Goal: Task Accomplishment & Management: Manage account settings

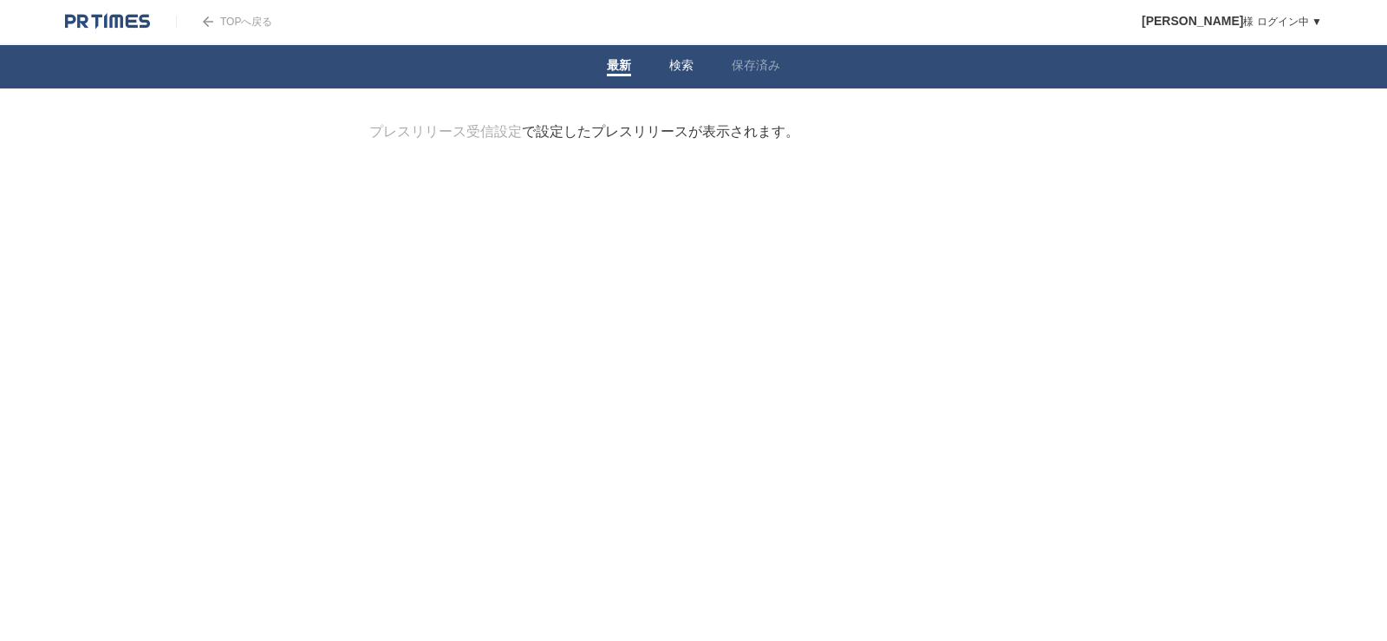
click at [686, 59] on link "検索" at bounding box center [681, 67] width 24 height 18
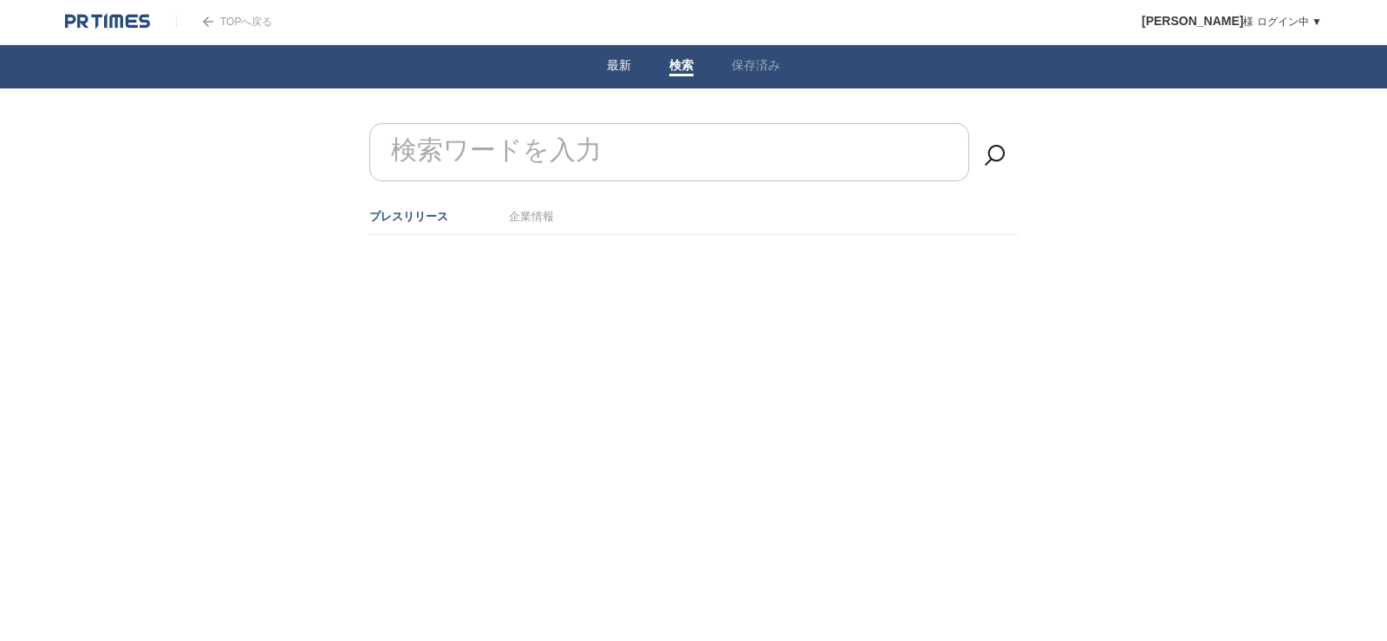
click at [624, 69] on link "最新" at bounding box center [619, 67] width 24 height 18
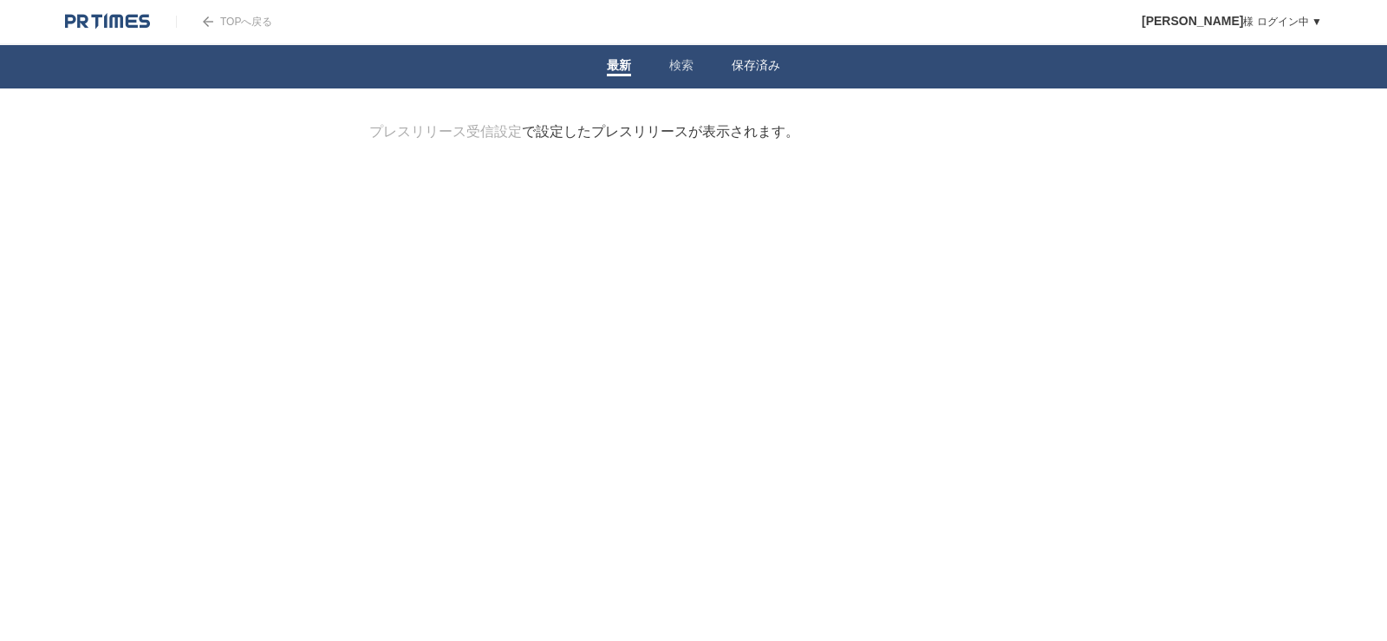
click at [746, 62] on link "保存済み" at bounding box center [756, 67] width 49 height 18
click at [677, 62] on link "検索" at bounding box center [681, 67] width 24 height 18
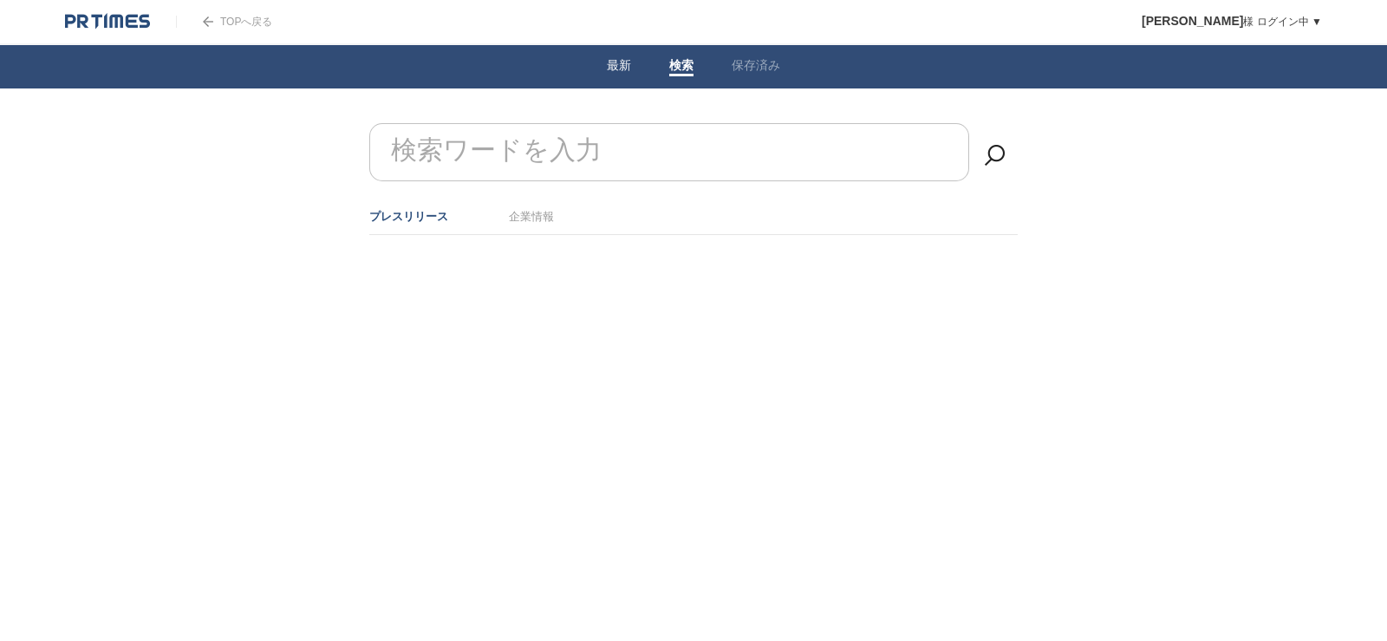
click at [623, 62] on link "最新" at bounding box center [619, 67] width 24 height 18
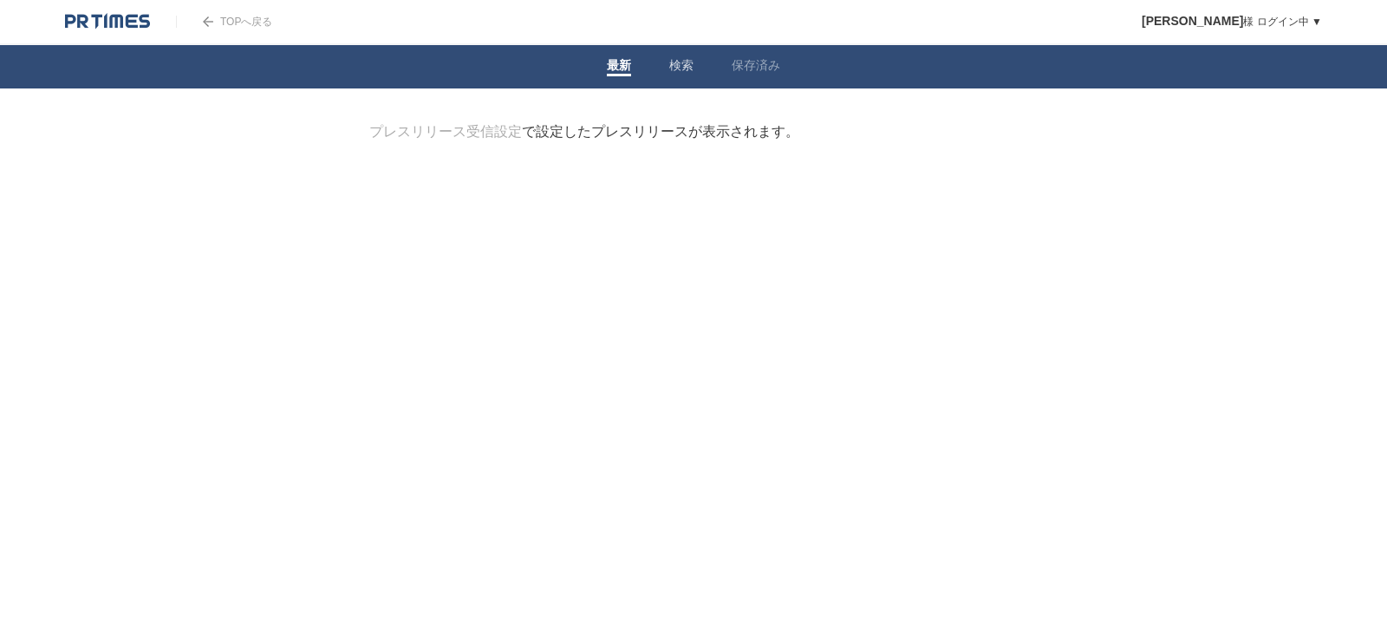
click at [692, 63] on link "検索" at bounding box center [681, 67] width 24 height 18
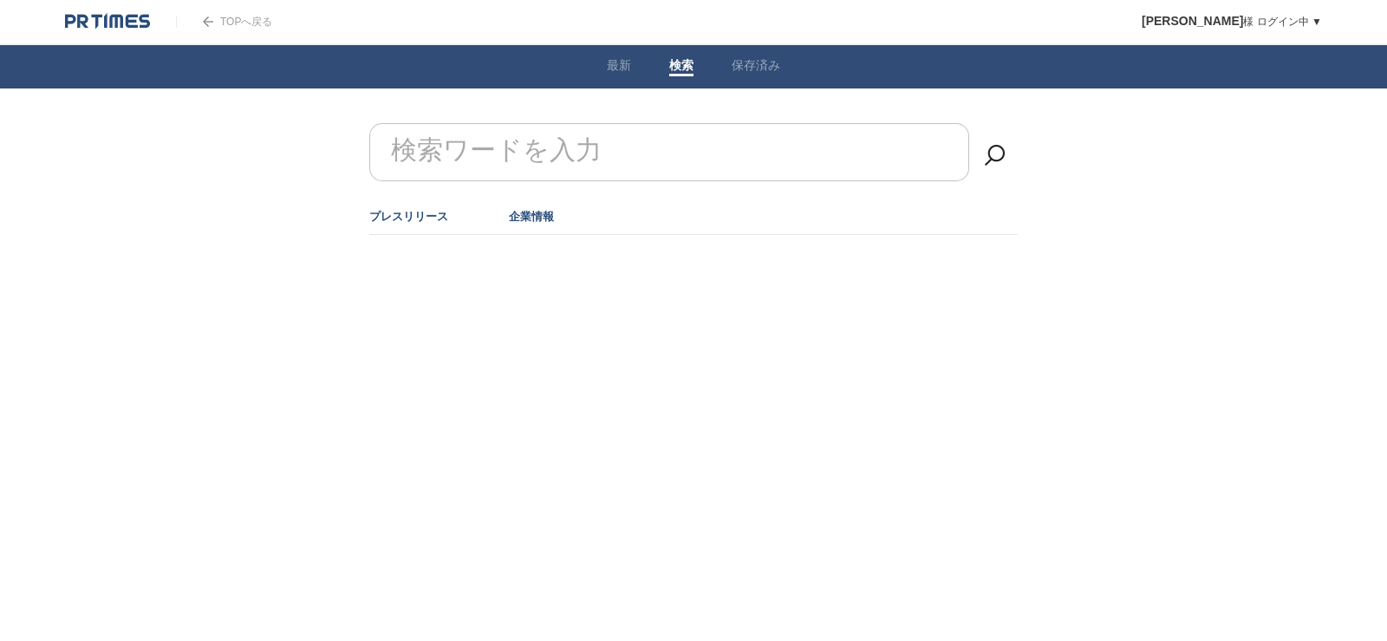
click at [552, 218] on link "企業情報" at bounding box center [531, 216] width 45 height 13
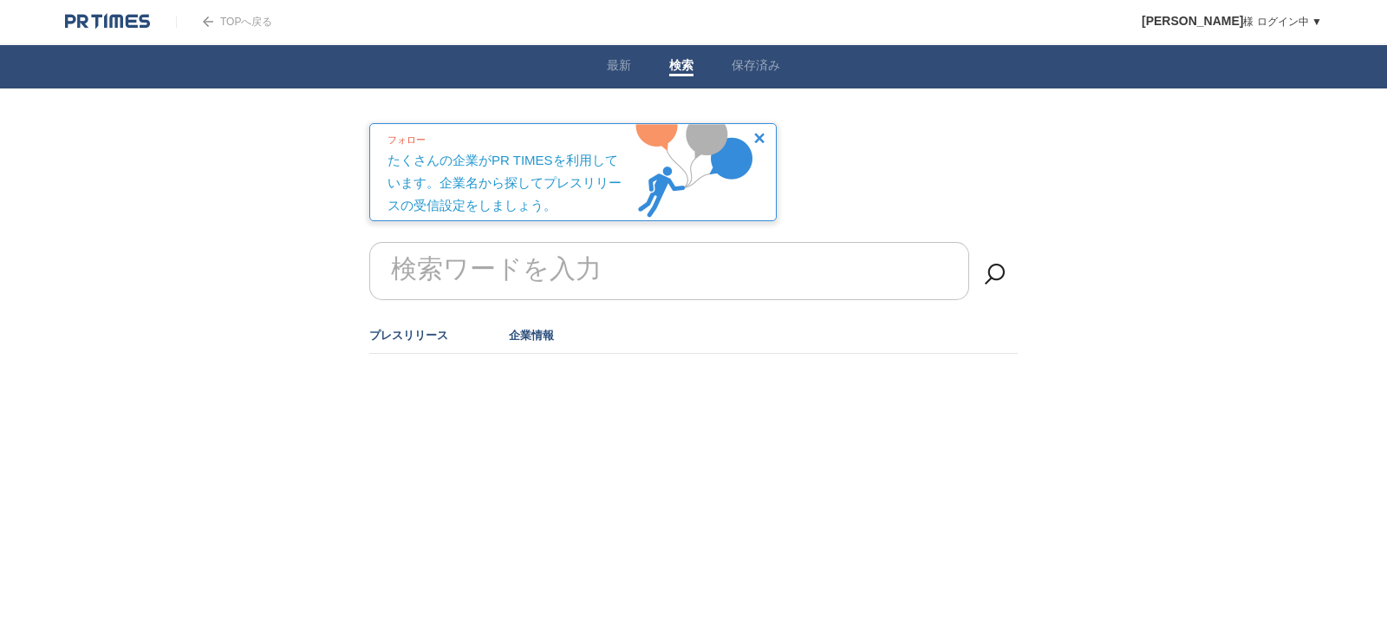
click at [427, 342] on link "プレスリリース" at bounding box center [408, 335] width 79 height 13
click at [615, 78] on li "最新" at bounding box center [619, 66] width 62 height 43
click at [615, 60] on link "最新" at bounding box center [619, 67] width 24 height 18
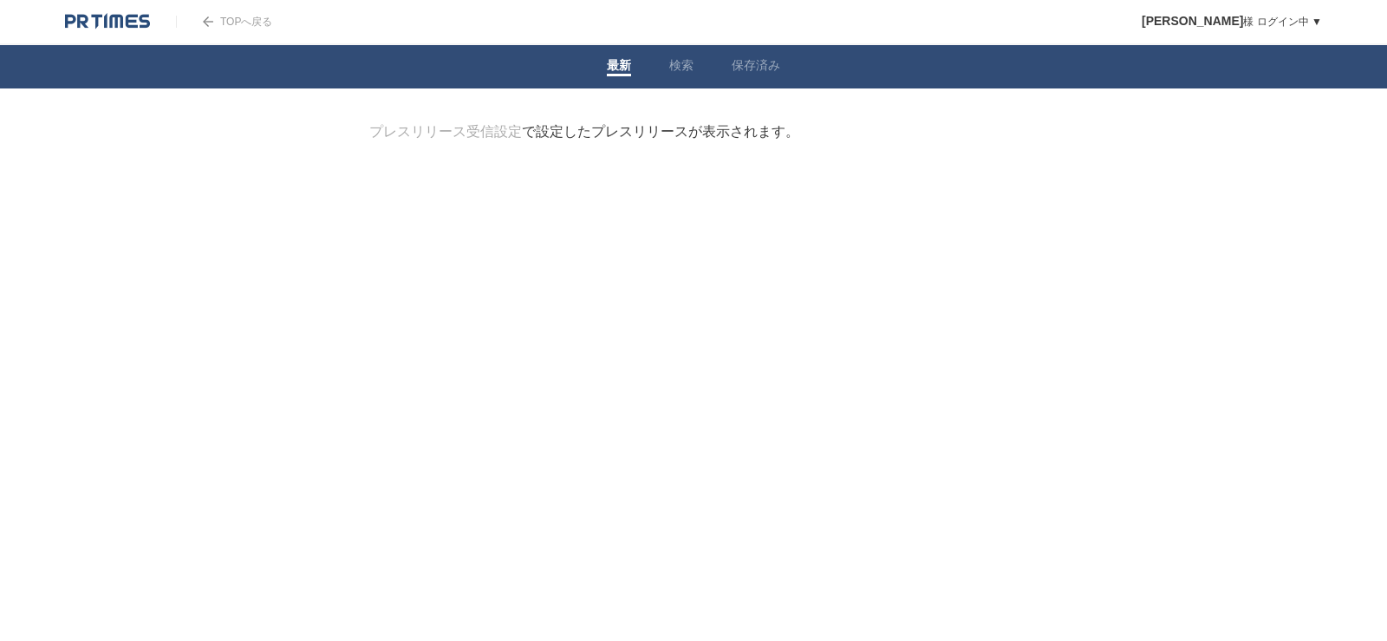
click at [465, 120] on body "TOPへ戻る Moeko Nishikawa 様 ログイン中 ▼ プレスリリース受信設定 フォロー 除外リスト アカウント設定 閲覧履歴 退会手続き PR T…" at bounding box center [693, 127] width 1387 height 254
click at [458, 128] on link "プレスリリース受信設定" at bounding box center [445, 131] width 153 height 15
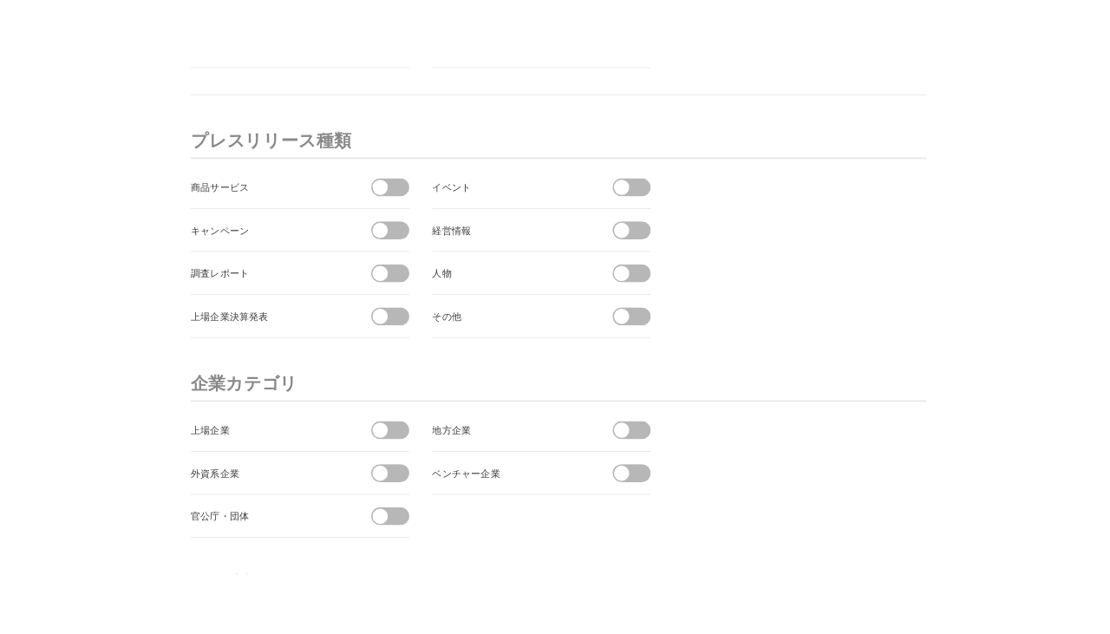
scroll to position [6602, 0]
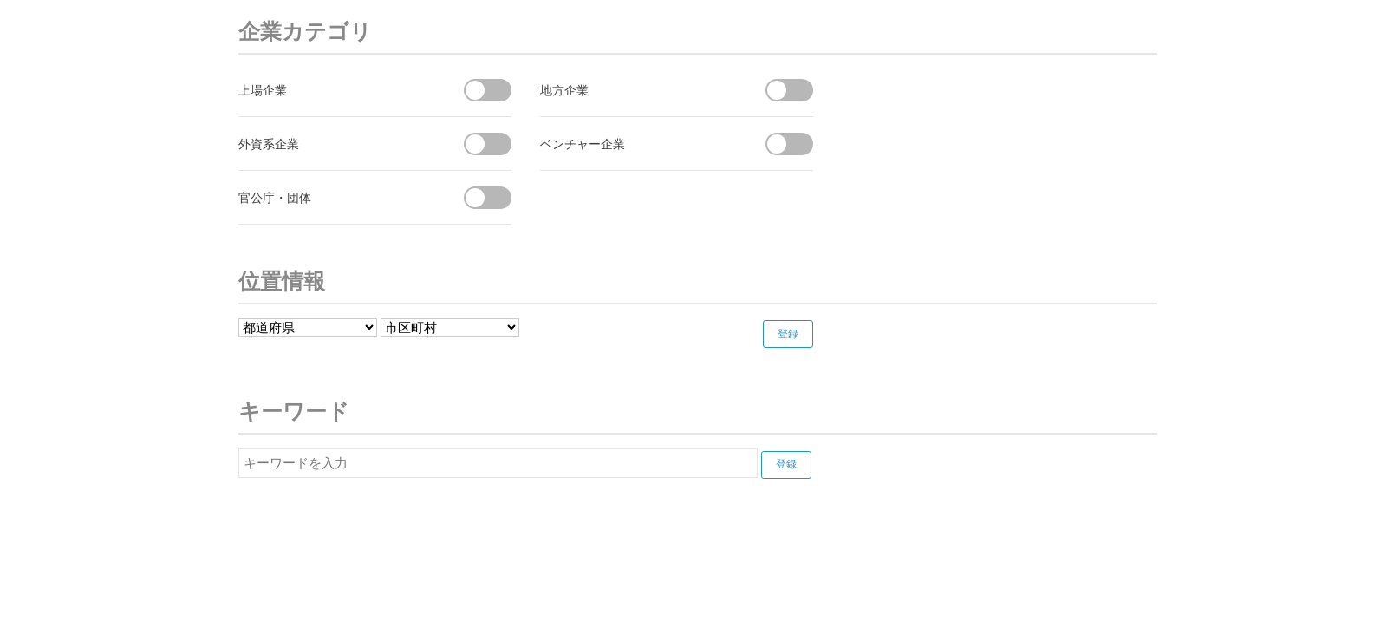
click at [458, 458] on input "text" at bounding box center [497, 462] width 519 height 29
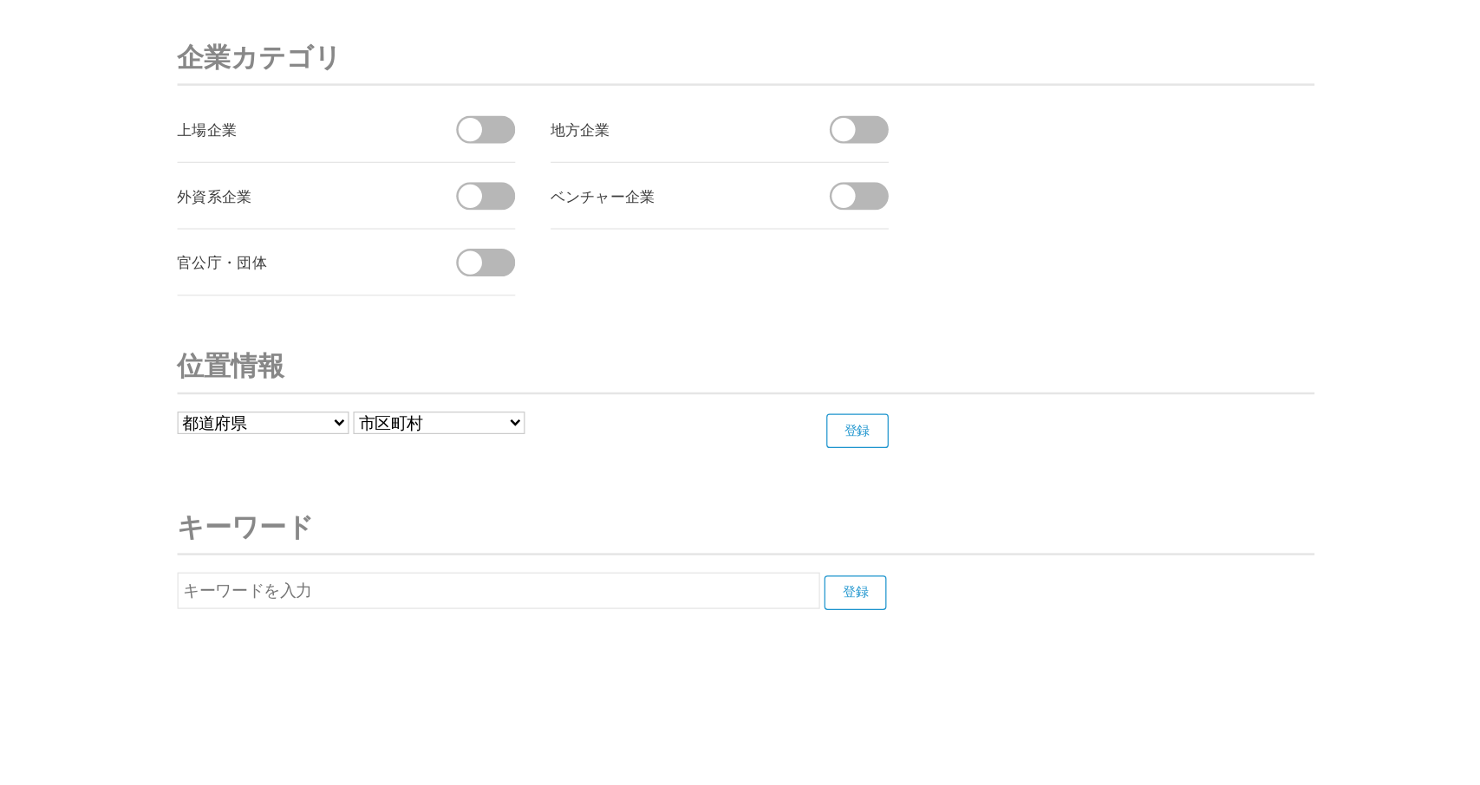
scroll to position [6443, 0]
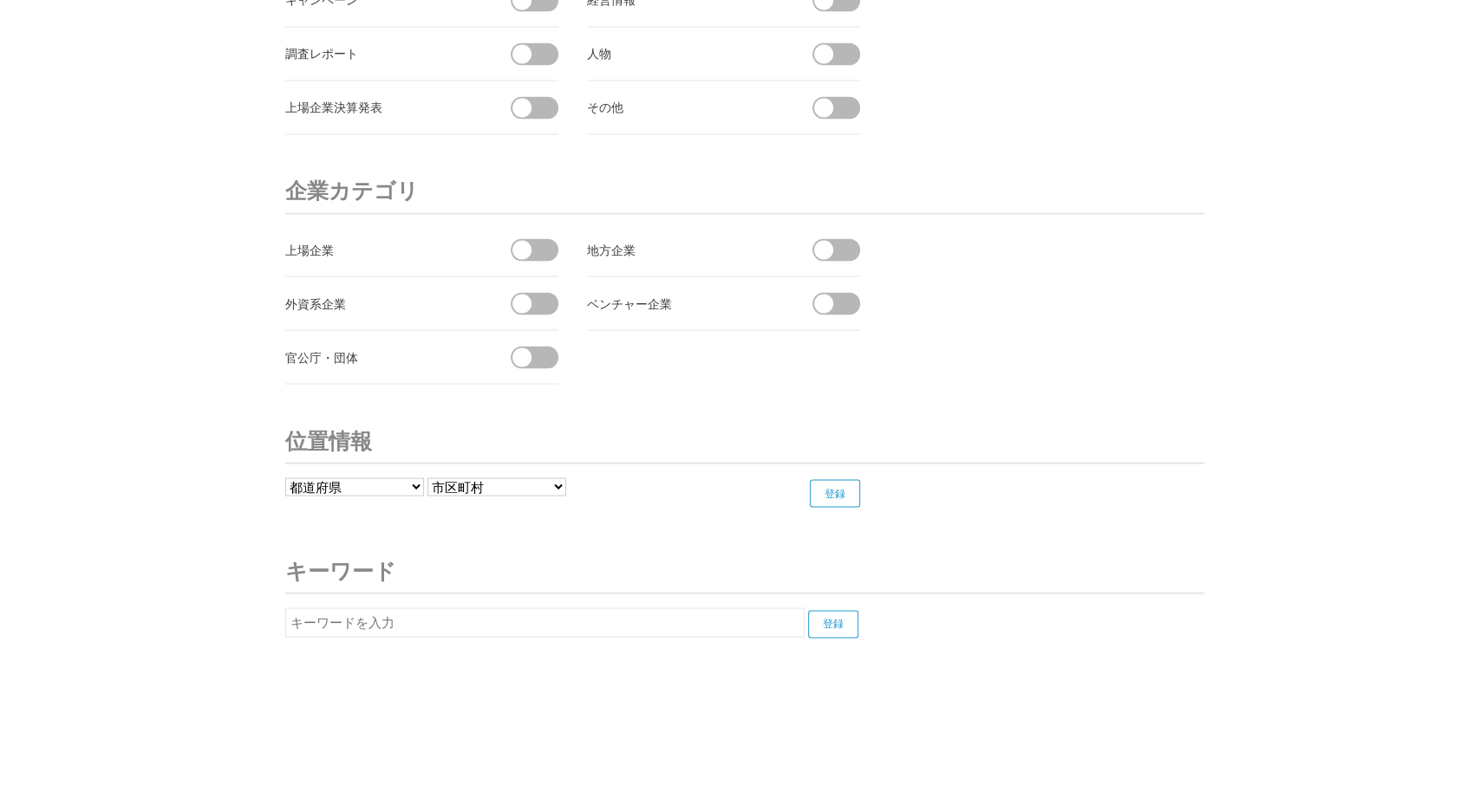
click at [450, 611] on input "text" at bounding box center [544, 622] width 519 height 29
click at [838, 611] on input "登録" at bounding box center [833, 624] width 50 height 28
click at [706, 608] on input "BioAro" at bounding box center [544, 622] width 519 height 29
type input "BioAroORA"
drag, startPoint x: 623, startPoint y: 614, endPoint x: 173, endPoint y: 651, distance: 452.3
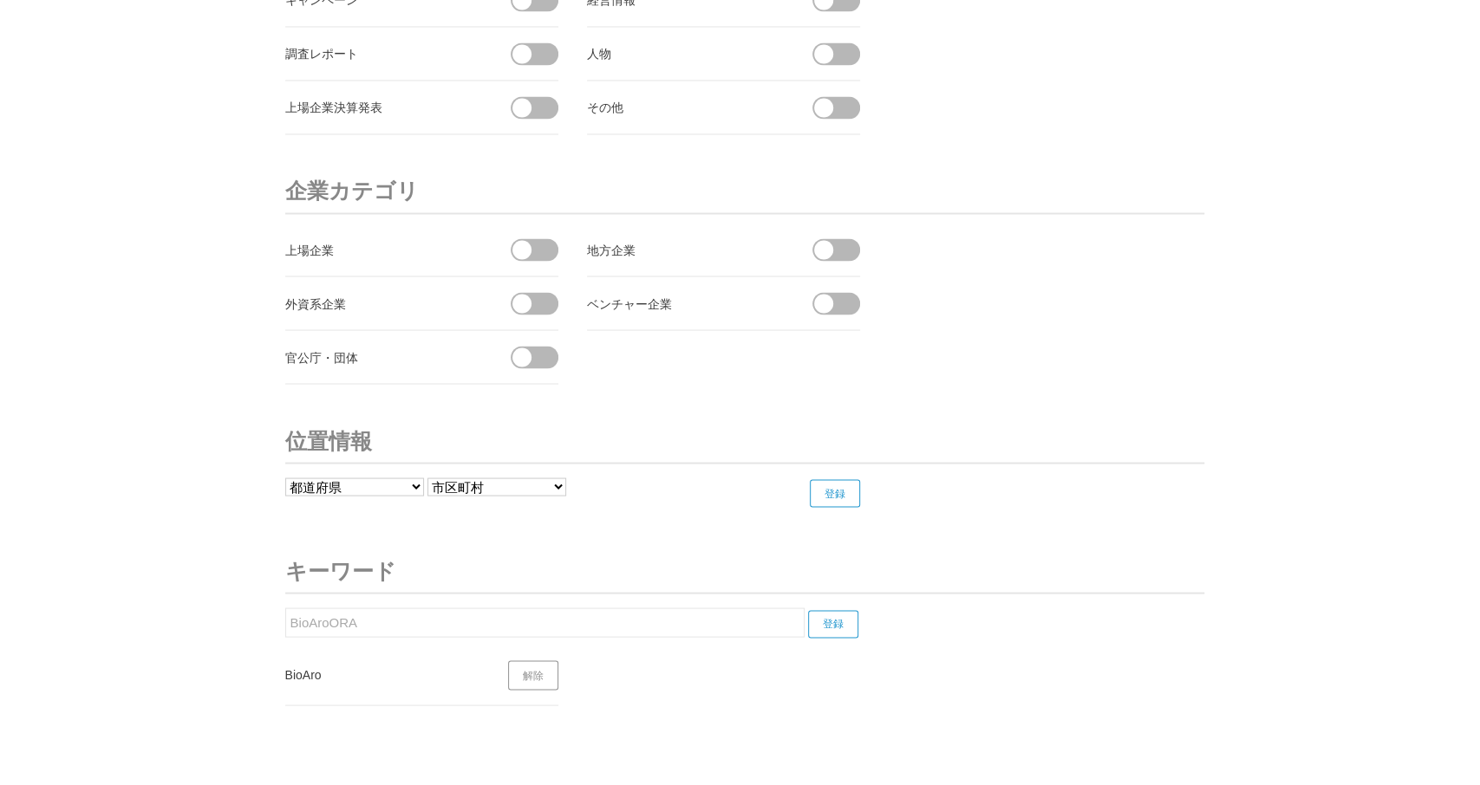
click at [285, 637] on input "BioAroORA" at bounding box center [544, 622] width 519 height 29
click at [843, 610] on input "登録" at bounding box center [833, 624] width 50 height 28
click at [577, 608] on input "ORA" at bounding box center [544, 622] width 519 height 29
type input "O"
click at [344, 608] on input "text" at bounding box center [544, 622] width 519 height 29
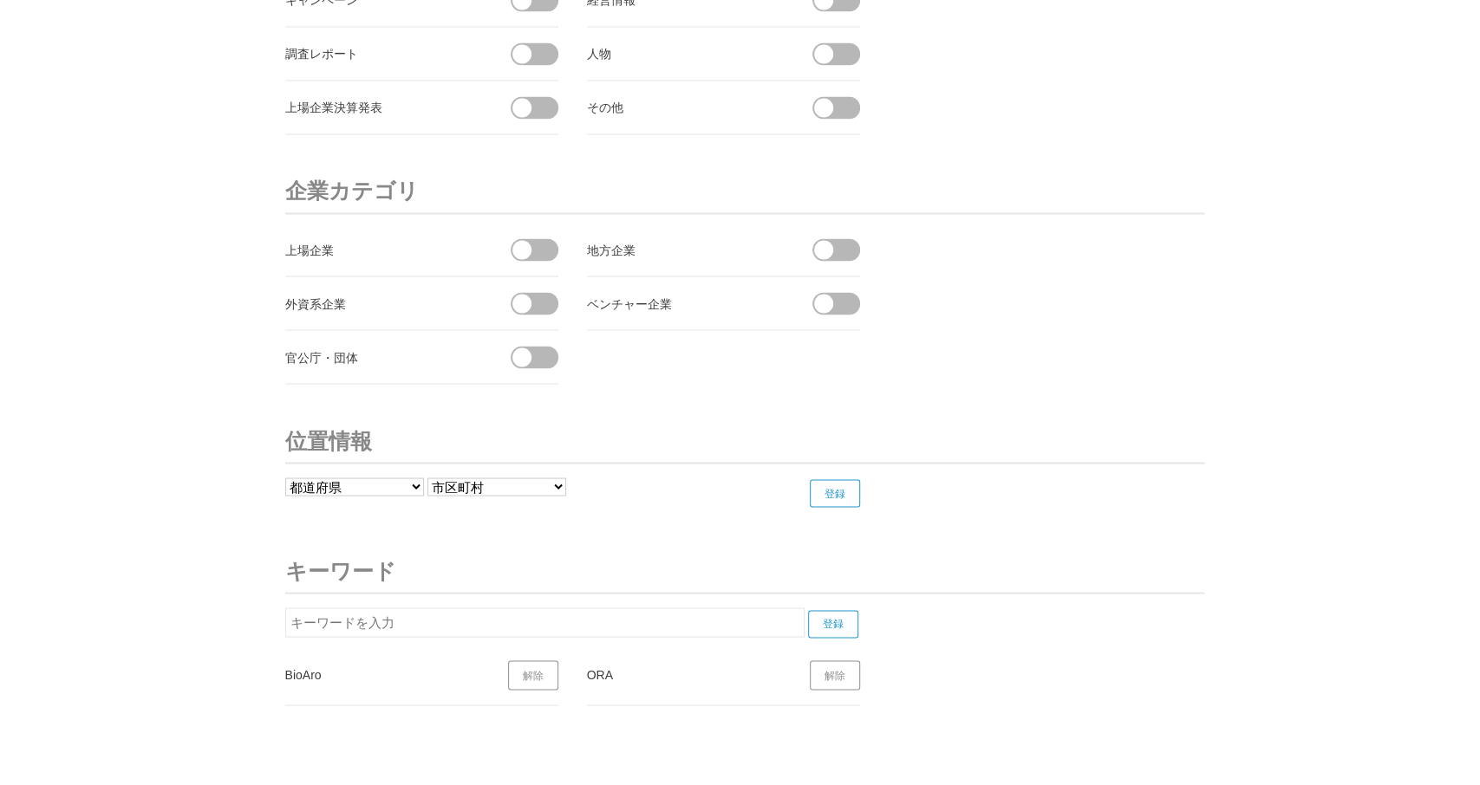
paste input "GeoMate"
type input "GeoMate"
click at [843, 610] on input "登録" at bounding box center [833, 624] width 50 height 28
click at [385, 608] on input "GeoMate" at bounding box center [544, 622] width 519 height 29
drag, startPoint x: 306, startPoint y: 608, endPoint x: 229, endPoint y: 615, distance: 77.5
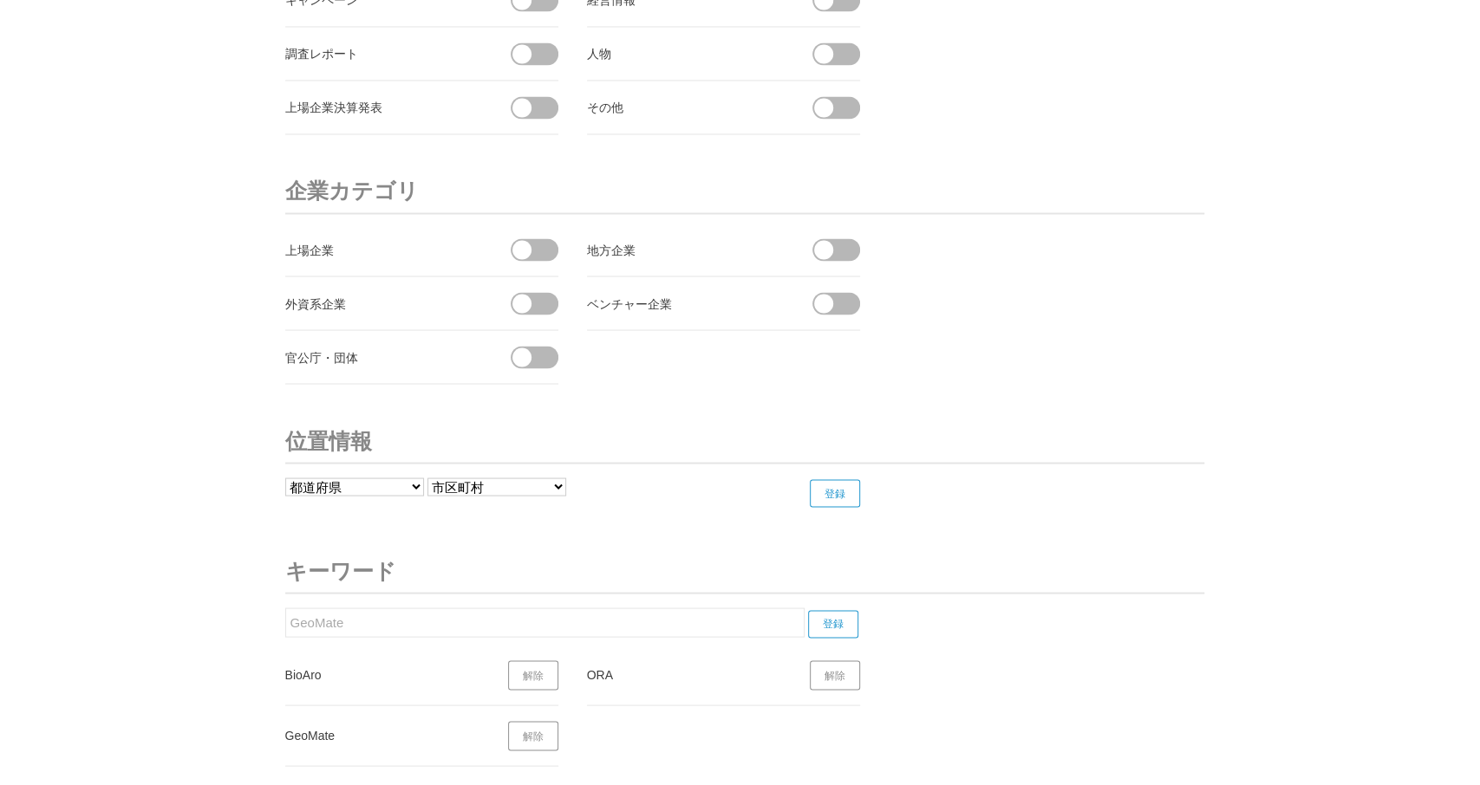
click at [285, 615] on input "GeoMate" at bounding box center [544, 622] width 519 height 29
paste input "Tessonics"
type input "Tessonics"
click at [844, 613] on input "登録" at bounding box center [833, 624] width 50 height 28
drag, startPoint x: 438, startPoint y: 605, endPoint x: 167, endPoint y: 602, distance: 270.5
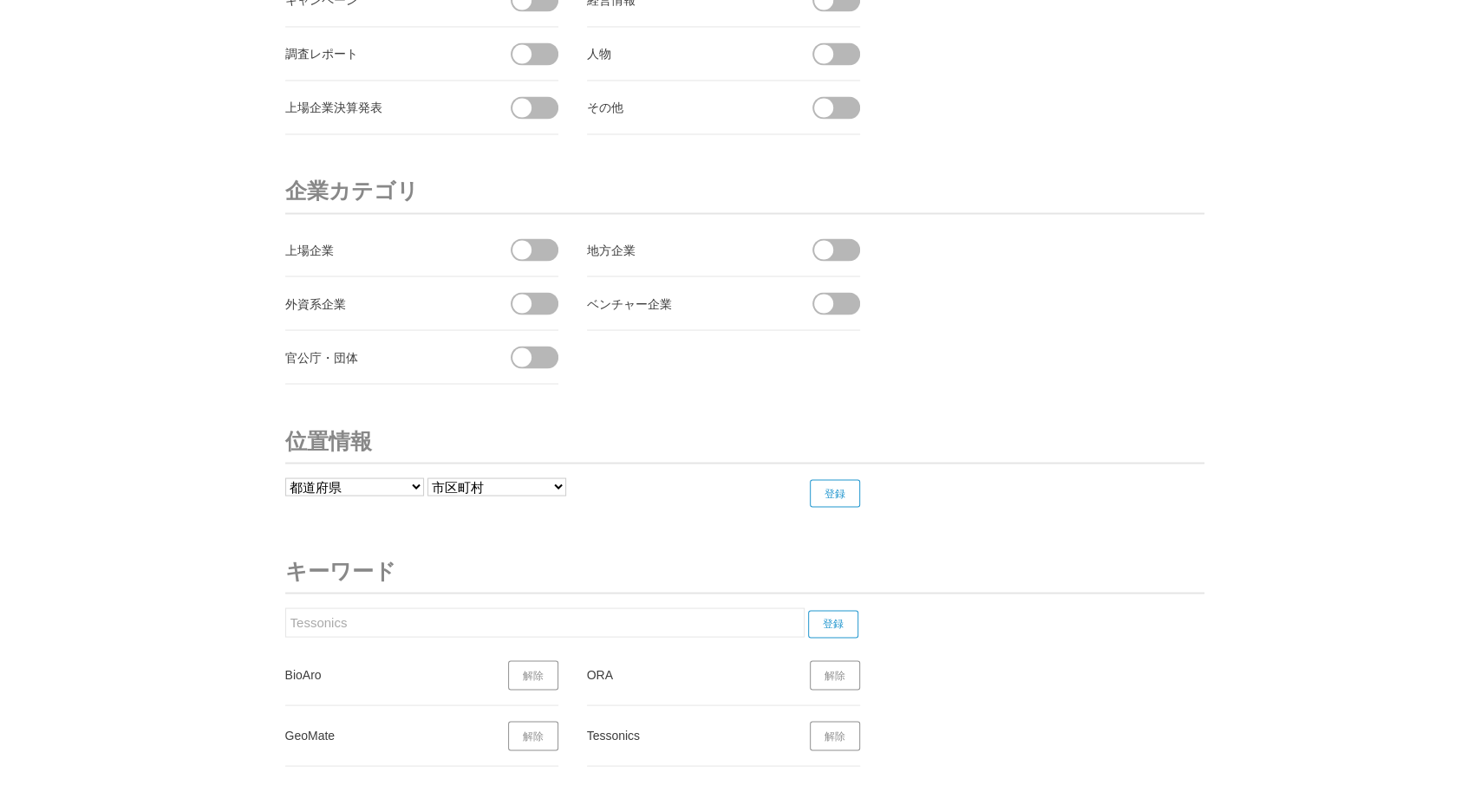
click at [285, 608] on input "Tessonics" at bounding box center [544, 622] width 519 height 29
paste input "AVAtronics"
type input "AVAtronics"
click at [836, 611] on input "登録" at bounding box center [833, 624] width 50 height 28
drag, startPoint x: 354, startPoint y: 615, endPoint x: 238, endPoint y: 615, distance: 115.3
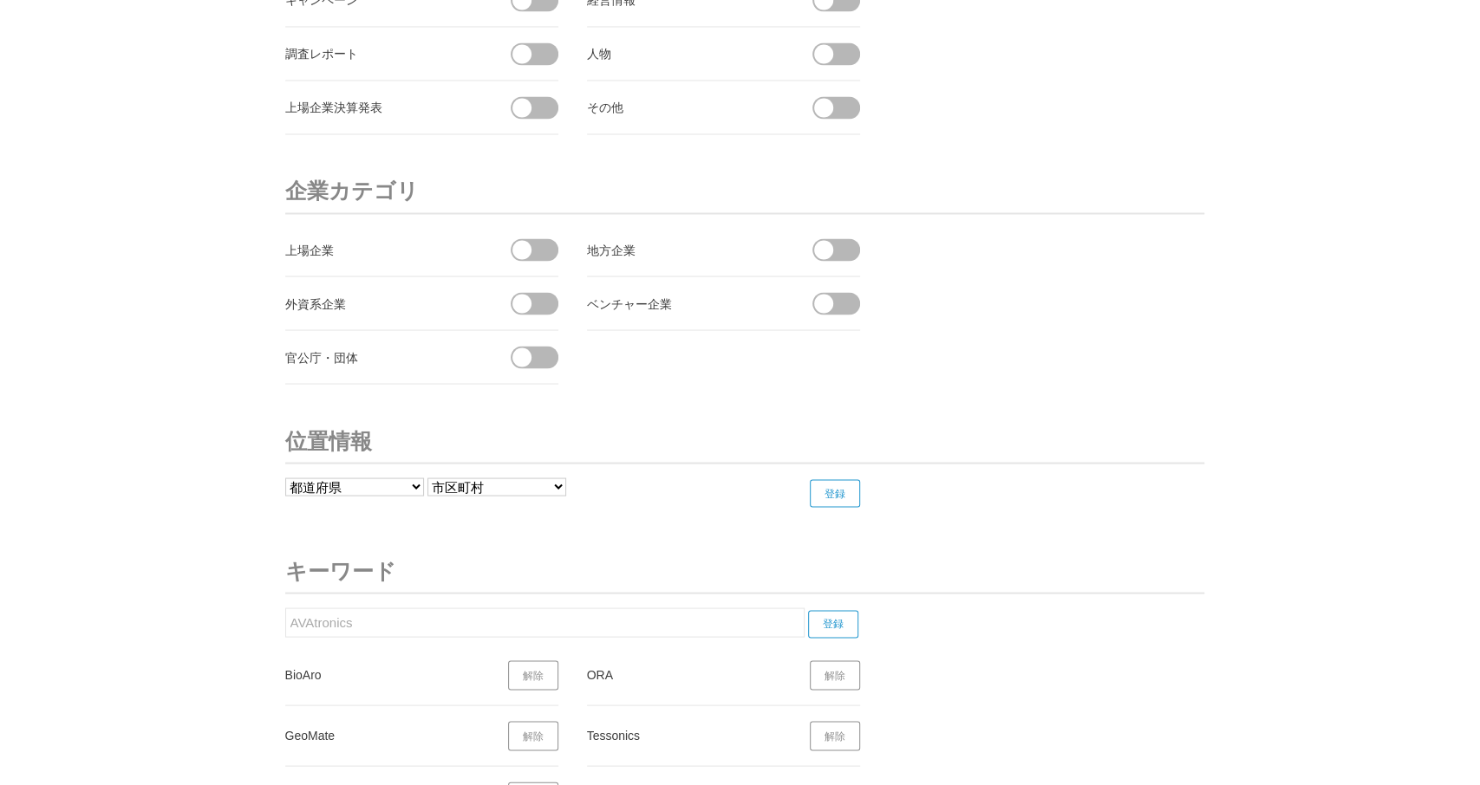
click at [285, 615] on input "AVAtronics" at bounding box center [544, 622] width 519 height 29
paste input "Inveel"
type input "Inveel"
click at [833, 610] on input "登録" at bounding box center [833, 624] width 50 height 28
drag, startPoint x: 362, startPoint y: 616, endPoint x: 204, endPoint y: 612, distance: 158.7
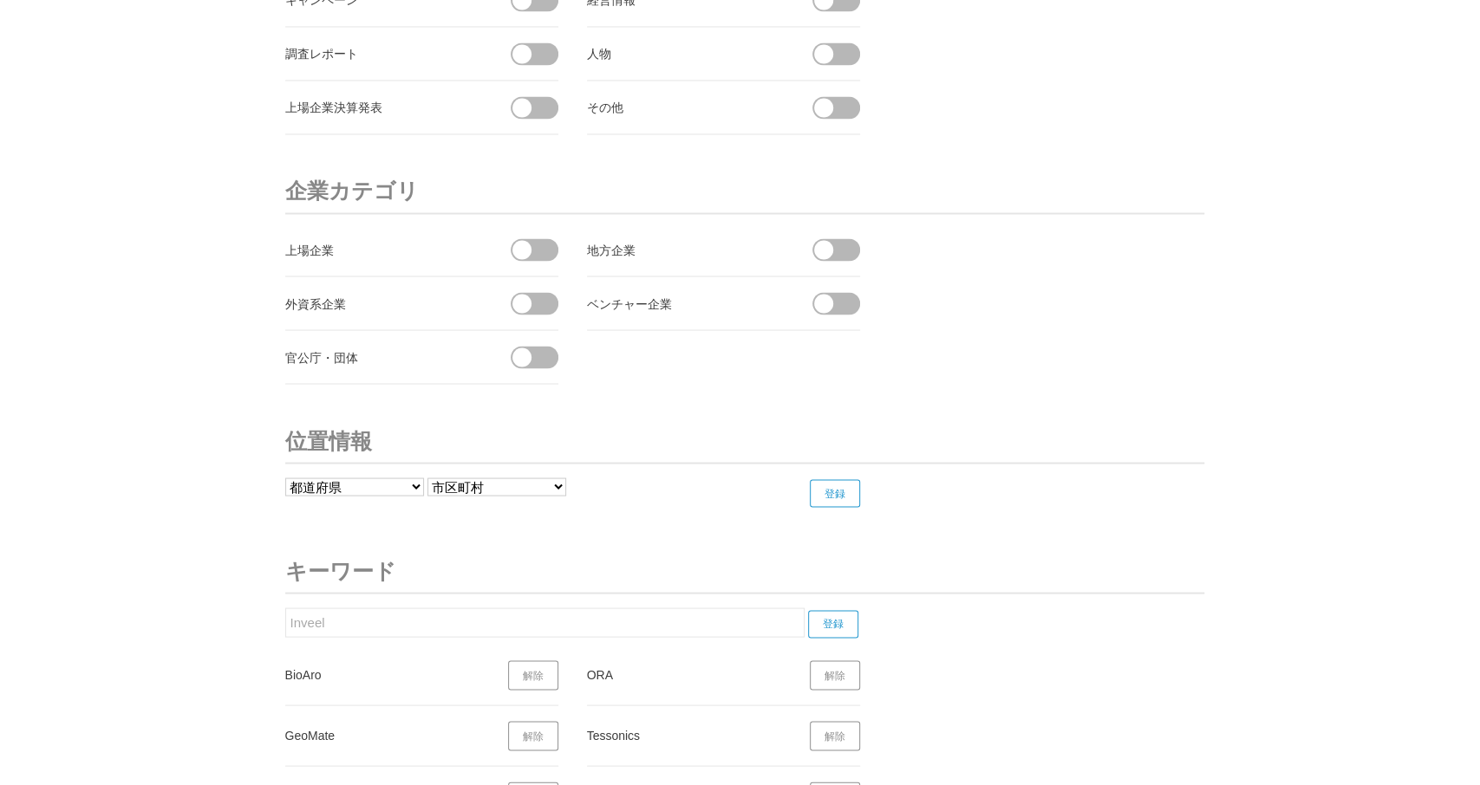
click at [285, 613] on input "Inveel" at bounding box center [544, 622] width 519 height 29
paste input "AdapTronics"
type input "AdapTronics"
click at [840, 610] on input "登録" at bounding box center [833, 624] width 50 height 28
drag, startPoint x: 368, startPoint y: 615, endPoint x: 230, endPoint y: 609, distance: 138.8
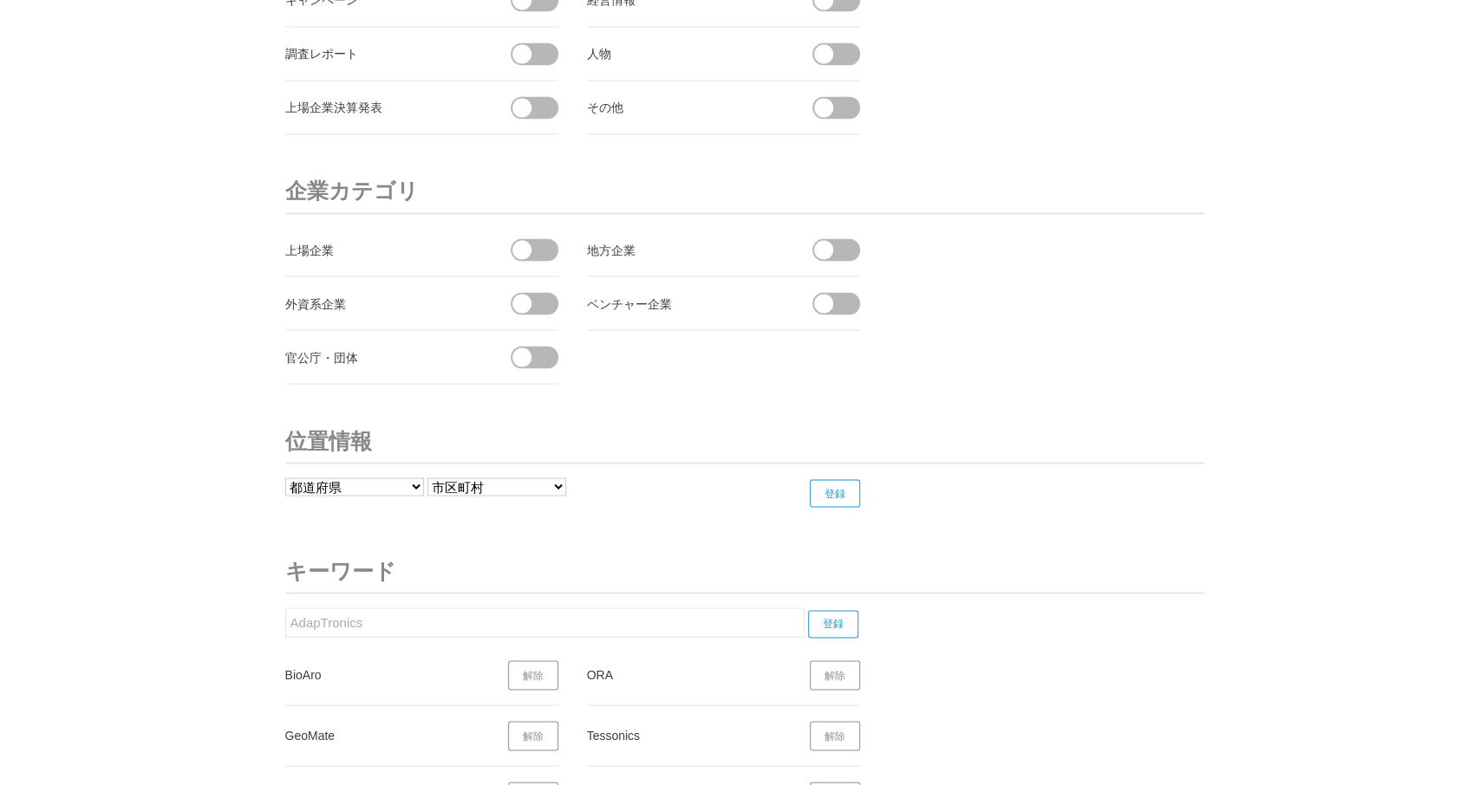
click at [285, 609] on input "AdapTronics" at bounding box center [544, 622] width 519 height 29
paste input "FibriTech"
click at [808, 610] on input "登録" at bounding box center [833, 624] width 50 height 28
click at [853, 610] on input "登録" at bounding box center [833, 624] width 50 height 28
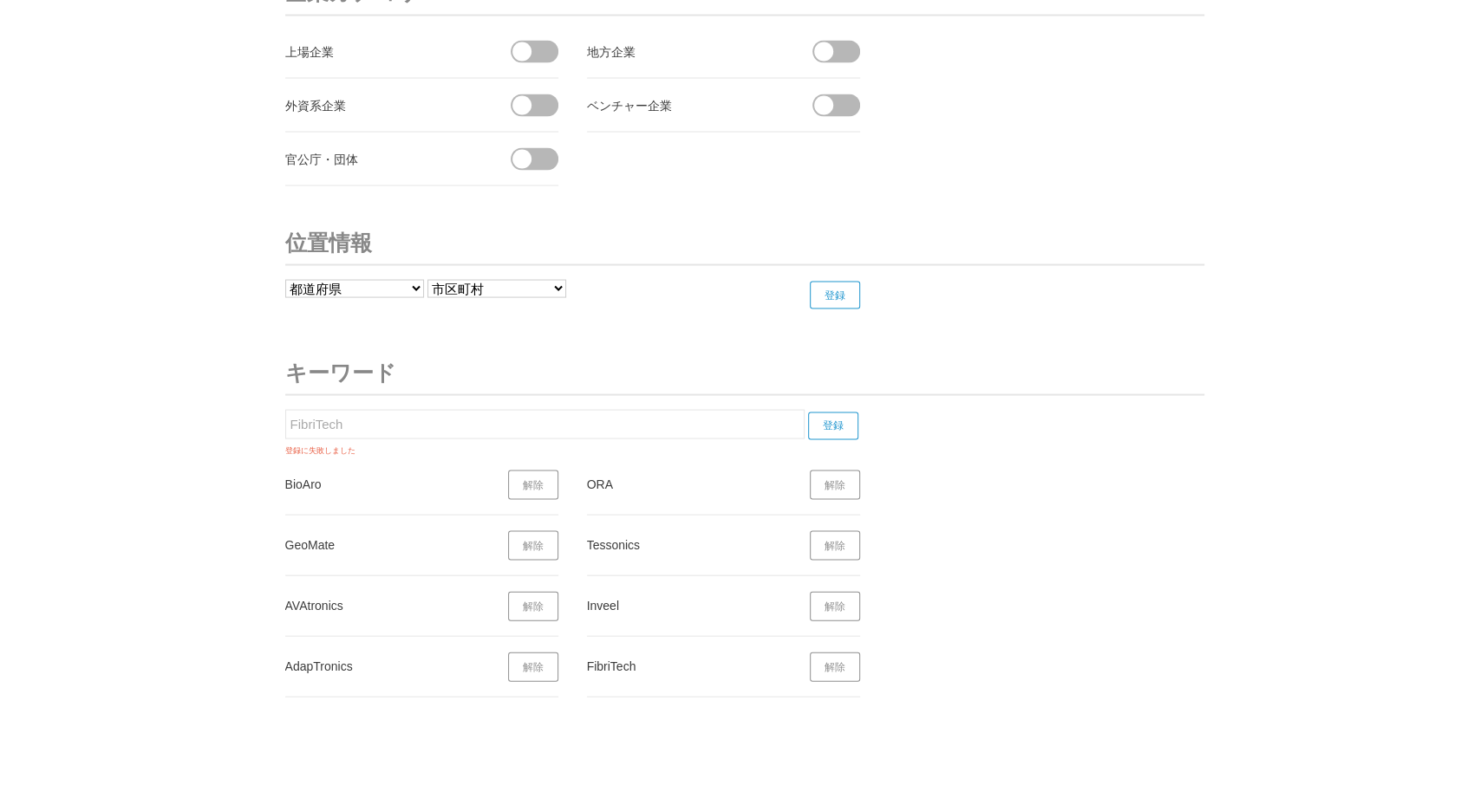
scroll to position [6691, 0]
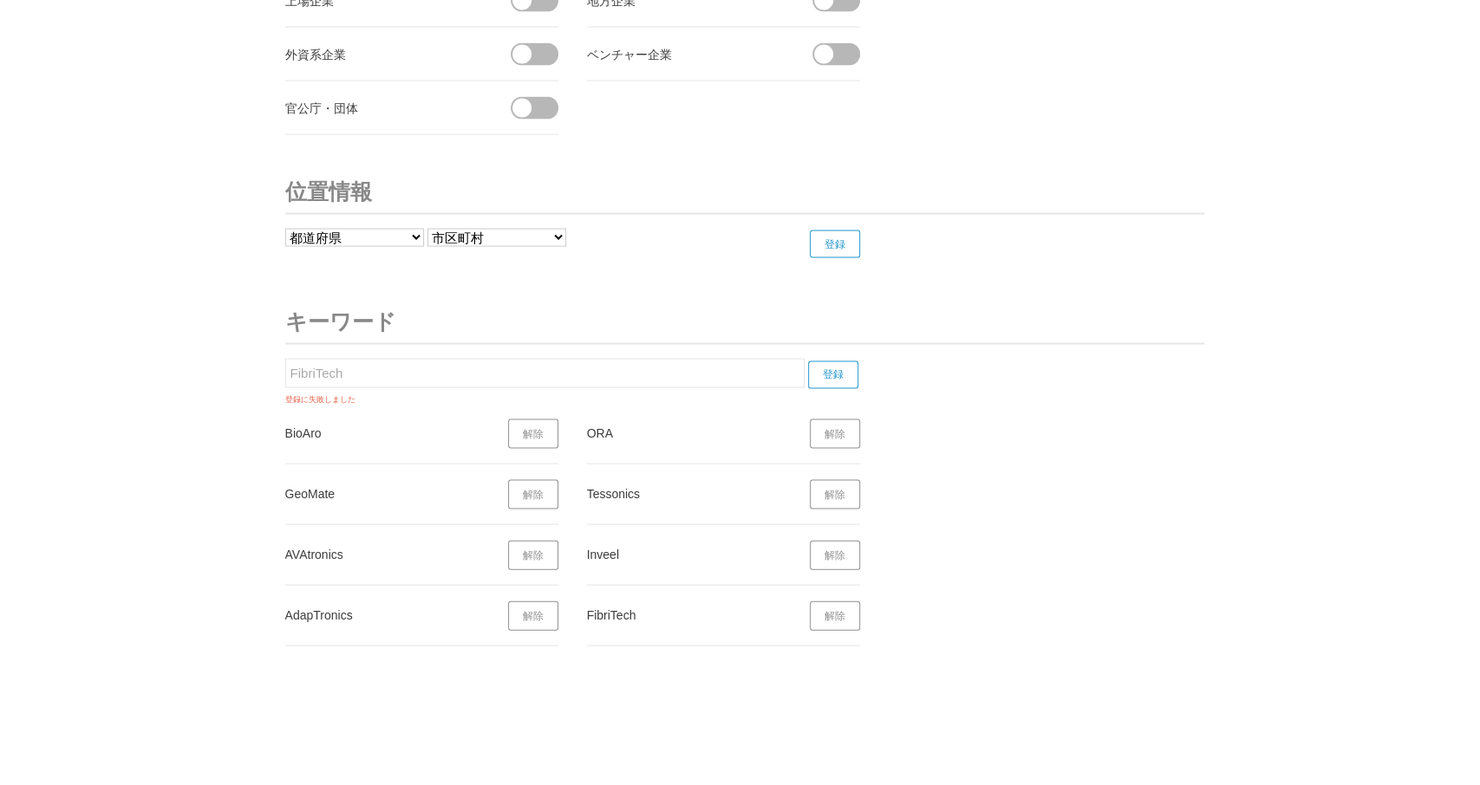
drag, startPoint x: 358, startPoint y: 355, endPoint x: 237, endPoint y: 368, distance: 122.1
click at [285, 368] on input "FibriTech" at bounding box center [544, 373] width 519 height 29
paste input "BroadBit"
click at [818, 361] on input "登録" at bounding box center [833, 375] width 50 height 28
drag, startPoint x: 348, startPoint y: 358, endPoint x: 219, endPoint y: 349, distance: 128.6
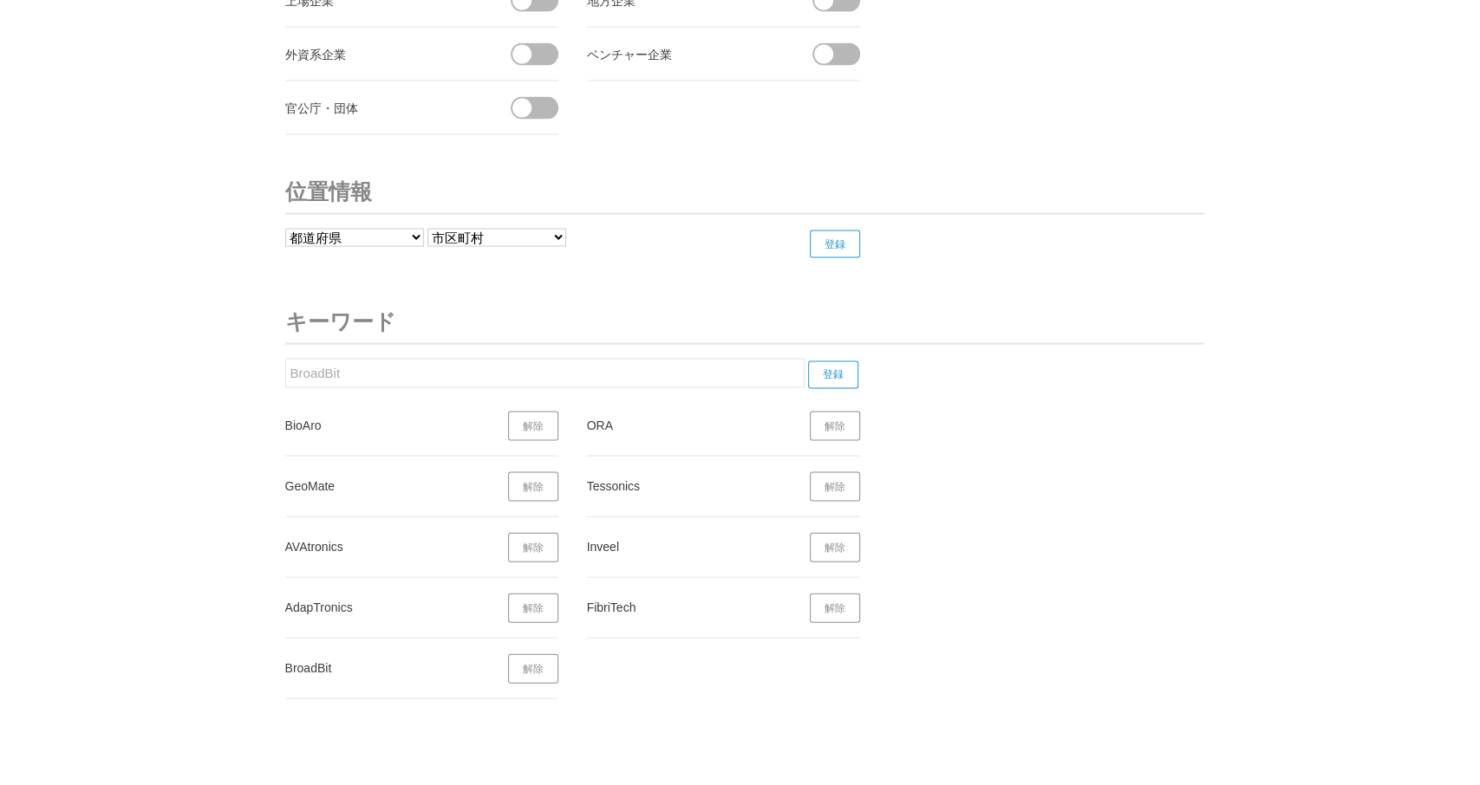
click at [285, 359] on input "BroadBit" at bounding box center [544, 373] width 519 height 29
paste input "iPIPE"
click at [847, 361] on input "登録" at bounding box center [833, 375] width 50 height 28
drag, startPoint x: 319, startPoint y: 360, endPoint x: 288, endPoint y: 358, distance: 31.3
click at [285, 359] on input "iPIPE" at bounding box center [544, 373] width 519 height 29
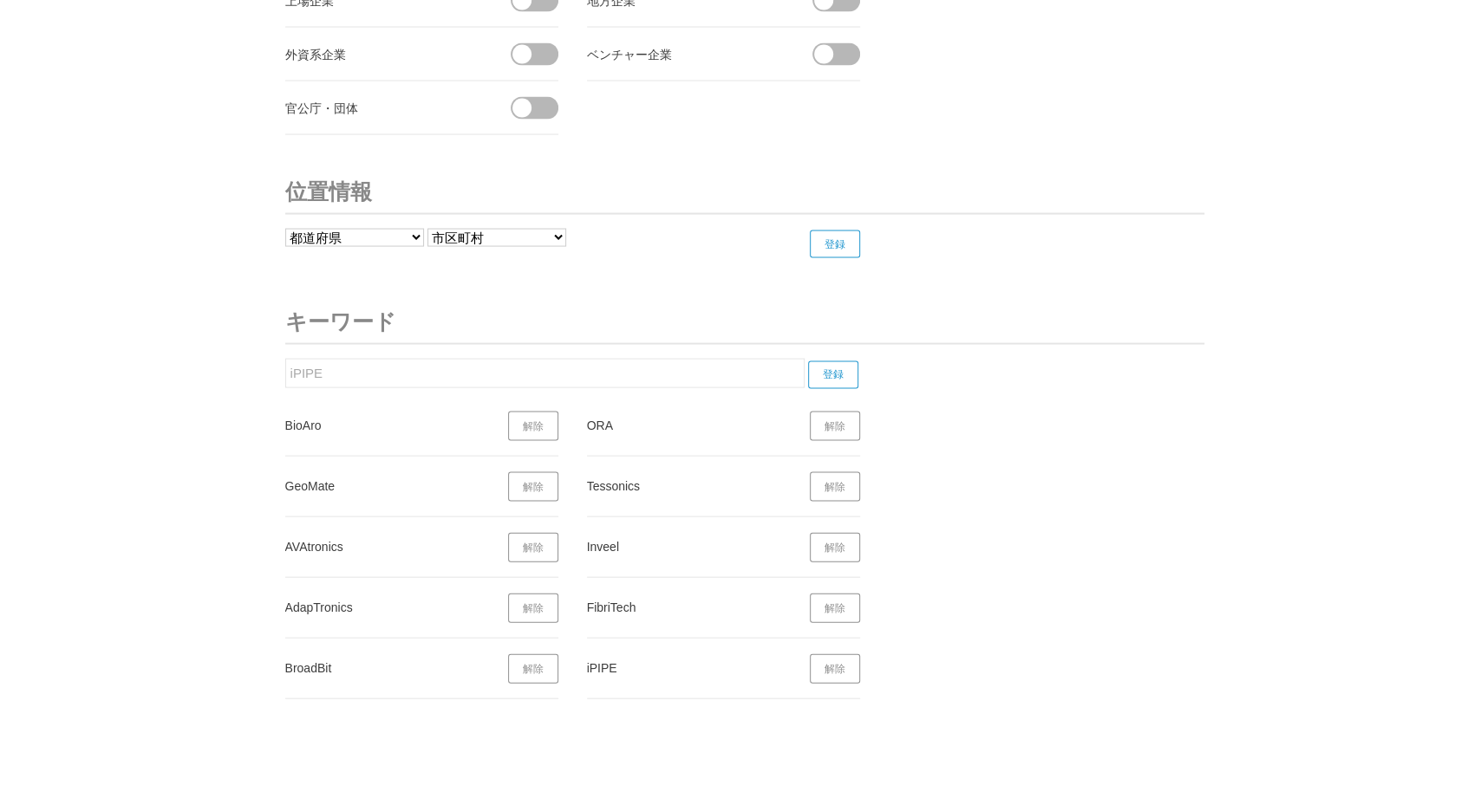
paste input "Wanda Fish"
click at [847, 361] on input "登録" at bounding box center [833, 375] width 50 height 28
drag, startPoint x: 374, startPoint y: 365, endPoint x: 303, endPoint y: 357, distance: 72.4
click at [285, 359] on input "Wanda Fish" at bounding box center [544, 373] width 519 height 29
paste input "Smart Resilin"
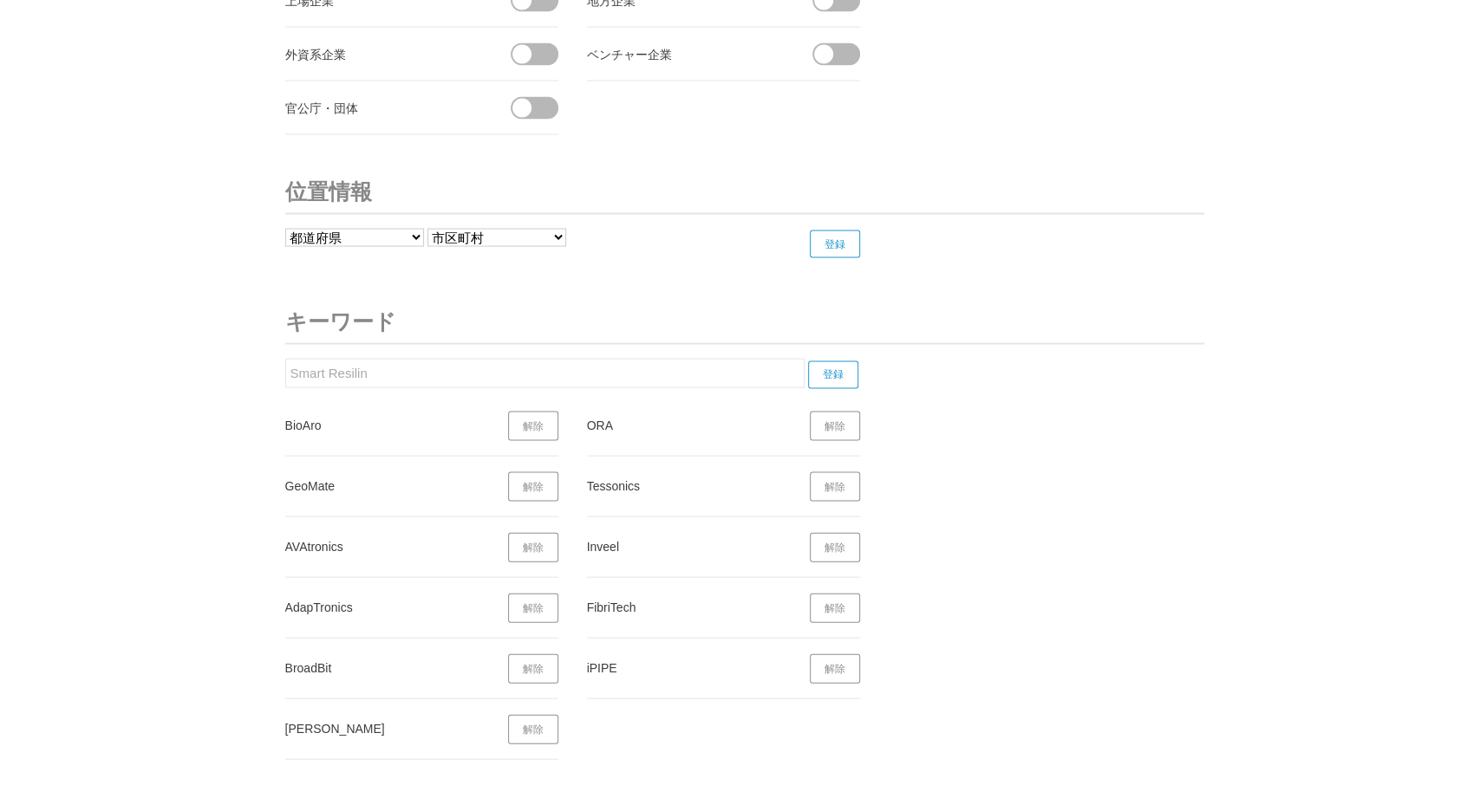
click at [840, 361] on input "登録" at bounding box center [833, 375] width 50 height 28
drag, startPoint x: 362, startPoint y: 357, endPoint x: 391, endPoint y: 355, distance: 28.7
click at [285, 359] on input "Smart Resilin" at bounding box center [544, 373] width 519 height 29
paste input "Carbelim"
click at [834, 361] on input "登録" at bounding box center [833, 375] width 50 height 28
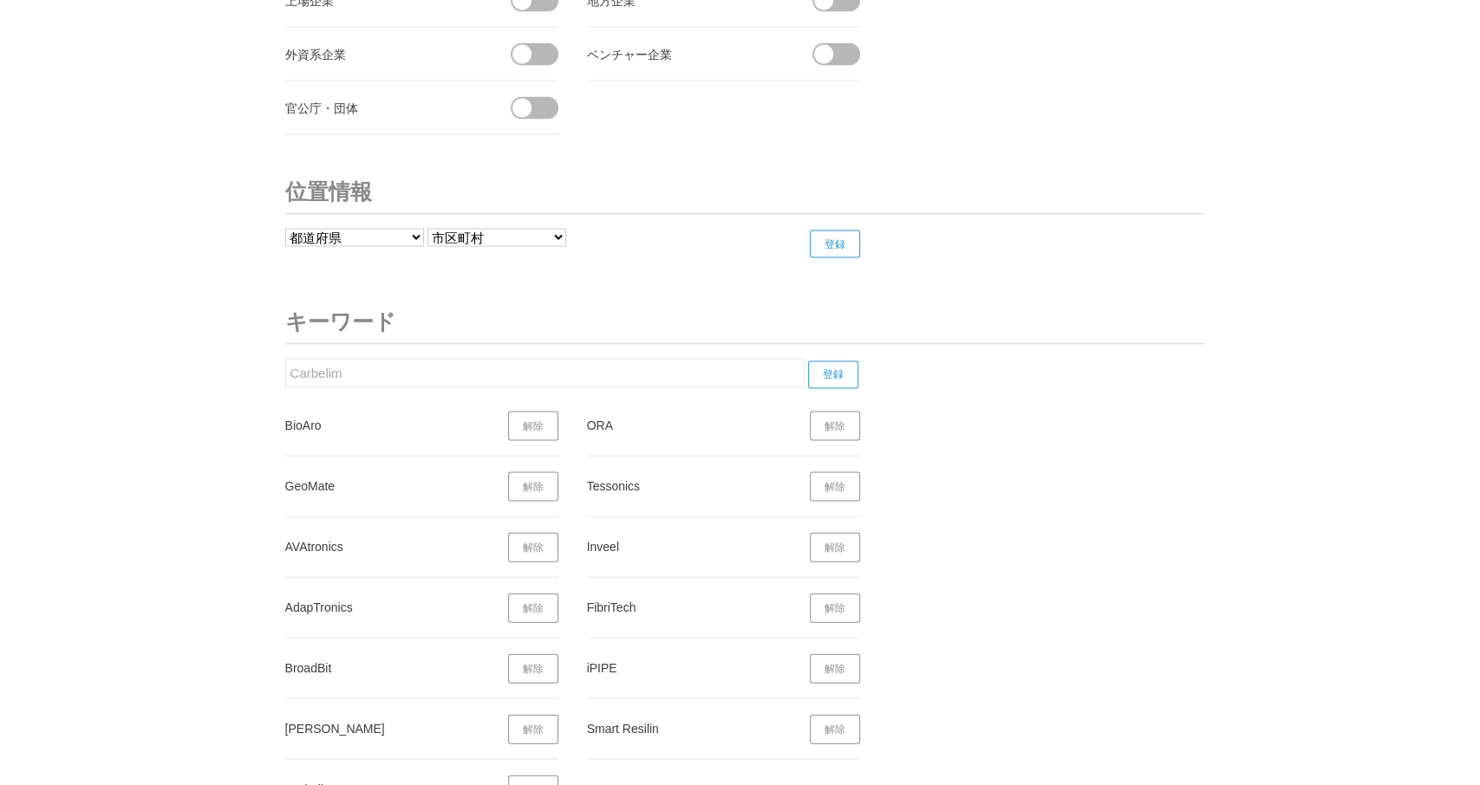
drag, startPoint x: 374, startPoint y: 362, endPoint x: 234, endPoint y: 369, distance: 140.6
click at [285, 369] on input "Carbelim" at bounding box center [544, 373] width 519 height 29
paste input "Standy"
click at [843, 361] on input "登録" at bounding box center [833, 375] width 50 height 28
drag, startPoint x: 303, startPoint y: 358, endPoint x: 235, endPoint y: 361, distance: 68.5
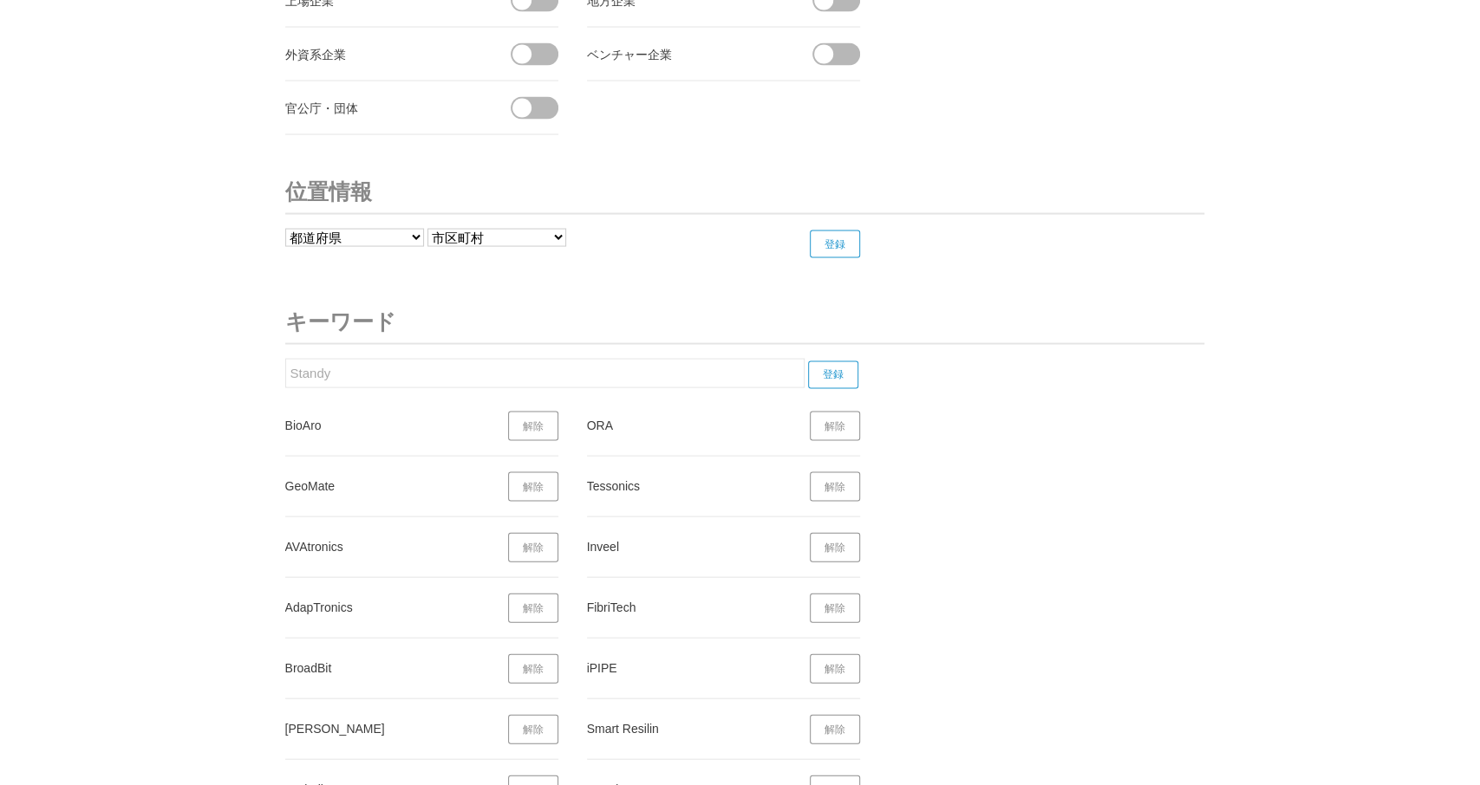
click at [285, 360] on input "Standy" at bounding box center [544, 373] width 519 height 29
paste input "ATR-LT"
click at [840, 361] on input "登録" at bounding box center [833, 375] width 50 height 28
drag, startPoint x: 357, startPoint y: 353, endPoint x: 296, endPoint y: 374, distance: 65.0
click at [285, 371] on input "ATR-LT" at bounding box center [544, 373] width 519 height 29
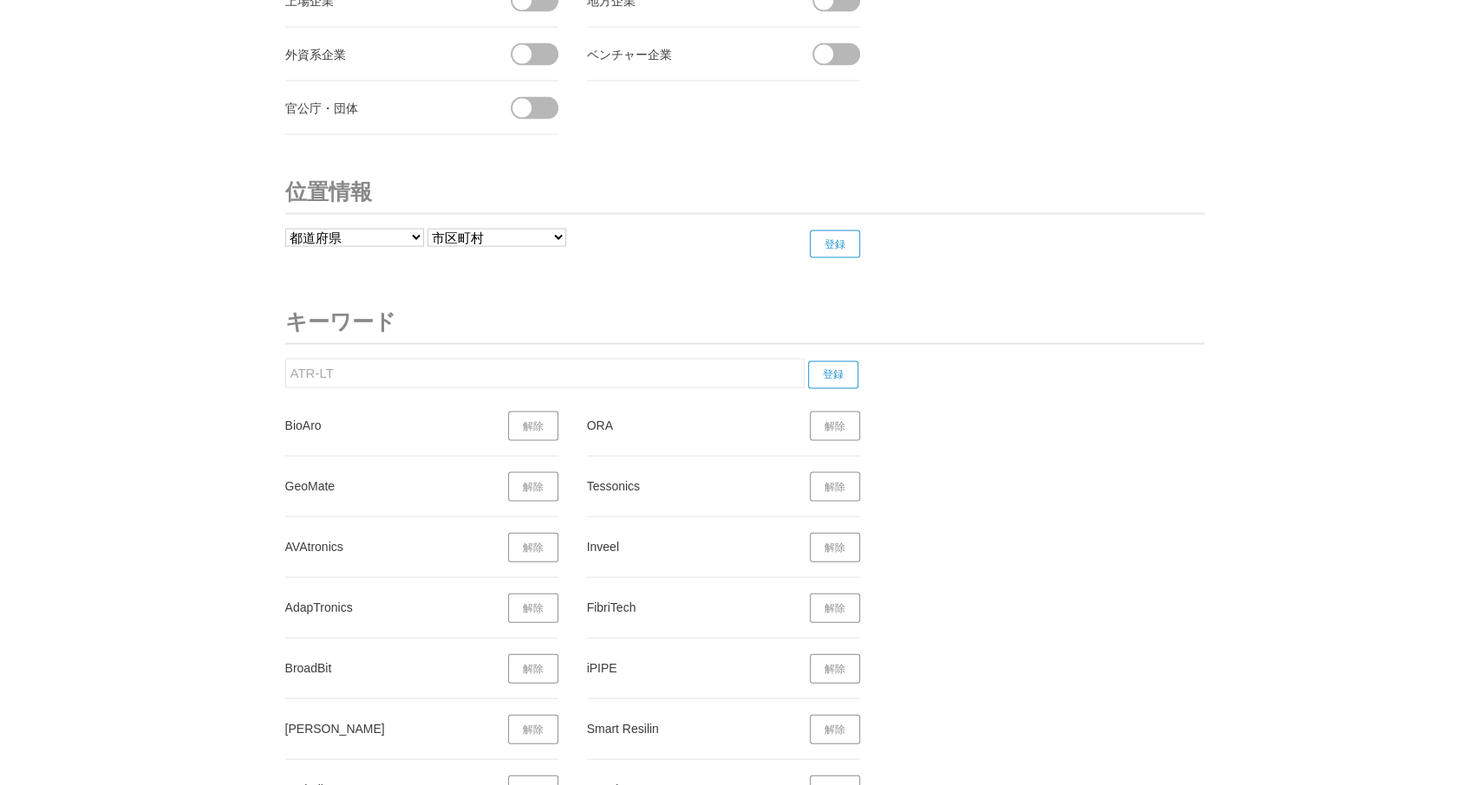
paste input "Sultech"
click at [845, 363] on input "登録" at bounding box center [833, 375] width 50 height 28
drag, startPoint x: 332, startPoint y: 350, endPoint x: 195, endPoint y: 368, distance: 138.2
click at [285, 368] on input "Sultech" at bounding box center [544, 373] width 519 height 29
paste input "AutoMetrics"
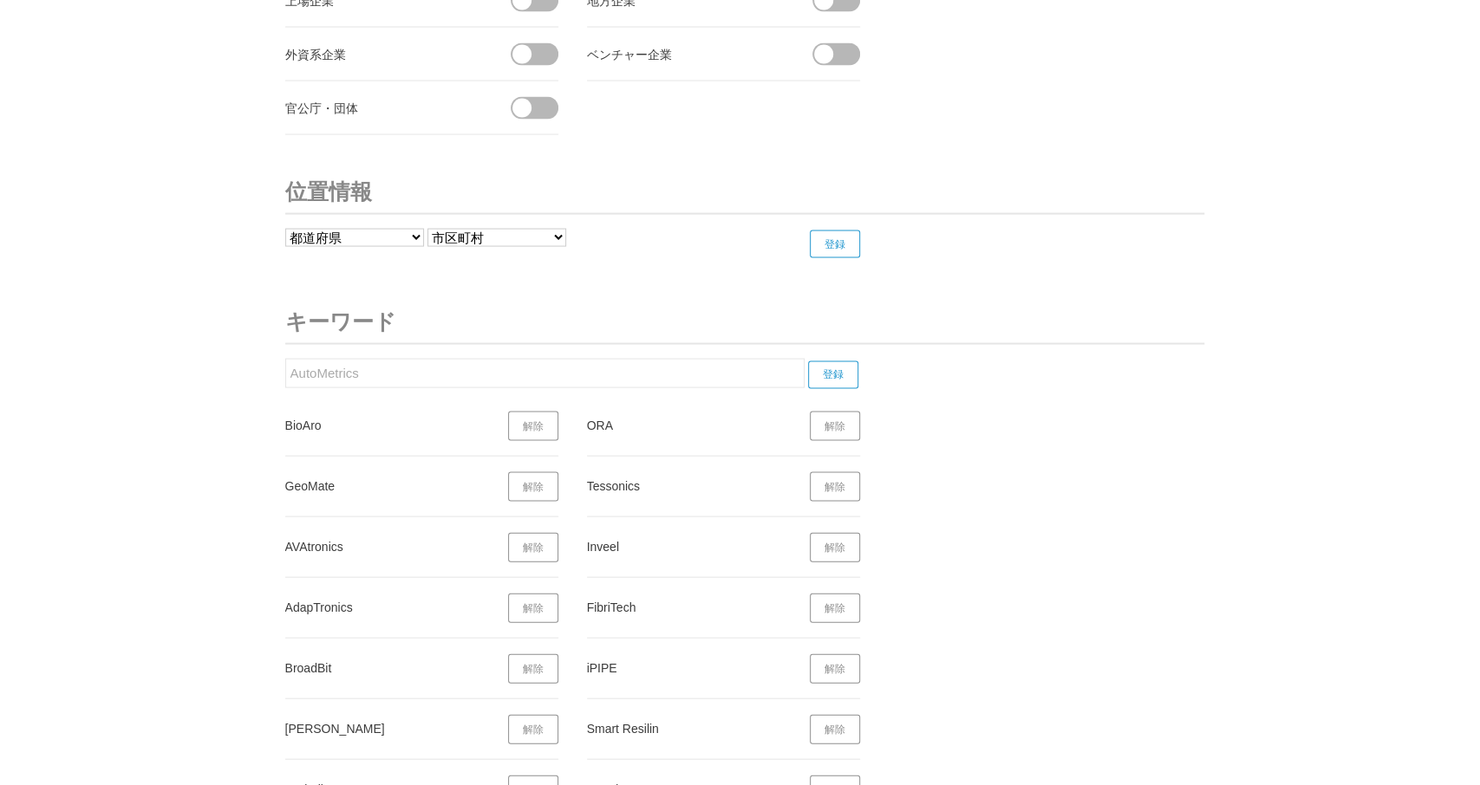
click at [832, 361] on input "登録" at bounding box center [833, 375] width 50 height 28
drag, startPoint x: 383, startPoint y: 366, endPoint x: 289, endPoint y: 370, distance: 94.6
click at [285, 368] on input "AutoMetrics" at bounding box center [544, 373] width 519 height 29
paste input "poSy"
click at [841, 361] on input "登録" at bounding box center [833, 375] width 50 height 28
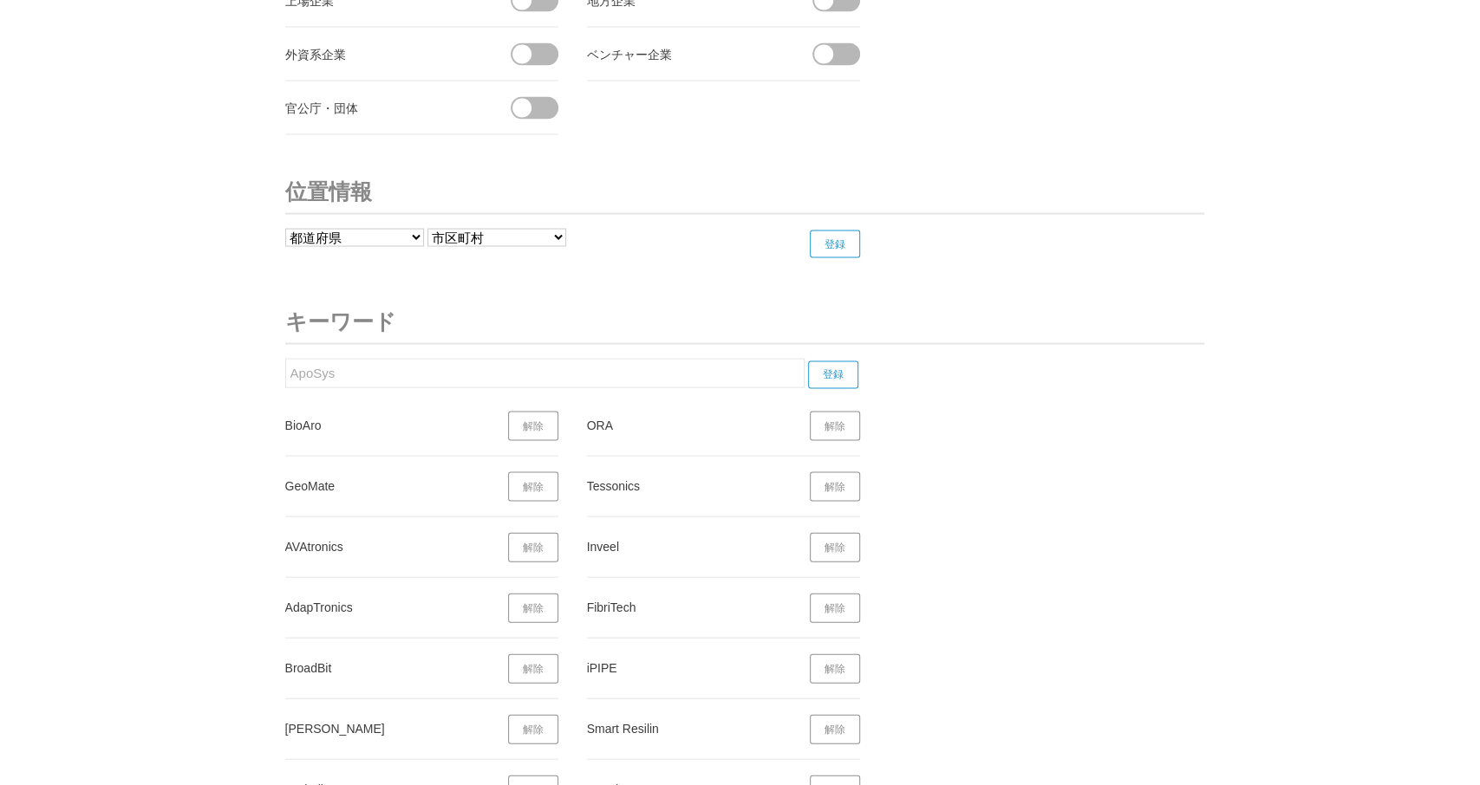
drag, startPoint x: 309, startPoint y: 361, endPoint x: 225, endPoint y: 363, distance: 85.0
click at [285, 363] on input "ApoSys" at bounding box center [544, 373] width 519 height 29
paste input "liotech"
click at [837, 365] on input "登録" at bounding box center [833, 375] width 50 height 28
drag, startPoint x: 361, startPoint y: 355, endPoint x: 316, endPoint y: 342, distance: 46.9
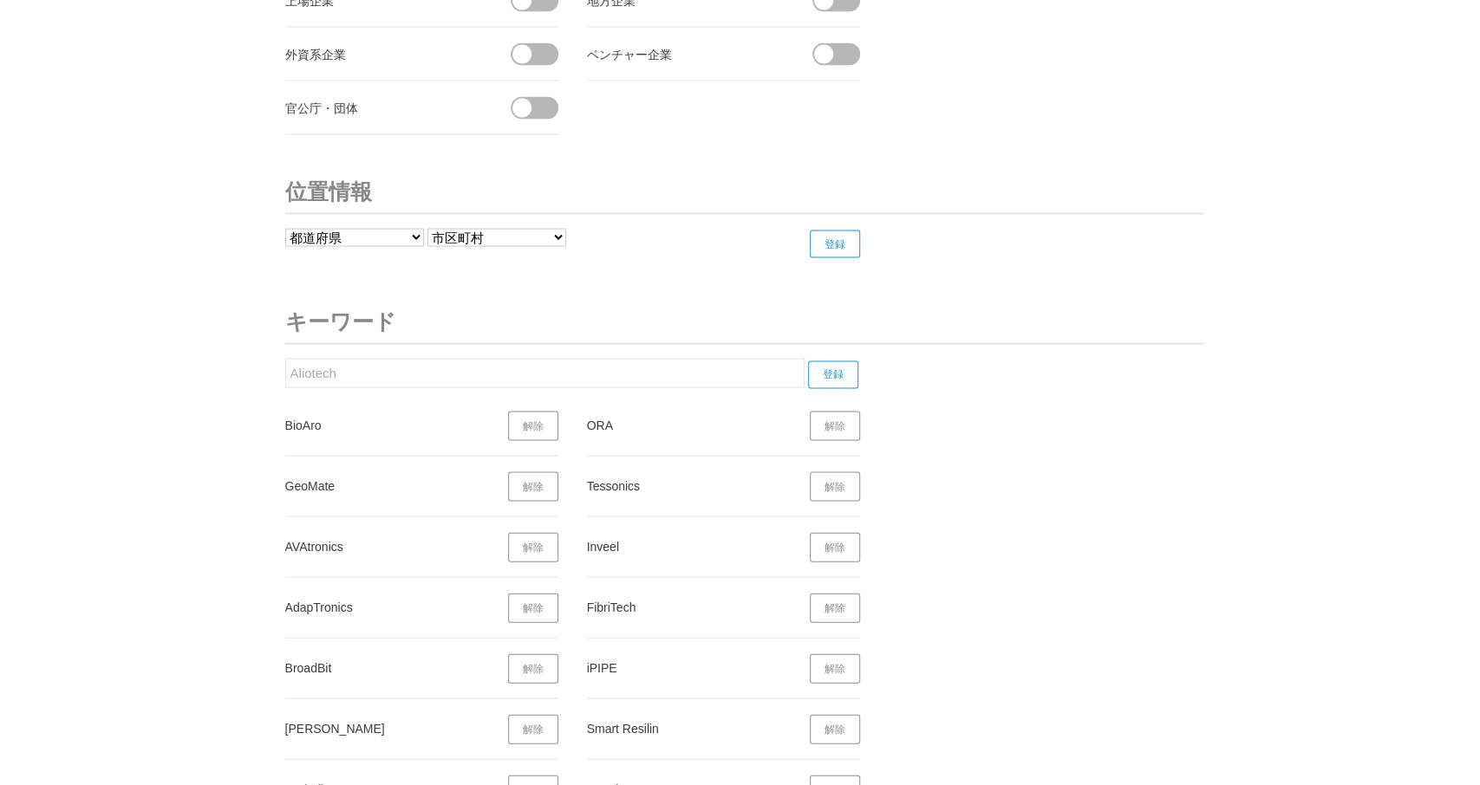
click at [285, 359] on input "Aliotech" at bounding box center [544, 373] width 519 height 29
paste input "Solace"
click at [831, 361] on input "登録" at bounding box center [833, 375] width 50 height 28
drag, startPoint x: 214, startPoint y: 353, endPoint x: 198, endPoint y: 355, distance: 16.6
click at [285, 359] on input "Solace" at bounding box center [544, 373] width 519 height 29
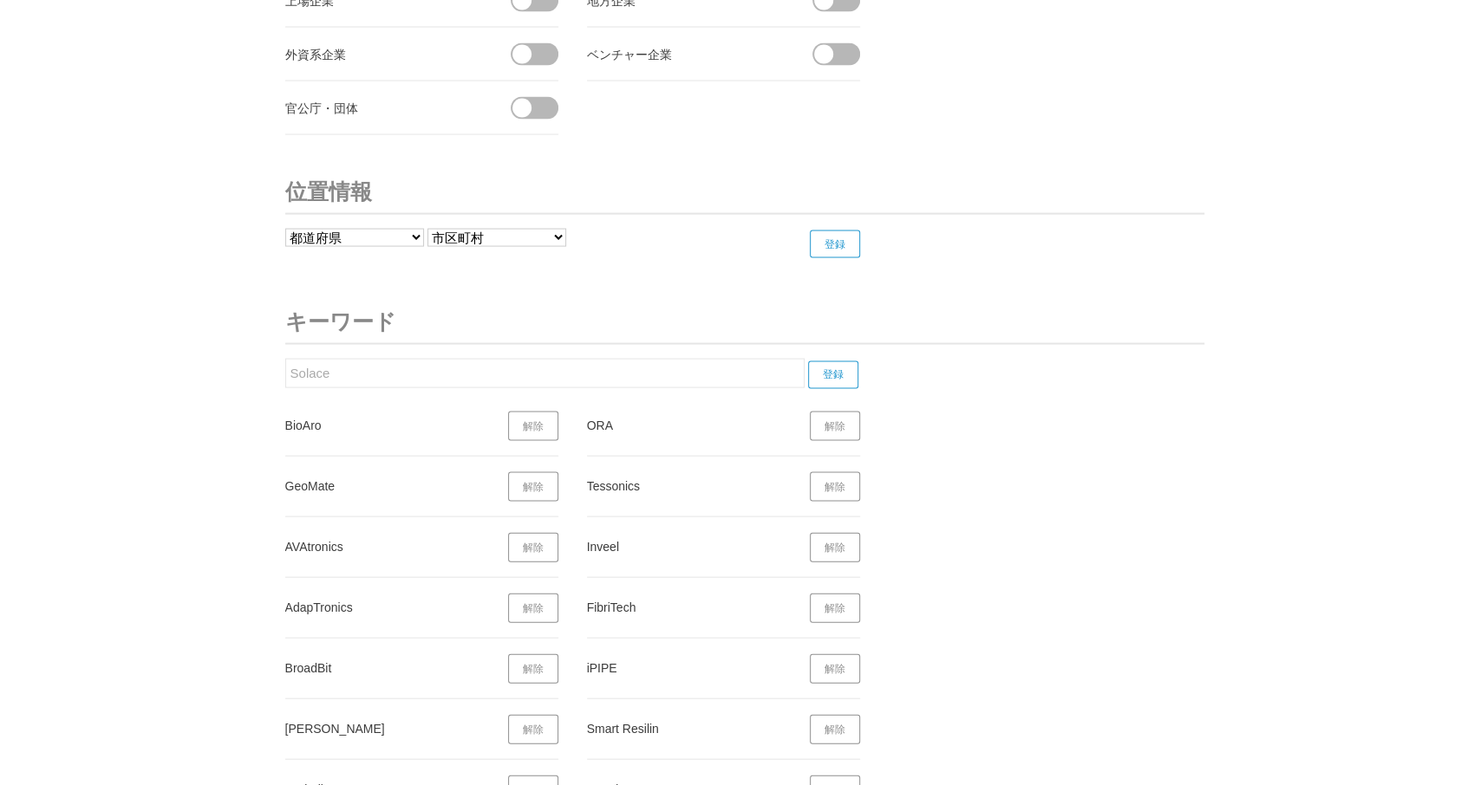
paste input "Jadeed"
click at [831, 361] on input "登録" at bounding box center [833, 375] width 50 height 28
click at [353, 359] on input "Jadeed" at bounding box center [544, 373] width 519 height 29
drag, startPoint x: 351, startPoint y: 356, endPoint x: 214, endPoint y: 367, distance: 137.4
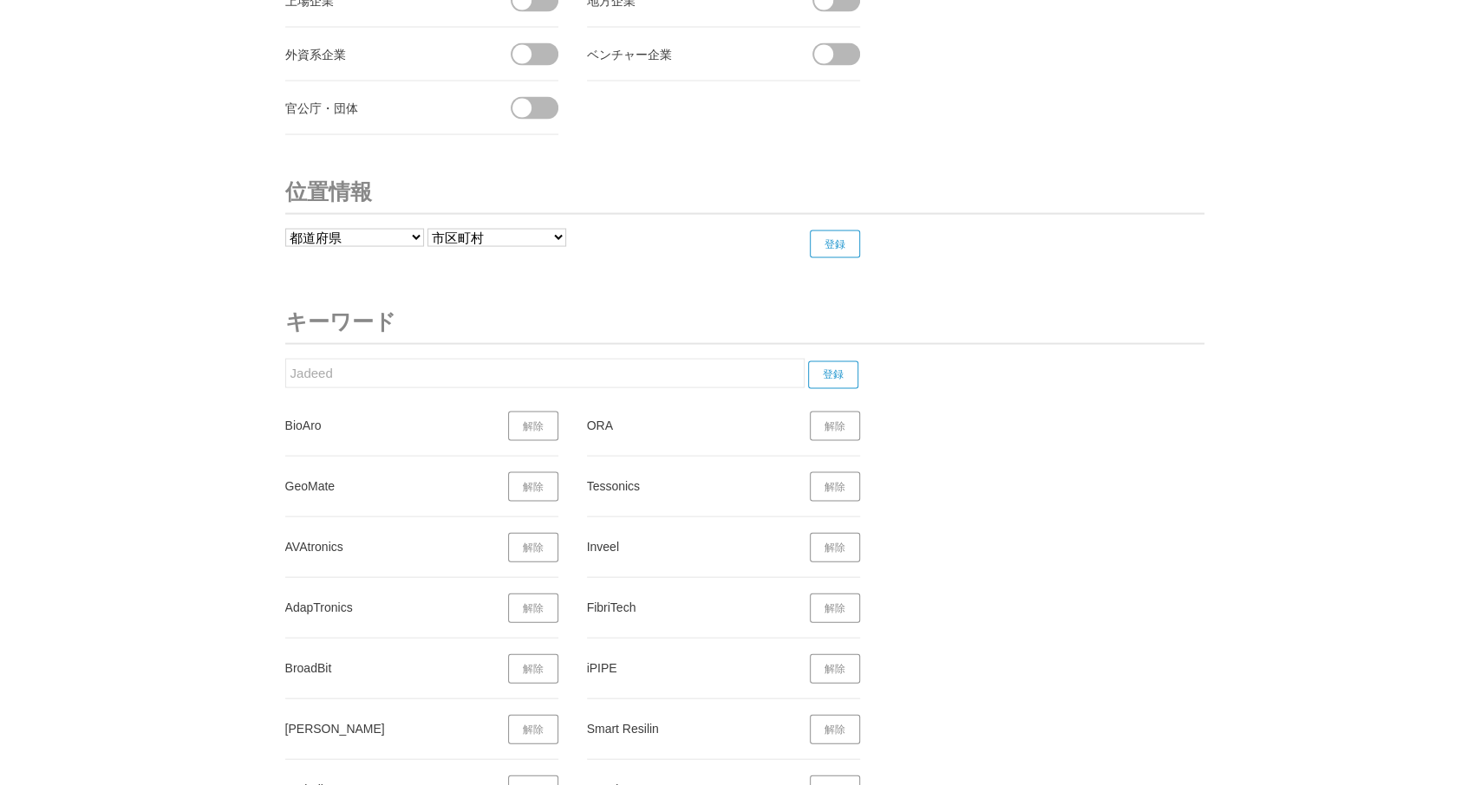
click at [285, 365] on input "Jadeed" at bounding box center [544, 373] width 519 height 29
paste input "AirSEM"
click at [827, 365] on input "登録" at bounding box center [833, 375] width 50 height 28
drag, startPoint x: 368, startPoint y: 348, endPoint x: 247, endPoint y: 368, distance: 122.3
click at [285, 367] on input "AirSEM" at bounding box center [544, 373] width 519 height 29
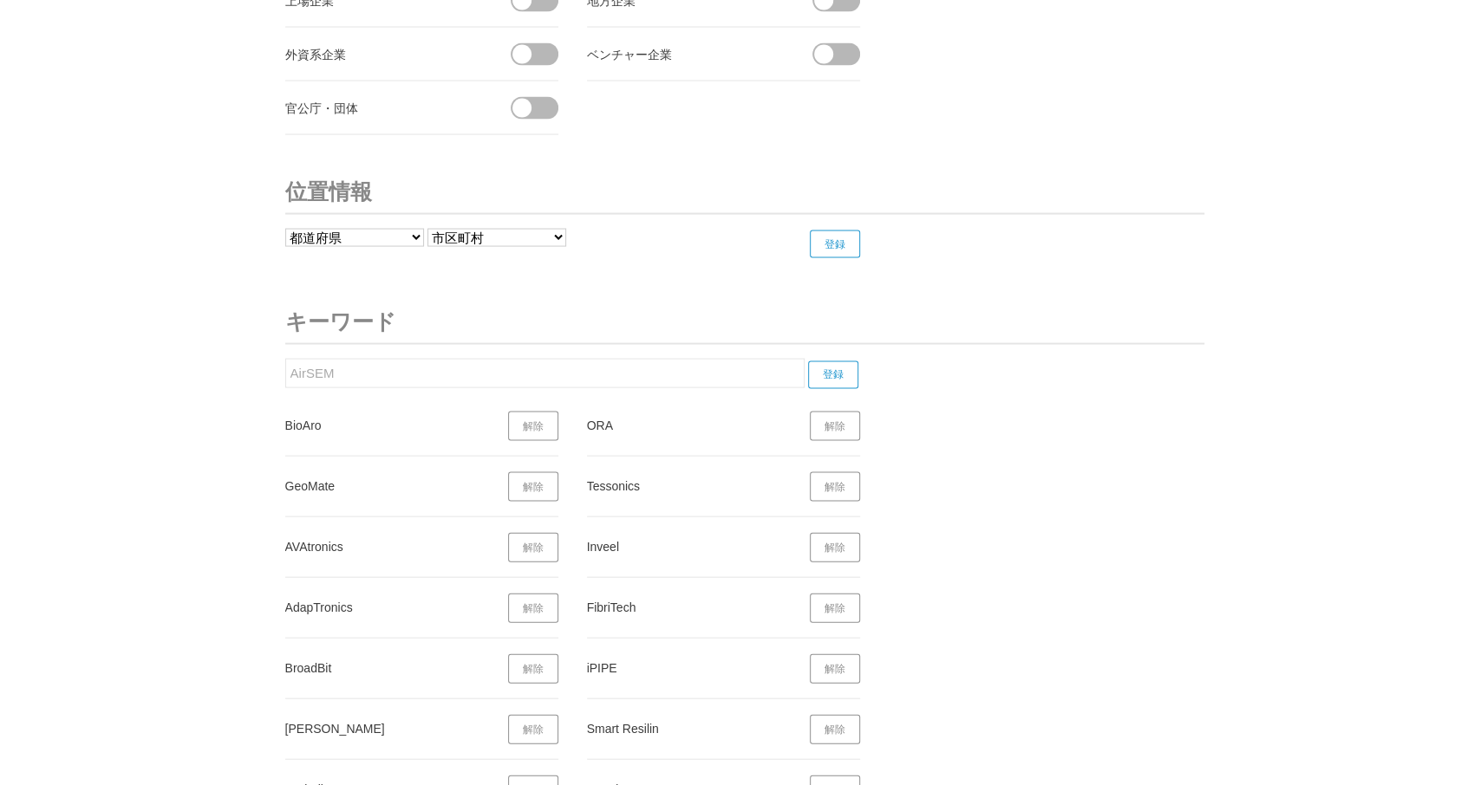
paste input "ImpersonAlly"
click at [829, 361] on input "登録" at bounding box center [833, 375] width 50 height 28
drag, startPoint x: 355, startPoint y: 365, endPoint x: 321, endPoint y: 374, distance: 34.9
click at [285, 369] on input "ImpersonAlly" at bounding box center [544, 373] width 519 height 29
paste input "Jolt"
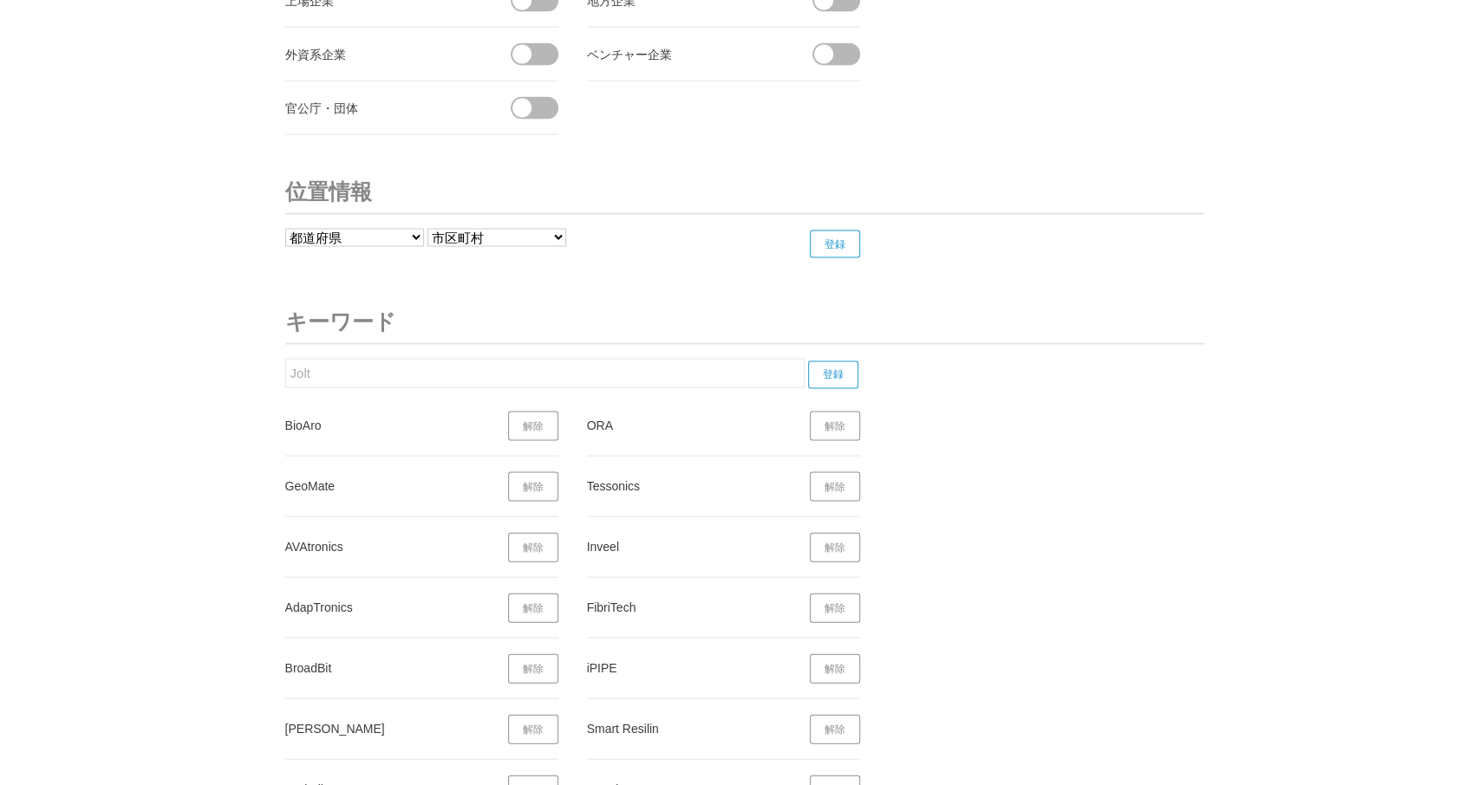
click at [852, 361] on input "登録" at bounding box center [833, 375] width 50 height 28
drag, startPoint x: 330, startPoint y: 352, endPoint x: 252, endPoint y: 352, distance: 78.0
click at [285, 359] on input "Jolt" at bounding box center [544, 373] width 519 height 29
paste input "Mirmex Motor"
click at [835, 361] on input "登録" at bounding box center [833, 375] width 50 height 28
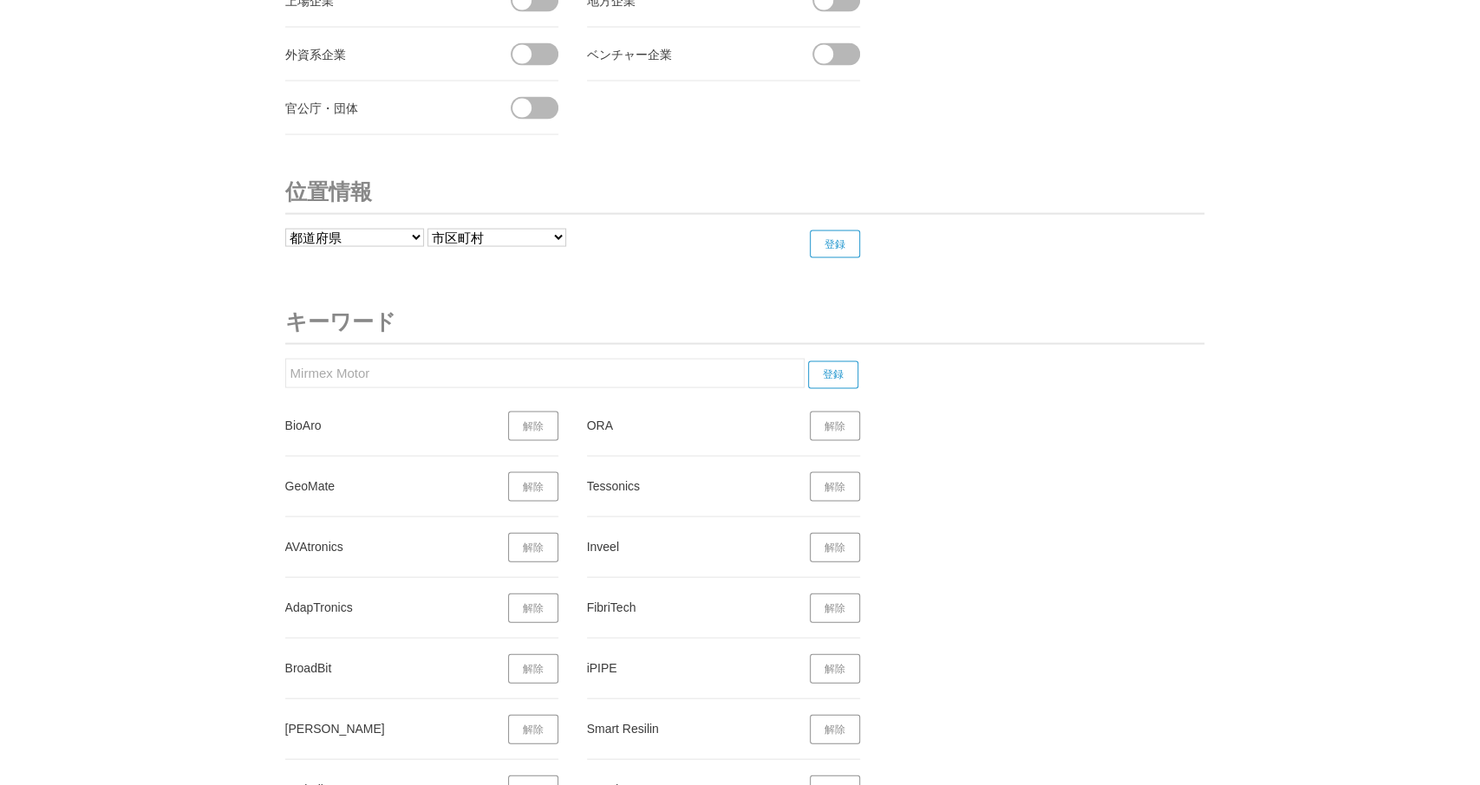
drag, startPoint x: 366, startPoint y: 363, endPoint x: 200, endPoint y: 372, distance: 165.8
click at [285, 372] on input "Mirmex Motor" at bounding box center [544, 373] width 519 height 29
paste input "Ascendance"
click at [836, 361] on input "登録" at bounding box center [833, 375] width 50 height 28
drag, startPoint x: 398, startPoint y: 365, endPoint x: 321, endPoint y: 365, distance: 77.2
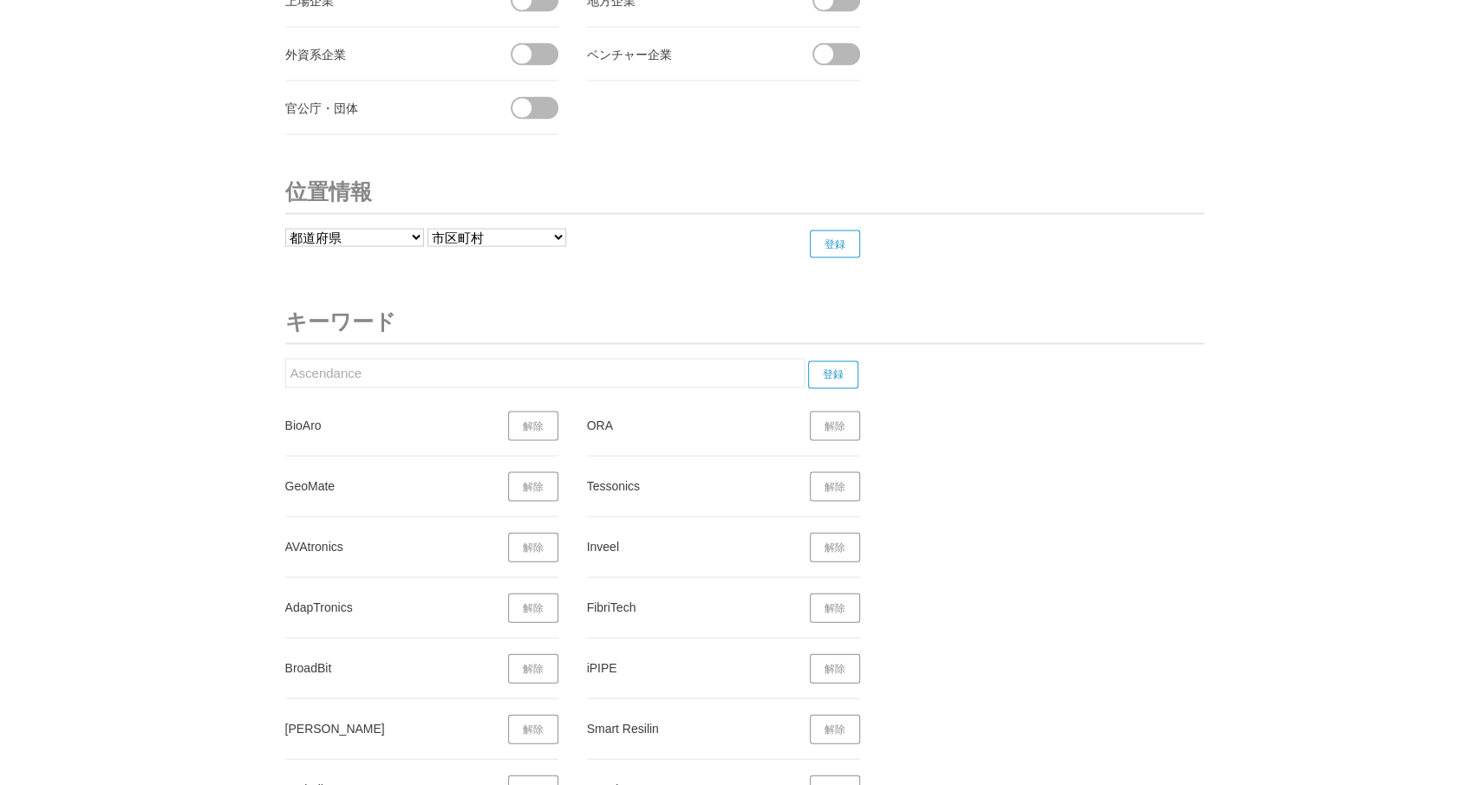
click at [285, 361] on input "Ascendance" at bounding box center [544, 373] width 519 height 29
paste input "dventum"
click at [845, 361] on input "登録" at bounding box center [833, 375] width 50 height 28
drag, startPoint x: 374, startPoint y: 362, endPoint x: 260, endPoint y: 359, distance: 113.6
click at [285, 359] on input "Adventum" at bounding box center [544, 373] width 519 height 29
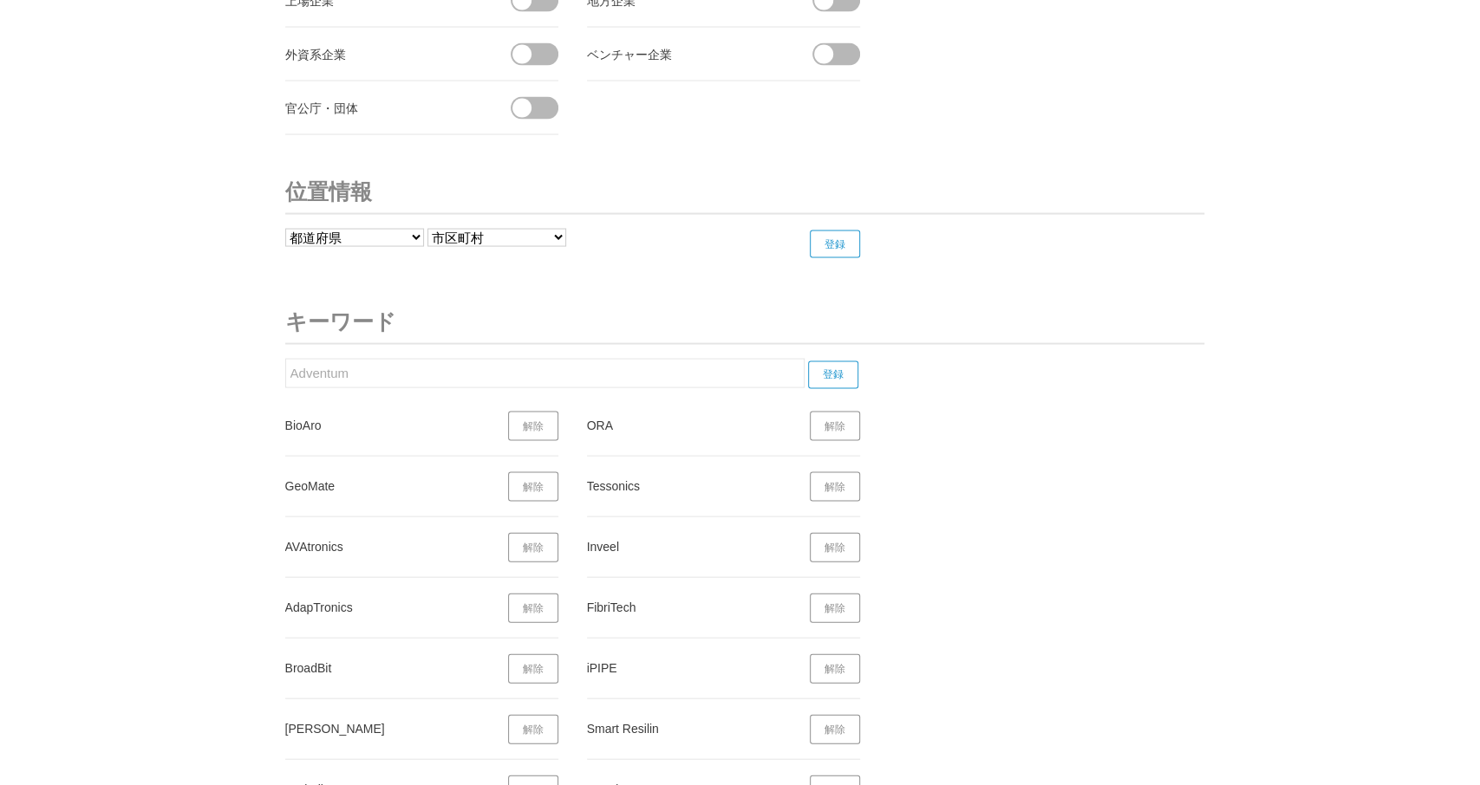
paste input "Laflow"
click at [845, 361] on input "登録" at bounding box center [833, 375] width 50 height 28
drag, startPoint x: 330, startPoint y: 365, endPoint x: 199, endPoint y: 356, distance: 131.2
click at [285, 360] on input "Laflow" at bounding box center [544, 373] width 519 height 29
paste input "Freya"
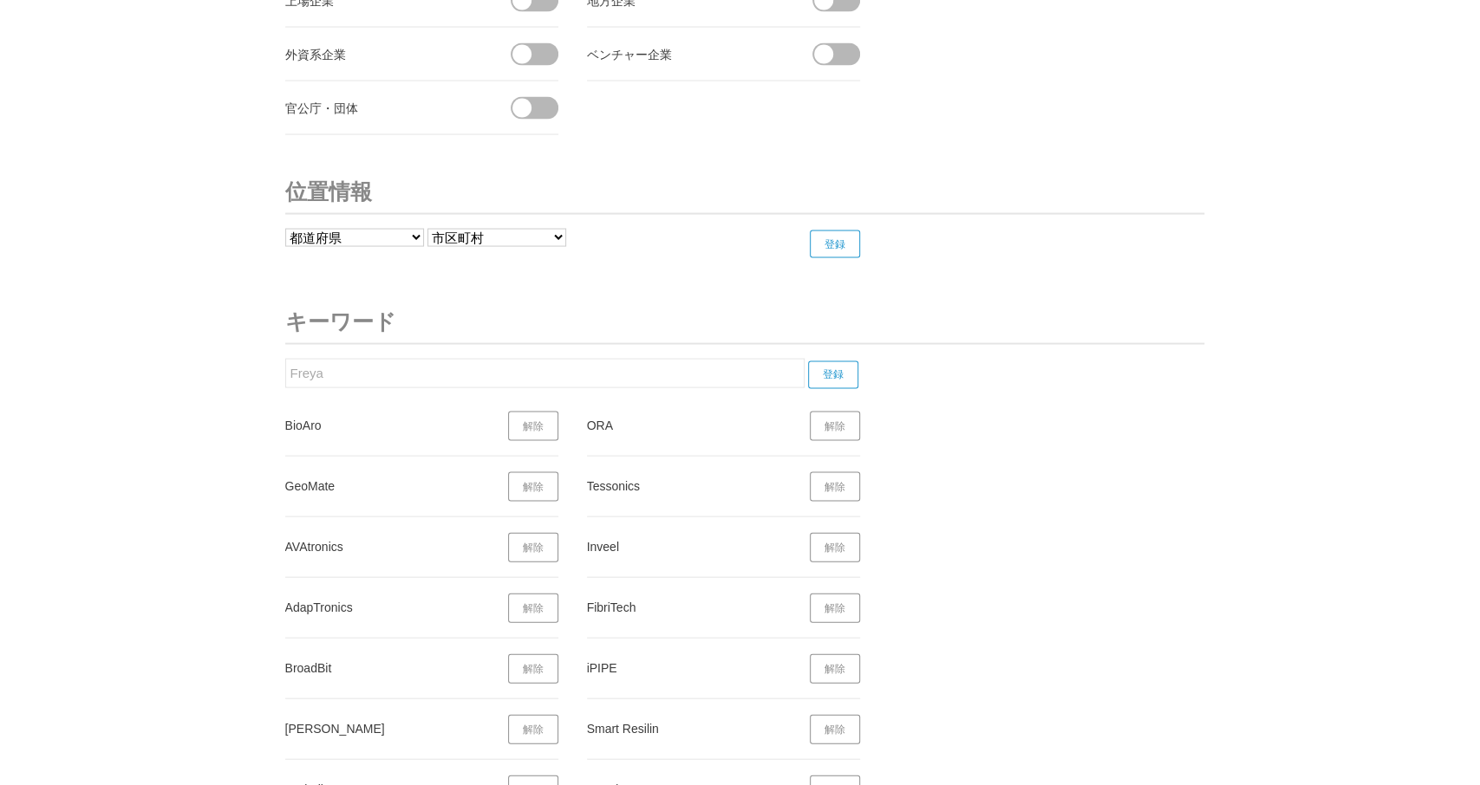
click at [840, 361] on input "登録" at bounding box center [833, 375] width 50 height 28
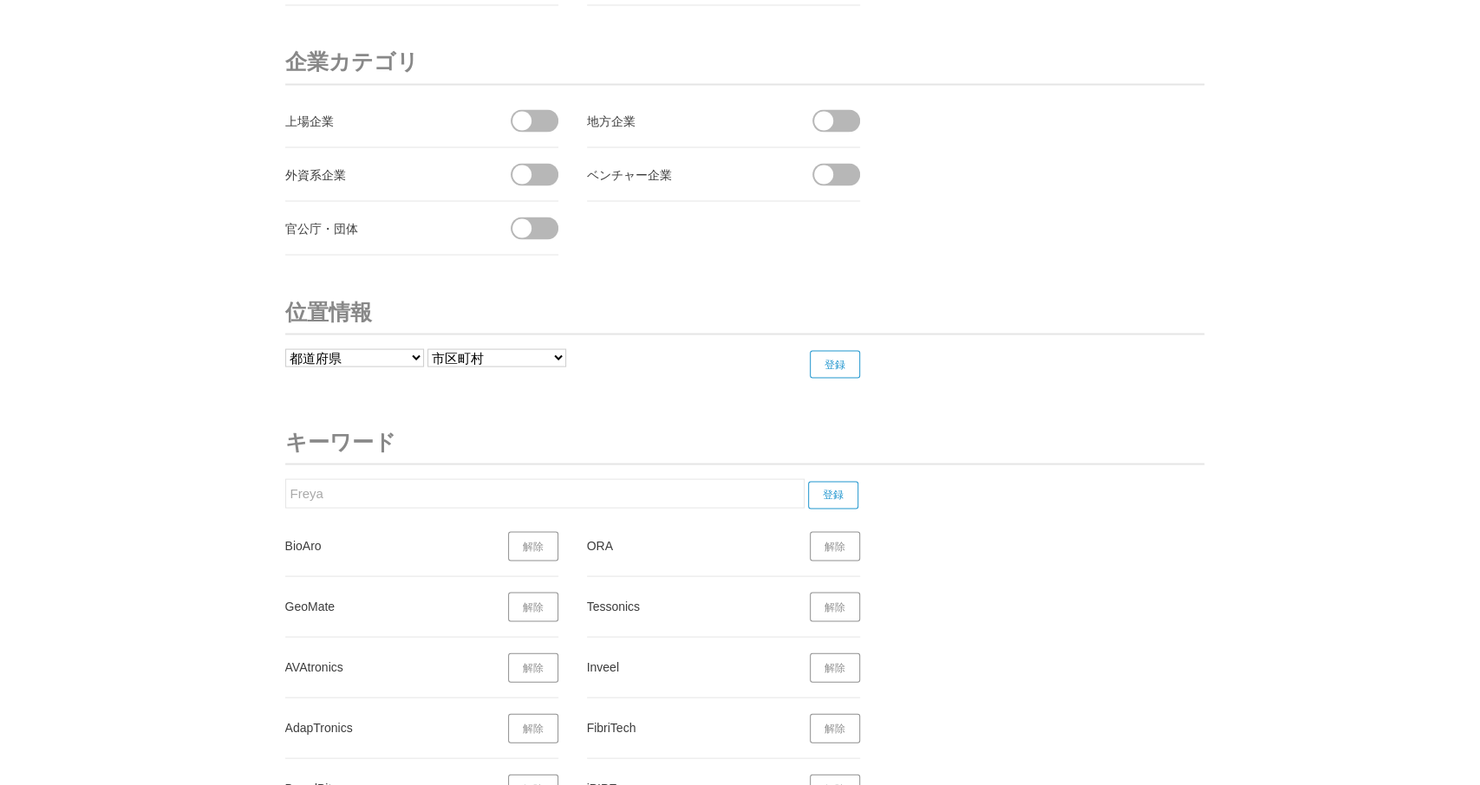
scroll to position [6567, 0]
drag, startPoint x: 338, startPoint y: 480, endPoint x: 309, endPoint y: 496, distance: 32.6
click at [285, 495] on input "Freya" at bounding box center [544, 498] width 519 height 29
paste input "BrachyDOSE"
click at [830, 486] on input "登録" at bounding box center [833, 500] width 50 height 28
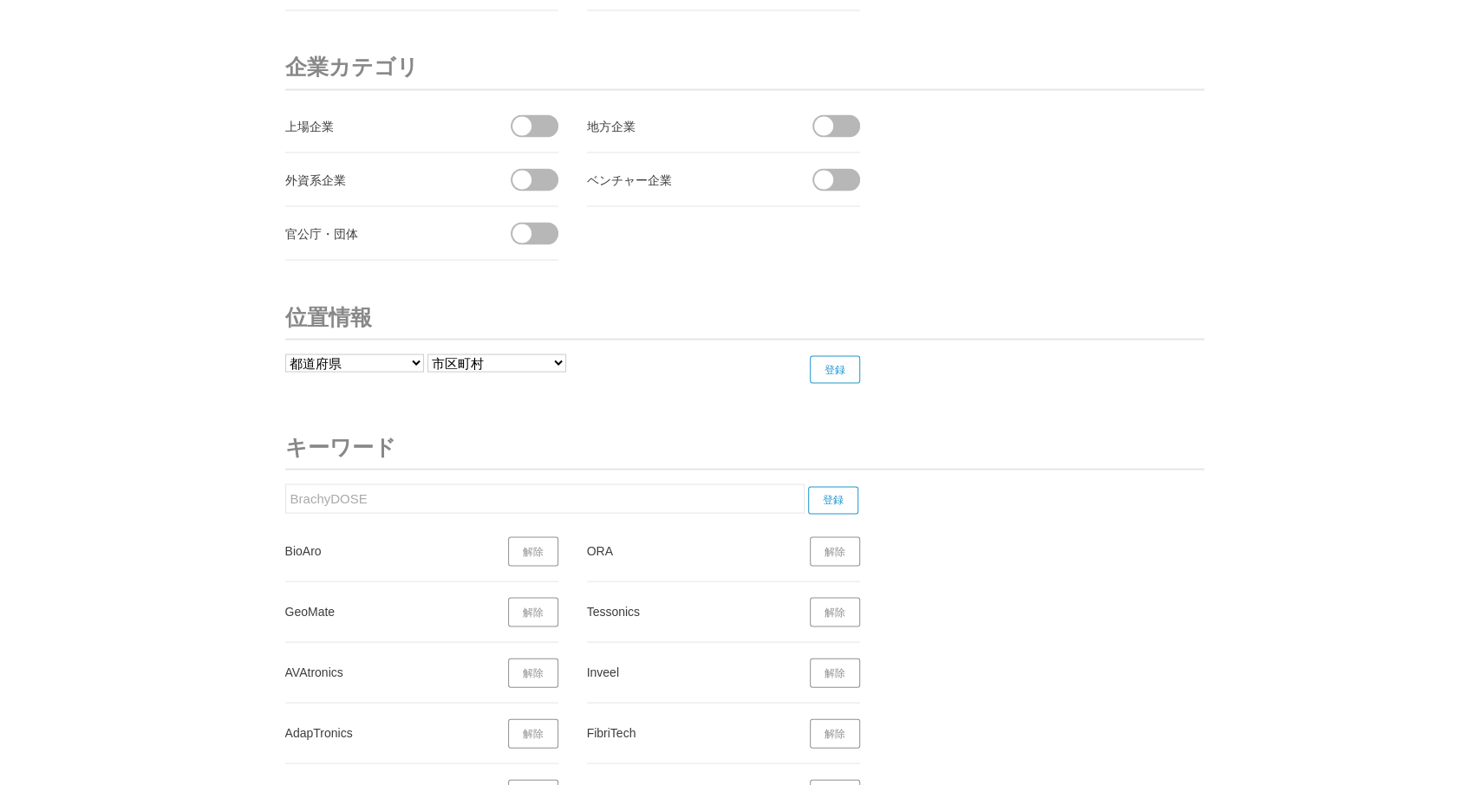
drag, startPoint x: 380, startPoint y: 498, endPoint x: 368, endPoint y: 496, distance: 11.4
click at [368, 496] on form "BrachyDOSE 登録" at bounding box center [582, 499] width 594 height 30
drag, startPoint x: 395, startPoint y: 492, endPoint x: 259, endPoint y: 498, distance: 136.3
click at [285, 498] on input "BrachyDOSE" at bounding box center [544, 498] width 519 height 29
paste input "AquaLID"
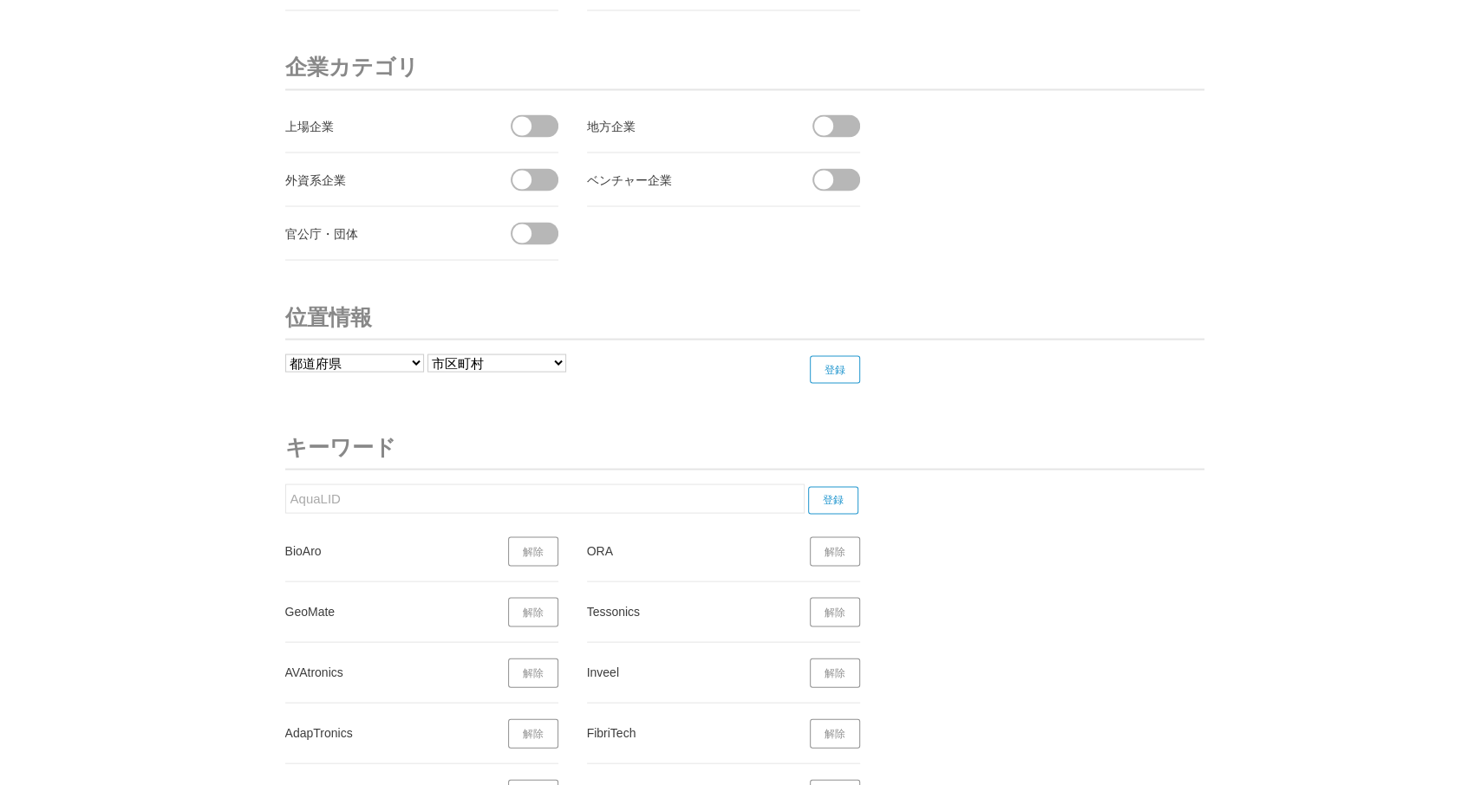
click at [835, 486] on input "登録" at bounding box center [833, 500] width 50 height 28
drag, startPoint x: 349, startPoint y: 488, endPoint x: 283, endPoint y: 492, distance: 66.0
click at [285, 492] on input "AquaLID" at bounding box center [544, 498] width 519 height 29
paste input "Turing Drive"
click at [850, 486] on input "登録" at bounding box center [833, 500] width 50 height 28
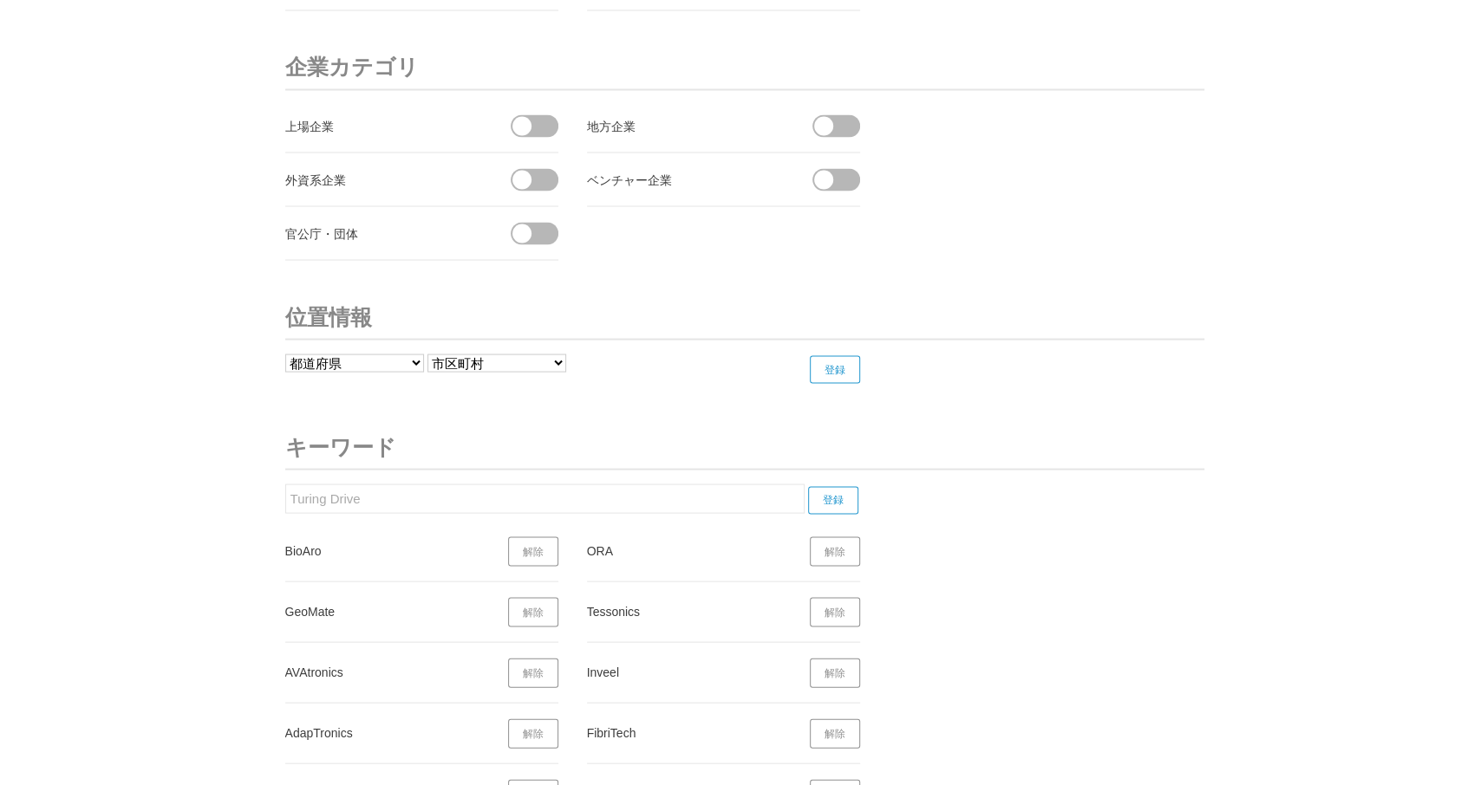
drag, startPoint x: 311, startPoint y: 489, endPoint x: 191, endPoint y: 498, distance: 120.9
click at [285, 498] on input "Turing Drive" at bounding box center [544, 498] width 519 height 29
paste input "FREE Bionics"
click at [845, 486] on input "登録" at bounding box center [833, 500] width 50 height 28
drag, startPoint x: 387, startPoint y: 487, endPoint x: 196, endPoint y: 479, distance: 191.7
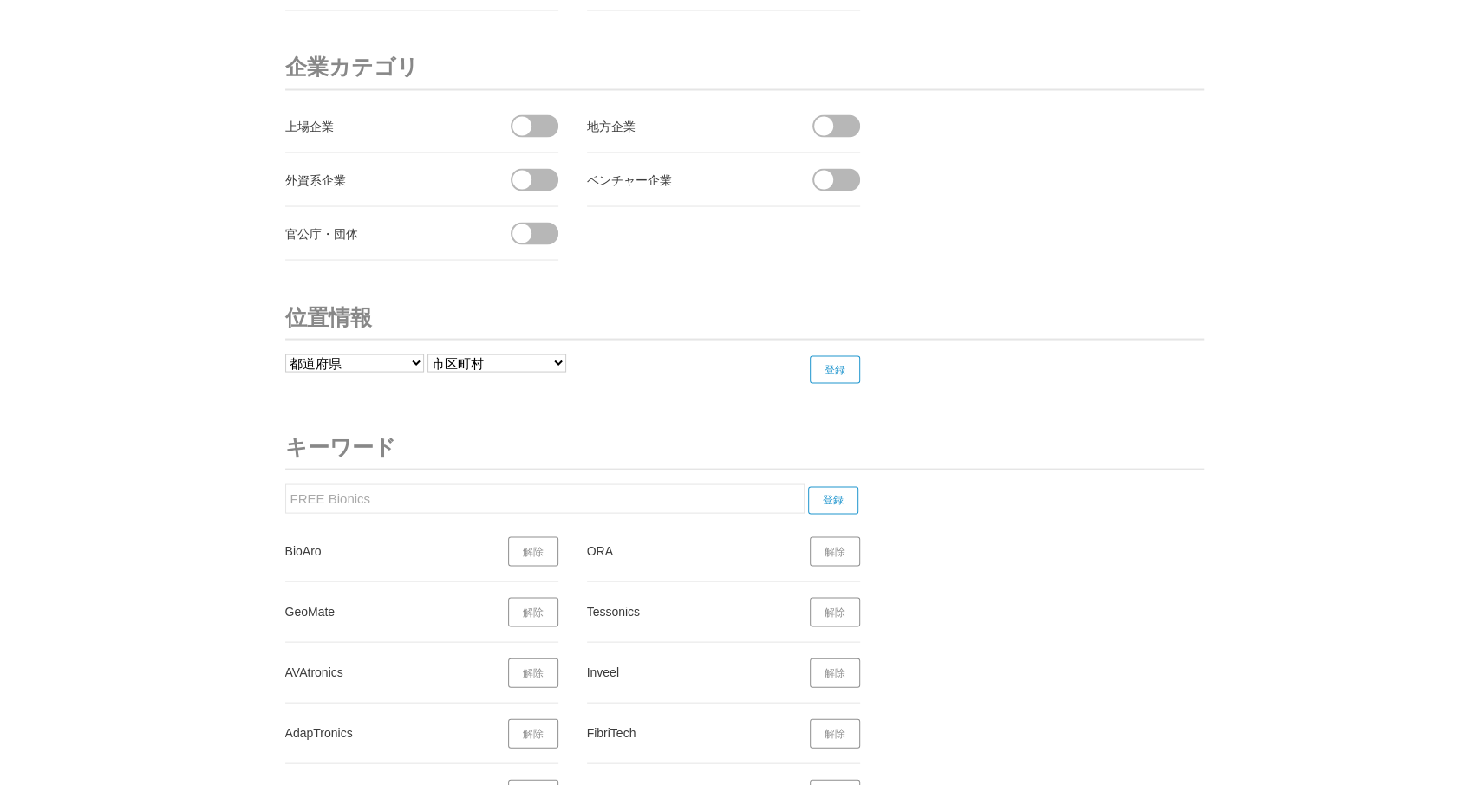
click at [285, 484] on input "FREE Bionics" at bounding box center [544, 498] width 519 height 29
paste input "NeuinX"
click at [842, 486] on input "登録" at bounding box center [833, 500] width 50 height 28
drag, startPoint x: 316, startPoint y: 494, endPoint x: 251, endPoint y: 494, distance: 65.0
click at [285, 494] on input "NeuinX" at bounding box center [544, 498] width 519 height 29
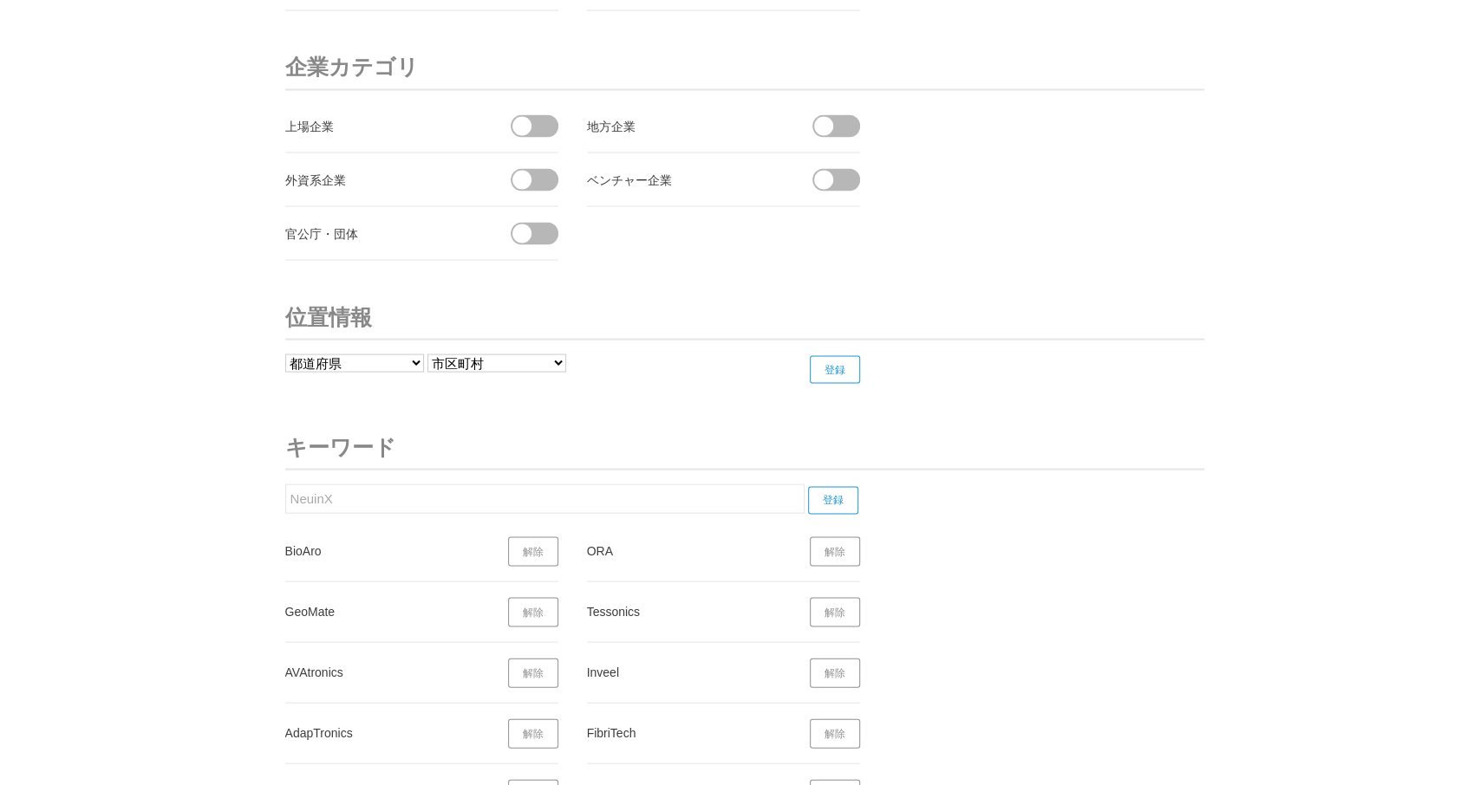
paste input "Veritus"
click at [839, 486] on input "登録" at bounding box center [833, 500] width 50 height 28
drag, startPoint x: 353, startPoint y: 485, endPoint x: 231, endPoint y: 488, distance: 121.4
click at [285, 488] on input "Veritus" at bounding box center [544, 498] width 519 height 29
paste input "Project TN+"
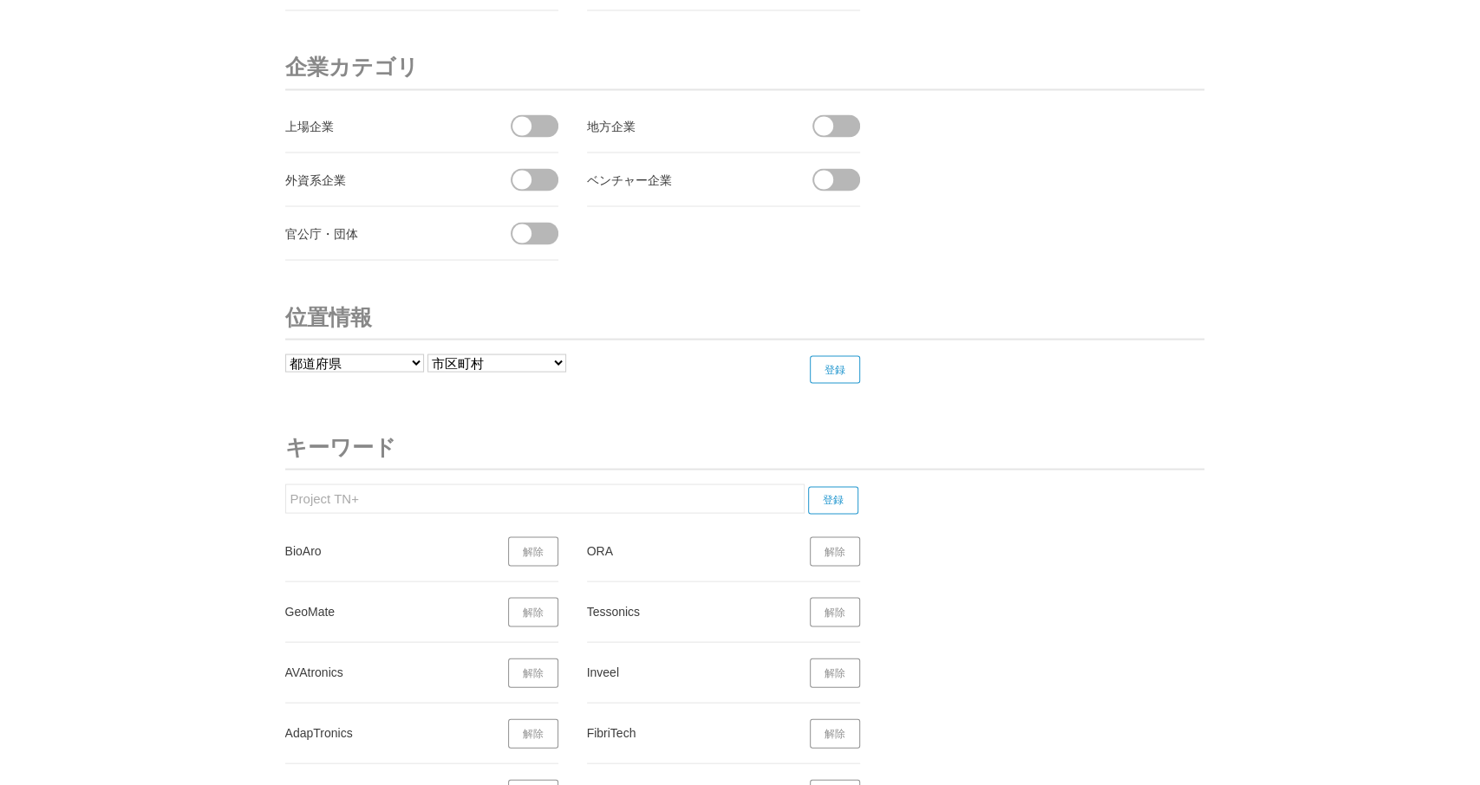
click at [837, 486] on input "登録" at bounding box center [833, 500] width 50 height 28
drag, startPoint x: 386, startPoint y: 484, endPoint x: 473, endPoint y: 478, distance: 87.8
click at [285, 488] on input "Project TN+" at bounding box center [544, 498] width 519 height 29
paste input "FingerVision"
click at [842, 486] on input "登録" at bounding box center [833, 500] width 50 height 28
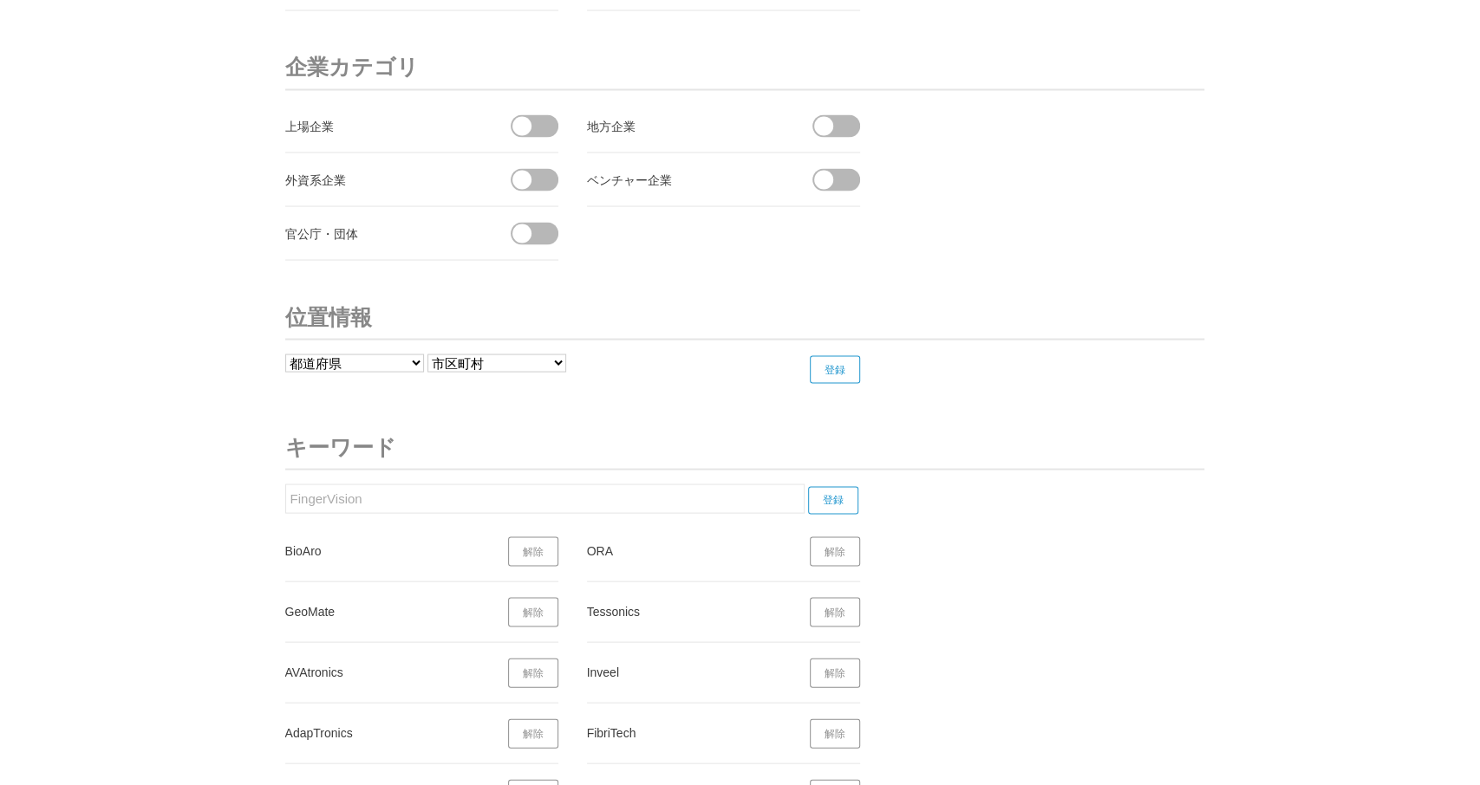
drag, startPoint x: 373, startPoint y: 487, endPoint x: 205, endPoint y: 491, distance: 168.2
click at [285, 491] on input "FingerVision" at bounding box center [544, 498] width 519 height 29
paste input "Hyasynth"
click at [830, 486] on input "登録" at bounding box center [833, 500] width 50 height 28
drag, startPoint x: 360, startPoint y: 486, endPoint x: 212, endPoint y: 485, distance: 148.2
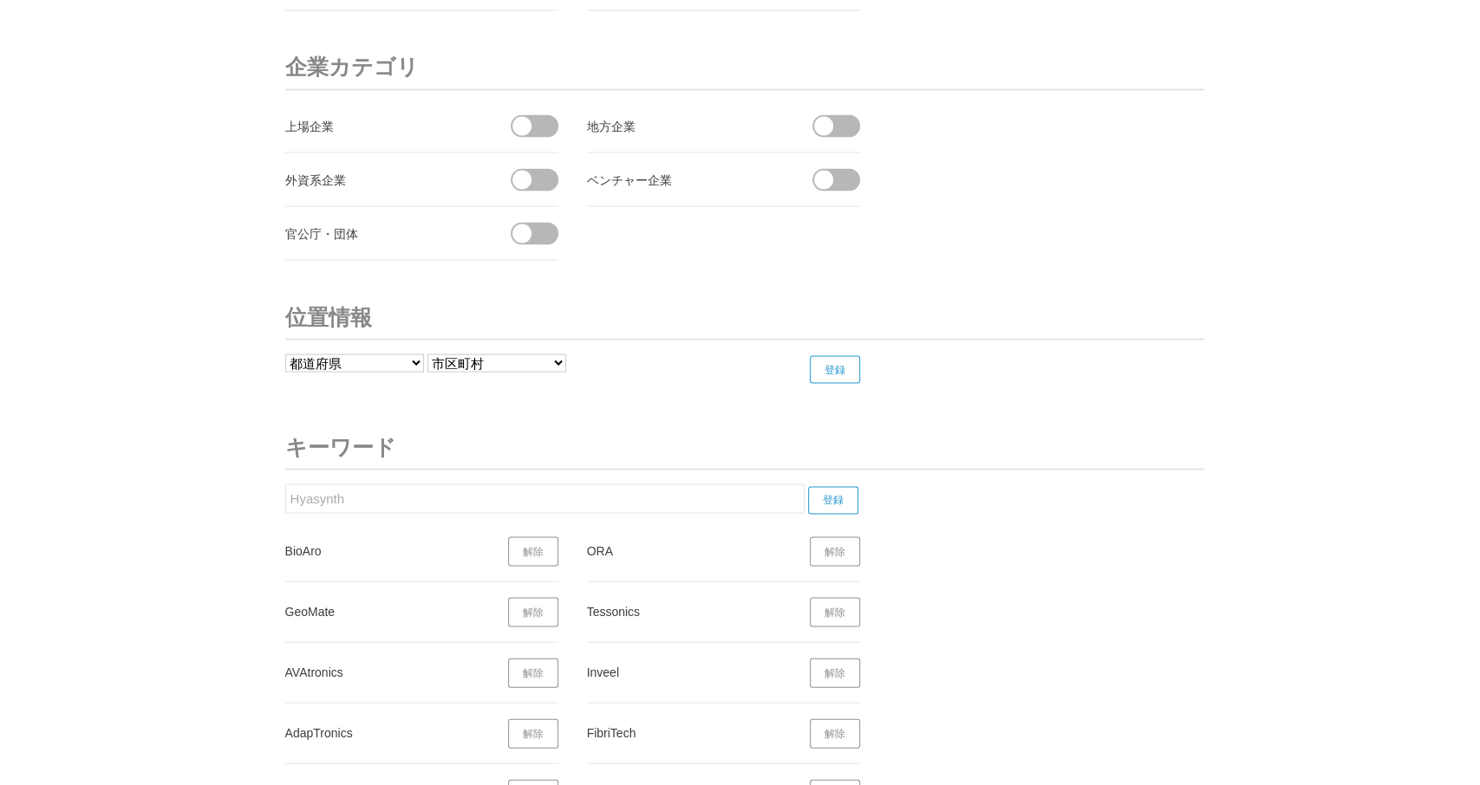
click at [285, 485] on input "Hyasynth" at bounding box center [544, 498] width 519 height 29
paste input "Calogy"
click at [845, 486] on input "登録" at bounding box center [833, 500] width 50 height 28
drag, startPoint x: 363, startPoint y: 486, endPoint x: 198, endPoint y: 496, distance: 165.8
click at [285, 496] on input "Calogy" at bounding box center [544, 498] width 519 height 29
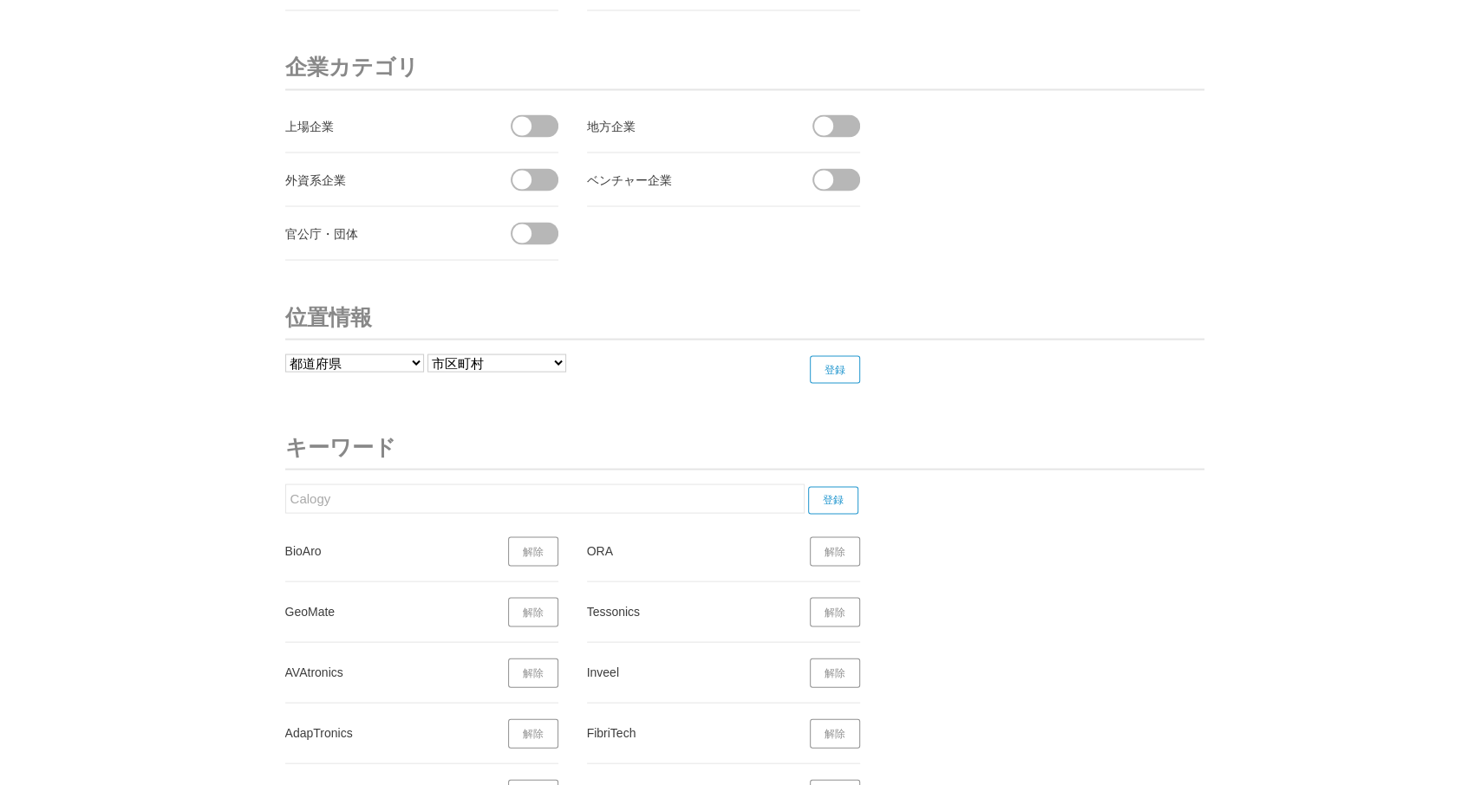
paste input "Boreaceutique"
click at [848, 486] on input "登録" at bounding box center [833, 500] width 50 height 28
drag, startPoint x: 348, startPoint y: 486, endPoint x: 161, endPoint y: 484, distance: 186.4
click at [285, 484] on input "Boreaceutique" at bounding box center [544, 498] width 519 height 29
paste input "IPS"
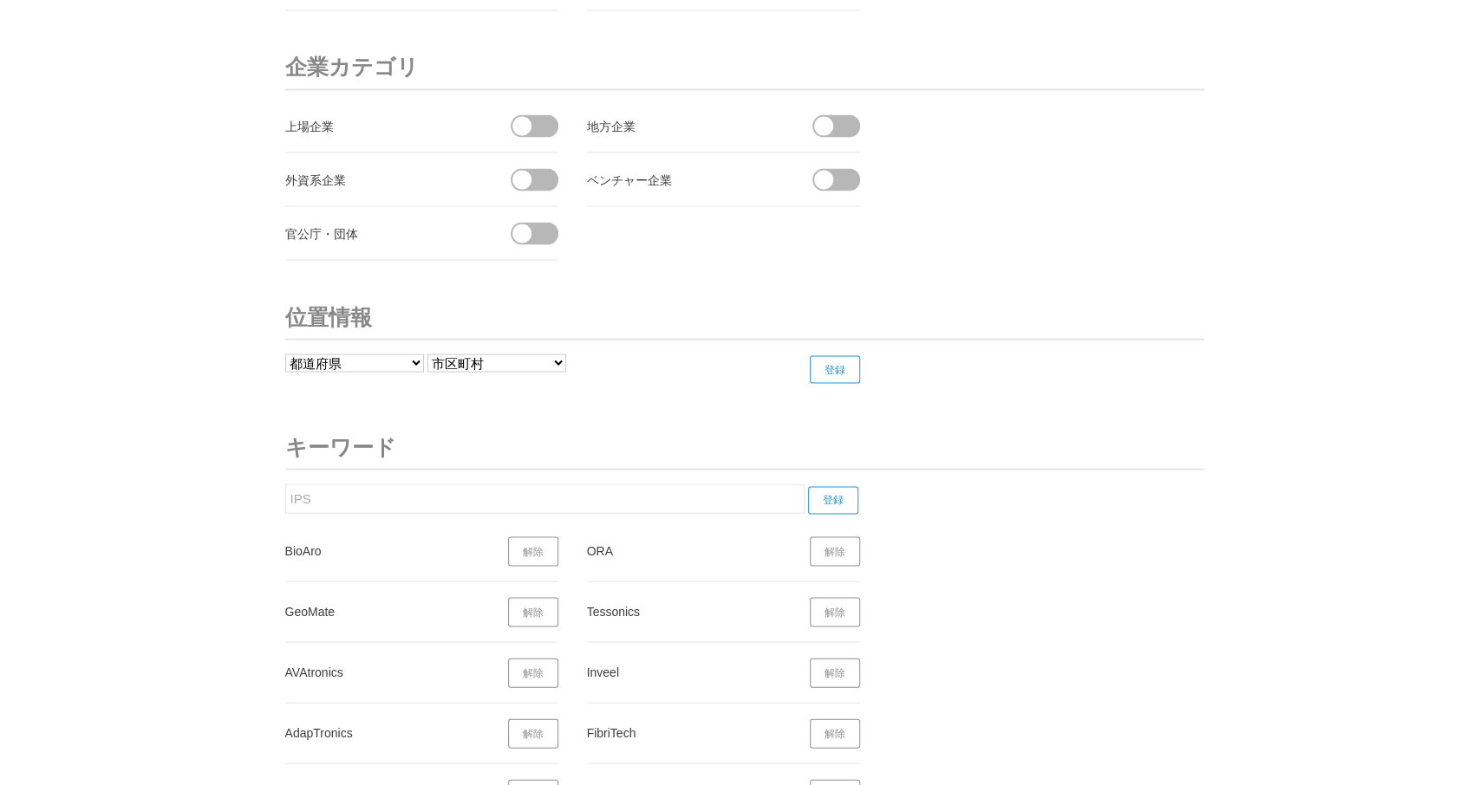
click at [835, 486] on input "登録" at bounding box center [833, 500] width 50 height 28
drag, startPoint x: 346, startPoint y: 485, endPoint x: 205, endPoint y: 490, distance: 141.4
click at [285, 490] on input "IPS" at bounding box center [544, 498] width 519 height 29
paste input "SepPure"
click at [833, 486] on input "登録" at bounding box center [833, 500] width 50 height 28
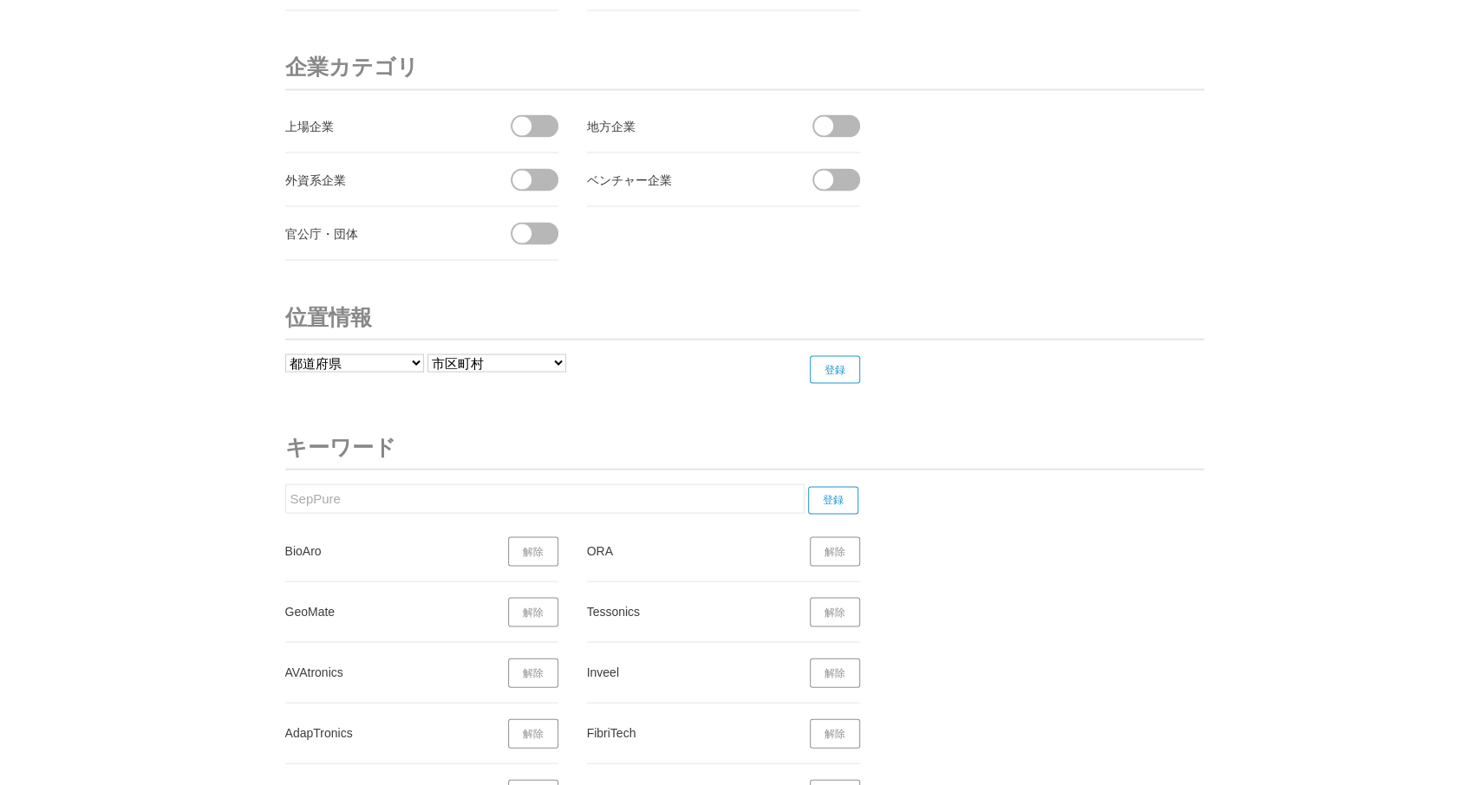
drag, startPoint x: 360, startPoint y: 469, endPoint x: 271, endPoint y: 502, distance: 94.4
paste input "Reblade"
drag, startPoint x: 370, startPoint y: 481, endPoint x: 387, endPoint y: 485, distance: 17.7
click at [384, 484] on input "SepPureReblade" at bounding box center [544, 498] width 519 height 29
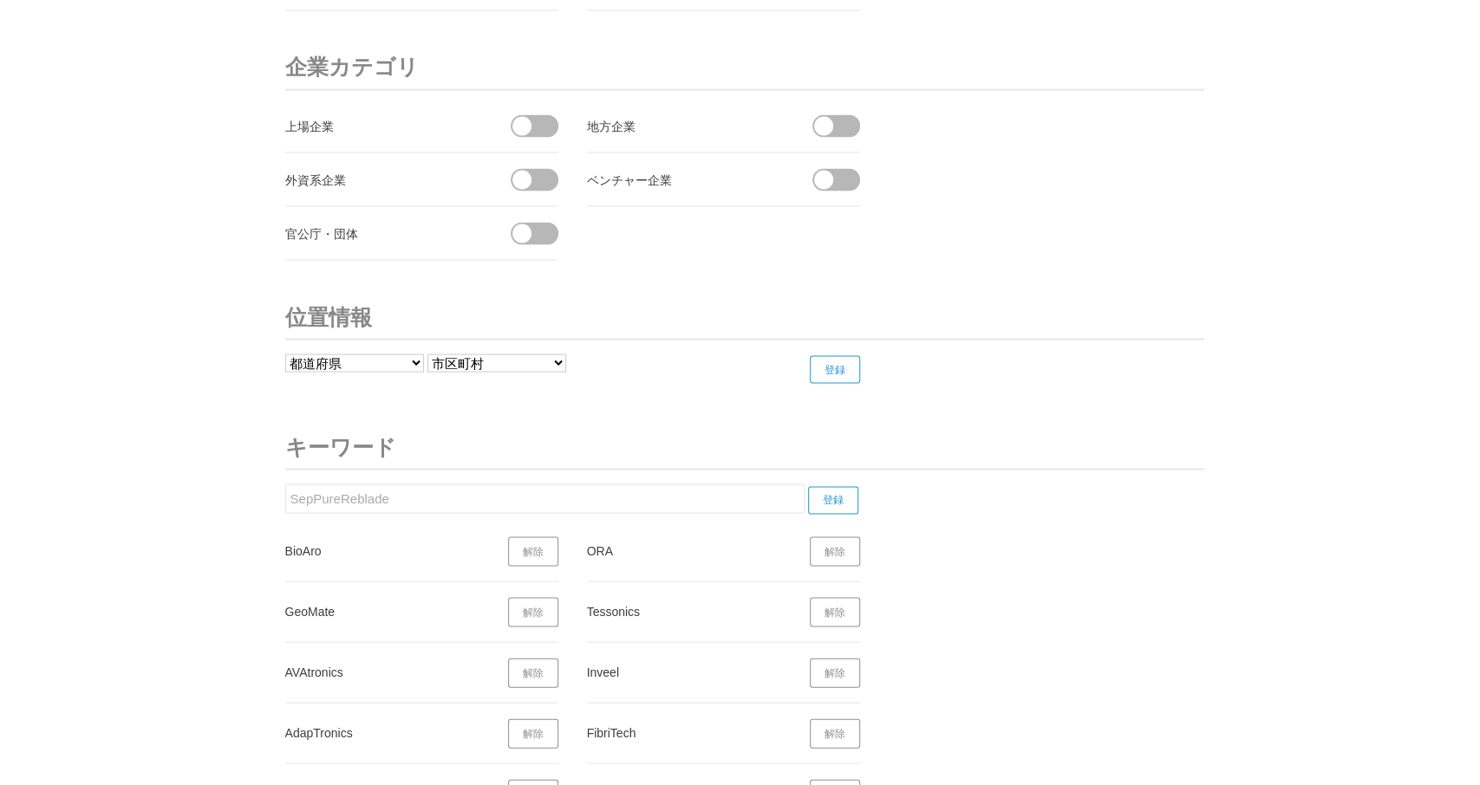
drag, startPoint x: 379, startPoint y: 480, endPoint x: 188, endPoint y: 479, distance: 190.7
click at [285, 484] on input "SepPureReblade" at bounding box center [544, 498] width 519 height 29
paste input "text"
click at [843, 486] on input "登録" at bounding box center [833, 500] width 50 height 28
drag, startPoint x: 333, startPoint y: 483, endPoint x: 195, endPoint y: 485, distance: 137.8
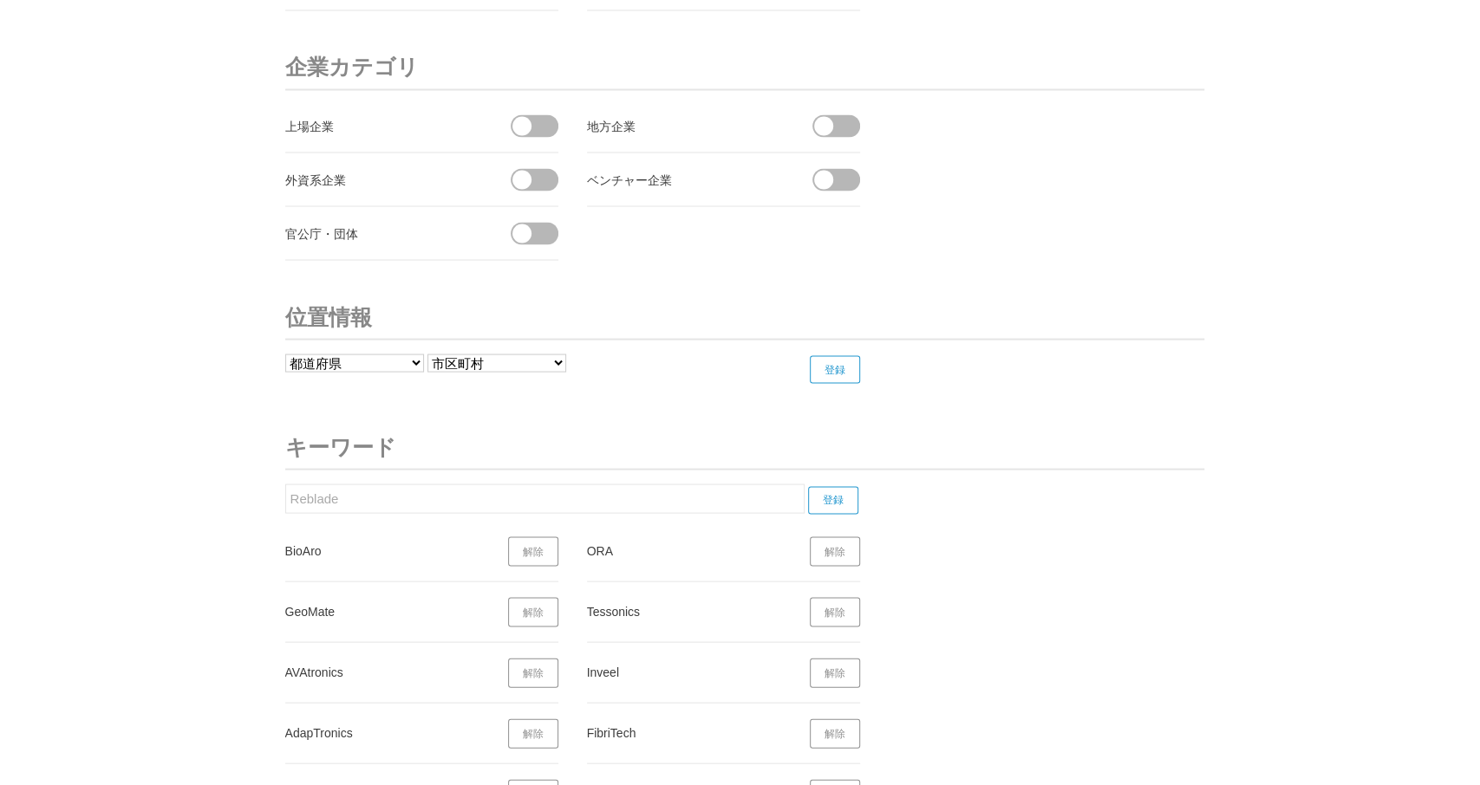
click at [285, 485] on input "Reblade" at bounding box center [544, 498] width 519 height 29
paste input "ElFys"
click at [837, 486] on input "登録" at bounding box center [833, 500] width 50 height 28
drag, startPoint x: 335, startPoint y: 489, endPoint x: 244, endPoint y: 500, distance: 92.6
click at [285, 500] on input "ElFys" at bounding box center [544, 498] width 519 height 29
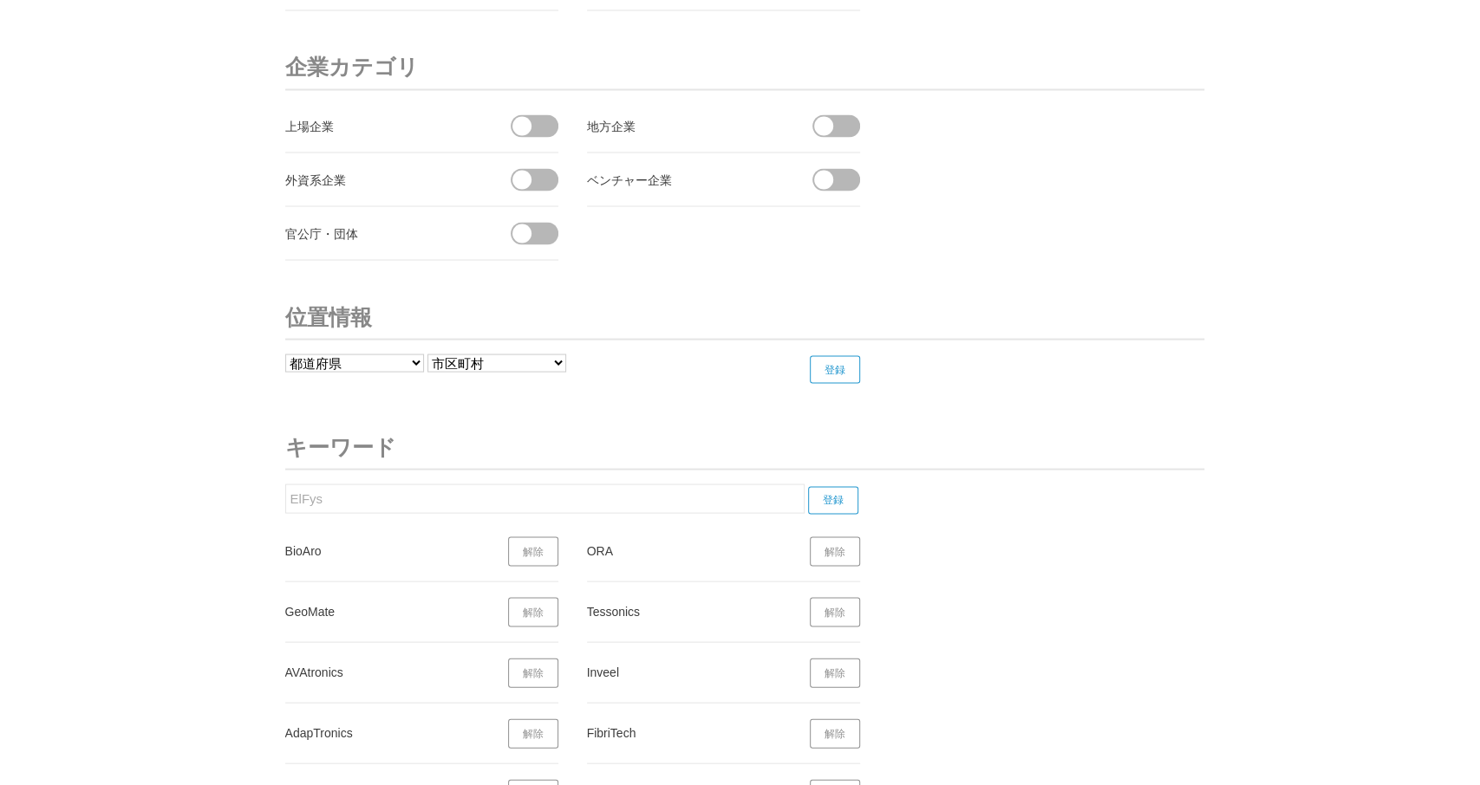
paste input "Sonovia"
click at [835, 486] on input "登録" at bounding box center [833, 500] width 50 height 28
drag, startPoint x: 342, startPoint y: 486, endPoint x: 248, endPoint y: 494, distance: 94.8
click at [285, 493] on input "Sonovia" at bounding box center [544, 498] width 519 height 29
paste input "AiGENT-TECH"
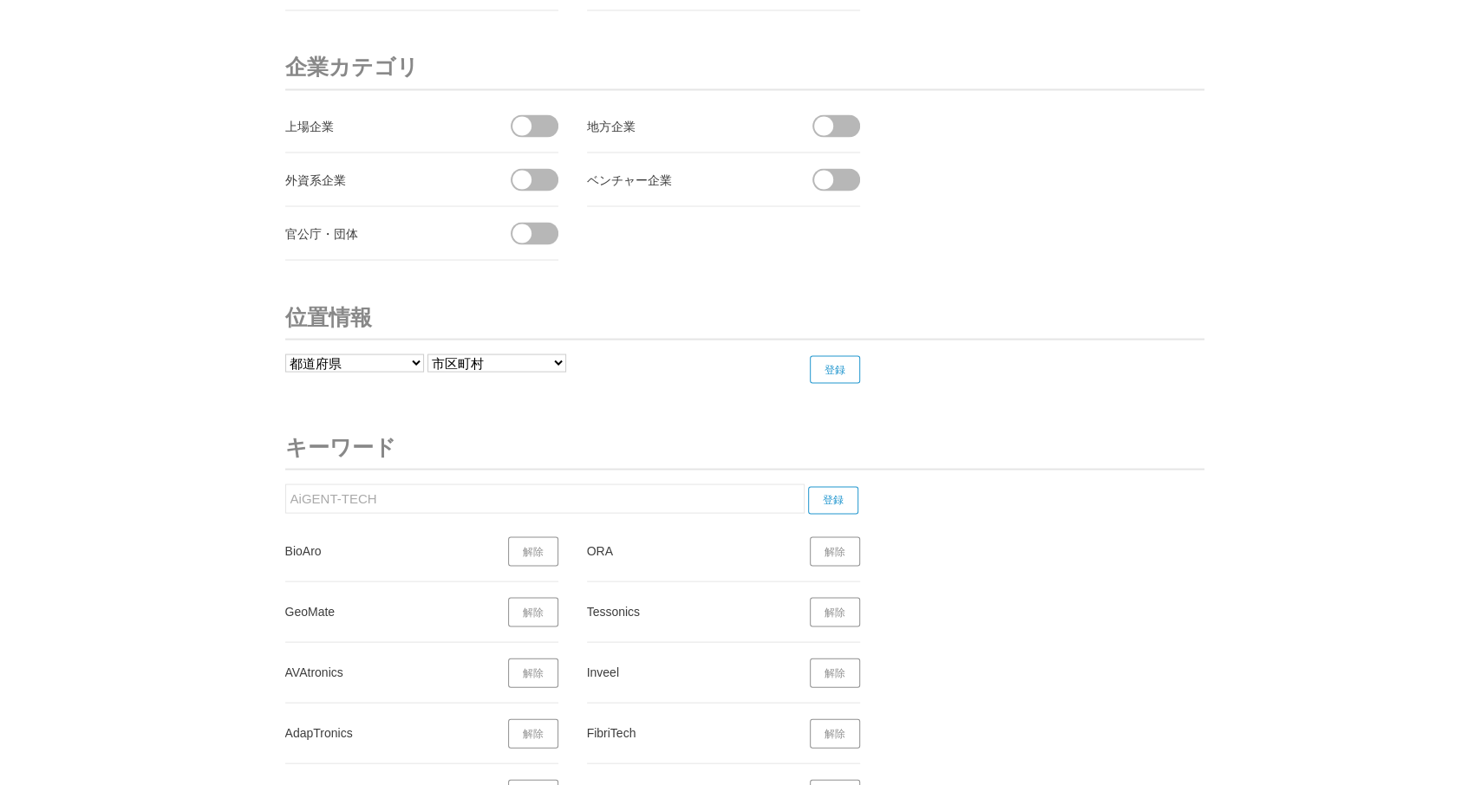
click at [831, 486] on input "登録" at bounding box center [833, 500] width 50 height 28
drag, startPoint x: 389, startPoint y: 483, endPoint x: 273, endPoint y: 488, distance: 116.3
click at [285, 486] on input "AiGENT-TECH" at bounding box center [544, 498] width 519 height 29
paste input "Polymertal"
click at [830, 486] on input "登録" at bounding box center [833, 500] width 50 height 28
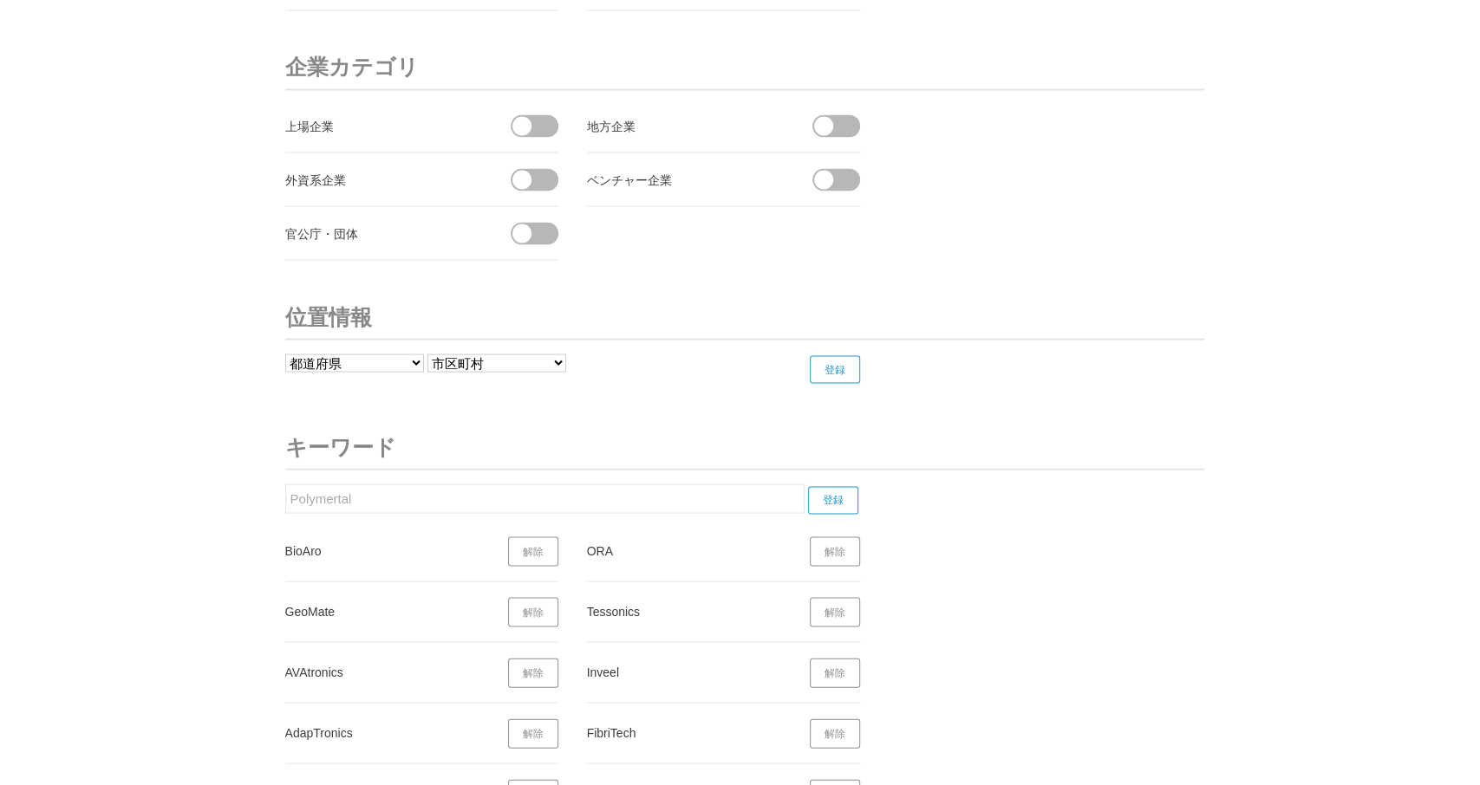
drag, startPoint x: 394, startPoint y: 485, endPoint x: 256, endPoint y: 479, distance: 138.0
click at [285, 484] on input "Polymertal" at bounding box center [544, 498] width 519 height 29
paste input "FairMed"
click at [833, 486] on input "登録" at bounding box center [833, 500] width 50 height 28
drag, startPoint x: 389, startPoint y: 488, endPoint x: 296, endPoint y: 502, distance: 94.6
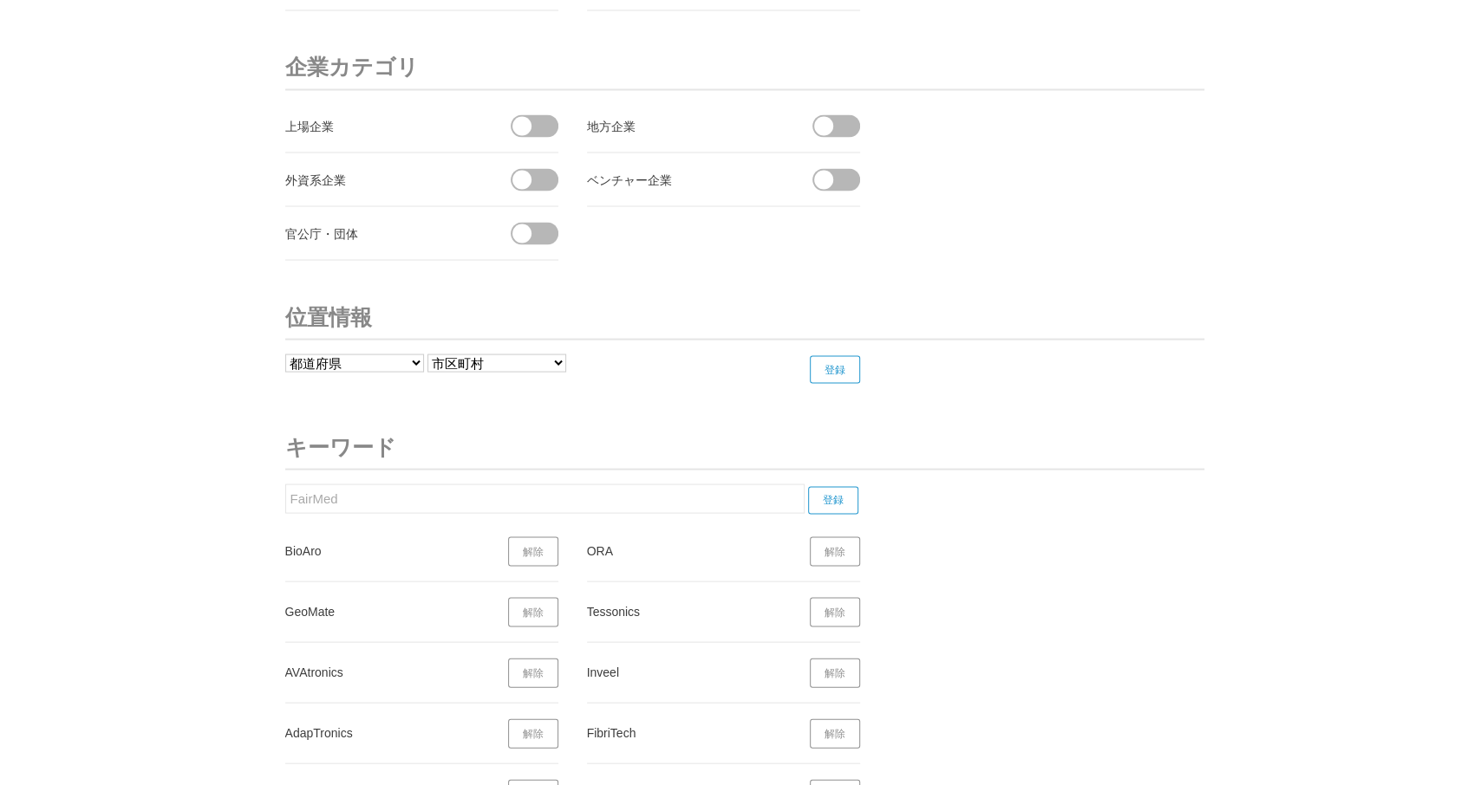
click at [285, 498] on input "FairMed" at bounding box center [544, 498] width 519 height 29
paste input "Nutrix"
click at [826, 486] on input "登録" at bounding box center [833, 500] width 50 height 28
drag, startPoint x: 343, startPoint y: 485, endPoint x: 290, endPoint y: 485, distance: 53.7
click at [285, 485] on input "Nutrix" at bounding box center [544, 498] width 519 height 29
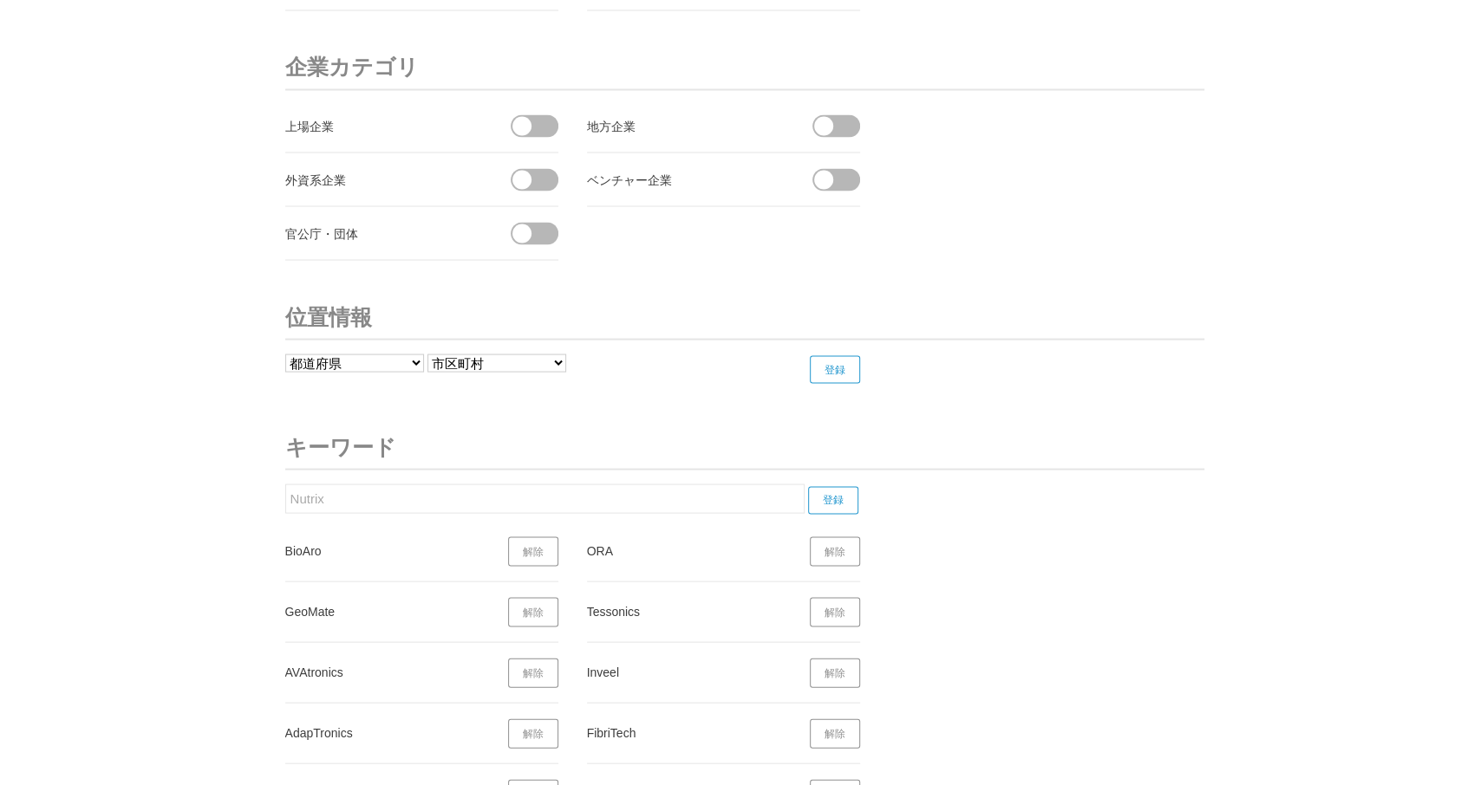
paste input "illumicell AI"
click at [833, 488] on input "登録" at bounding box center [833, 500] width 50 height 28
drag, startPoint x: 377, startPoint y: 485, endPoint x: 215, endPoint y: 483, distance: 162.1
click at [285, 484] on input "illumicell AI" at bounding box center [544, 498] width 519 height 29
paste input "AI DGM"
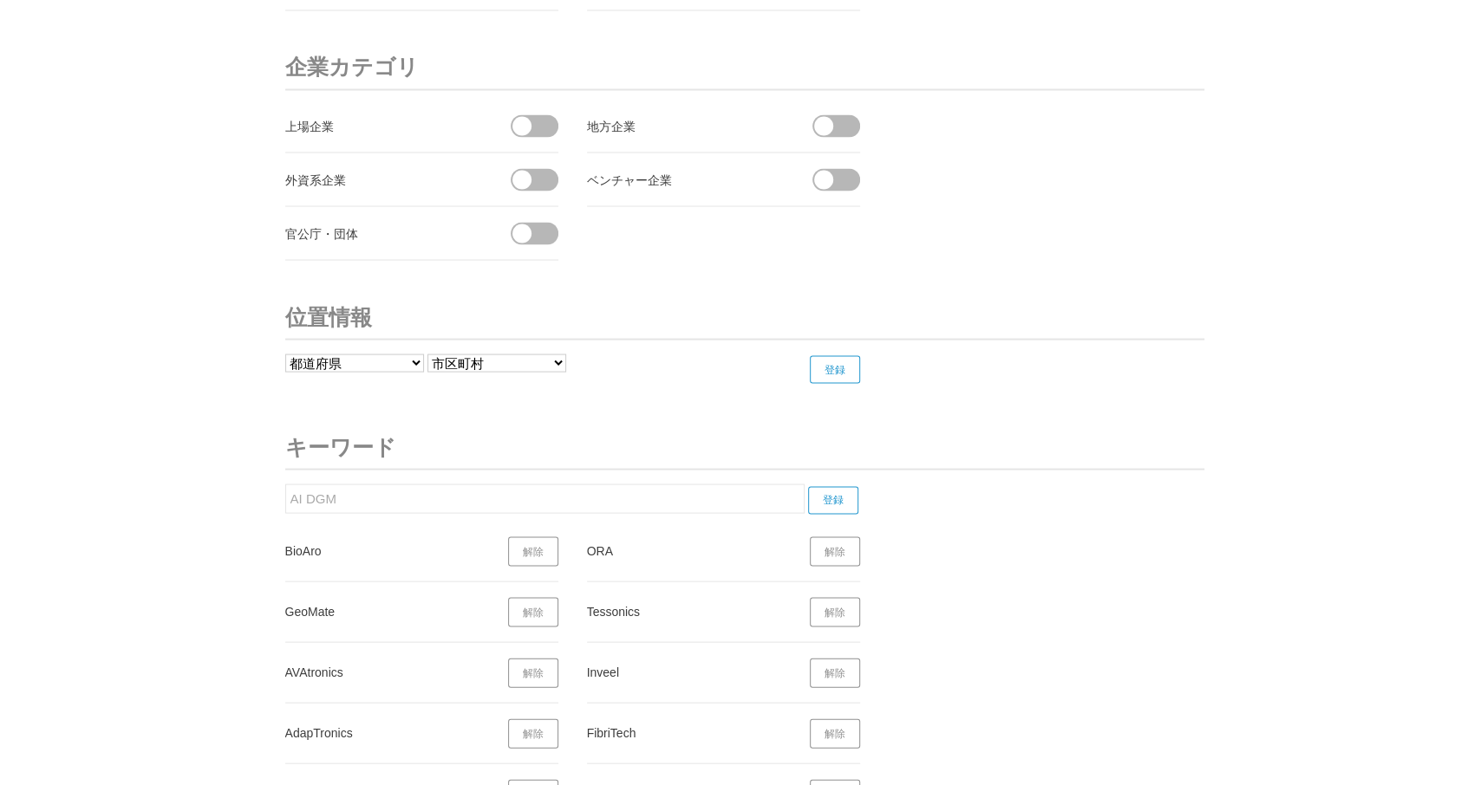
click at [850, 486] on input "登録" at bounding box center [833, 500] width 50 height 28
drag, startPoint x: 363, startPoint y: 484, endPoint x: 300, endPoint y: 504, distance: 66.3
click at [285, 501] on input "AI DGM" at bounding box center [544, 498] width 519 height 29
paste input "ptero"
click at [839, 486] on input "登録" at bounding box center [833, 500] width 50 height 28
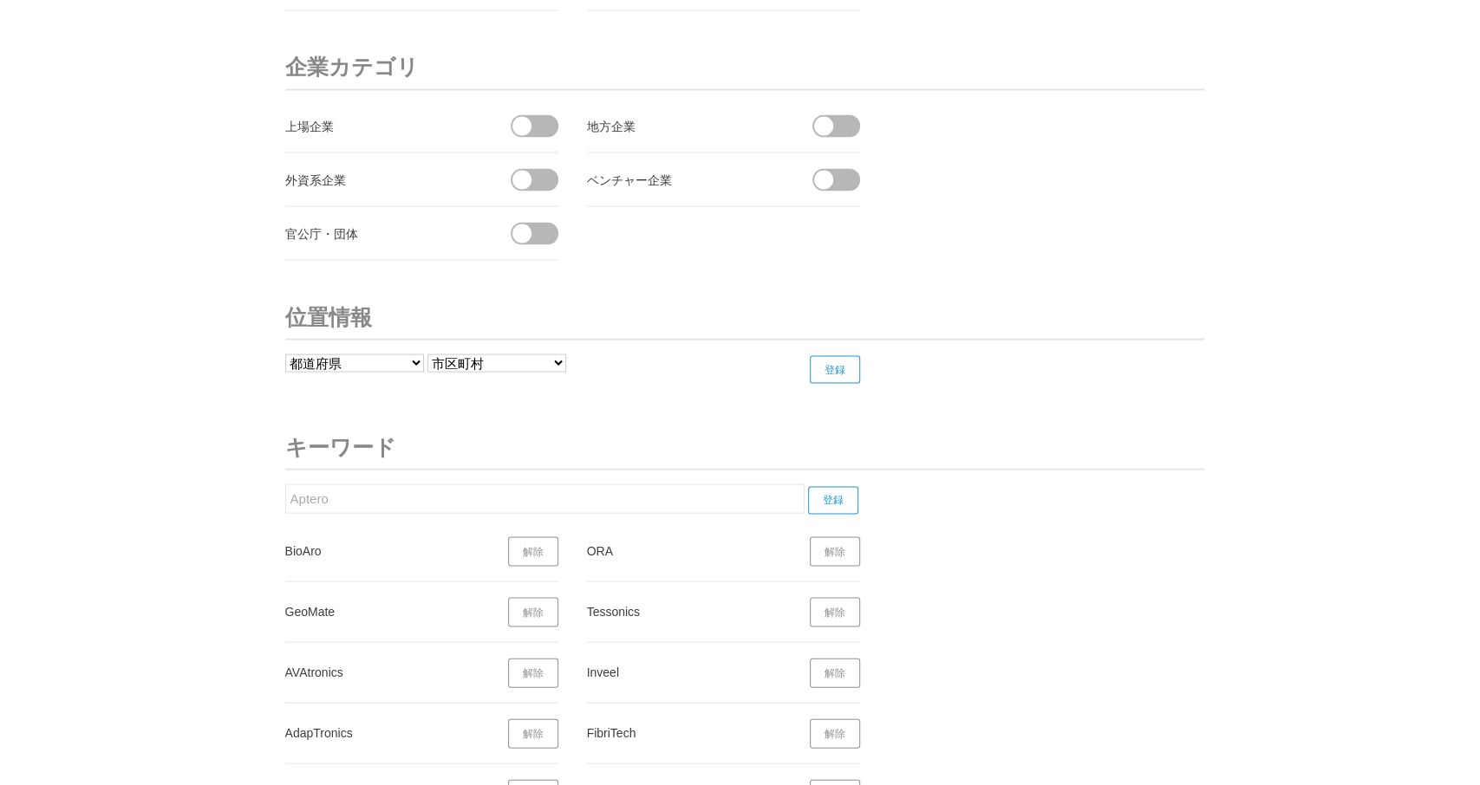
drag, startPoint x: 355, startPoint y: 493, endPoint x: 599, endPoint y: 485, distance: 243.7
click at [285, 487] on input "Aptero" at bounding box center [544, 498] width 519 height 29
paste input "CompreVie"
click at [844, 486] on input "登録" at bounding box center [833, 500] width 50 height 28
drag, startPoint x: 367, startPoint y: 482, endPoint x: 270, endPoint y: 501, distance: 98.1
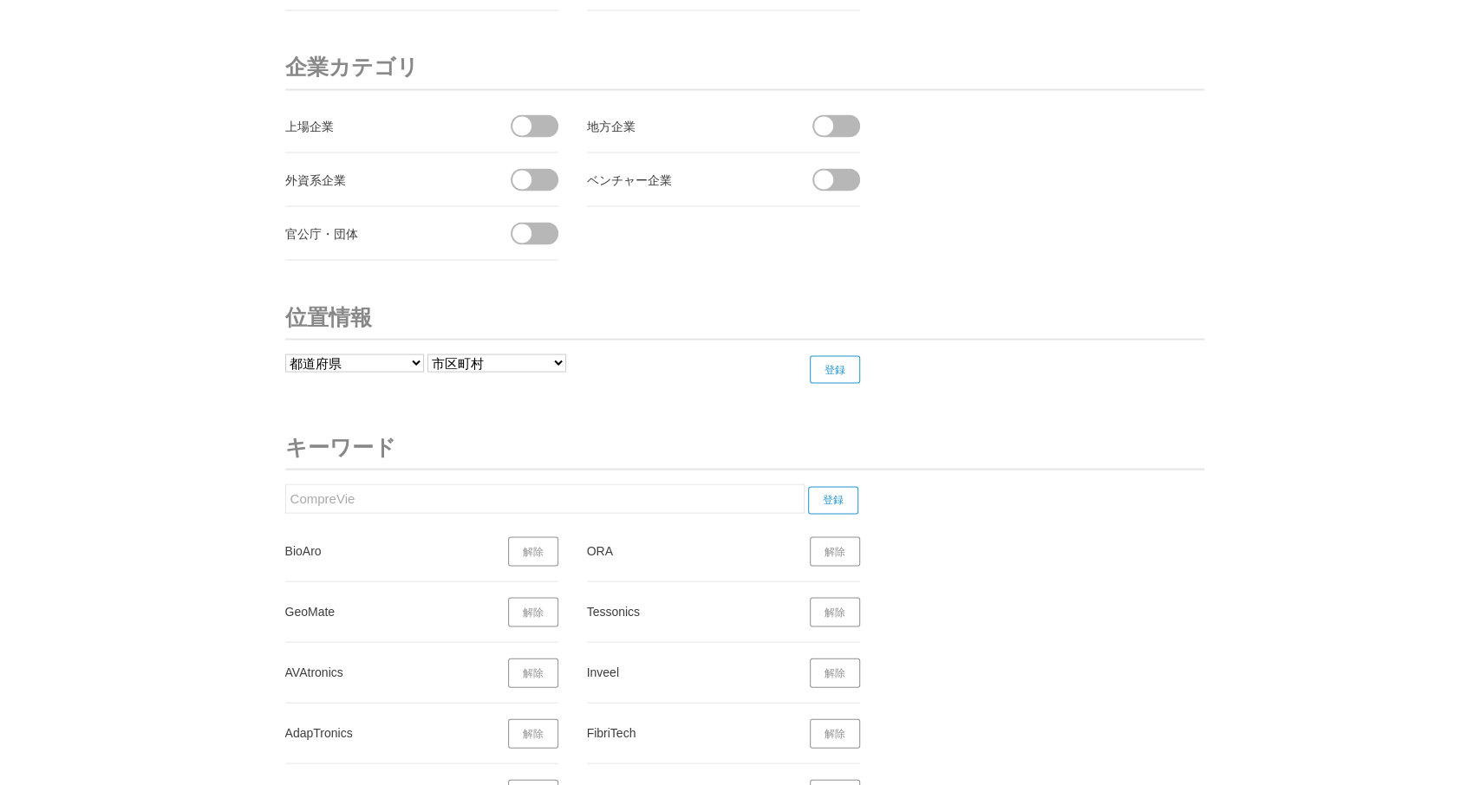
click at [285, 498] on input "CompreVie" at bounding box center [544, 498] width 519 height 29
paste input "Signers"
click at [844, 486] on input "登録" at bounding box center [833, 500] width 50 height 28
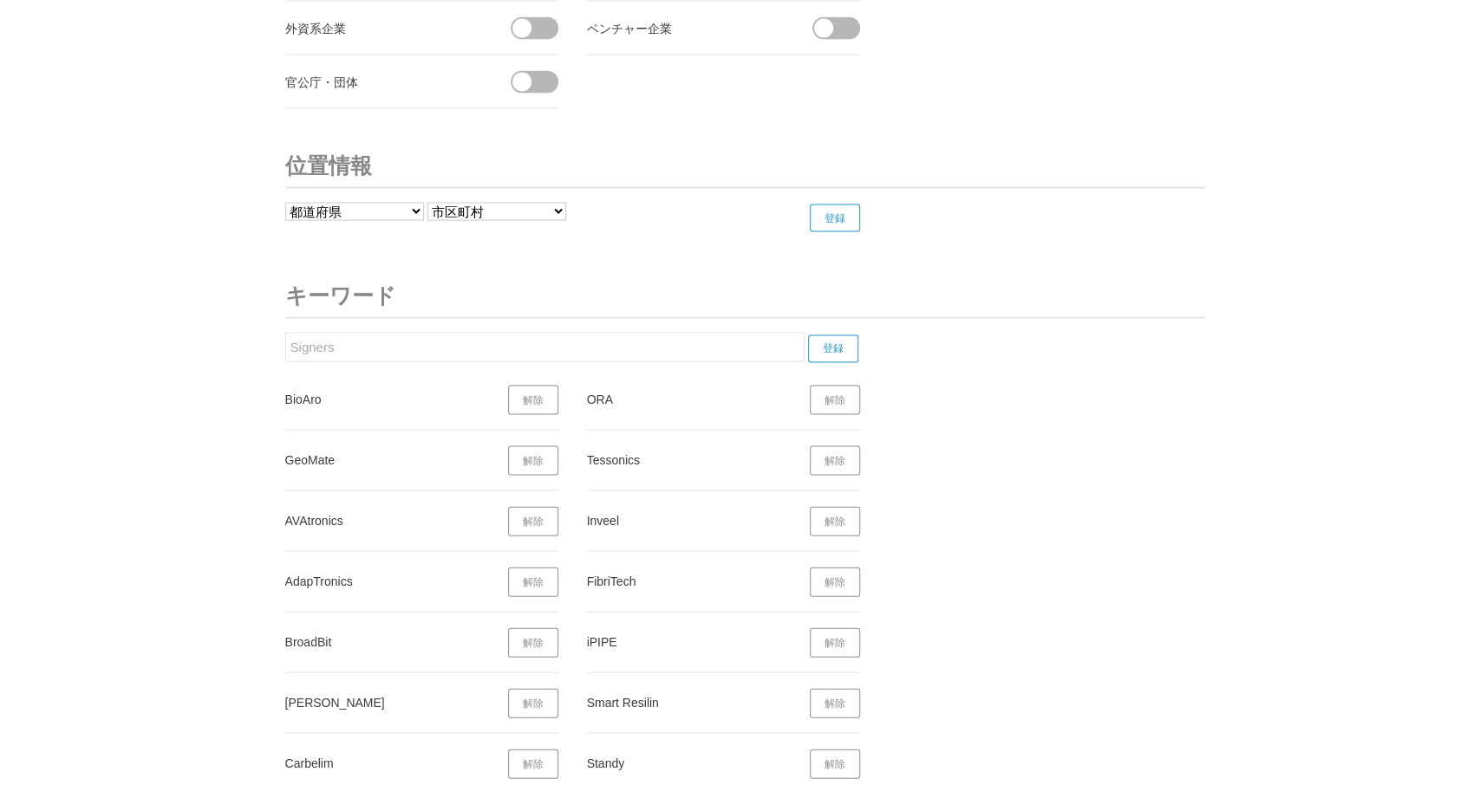
scroll to position [6616, 0]
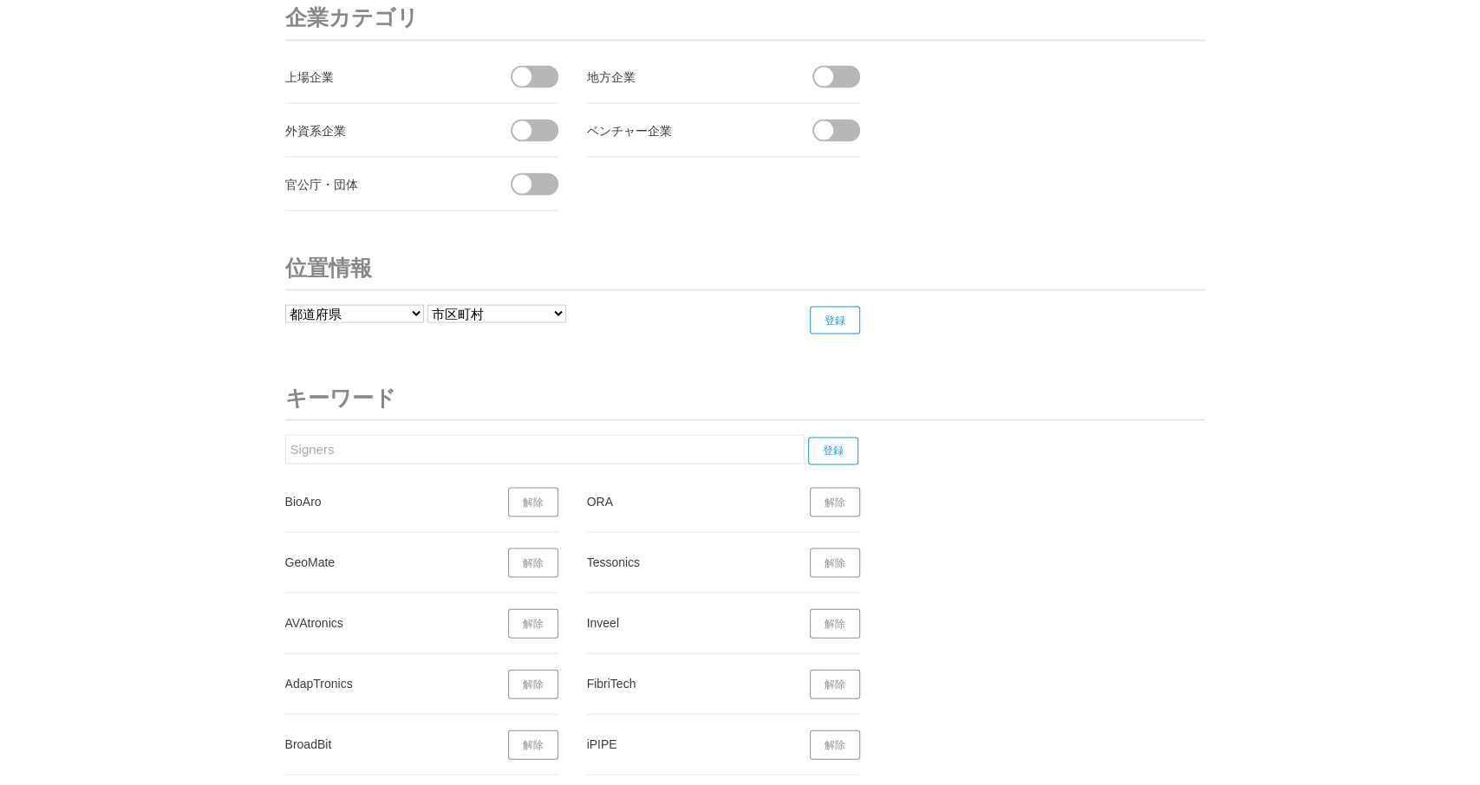
drag, startPoint x: 398, startPoint y: 436, endPoint x: 236, endPoint y: 459, distance: 163.7
click at [285, 455] on input "Signers" at bounding box center [544, 448] width 519 height 29
paste input "Omnivore Recycling"
click at [831, 437] on input "登録" at bounding box center [833, 451] width 50 height 28
drag, startPoint x: 390, startPoint y: 442, endPoint x: 206, endPoint y: 446, distance: 183.8
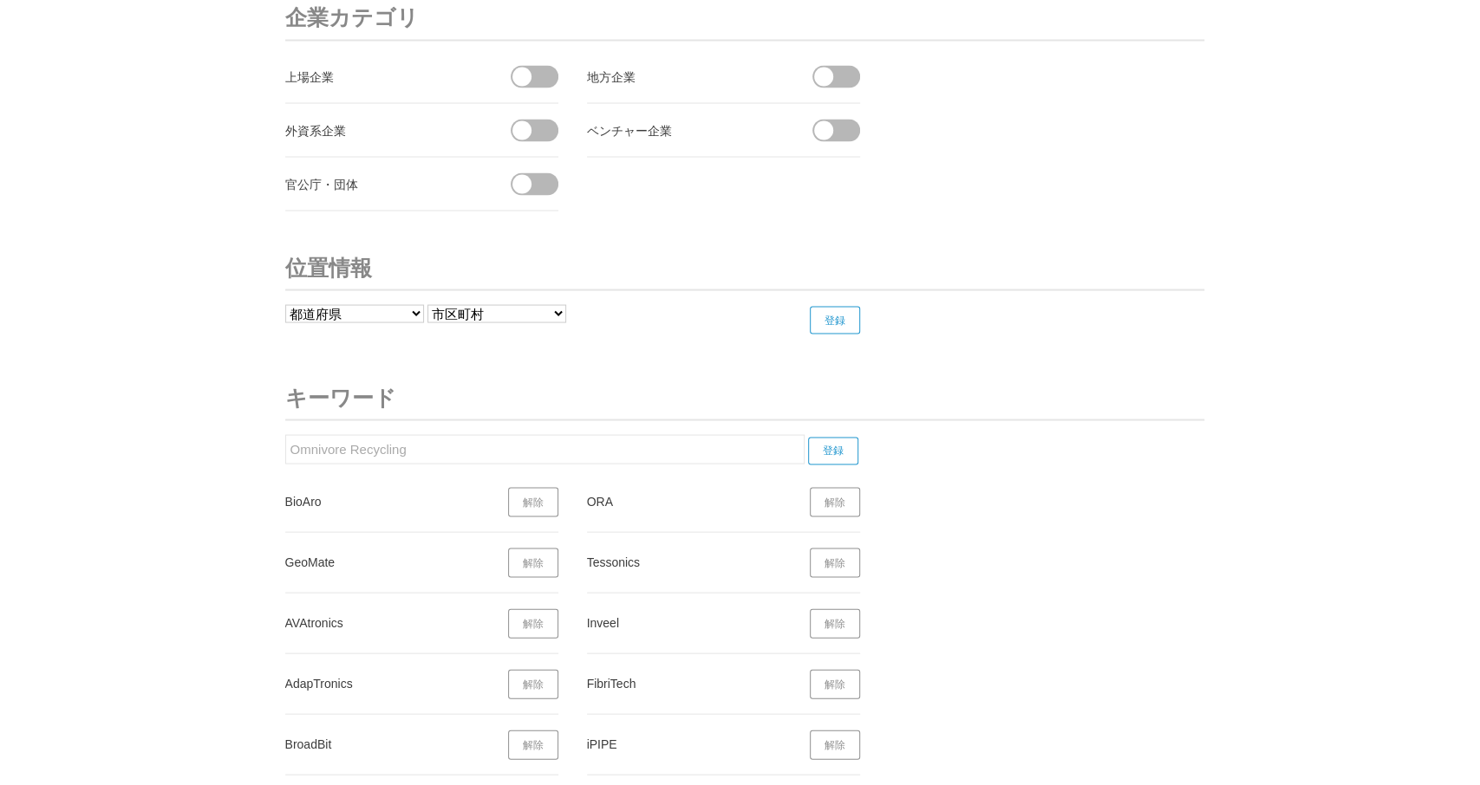
click at [285, 446] on input "Omnivore Recycling" at bounding box center [544, 448] width 519 height 29
paste input "Blings.io"
click at [835, 437] on input "登録" at bounding box center [833, 451] width 50 height 28
drag, startPoint x: 339, startPoint y: 436, endPoint x: 216, endPoint y: 460, distance: 125.5
click at [285, 461] on input "Blings.io" at bounding box center [544, 448] width 519 height 29
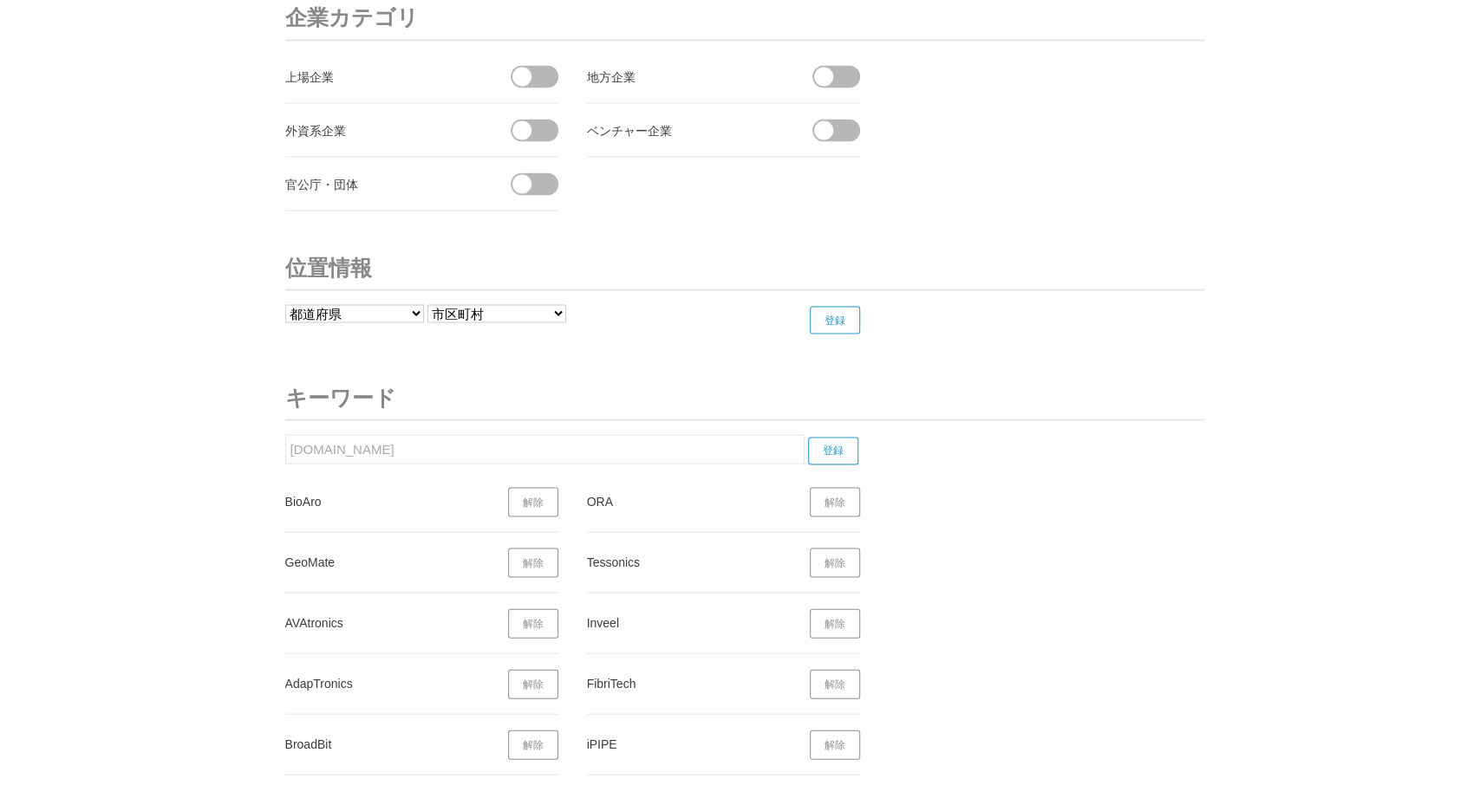
paste input "Purammon"
click at [836, 437] on input "登録" at bounding box center [833, 451] width 50 height 28
drag, startPoint x: 361, startPoint y: 427, endPoint x: 220, endPoint y: 433, distance: 141.4
click at [285, 434] on input "Purammon" at bounding box center [544, 448] width 519 height 29
paste input "replantin'"
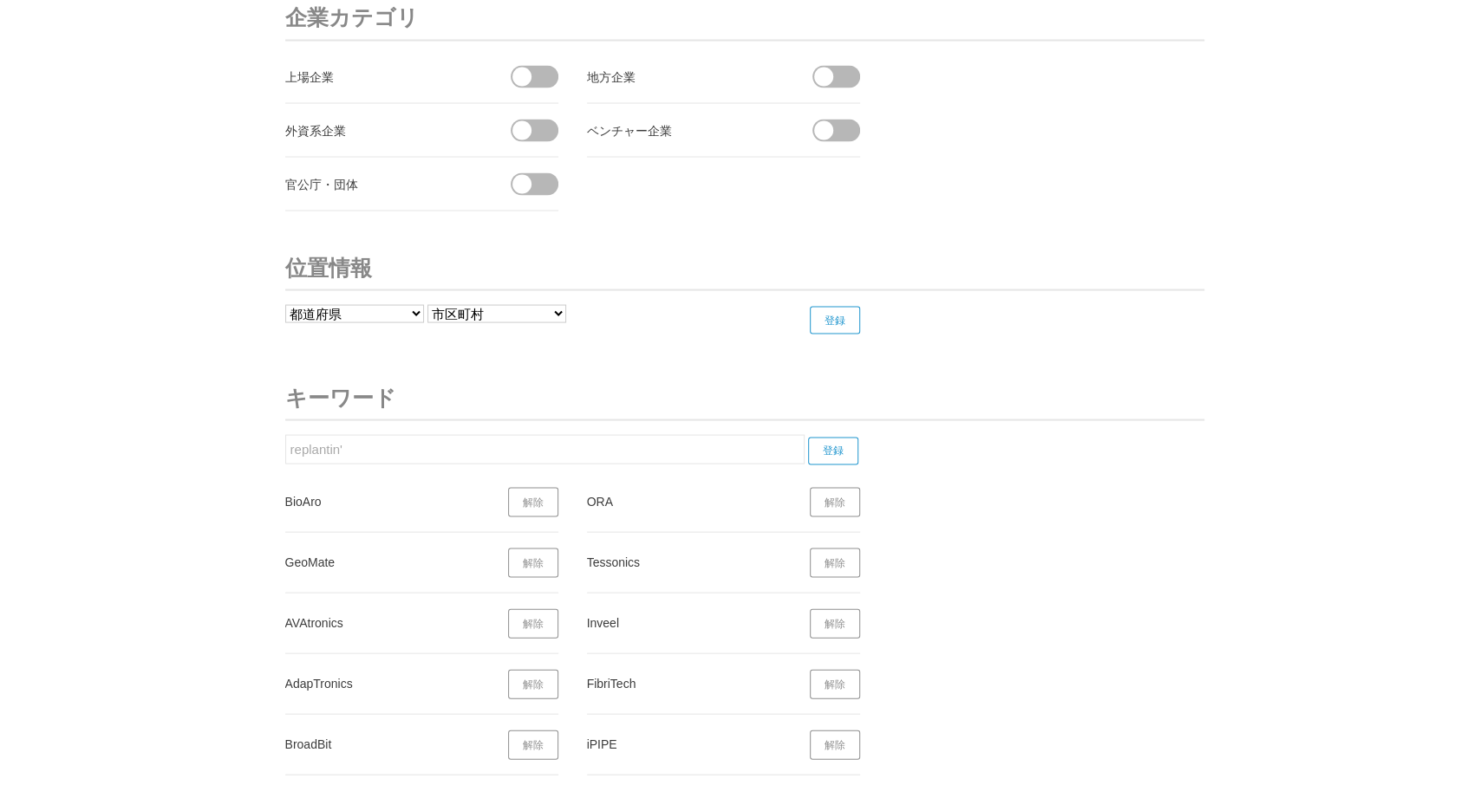
click at [837, 437] on input "登録" at bounding box center [833, 451] width 50 height 28
drag, startPoint x: 379, startPoint y: 441, endPoint x: 237, endPoint y: 433, distance: 142.4
click at [285, 434] on input "replantin'" at bounding box center [544, 448] width 519 height 29
paste input "ISCLEANAIR"
click at [847, 437] on input "登録" at bounding box center [833, 451] width 50 height 28
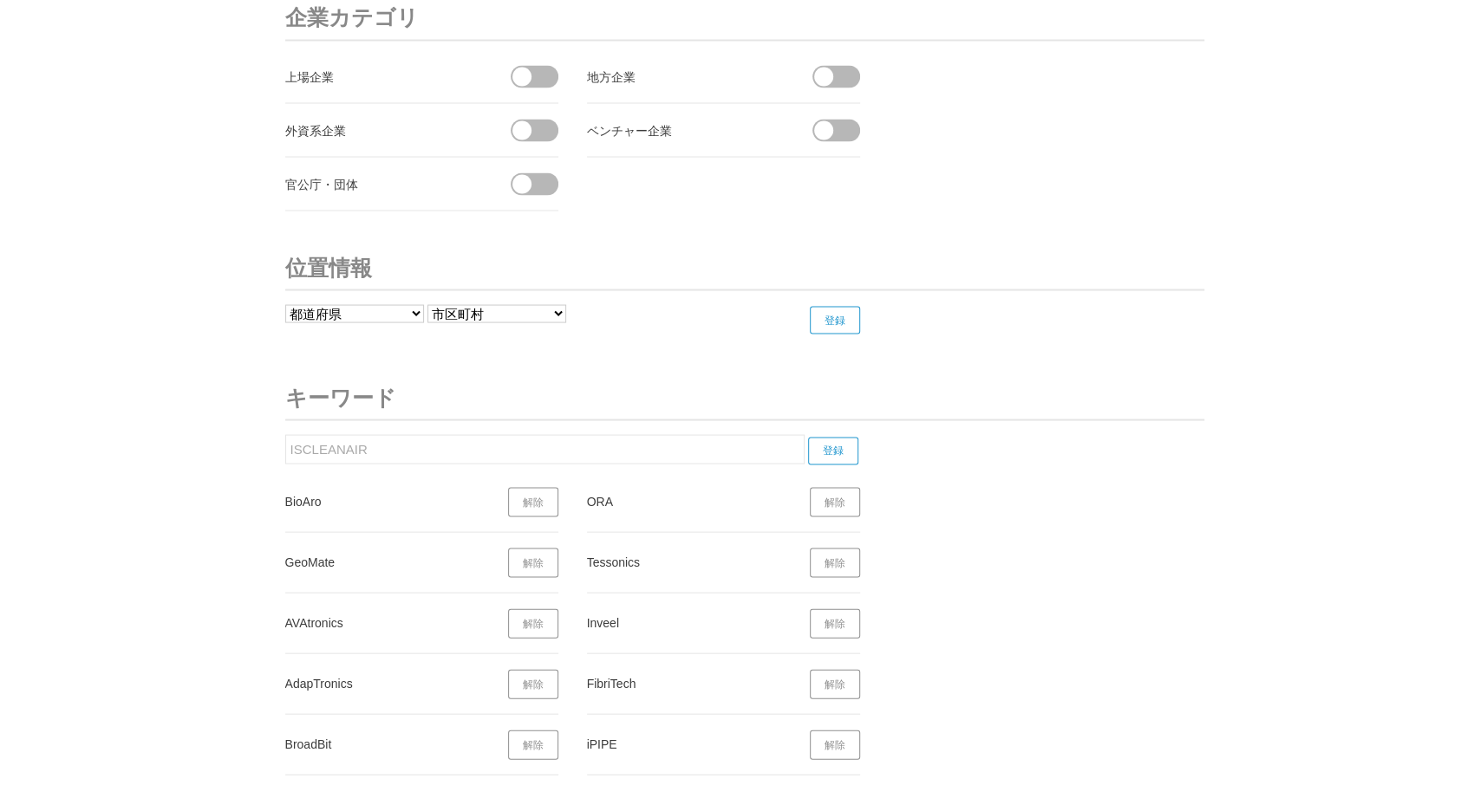
drag, startPoint x: 387, startPoint y: 436, endPoint x: 293, endPoint y: 424, distance: 94.4
click at [285, 434] on input "ISCLEANAIR" at bounding box center [544, 448] width 519 height 29
paste input "Hutzper"
click at [830, 437] on input "登録" at bounding box center [833, 451] width 50 height 28
drag, startPoint x: 342, startPoint y: 434, endPoint x: 242, endPoint y: 436, distance: 100.6
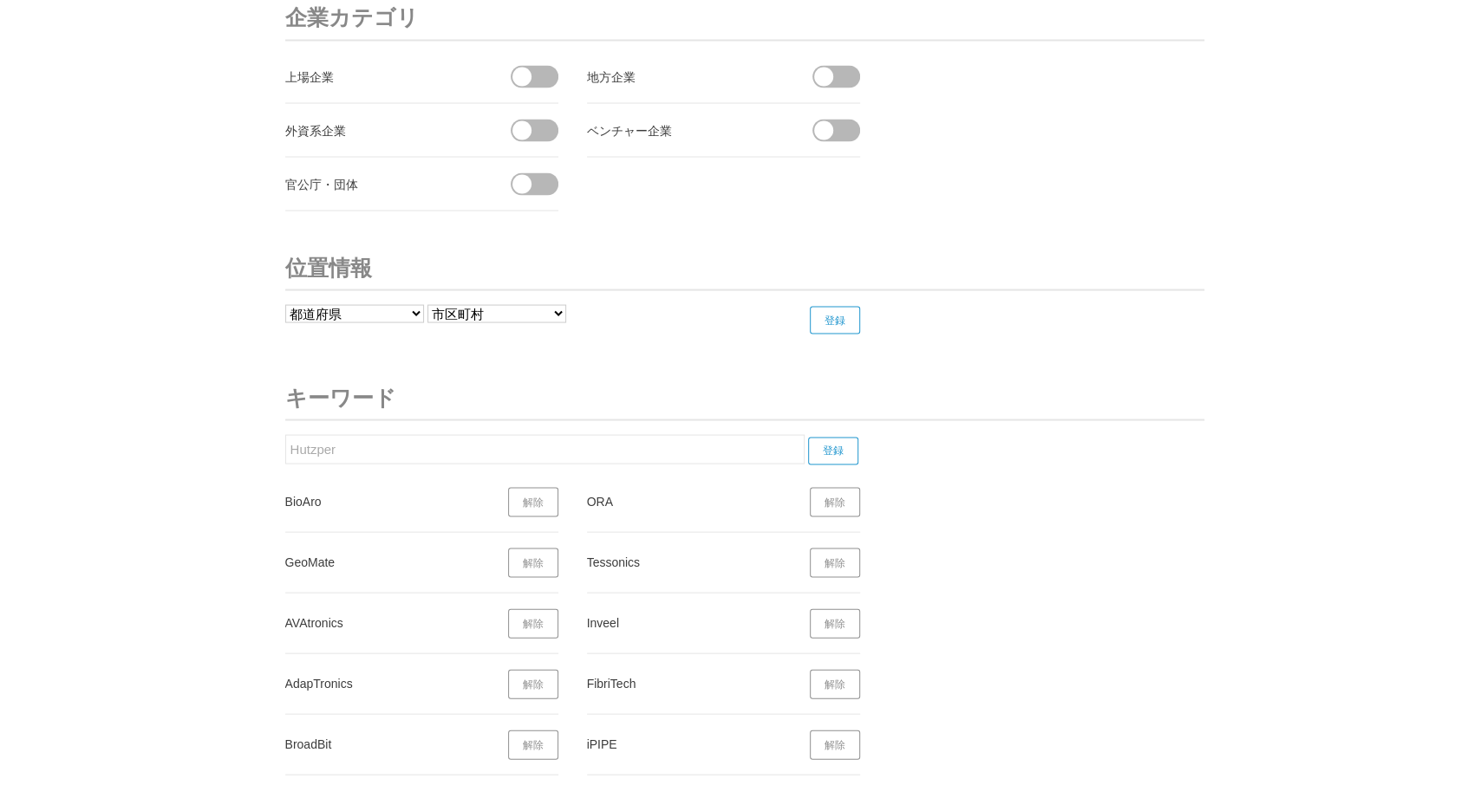
click at [285, 436] on input "Hutzper" at bounding box center [544, 448] width 519 height 29
paste input "LOOVIC"
click at [837, 437] on input "登録" at bounding box center [833, 451] width 50 height 28
drag, startPoint x: 377, startPoint y: 439, endPoint x: 207, endPoint y: 431, distance: 170.1
click at [285, 434] on input "LOOVIC" at bounding box center [544, 448] width 519 height 29
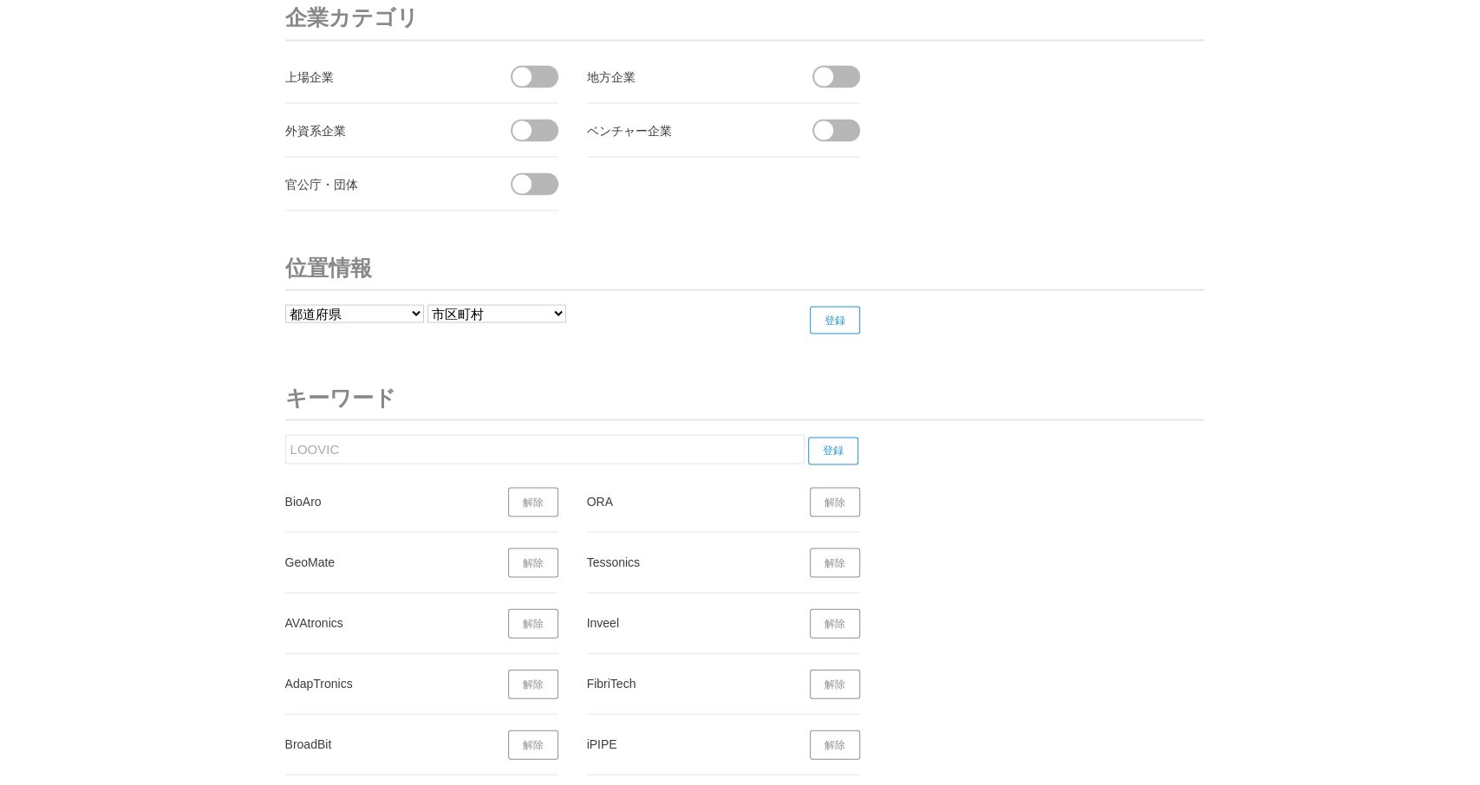
paste input "Integral Solutions"
click at [824, 437] on input "登録" at bounding box center [833, 451] width 50 height 28
drag, startPoint x: 444, startPoint y: 446, endPoint x: 288, endPoint y: 435, distance: 156.4
click at [285, 437] on input "Integral Solutions" at bounding box center [544, 448] width 519 height 29
paste input "Machina"
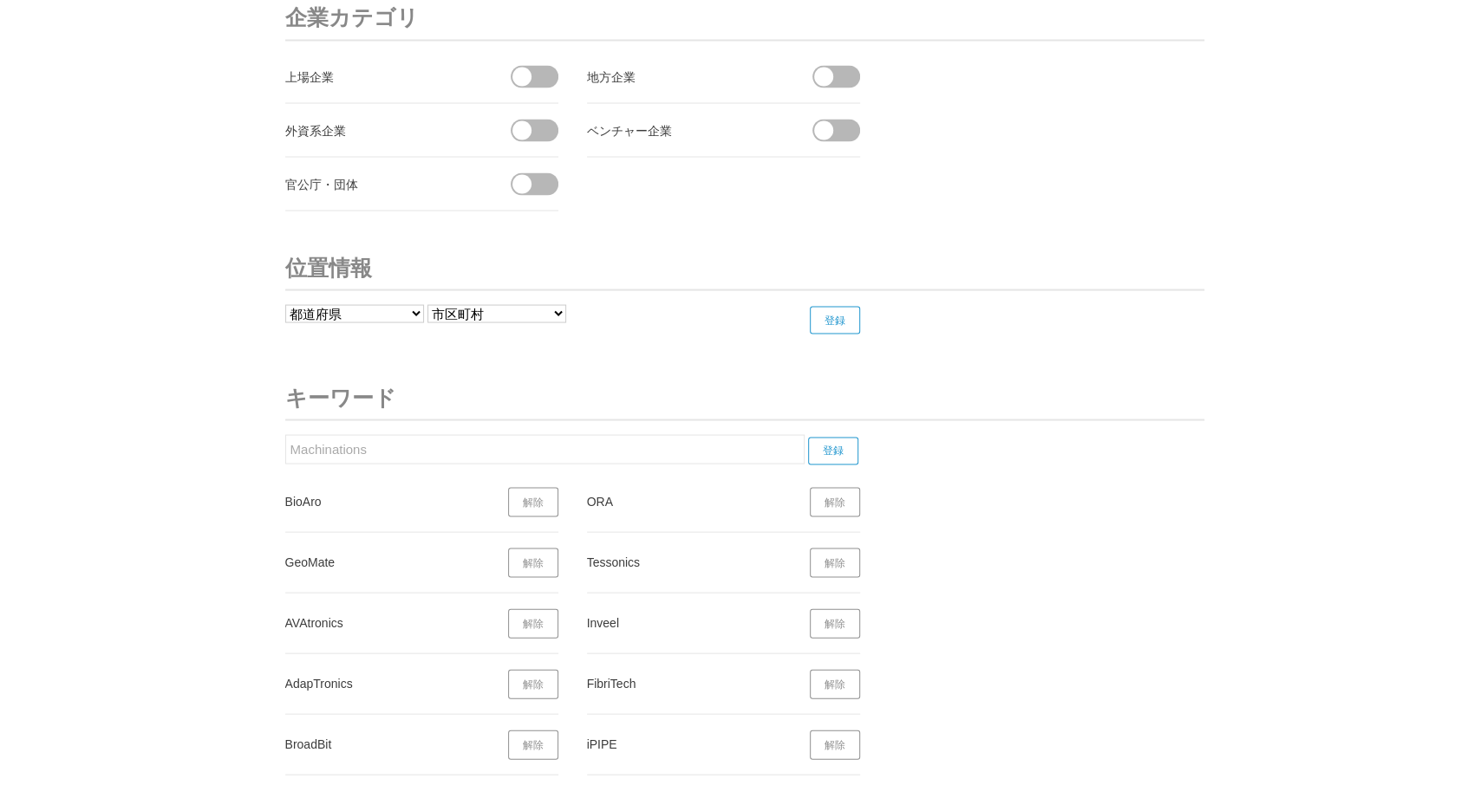
click at [838, 437] on input "登録" at bounding box center [833, 451] width 50 height 28
drag, startPoint x: 450, startPoint y: 447, endPoint x: 471, endPoint y: 440, distance: 21.9
click at [285, 438] on input "Machinations" at bounding box center [544, 448] width 519 height 29
paste input "DANNA"
click at [843, 437] on input "登録" at bounding box center [833, 451] width 50 height 28
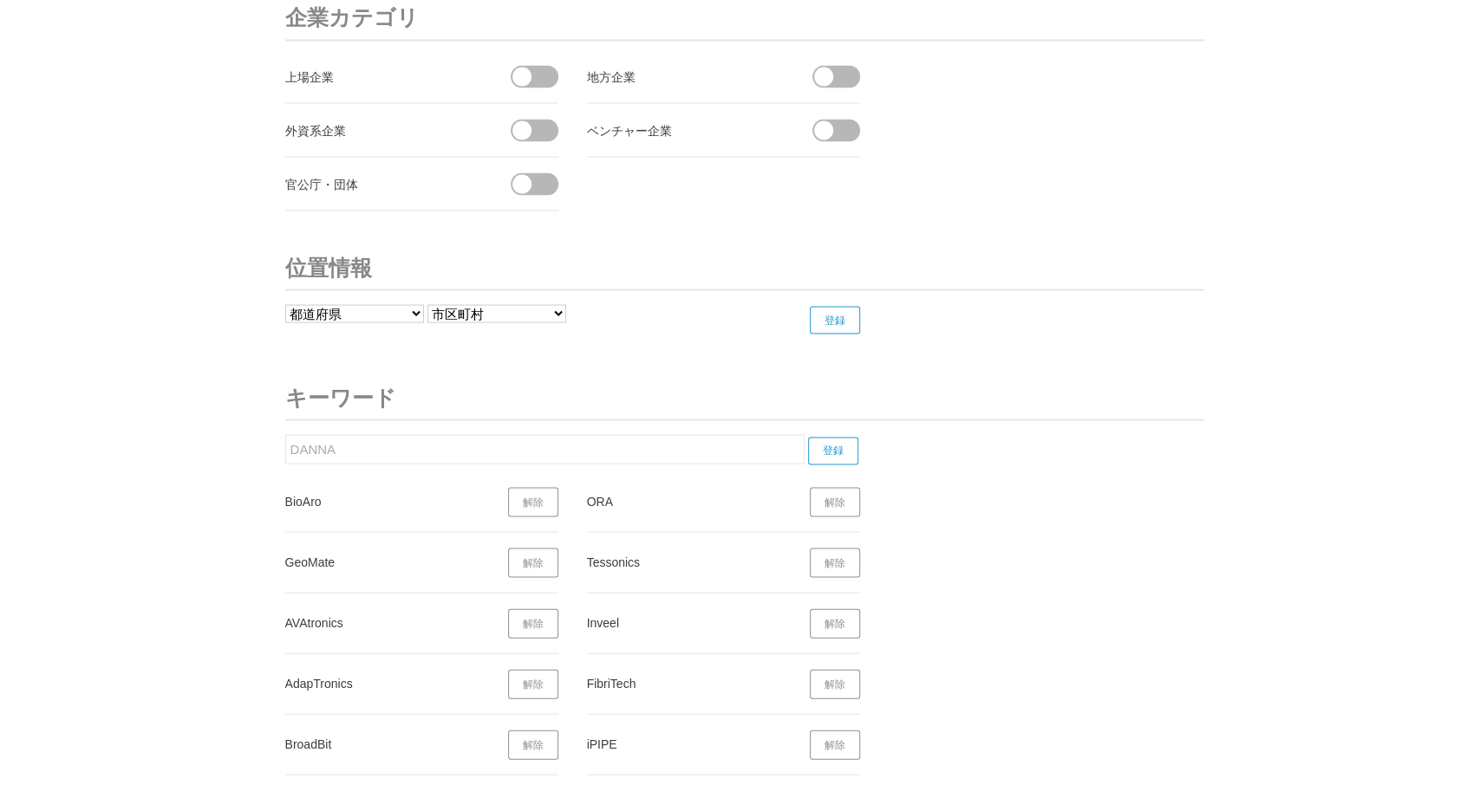
drag, startPoint x: 317, startPoint y: 432, endPoint x: 242, endPoint y: 428, distance: 75.5
click at [285, 434] on input "DANNA" at bounding box center [544, 448] width 519 height 29
paste input "Lighthouse Tech"
click at [846, 437] on input "登録" at bounding box center [833, 451] width 50 height 28
drag, startPoint x: 402, startPoint y: 436, endPoint x: 247, endPoint y: 440, distance: 155.2
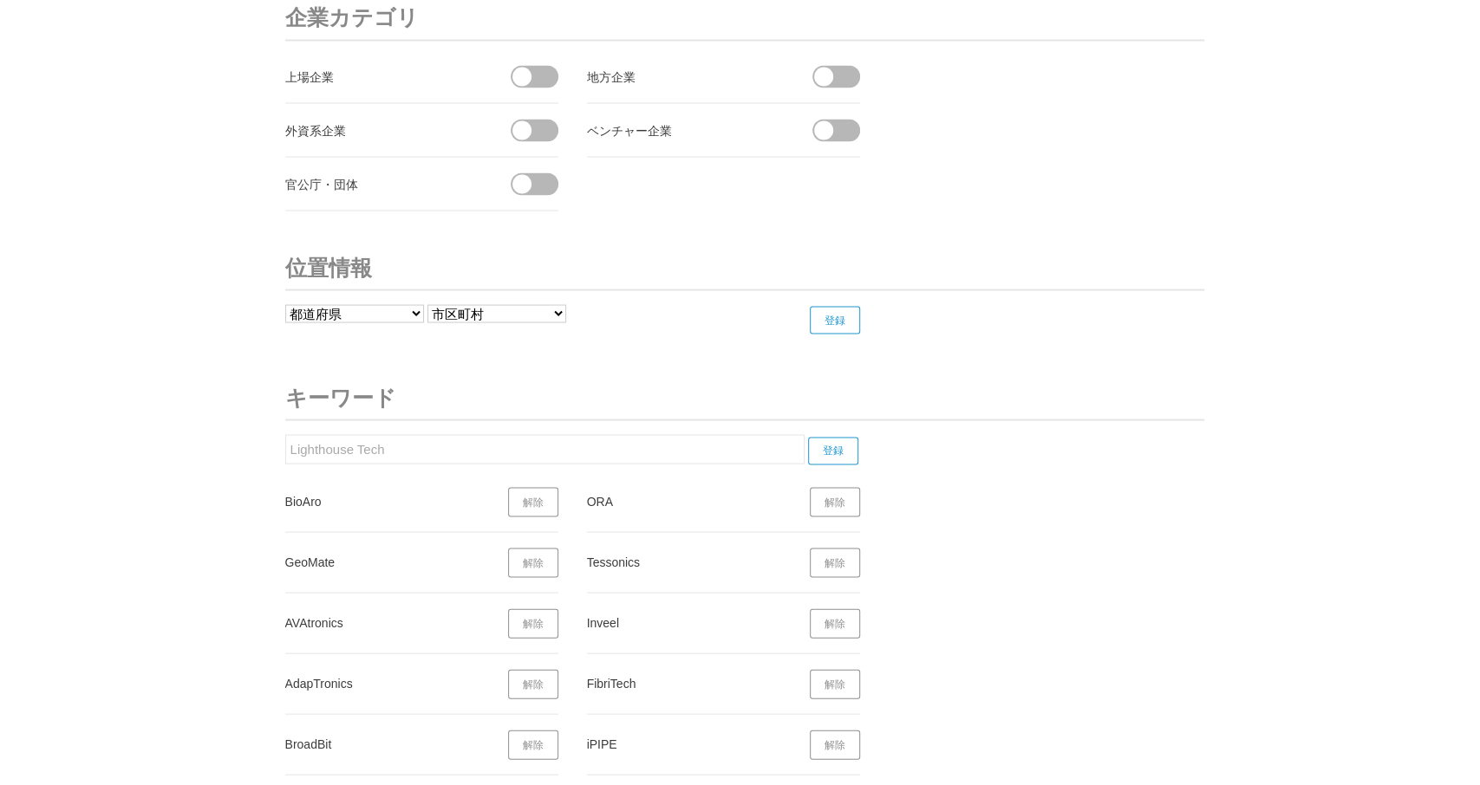
click at [285, 440] on input "Lighthouse Tech" at bounding box center [544, 448] width 519 height 29
paste input "Phyona"
click at [850, 439] on input "登録" at bounding box center [833, 451] width 50 height 28
drag, startPoint x: 329, startPoint y: 436, endPoint x: 237, endPoint y: 433, distance: 92.0
click at [285, 434] on input "Phyona" at bounding box center [544, 448] width 519 height 29
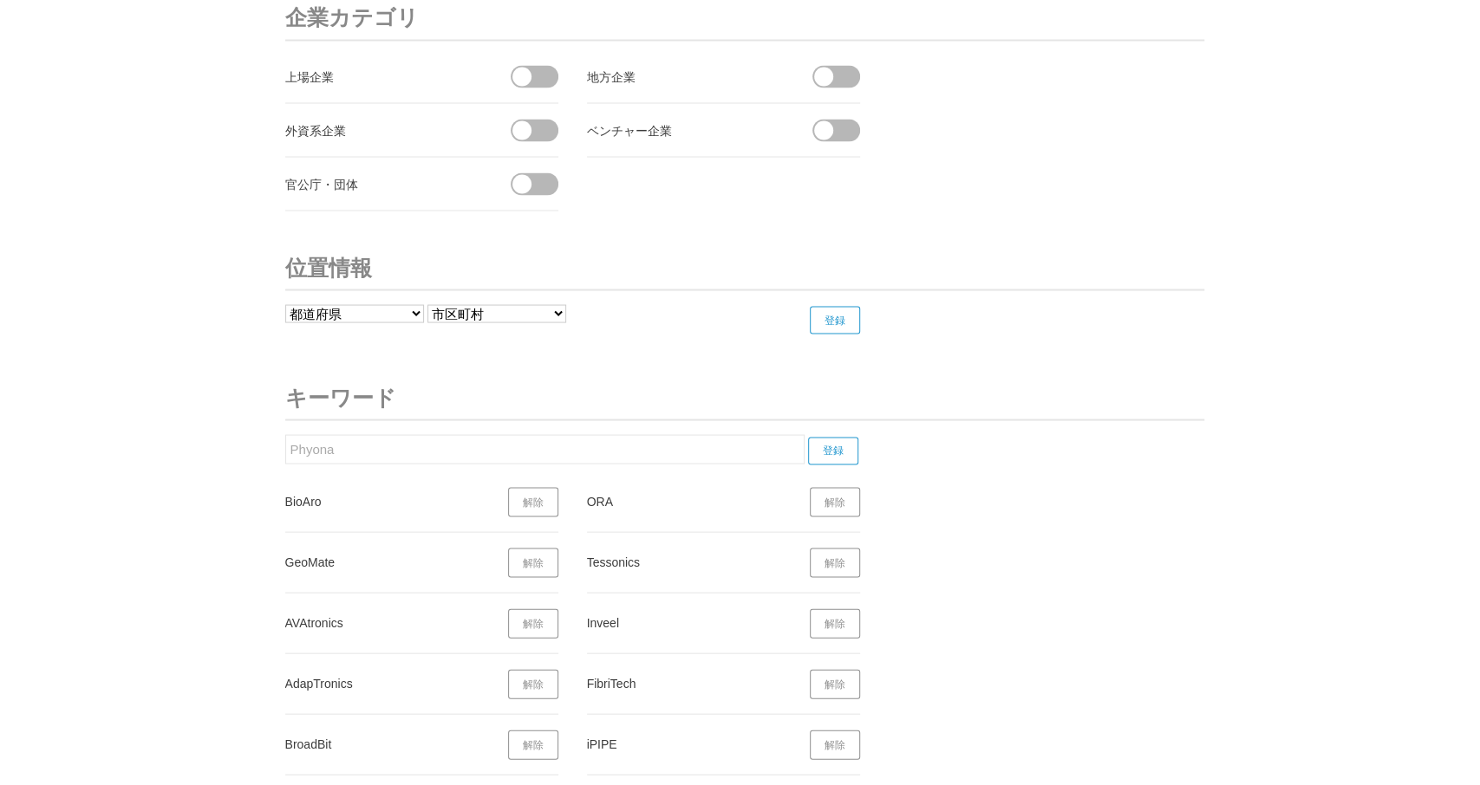
paste input "Nanomox"
click at [843, 437] on input "登録" at bounding box center [833, 451] width 50 height 28
drag, startPoint x: 332, startPoint y: 434, endPoint x: 226, endPoint y: 434, distance: 105.8
click at [285, 434] on input "Nanomox" at bounding box center [544, 448] width 519 height 29
paste input "Pentaform"
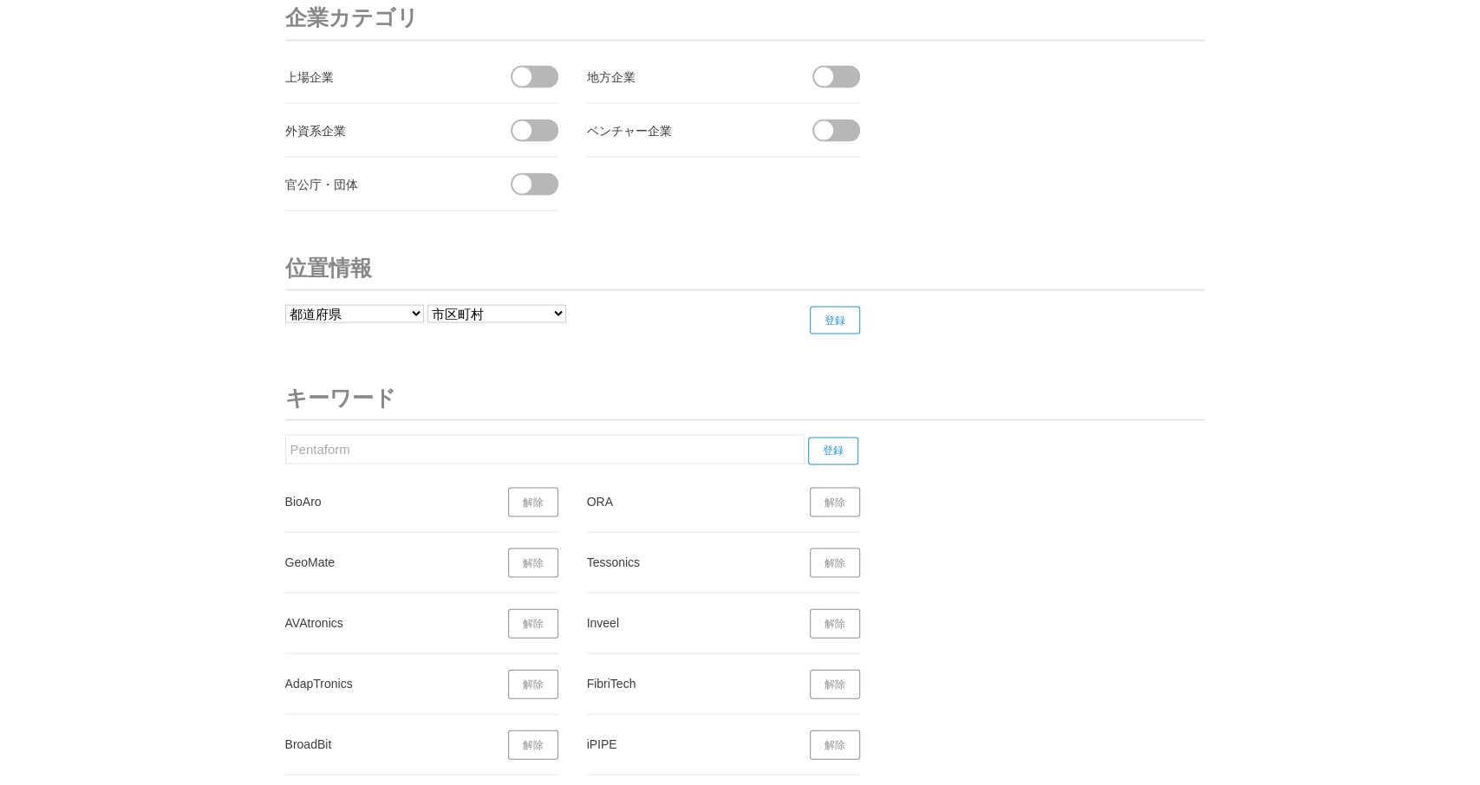
click at [840, 437] on input "登録" at bounding box center [833, 451] width 50 height 28
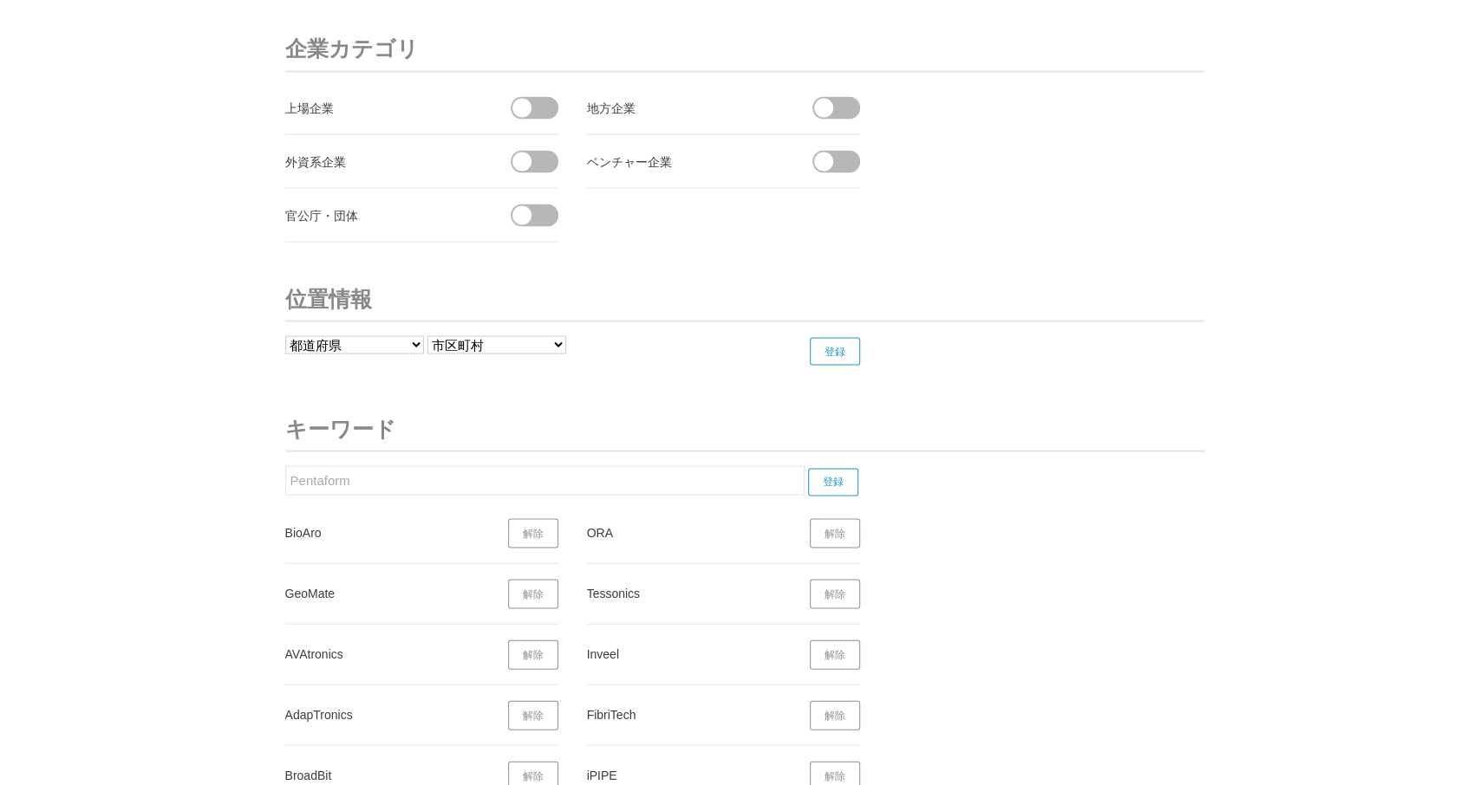
scroll to position [6623, 0]
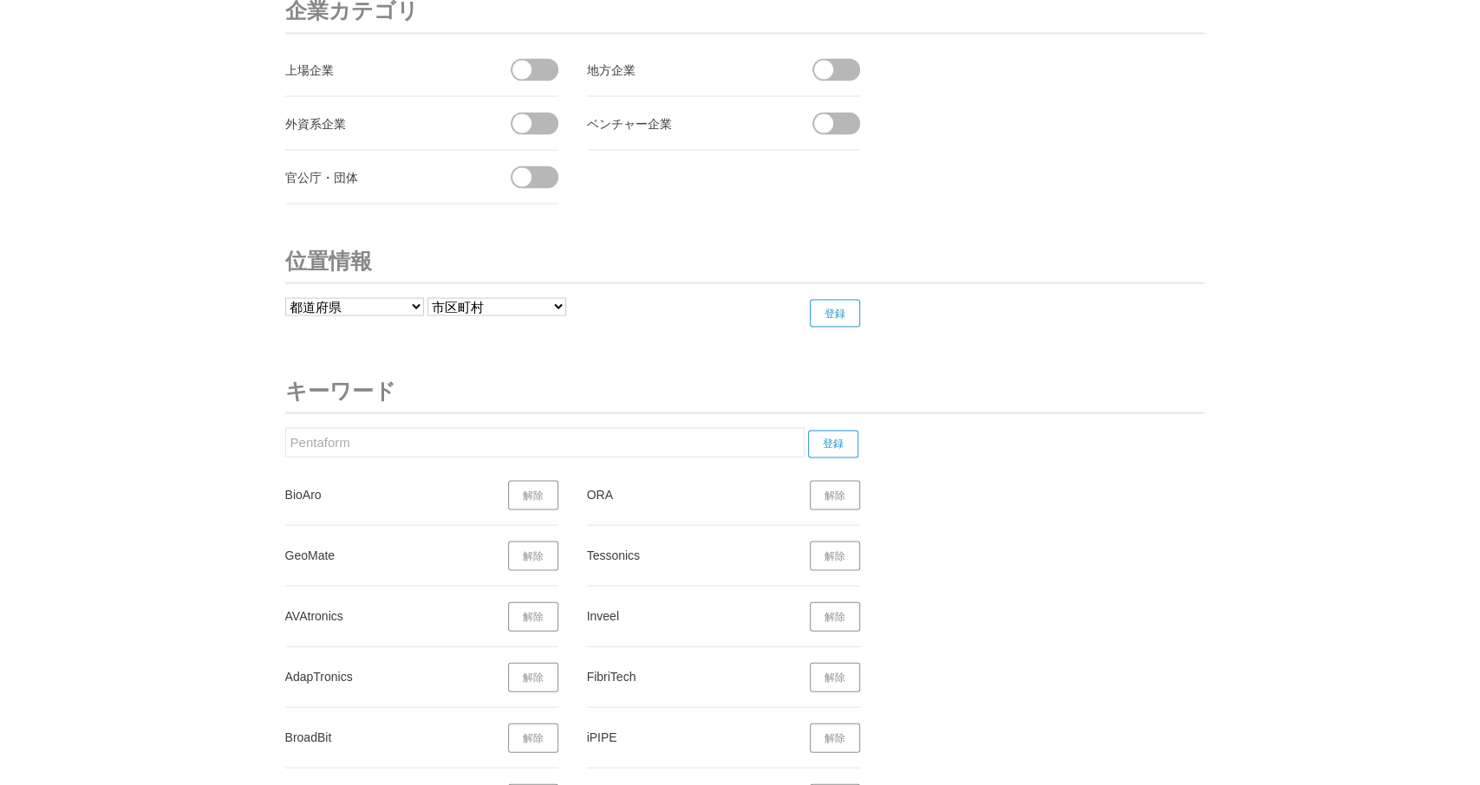
drag, startPoint x: 369, startPoint y: 428, endPoint x: 235, endPoint y: 431, distance: 134.4
click at [285, 431] on input "Pentaform" at bounding box center [544, 441] width 519 height 29
paste input "tit Pli"
click at [841, 430] on input "登録" at bounding box center [833, 444] width 50 height 28
click at [843, 430] on input "登録" at bounding box center [833, 444] width 50 height 28
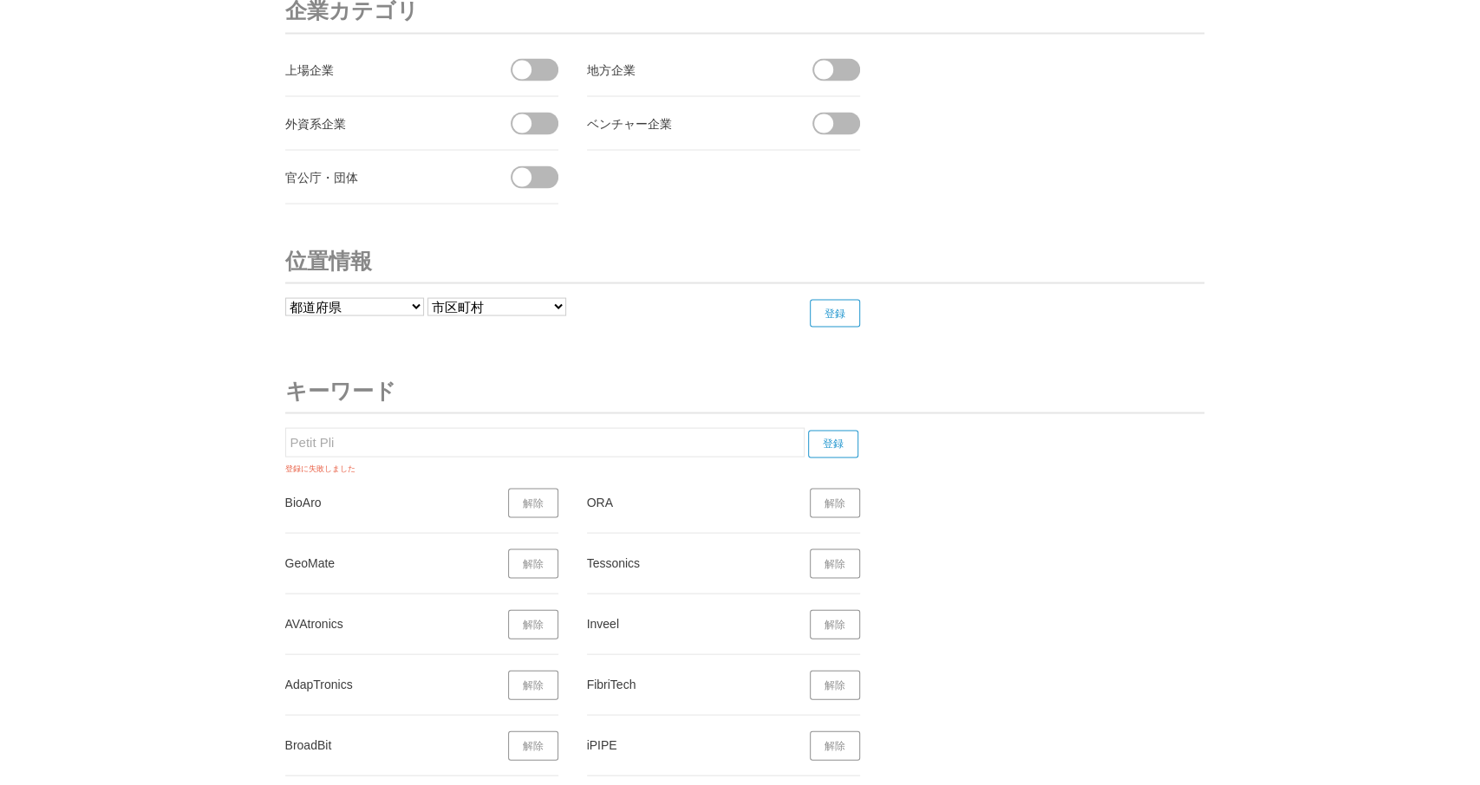
drag, startPoint x: 309, startPoint y: 433, endPoint x: 169, endPoint y: 442, distance: 140.8
click at [285, 442] on input "Petit Pli" at bounding box center [544, 441] width 519 height 29
paste input "SHION"
click at [838, 430] on input "登録" at bounding box center [833, 444] width 50 height 28
drag, startPoint x: 314, startPoint y: 419, endPoint x: 209, endPoint y: 424, distance: 105.0
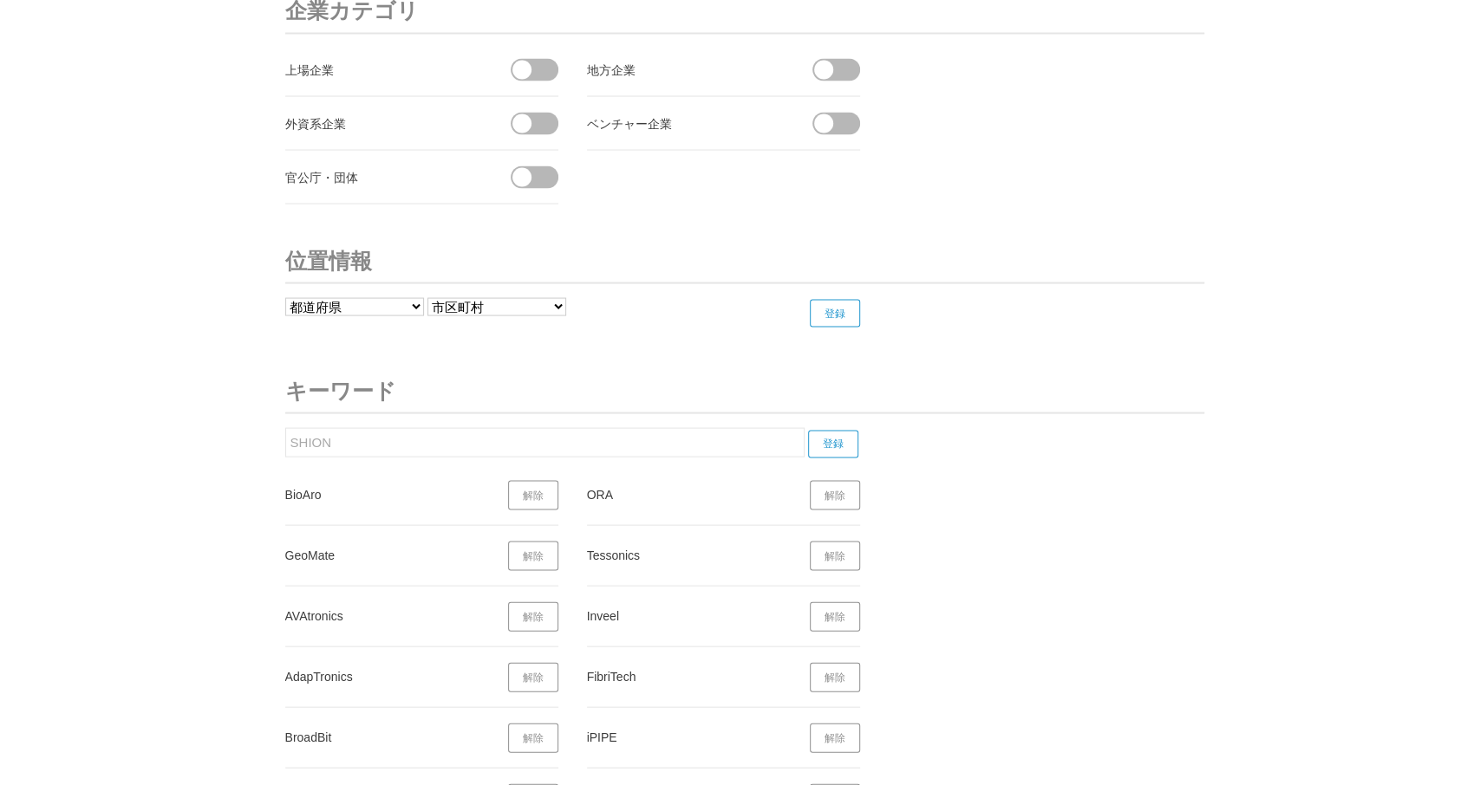
click at [285, 427] on input "SHION" at bounding box center [544, 441] width 519 height 29
paste input "Tochtech"
click at [831, 430] on input "登録" at bounding box center [833, 444] width 50 height 28
drag, startPoint x: 381, startPoint y: 431, endPoint x: 166, endPoint y: 425, distance: 214.2
click at [285, 427] on input "Tochtech" at bounding box center [544, 441] width 519 height 29
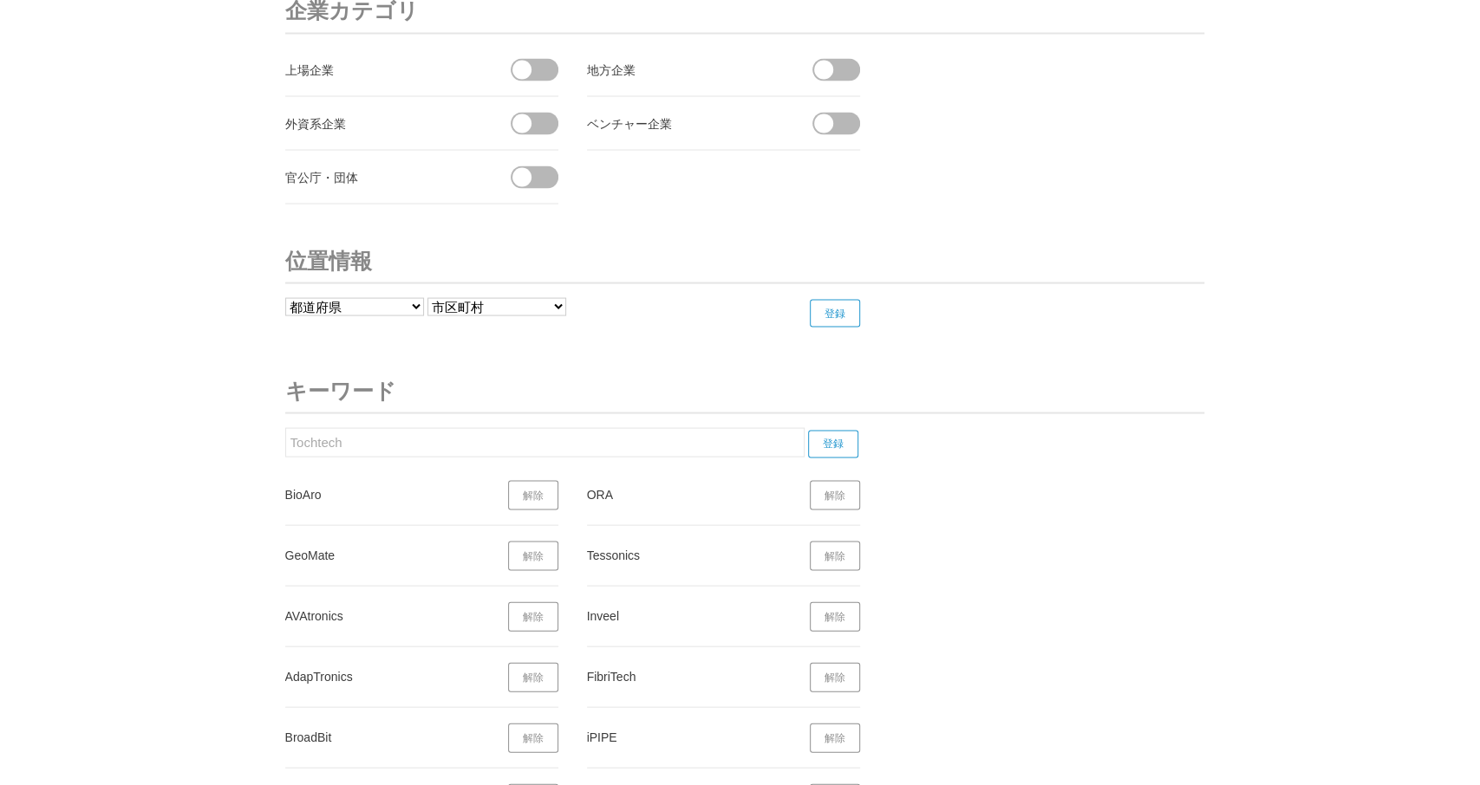
paste input "Haply"
click at [829, 430] on input "登録" at bounding box center [833, 444] width 50 height 28
drag, startPoint x: 382, startPoint y: 424, endPoint x: 263, endPoint y: 435, distance: 120.2
click at [285, 434] on input "Haply" at bounding box center [544, 441] width 519 height 29
paste input "Prévu3D"
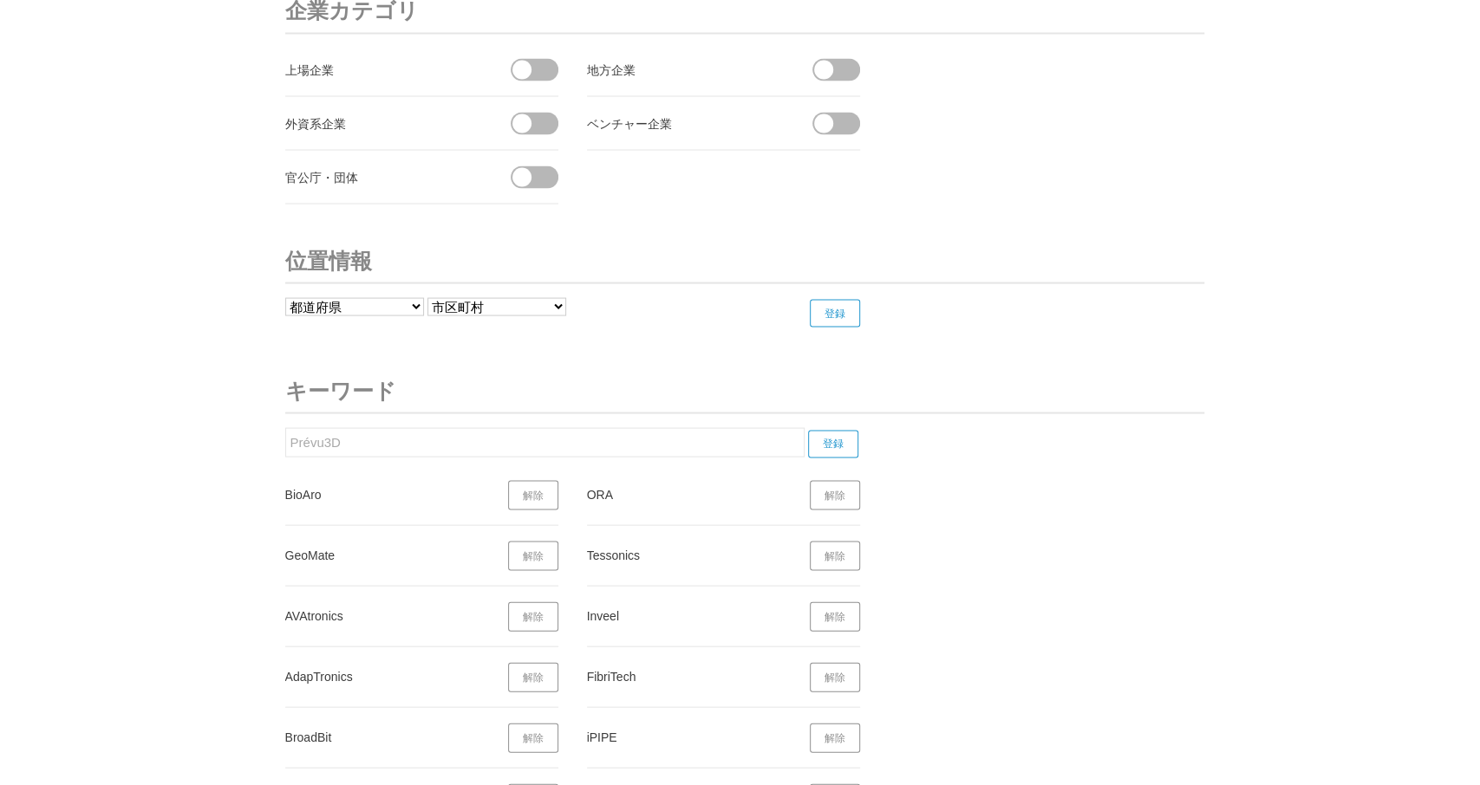
click at [838, 430] on input "登録" at bounding box center [833, 444] width 50 height 28
drag, startPoint x: 358, startPoint y: 433, endPoint x: 251, endPoint y: 435, distance: 107.5
click at [285, 435] on input "Prévu3D" at bounding box center [544, 441] width 519 height 29
paste input "Mazlite"
click at [849, 430] on input "登録" at bounding box center [833, 444] width 50 height 28
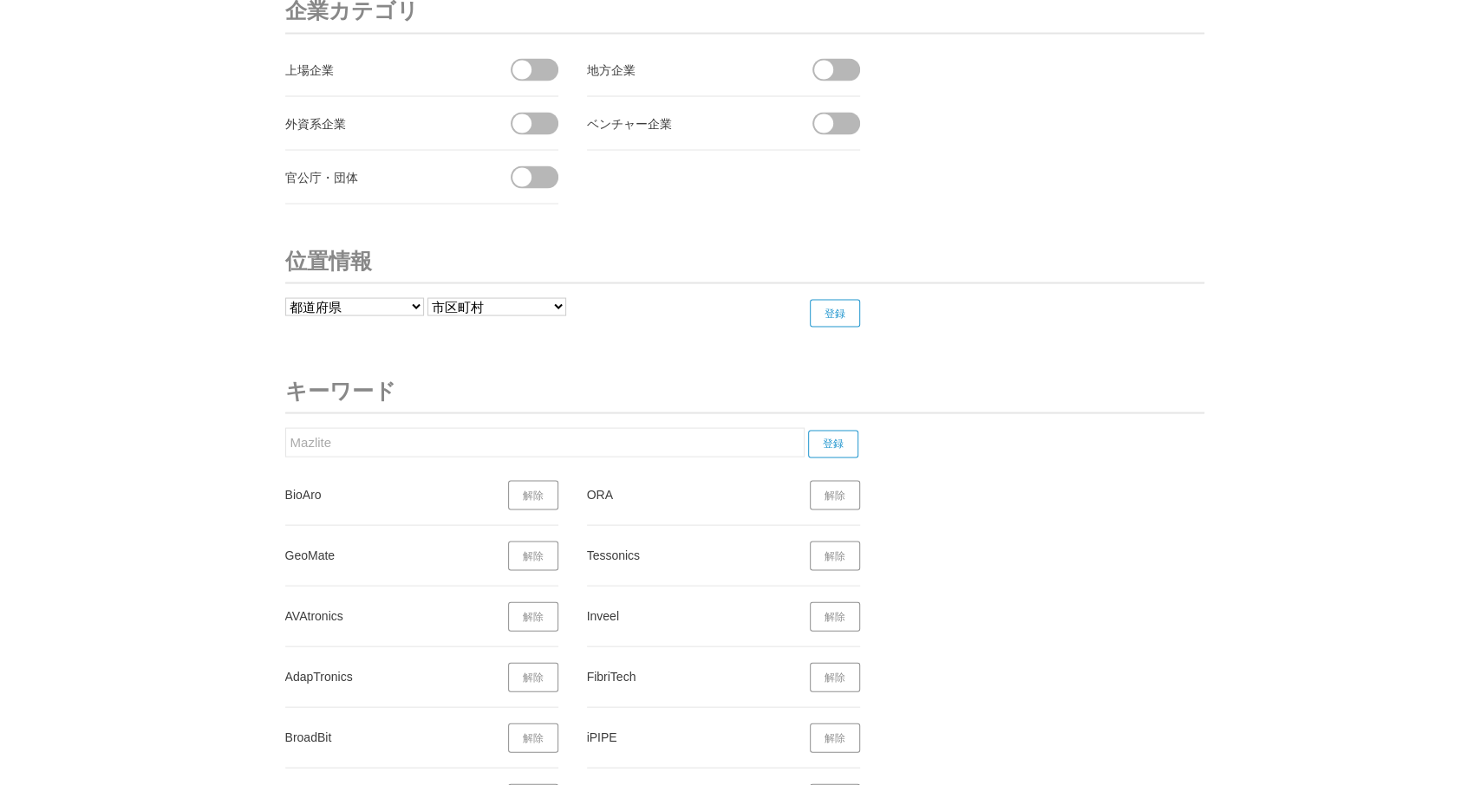
drag, startPoint x: 309, startPoint y: 429, endPoint x: 253, endPoint y: 431, distance: 56.4
click at [285, 431] on input "Mazlite" at bounding box center [544, 441] width 519 height 29
paste input "Nunafab"
click at [840, 432] on input "登録" at bounding box center [833, 444] width 50 height 28
drag, startPoint x: 285, startPoint y: 428, endPoint x: 327, endPoint y: 433, distance: 41.8
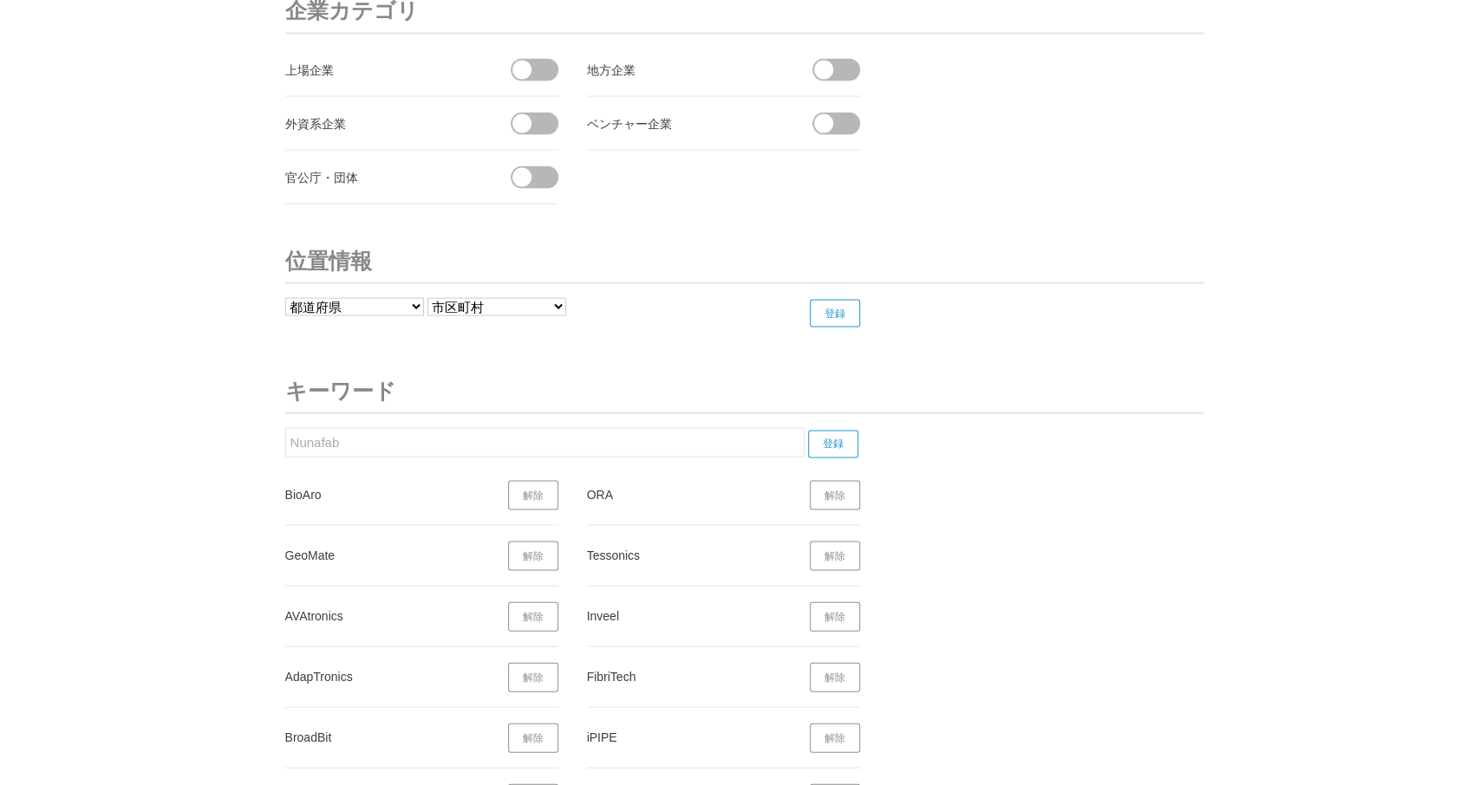
click at [285, 431] on input "Nunafab" at bounding box center [544, 441] width 519 height 29
paste input "TradeWorks"
click at [832, 430] on input "登録" at bounding box center [833, 444] width 50 height 28
click at [322, 431] on input "TradeWorks" at bounding box center [544, 441] width 519 height 29
paste input "Boreal Bioproducts"
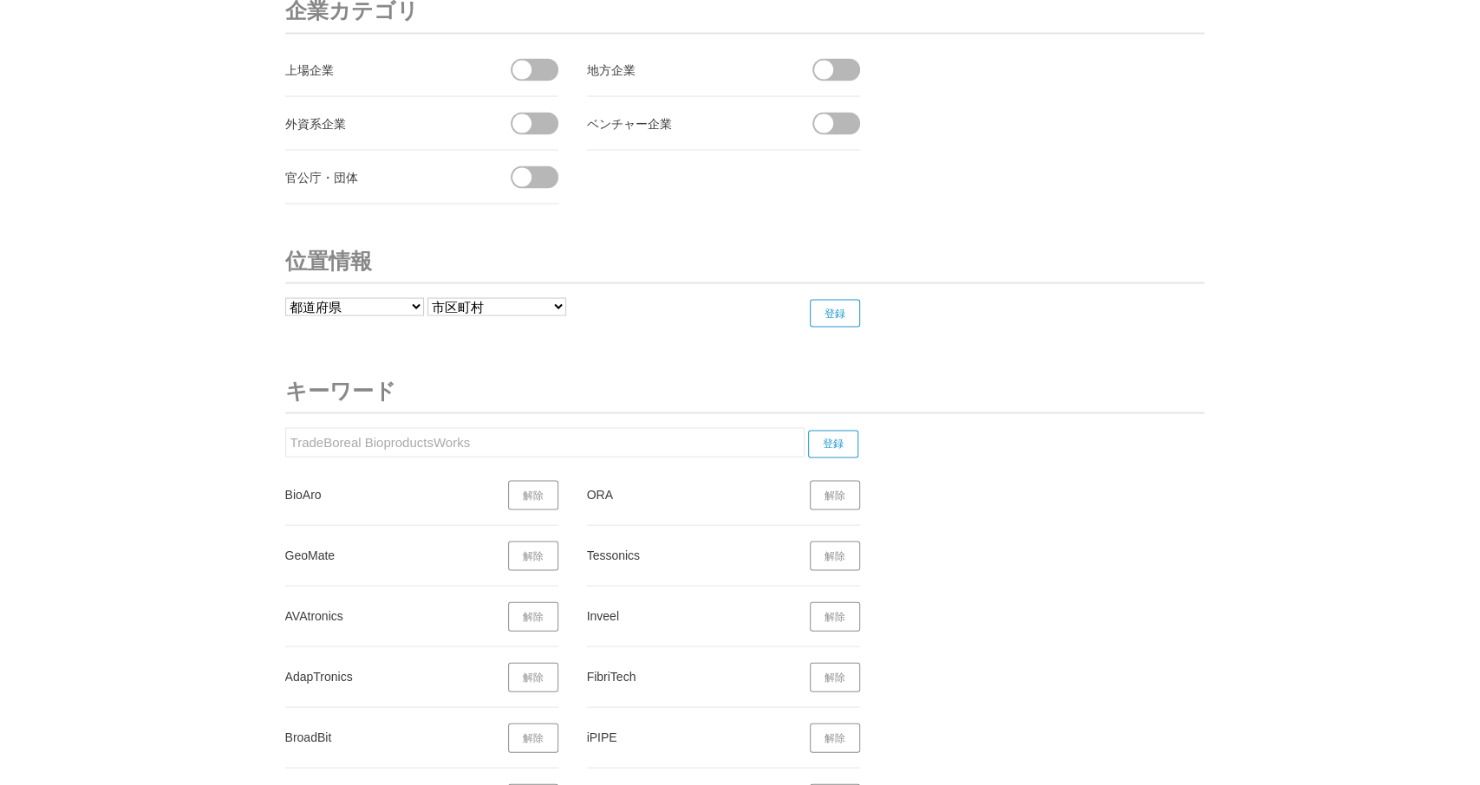
drag, startPoint x: 322, startPoint y: 429, endPoint x: 199, endPoint y: 428, distance: 123.1
click at [285, 428] on input "TradeBoreal BioproductsWorks" at bounding box center [544, 441] width 519 height 29
click at [837, 430] on input "登録" at bounding box center [833, 444] width 50 height 28
drag, startPoint x: 467, startPoint y: 425, endPoint x: 264, endPoint y: 444, distance: 203.7
click at [285, 444] on input "Boreal BioproductsWorks" at bounding box center [544, 441] width 519 height 29
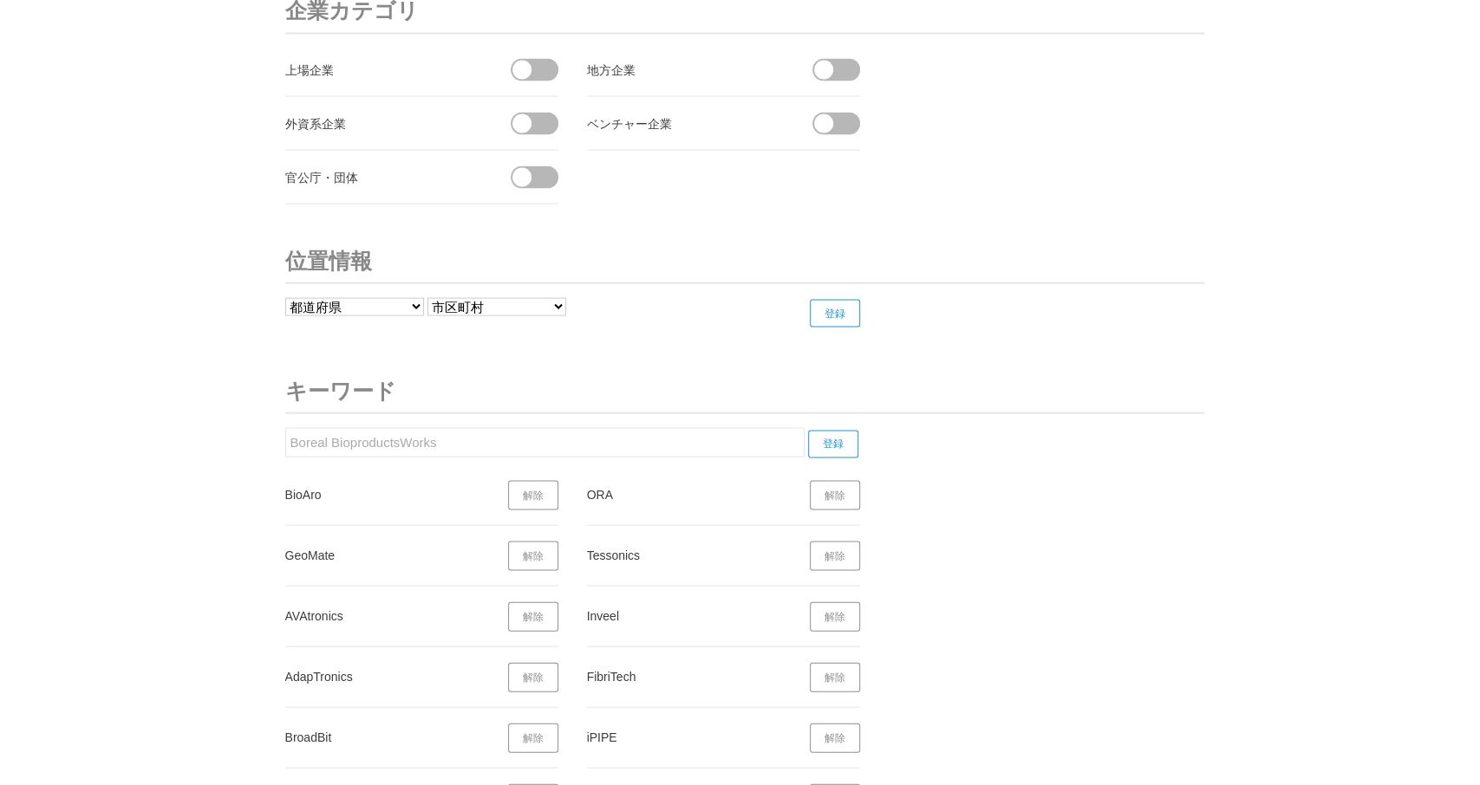
paste input "LFT"
click at [835, 430] on input "登録" at bounding box center [833, 444] width 50 height 28
drag, startPoint x: 360, startPoint y: 434, endPoint x: 371, endPoint y: 427, distance: 13.2
click at [285, 429] on input "LFT" at bounding box center [544, 441] width 519 height 29
paste input "Sleeep Tech"
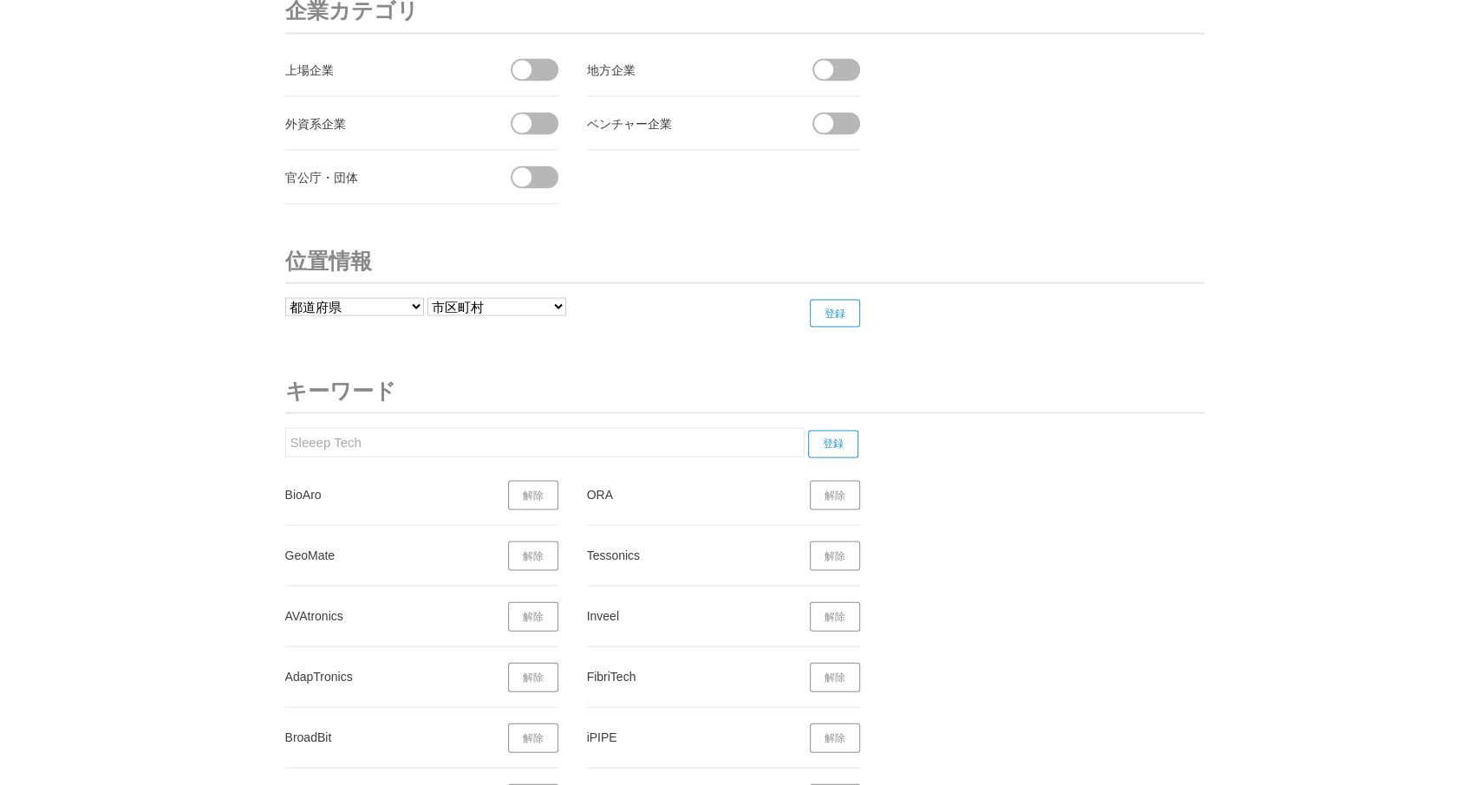
click at [839, 430] on input "登録" at bounding box center [833, 444] width 50 height 28
drag, startPoint x: 389, startPoint y: 430, endPoint x: 327, endPoint y: 433, distance: 62.5
click at [285, 429] on input "Sleeep Tech" at bounding box center [544, 441] width 519 height 29
paste input "Adiuvo Diagnostics"
click at [840, 430] on input "登録" at bounding box center [833, 444] width 50 height 28
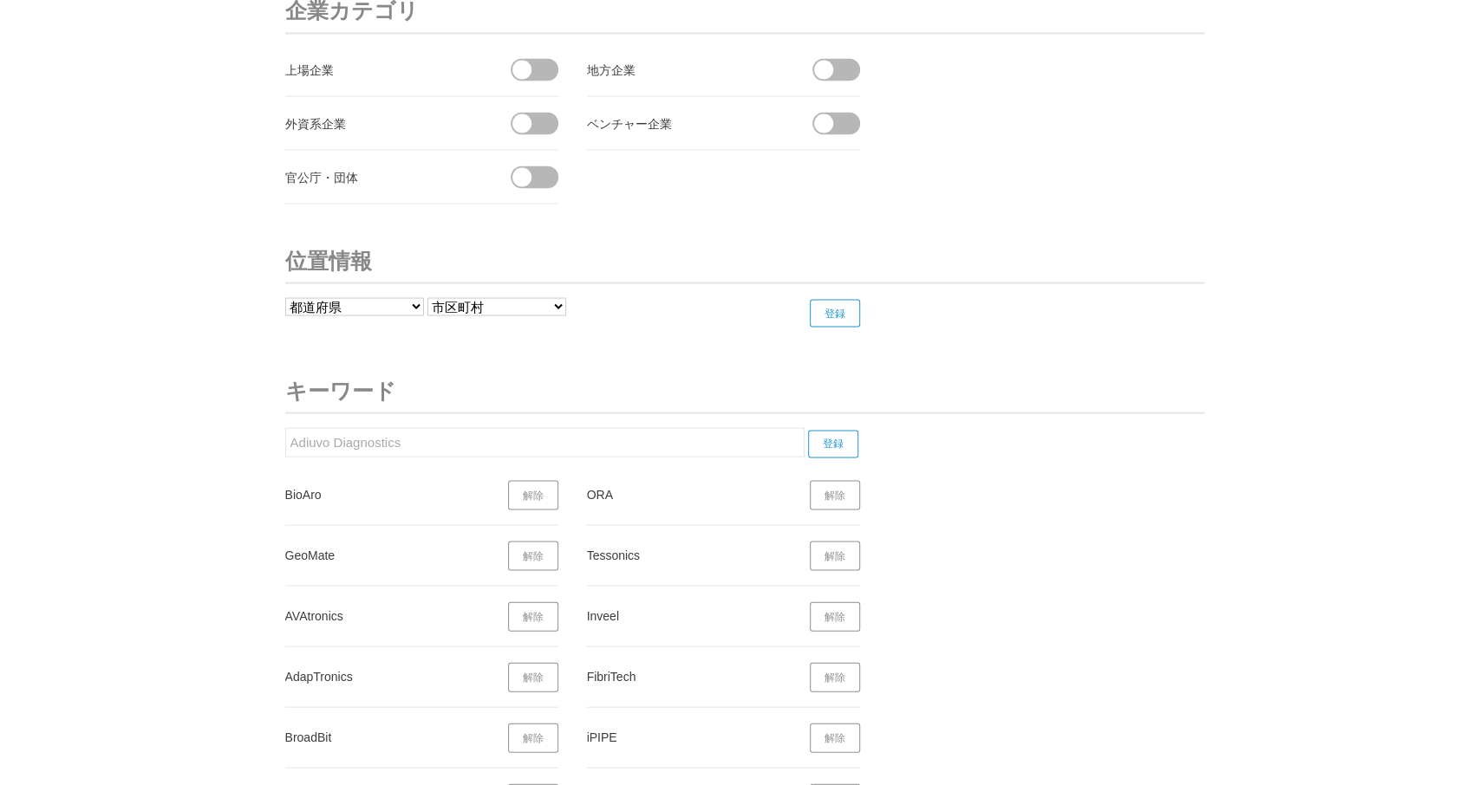
drag, startPoint x: 420, startPoint y: 412, endPoint x: 361, endPoint y: 428, distance: 62.0
drag, startPoint x: 409, startPoint y: 434, endPoint x: 236, endPoint y: 434, distance: 173.4
click at [285, 434] on input "Adiuvo Diagnostics" at bounding box center [544, 441] width 519 height 29
paste input "Kaizen Voiz"
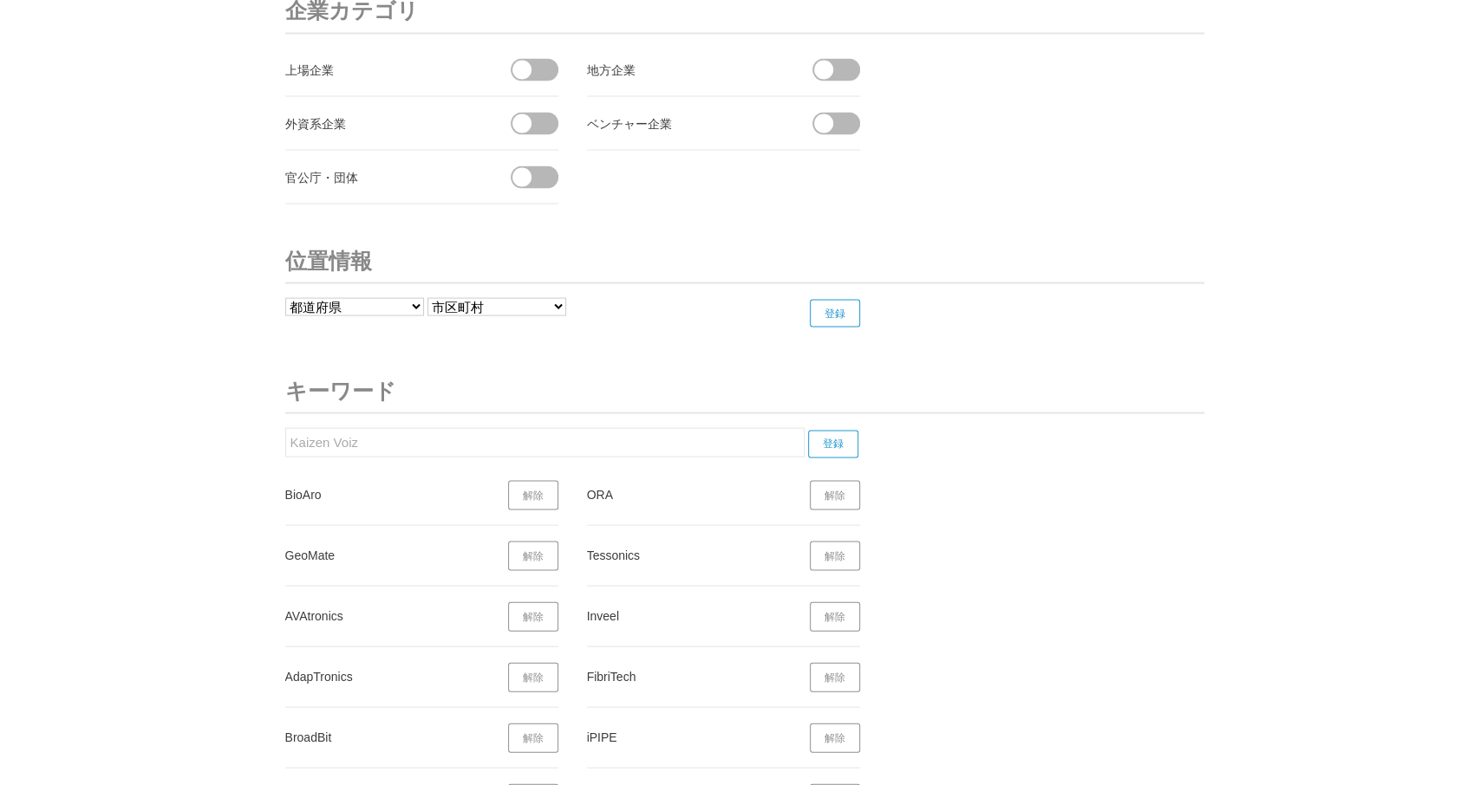
click at [834, 430] on input "登録" at bounding box center [833, 444] width 50 height 28
drag, startPoint x: 342, startPoint y: 421, endPoint x: 240, endPoint y: 422, distance: 102.3
click at [285, 427] on input "Kaizen Voiz" at bounding box center [544, 441] width 519 height 29
paste input "Simyog Technology"
click at [838, 430] on input "登録" at bounding box center [833, 444] width 50 height 28
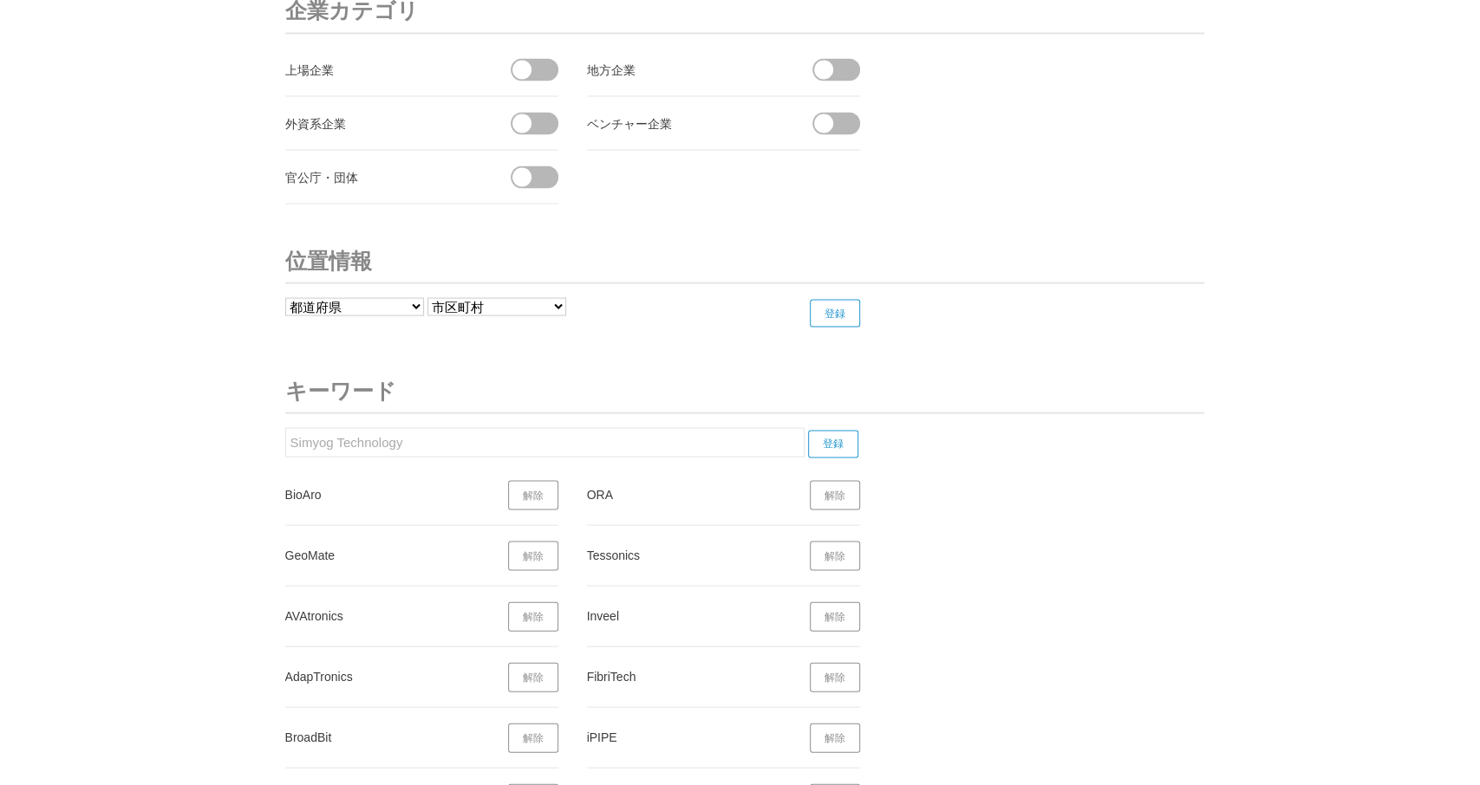
drag, startPoint x: 393, startPoint y: 435, endPoint x: 264, endPoint y: 432, distance: 128.3
click at [285, 432] on input "Simyog Technology" at bounding box center [544, 441] width 519 height 29
paste input "NOF"
click at [843, 430] on input "登録" at bounding box center [833, 444] width 50 height 28
drag, startPoint x: 339, startPoint y: 420, endPoint x: 263, endPoint y: 434, distance: 77.5
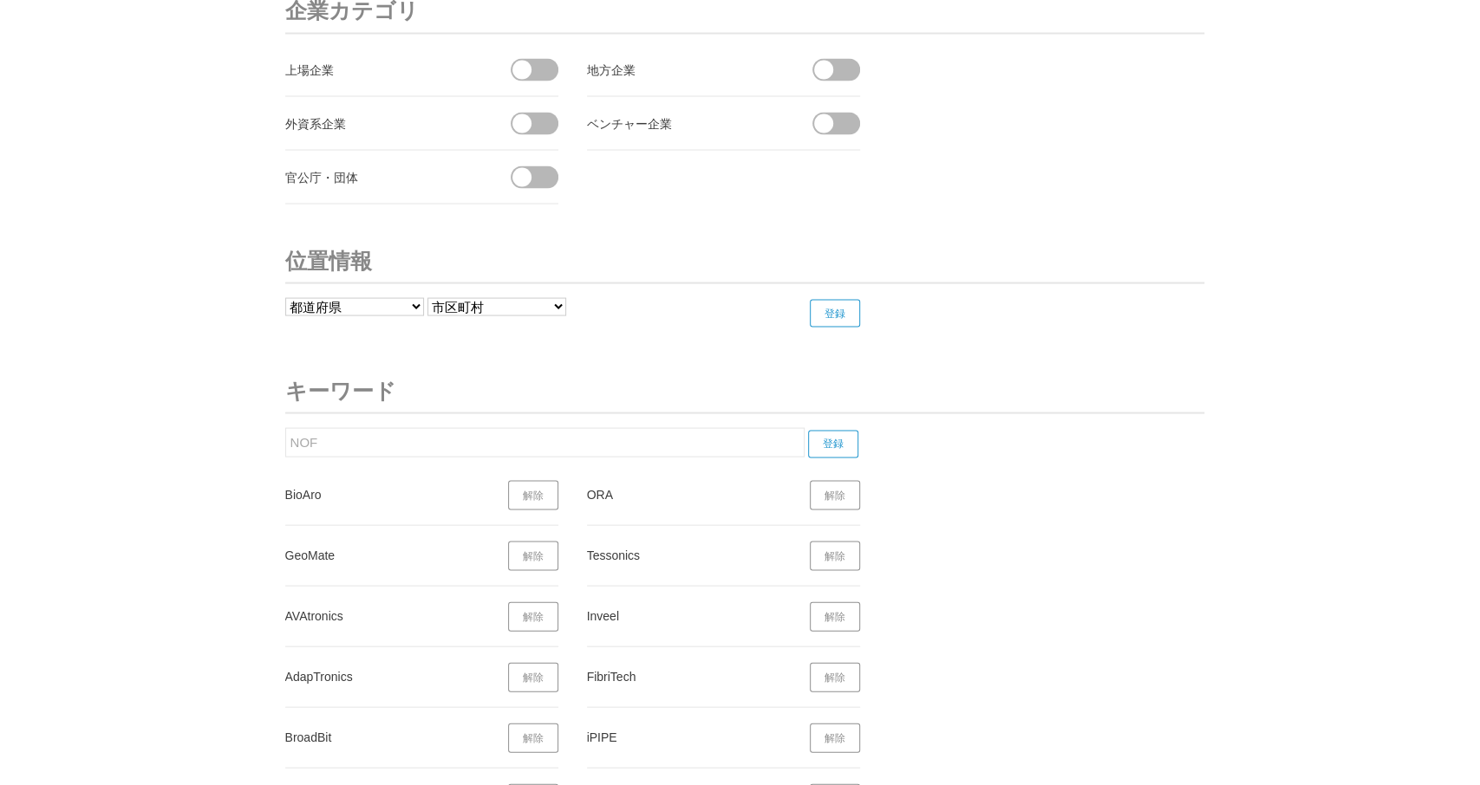
click at [285, 432] on input "NOF" at bounding box center [544, 441] width 519 height 29
paste input "Eyelight"
click at [846, 430] on input "登録" at bounding box center [833, 444] width 50 height 28
click at [329, 436] on input "Eyelight" at bounding box center [544, 441] width 519 height 29
paste input "SliBio"
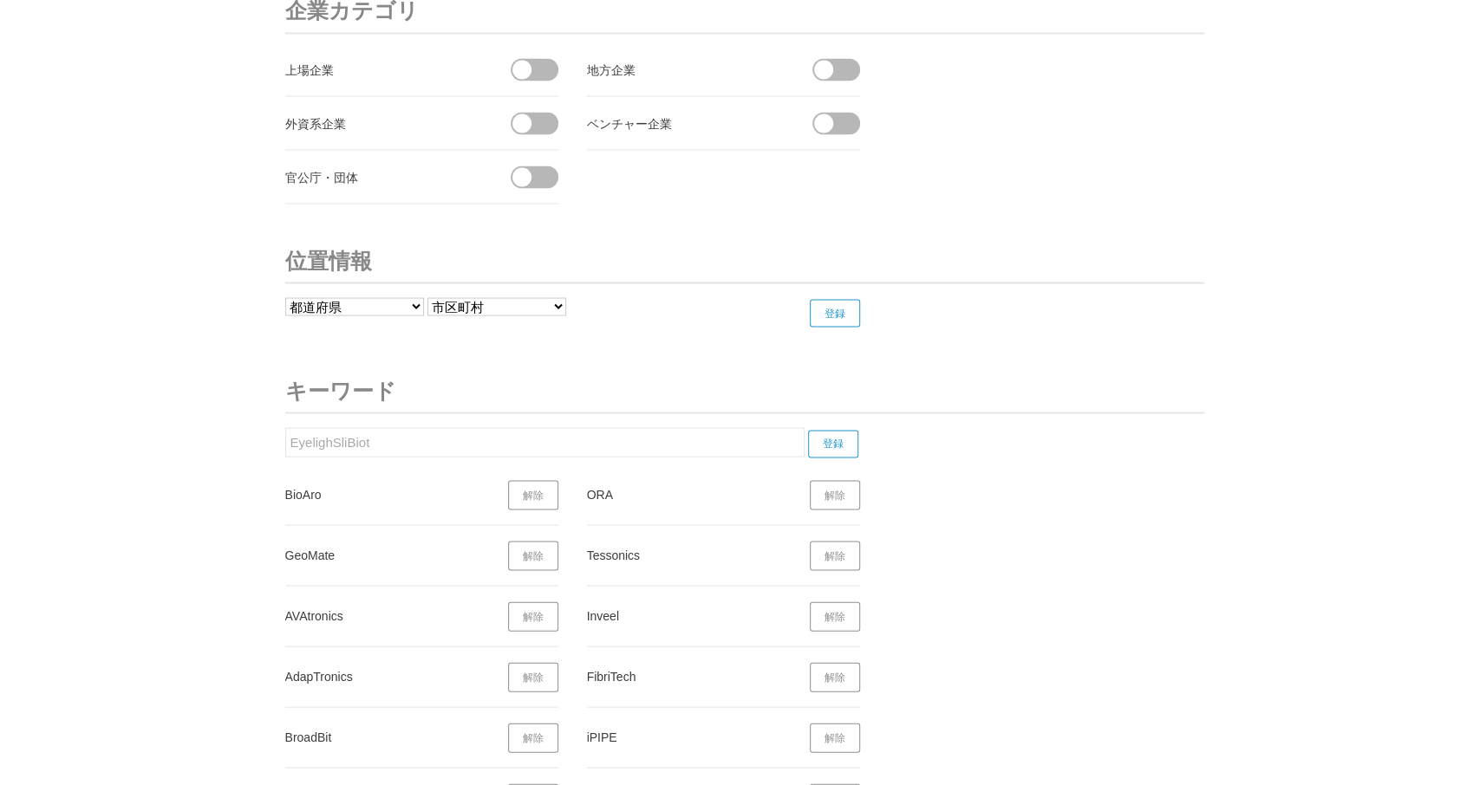
drag, startPoint x: 329, startPoint y: 430, endPoint x: 223, endPoint y: 434, distance: 106.7
click at [285, 432] on input "EyelighSliBiot" at bounding box center [544, 441] width 519 height 29
click at [850, 430] on input "登録" at bounding box center [833, 444] width 50 height 28
drag, startPoint x: 360, startPoint y: 432, endPoint x: 278, endPoint y: 441, distance: 82.0
click at [285, 441] on input "SliBiot" at bounding box center [544, 441] width 519 height 29
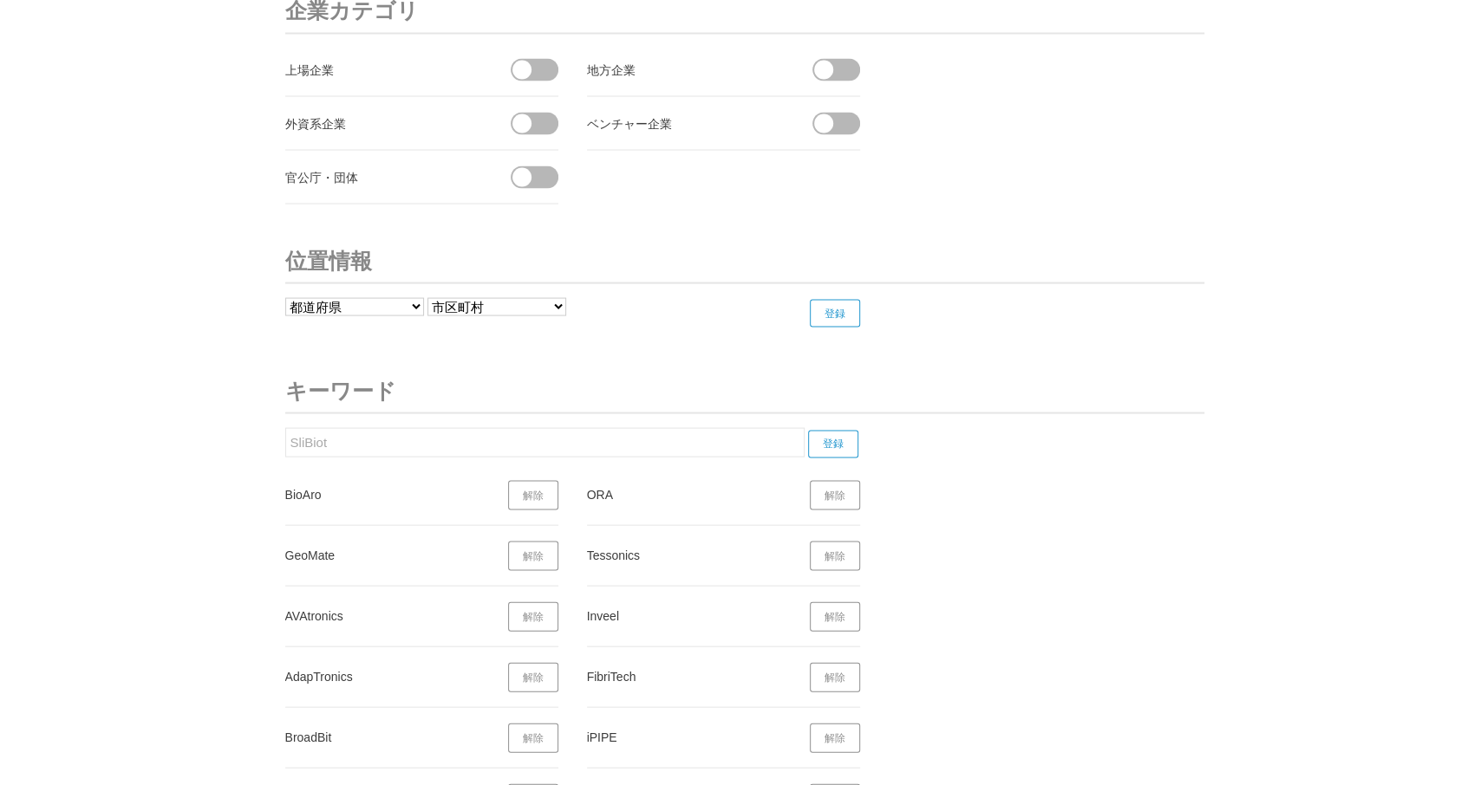
paste input "Radian"
click at [829, 430] on input "登録" at bounding box center [833, 444] width 50 height 28
drag, startPoint x: 349, startPoint y: 423, endPoint x: 259, endPoint y: 432, distance: 90.6
click at [285, 432] on input "Radiant" at bounding box center [544, 441] width 519 height 29
paste input "Project K"
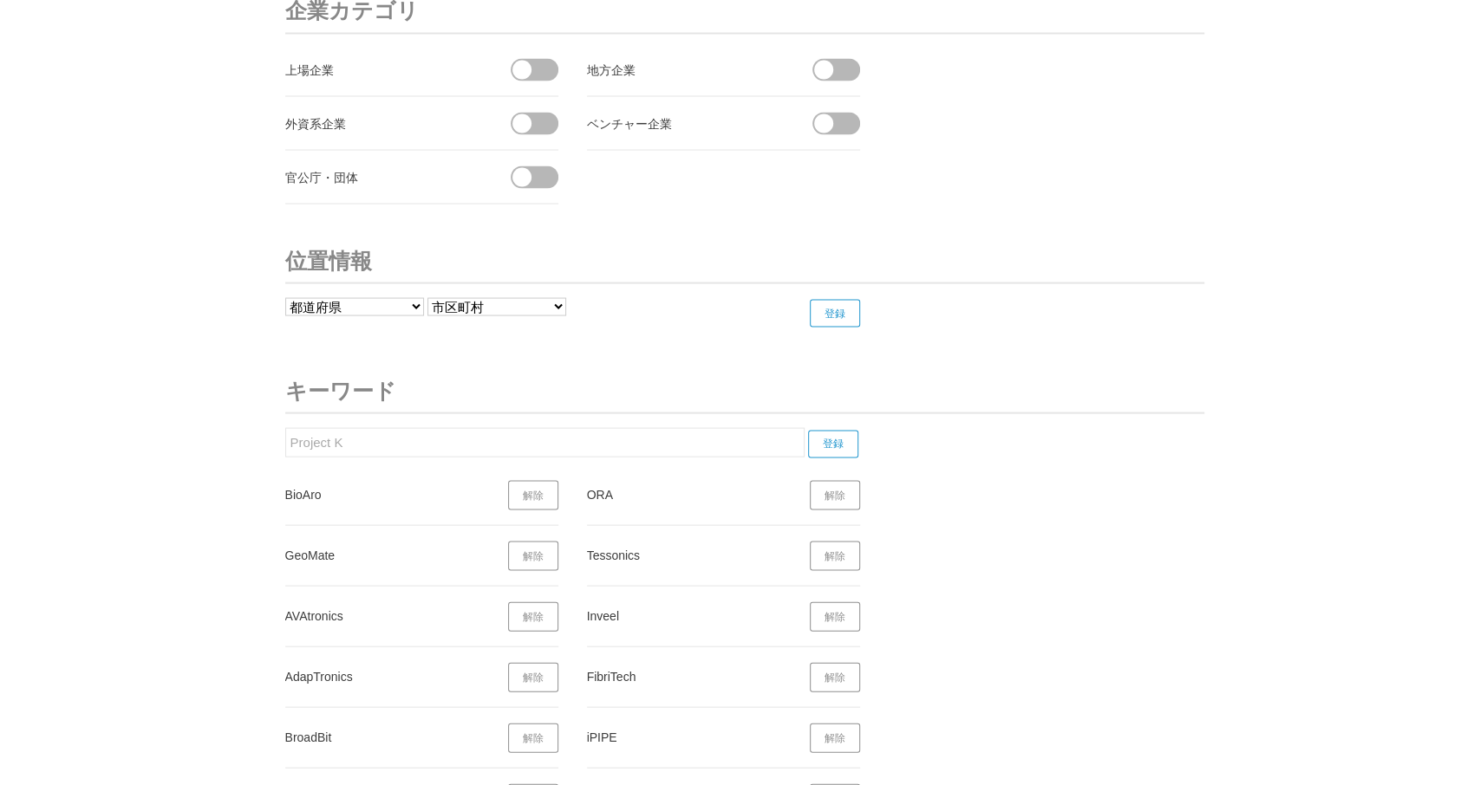
click at [842, 431] on input "登録" at bounding box center [833, 444] width 50 height 28
drag, startPoint x: 352, startPoint y: 438, endPoint x: 290, endPoint y: 438, distance: 62.4
click at [285, 433] on input "Project K" at bounding box center [544, 441] width 519 height 29
paste input "Fashindy"
click at [843, 431] on input "登録" at bounding box center [833, 444] width 50 height 28
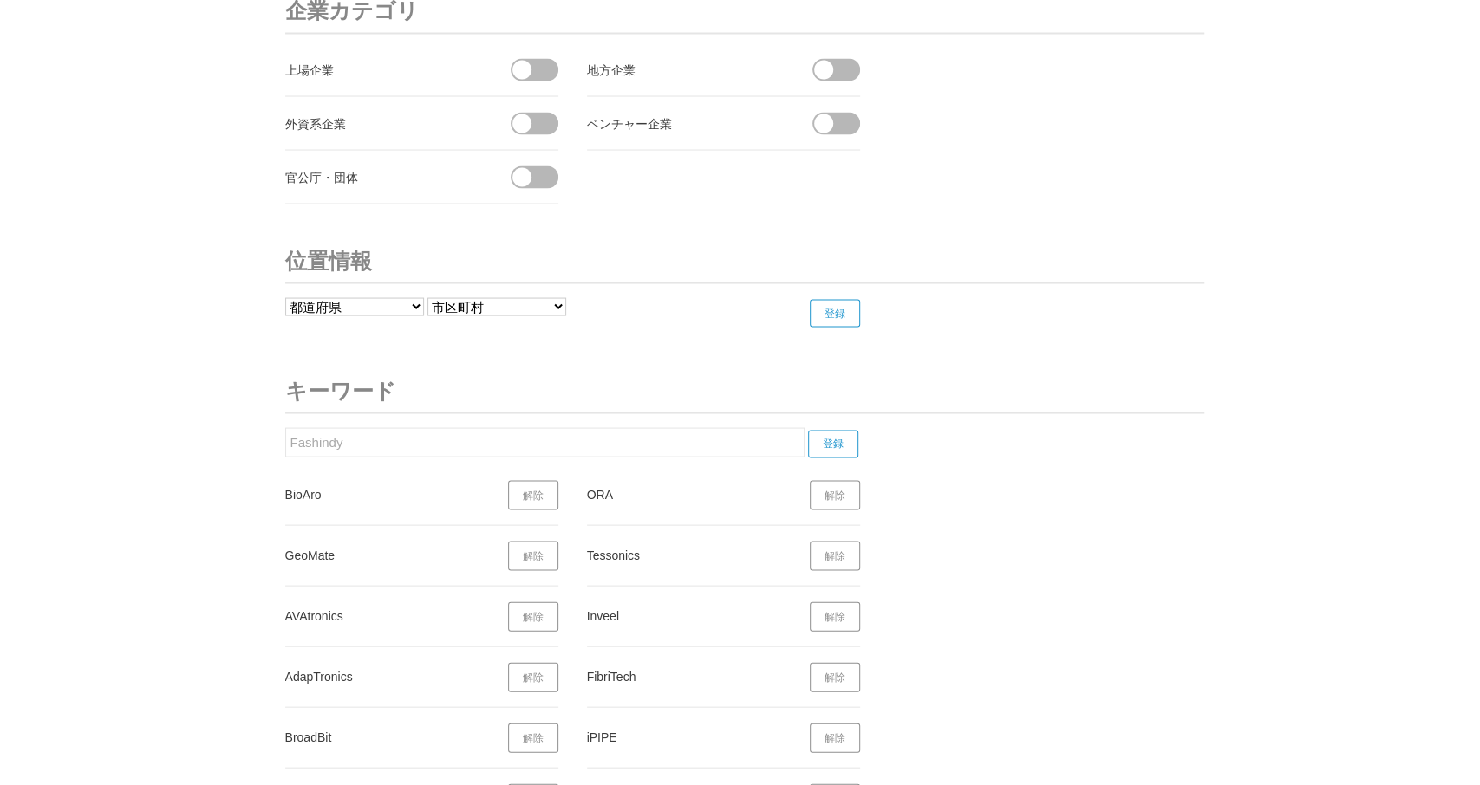
drag, startPoint x: 367, startPoint y: 422, endPoint x: 306, endPoint y: 433, distance: 61.6
click at [285, 433] on input "Fashindy" at bounding box center [544, 441] width 519 height 29
paste input "Nabla Vision"
click at [834, 430] on input "登録" at bounding box center [833, 444] width 50 height 28
drag, startPoint x: 366, startPoint y: 427, endPoint x: 248, endPoint y: 441, distance: 118.7
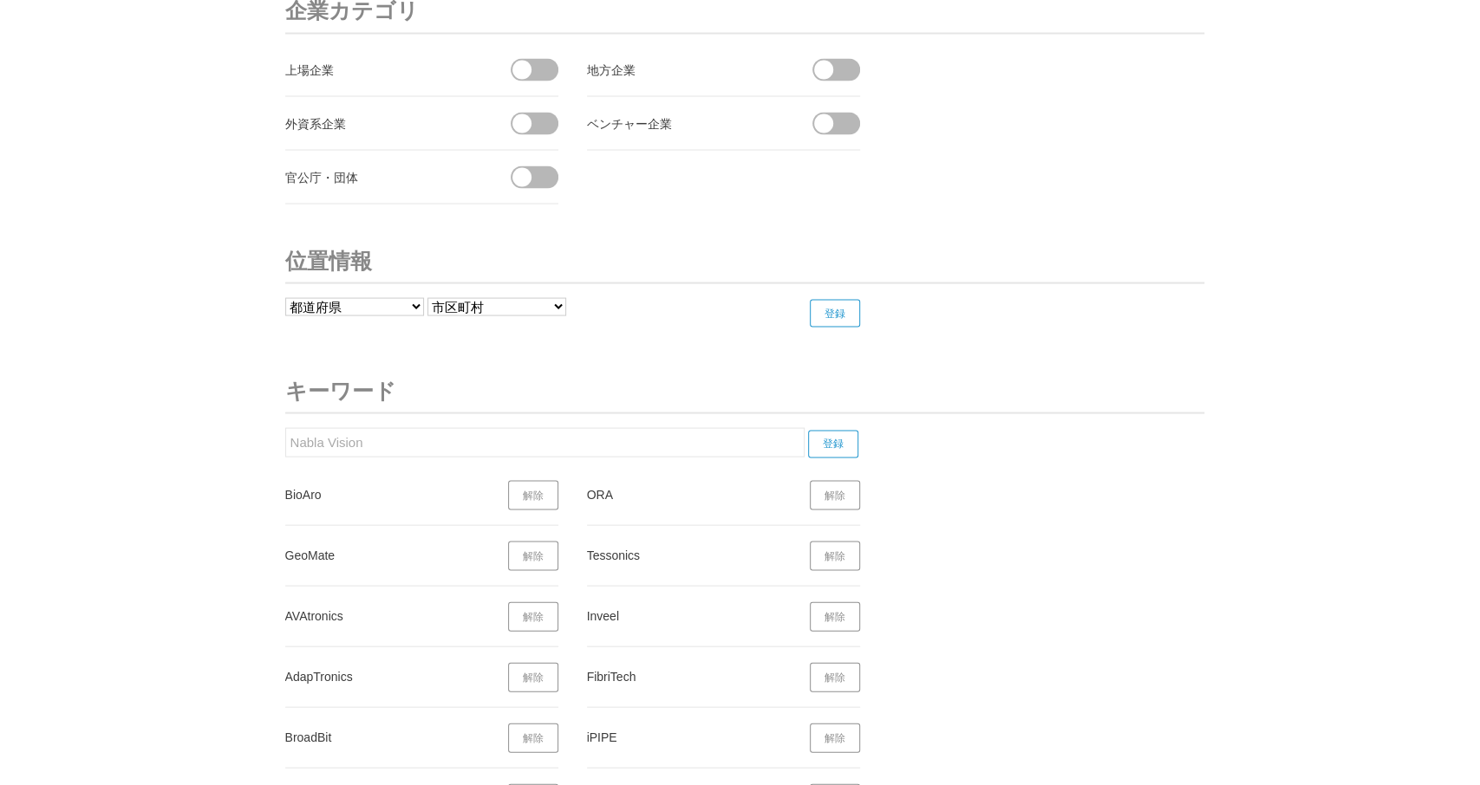
click at [285, 441] on input "Nabla Vision" at bounding box center [544, 441] width 519 height 29
paste input "LogMeal"
click at [834, 430] on input "登録" at bounding box center [833, 444] width 50 height 28
drag, startPoint x: 346, startPoint y: 429, endPoint x: 223, endPoint y: 446, distance: 124.2
click at [285, 445] on input "LogMeal" at bounding box center [544, 441] width 519 height 29
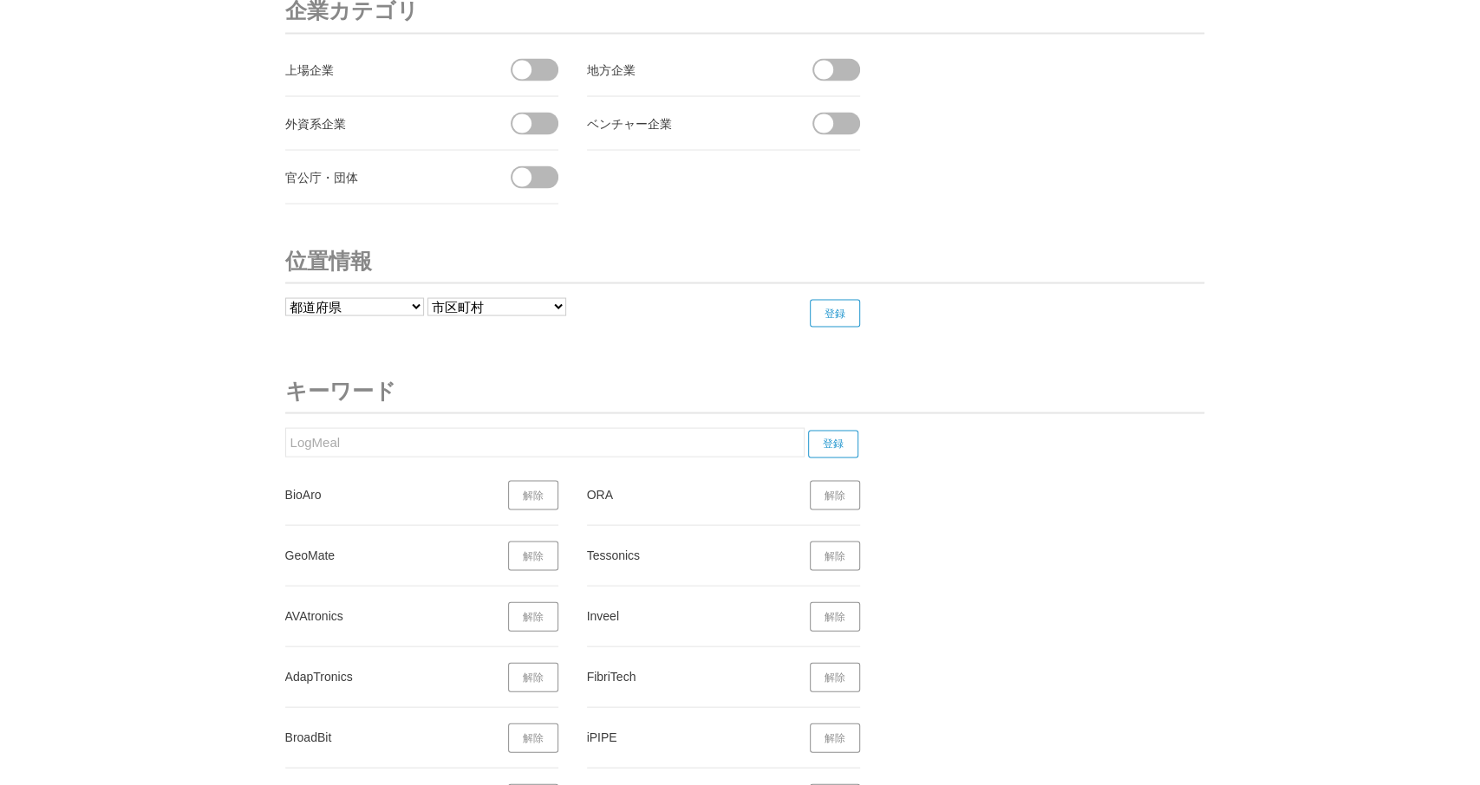
paste input "Recloud"
click at [837, 430] on input "登録" at bounding box center [833, 444] width 50 height 28
drag, startPoint x: 353, startPoint y: 416, endPoint x: 236, endPoint y: 455, distance: 123.4
click at [285, 453] on input "Recloud" at bounding box center [544, 441] width 519 height 29
paste input "Praeferre"
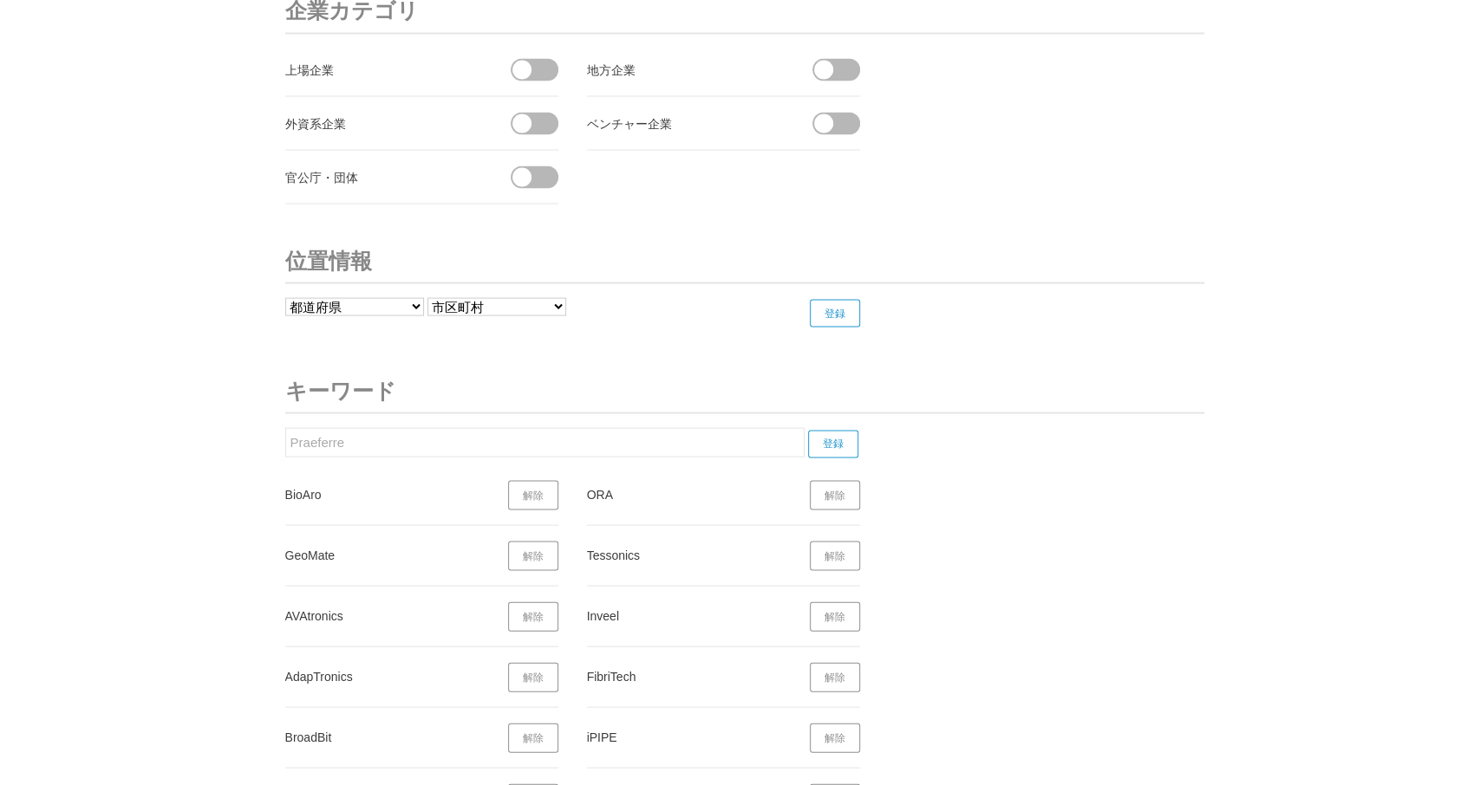
click at [835, 430] on input "登録" at bounding box center [833, 444] width 50 height 28
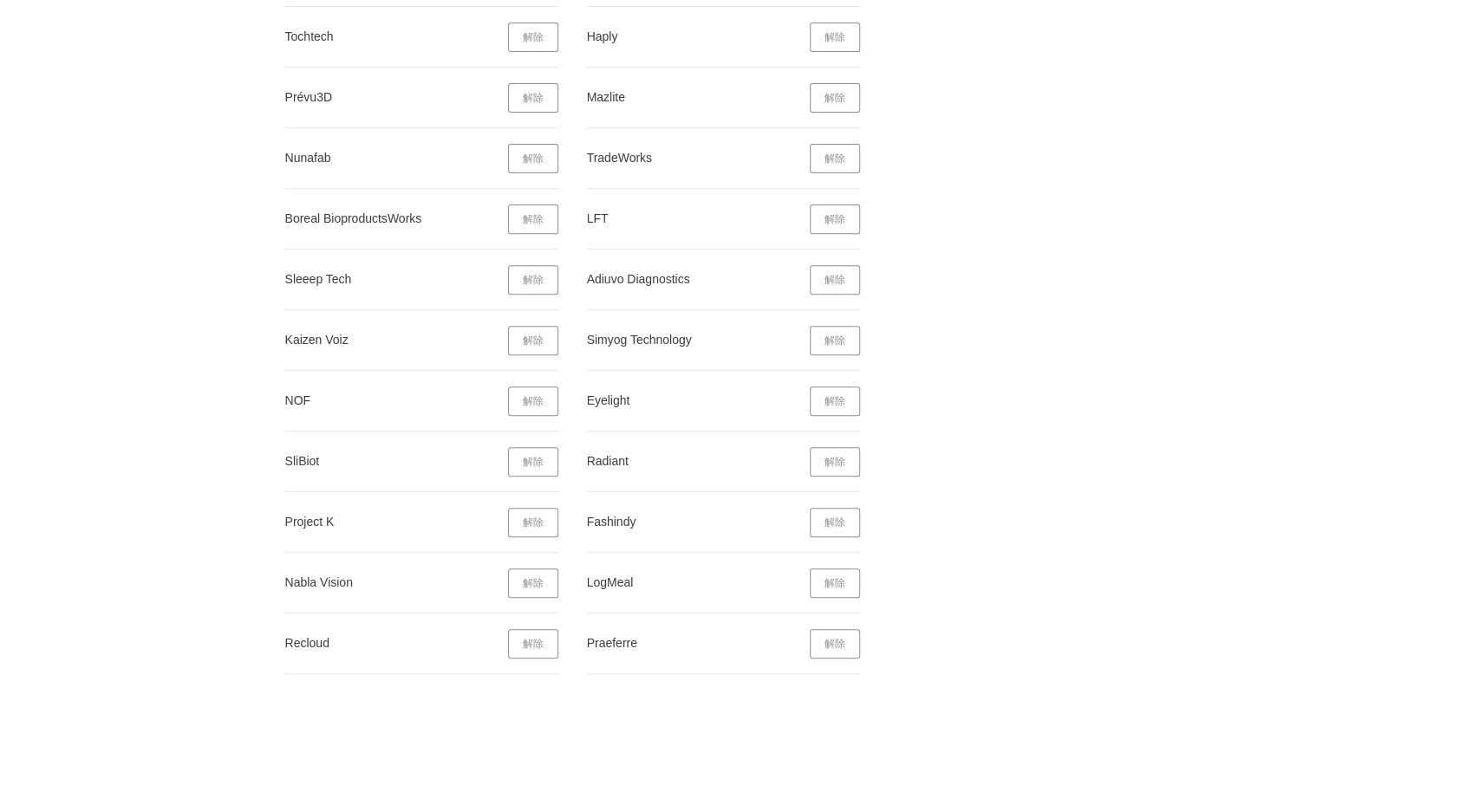
scroll to position [9220, 0]
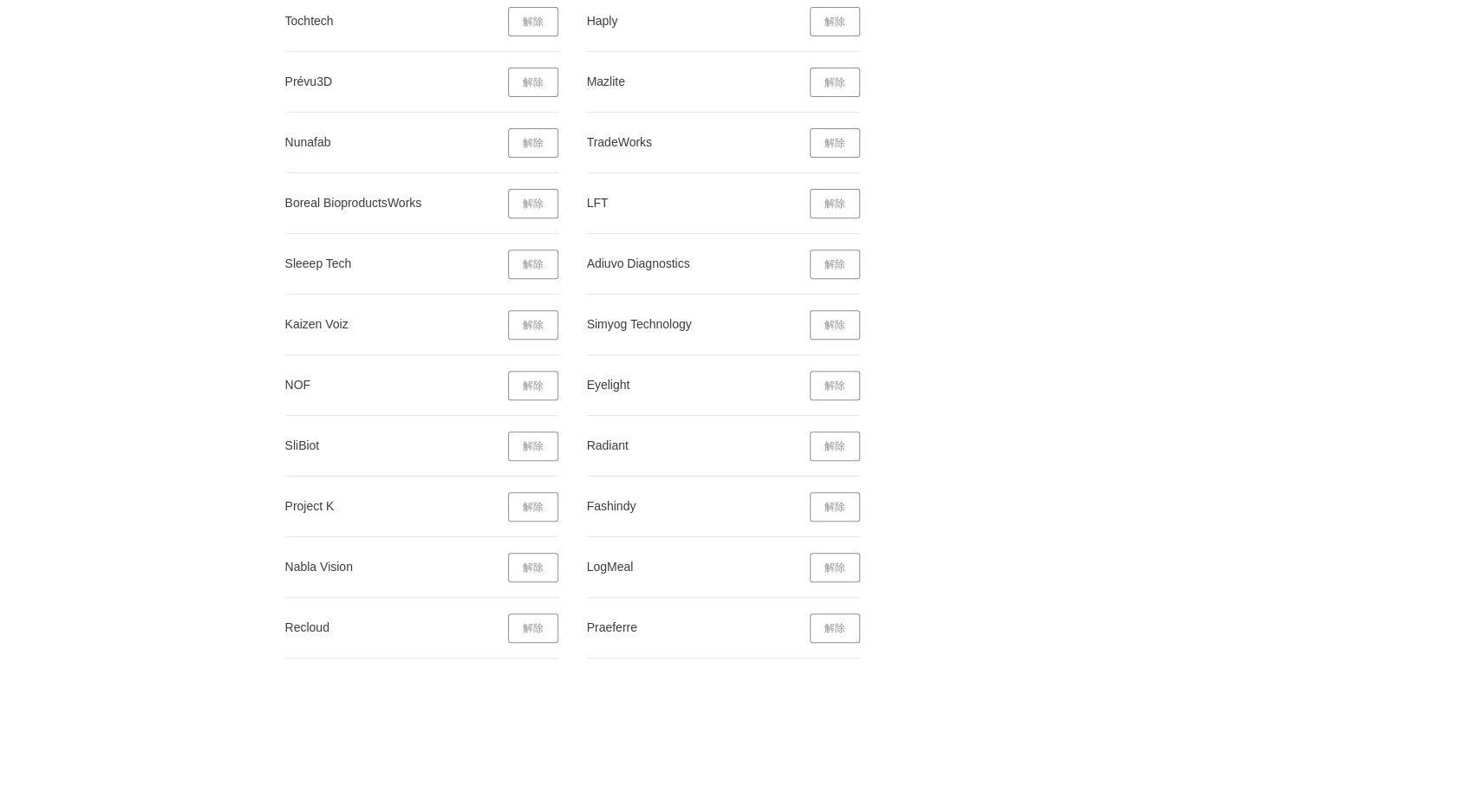
click at [831, 492] on link "解除" at bounding box center [835, 506] width 50 height 29
click at [541, 310] on link "解除" at bounding box center [533, 324] width 50 height 29
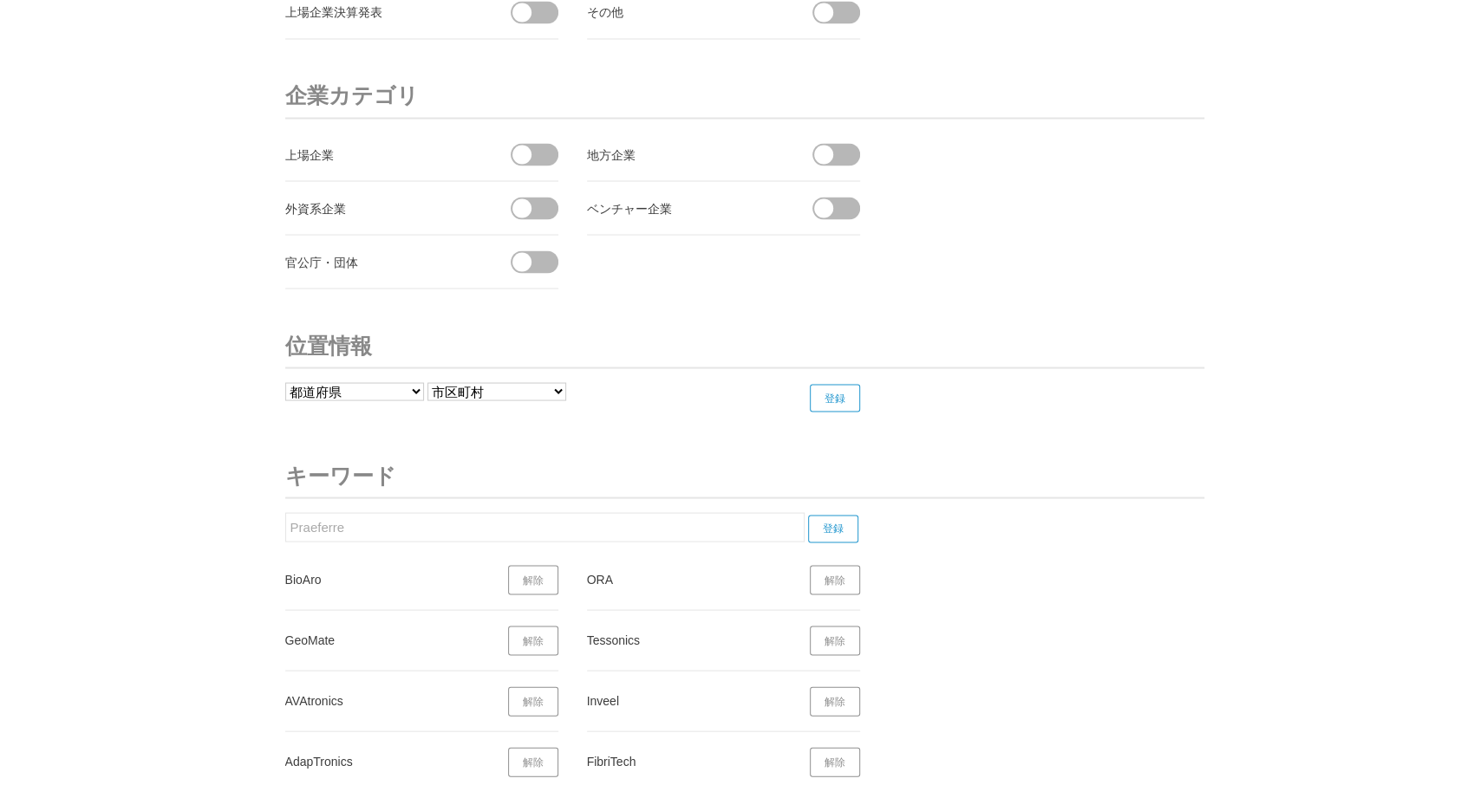
scroll to position [6788, 0]
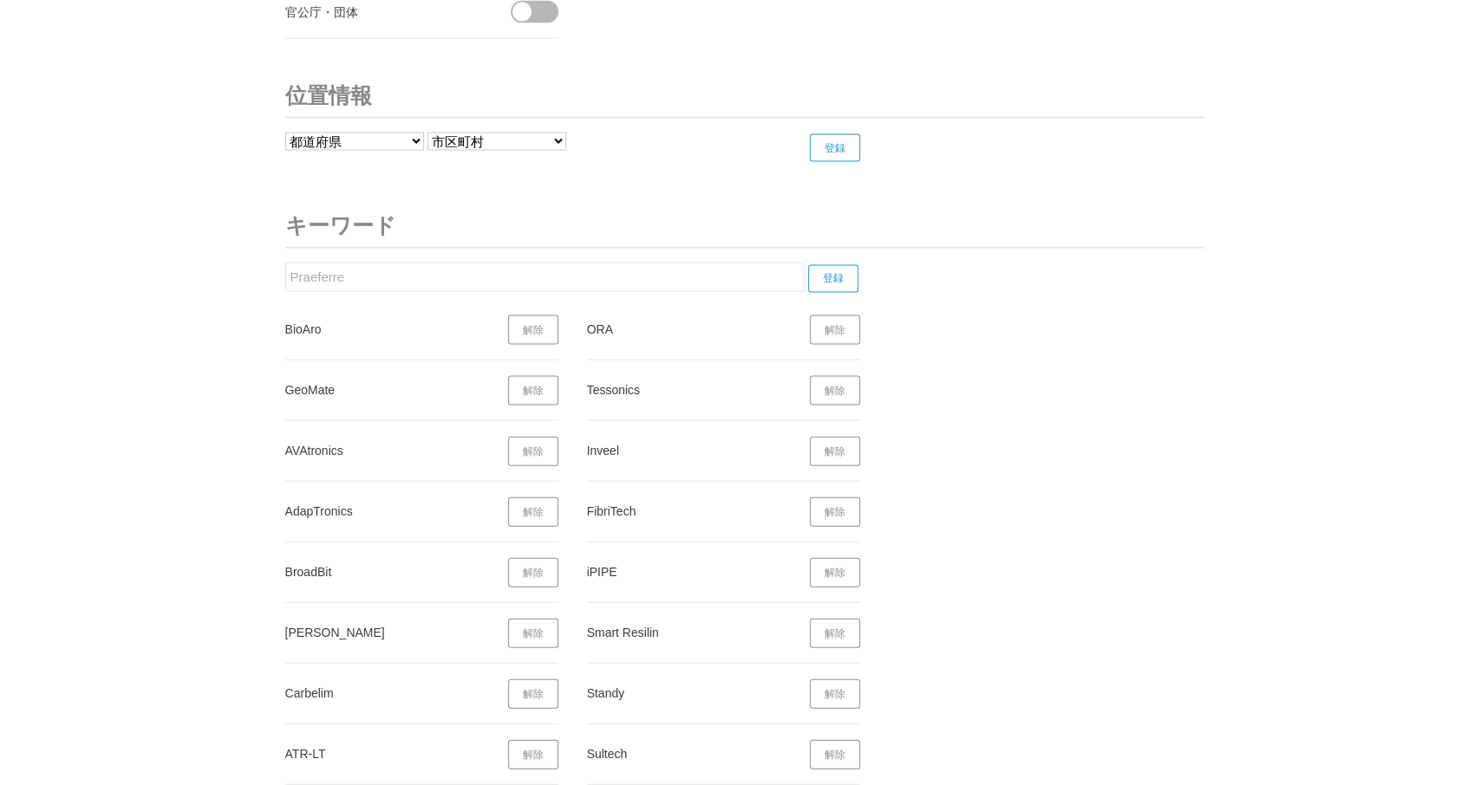
click at [381, 263] on input "Praeferre" at bounding box center [544, 277] width 519 height 29
drag, startPoint x: 367, startPoint y: 256, endPoint x: 331, endPoint y: 257, distance: 35.6
click at [285, 263] on input "Praeferre" at bounding box center [544, 277] width 519 height 29
paste input "Zilia"
click at [847, 265] on input "登録" at bounding box center [833, 279] width 50 height 28
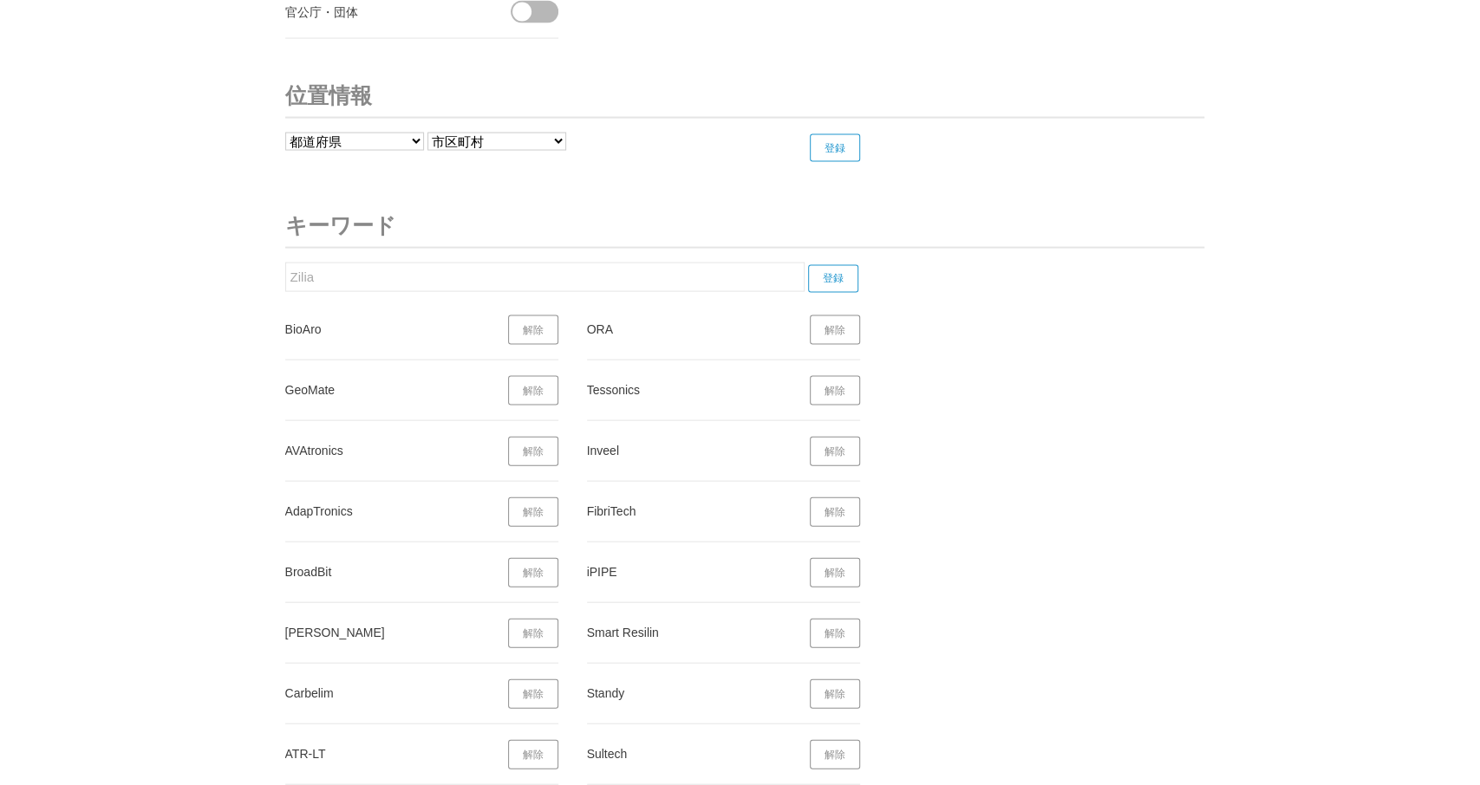
drag, startPoint x: 317, startPoint y: 264, endPoint x: 264, endPoint y: 261, distance: 52.9
click at [285, 264] on input "Zilia" at bounding box center [544, 277] width 519 height 29
paste input "IFIVEO"
click at [842, 265] on input "登録" at bounding box center [833, 279] width 50 height 28
drag, startPoint x: 350, startPoint y: 261, endPoint x: 249, endPoint y: 264, distance: 101.5
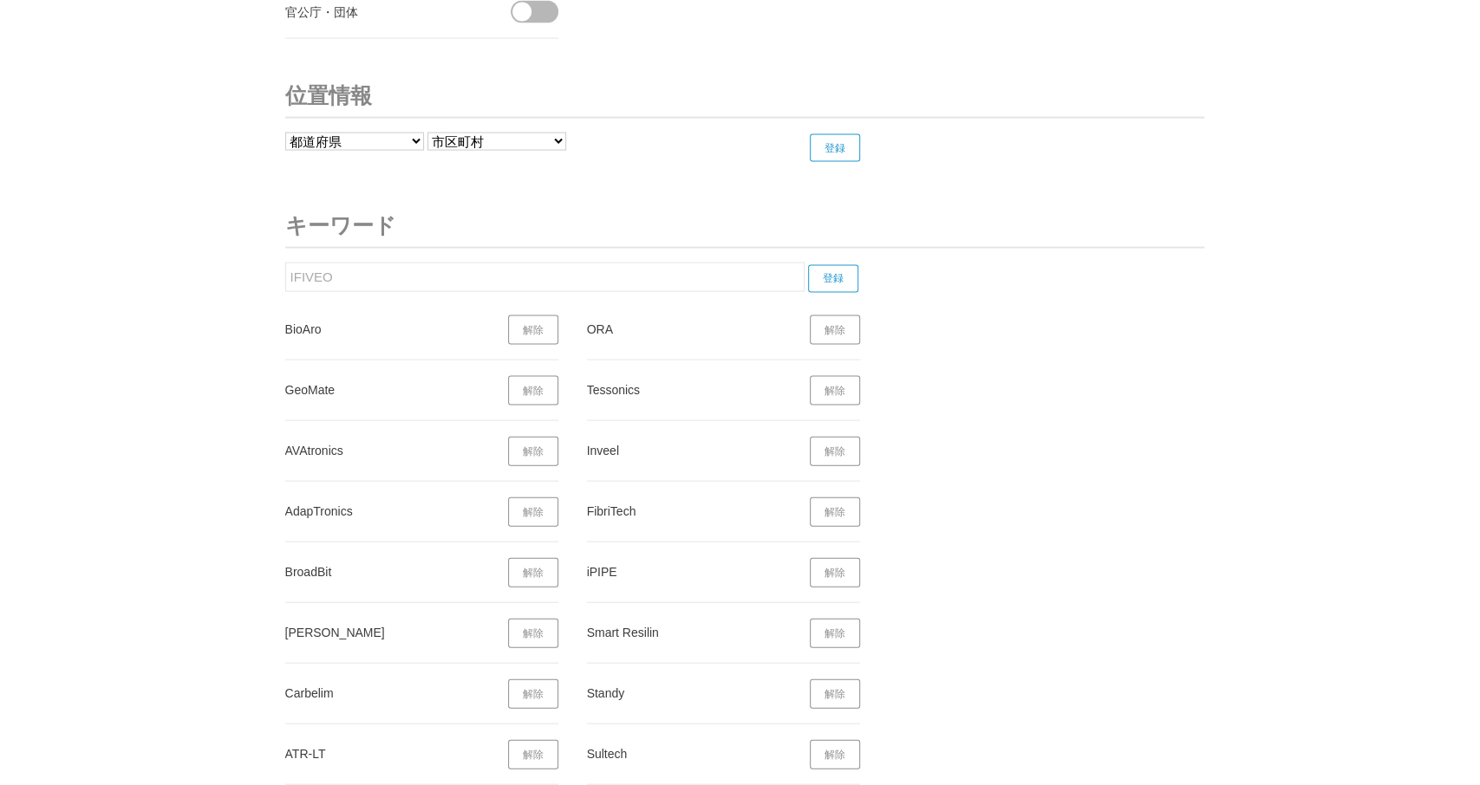
click at [285, 264] on input "IFIVEO" at bounding box center [544, 277] width 519 height 29
paste input "Mechasys"
click at [843, 265] on input "登録" at bounding box center [833, 279] width 50 height 28
click at [842, 265] on input "登録" at bounding box center [833, 279] width 50 height 28
drag, startPoint x: 349, startPoint y: 263, endPoint x: 285, endPoint y: 264, distance: 64.2
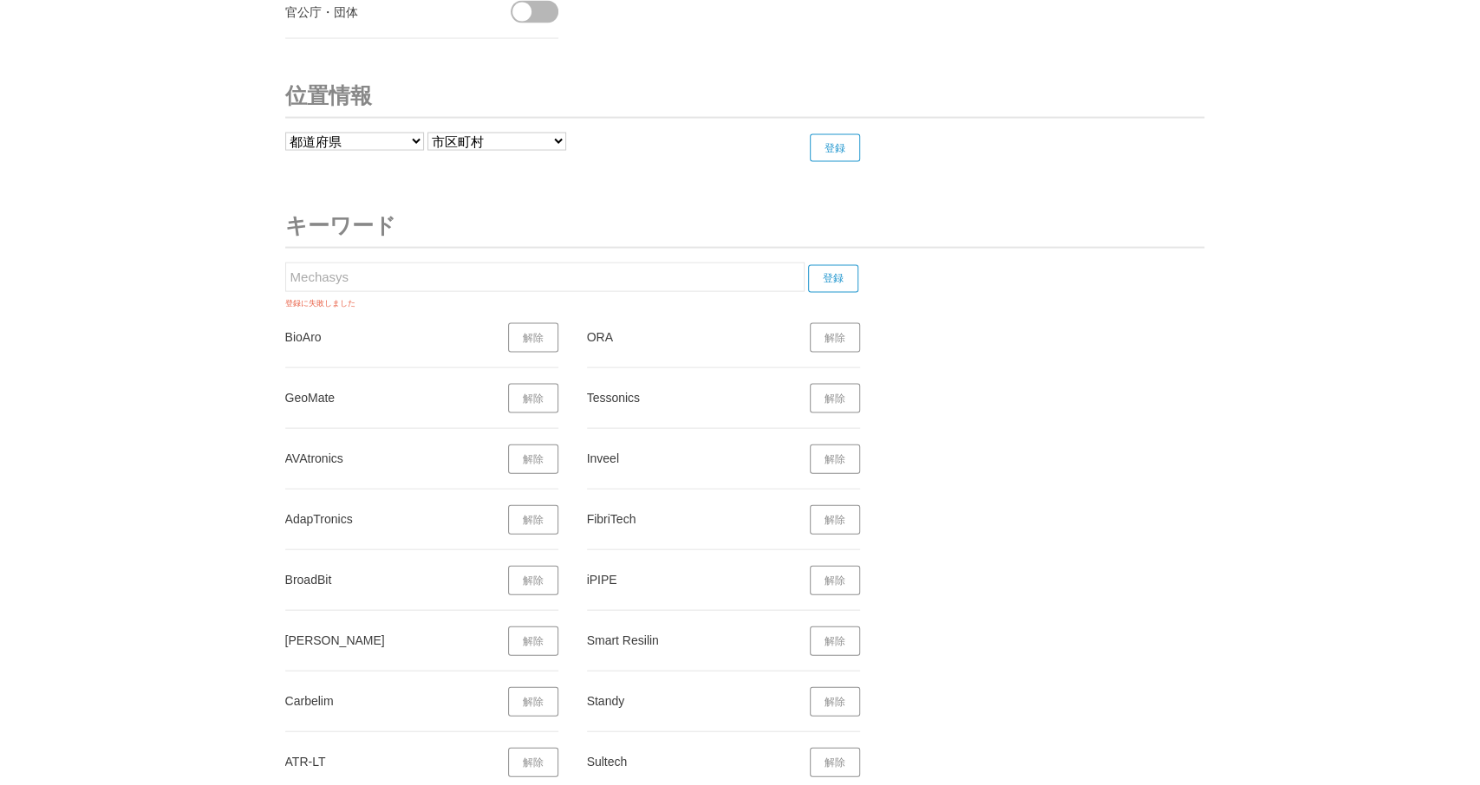
click at [287, 264] on input "Mechasys" at bounding box center [544, 277] width 519 height 29
paste input "Solaire"
click at [831, 265] on input "登録" at bounding box center [833, 279] width 50 height 28
drag, startPoint x: 327, startPoint y: 260, endPoint x: 260, endPoint y: 261, distance: 66.8
click at [285, 263] on input "Solaires" at bounding box center [544, 277] width 519 height 29
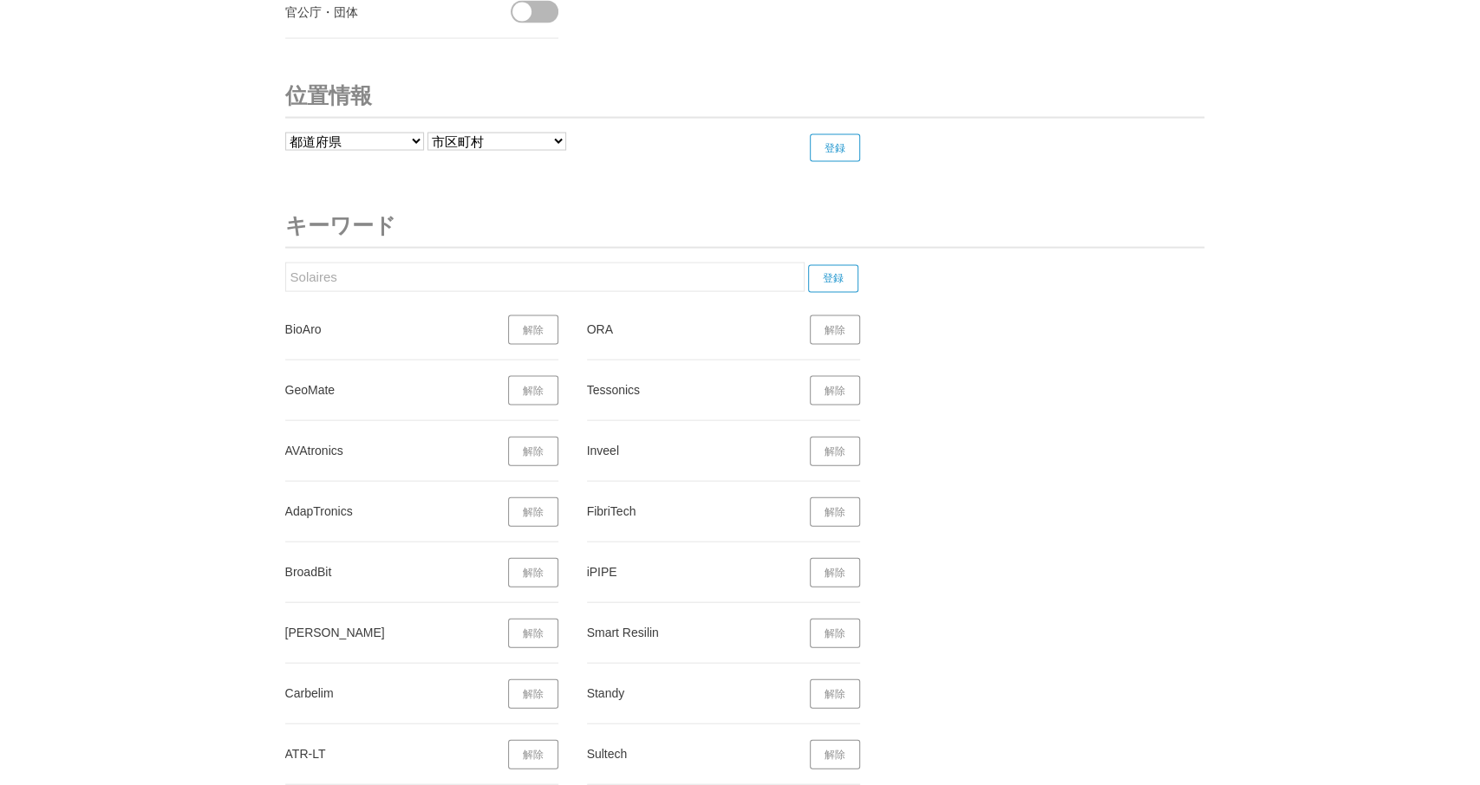
paste input "KEWAZO"
click at [844, 265] on input "登録" at bounding box center [833, 279] width 50 height 28
drag, startPoint x: 348, startPoint y: 262, endPoint x: 252, endPoint y: 258, distance: 96.3
click at [285, 263] on input "KEWAZO" at bounding box center [544, 277] width 519 height 29
paste input "German Bionic"
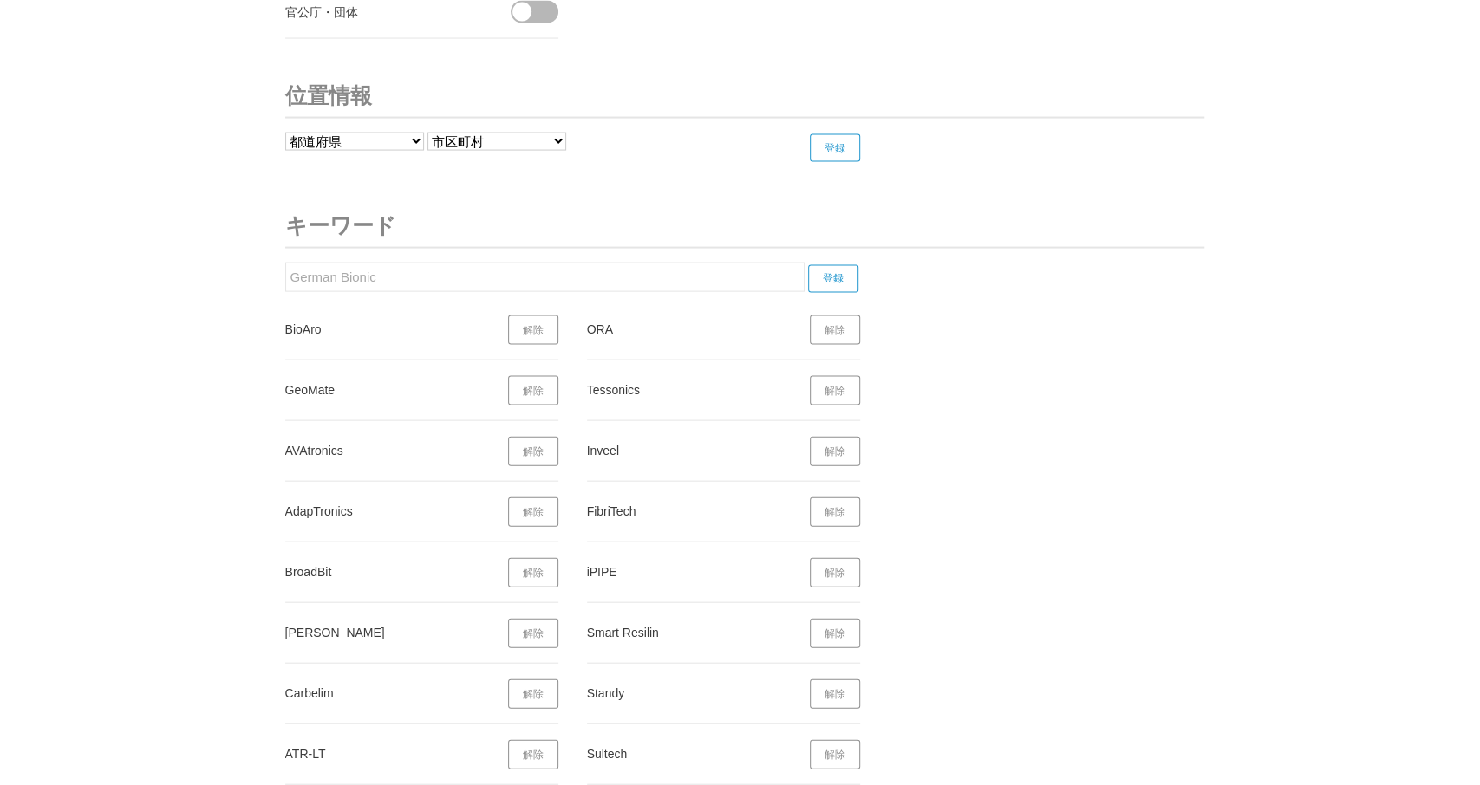
click at [835, 265] on input "登録" at bounding box center [833, 279] width 50 height 28
drag, startPoint x: 378, startPoint y: 261, endPoint x: 311, endPoint y: 253, distance: 67.2
click at [288, 263] on input "German Bionic" at bounding box center [544, 277] width 519 height 29
paste input "BS"
click at [838, 265] on input "登録" at bounding box center [833, 279] width 50 height 28
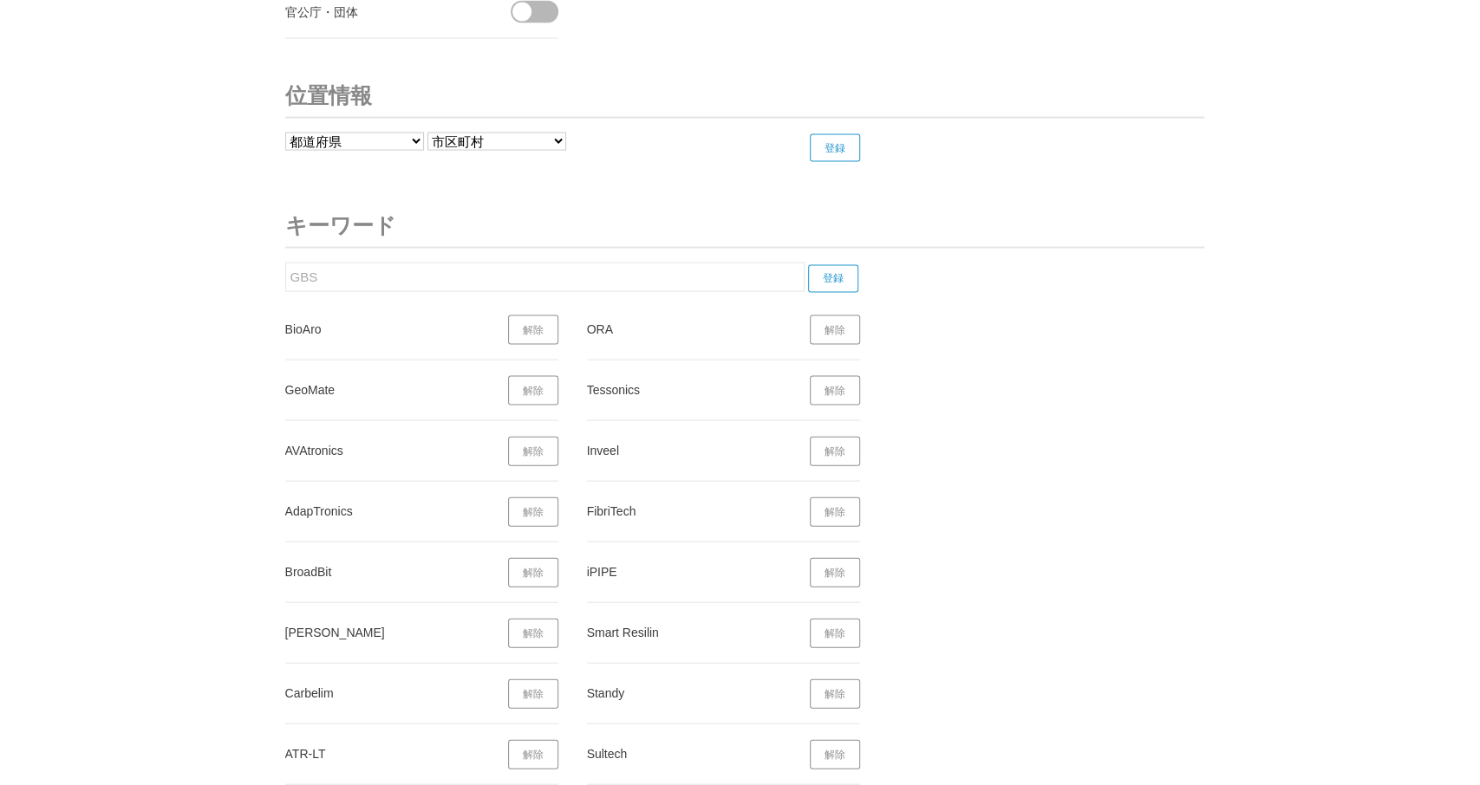
drag, startPoint x: 296, startPoint y: 266, endPoint x: 267, endPoint y: 264, distance: 29.6
click at [285, 266] on input "GBS" at bounding box center [544, 277] width 519 height 29
paste input "Algobot"
click at [843, 265] on input "登録" at bounding box center [833, 279] width 50 height 28
drag, startPoint x: 394, startPoint y: 260, endPoint x: 231, endPoint y: 257, distance: 163.0
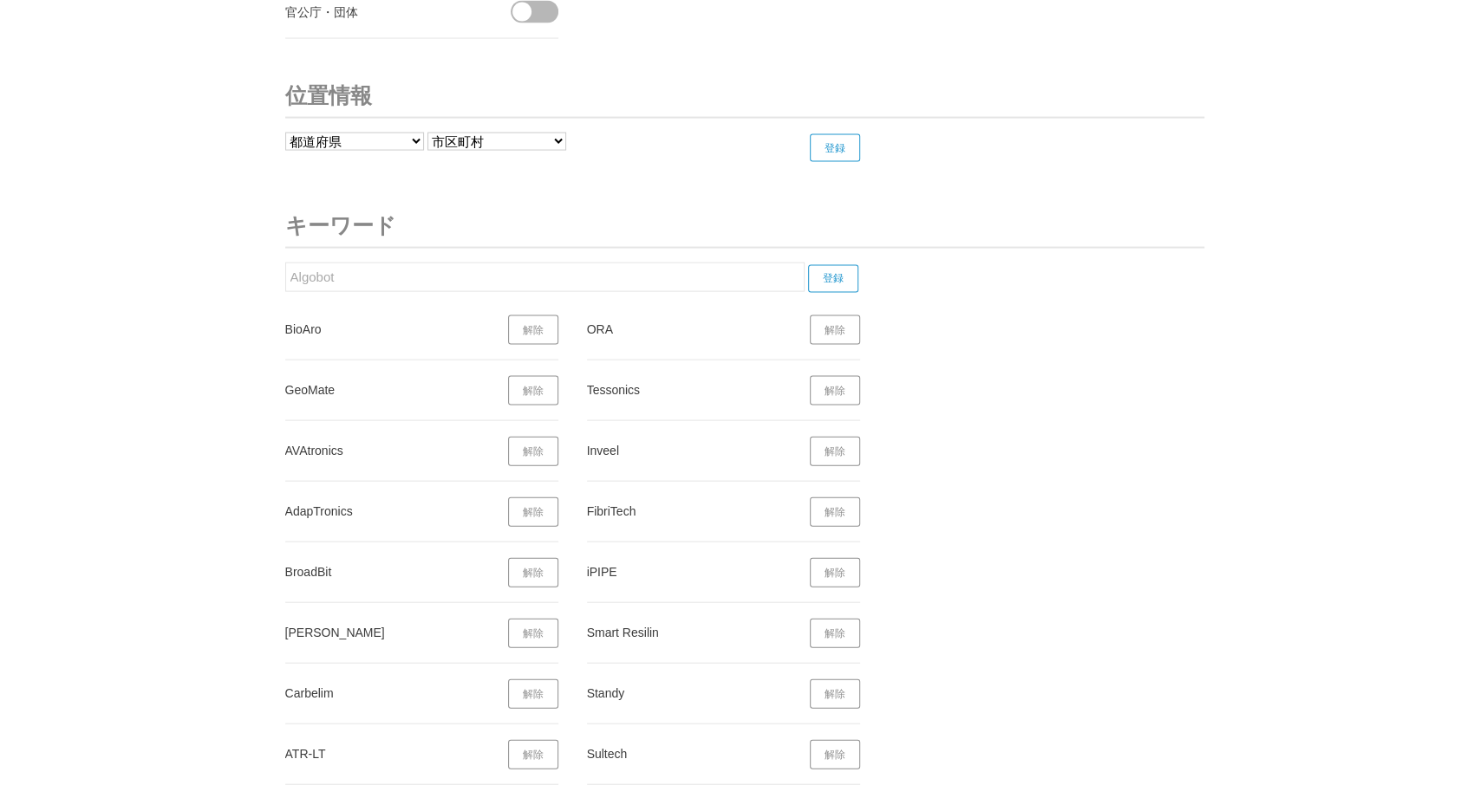
click at [285, 263] on input "Algobot" at bounding box center [544, 277] width 519 height 29
paste input "utoVid.ai"
click at [838, 265] on input "登録" at bounding box center [833, 279] width 50 height 28
drag, startPoint x: 287, startPoint y: 264, endPoint x: 225, endPoint y: 263, distance: 61.6
click at [285, 263] on input "AutoVid.ai" at bounding box center [544, 277] width 519 height 29
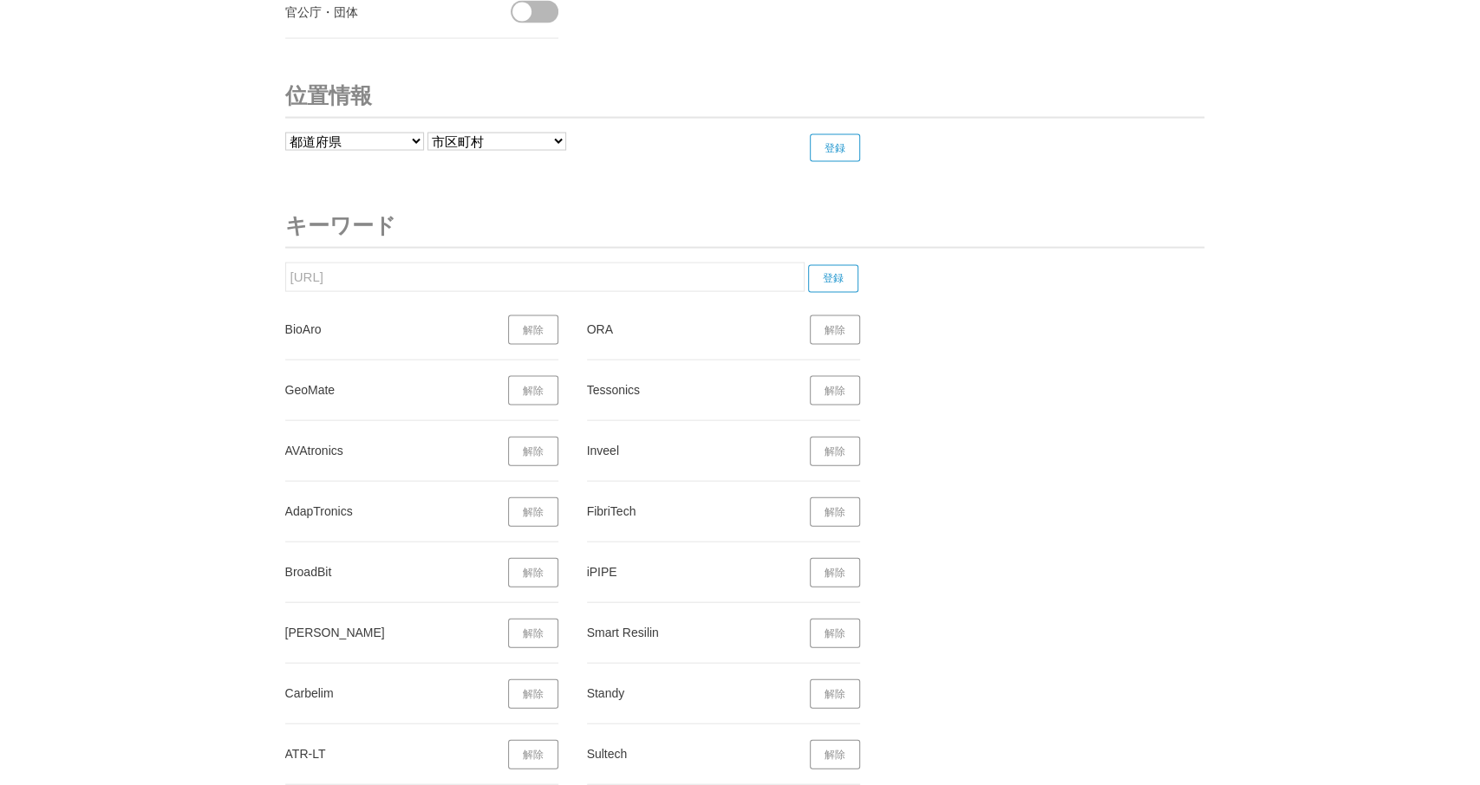
paste
click at [830, 265] on input "登録" at bounding box center [833, 279] width 50 height 28
drag, startPoint x: 380, startPoint y: 270, endPoint x: 297, endPoint y: 261, distance: 82.8
click at [285, 264] on input "Cardiokol" at bounding box center [544, 277] width 519 height 29
click at [830, 265] on input "登録" at bounding box center [833, 279] width 50 height 28
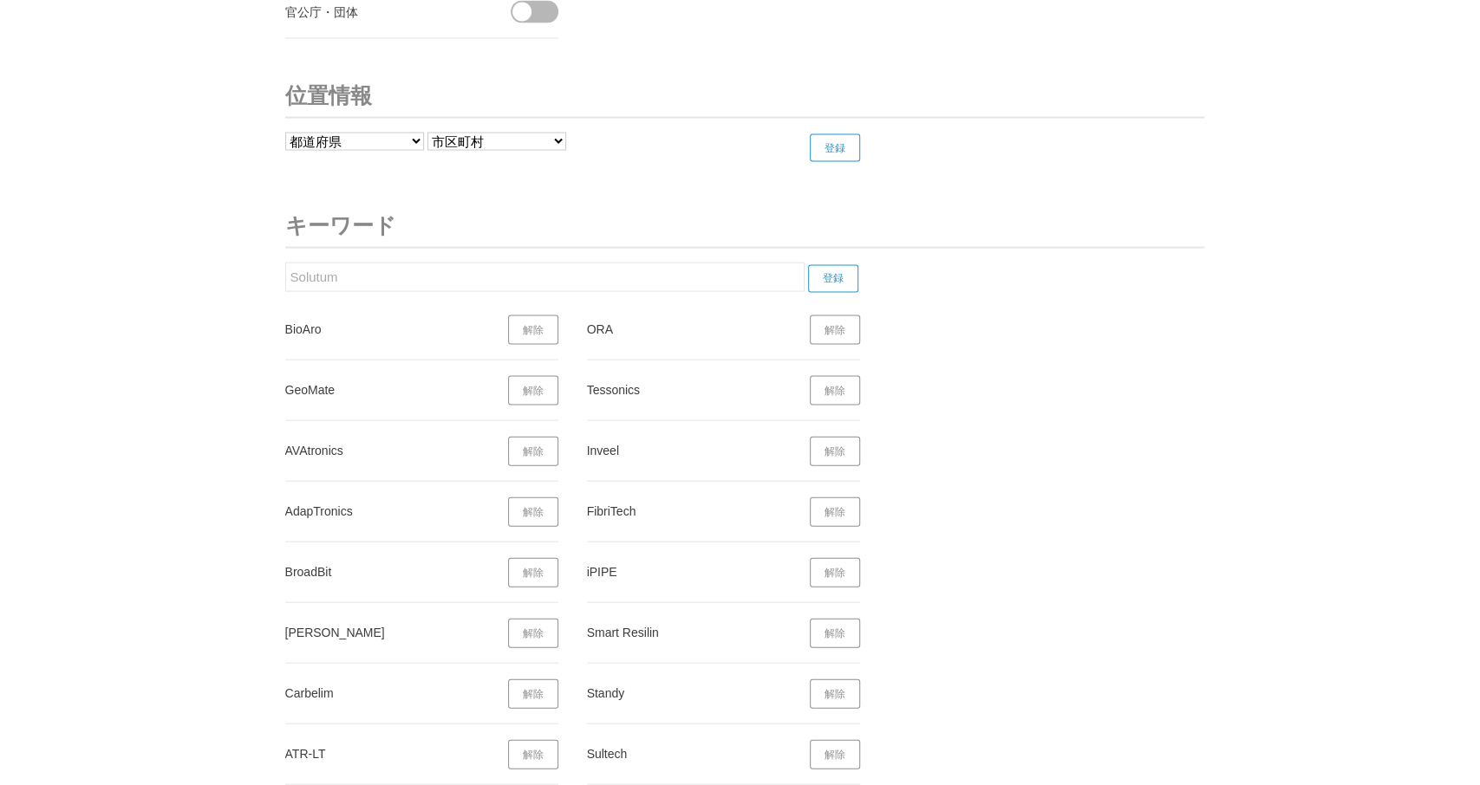
drag, startPoint x: 368, startPoint y: 269, endPoint x: 299, endPoint y: 274, distance: 69.5
click at [285, 266] on input "Solutum" at bounding box center [544, 277] width 519 height 29
click at [833, 265] on input "登録" at bounding box center [833, 279] width 50 height 28
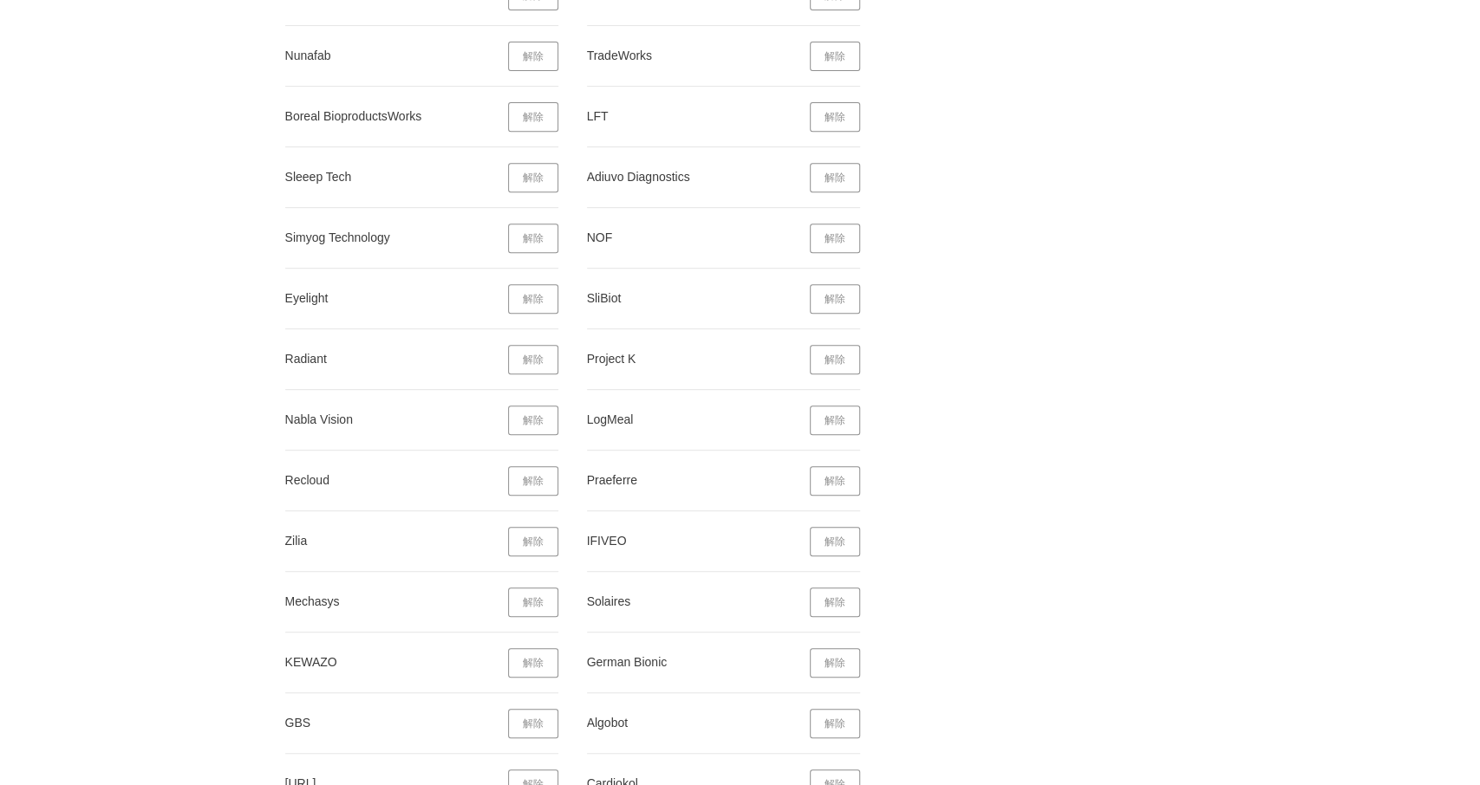
scroll to position [9522, 0]
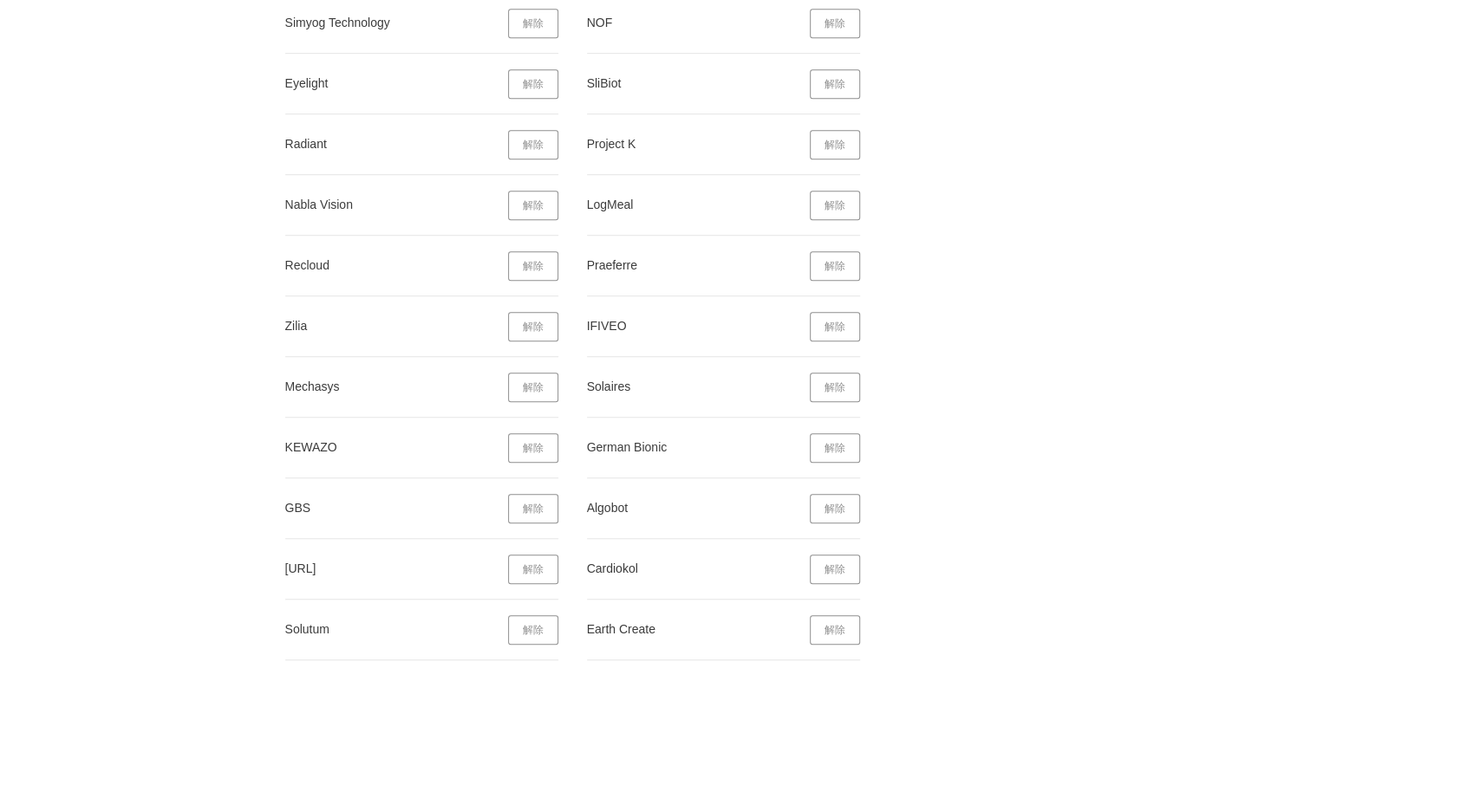
click at [530, 555] on link "解除" at bounding box center [533, 569] width 50 height 29
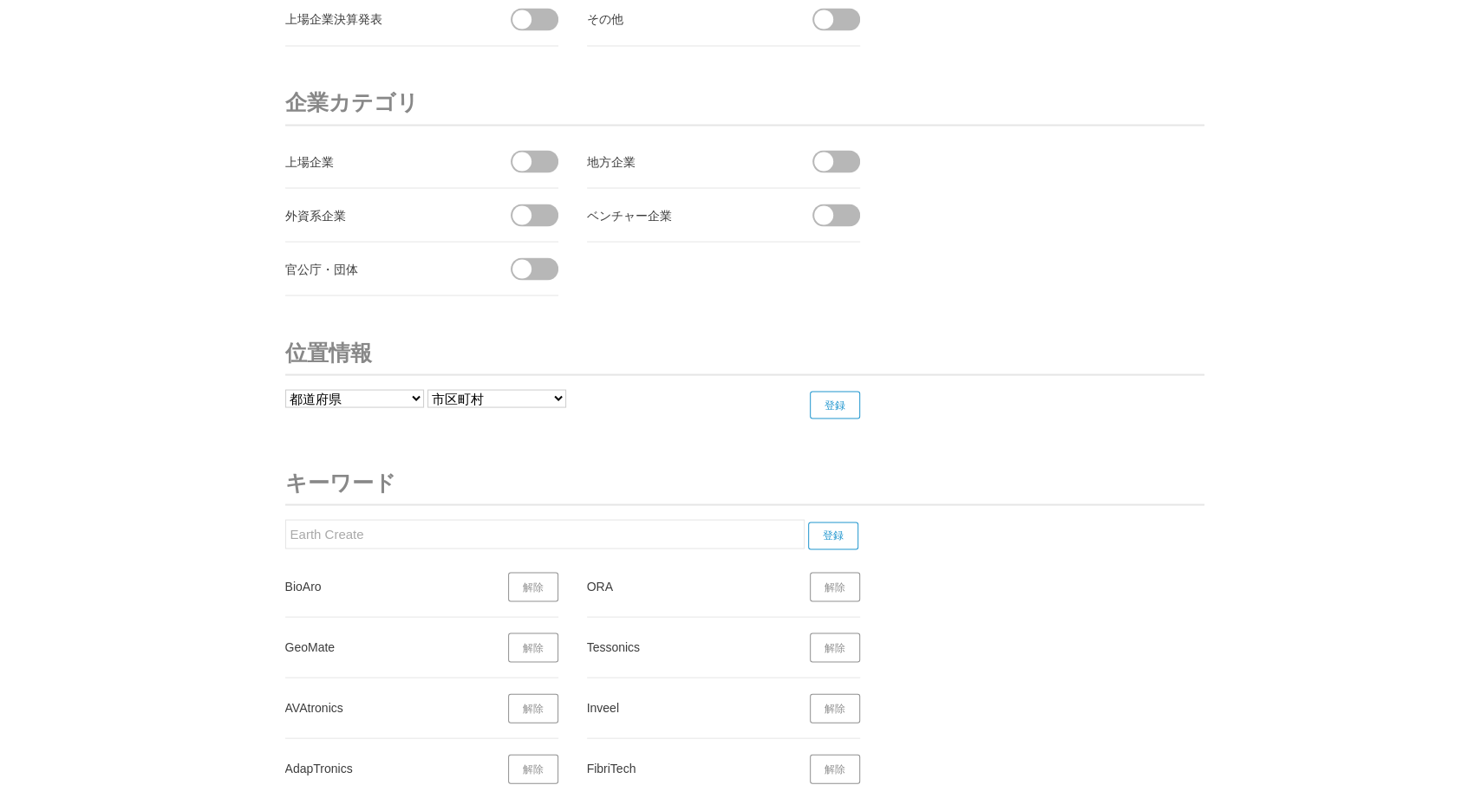
scroll to position [6526, 0]
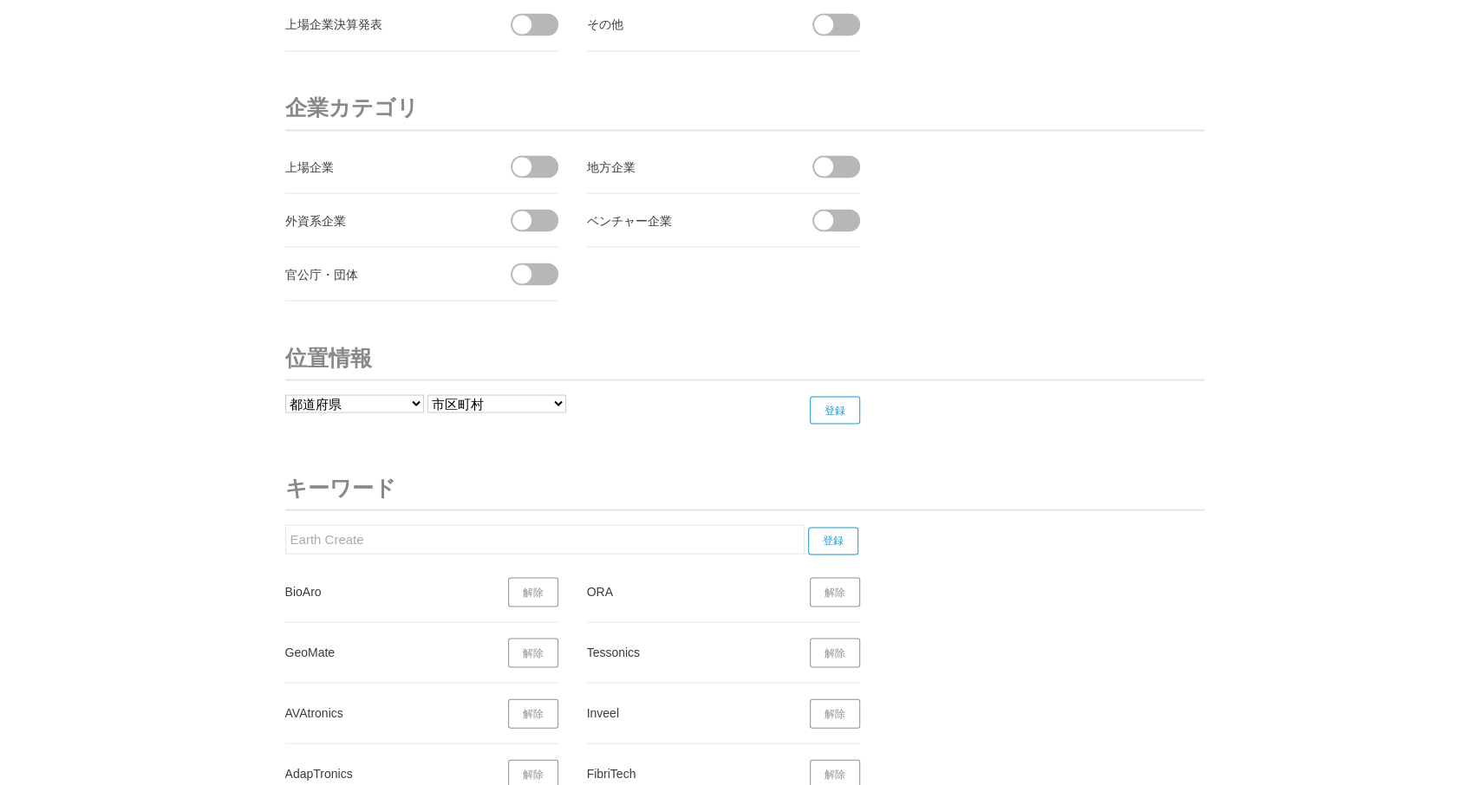
drag, startPoint x: 360, startPoint y: 527, endPoint x: 279, endPoint y: 530, distance: 80.7
click at [285, 530] on input "Earth Create" at bounding box center [544, 538] width 519 height 29
click at [828, 527] on input "登録" at bounding box center [833, 541] width 50 height 28
drag, startPoint x: 355, startPoint y: 531, endPoint x: 237, endPoint y: 537, distance: 118.1
click at [285, 537] on input "Cognitee" at bounding box center [544, 538] width 519 height 29
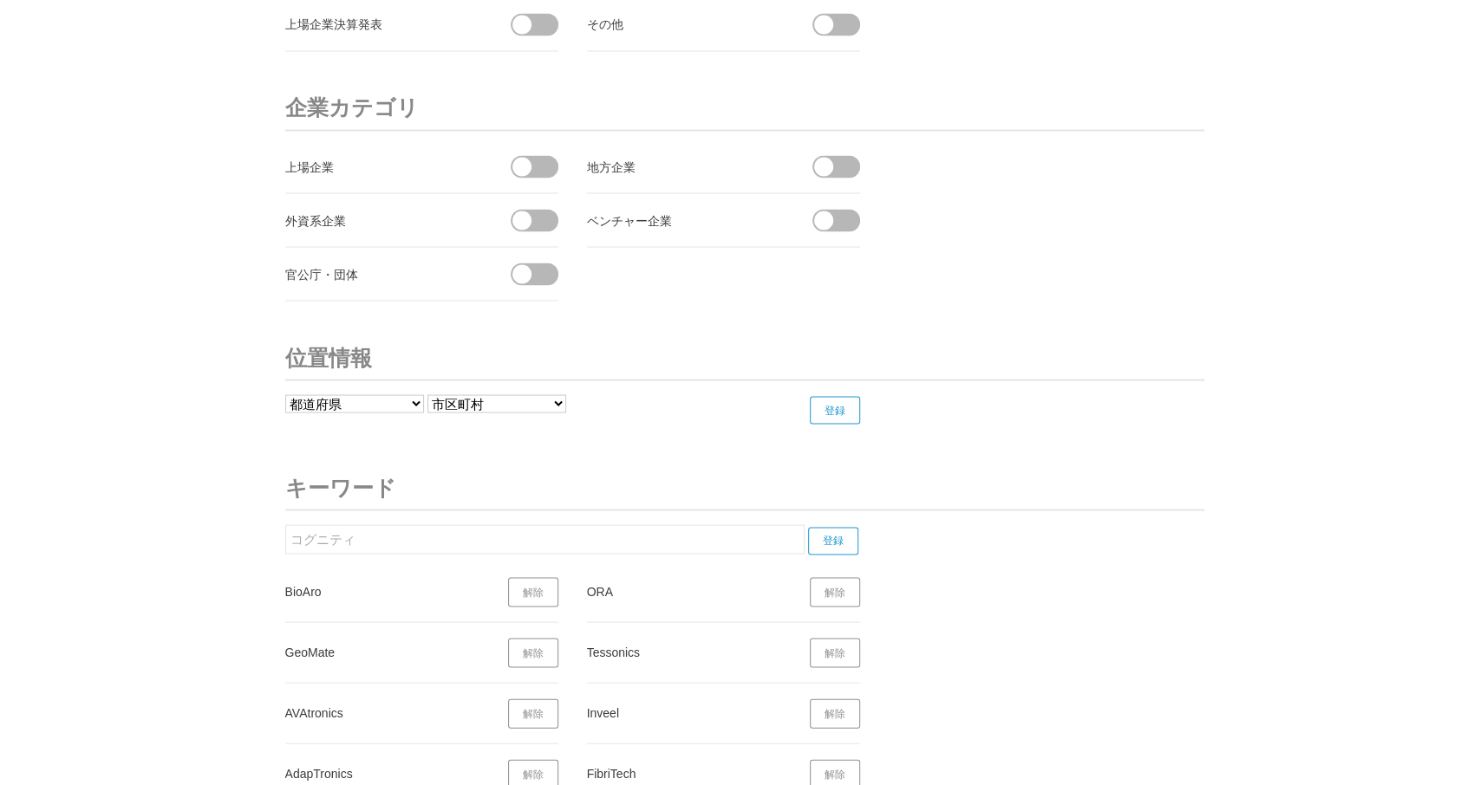
click at [834, 527] on input "登録" at bounding box center [833, 541] width 50 height 28
drag, startPoint x: 367, startPoint y: 526, endPoint x: 323, endPoint y: 537, distance: 44.8
click at [285, 535] on input "コグニティ" at bounding box center [544, 538] width 519 height 29
click at [843, 527] on input "登録" at bounding box center [833, 541] width 50 height 28
drag, startPoint x: 337, startPoint y: 524, endPoint x: 387, endPoint y: 524, distance: 49.4
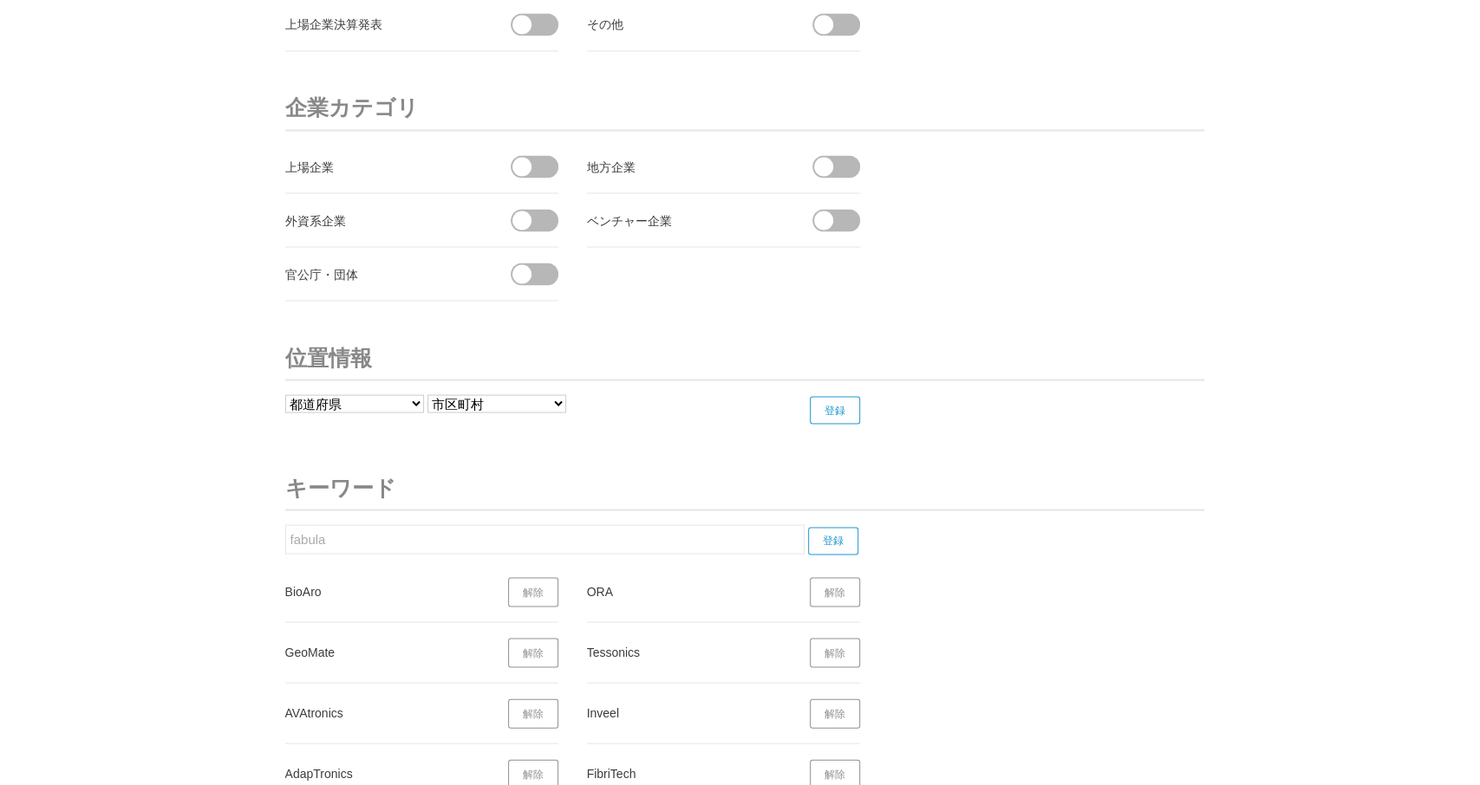
click at [285, 524] on input "fabula" at bounding box center [544, 538] width 519 height 29
click at [843, 527] on input "登録" at bounding box center [833, 541] width 50 height 28
drag, startPoint x: 353, startPoint y: 532, endPoint x: 212, endPoint y: 540, distance: 141.5
click at [285, 540] on input "EpiGuard" at bounding box center [544, 538] width 519 height 29
click at [841, 527] on input "登録" at bounding box center [833, 541] width 50 height 28
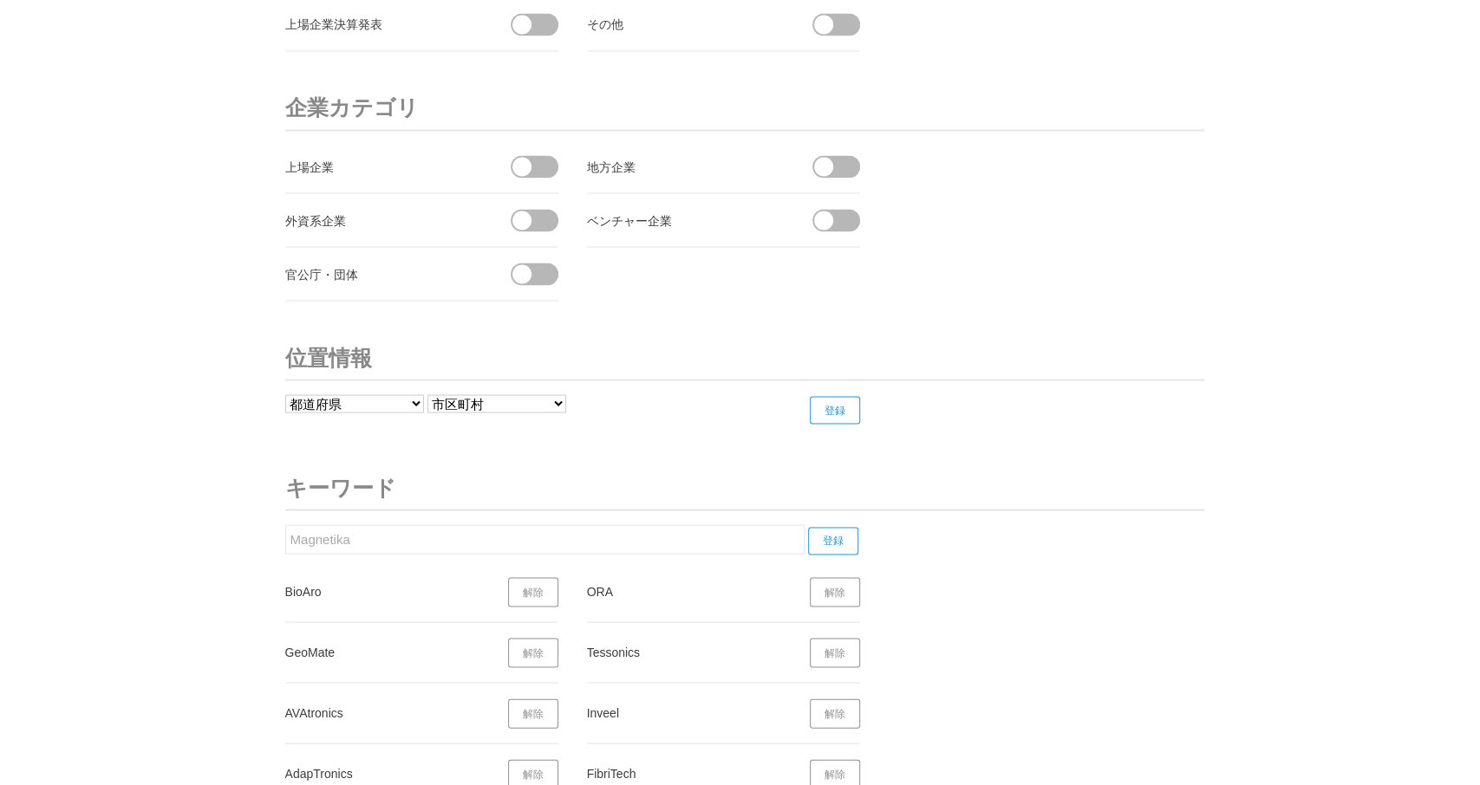
drag, startPoint x: 303, startPoint y: 523, endPoint x: 285, endPoint y: 524, distance: 17.4
click at [285, 524] on input "Magnetika" at bounding box center [544, 538] width 519 height 29
click at [835, 527] on input "登録" at bounding box center [833, 541] width 50 height 28
drag, startPoint x: 365, startPoint y: 528, endPoint x: 231, endPoint y: 526, distance: 133.5
click at [285, 526] on input "SG AITek" at bounding box center [544, 538] width 519 height 29
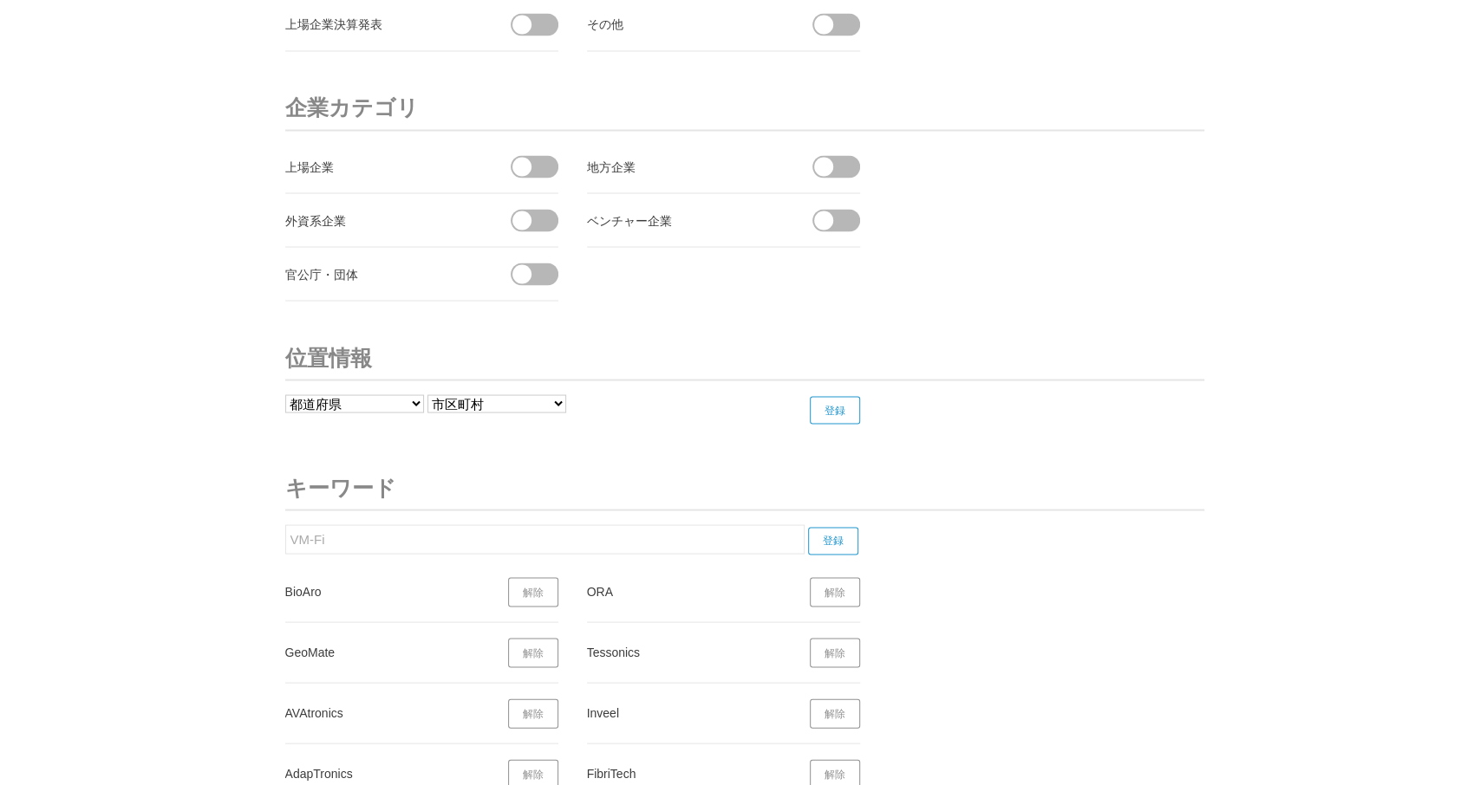
click at [843, 527] on input "登録" at bounding box center [833, 541] width 50 height 28
drag, startPoint x: 346, startPoint y: 519, endPoint x: 219, endPoint y: 522, distance: 126.6
click at [285, 524] on input "VM-Fi" at bounding box center [544, 538] width 519 height 29
click at [830, 527] on input "登録" at bounding box center [833, 541] width 50 height 28
drag, startPoint x: 356, startPoint y: 522, endPoint x: 216, endPoint y: 531, distance: 140.7
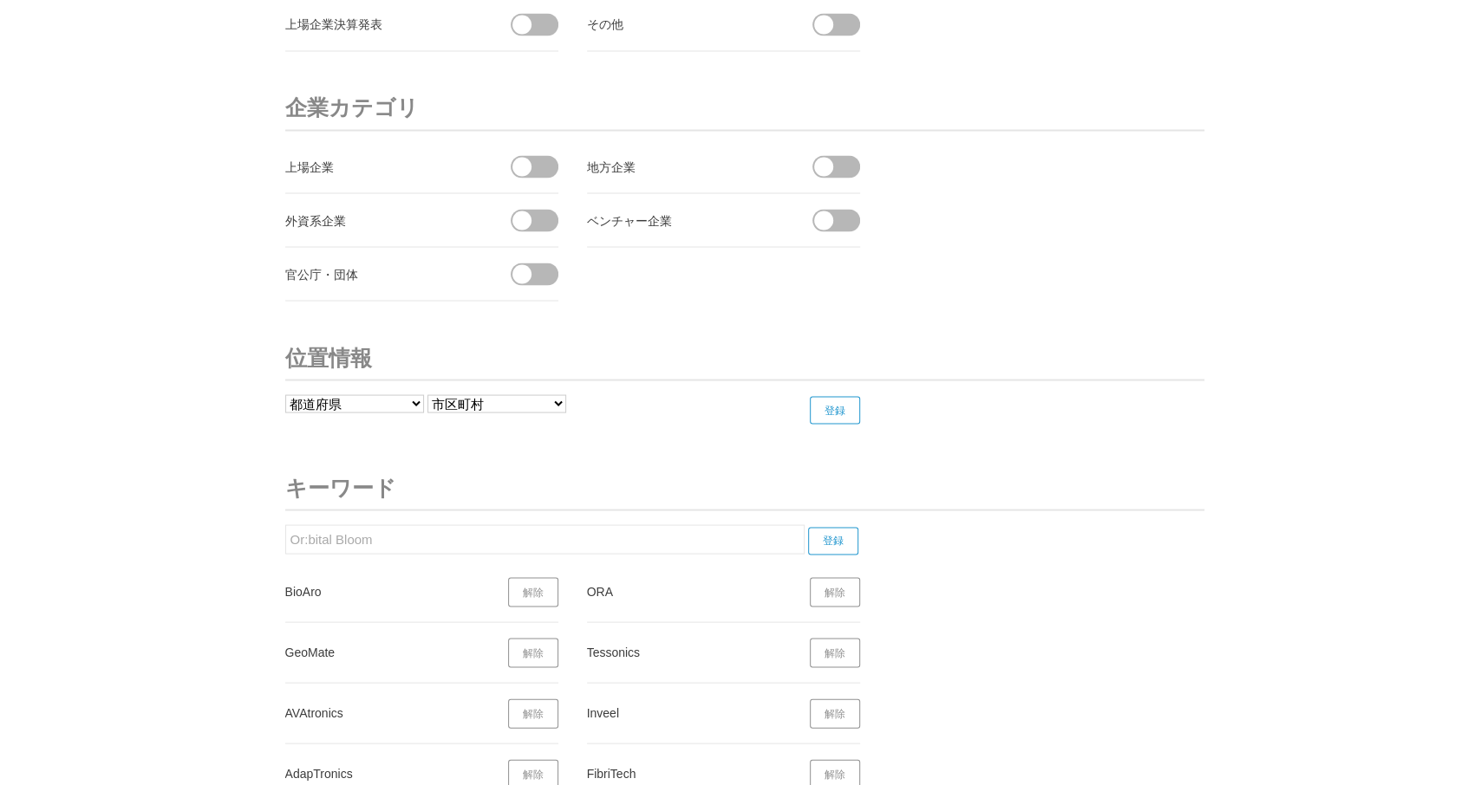
click at [285, 531] on input "Or:bital Bloom" at bounding box center [544, 538] width 519 height 29
click at [836, 527] on input "登録" at bounding box center [833, 541] width 50 height 28
drag, startPoint x: 316, startPoint y: 521, endPoint x: 228, endPoint y: 523, distance: 88.4
click at [285, 524] on input "BlueNose" at bounding box center [544, 538] width 519 height 29
click at [840, 527] on input "登録" at bounding box center [833, 541] width 50 height 28
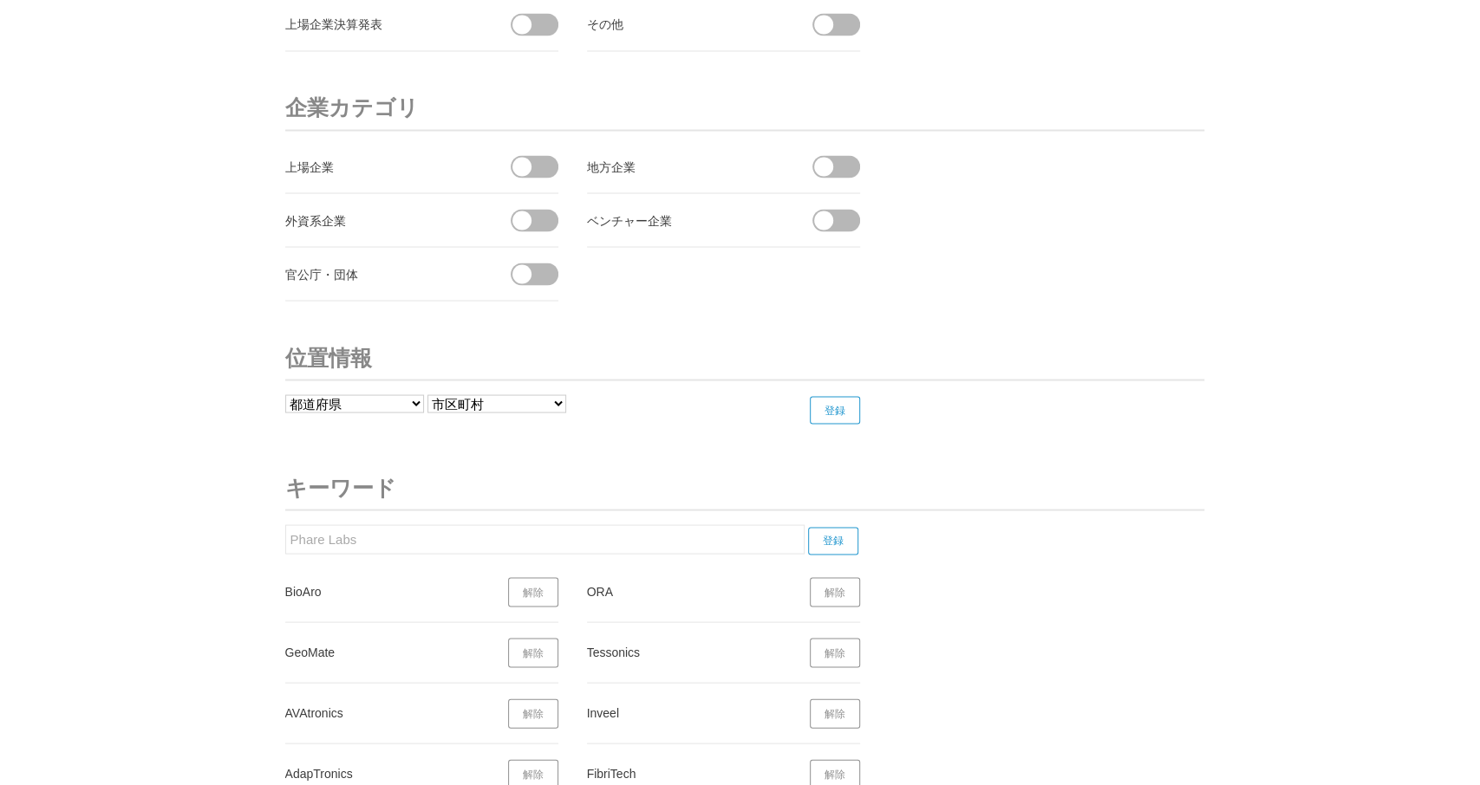
drag, startPoint x: 186, startPoint y: 525, endPoint x: 61, endPoint y: 525, distance: 125.7
click at [285, 525] on input "Phare Labs" at bounding box center [544, 538] width 519 height 29
click at [835, 527] on input "登録" at bounding box center [833, 541] width 50 height 28
drag, startPoint x: 419, startPoint y: 533, endPoint x: 348, endPoint y: 542, distance: 71.6
click at [285, 537] on input "Revive Innovation+" at bounding box center [544, 538] width 519 height 29
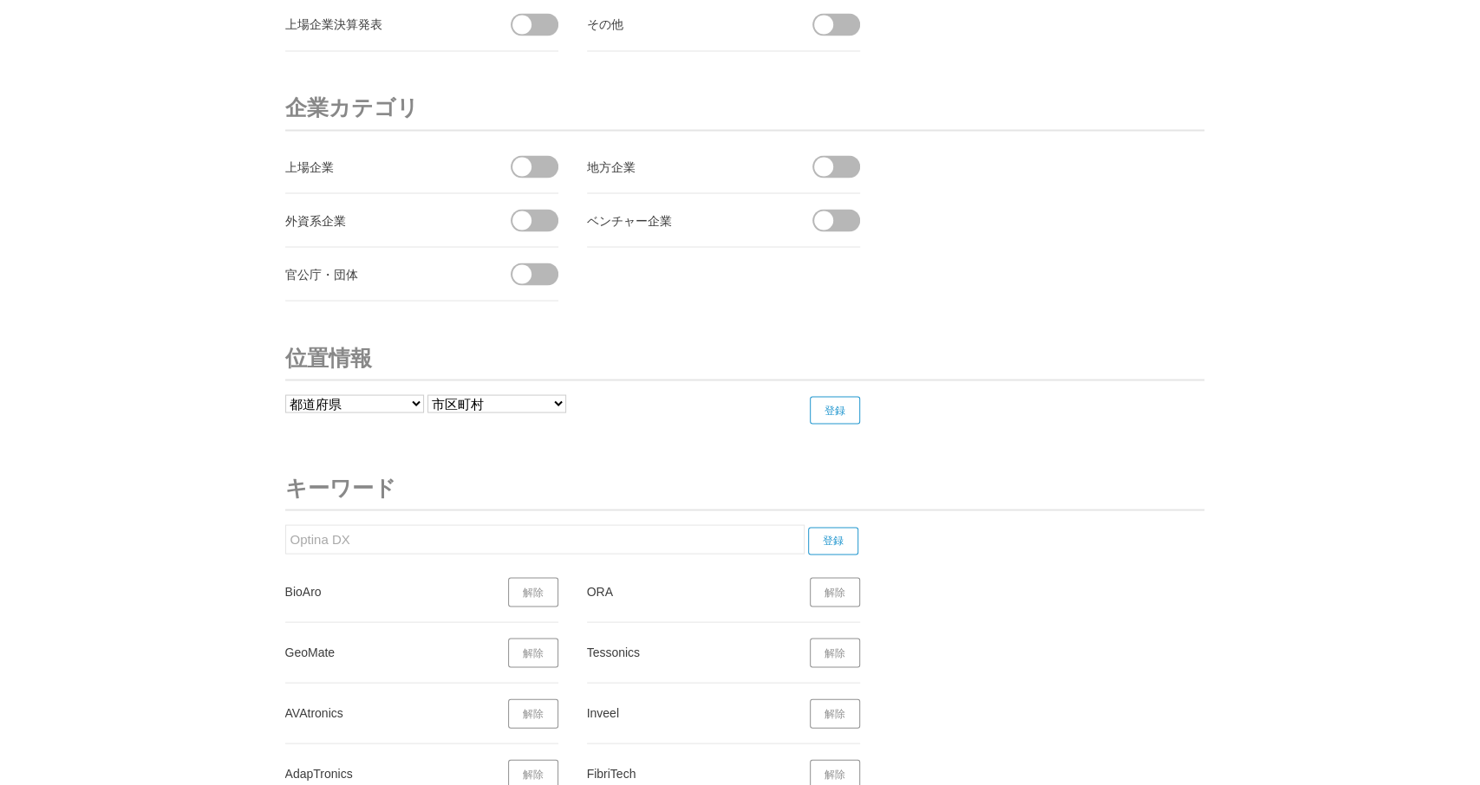
click at [828, 527] on input "登録" at bounding box center [833, 541] width 50 height 28
drag, startPoint x: 324, startPoint y: 524, endPoint x: 212, endPoint y: 548, distance: 115.1
click at [285, 544] on input "Optina DX" at bounding box center [544, 538] width 519 height 29
click at [838, 527] on input "登録" at bounding box center [833, 541] width 50 height 28
drag, startPoint x: 361, startPoint y: 523, endPoint x: 205, endPoint y: 536, distance: 155.7
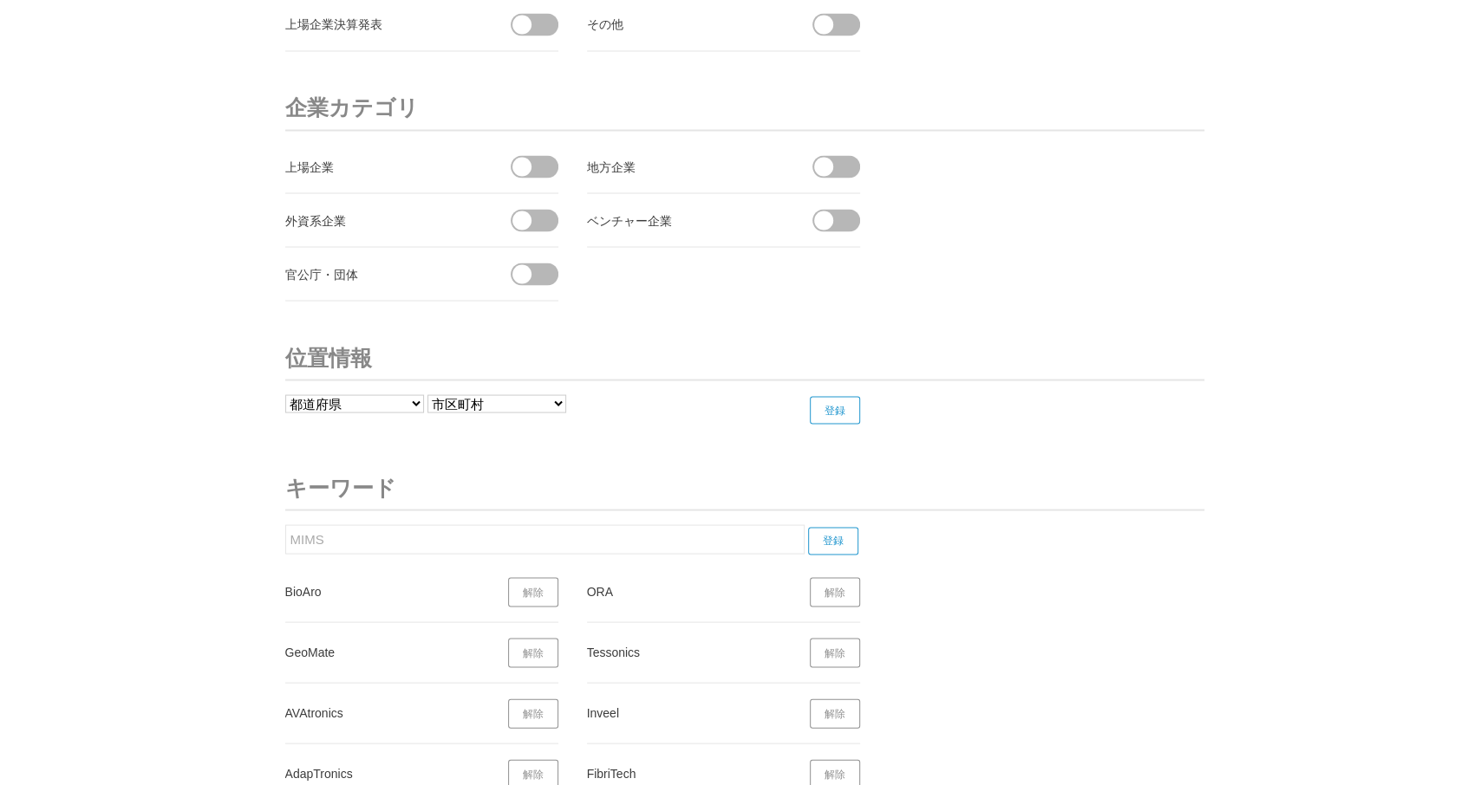
click at [285, 536] on input "MIMS" at bounding box center [544, 538] width 519 height 29
click at [839, 527] on input "登録" at bounding box center [833, 541] width 50 height 28
drag, startPoint x: 389, startPoint y: 529, endPoint x: 558, endPoint y: 530, distance: 169.0
click at [285, 528] on input "Longan Vision" at bounding box center [544, 538] width 519 height 29
click at [835, 527] on input "登録" at bounding box center [833, 541] width 50 height 28
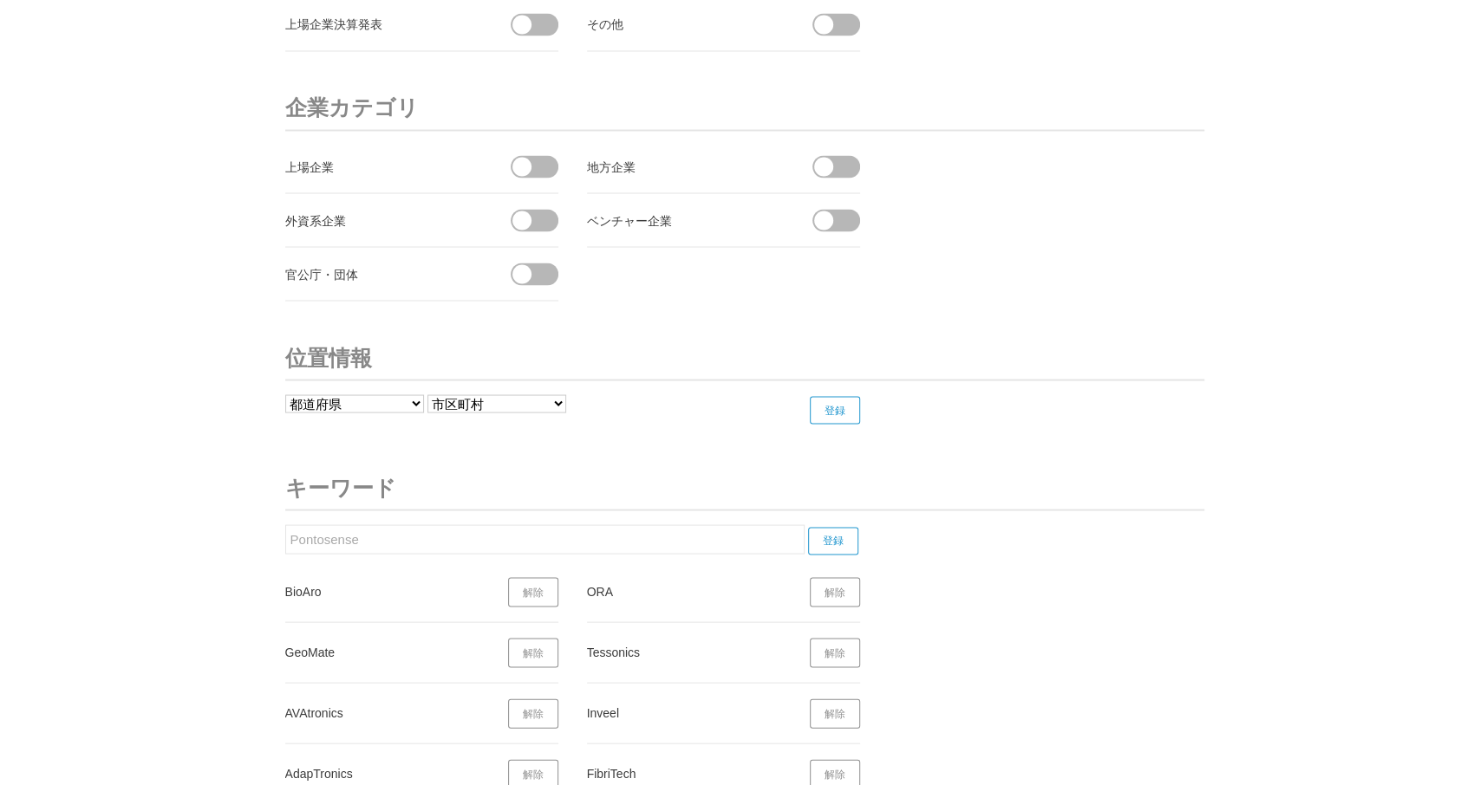
drag, startPoint x: 373, startPoint y: 536, endPoint x: 335, endPoint y: 527, distance: 38.3
click at [285, 527] on input "Pontosense" at bounding box center [544, 538] width 519 height 29
click at [831, 527] on input "登録" at bounding box center [833, 541] width 50 height 28
drag, startPoint x: 374, startPoint y: 524, endPoint x: 276, endPoint y: 518, distance: 98.2
click at [285, 524] on input "Finnadvance" at bounding box center [544, 538] width 519 height 29
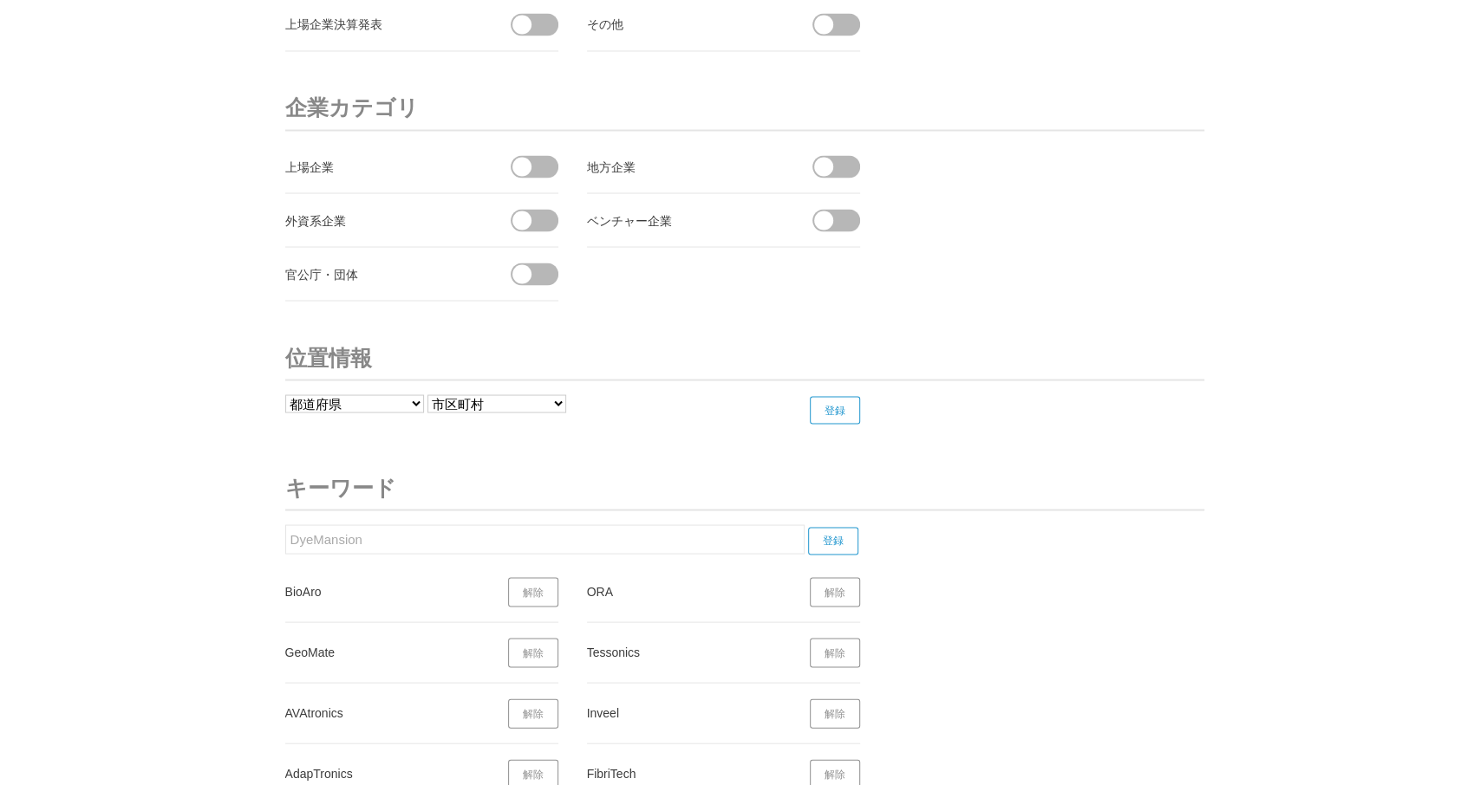
click at [826, 527] on input "登録" at bounding box center [833, 541] width 50 height 28
drag, startPoint x: 366, startPoint y: 536, endPoint x: 251, endPoint y: 538, distance: 114.5
click at [285, 538] on input "DyeMansion" at bounding box center [544, 538] width 519 height 29
click at [843, 527] on input "登録" at bounding box center [833, 541] width 50 height 28
drag, startPoint x: 278, startPoint y: 514, endPoint x: 190, endPoint y: 521, distance: 88.7
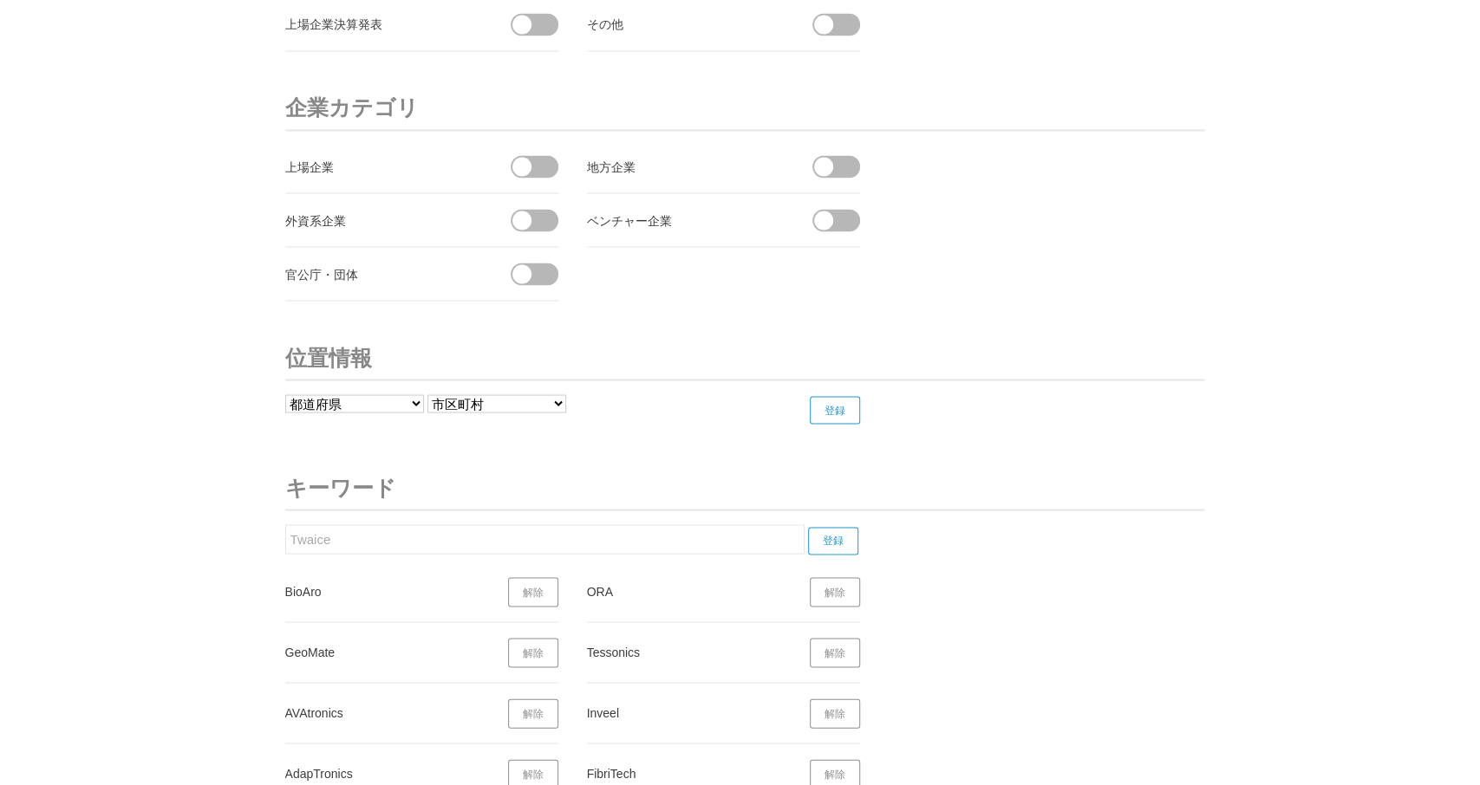
click at [285, 524] on input "Twaice" at bounding box center [544, 538] width 519 height 29
click at [834, 527] on input "登録" at bounding box center [833, 541] width 50 height 28
drag, startPoint x: 340, startPoint y: 526, endPoint x: 225, endPoint y: 531, distance: 115.4
click at [285, 531] on input "Sagar Defence" at bounding box center [544, 538] width 519 height 29
click at [848, 527] on input "登録" at bounding box center [833, 541] width 50 height 28
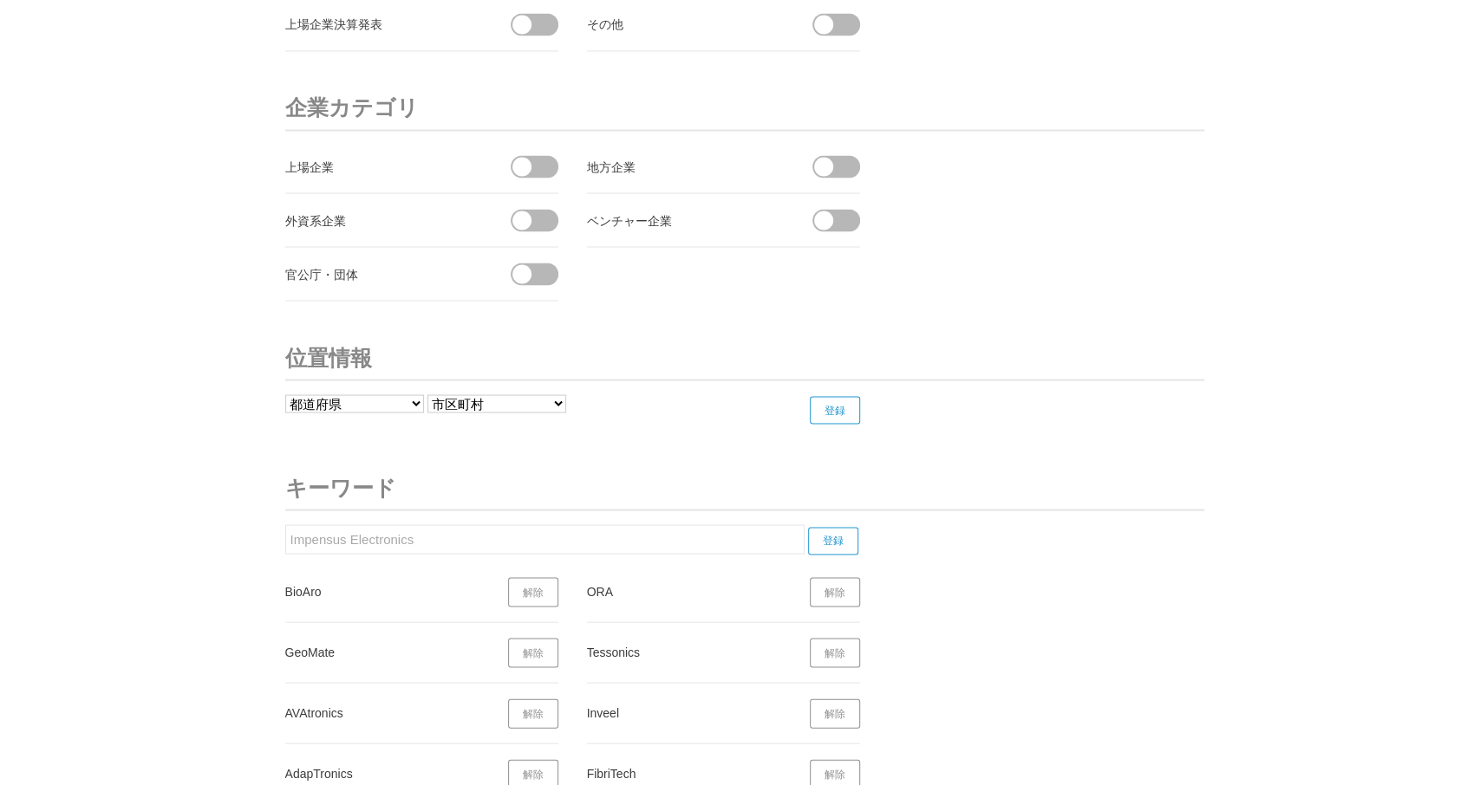
drag, startPoint x: 414, startPoint y: 530, endPoint x: 234, endPoint y: 523, distance: 179.6
click at [285, 531] on input "Impensus Electronics" at bounding box center [544, 538] width 519 height 29
click at [842, 527] on input "登録" at bounding box center [833, 541] width 50 height 28
drag, startPoint x: 384, startPoint y: 530, endPoint x: 264, endPoint y: 526, distance: 119.7
click at [285, 524] on input "Ambrosia Bio" at bounding box center [544, 538] width 519 height 29
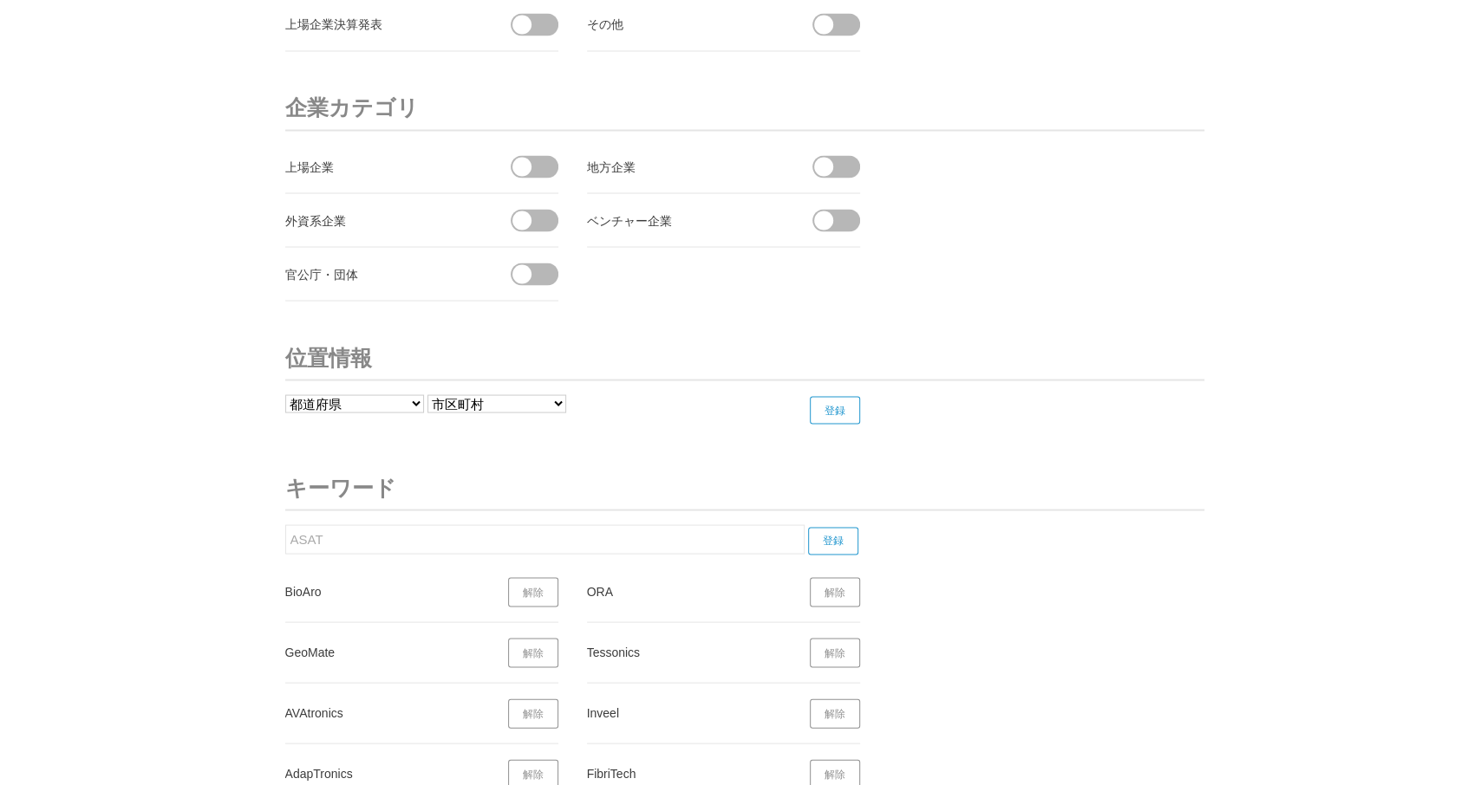
click at [834, 527] on input "登録" at bounding box center [833, 541] width 50 height 28
drag, startPoint x: 313, startPoint y: 524, endPoint x: 242, endPoint y: 518, distance: 71.3
click at [285, 524] on input "ASAT" at bounding box center [544, 538] width 519 height 29
click at [832, 527] on input "登録" at bounding box center [833, 541] width 50 height 28
drag, startPoint x: 418, startPoint y: 544, endPoint x: 372, endPoint y: 539, distance: 46.1
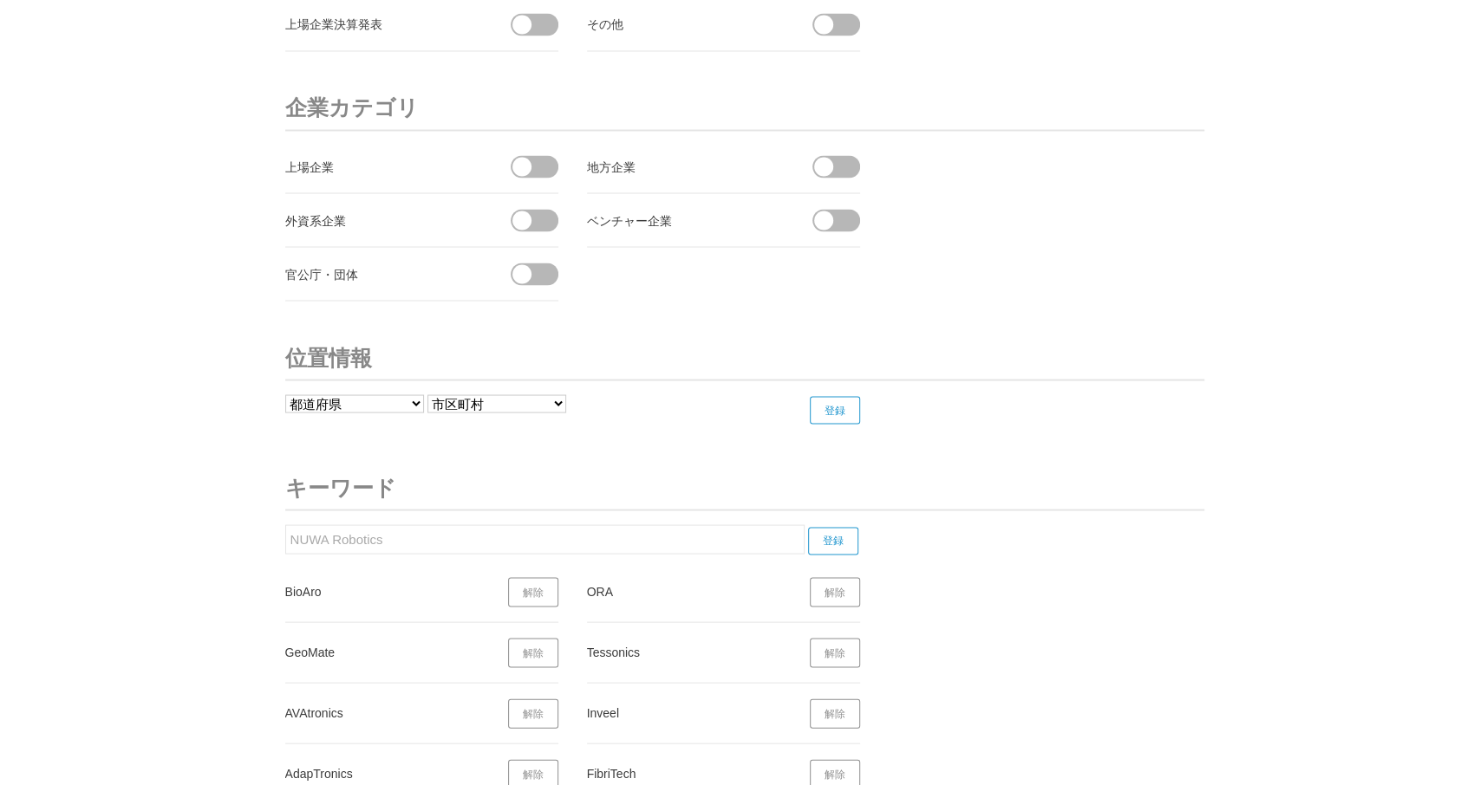
drag, startPoint x: 348, startPoint y: 532, endPoint x: 197, endPoint y: 537, distance: 151.8
click at [285, 537] on input "NUWA Robotics" at bounding box center [544, 538] width 519 height 29
click at [857, 527] on input "登録" at bounding box center [833, 541] width 50 height 28
drag, startPoint x: 335, startPoint y: 538, endPoint x: 379, endPoint y: 540, distance: 43.4
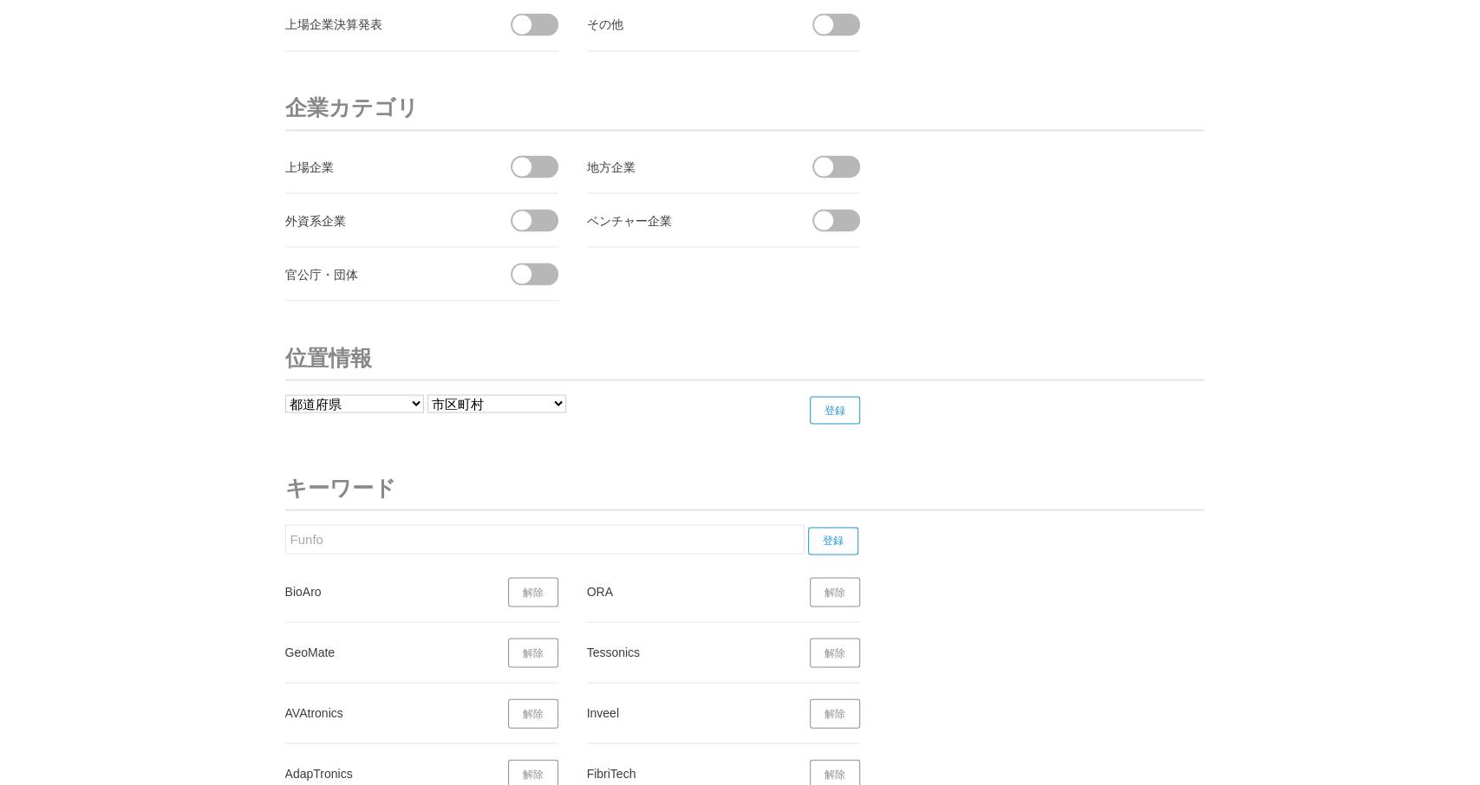
click at [285, 544] on input "Funfo" at bounding box center [544, 538] width 519 height 29
click at [847, 527] on input "登録" at bounding box center [833, 541] width 50 height 28
drag, startPoint x: 367, startPoint y: 533, endPoint x: 264, endPoint y: 531, distance: 103.2
click at [285, 531] on input "AEInnova" at bounding box center [544, 538] width 519 height 29
click at [824, 527] on input "登録" at bounding box center [833, 541] width 50 height 28
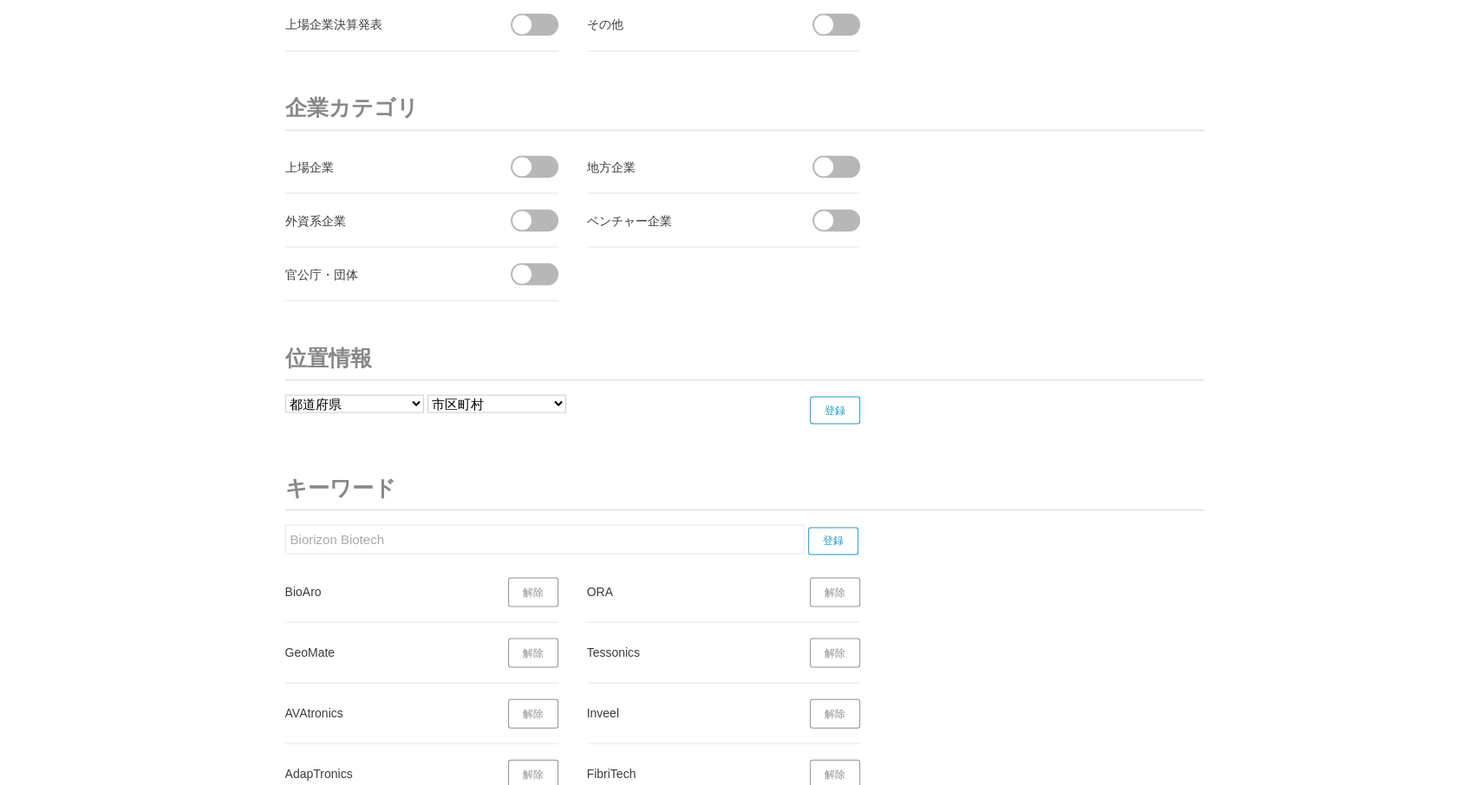
drag, startPoint x: 408, startPoint y: 529, endPoint x: 205, endPoint y: 530, distance: 203.7
click at [285, 530] on input "Biorizon Biotech" at bounding box center [544, 538] width 519 height 29
click at [837, 527] on input "登録" at bounding box center [833, 541] width 50 height 28
drag, startPoint x: 360, startPoint y: 524, endPoint x: 204, endPoint y: 530, distance: 156.1
click at [285, 527] on input "Tomplay" at bounding box center [544, 538] width 519 height 29
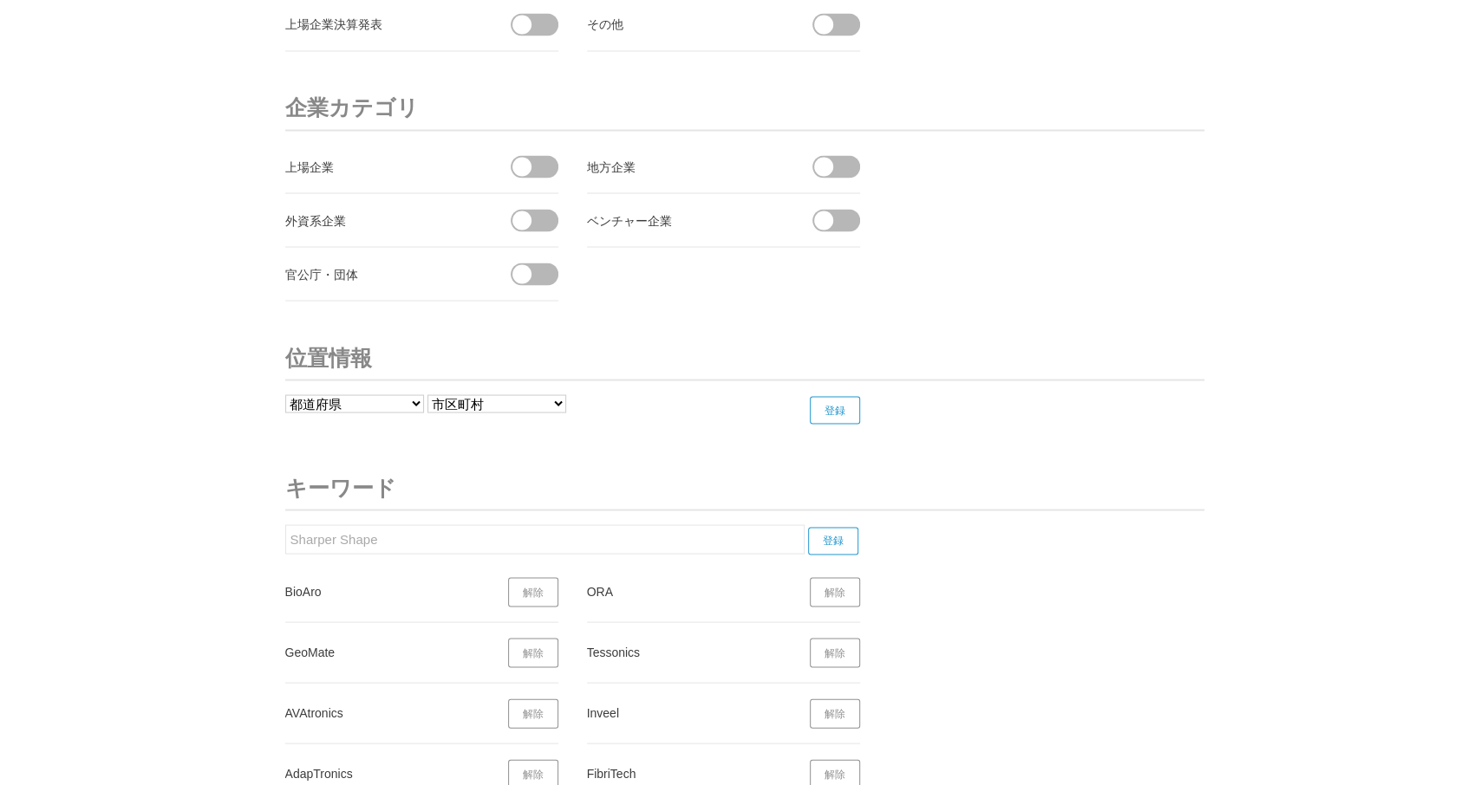
click at [828, 527] on input "登録" at bounding box center [833, 541] width 50 height 28
drag, startPoint x: 395, startPoint y: 530, endPoint x: 188, endPoint y: 534, distance: 207.2
click at [285, 533] on input "Sharper Shape" at bounding box center [544, 538] width 519 height 29
click at [838, 527] on input "登録" at bounding box center [833, 541] width 50 height 28
drag, startPoint x: 401, startPoint y: 530, endPoint x: 339, endPoint y: 523, distance: 62.8
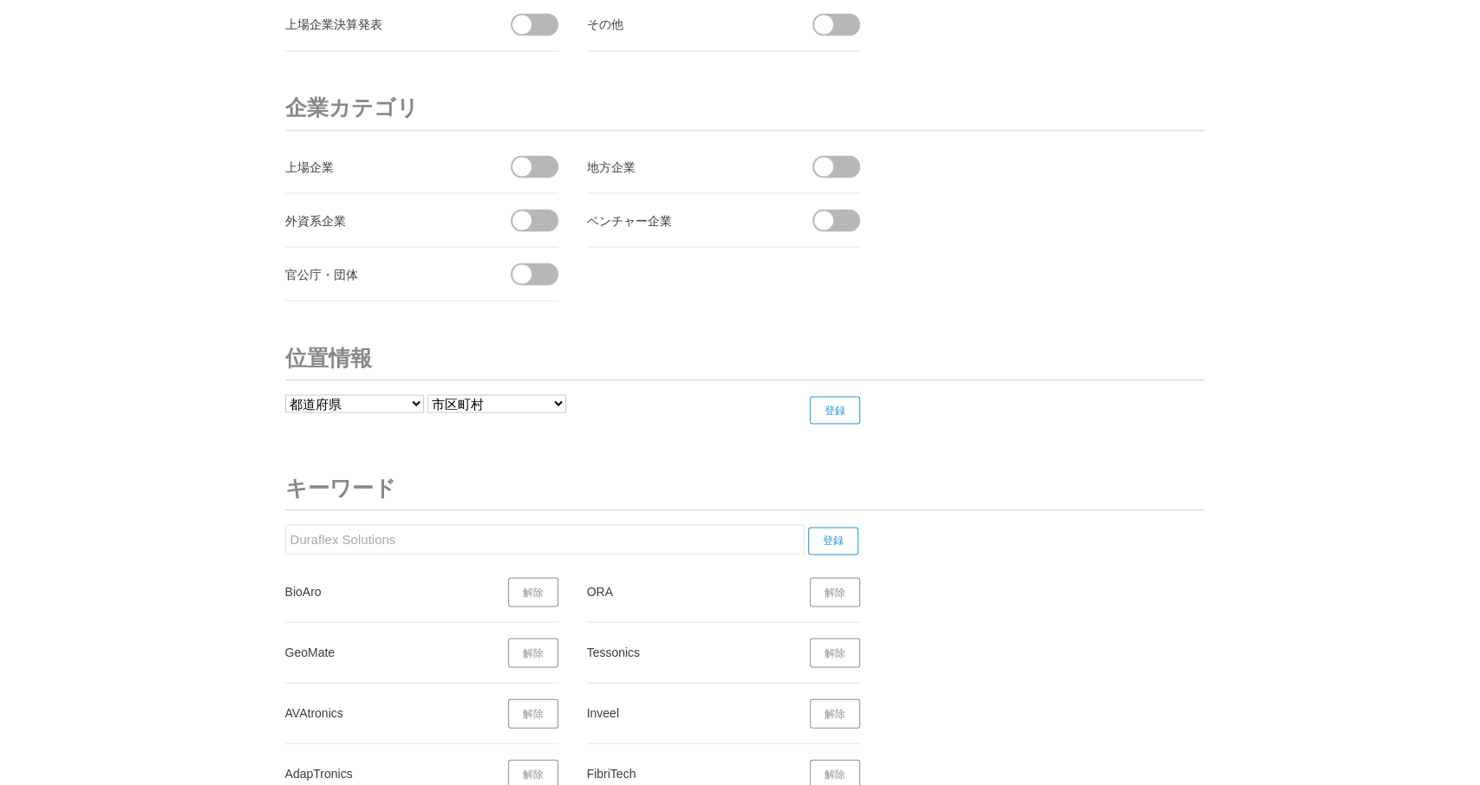
click at [285, 526] on input "Duraflex Solutions" at bounding box center [544, 538] width 519 height 29
click at [842, 527] on input "登録" at bounding box center [833, 541] width 50 height 28
drag, startPoint x: 354, startPoint y: 518, endPoint x: 234, endPoint y: 518, distance: 119.6
click at [285, 524] on input "Dyze Design" at bounding box center [544, 538] width 519 height 29
click at [842, 527] on input "登録" at bounding box center [833, 541] width 50 height 28
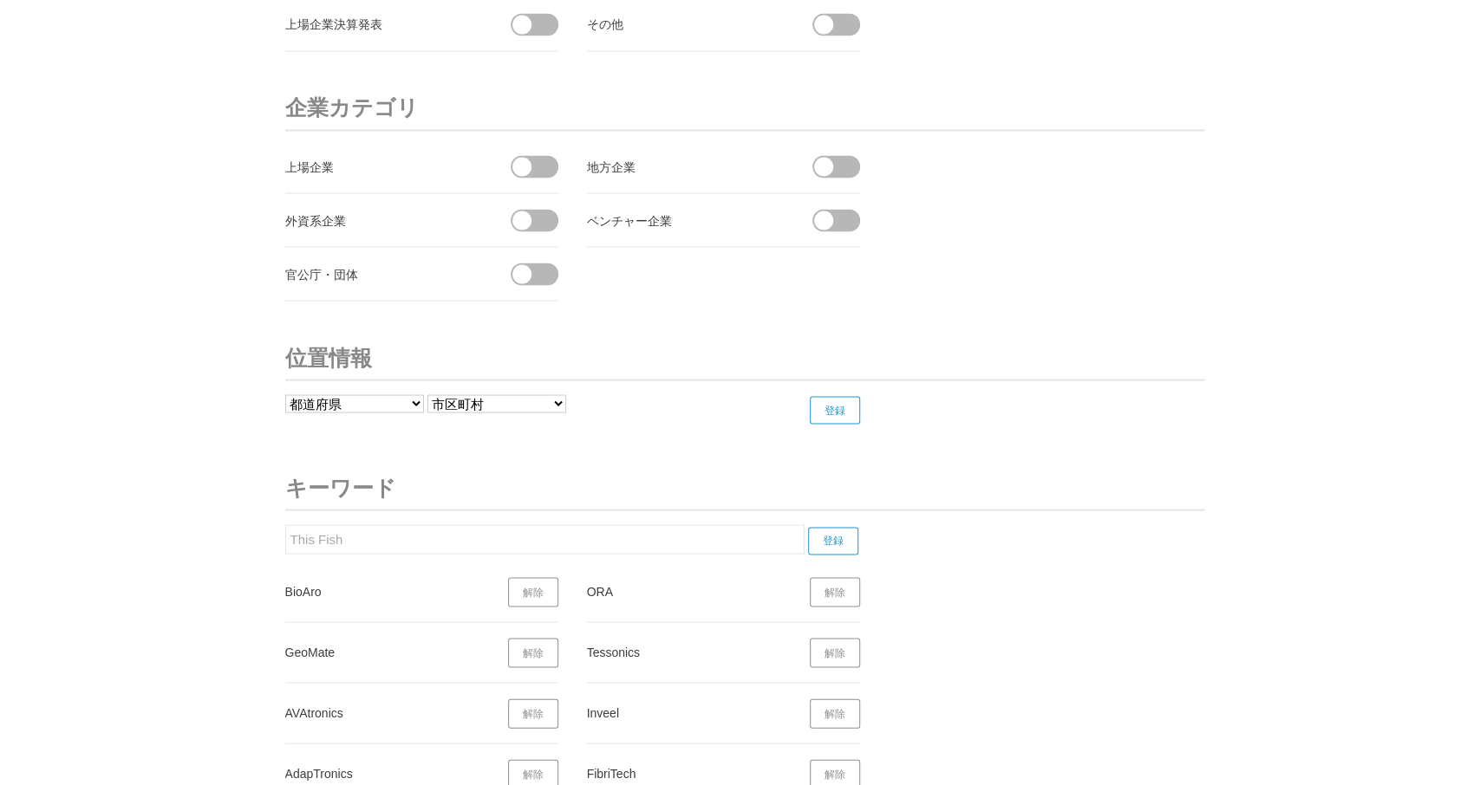
drag, startPoint x: 368, startPoint y: 523, endPoint x: 205, endPoint y: 530, distance: 162.3
click at [285, 530] on input "This Fish" at bounding box center [544, 538] width 519 height 29
click at [831, 527] on input "登録" at bounding box center [833, 541] width 50 height 28
drag, startPoint x: 346, startPoint y: 520, endPoint x: 332, endPoint y: 519, distance: 13.9
click at [285, 524] on input "Quuppa" at bounding box center [544, 538] width 519 height 29
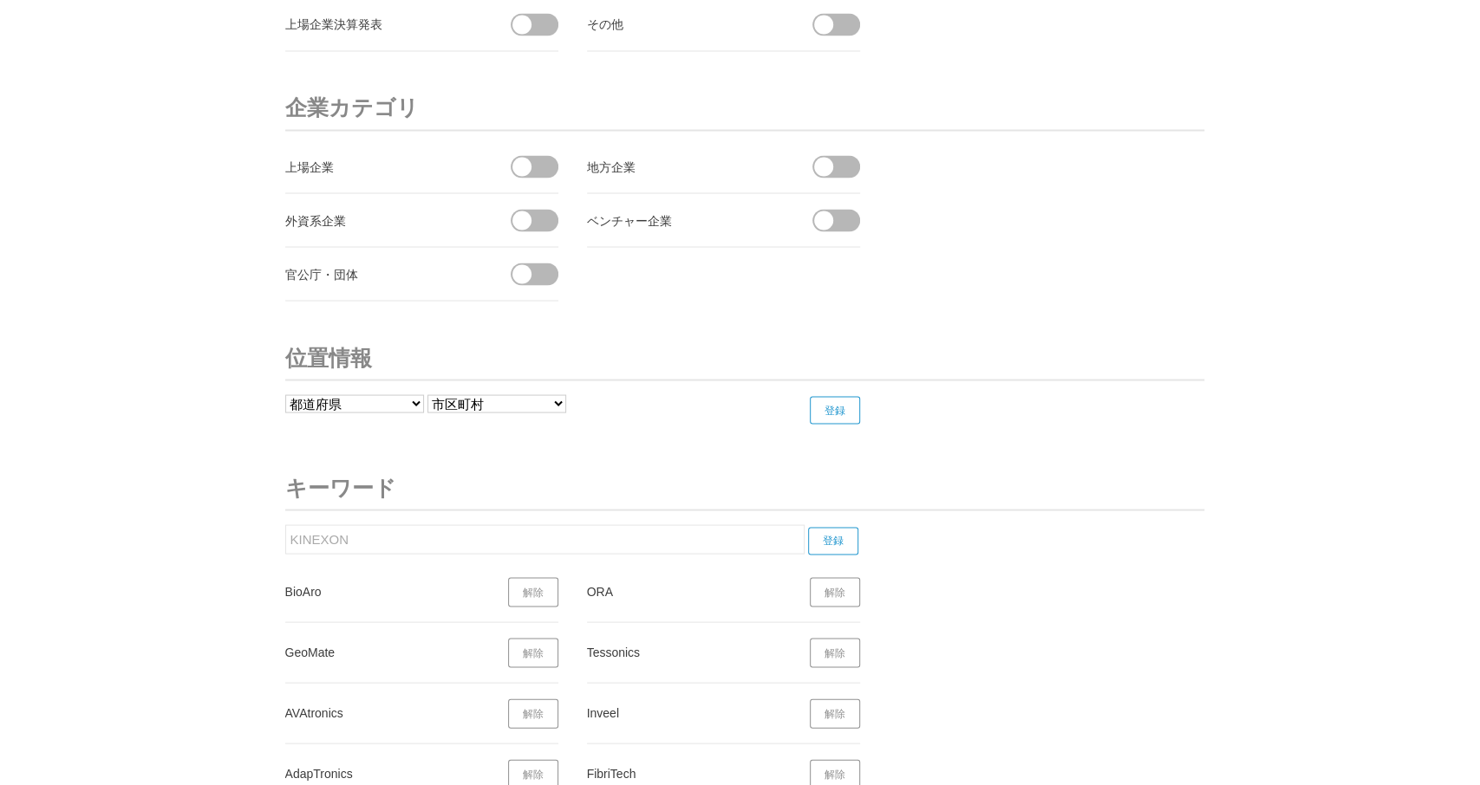
click at [833, 527] on input "登録" at bounding box center [833, 541] width 50 height 28
click at [292, 537] on input "KINEXON" at bounding box center [544, 538] width 519 height 29
click at [292, 534] on input "KINEXON" at bounding box center [544, 538] width 519 height 29
drag, startPoint x: 362, startPoint y: 534, endPoint x: 275, endPoint y: 530, distance: 87.7
click at [285, 531] on input "KINEXON" at bounding box center [544, 538] width 519 height 29
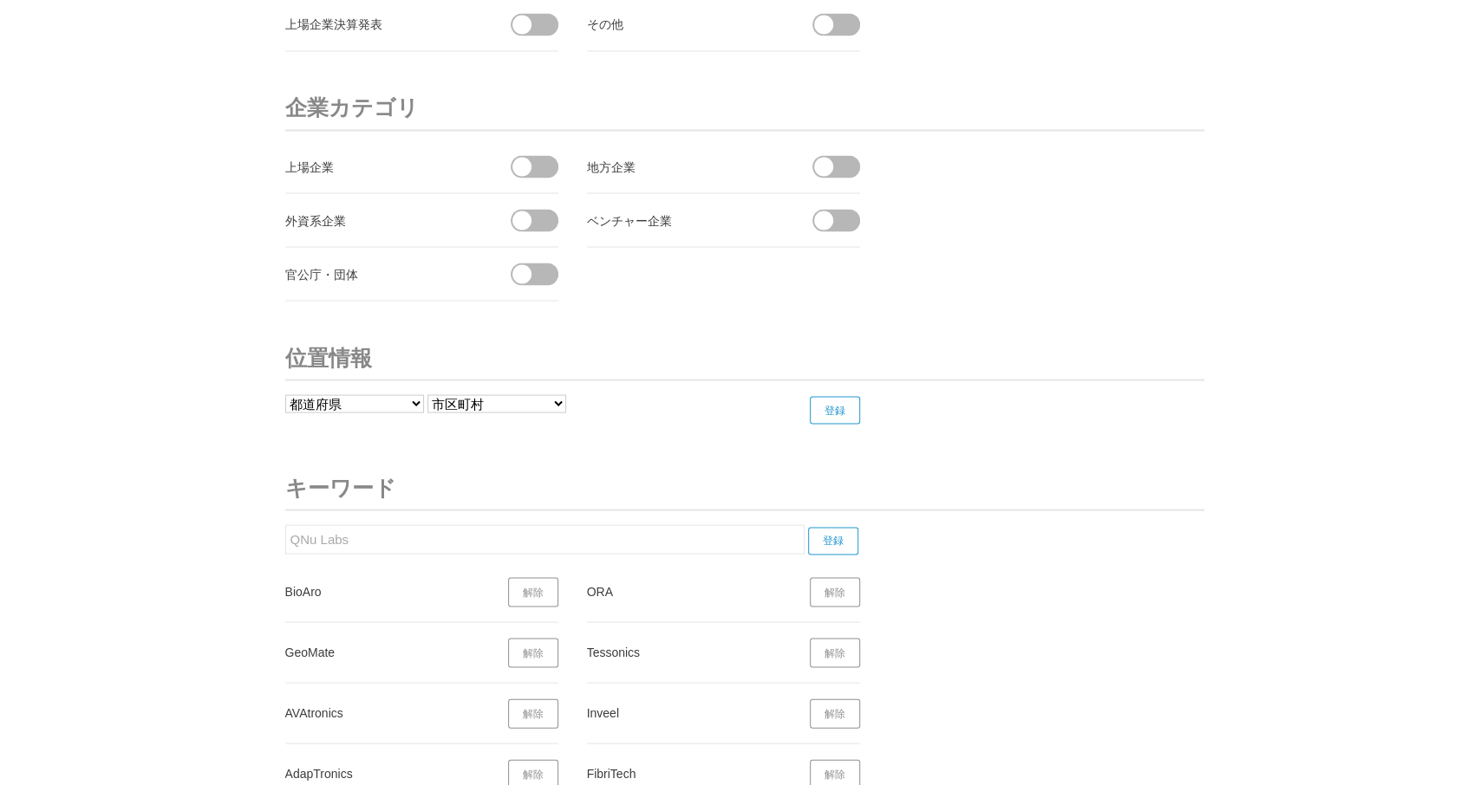
click at [831, 527] on input "登録" at bounding box center [833, 541] width 50 height 28
drag, startPoint x: 377, startPoint y: 510, endPoint x: 166, endPoint y: 537, distance: 213.2
click at [285, 532] on input "QNu Labs" at bounding box center [544, 538] width 519 height 29
click at [831, 527] on input "登録" at bounding box center [833, 541] width 50 height 28
drag, startPoint x: 325, startPoint y: 531, endPoint x: 227, endPoint y: 538, distance: 98.3
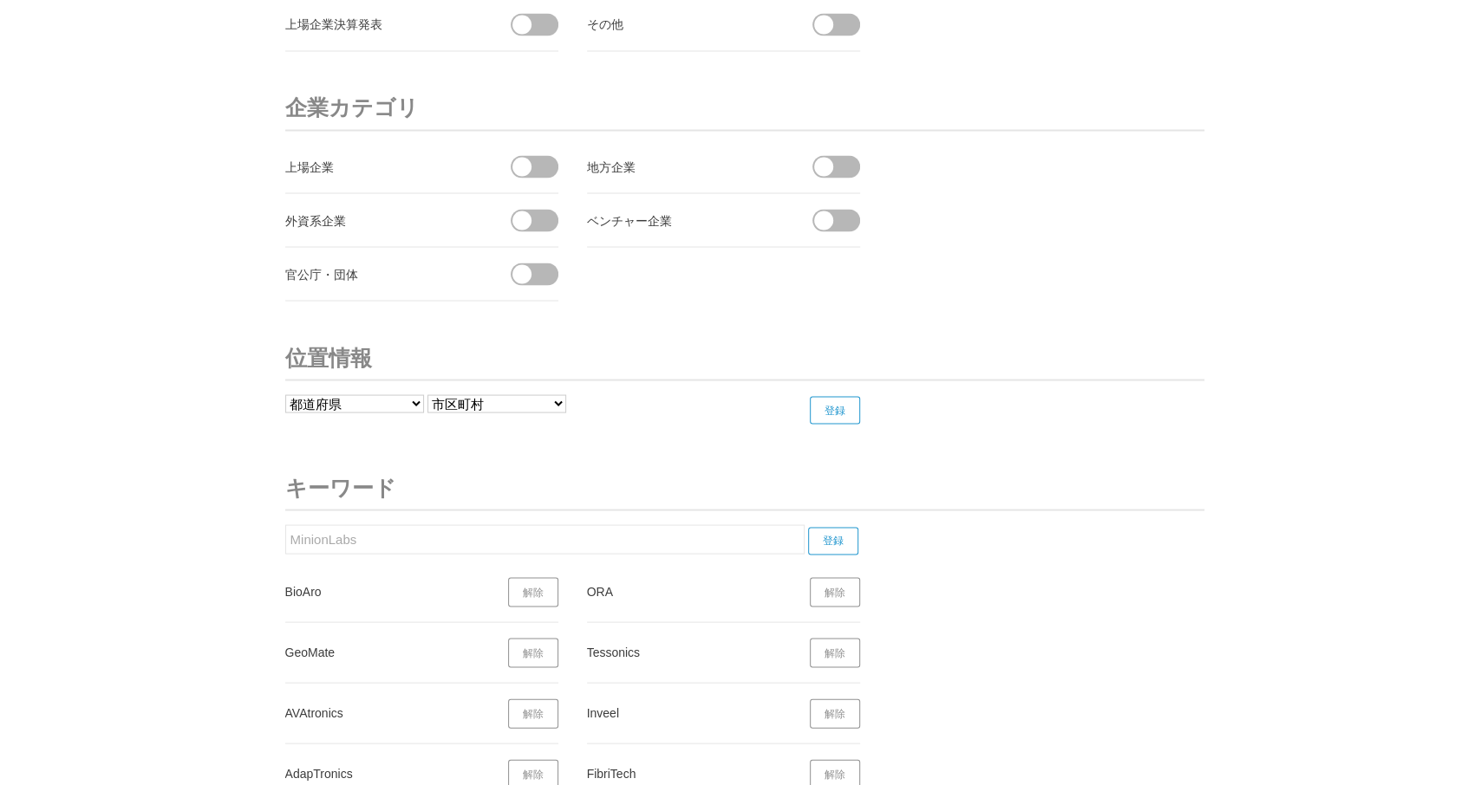
click at [285, 538] on input "MinionLabs" at bounding box center [544, 538] width 519 height 29
click at [840, 527] on input "登録" at bounding box center [833, 541] width 50 height 28
drag, startPoint x: 334, startPoint y: 521, endPoint x: 277, endPoint y: 535, distance: 58.9
click at [285, 535] on input "GenCell" at bounding box center [544, 538] width 519 height 29
click at [842, 527] on input "登録" at bounding box center [833, 541] width 50 height 28
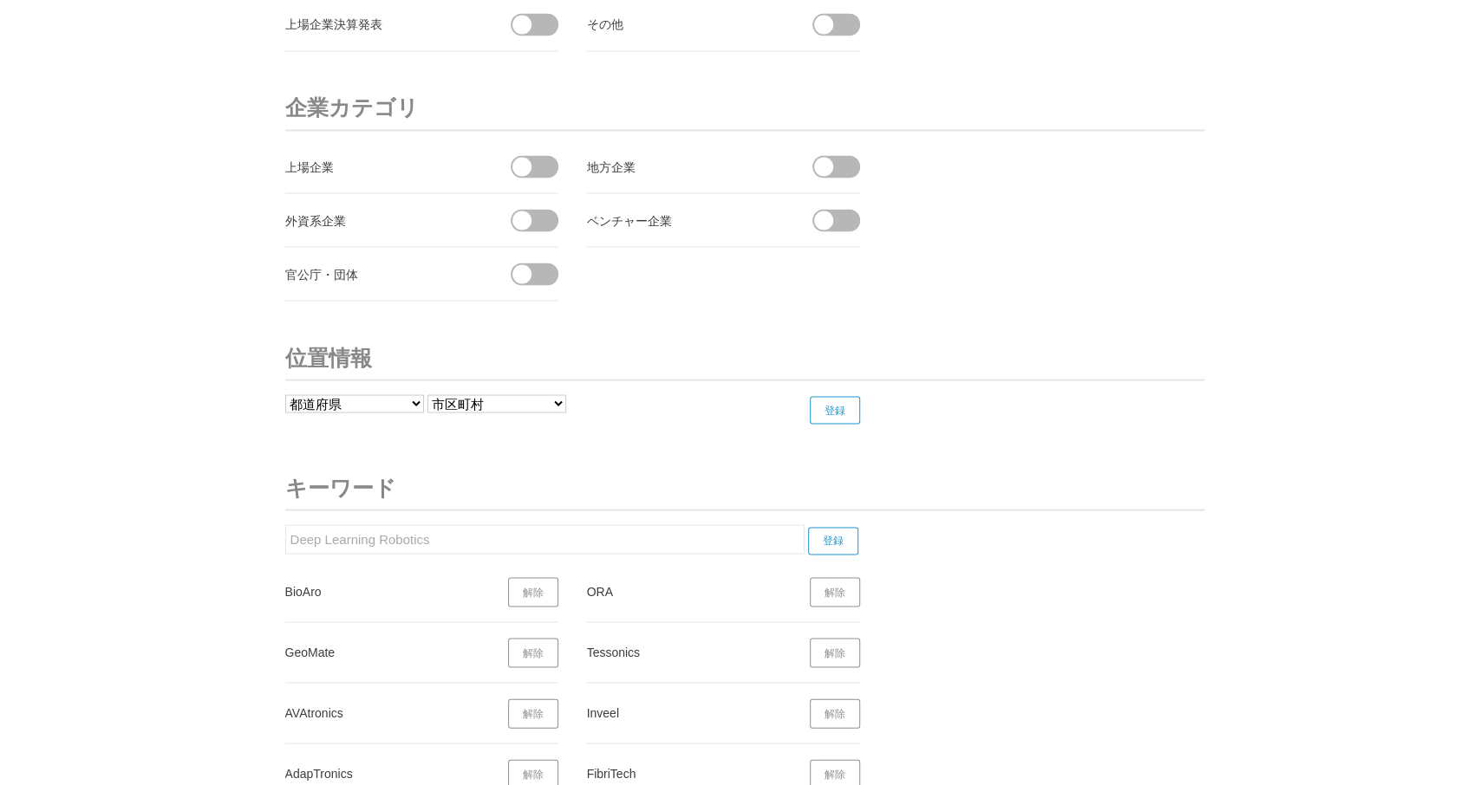
drag, startPoint x: 436, startPoint y: 526, endPoint x: 192, endPoint y: 538, distance: 244.8
click at [285, 536] on input "Deep Learning Robotics" at bounding box center [544, 538] width 519 height 29
click at [839, 527] on input "登録" at bounding box center [833, 541] width 50 height 28
drag, startPoint x: 329, startPoint y: 524, endPoint x: 213, endPoint y: 530, distance: 116.3
click at [285, 530] on input "DLR" at bounding box center [544, 538] width 519 height 29
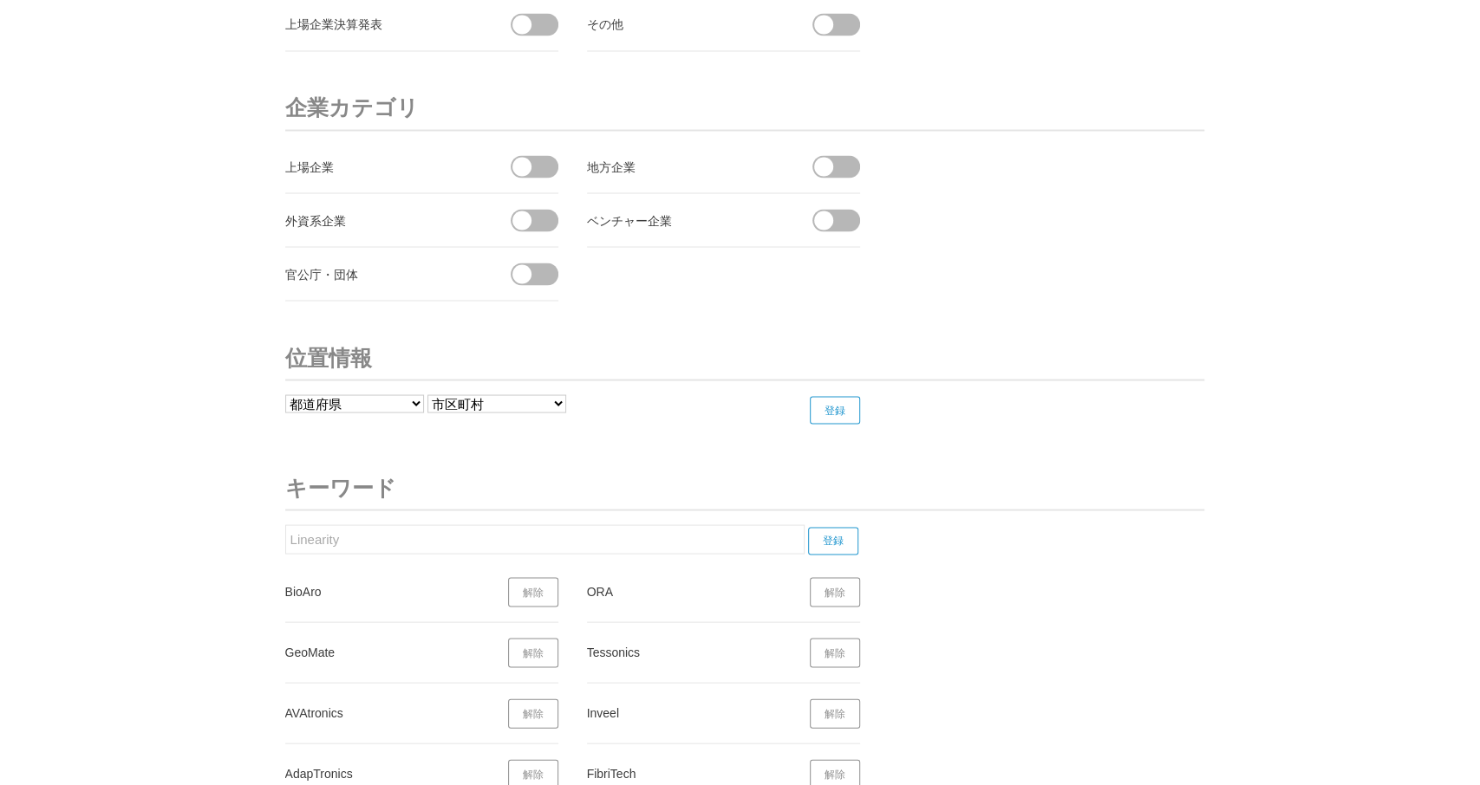
click at [843, 527] on input "登録" at bounding box center [833, 541] width 50 height 28
drag, startPoint x: 375, startPoint y: 519, endPoint x: 384, endPoint y: 518, distance: 8.8
click at [285, 533] on input "Linearity" at bounding box center [544, 538] width 519 height 29
click at [831, 527] on input "登録" at bounding box center [833, 541] width 50 height 28
drag, startPoint x: 360, startPoint y: 530, endPoint x: 231, endPoint y: 529, distance: 129.2
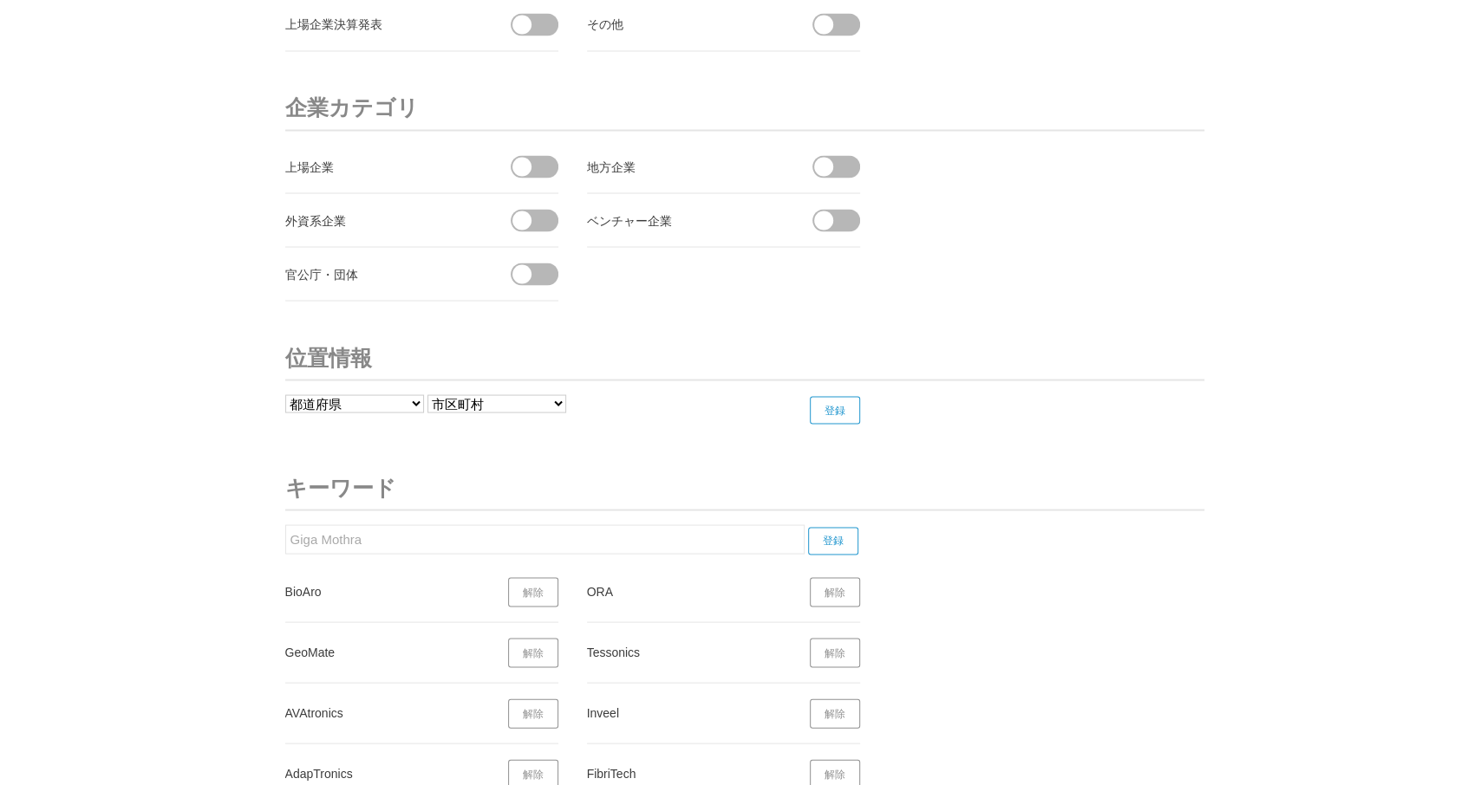
click at [285, 529] on input "Giga Mothra" at bounding box center [544, 538] width 519 height 29
click at [837, 527] on input "登録" at bounding box center [833, 541] width 50 height 28
drag, startPoint x: 389, startPoint y: 535, endPoint x: 238, endPoint y: 516, distance: 152.0
click at [285, 524] on input "ギガモスラ" at bounding box center [544, 538] width 519 height 29
click at [837, 527] on input "登録" at bounding box center [833, 541] width 50 height 28
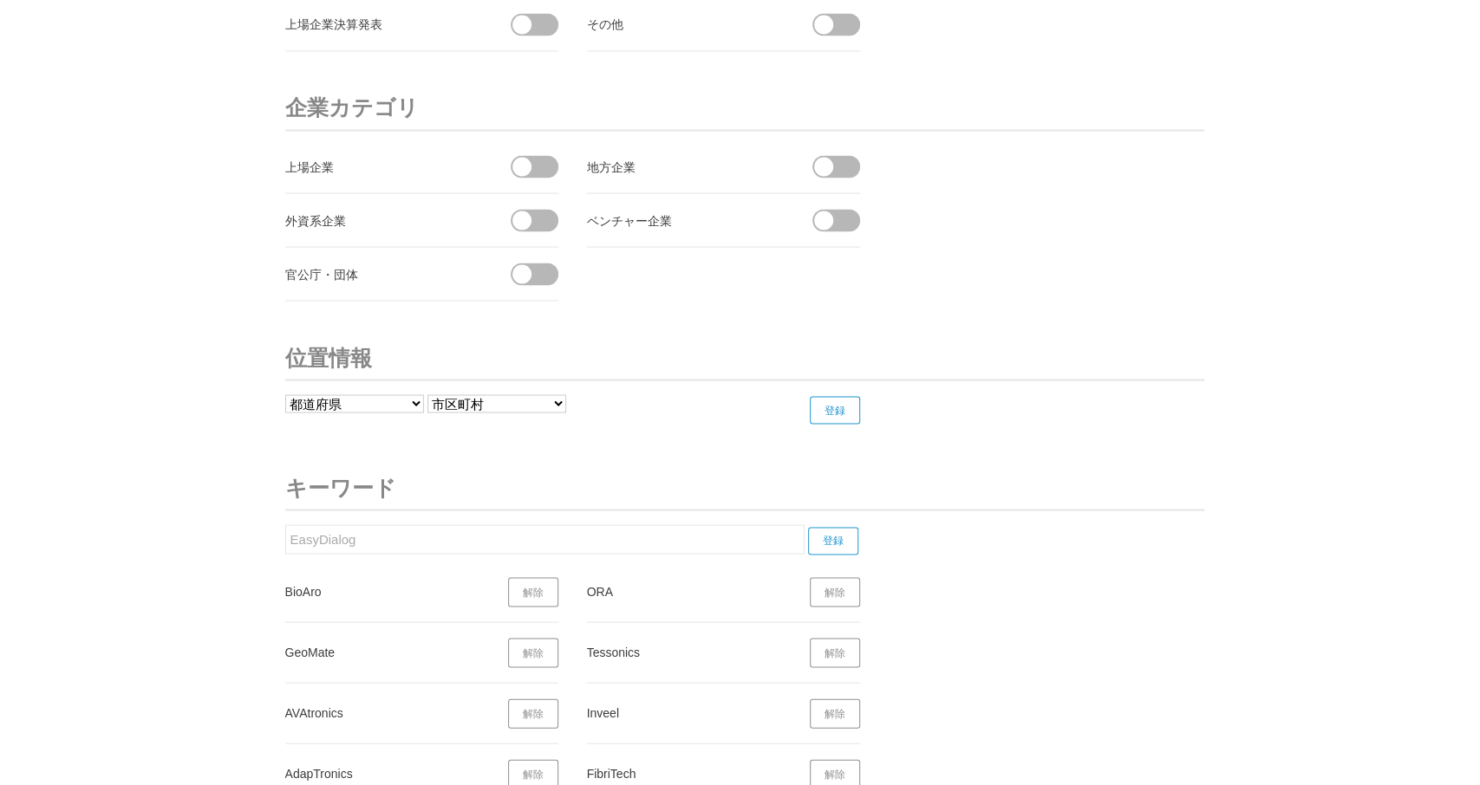
drag, startPoint x: 351, startPoint y: 530, endPoint x: 459, endPoint y: 521, distance: 107.8
click at [285, 533] on input "EasyDialog" at bounding box center [544, 538] width 519 height 29
click at [830, 527] on input "登録" at bounding box center [833, 541] width 50 height 28
drag, startPoint x: 371, startPoint y: 528, endPoint x: 221, endPoint y: 523, distance: 150.1
click at [285, 524] on input "iROBOTICS" at bounding box center [544, 538] width 519 height 29
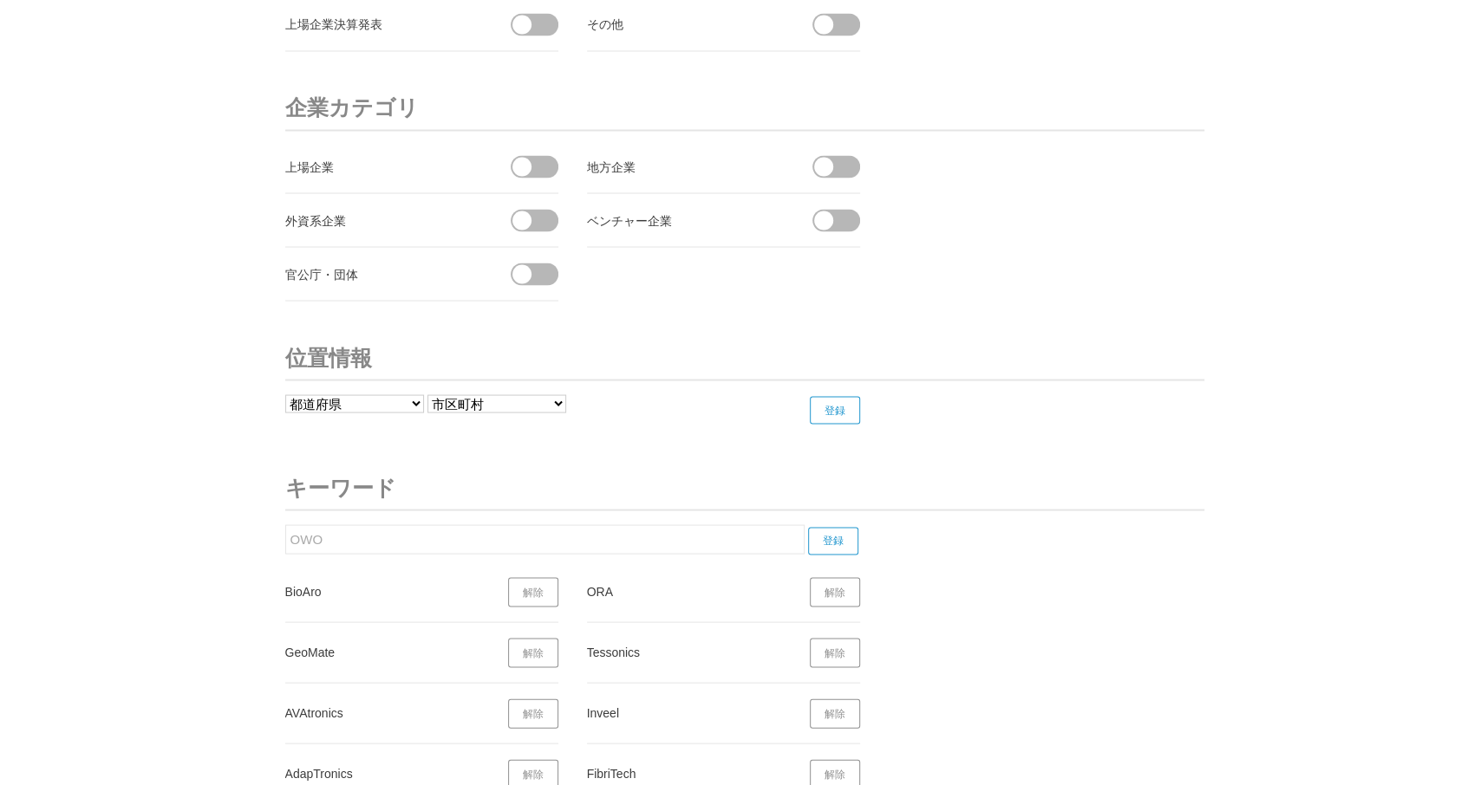
click at [826, 527] on input "登録" at bounding box center [833, 541] width 50 height 28
drag, startPoint x: 334, startPoint y: 535, endPoint x: 237, endPoint y: 526, distance: 97.5
click at [285, 526] on input "OWO" at bounding box center [544, 538] width 519 height 29
click at [837, 527] on input "登録" at bounding box center [833, 541] width 50 height 28
drag, startPoint x: 374, startPoint y: 531, endPoint x: 280, endPoint y: 526, distance: 93.8
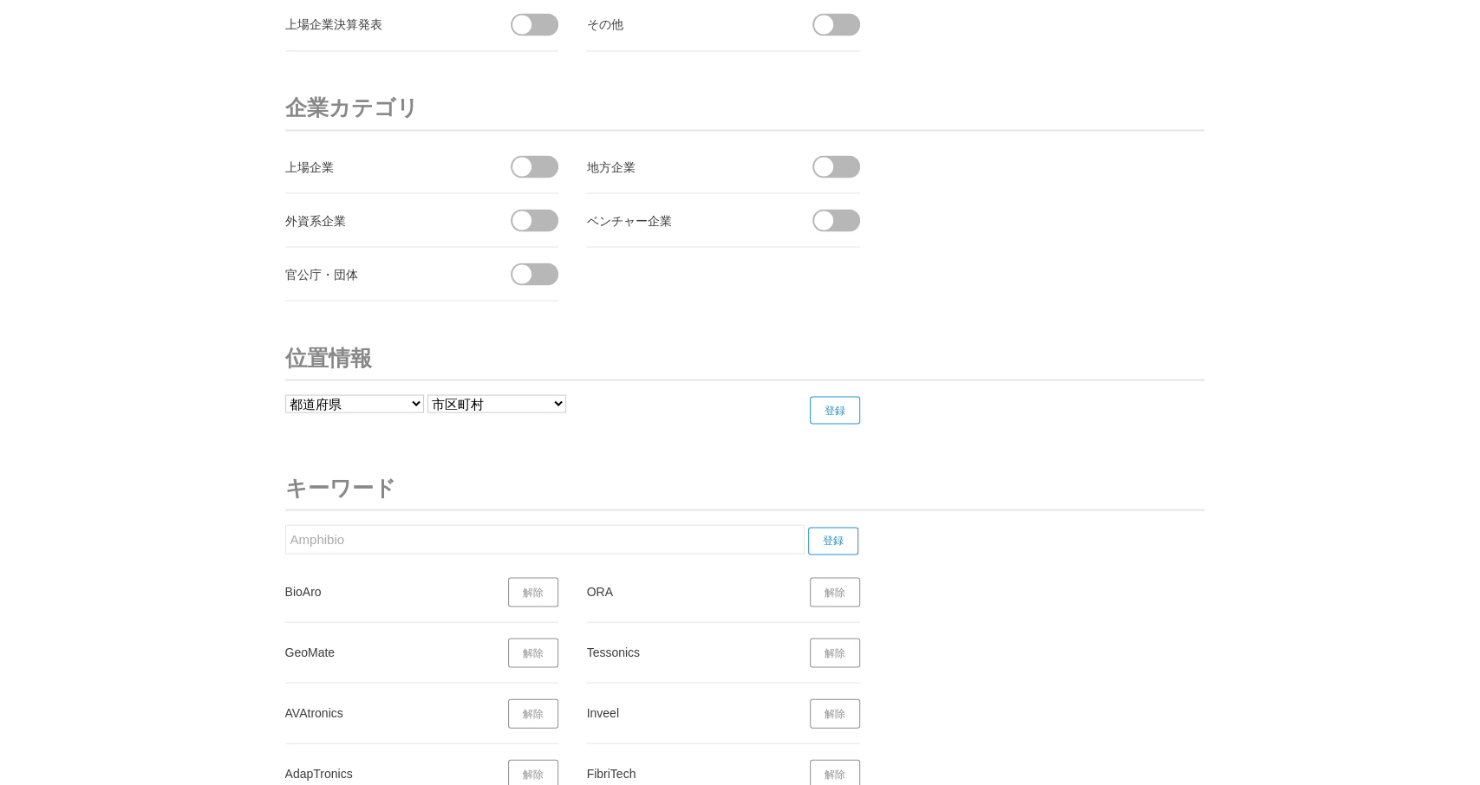
click at [285, 526] on input "Amphibio" at bounding box center [544, 538] width 519 height 29
click at [843, 527] on input "登録" at bounding box center [833, 541] width 50 height 28
drag, startPoint x: 362, startPoint y: 526, endPoint x: 325, endPoint y: 531, distance: 37.6
click at [285, 531] on input "Amphico" at bounding box center [544, 538] width 519 height 29
click at [833, 527] on input "登録" at bounding box center [833, 541] width 50 height 28
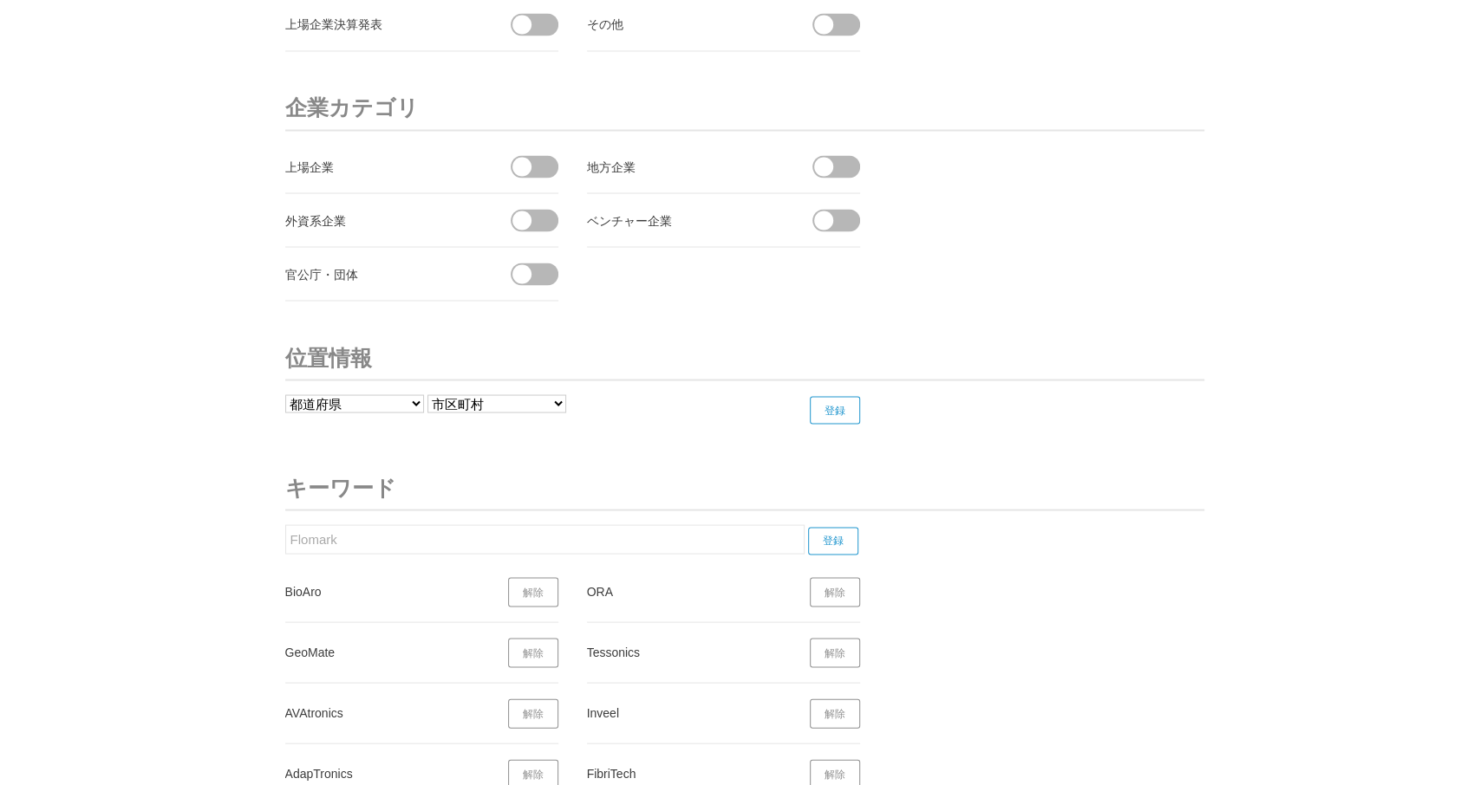
drag, startPoint x: 341, startPoint y: 523, endPoint x: 217, endPoint y: 524, distance: 124.0
click at [285, 524] on input "Flomark" at bounding box center [544, 538] width 519 height 29
click at [837, 527] on input "登録" at bounding box center [833, 541] width 50 height 28
drag, startPoint x: 338, startPoint y: 535, endPoint x: 247, endPoint y: 540, distance: 91.2
click at [285, 538] on input "Preteckt" at bounding box center [544, 538] width 519 height 29
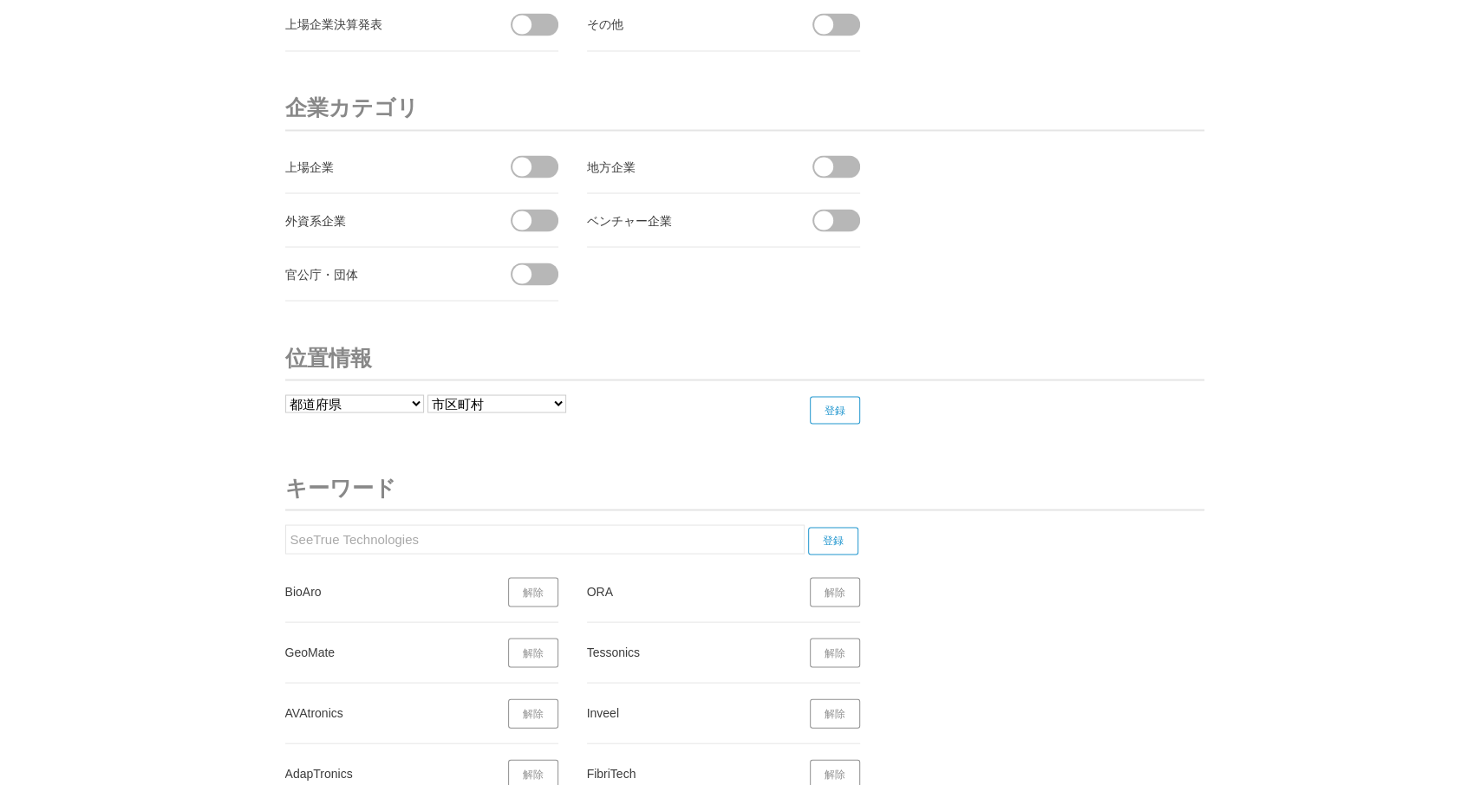
click at [837, 527] on input "登録" at bounding box center [833, 541] width 50 height 28
drag, startPoint x: 409, startPoint y: 529, endPoint x: 316, endPoint y: 524, distance: 92.9
click at [305, 524] on input "SeeTrue Technologies" at bounding box center [544, 538] width 519 height 29
drag, startPoint x: 304, startPoint y: 526, endPoint x: 287, endPoint y: 525, distance: 17.4
click at [285, 525] on input "SeProGlove" at bounding box center [544, 538] width 519 height 29
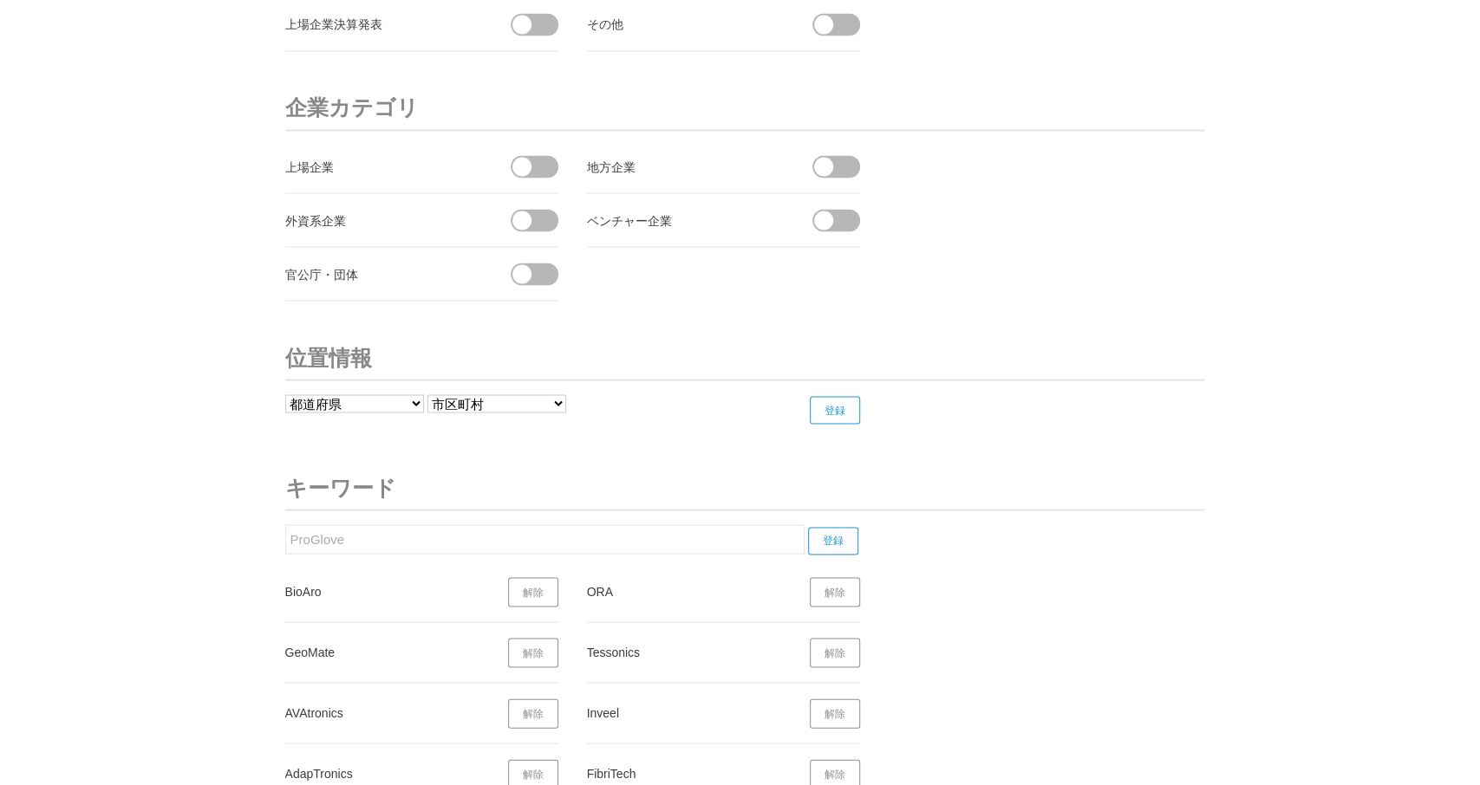
click at [833, 527] on input "登録" at bounding box center [833, 541] width 50 height 28
drag, startPoint x: 327, startPoint y: 527, endPoint x: 339, endPoint y: 514, distance: 17.8
click at [285, 524] on input "ProGlove" at bounding box center [544, 538] width 519 height 29
click at [839, 527] on input "登録" at bounding box center [833, 541] width 50 height 28
drag, startPoint x: 257, startPoint y: 518, endPoint x: 237, endPoint y: 518, distance: 20.0
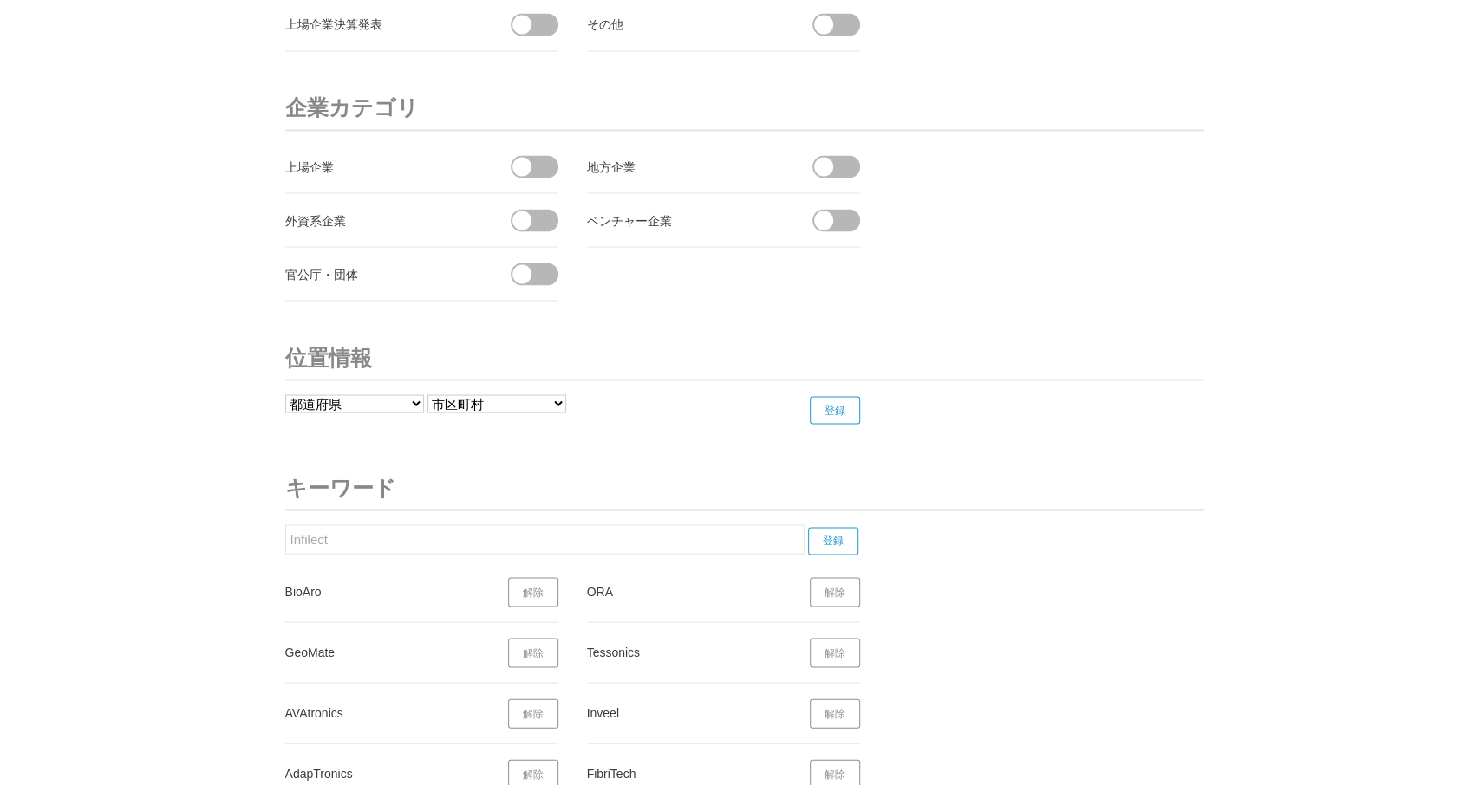
click at [285, 524] on input "Infilect" at bounding box center [544, 538] width 519 height 29
click at [846, 527] on input "登録" at bounding box center [833, 541] width 50 height 28
drag, startPoint x: 422, startPoint y: 521, endPoint x: 434, endPoint y: 540, distance: 22.6
click at [285, 524] on input "Detect Technologies" at bounding box center [544, 538] width 519 height 29
click at [834, 527] on input "登録" at bounding box center [833, 541] width 50 height 28
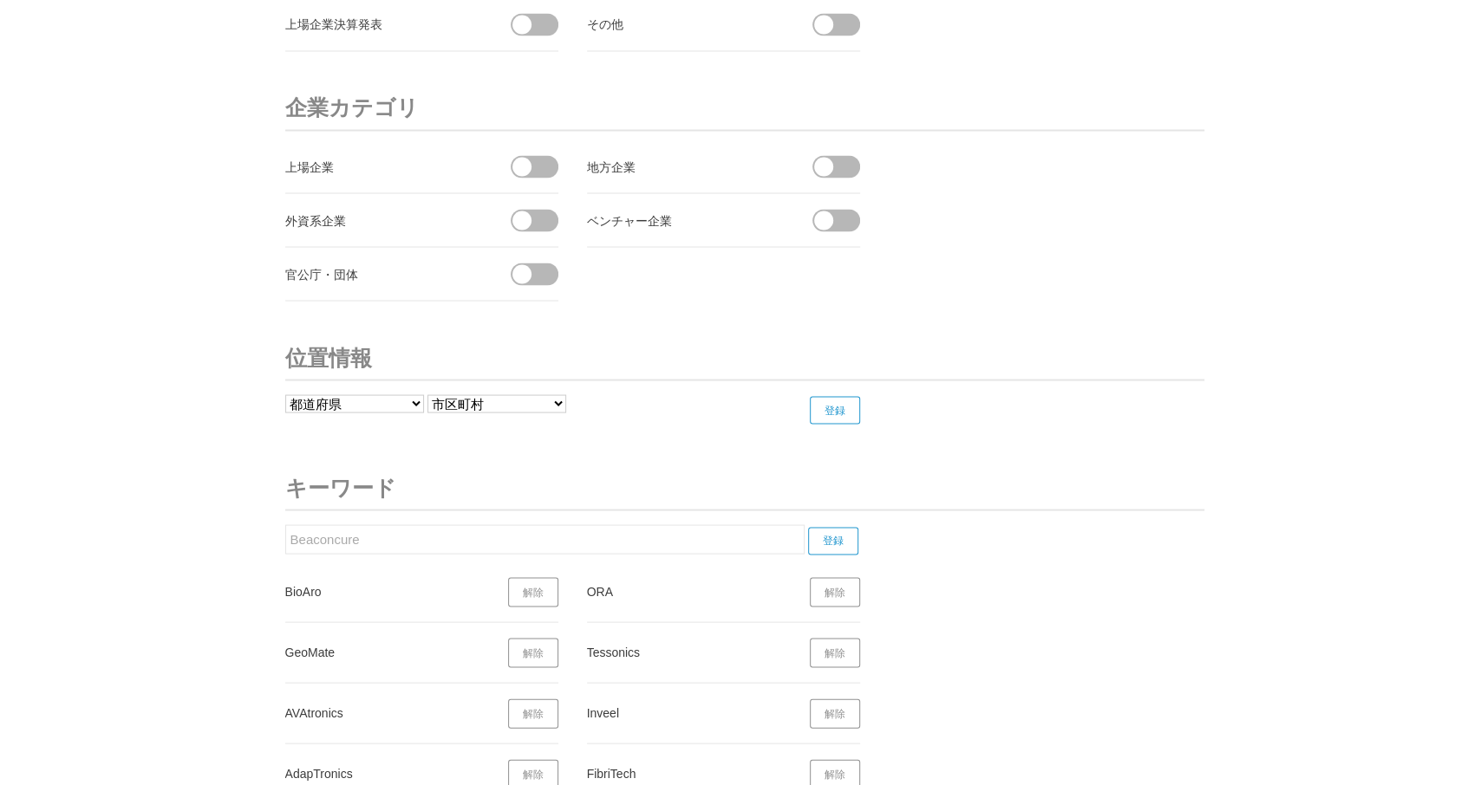
drag, startPoint x: 264, startPoint y: 524, endPoint x: 195, endPoint y: 528, distance: 69.4
click at [285, 526] on input "Beaconcure" at bounding box center [544, 538] width 519 height 29
click at [839, 527] on input "登録" at bounding box center [833, 541] width 50 height 28
drag, startPoint x: 382, startPoint y: 524, endPoint x: 365, endPoint y: 534, distance: 20.2
click at [285, 524] on input "Kitchen Robotics" at bounding box center [544, 538] width 519 height 29
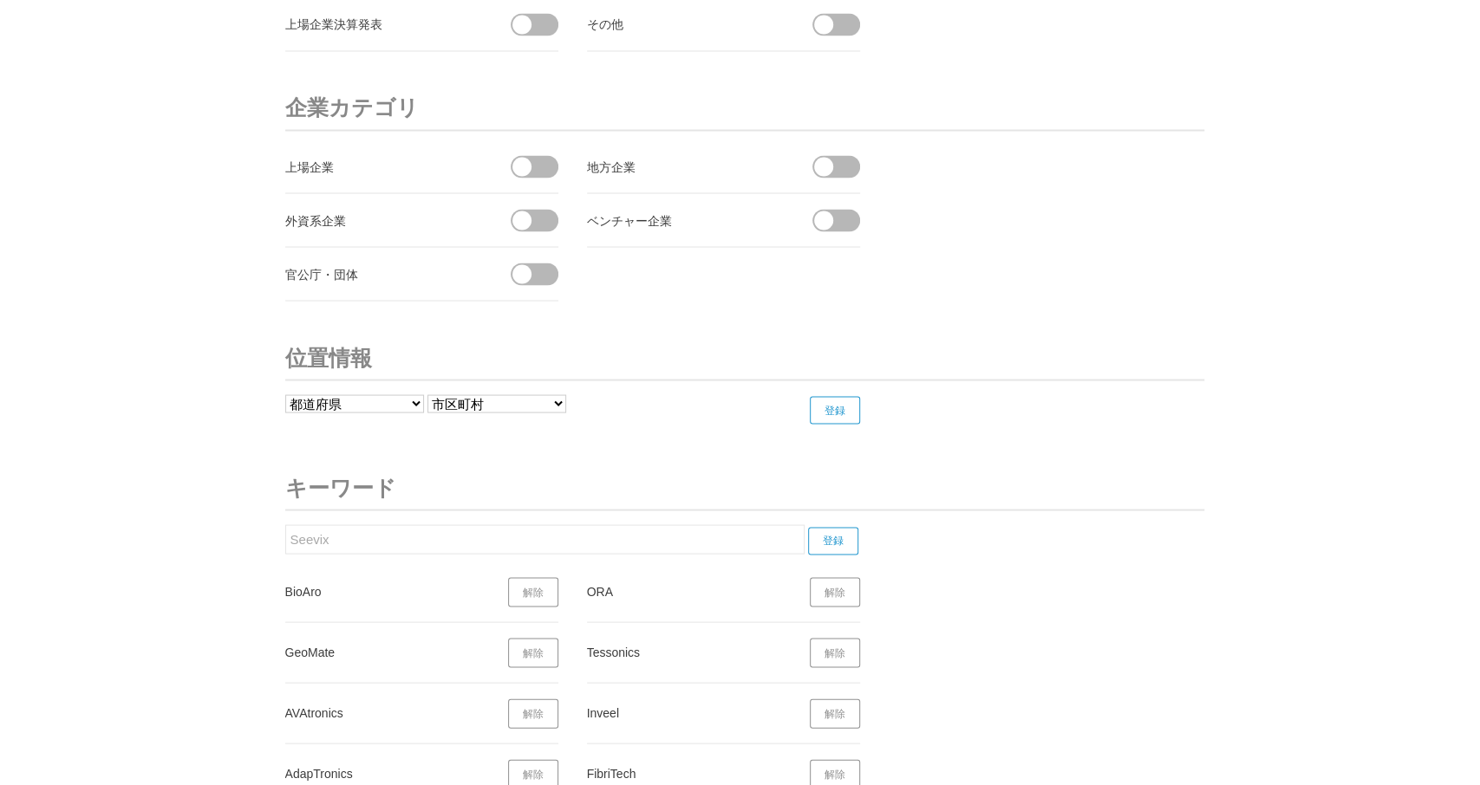
click at [834, 527] on input "登録" at bounding box center [833, 541] width 50 height 28
drag, startPoint x: 348, startPoint y: 526, endPoint x: 377, endPoint y: 511, distance: 32.6
click at [285, 524] on input "Seevix" at bounding box center [544, 538] width 519 height 29
click at [841, 527] on input "登録" at bounding box center [833, 541] width 50 height 28
drag, startPoint x: 341, startPoint y: 511, endPoint x: 321, endPoint y: 518, distance: 21.1
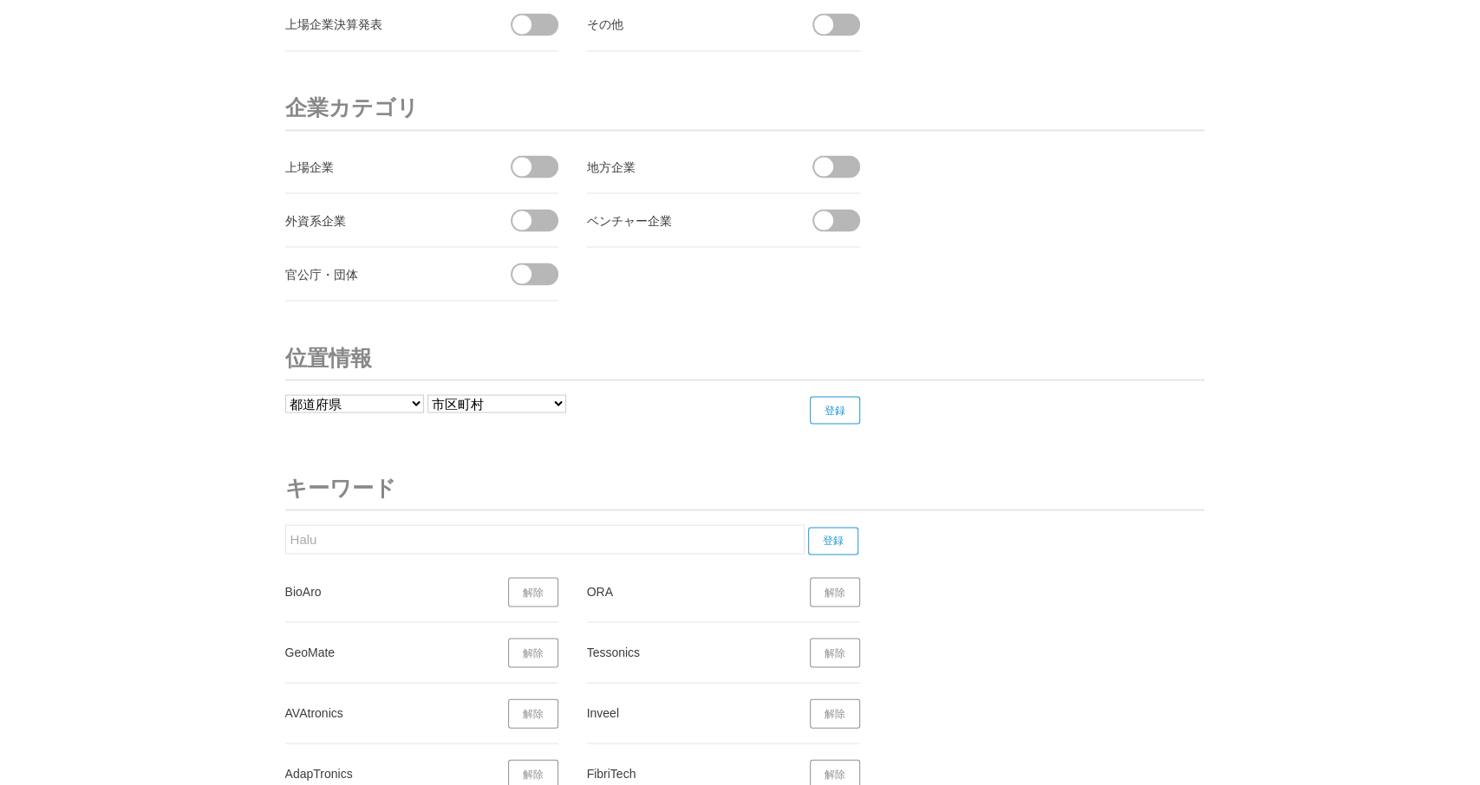
click at [285, 524] on input "Halu" at bounding box center [544, 538] width 519 height 29
click at [845, 527] on input "登録" at bounding box center [833, 541] width 50 height 28
drag, startPoint x: 349, startPoint y: 535, endPoint x: 260, endPoint y: 523, distance: 90.1
click at [285, 524] on input "IKOU" at bounding box center [544, 538] width 519 height 29
click at [820, 527] on input "登録" at bounding box center [833, 541] width 50 height 28
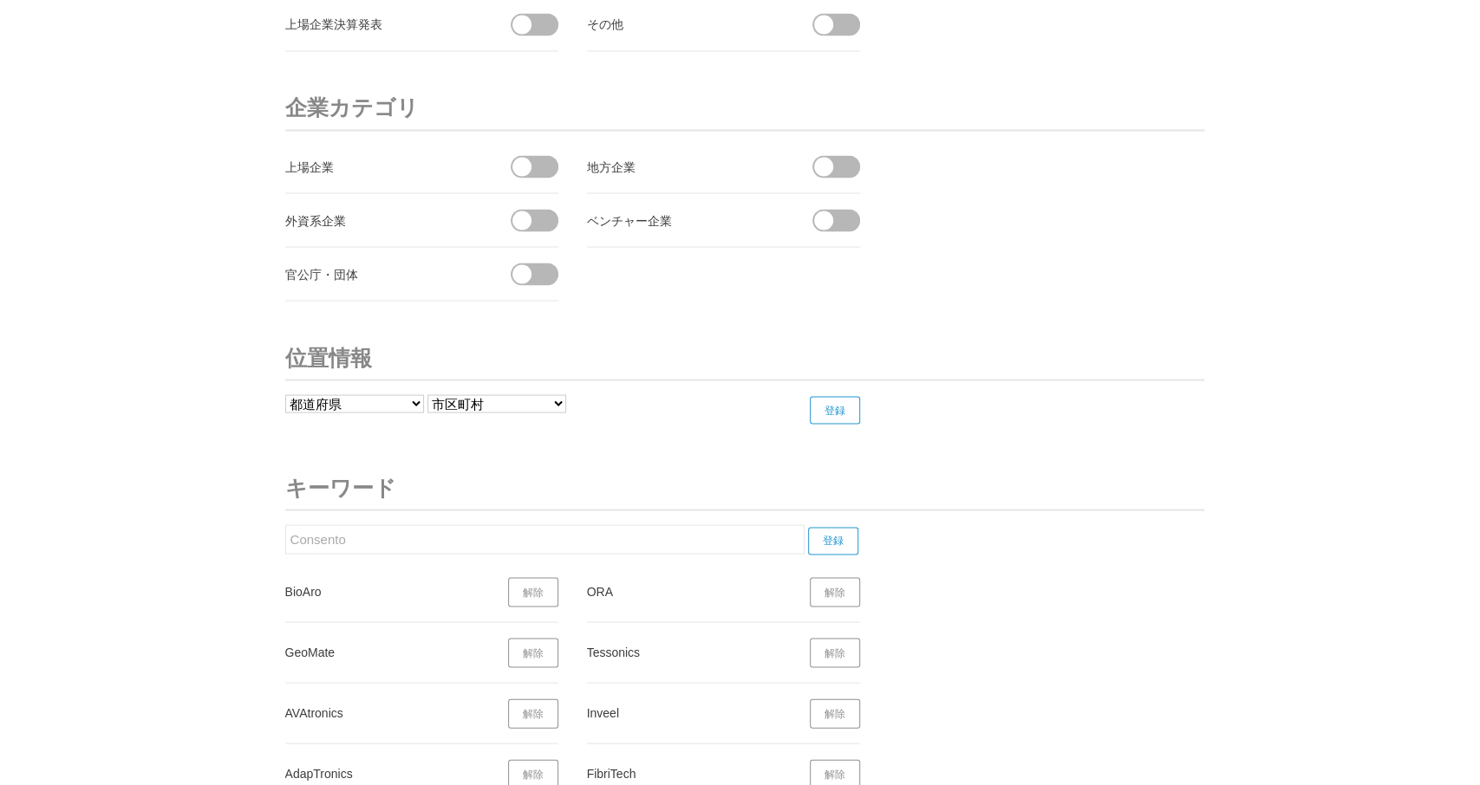
drag, startPoint x: 381, startPoint y: 531, endPoint x: 160, endPoint y: 529, distance: 221.1
click at [285, 529] on input "Consento" at bounding box center [544, 538] width 519 height 29
click at [845, 527] on input "登録" at bounding box center [833, 541] width 50 height 28
drag, startPoint x: 374, startPoint y: 530, endPoint x: 294, endPoint y: 519, distance: 80.4
click at [285, 524] on input "OSINTech" at bounding box center [544, 538] width 519 height 29
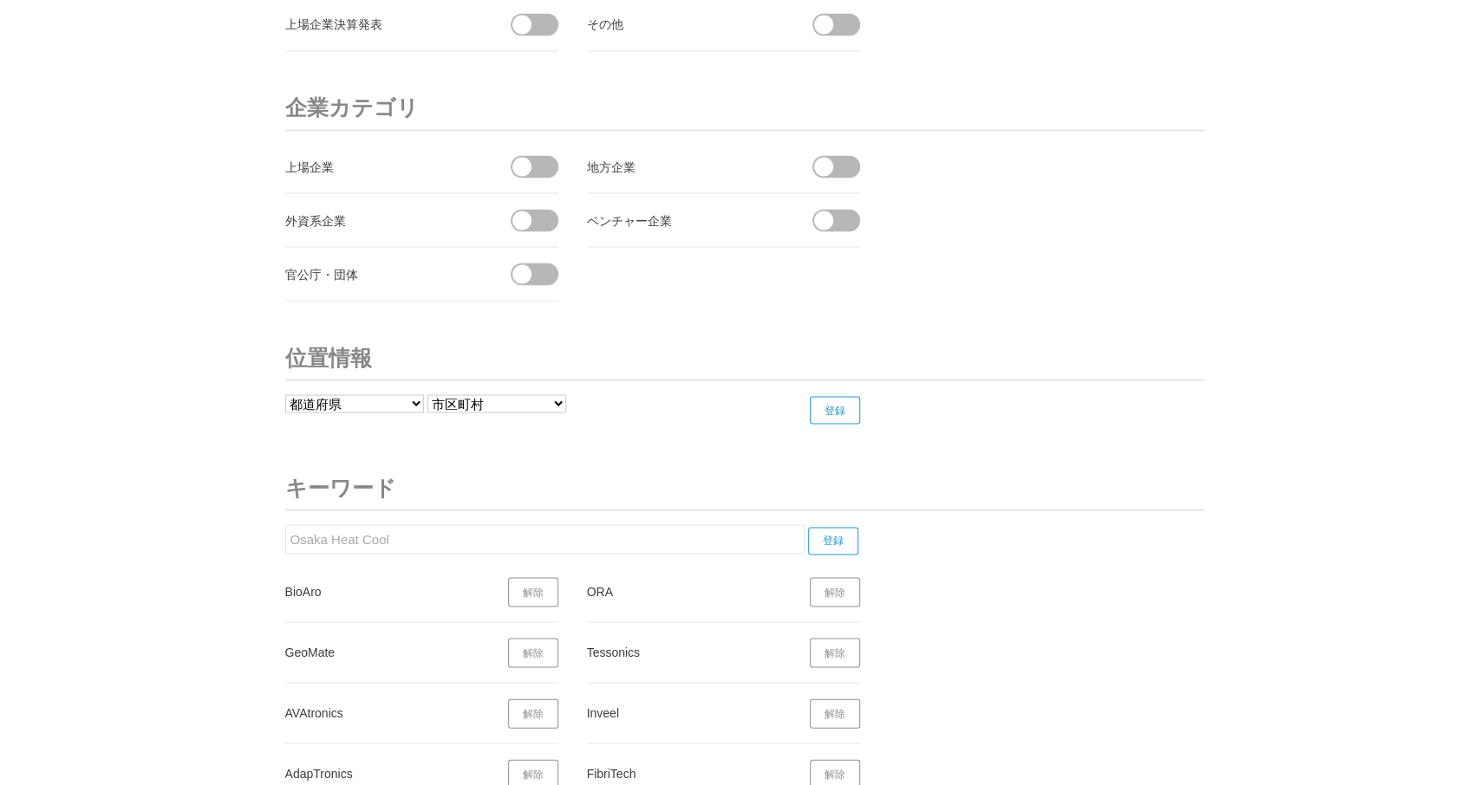
click at [837, 527] on input "登録" at bounding box center [833, 541] width 50 height 28
drag, startPoint x: 403, startPoint y: 518, endPoint x: 273, endPoint y: 536, distance: 131.2
click at [285, 535] on input "Osaka Heat Cool" at bounding box center [544, 538] width 519 height 29
click at [835, 527] on input "登録" at bounding box center [833, 541] width 50 height 28
click at [434, 531] on input "(大阪ヒートクール" at bounding box center [544, 538] width 519 height 29
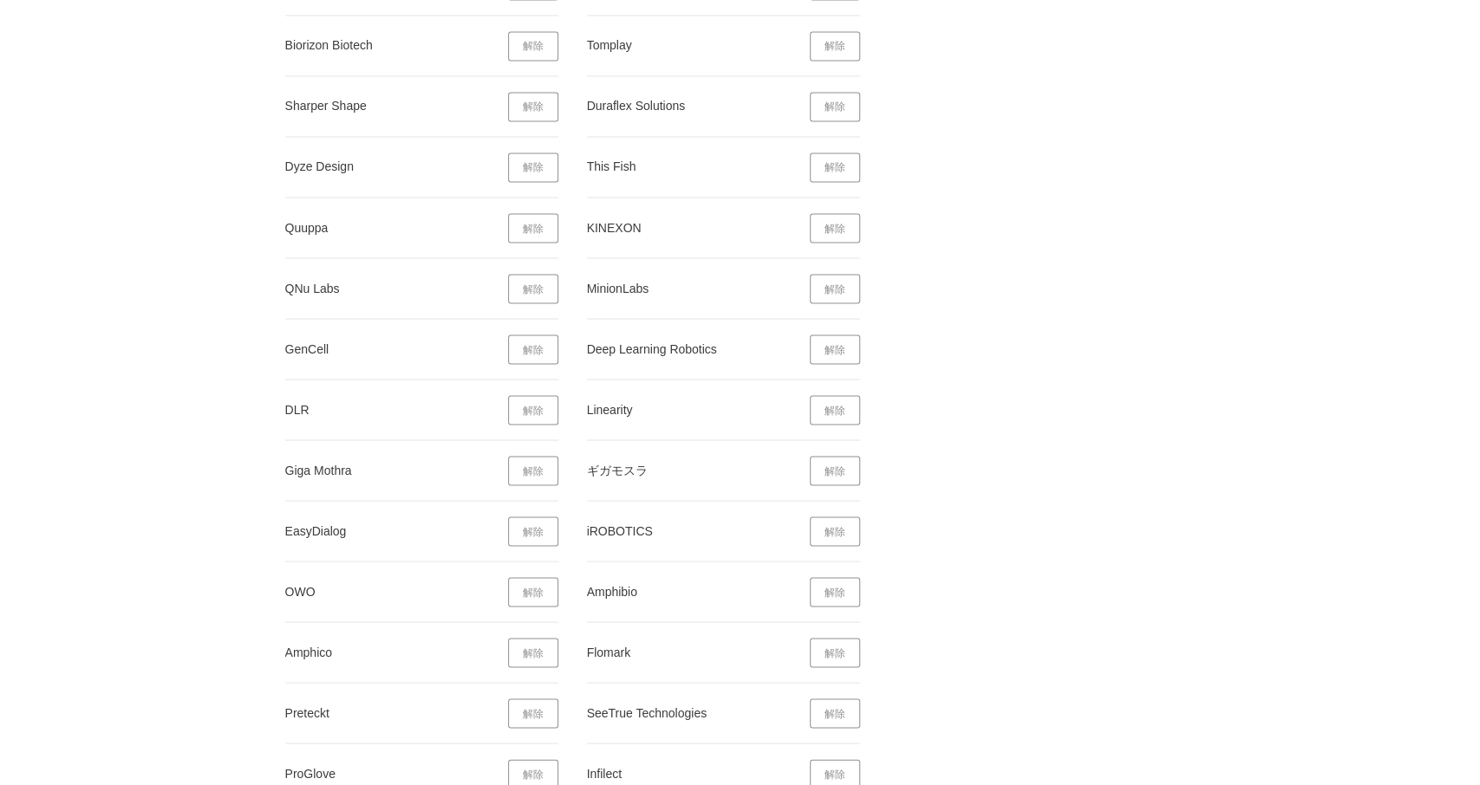
scroll to position [11334, 0]
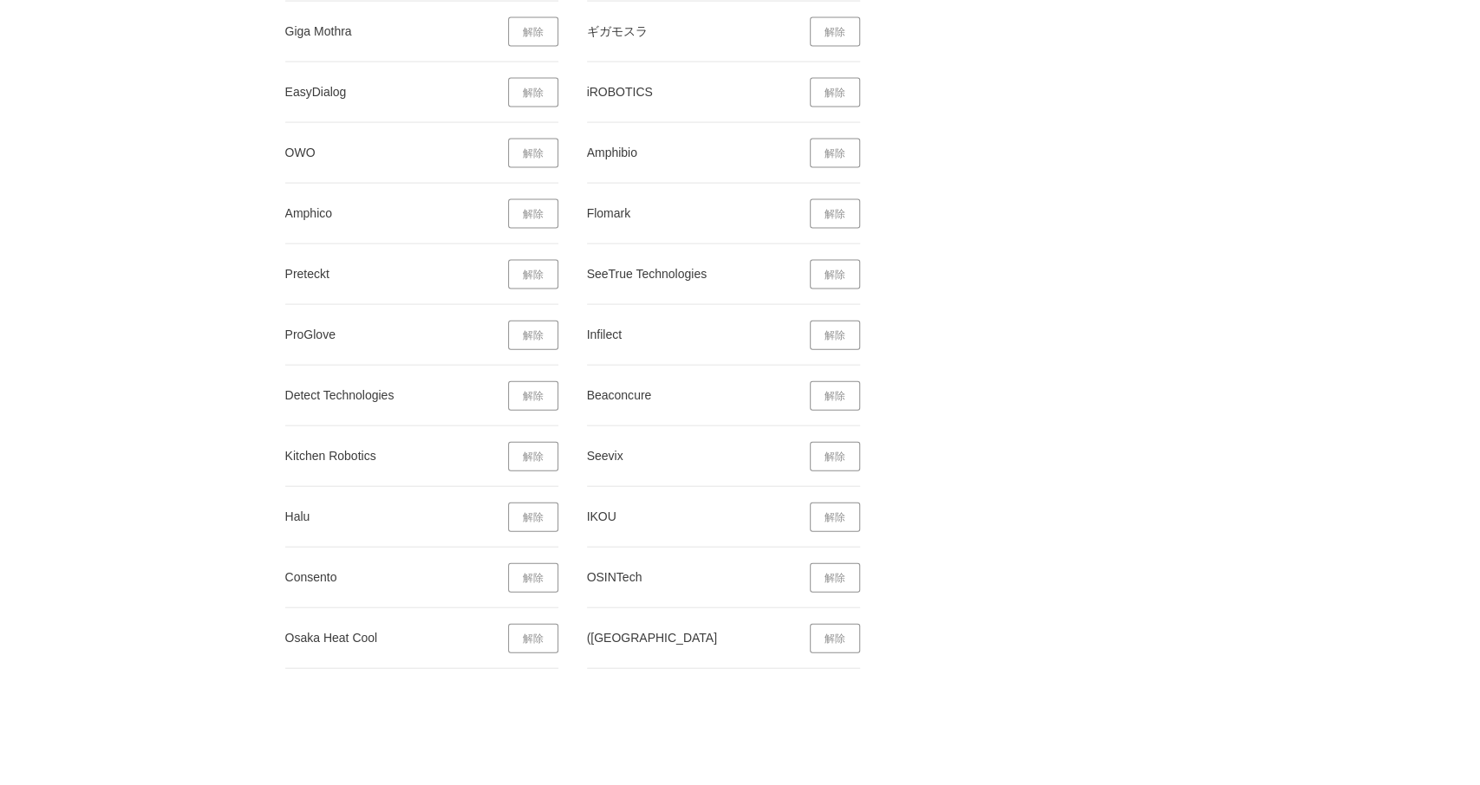
click at [830, 624] on link "解除" at bounding box center [835, 638] width 50 height 29
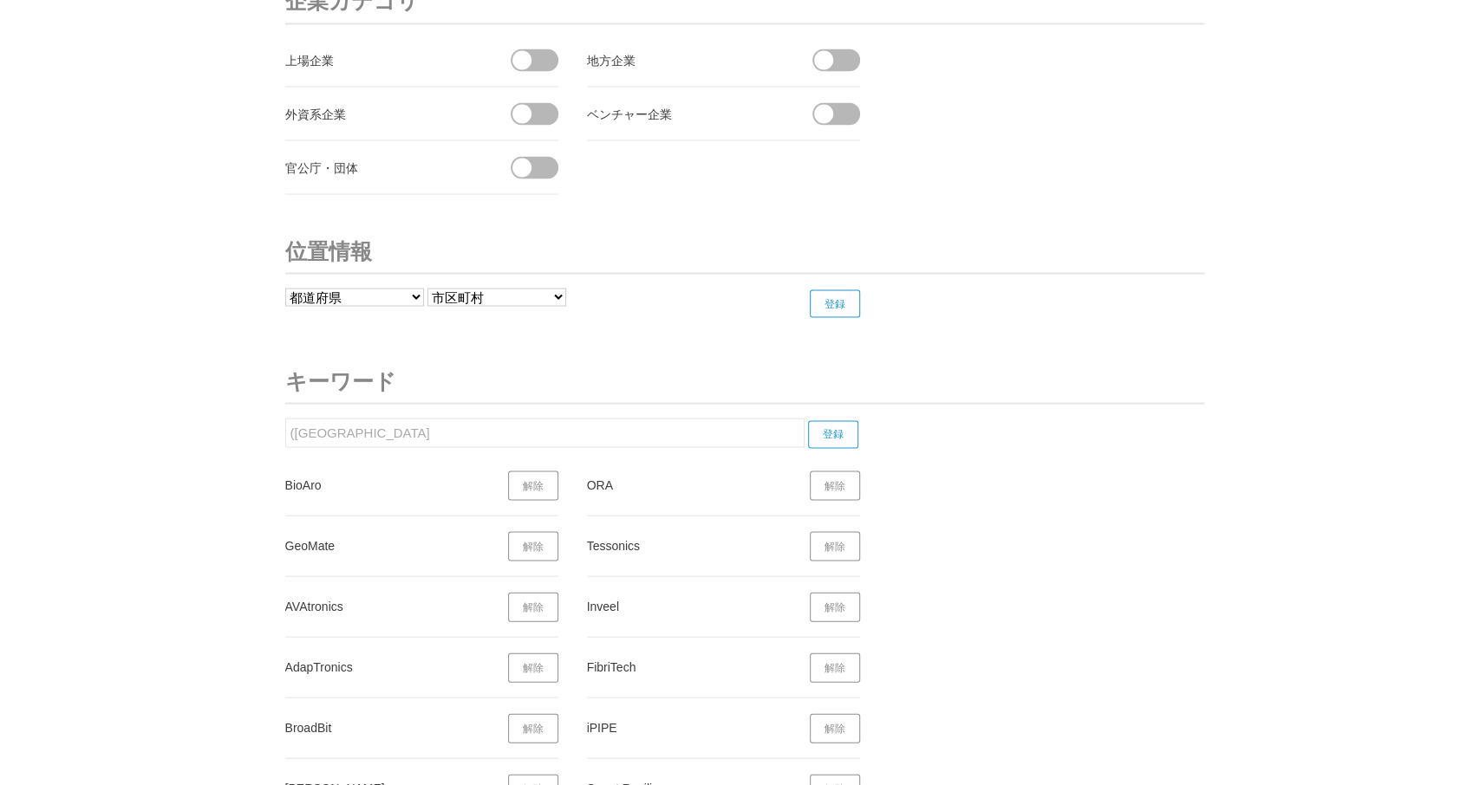
scroll to position [6465, 0]
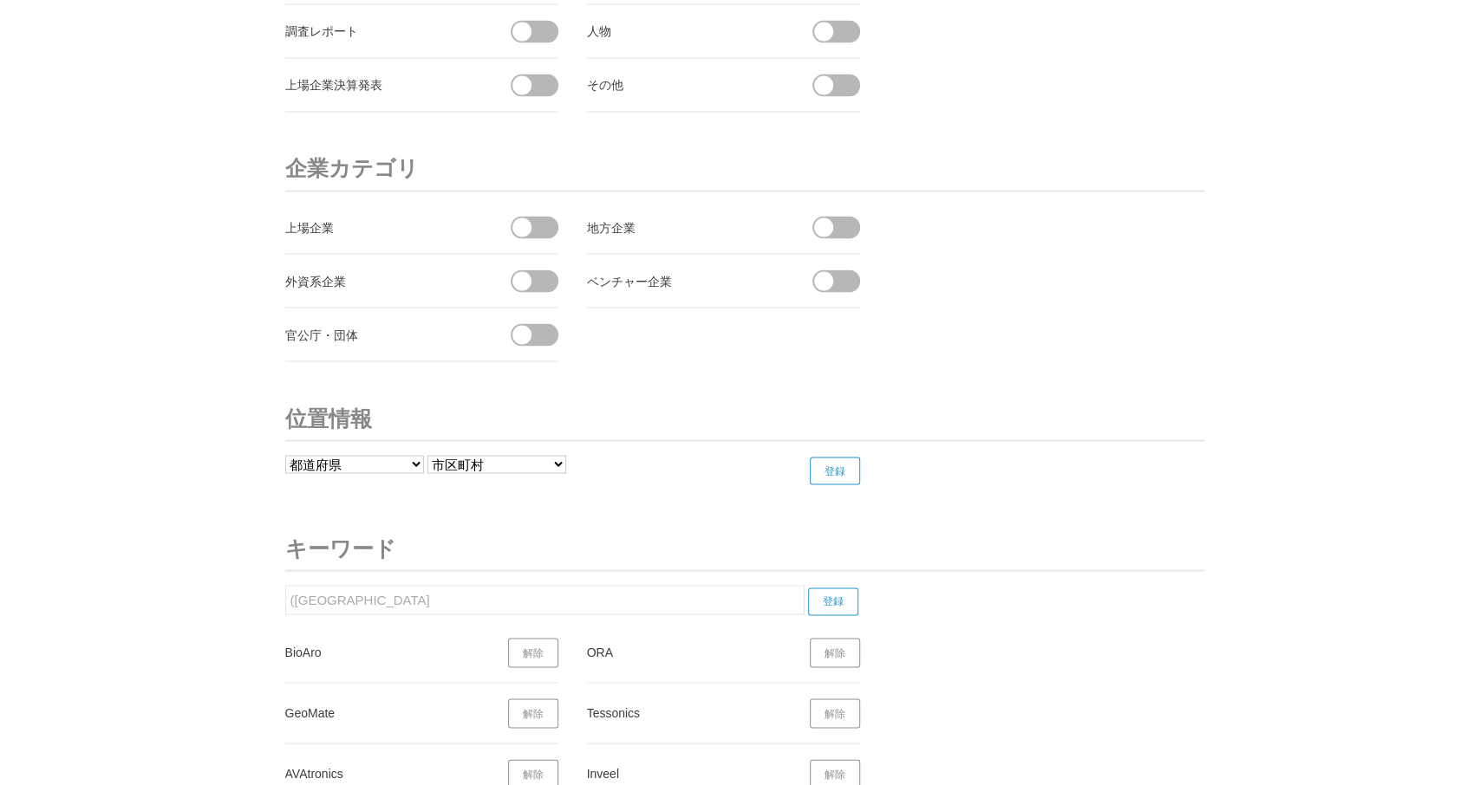
click at [300, 585] on input "(大阪ヒートクール" at bounding box center [544, 599] width 519 height 29
click at [828, 588] on input "登録" at bounding box center [833, 602] width 50 height 28
drag, startPoint x: 409, startPoint y: 585, endPoint x: 207, endPoint y: 583, distance: 202.0
click at [285, 585] on input "大阪ヒートクール" at bounding box center [544, 599] width 519 height 29
click at [834, 588] on input "登録" at bounding box center [833, 602] width 50 height 28
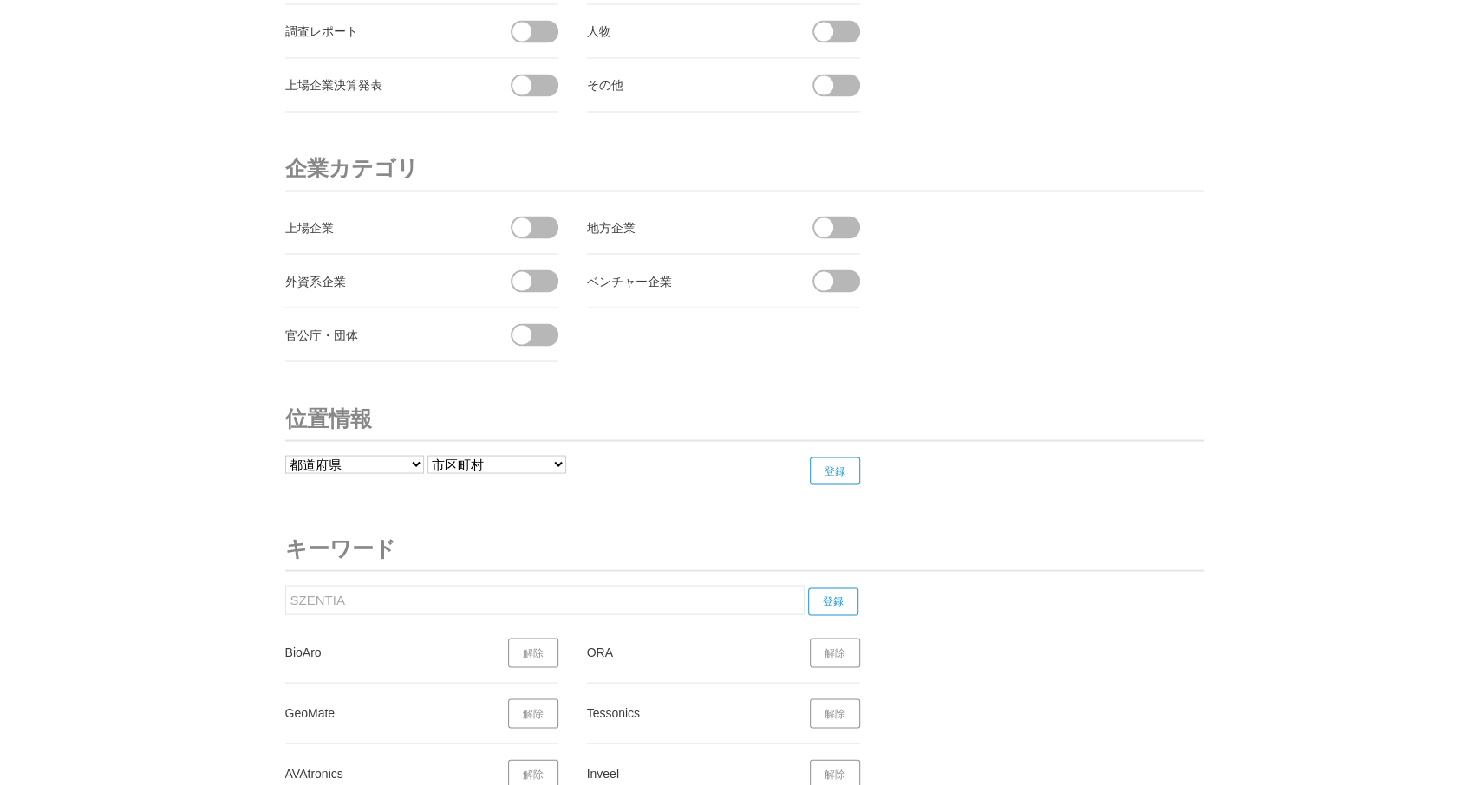
drag, startPoint x: 355, startPoint y: 589, endPoint x: 282, endPoint y: 592, distance: 72.9
click at [285, 592] on input "SZENTIA" at bounding box center [544, 599] width 519 height 29
click at [841, 588] on input "登録" at bounding box center [833, 602] width 50 height 28
drag, startPoint x: 391, startPoint y: 573, endPoint x: 160, endPoint y: 590, distance: 232.1
click at [285, 590] on input "Obviously AI" at bounding box center [544, 599] width 519 height 29
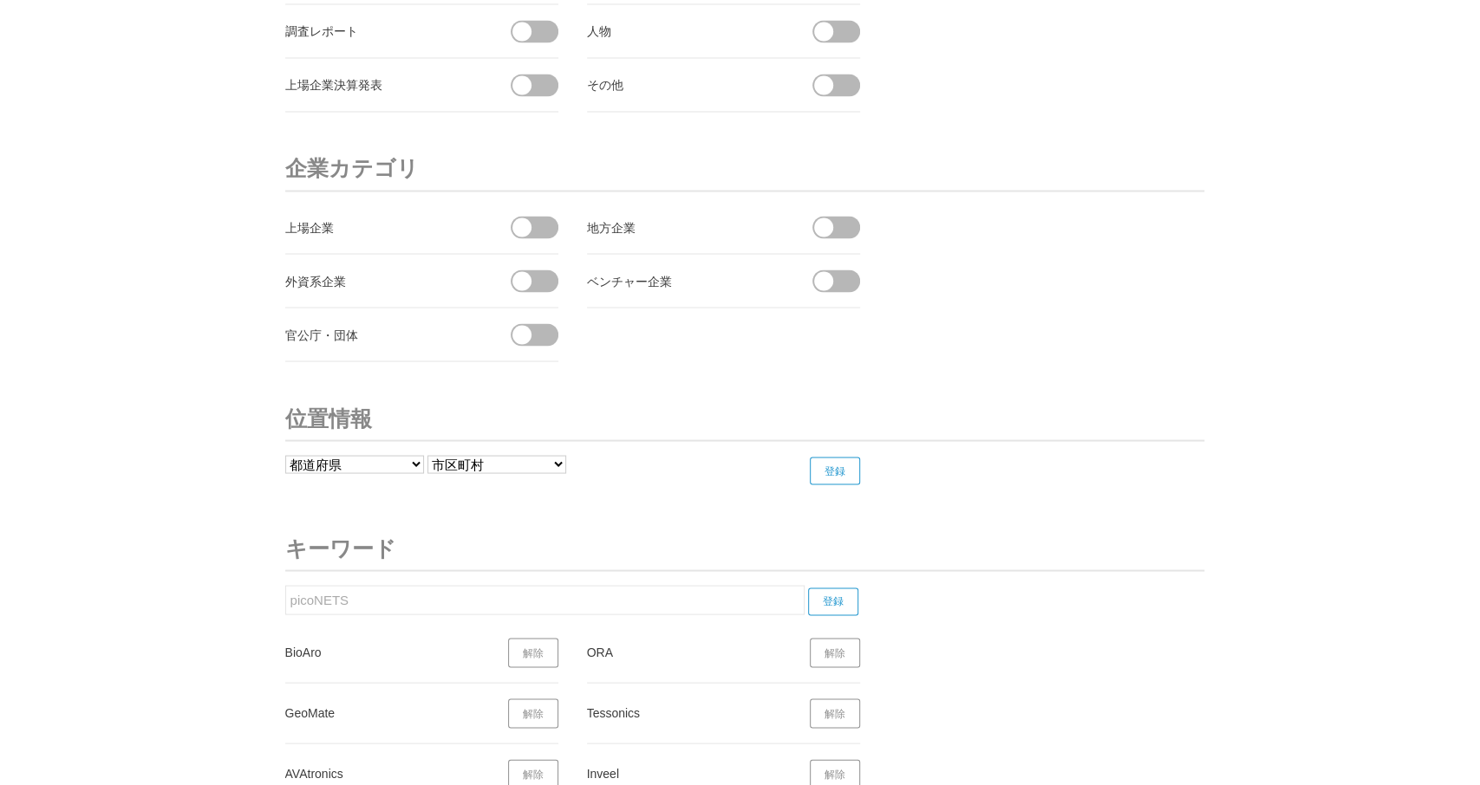
click at [838, 588] on input "登録" at bounding box center [833, 602] width 50 height 28
click at [837, 588] on input "登録" at bounding box center [833, 602] width 50 height 28
drag, startPoint x: 337, startPoint y: 586, endPoint x: 337, endPoint y: 564, distance: 21.7
click at [285, 585] on input "picoNETS" at bounding box center [544, 599] width 519 height 29
click at [845, 588] on input "登録" at bounding box center [833, 602] width 50 height 28
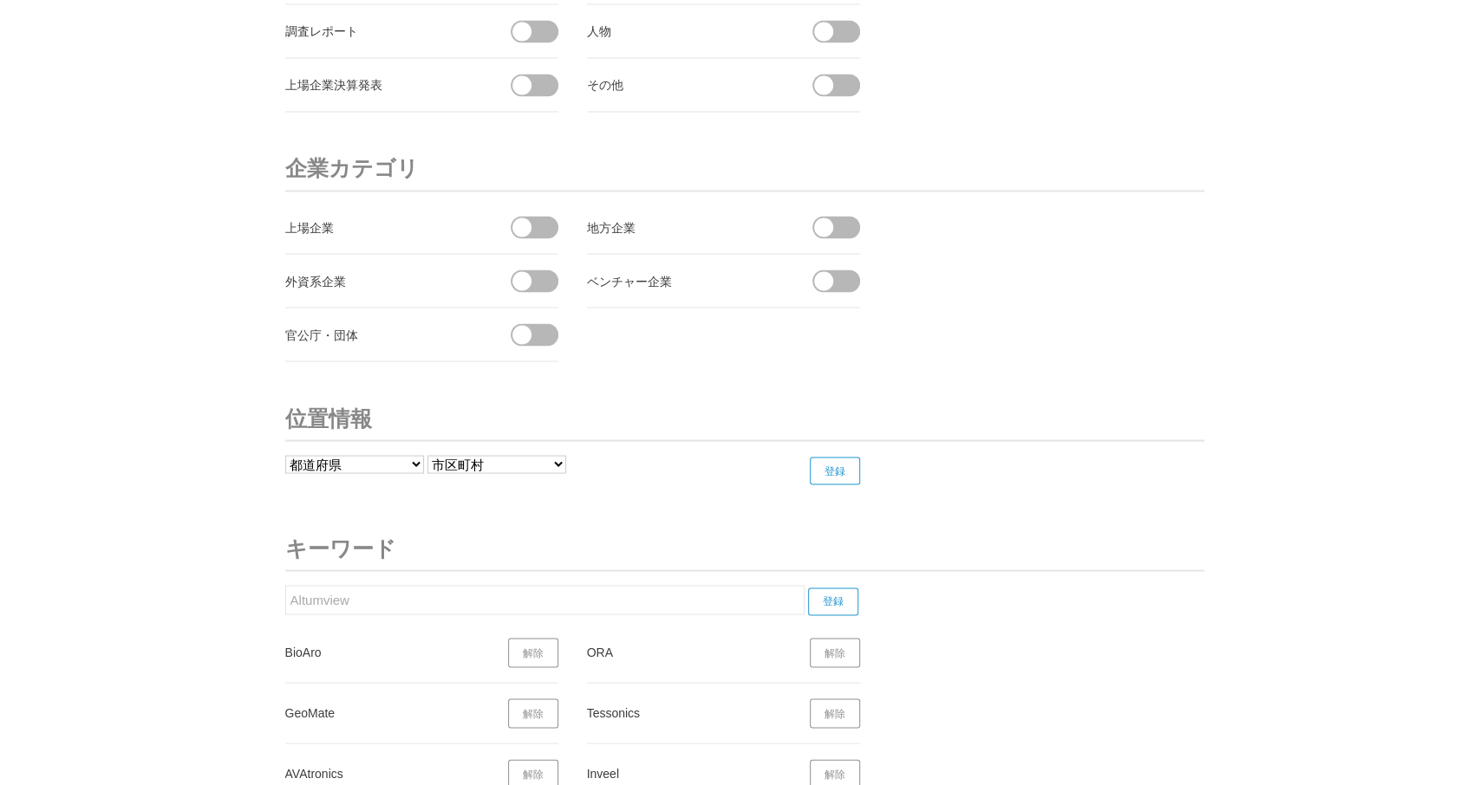
drag, startPoint x: 240, startPoint y: 592, endPoint x: 169, endPoint y: 598, distance: 71.3
click at [285, 597] on input "Altumview" at bounding box center [544, 599] width 519 height 29
click at [835, 588] on input "登録" at bounding box center [833, 602] width 50 height 28
drag, startPoint x: 374, startPoint y: 590, endPoint x: 512, endPoint y: 586, distance: 138.8
click at [285, 586] on input "Synersense" at bounding box center [544, 599] width 519 height 29
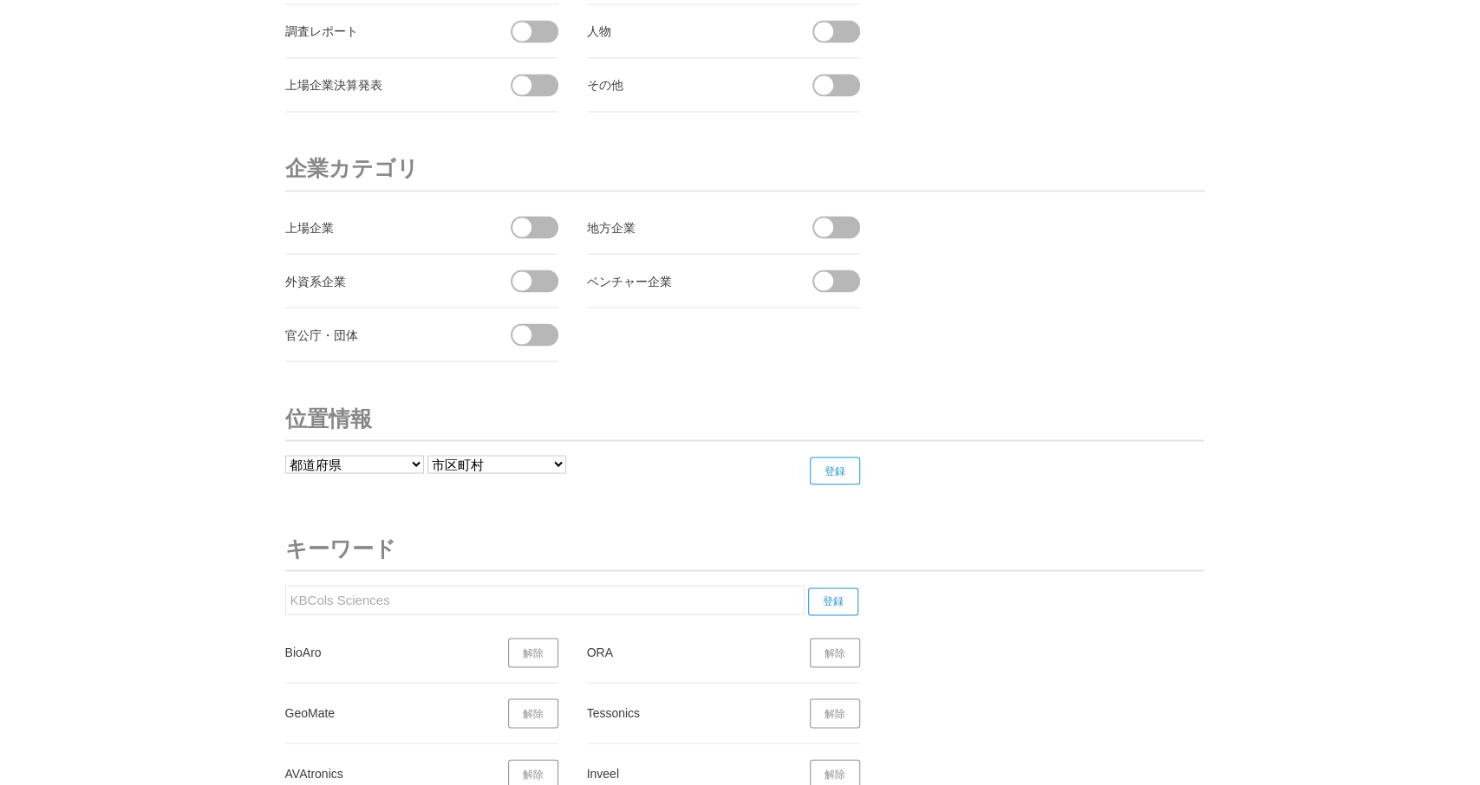
click at [843, 588] on input "登録" at bounding box center [833, 602] width 50 height 28
drag, startPoint x: 387, startPoint y: 596, endPoint x: 371, endPoint y: 588, distance: 17.4
click at [285, 596] on input "KBCols Sciences" at bounding box center [544, 599] width 519 height 29
click at [832, 588] on input "登録" at bounding box center [833, 602] width 50 height 28
drag, startPoint x: 320, startPoint y: 584, endPoint x: 129, endPoint y: 597, distance: 191.2
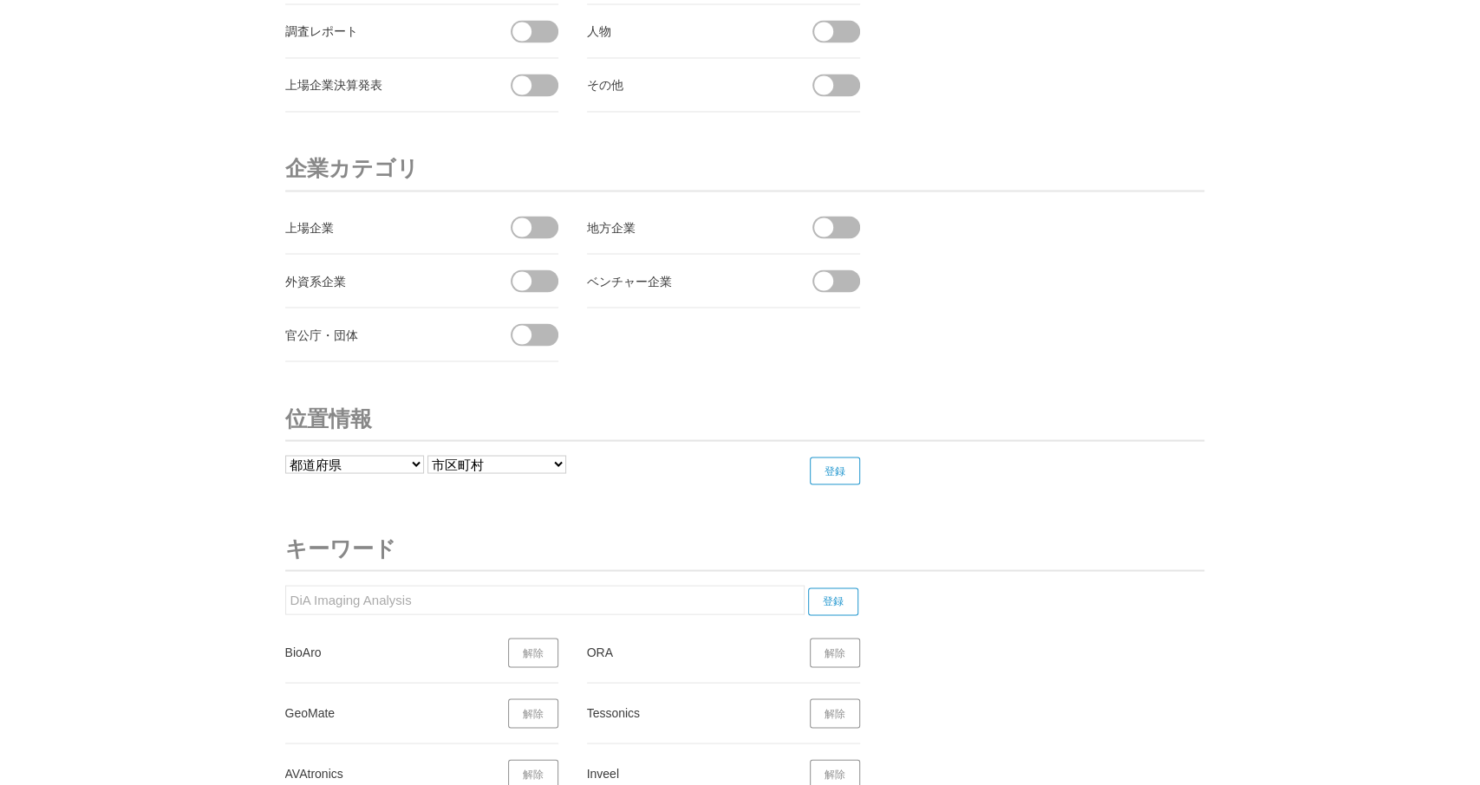
click at [285, 596] on input "DiA Imaging Analysis" at bounding box center [544, 599] width 519 height 29
click at [847, 588] on input "登録" at bounding box center [833, 602] width 50 height 28
drag, startPoint x: 318, startPoint y: 585, endPoint x: 275, endPoint y: 583, distance: 43.4
click at [285, 585] on input "Castor Technologies" at bounding box center [544, 599] width 519 height 29
click at [842, 588] on input "登録" at bounding box center [833, 602] width 50 height 28
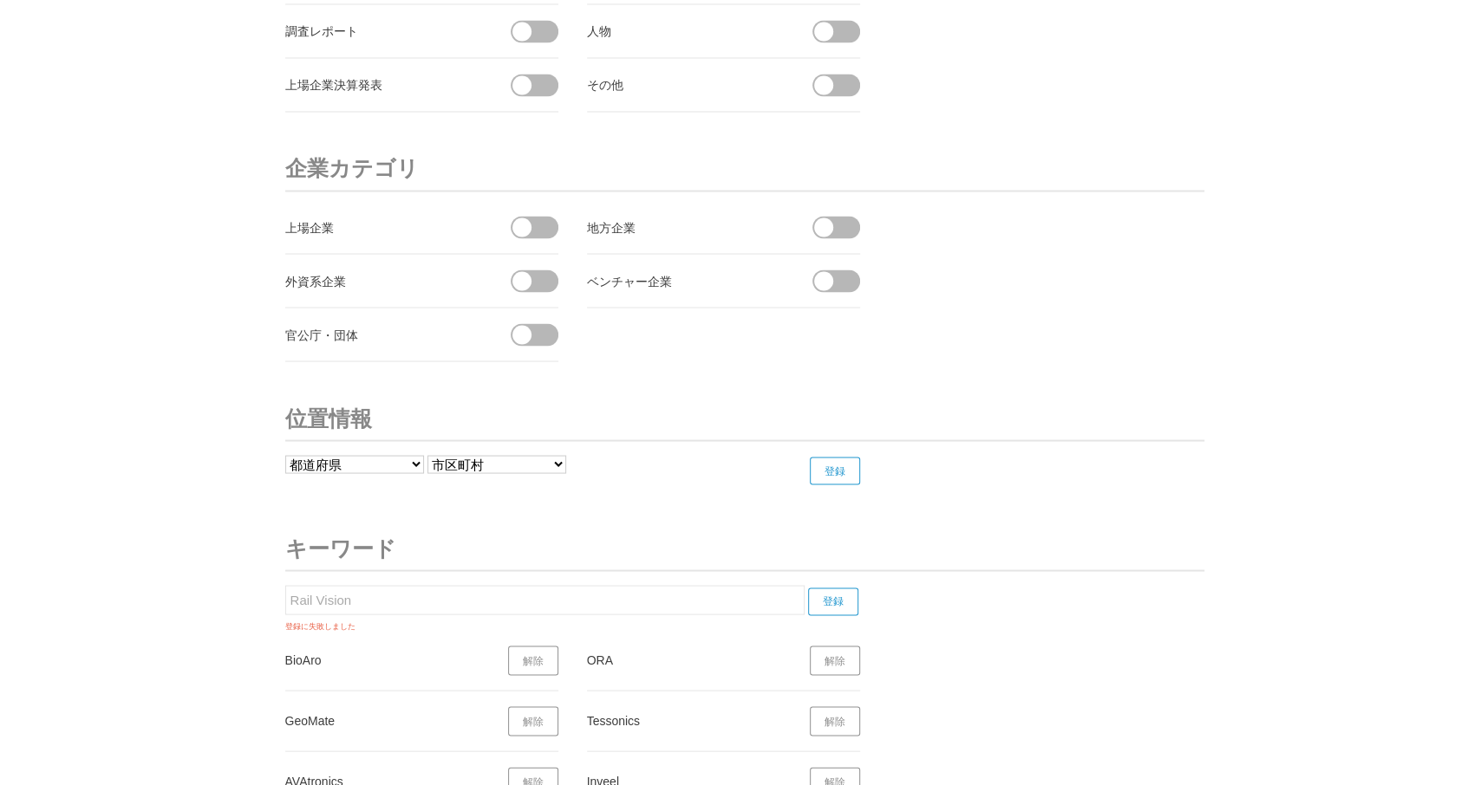
drag, startPoint x: 392, startPoint y: 599, endPoint x: 110, endPoint y: 599, distance: 281.7
drag, startPoint x: 242, startPoint y: 588, endPoint x: 260, endPoint y: 592, distance: 18.7
click at [285, 593] on input "Rail Vision" at bounding box center [544, 599] width 519 height 29
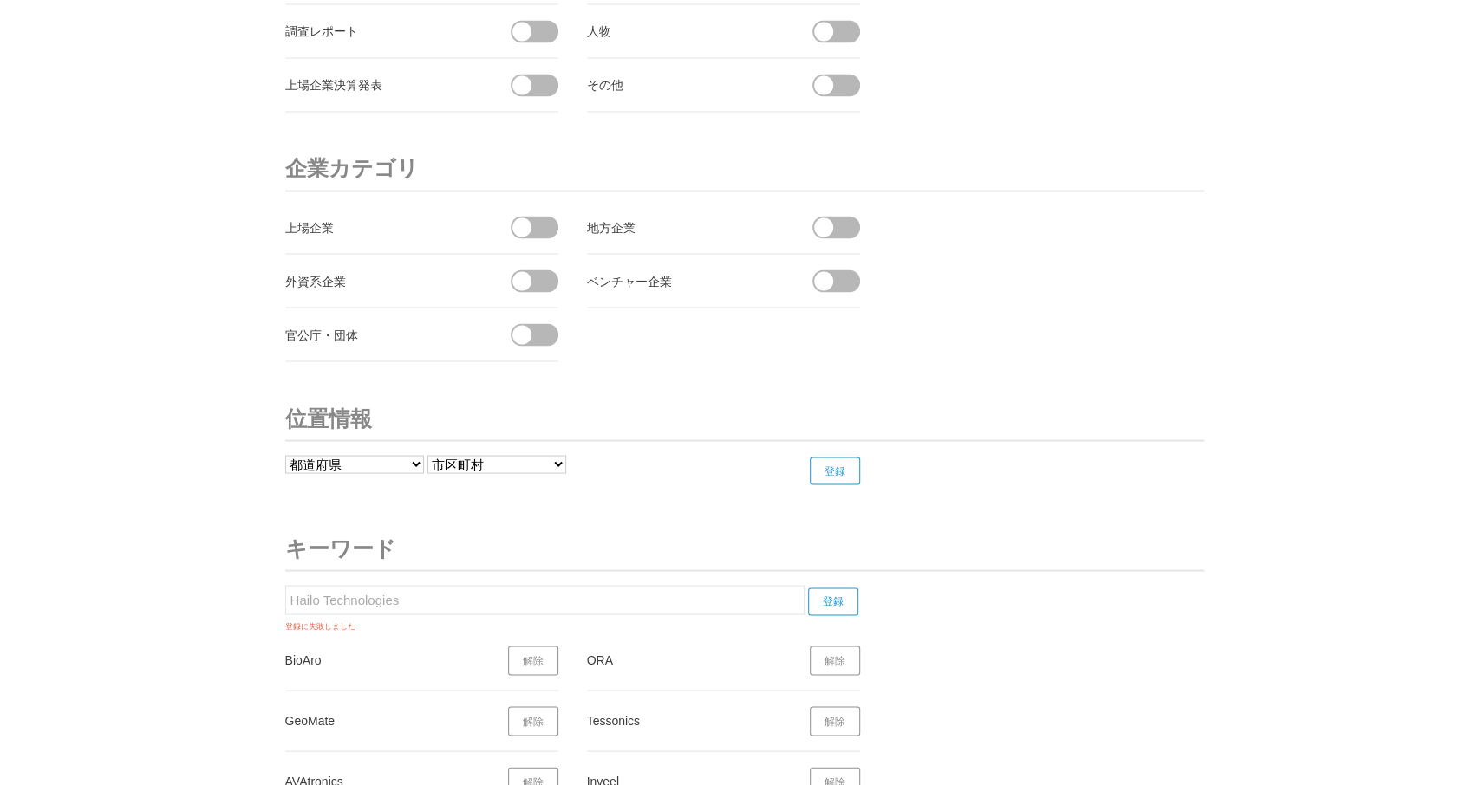
click at [833, 588] on input "登録" at bounding box center [833, 602] width 50 height 28
drag, startPoint x: 394, startPoint y: 590, endPoint x: 160, endPoint y: 583, distance: 234.2
click at [285, 585] on input "Hailo Technologies" at bounding box center [544, 599] width 519 height 29
click at [843, 589] on input "登録" at bounding box center [833, 602] width 50 height 28
drag, startPoint x: 349, startPoint y: 579, endPoint x: 266, endPoint y: 583, distance: 83.3
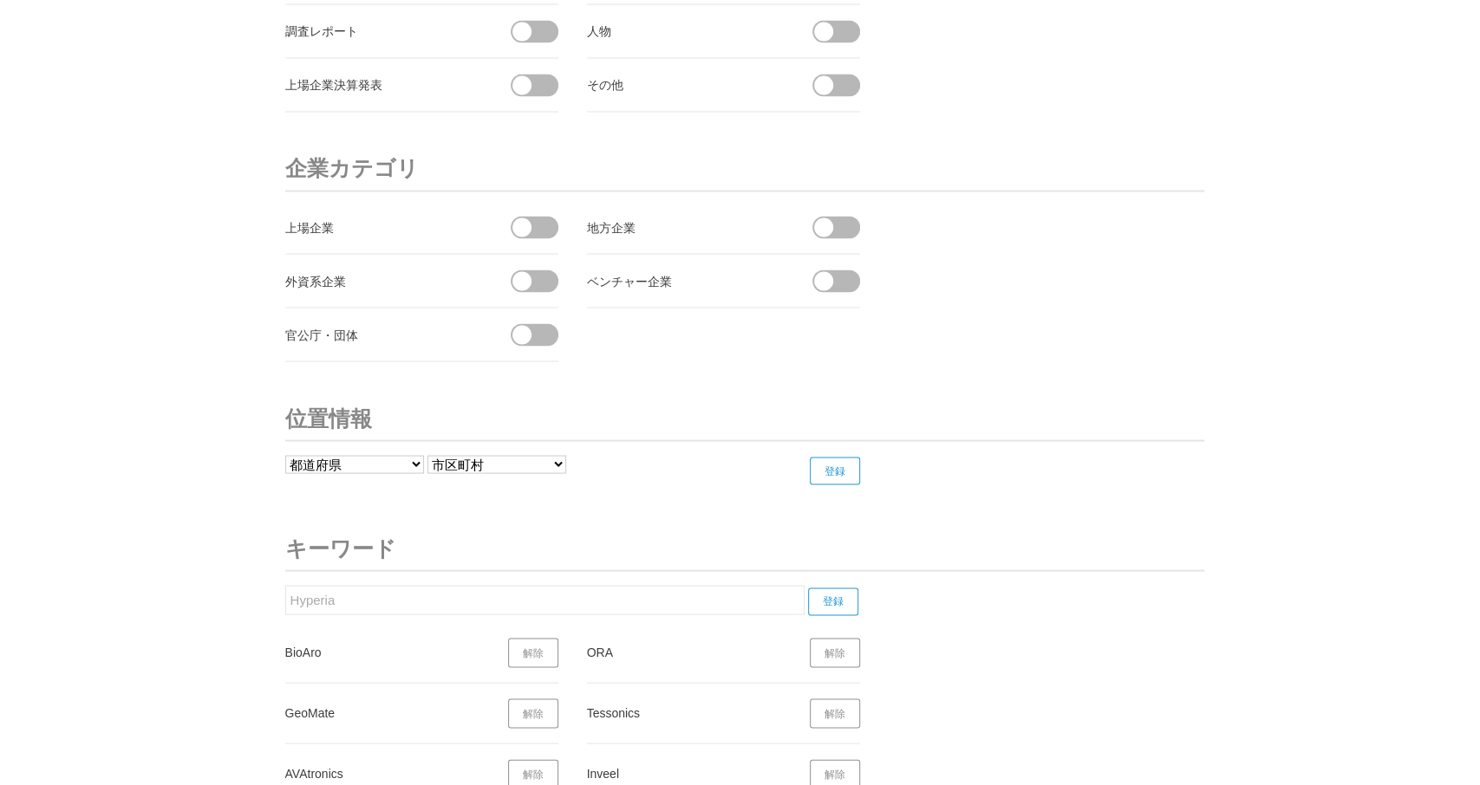
click at [285, 585] on input "Hyperia" at bounding box center [544, 599] width 519 height 29
click at [831, 588] on input "登録" at bounding box center [833, 602] width 50 height 28
drag, startPoint x: 408, startPoint y: 592, endPoint x: 210, endPoint y: 585, distance: 198.6
click at [285, 585] on input "Kyoto's 3D Studio" at bounding box center [544, 599] width 519 height 29
click at [840, 588] on input "登録" at bounding box center [833, 602] width 50 height 28
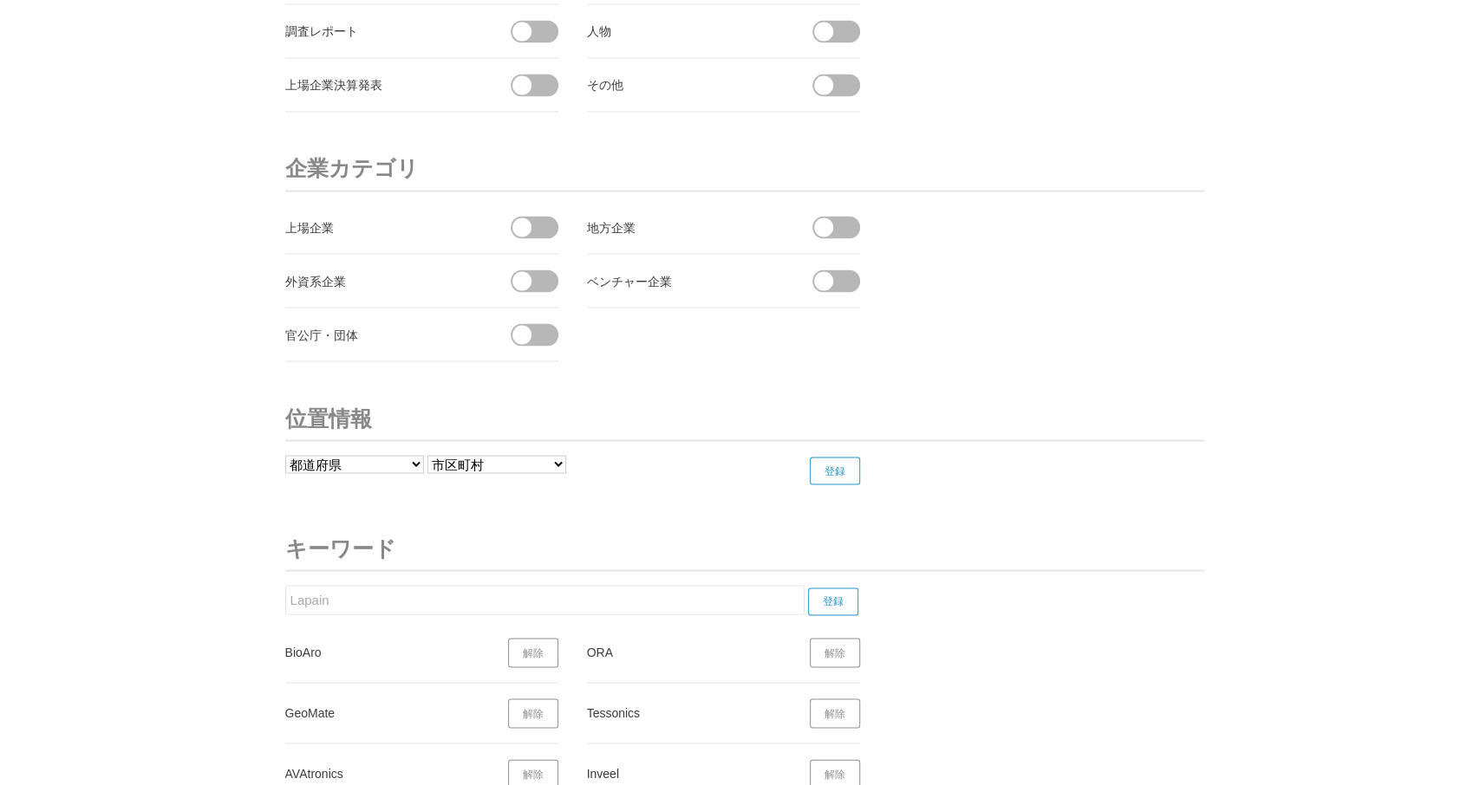
drag, startPoint x: 366, startPoint y: 594, endPoint x: 303, endPoint y: 597, distance: 63.4
click at [285, 594] on input "Lapain" at bounding box center [544, 599] width 519 height 29
click at [834, 588] on input "登録" at bounding box center [833, 602] width 50 height 28
drag, startPoint x: 400, startPoint y: 570, endPoint x: 251, endPoint y: 573, distance: 150.0
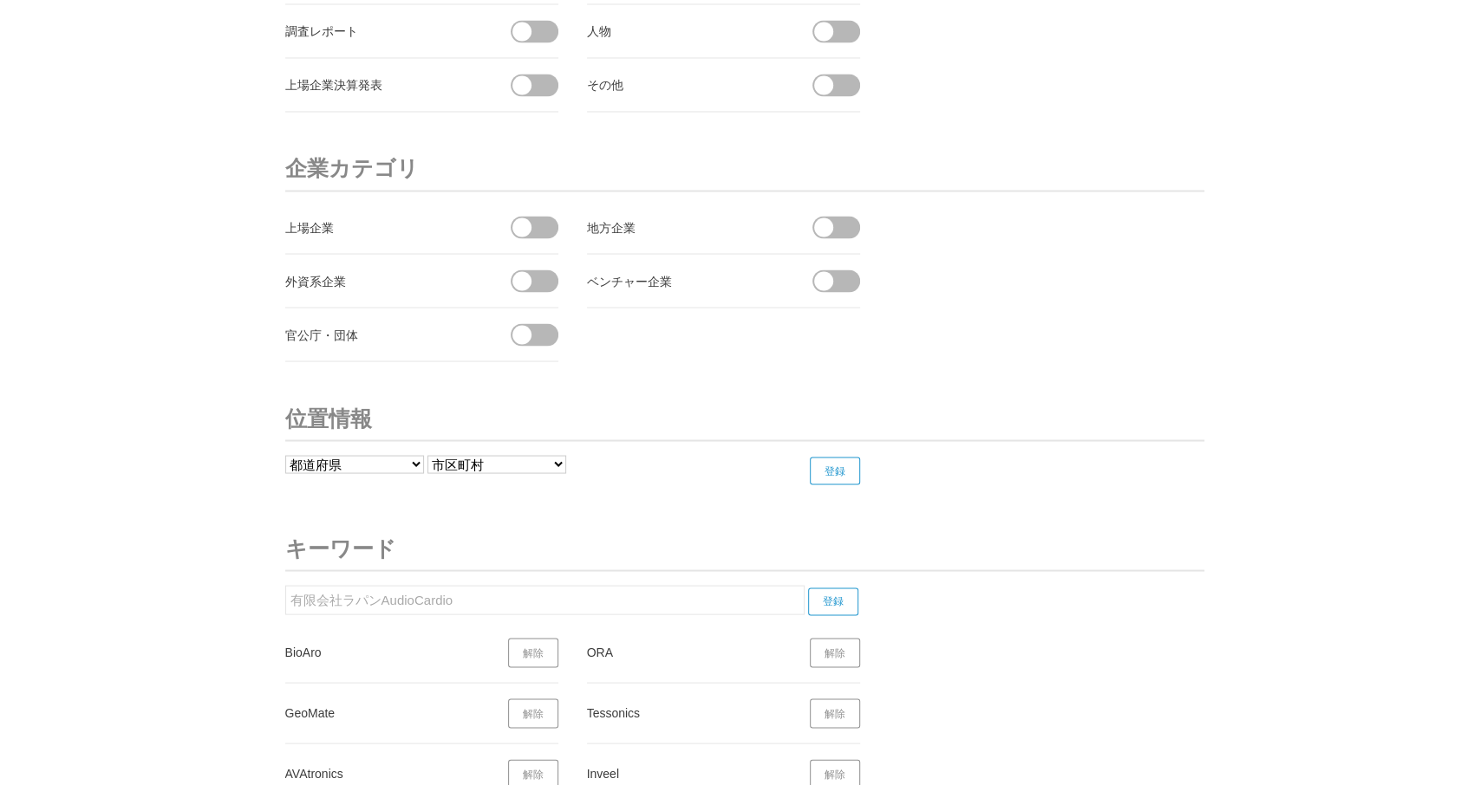
click at [379, 590] on input "有限会社ラパンAudioCardio" at bounding box center [544, 599] width 519 height 29
drag, startPoint x: 381, startPoint y: 590, endPoint x: 172, endPoint y: 587, distance: 208.9
click at [285, 587] on input "有限会社ラパンAudioCardio" at bounding box center [544, 599] width 519 height 29
click at [828, 588] on input "登録" at bounding box center [833, 602] width 50 height 28
drag, startPoint x: 409, startPoint y: 589, endPoint x: 246, endPoint y: 596, distance: 163.1
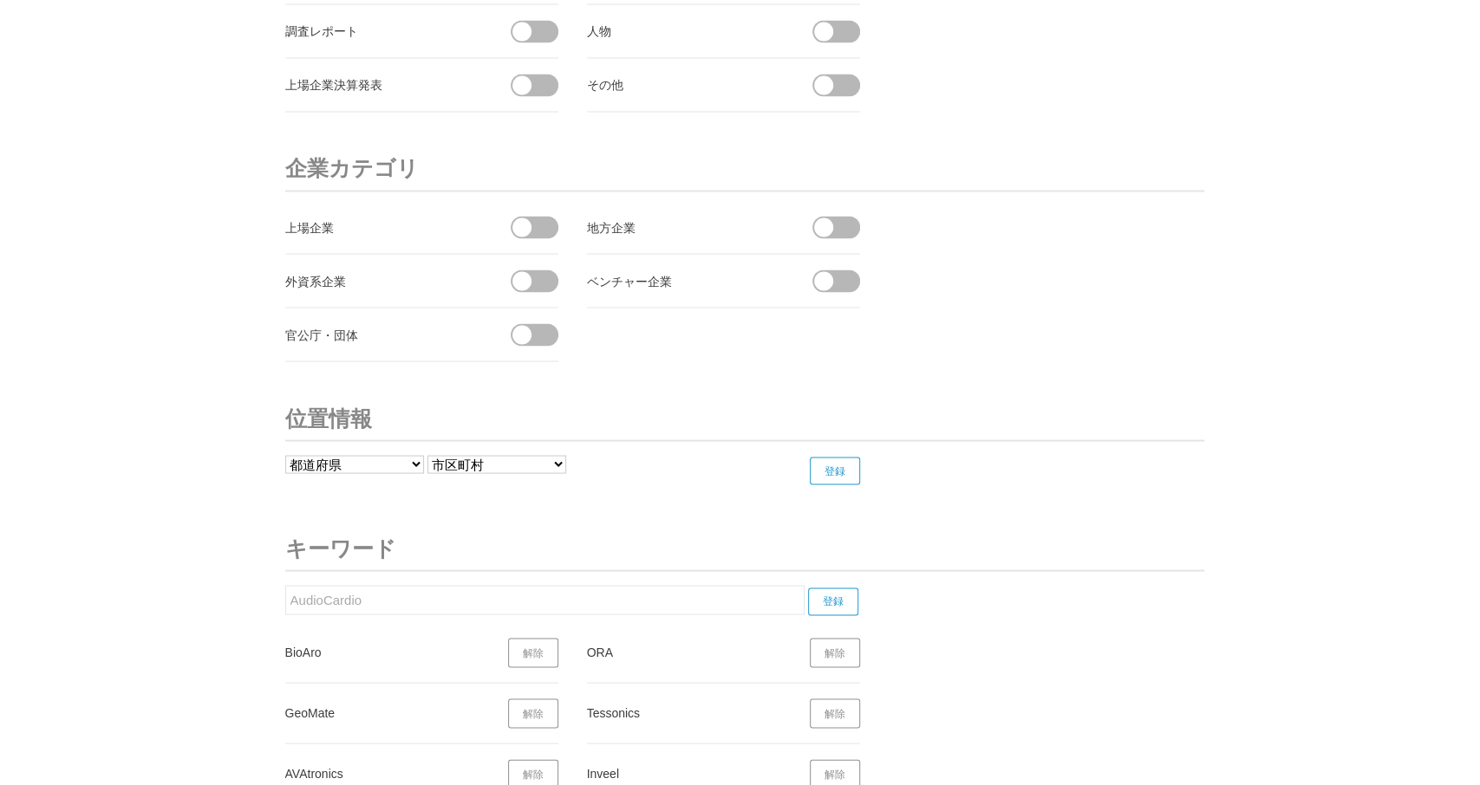
click at [285, 589] on input "AudioCardio" at bounding box center [544, 599] width 519 height 29
click at [835, 588] on input "登録" at bounding box center [833, 602] width 50 height 28
drag, startPoint x: 427, startPoint y: 582, endPoint x: 228, endPoint y: 580, distance: 199.4
click at [285, 585] on input "Redrock Biometrics" at bounding box center [544, 599] width 519 height 29
click at [830, 588] on input "登録" at bounding box center [833, 602] width 50 height 28
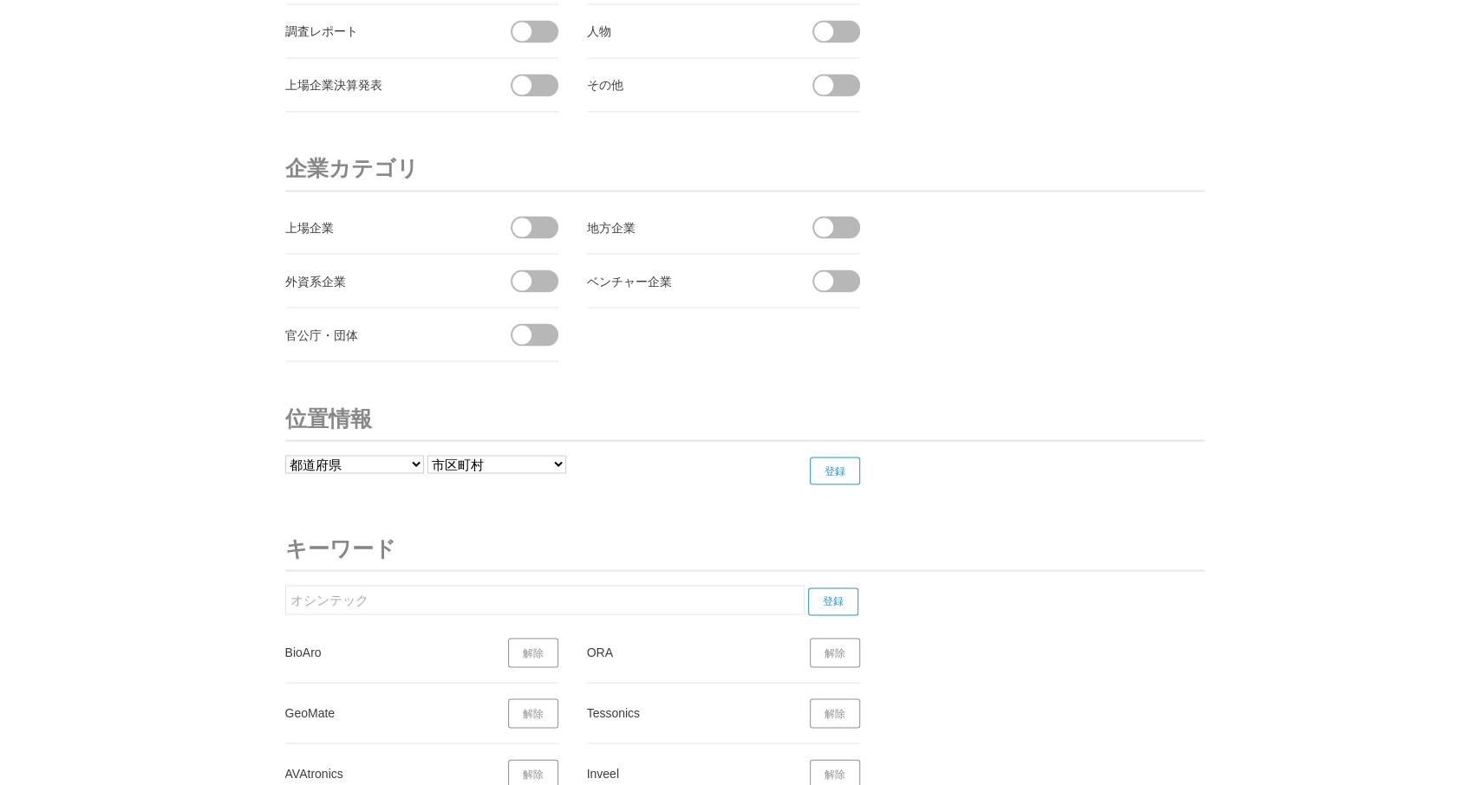
drag, startPoint x: 364, startPoint y: 586, endPoint x: 250, endPoint y: 596, distance: 114.9
click at [285, 596] on input "オシンテック" at bounding box center [544, 599] width 519 height 29
click at [846, 588] on input "登録" at bounding box center [833, 602] width 50 height 28
drag, startPoint x: 414, startPoint y: 583, endPoint x: 508, endPoint y: 593, distance: 94.2
click at [285, 594] on input "アースクリエイト" at bounding box center [544, 599] width 519 height 29
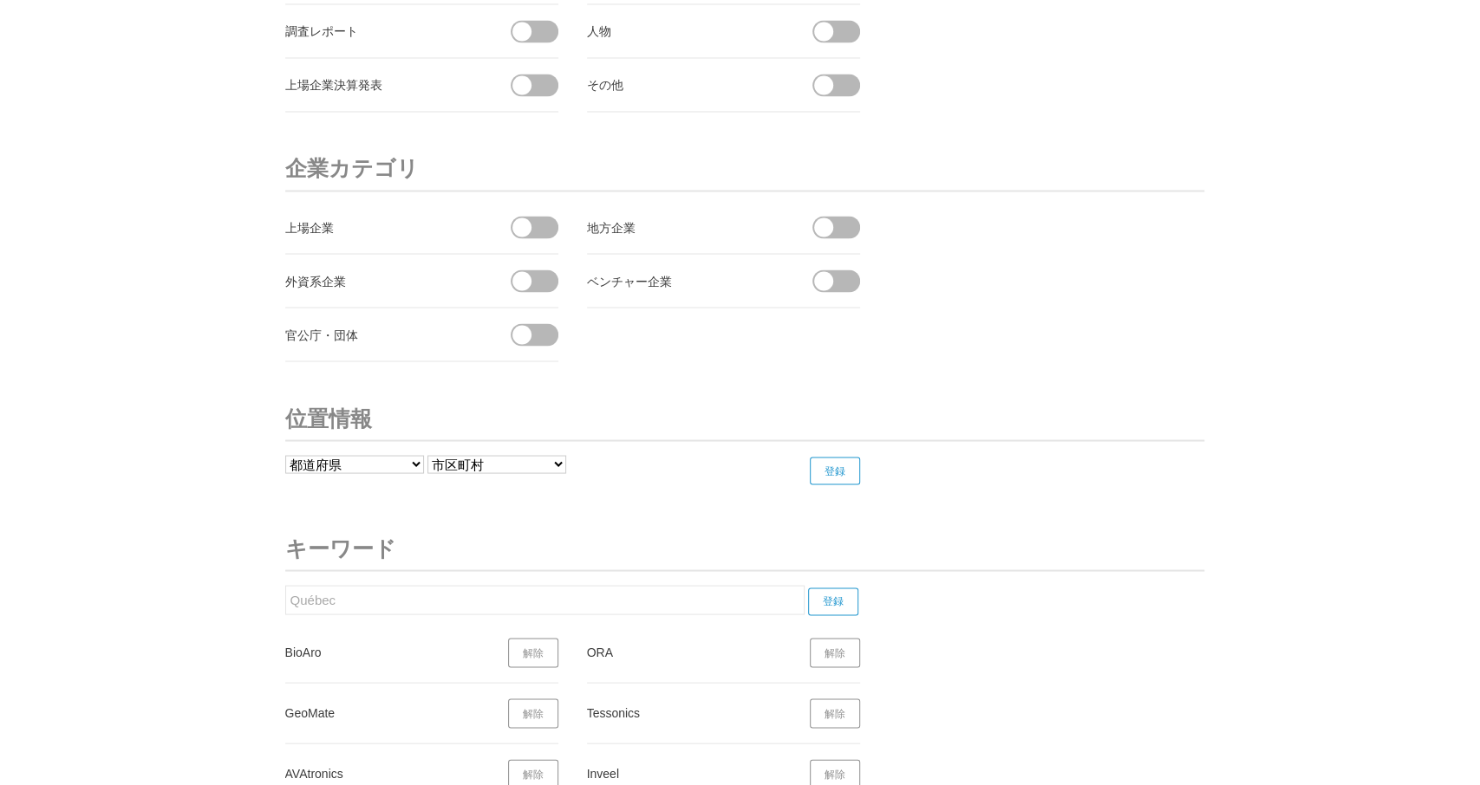
click at [840, 588] on input "登録" at bounding box center [833, 602] width 50 height 28
drag, startPoint x: 332, startPoint y: 590, endPoint x: 234, endPoint y: 584, distance: 98.1
click at [285, 585] on input "Québec" at bounding box center [544, 599] width 519 height 29
click at [838, 588] on input "登録" at bounding box center [833, 602] width 50 height 28
drag, startPoint x: 625, startPoint y: 596, endPoint x: 277, endPoint y: 619, distance: 348.3
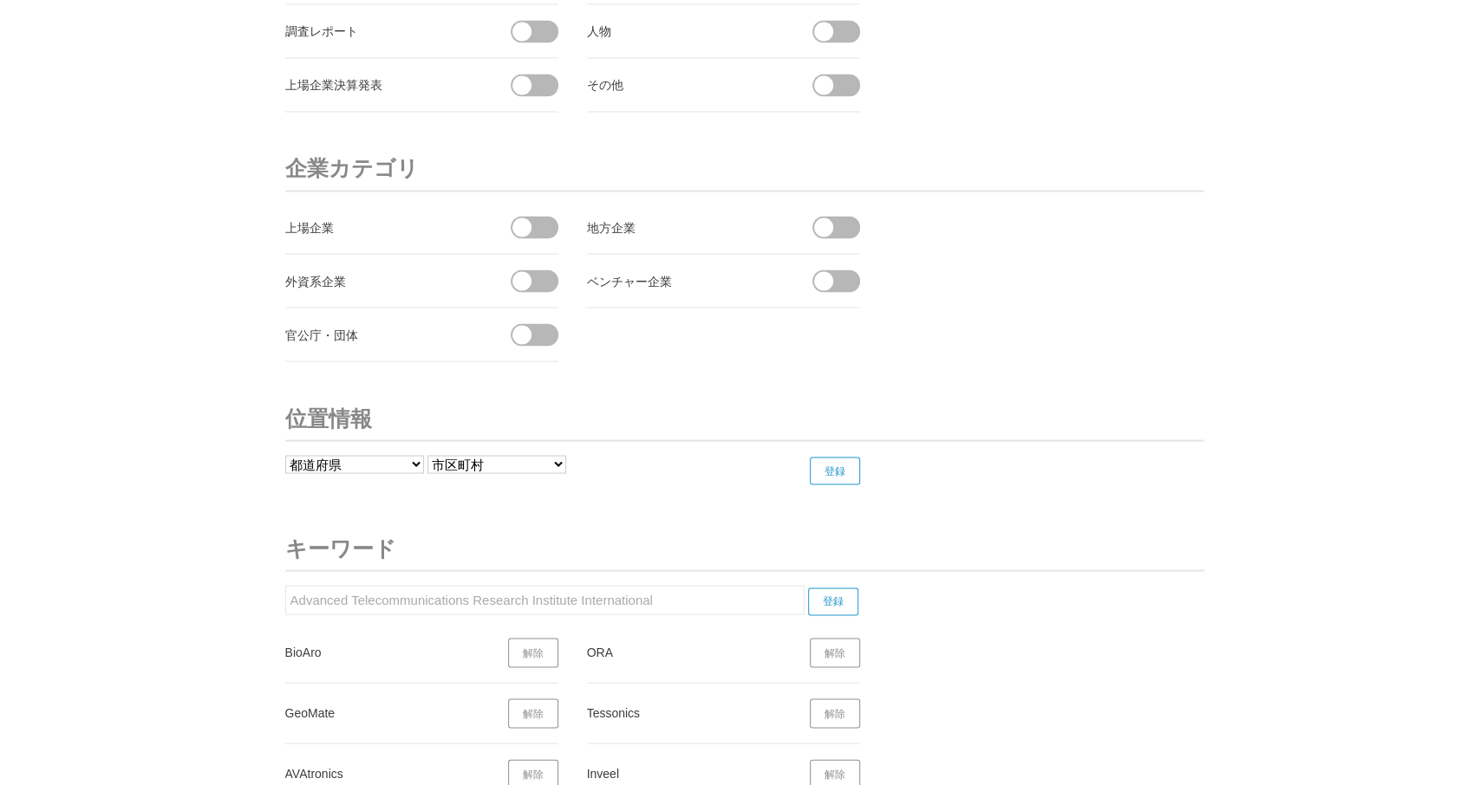
click at [285, 615] on input "Advanced Telecommunications Research Institute International" at bounding box center [544, 599] width 519 height 29
click at [840, 588] on input "登録" at bounding box center [833, 602] width 50 height 28
drag, startPoint x: 367, startPoint y: 590, endPoint x: 301, endPoint y: 583, distance: 66.2
click at [285, 585] on input "MB Dvejetainis" at bounding box center [544, 599] width 519 height 29
click at [839, 588] on input "登録" at bounding box center [833, 602] width 50 height 28
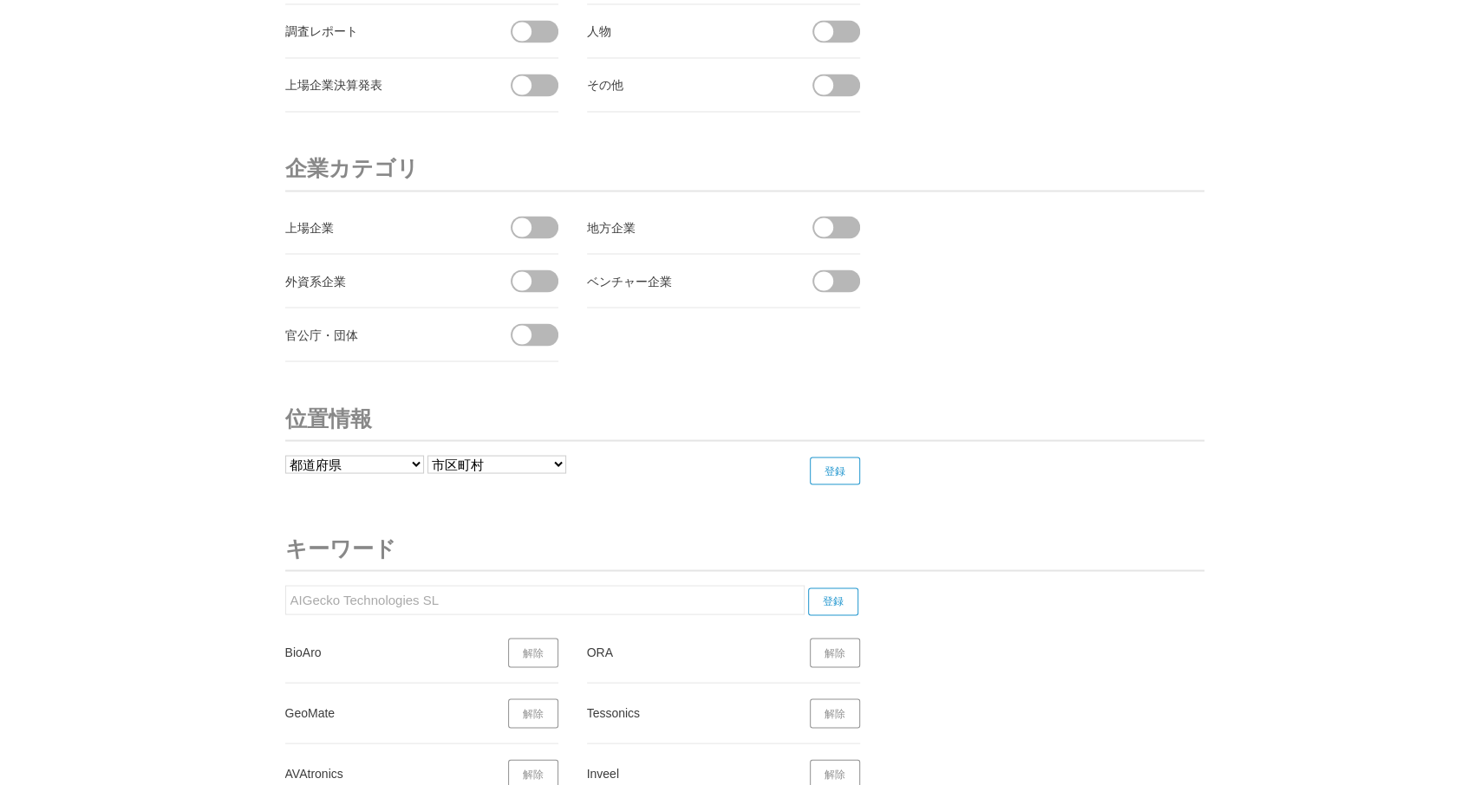
drag, startPoint x: 455, startPoint y: 590, endPoint x: 223, endPoint y: 589, distance: 232.3
click at [285, 589] on input "AIGecko Technologies SL" at bounding box center [544, 599] width 519 height 29
click at [839, 588] on input "登録" at bounding box center [833, 602] width 50 height 28
drag, startPoint x: 351, startPoint y: 588, endPoint x: 260, endPoint y: 593, distance: 91.2
click at [285, 593] on input "Octocam-maps SL" at bounding box center [544, 599] width 519 height 29
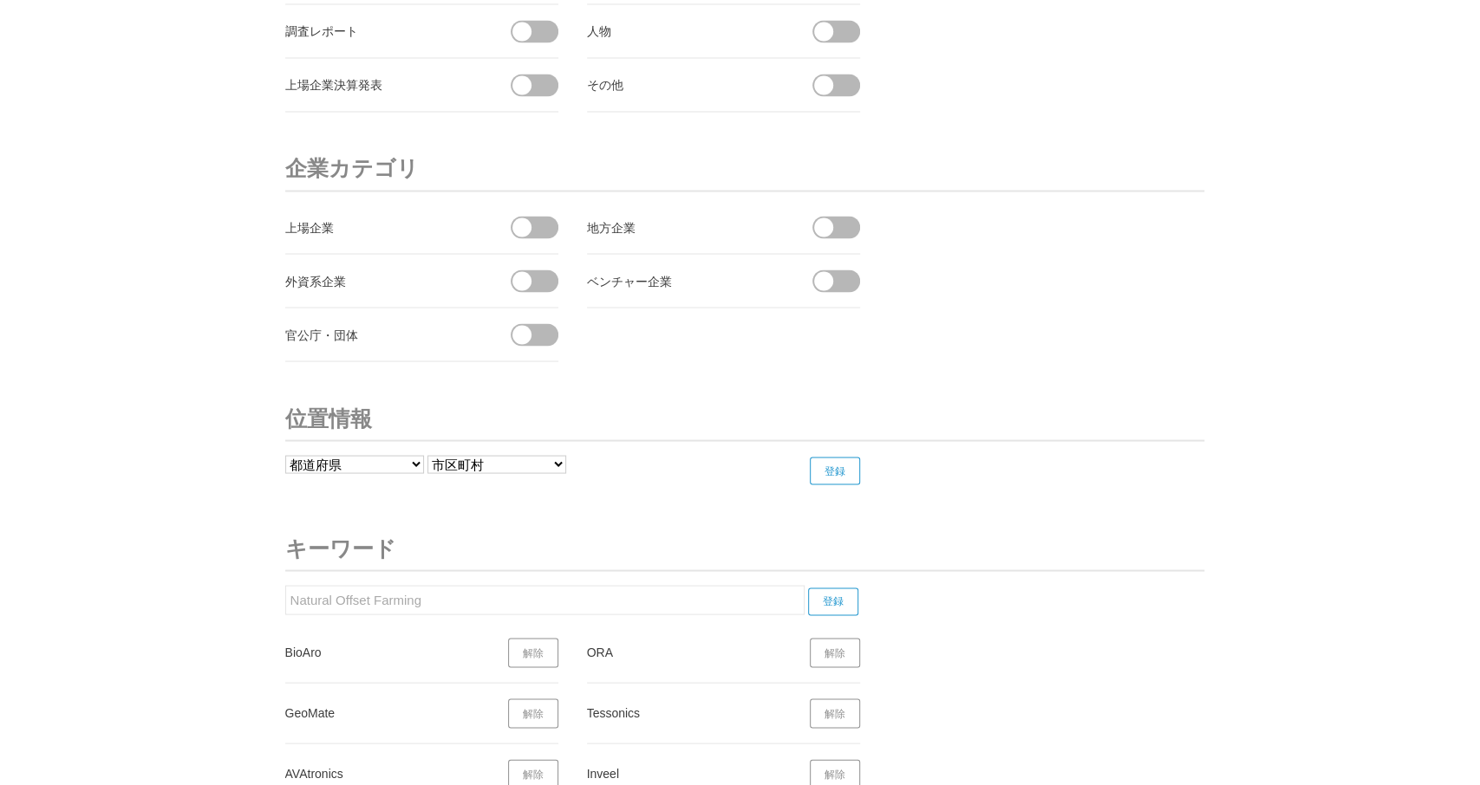
click at [837, 588] on input "登録" at bounding box center [833, 602] width 50 height 28
drag, startPoint x: 412, startPoint y: 585, endPoint x: 297, endPoint y: 582, distance: 114.5
click at [285, 585] on input "Natural Offset Farming" at bounding box center [544, 599] width 519 height 29
click at [835, 588] on input "登録" at bounding box center [833, 602] width 50 height 28
drag, startPoint x: 361, startPoint y: 590, endPoint x: 263, endPoint y: 589, distance: 98.8
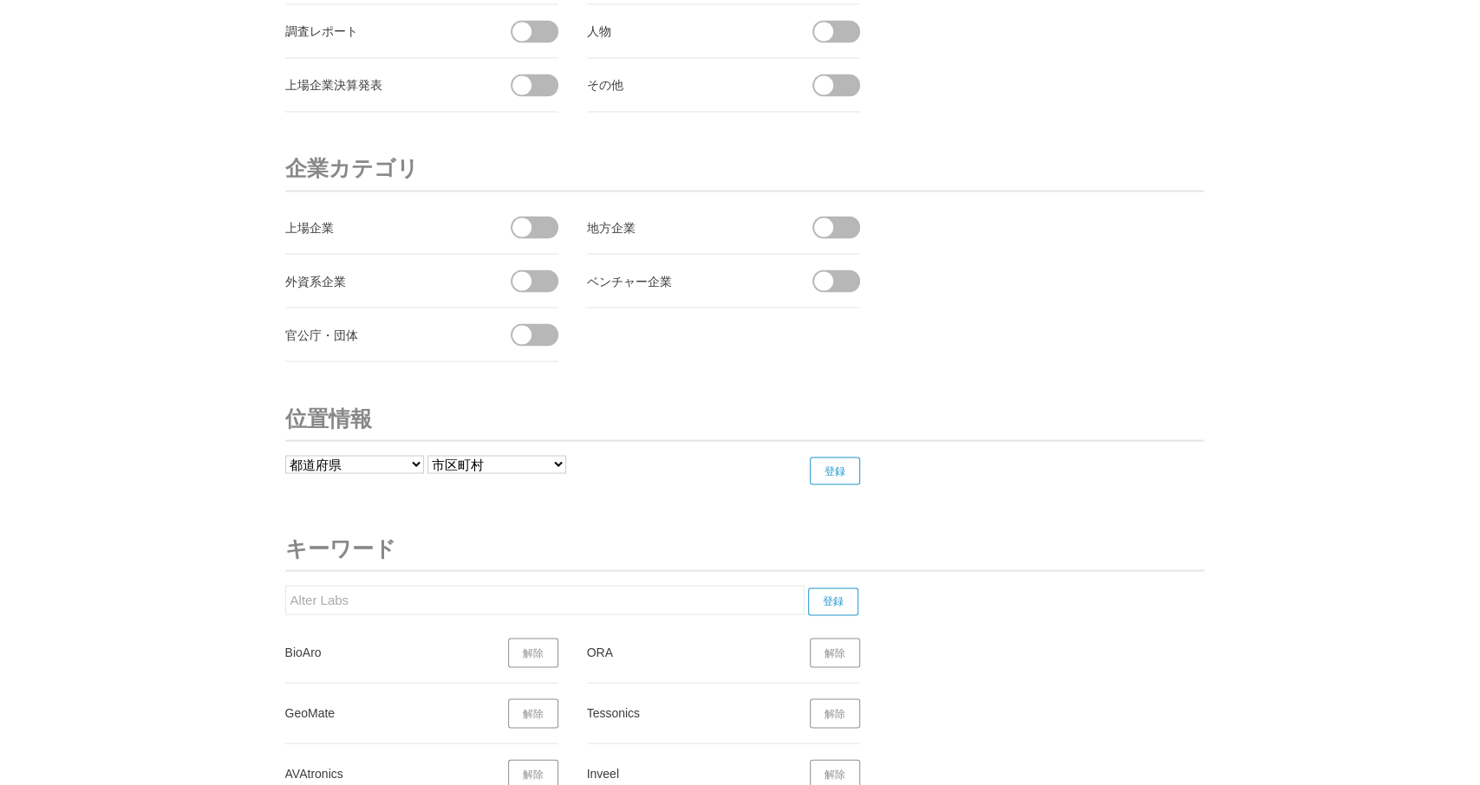
click at [285, 588] on input "Alter Labs" at bounding box center [544, 599] width 519 height 29
click at [840, 588] on input "登録" at bounding box center [833, 602] width 50 height 28
drag, startPoint x: 460, startPoint y: 577, endPoint x: 284, endPoint y: 568, distance: 176.2
click at [285, 585] on input "Neuro-rehabilitation Plus" at bounding box center [544, 599] width 519 height 29
click at [828, 588] on input "登録" at bounding box center [833, 602] width 50 height 28
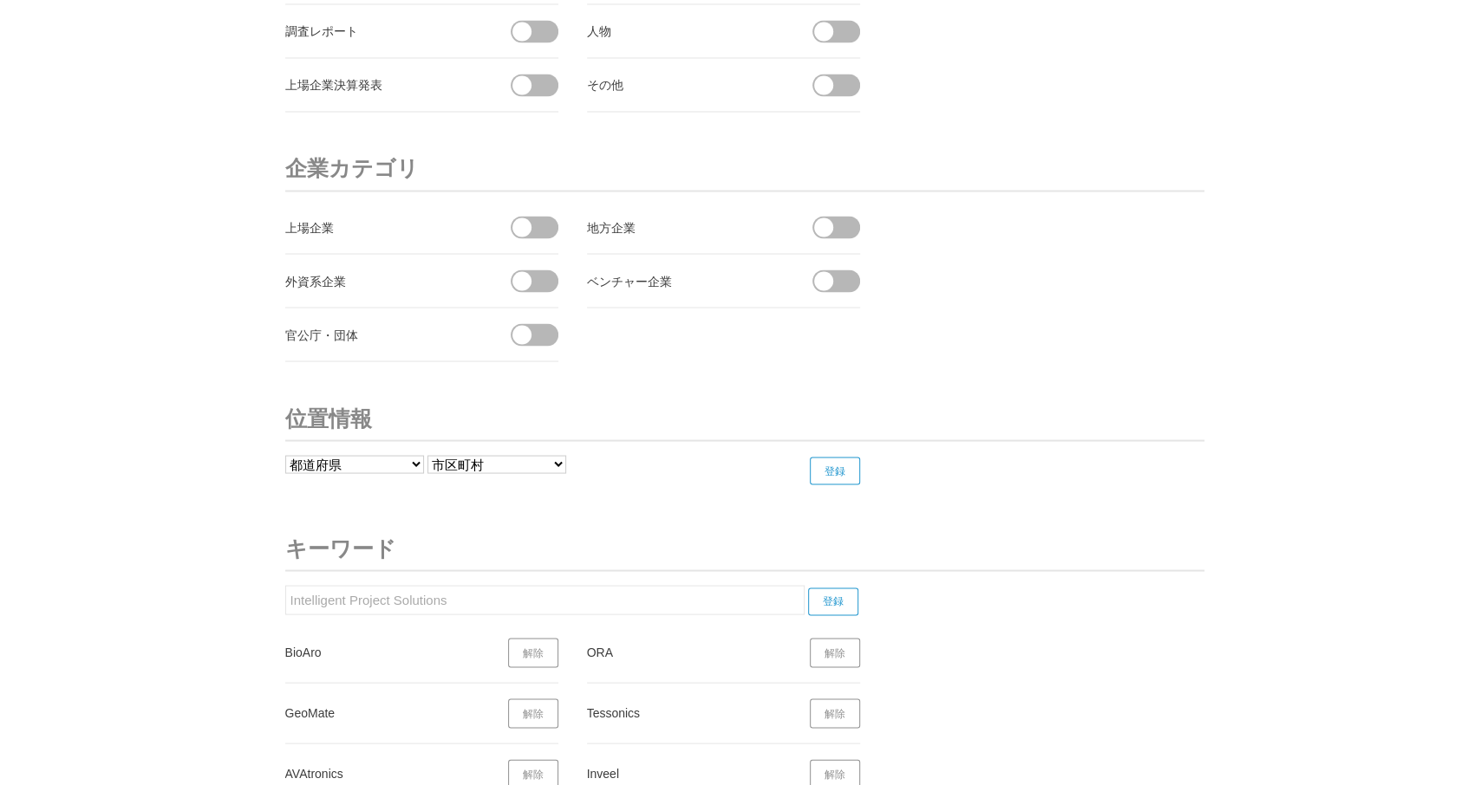
drag, startPoint x: 470, startPoint y: 583, endPoint x: 219, endPoint y: 577, distance: 250.6
click at [285, 585] on input "Intelligent Project Solutions" at bounding box center [544, 599] width 519 height 29
click at [837, 588] on input "登録" at bounding box center [833, 602] width 50 height 28
drag, startPoint x: 441, startPoint y: 586, endPoint x: 204, endPoint y: 594, distance: 237.7
click at [285, 594] on input "YoungRay Company" at bounding box center [544, 599] width 519 height 29
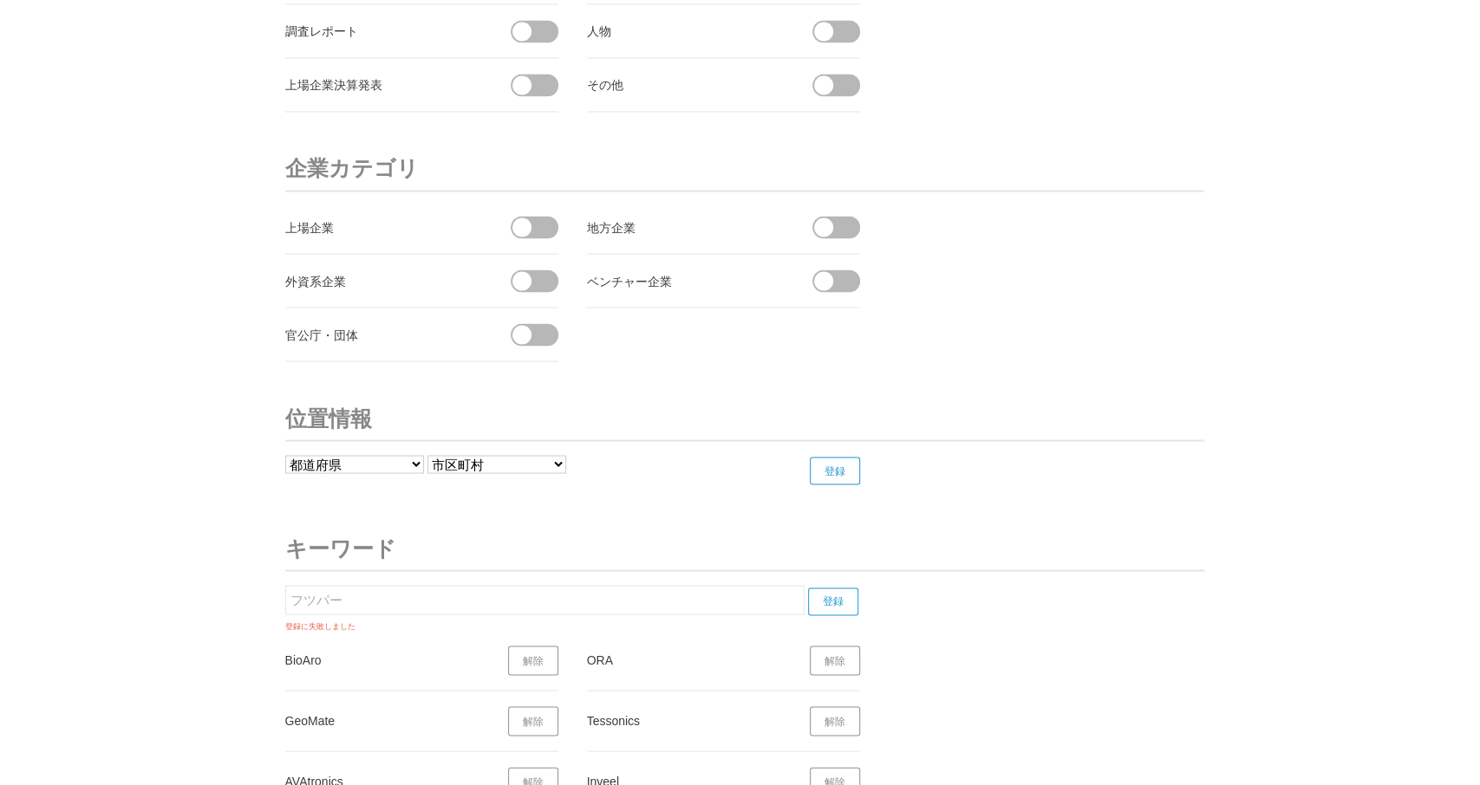
click at [847, 588] on input "登録" at bounding box center [833, 602] width 50 height 28
click at [335, 585] on input "フツパー" at bounding box center [544, 599] width 519 height 29
drag, startPoint x: 238, startPoint y: 583, endPoint x: 333, endPoint y: 583, distance: 95.4
click at [285, 585] on input "フツパー" at bounding box center [544, 599] width 519 height 29
click at [837, 588] on input "登録" at bounding box center [833, 602] width 50 height 28
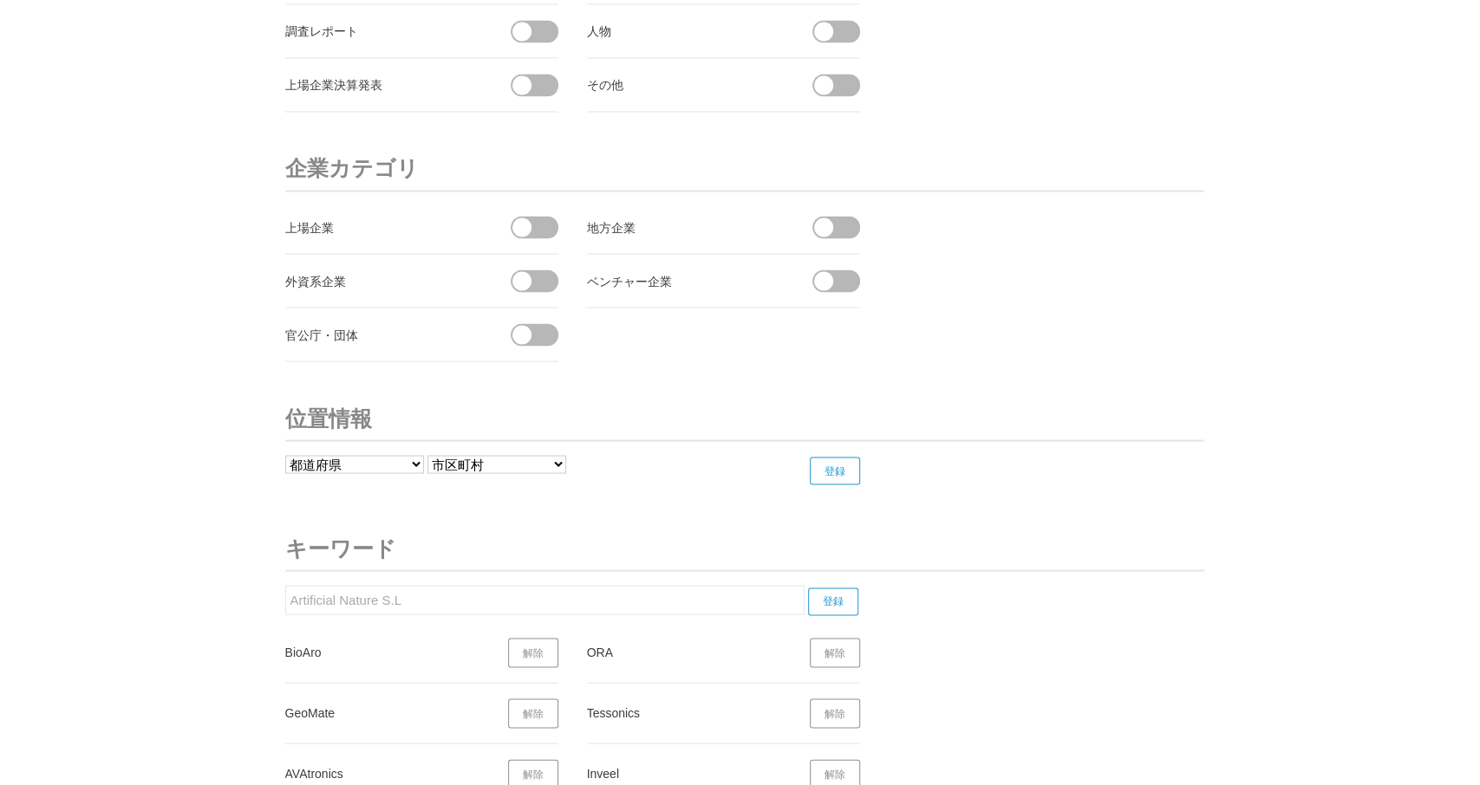
drag, startPoint x: 382, startPoint y: 591, endPoint x: 451, endPoint y: 591, distance: 68.5
click at [451, 591] on input "Artificial Nature S.L" at bounding box center [544, 599] width 519 height 29
click at [845, 589] on input "登録" at bounding box center [833, 602] width 50 height 28
drag, startPoint x: 405, startPoint y: 585, endPoint x: 227, endPoint y: 575, distance: 178.0
click at [285, 585] on input "Artificial Nature" at bounding box center [544, 599] width 519 height 29
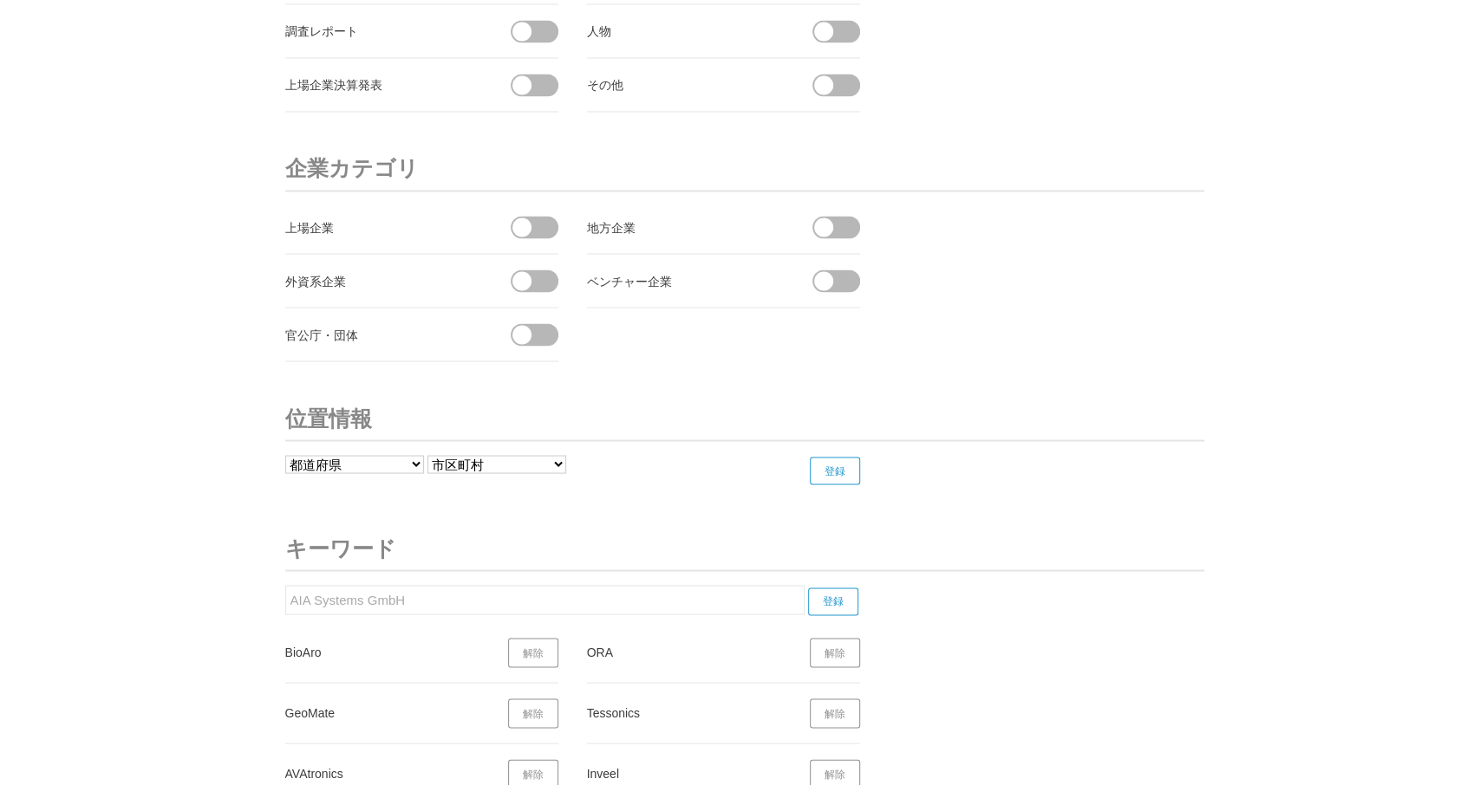
click at [835, 588] on input "登録" at bounding box center [833, 602] width 50 height 28
drag, startPoint x: 429, startPoint y: 590, endPoint x: 235, endPoint y: 576, distance: 194.7
click at [285, 585] on input "AIA Systems GmbH" at bounding box center [544, 599] width 519 height 29
click at [835, 588] on input "登録" at bounding box center [833, 602] width 50 height 28
drag, startPoint x: 462, startPoint y: 587, endPoint x: 257, endPoint y: 563, distance: 206.0
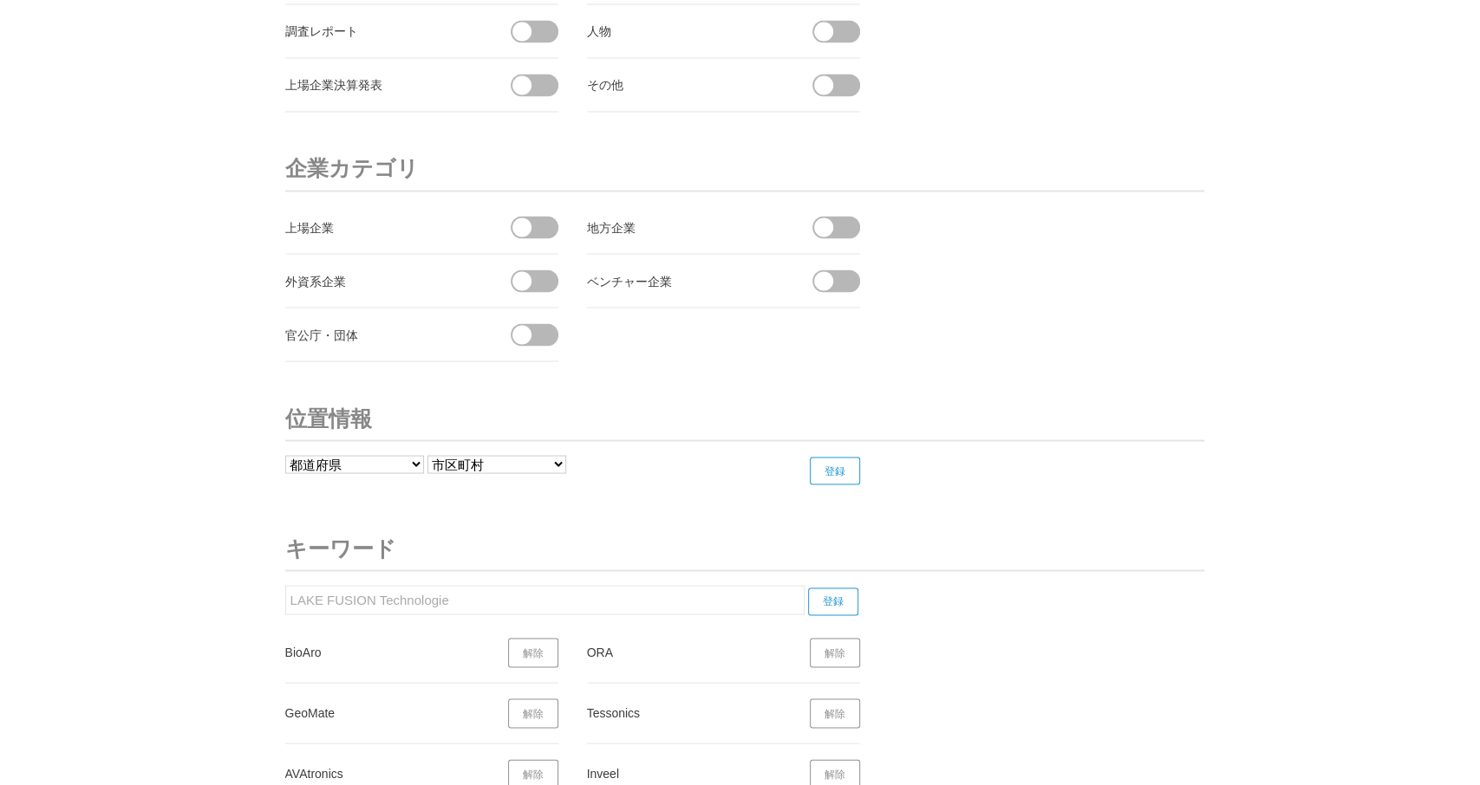
click at [285, 585] on input "LAKE FUSION Technologie" at bounding box center [544, 599] width 519 height 29
click at [826, 588] on input "登録" at bounding box center [833, 602] width 50 height 28
drag, startPoint x: 416, startPoint y: 591, endPoint x: 221, endPoint y: 572, distance: 196.0
click at [285, 585] on input "Octocam-maps" at bounding box center [544, 599] width 519 height 29
click at [840, 588] on input "登録" at bounding box center [833, 602] width 50 height 28
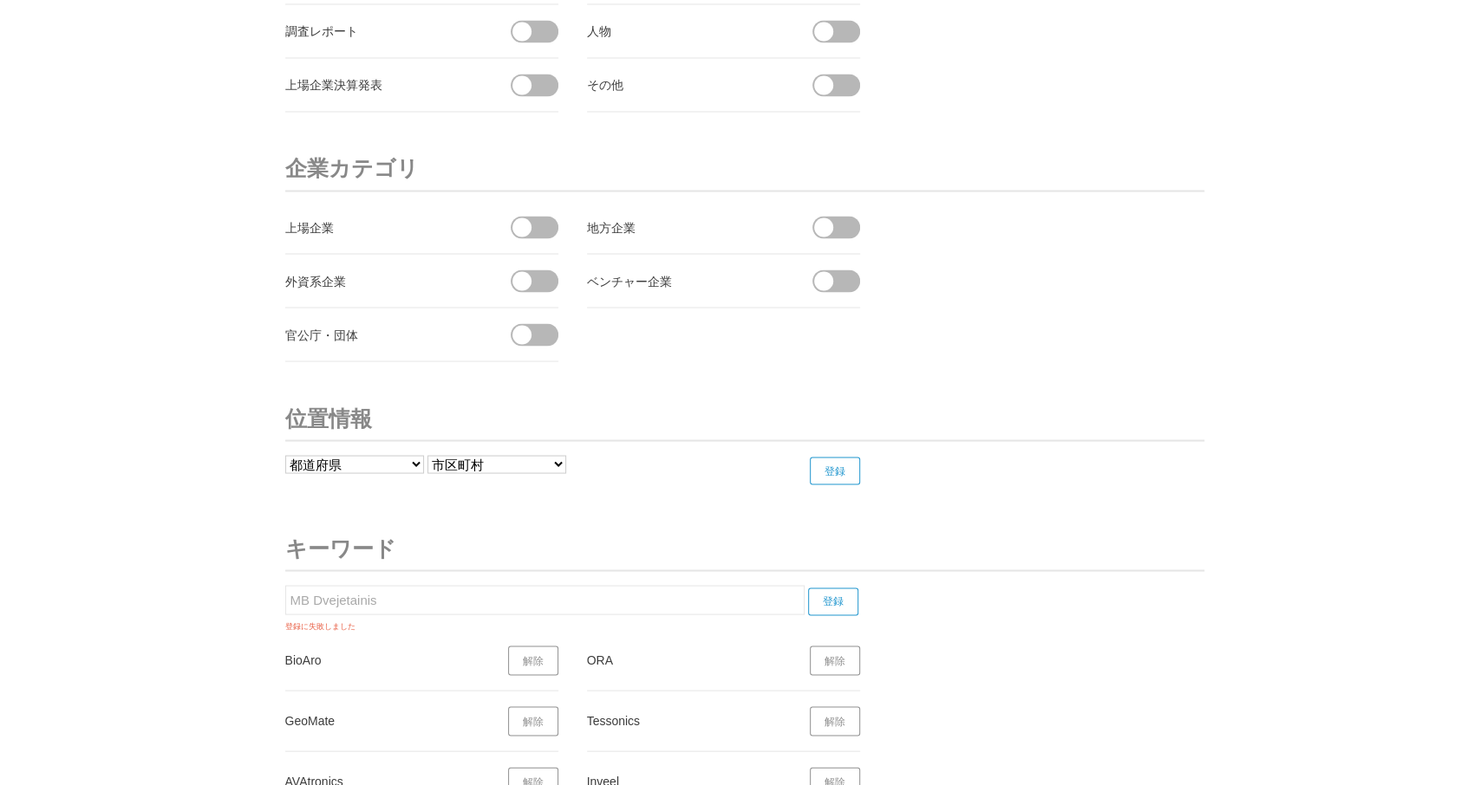
drag, startPoint x: 407, startPoint y: 592, endPoint x: 179, endPoint y: 582, distance: 227.4
click at [285, 585] on input "MB Dvejetainis" at bounding box center [544, 599] width 519 height 29
click at [837, 588] on input "登録" at bounding box center [833, 602] width 50 height 28
drag, startPoint x: 381, startPoint y: 590, endPoint x: 345, endPoint y: 582, distance: 36.6
click at [285, 585] on input "Nabla Vision" at bounding box center [544, 599] width 519 height 29
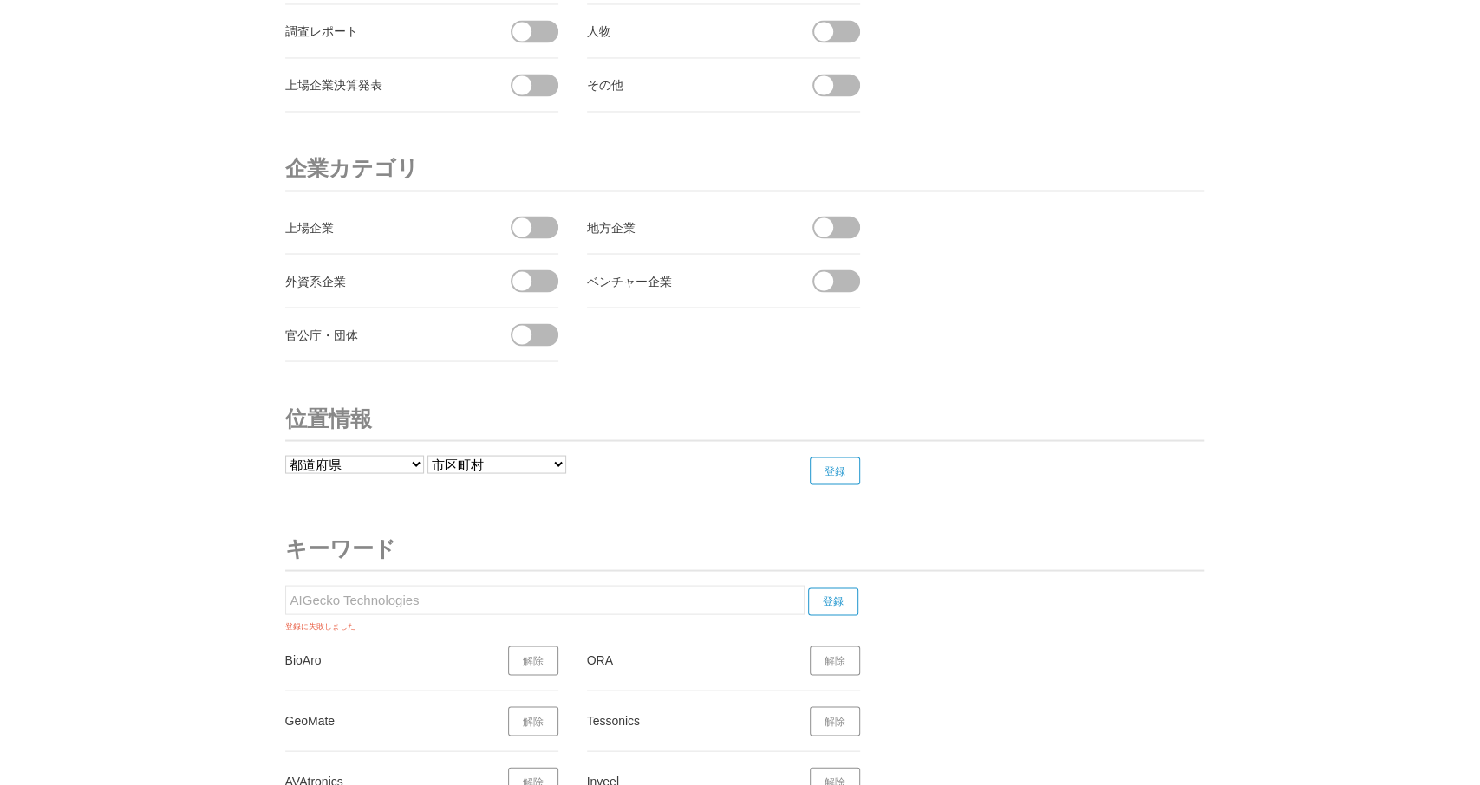
click at [845, 588] on input "登録" at bounding box center [833, 602] width 50 height 28
drag, startPoint x: 424, startPoint y: 580, endPoint x: 203, endPoint y: 580, distance: 221.1
click at [285, 585] on input "AIGecko Technologies" at bounding box center [544, 599] width 519 height 29
click at [828, 588] on input "登録" at bounding box center [833, 602] width 50 height 28
drag, startPoint x: 393, startPoint y: 579, endPoint x: 216, endPoint y: 579, distance: 176.8
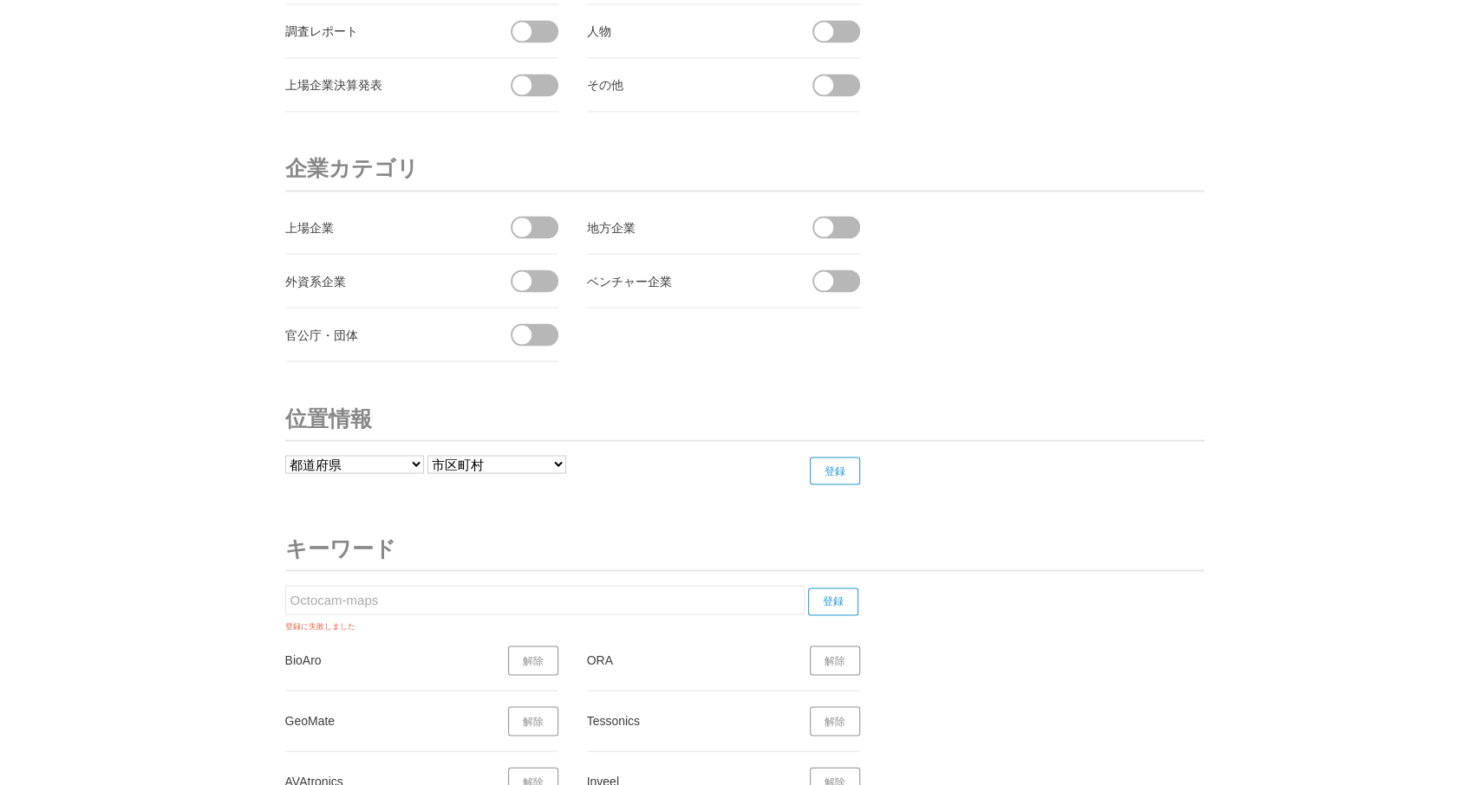
click at [285, 585] on input "Octocam-maps" at bounding box center [544, 599] width 519 height 29
click at [836, 588] on input "登録" at bounding box center [833, 602] width 50 height 28
click at [285, 587] on input "Synthetic Media" at bounding box center [544, 599] width 519 height 29
click at [840, 588] on input "登録" at bounding box center [833, 602] width 50 height 28
drag, startPoint x: 427, startPoint y: 589, endPoint x: 188, endPoint y: 572, distance: 239.9
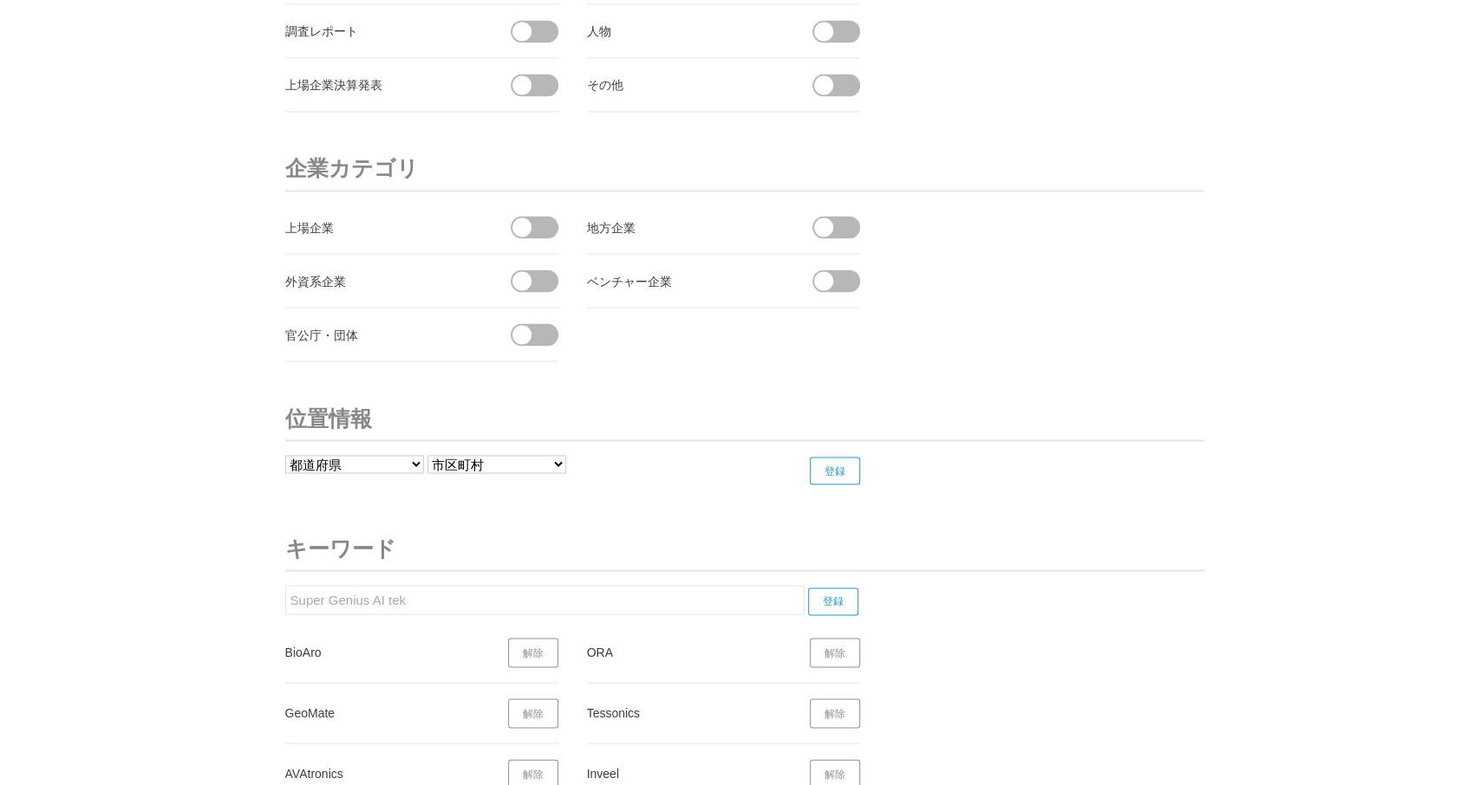
click at [285, 585] on input "Super Genius AI tek" at bounding box center [544, 599] width 519 height 29
click at [827, 588] on input "登録" at bounding box center [833, 602] width 50 height 28
drag, startPoint x: 311, startPoint y: 593, endPoint x: 297, endPoint y: 587, distance: 15.1
drag, startPoint x: 353, startPoint y: 583, endPoint x: 453, endPoint y: 589, distance: 100.7
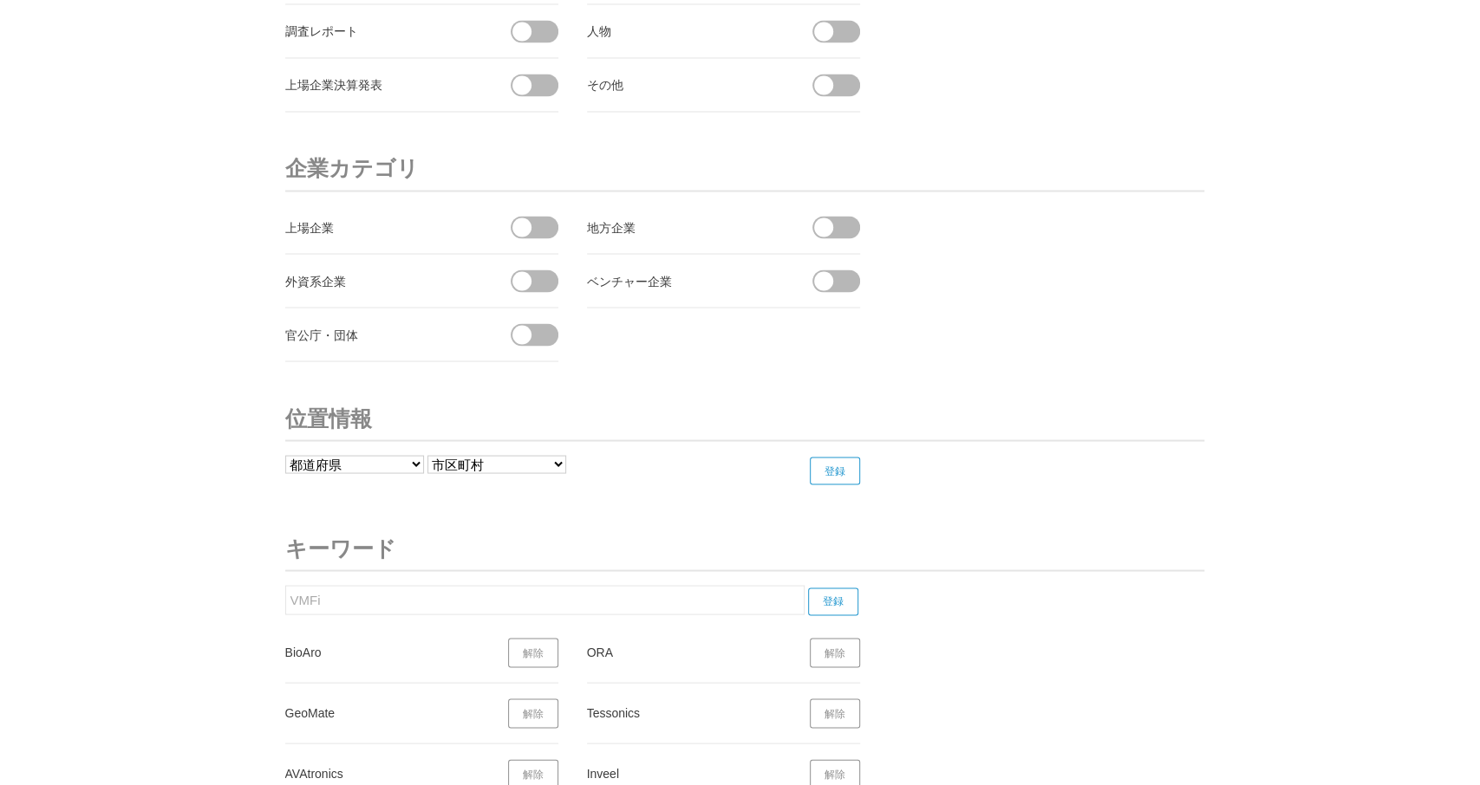
click at [285, 585] on input "VMFi" at bounding box center [544, 599] width 519 height 29
click at [833, 588] on input "登録" at bounding box center [833, 602] width 50 height 28
drag, startPoint x: 372, startPoint y: 574, endPoint x: 462, endPoint y: 573, distance: 90.2
click at [285, 585] on input "Optina DX" at bounding box center [544, 599] width 519 height 29
click at [839, 588] on input "登録" at bounding box center [833, 602] width 50 height 28
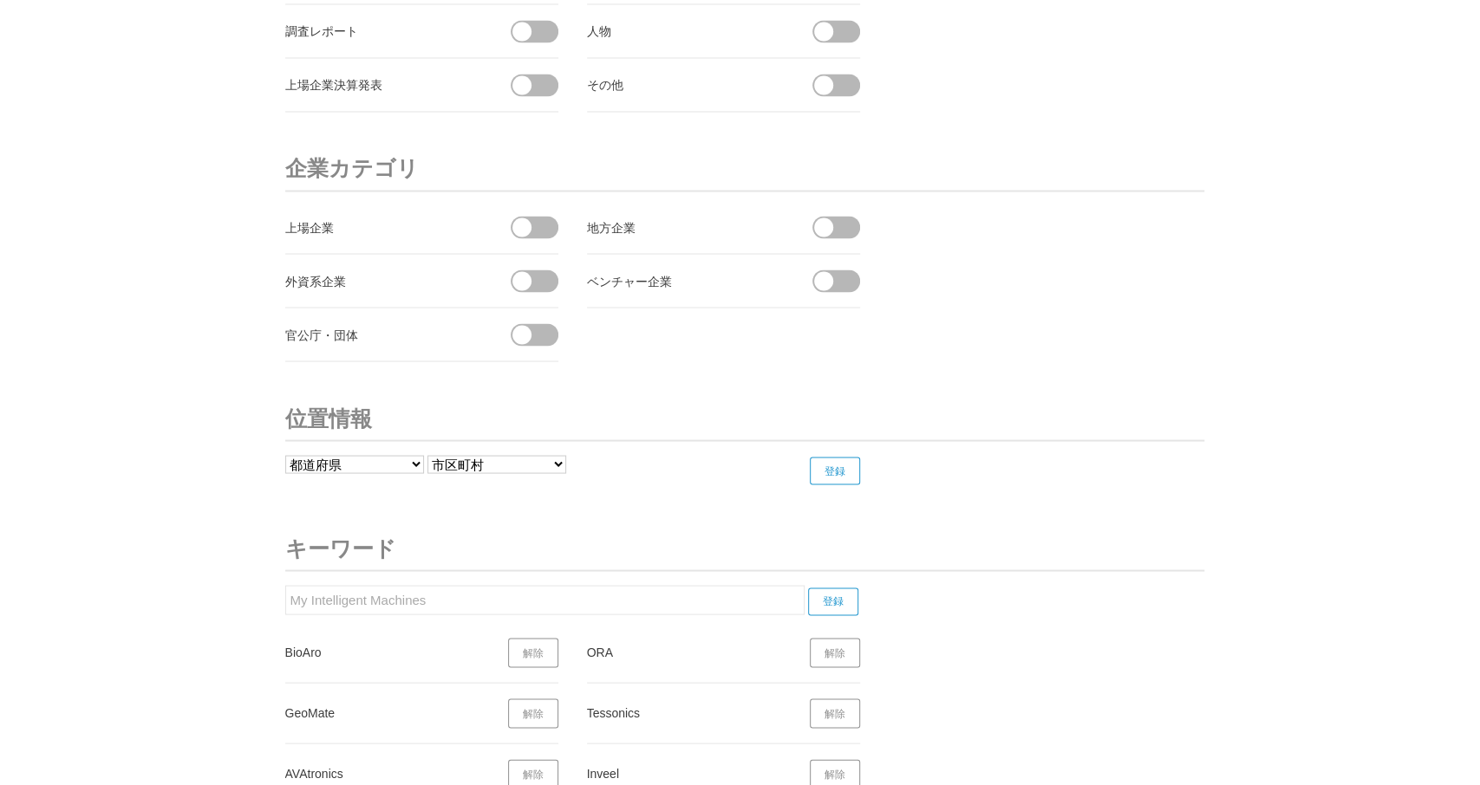
drag, startPoint x: 456, startPoint y: 580, endPoint x: 240, endPoint y: 576, distance: 215.9
click at [285, 585] on input "My Intelligent Machines" at bounding box center [544, 599] width 519 height 29
click at [827, 588] on input "登録" at bounding box center [833, 602] width 50 height 28
drag, startPoint x: 488, startPoint y: 589, endPoint x: 262, endPoint y: 579, distance: 226.5
click at [285, 585] on input "As Simple As That Technologies" at bounding box center [544, 599] width 519 height 29
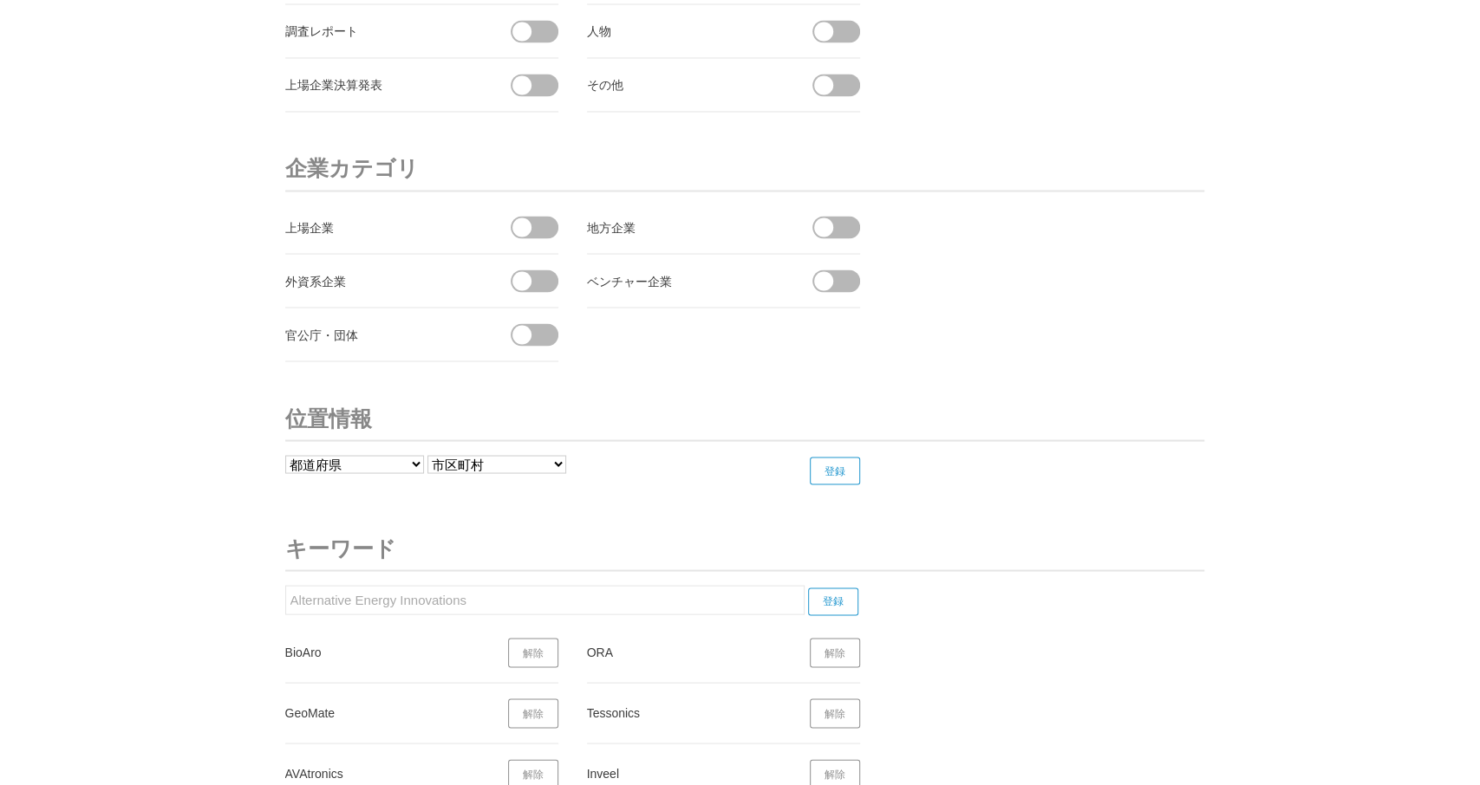
click at [844, 588] on input "登録" at bounding box center [833, 602] width 50 height 28
drag, startPoint x: 476, startPoint y: 587, endPoint x: 182, endPoint y: 576, distance: 294.1
click at [285, 585] on input "Alternative Energy Innovations" at bounding box center [544, 599] width 519 height 29
click at [840, 588] on input "登録" at bounding box center [833, 602] width 50 height 28
drag, startPoint x: 356, startPoint y: 583, endPoint x: 347, endPoint y: 583, distance: 9.5
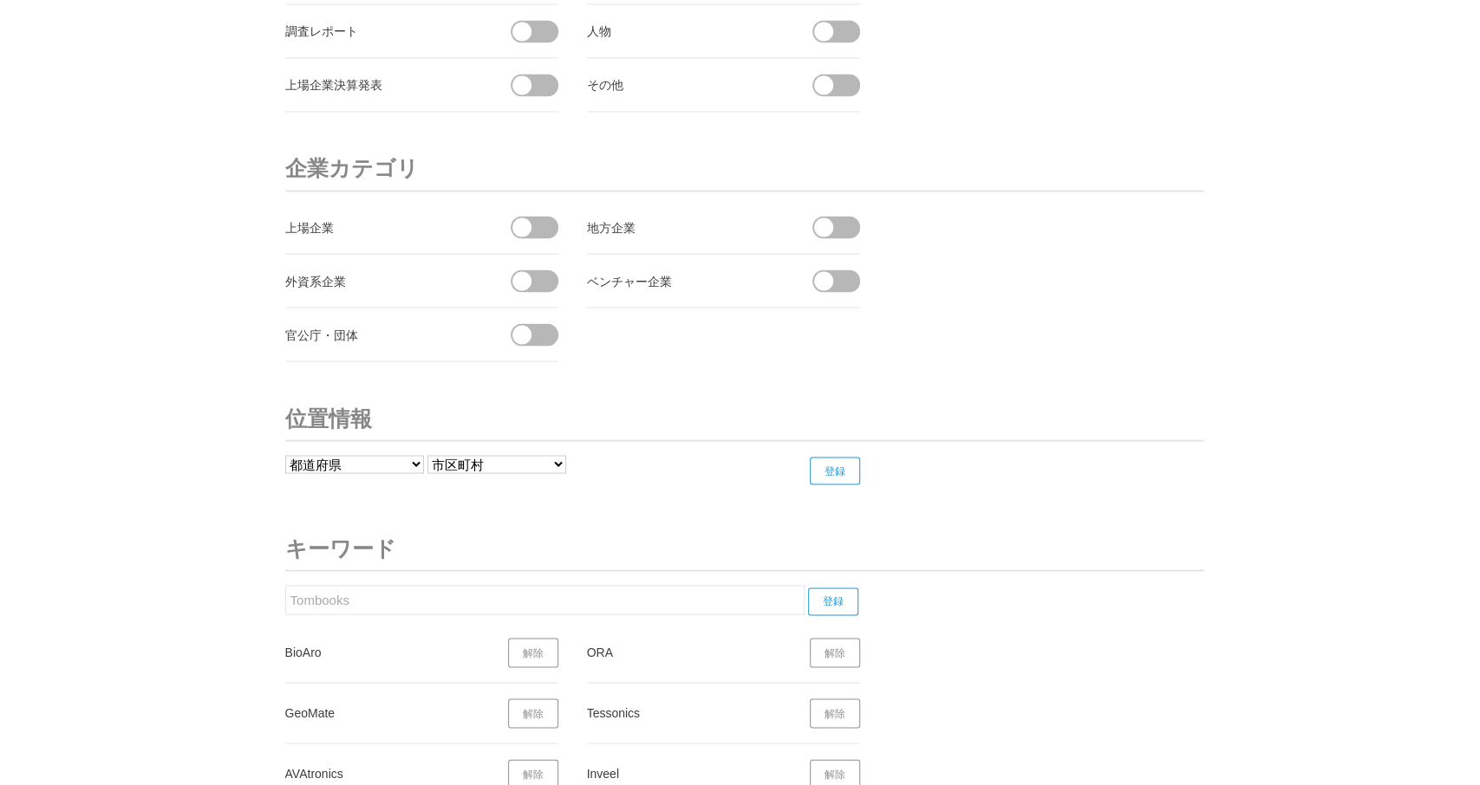
click at [285, 585] on input "Tombooks" at bounding box center [544, 599] width 519 height 29
click at [835, 585] on form "Duraflex Solutions 登録" at bounding box center [582, 600] width 594 height 30
click at [840, 588] on input "登録" at bounding box center [833, 602] width 50 height 28
drag, startPoint x: 400, startPoint y: 599, endPoint x: 324, endPoint y: 599, distance: 75.4
click at [285, 607] on input "Duraflex Solutions" at bounding box center [544, 599] width 519 height 29
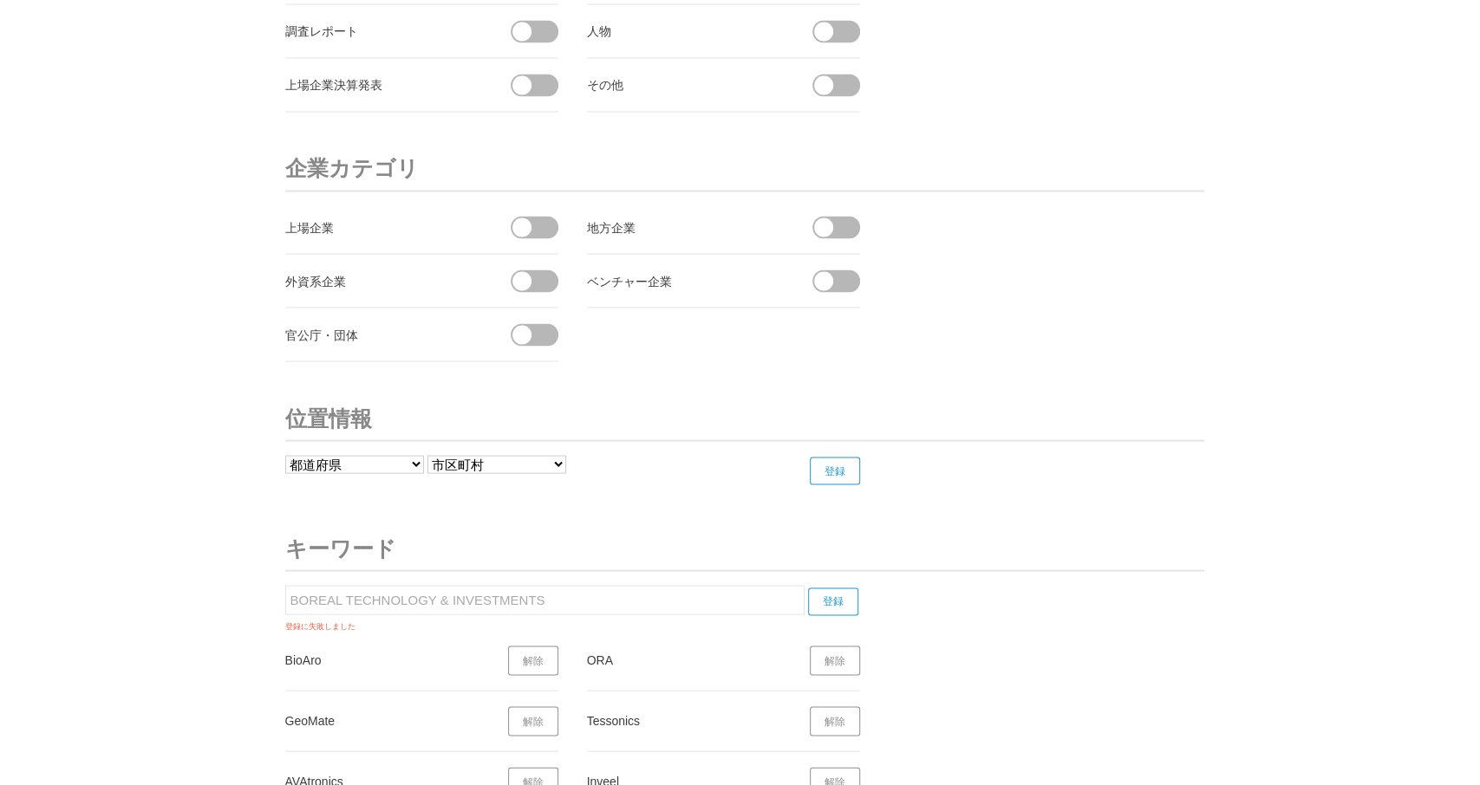
click at [825, 588] on input "登録" at bounding box center [833, 602] width 50 height 28
drag, startPoint x: 531, startPoint y: 583, endPoint x: 199, endPoint y: 584, distance: 332.0
click at [285, 585] on input "BOREAL TECHNOLOGY & INVESTMENTS" at bounding box center [544, 599] width 519 height 29
click at [836, 588] on input "登録" at bounding box center [833, 602] width 50 height 28
drag, startPoint x: 354, startPoint y: 576, endPoint x: 329, endPoint y: 586, distance: 26.9
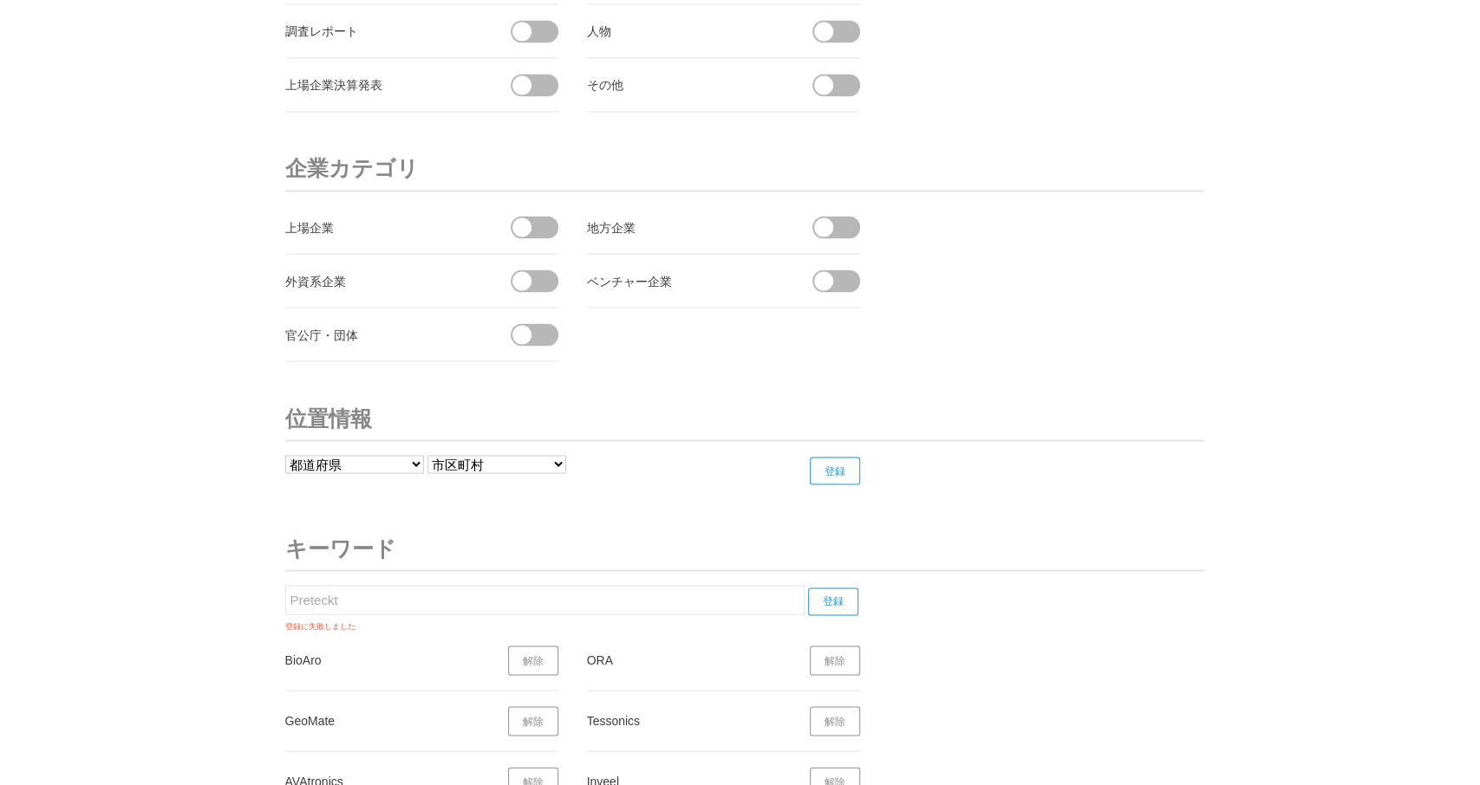
click at [285, 587] on input "Preteckt" at bounding box center [544, 599] width 519 height 29
click at [838, 588] on input "登録" at bounding box center [833, 602] width 50 height 28
drag, startPoint x: 254, startPoint y: 579, endPoint x: 207, endPoint y: 582, distance: 46.9
click at [285, 585] on input "Workaround GmbH" at bounding box center [544, 599] width 519 height 29
click at [839, 588] on input "登録" at bounding box center [833, 602] width 50 height 28
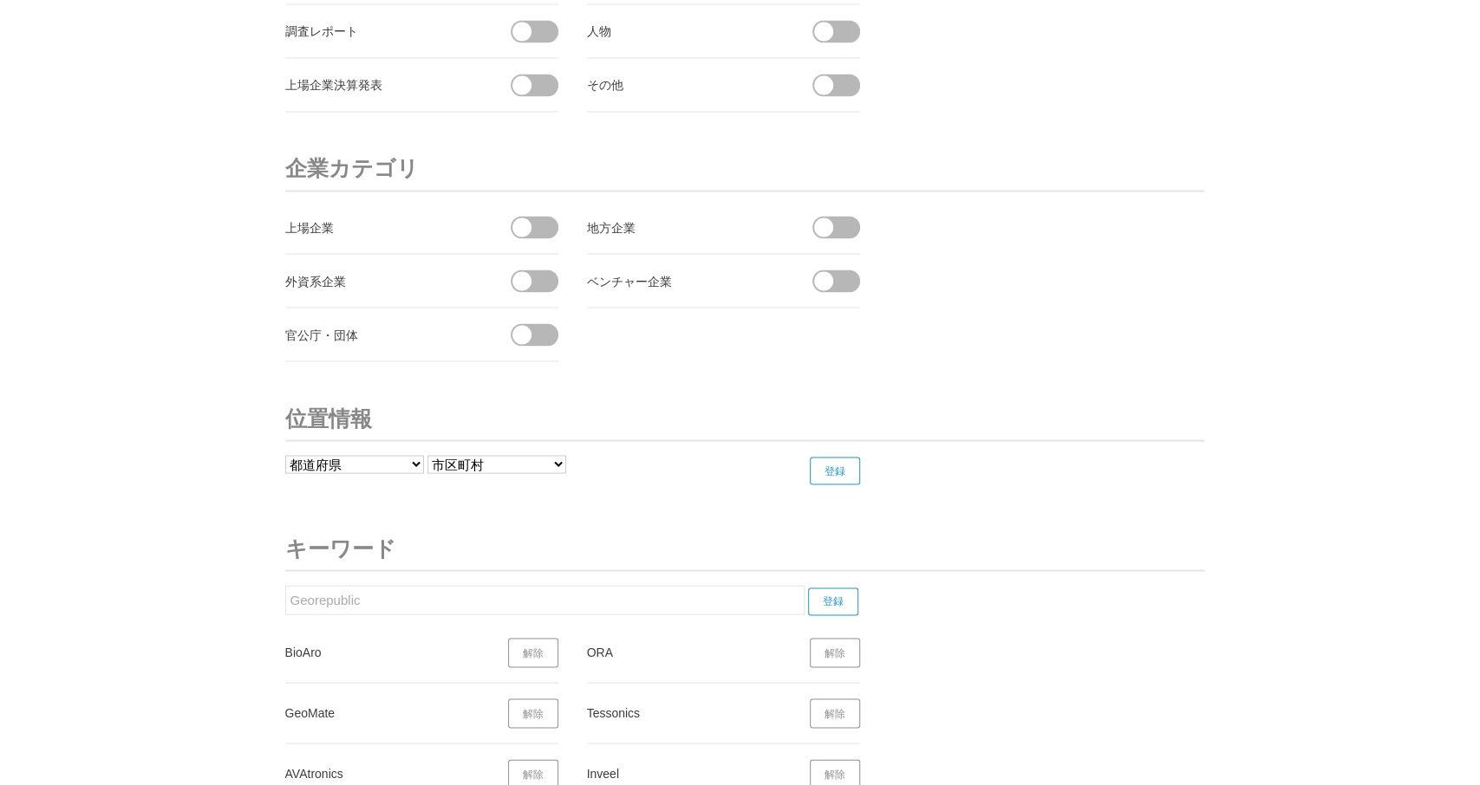
drag, startPoint x: 363, startPoint y: 589, endPoint x: 308, endPoint y: 606, distance: 58.1
click at [285, 601] on input "Georepublic" at bounding box center [544, 599] width 519 height 29
click at [840, 588] on input "登録" at bounding box center [833, 602] width 50 height 28
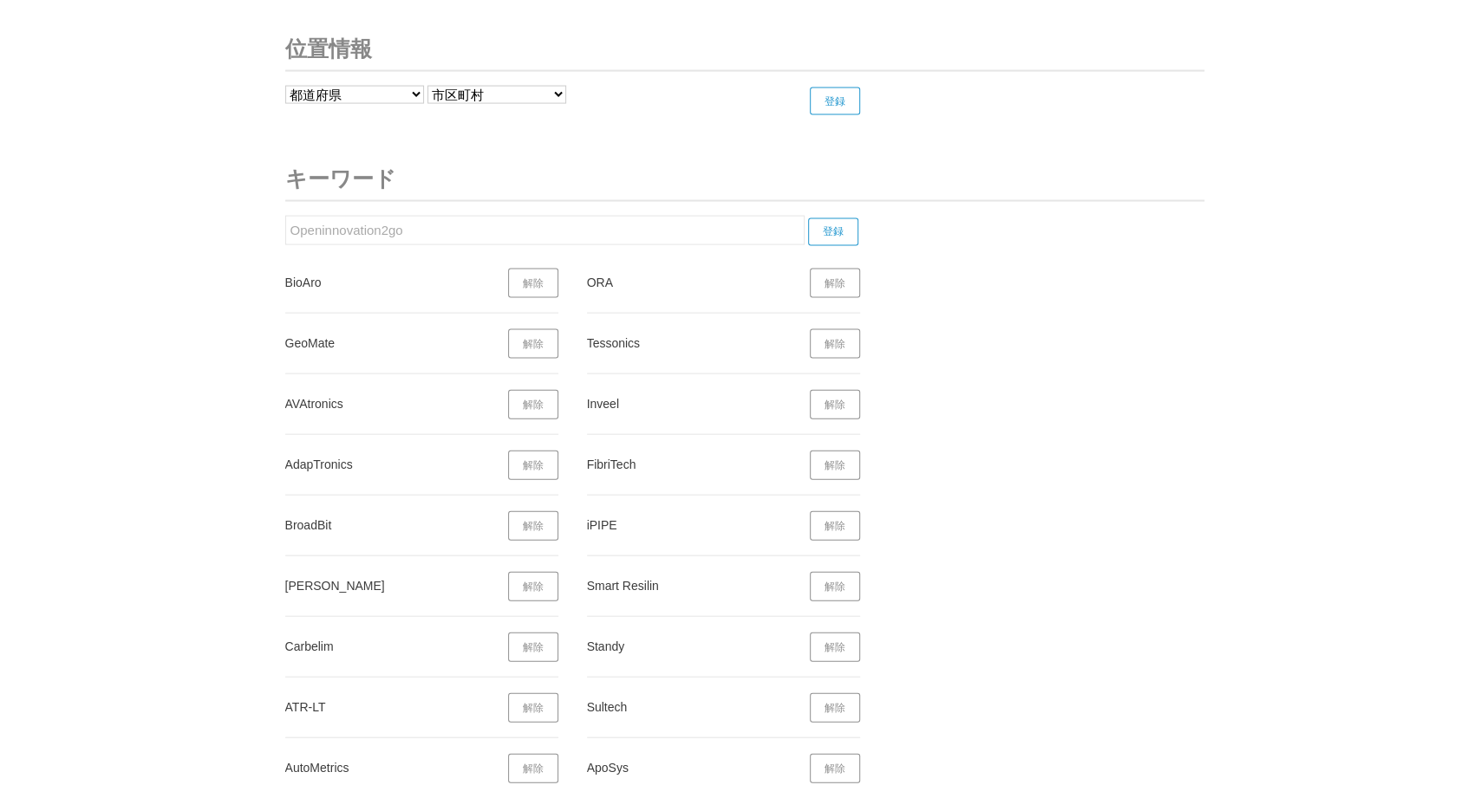
scroll to position [6840, 0]
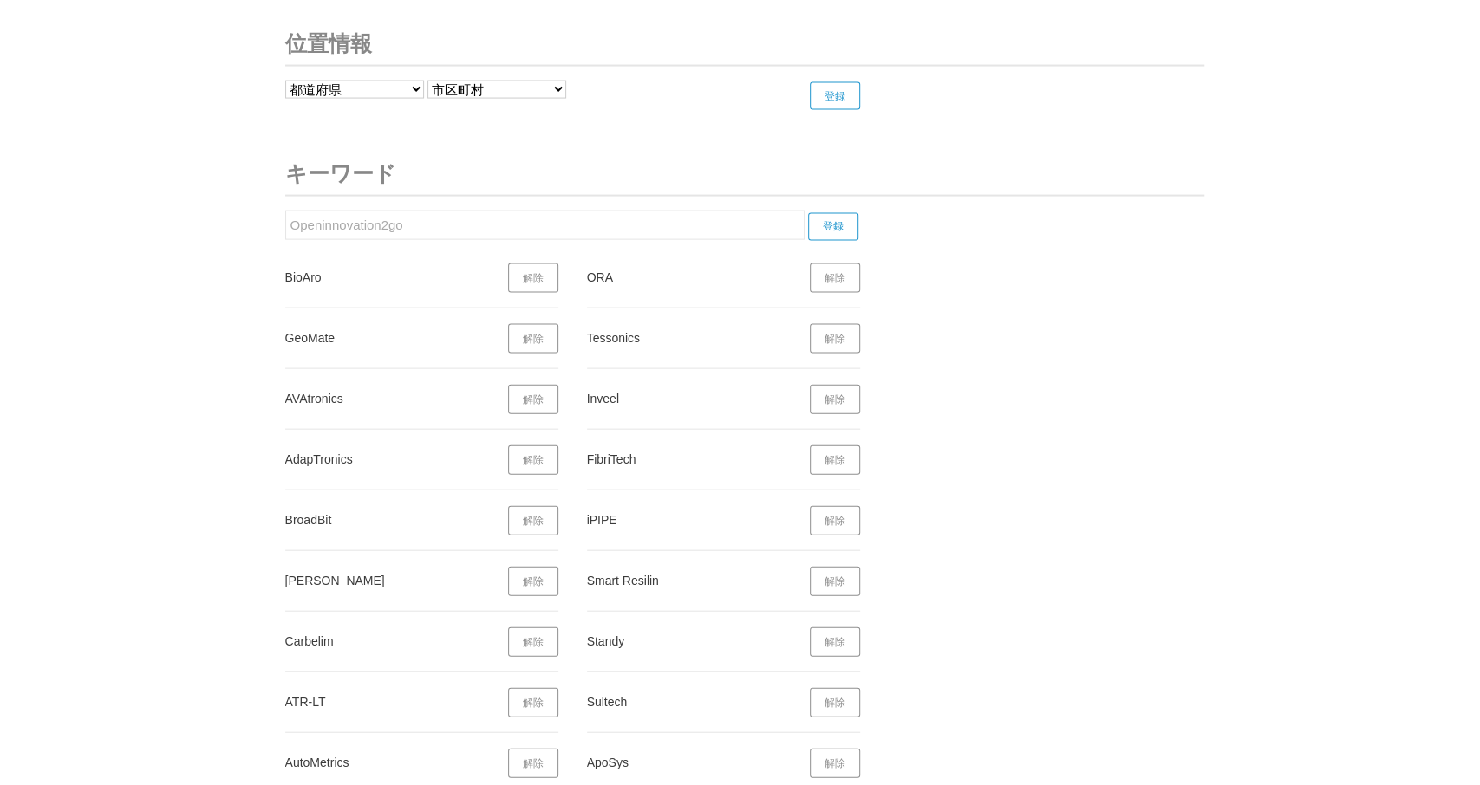
drag, startPoint x: 410, startPoint y: 214, endPoint x: 271, endPoint y: 223, distance: 139.0
click at [285, 223] on input "Openinnovation2go" at bounding box center [544, 225] width 519 height 29
click at [843, 213] on input "登録" at bounding box center [833, 227] width 50 height 28
drag, startPoint x: 414, startPoint y: 220, endPoint x: 290, endPoint y: 209, distance: 124.5
click at [285, 212] on input "Netpico Labs Pvt" at bounding box center [544, 225] width 519 height 29
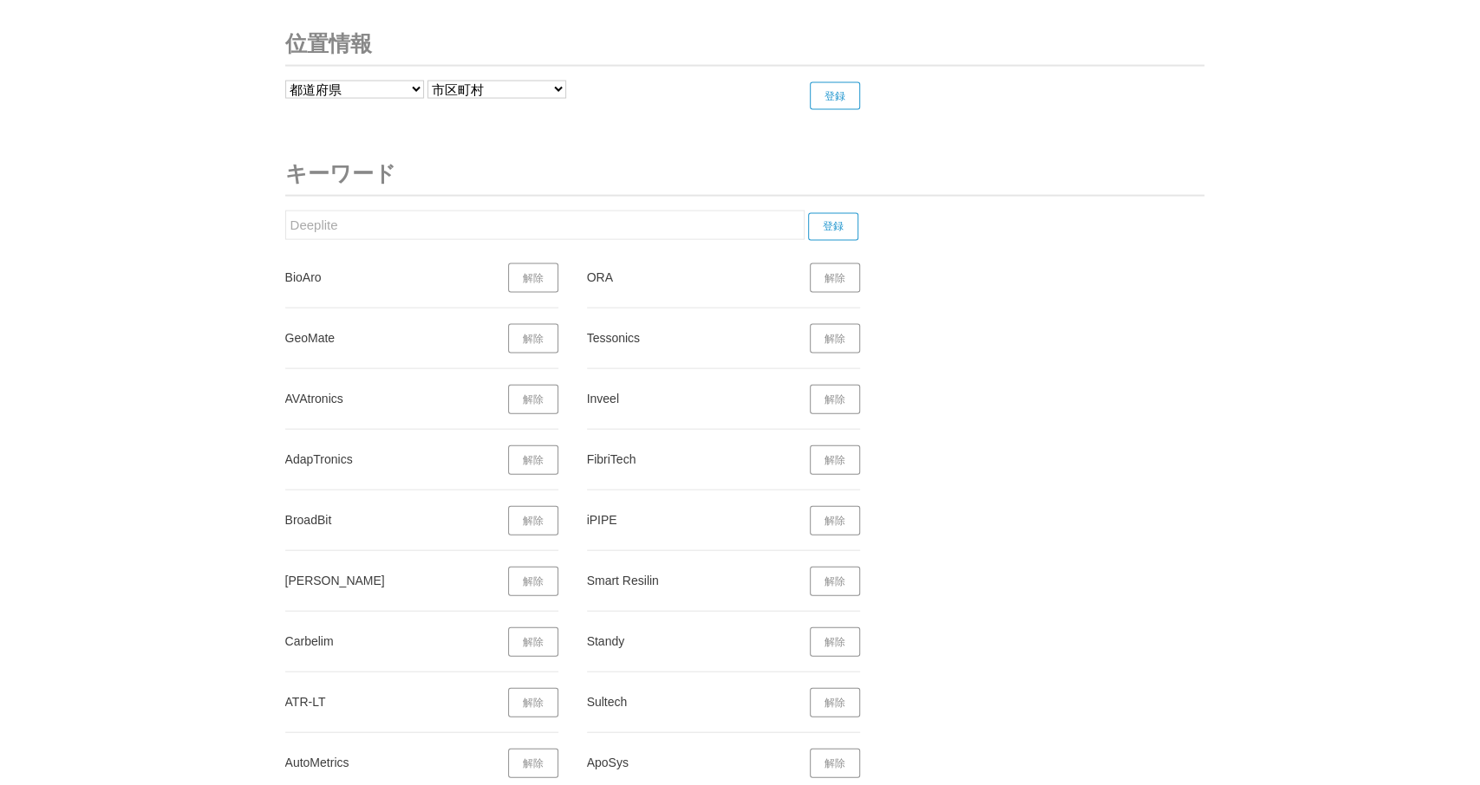
click at [840, 213] on input "登録" at bounding box center [833, 227] width 50 height 28
click at [285, 211] on input "Deeplite" at bounding box center [544, 225] width 519 height 29
click at [828, 213] on input "登録" at bounding box center [833, 227] width 50 height 28
drag, startPoint x: 335, startPoint y: 210, endPoint x: 223, endPoint y: 195, distance: 113.7
click at [285, 211] on input "OVA" at bounding box center [544, 225] width 519 height 29
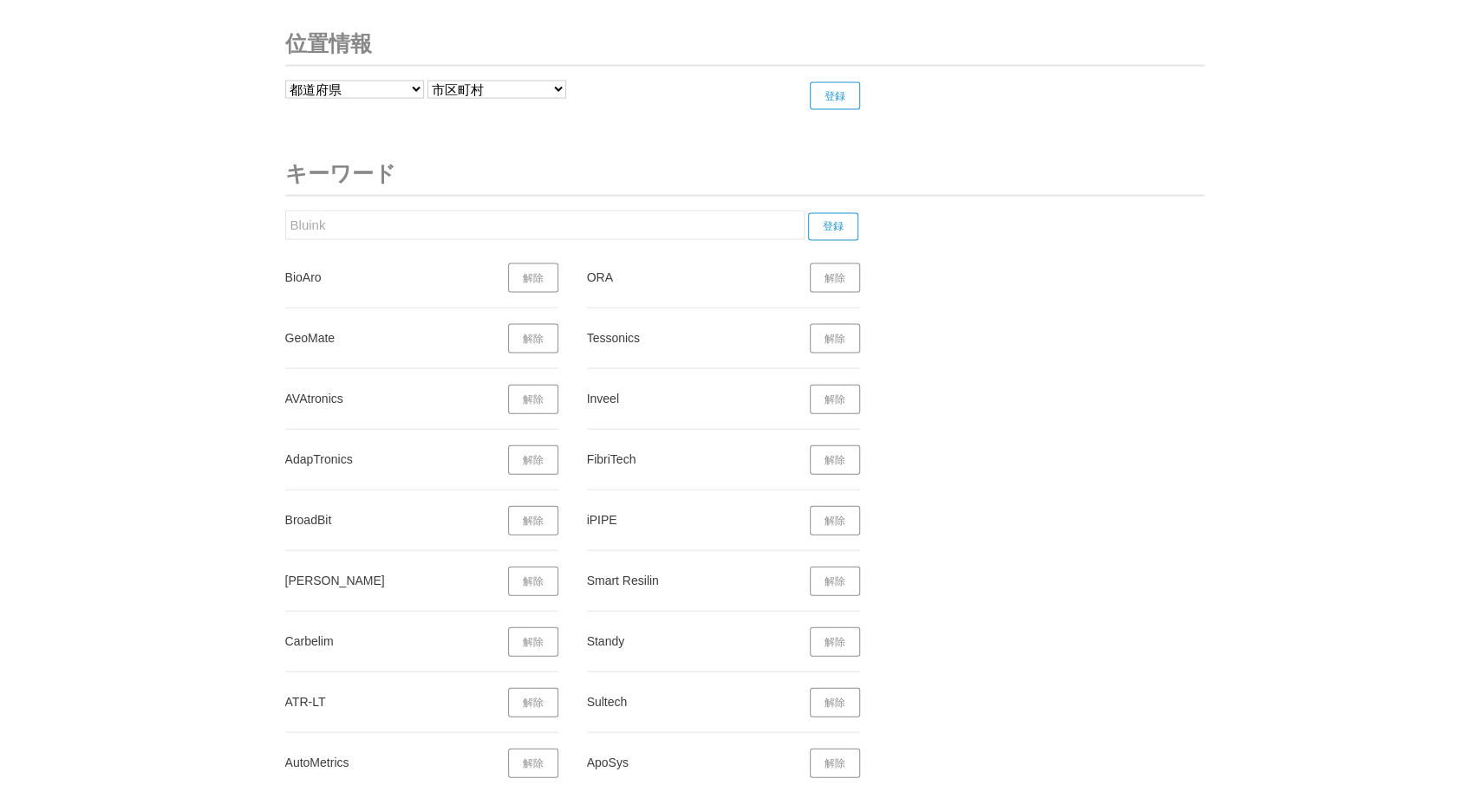
click at [843, 213] on input "登録" at bounding box center [833, 227] width 50 height 28
drag, startPoint x: 313, startPoint y: 204, endPoint x: 198, endPoint y: 204, distance: 115.3
click at [285, 211] on input "Bluink" at bounding box center [544, 225] width 519 height 29
click at [830, 213] on input "登録" at bounding box center [833, 227] width 50 height 28
drag, startPoint x: 389, startPoint y: 196, endPoint x: 268, endPoint y: 199, distance: 121.4
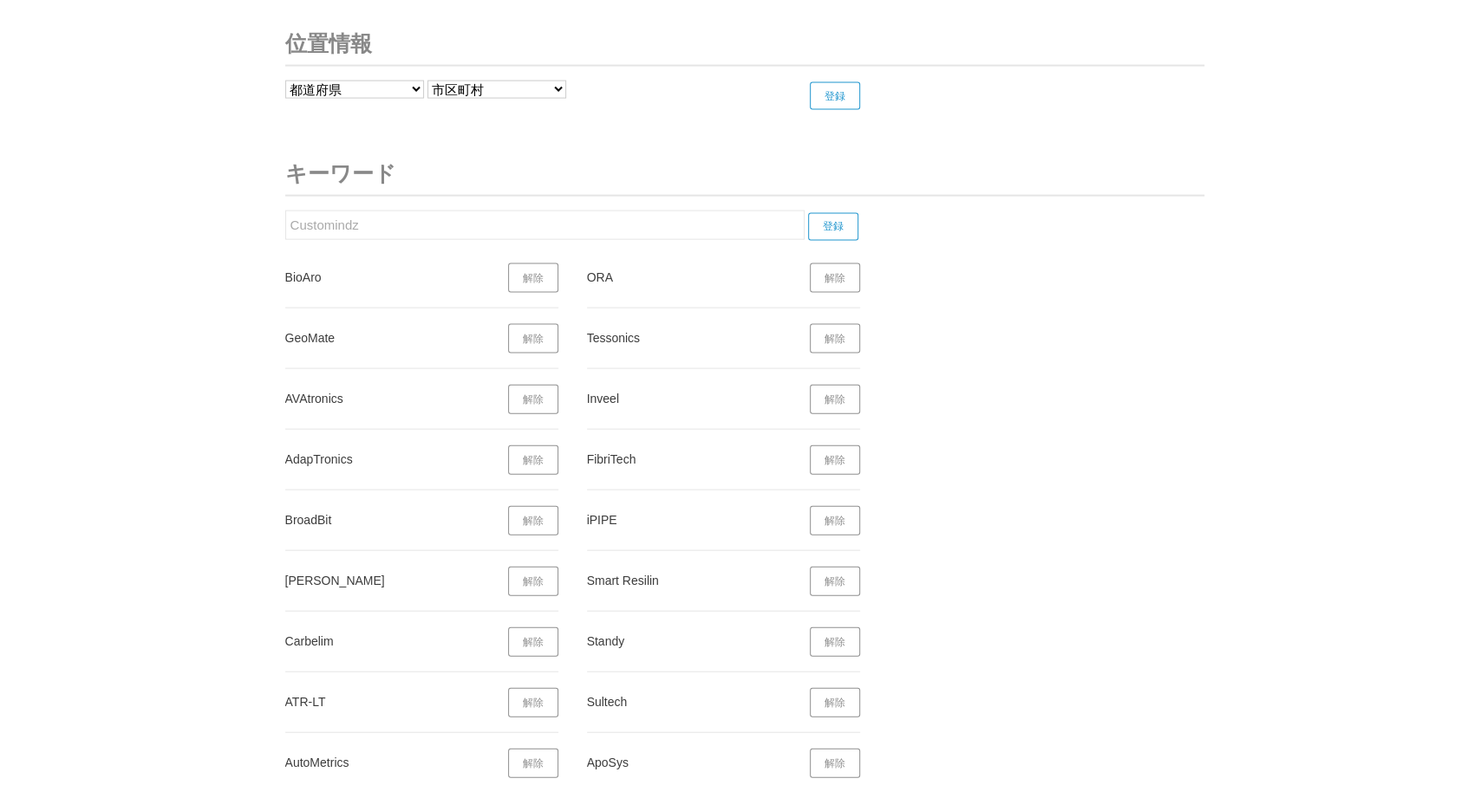
drag, startPoint x: 385, startPoint y: 205, endPoint x: 372, endPoint y: 207, distance: 13.1
click at [285, 211] on input "Customindz" at bounding box center [544, 225] width 519 height 29
click at [508, 211] on input "viAct)" at bounding box center [544, 225] width 519 height 29
click at [833, 213] on input "登録" at bounding box center [833, 227] width 50 height 28
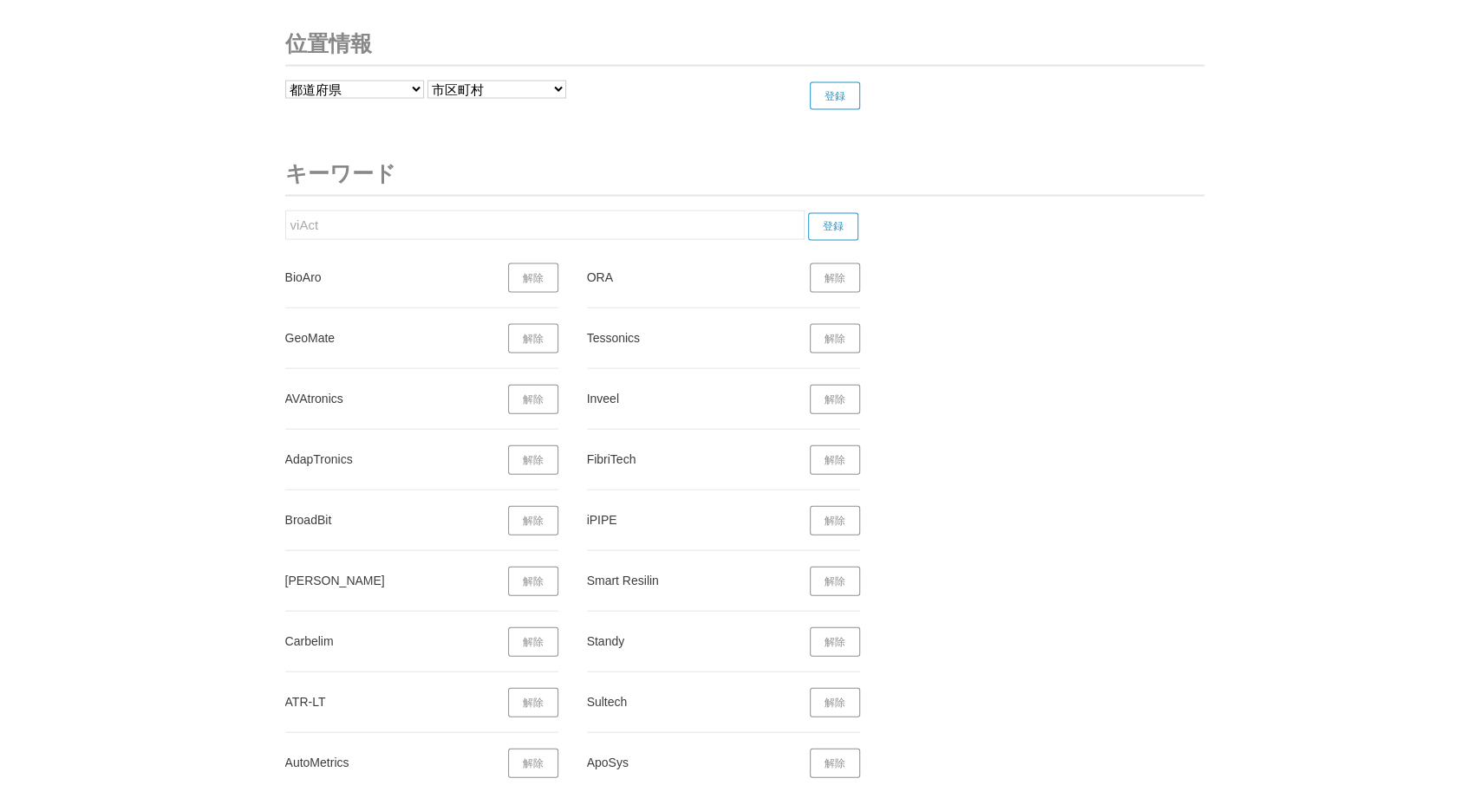
drag, startPoint x: 376, startPoint y: 212, endPoint x: 227, endPoint y: 205, distance: 149.3
click at [285, 211] on input "viAct" at bounding box center [544, 225] width 519 height 29
click at [843, 213] on input "登録" at bounding box center [833, 227] width 50 height 28
drag, startPoint x: 431, startPoint y: 218, endPoint x: 261, endPoint y: 199, distance: 171.0
click at [285, 211] on input "Film Players" at bounding box center [544, 225] width 519 height 29
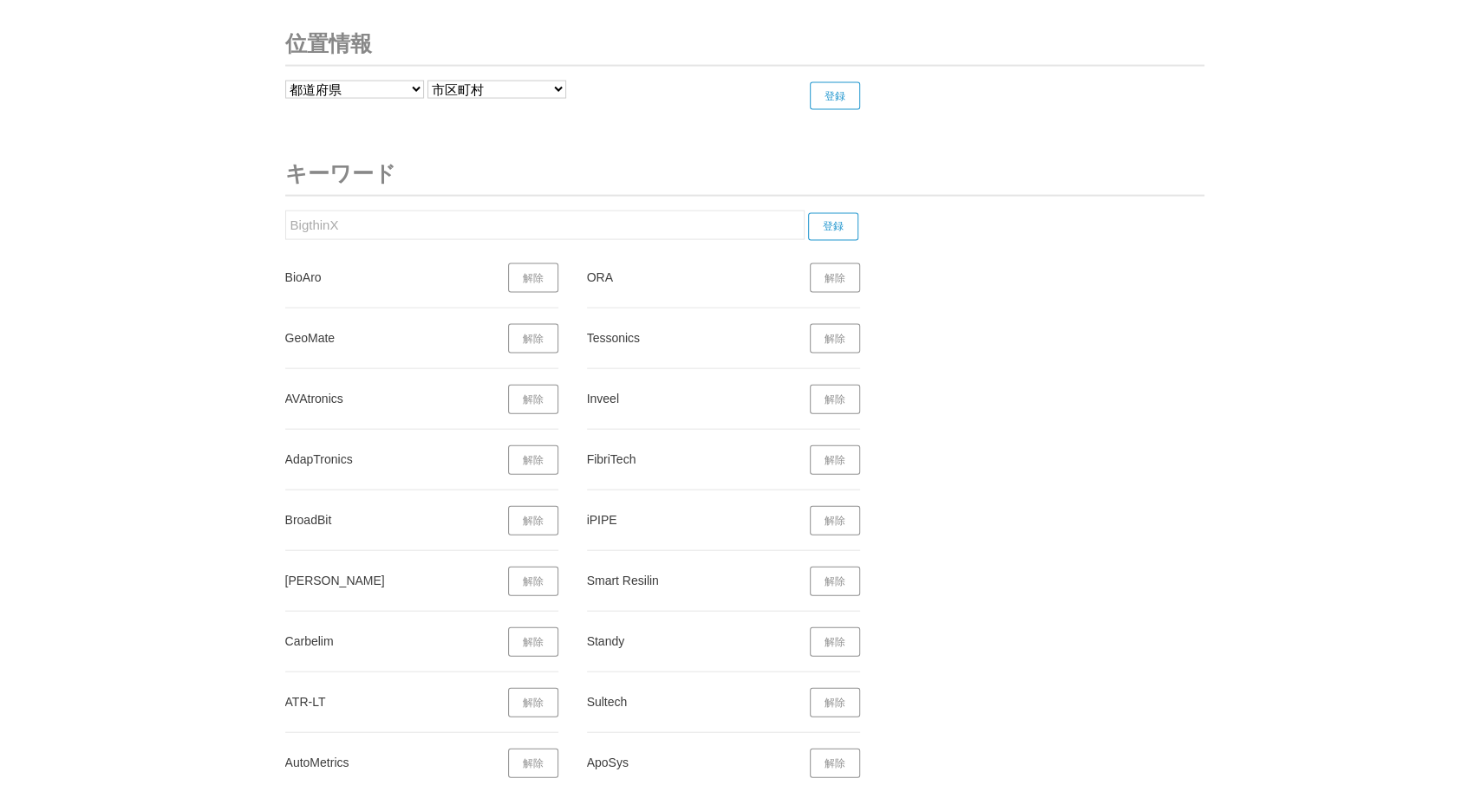
click at [833, 213] on input "登録" at bounding box center [833, 227] width 50 height 28
drag, startPoint x: 383, startPoint y: 204, endPoint x: 188, endPoint y: 200, distance: 195.1
click at [285, 211] on input "BigthinX" at bounding box center [544, 225] width 519 height 29
click at [838, 213] on input "登録" at bounding box center [833, 227] width 50 height 28
drag, startPoint x: 348, startPoint y: 209, endPoint x: 261, endPoint y: 218, distance: 87.1
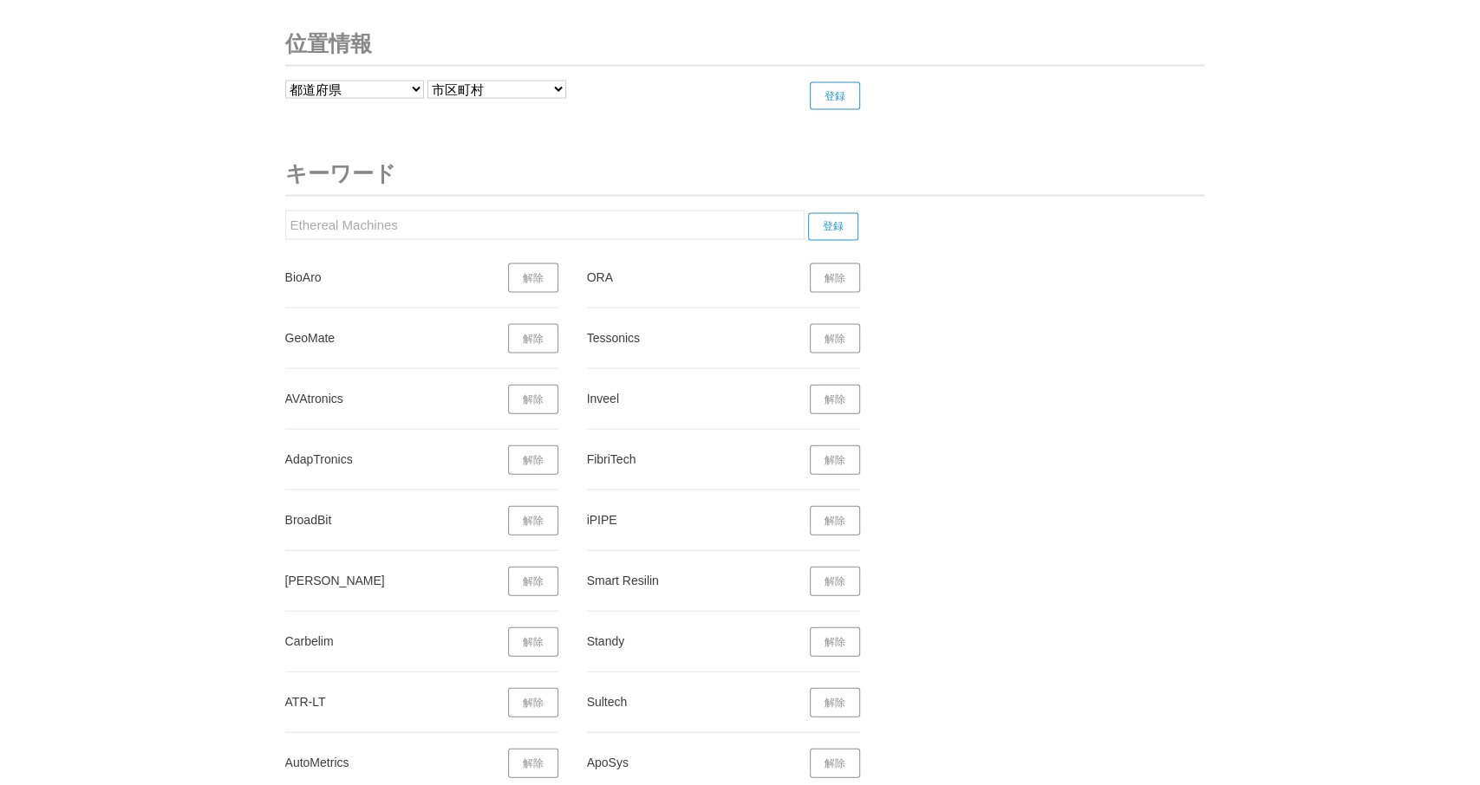
click at [285, 215] on input "Ethereal Machines" at bounding box center [544, 225] width 519 height 29
click at [840, 213] on input "登録" at bounding box center [833, 227] width 50 height 28
drag, startPoint x: 432, startPoint y: 214, endPoint x: 251, endPoint y: 207, distance: 181.3
click at [285, 211] on input "OutSense Diagnostics" at bounding box center [544, 225] width 519 height 29
click at [838, 213] on input "登録" at bounding box center [833, 227] width 50 height 28
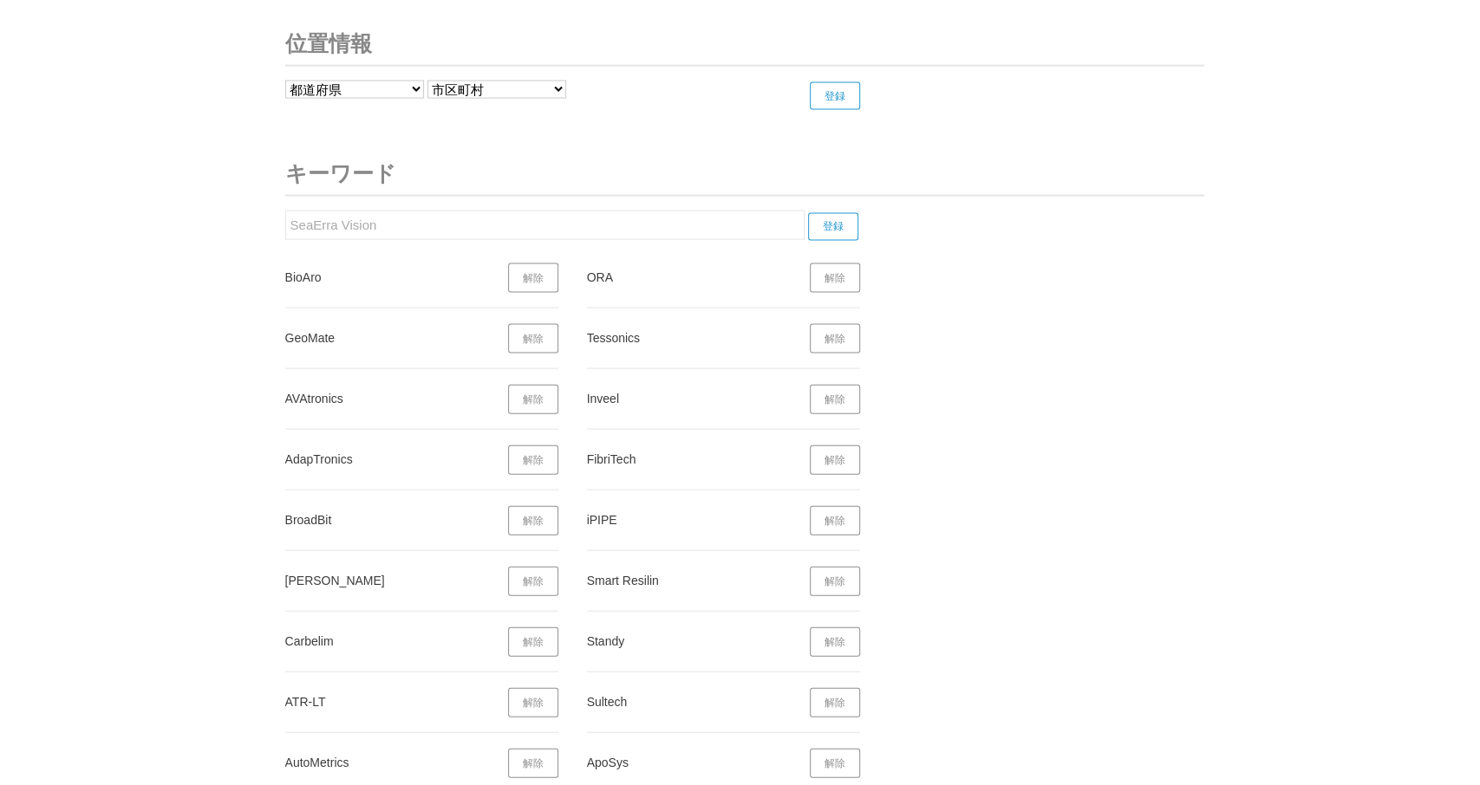
drag, startPoint x: 253, startPoint y: 214, endPoint x: 172, endPoint y: 212, distance: 81.5
click at [285, 212] on input "SeaErra Vision" at bounding box center [544, 225] width 519 height 29
click at [833, 213] on input "登録" at bounding box center [833, 227] width 50 height 28
drag, startPoint x: 280, startPoint y: 219, endPoint x: 236, endPoint y: 225, distance: 44.5
click at [285, 221] on input "AdInte" at bounding box center [544, 225] width 519 height 29
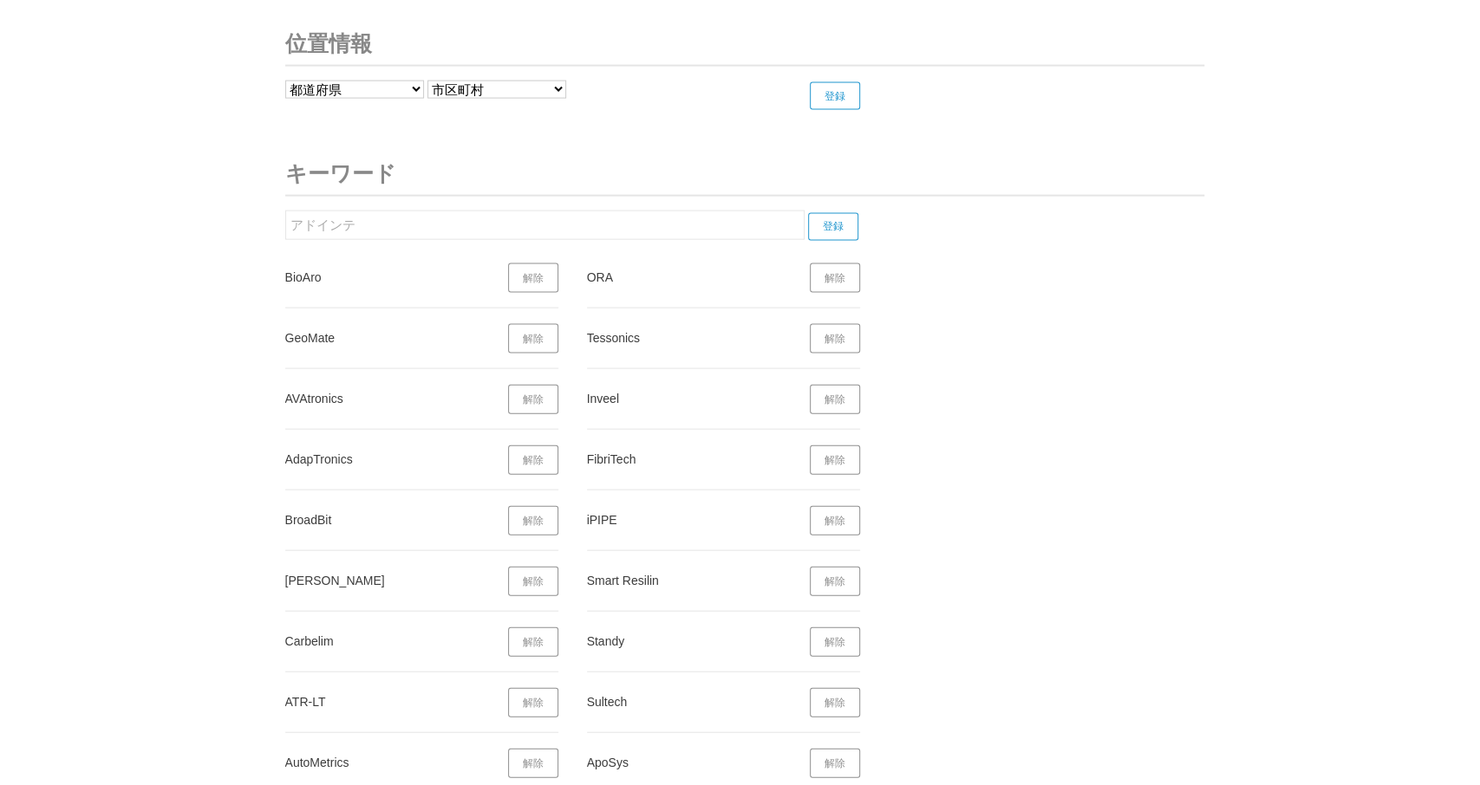
click at [826, 213] on input "登録" at bounding box center [833, 227] width 50 height 28
click at [285, 211] on input "アドインテ" at bounding box center [544, 225] width 519 height 29
click at [842, 213] on input "登録" at bounding box center [833, 227] width 50 height 28
drag, startPoint x: 384, startPoint y: 216, endPoint x: 216, endPoint y: 212, distance: 168.2
click at [285, 211] on input "Mira Robotics" at bounding box center [544, 225] width 519 height 29
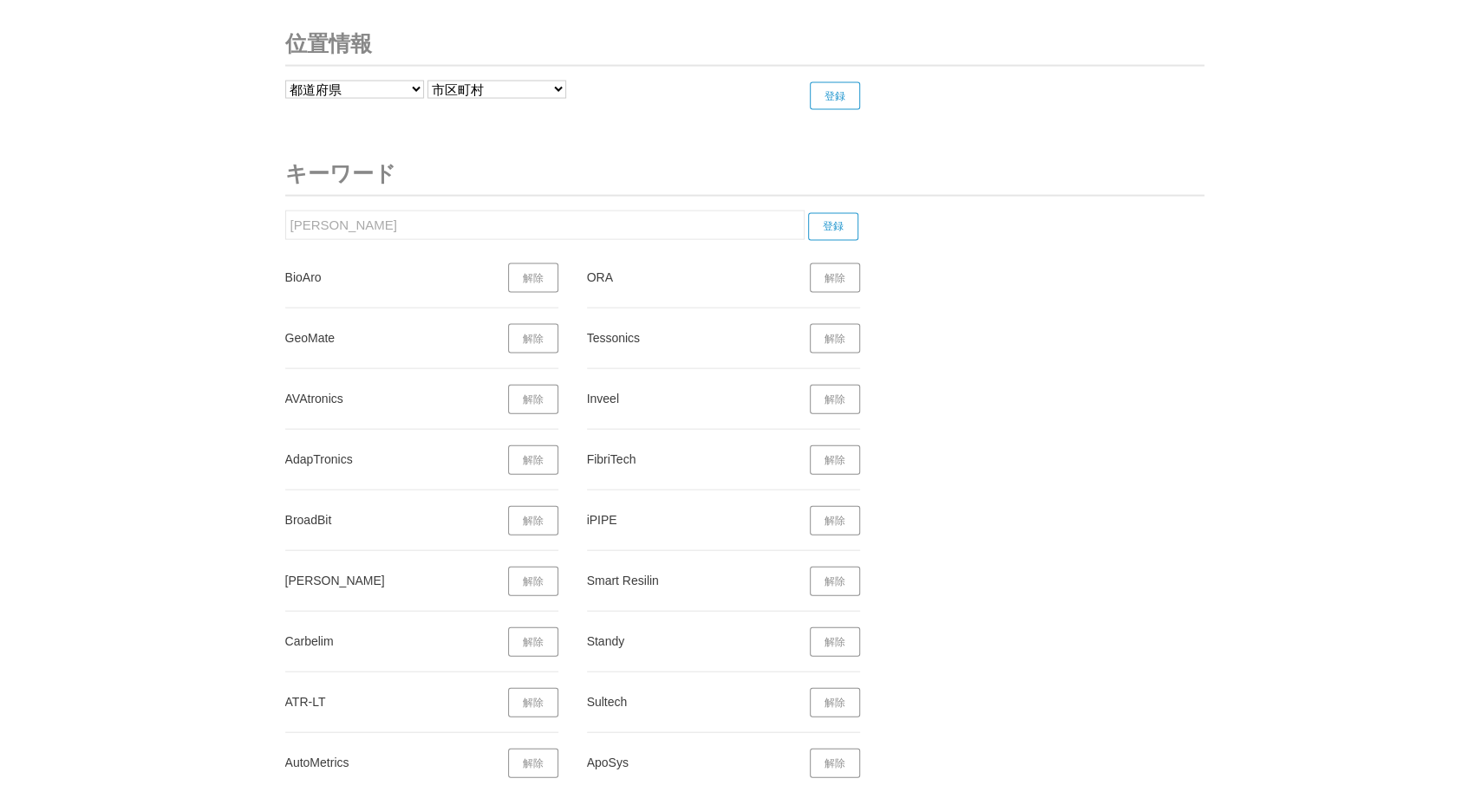
click at [824, 213] on input "登録" at bounding box center [833, 227] width 50 height 28
drag, startPoint x: 301, startPoint y: 204, endPoint x: 177, endPoint y: 205, distance: 124.0
click at [285, 211] on input "ugo" at bounding box center [544, 225] width 519 height 29
click at [843, 213] on input "登録" at bounding box center [833, 227] width 50 height 28
drag, startPoint x: 318, startPoint y: 202, endPoint x: 243, endPoint y: 201, distance: 75.4
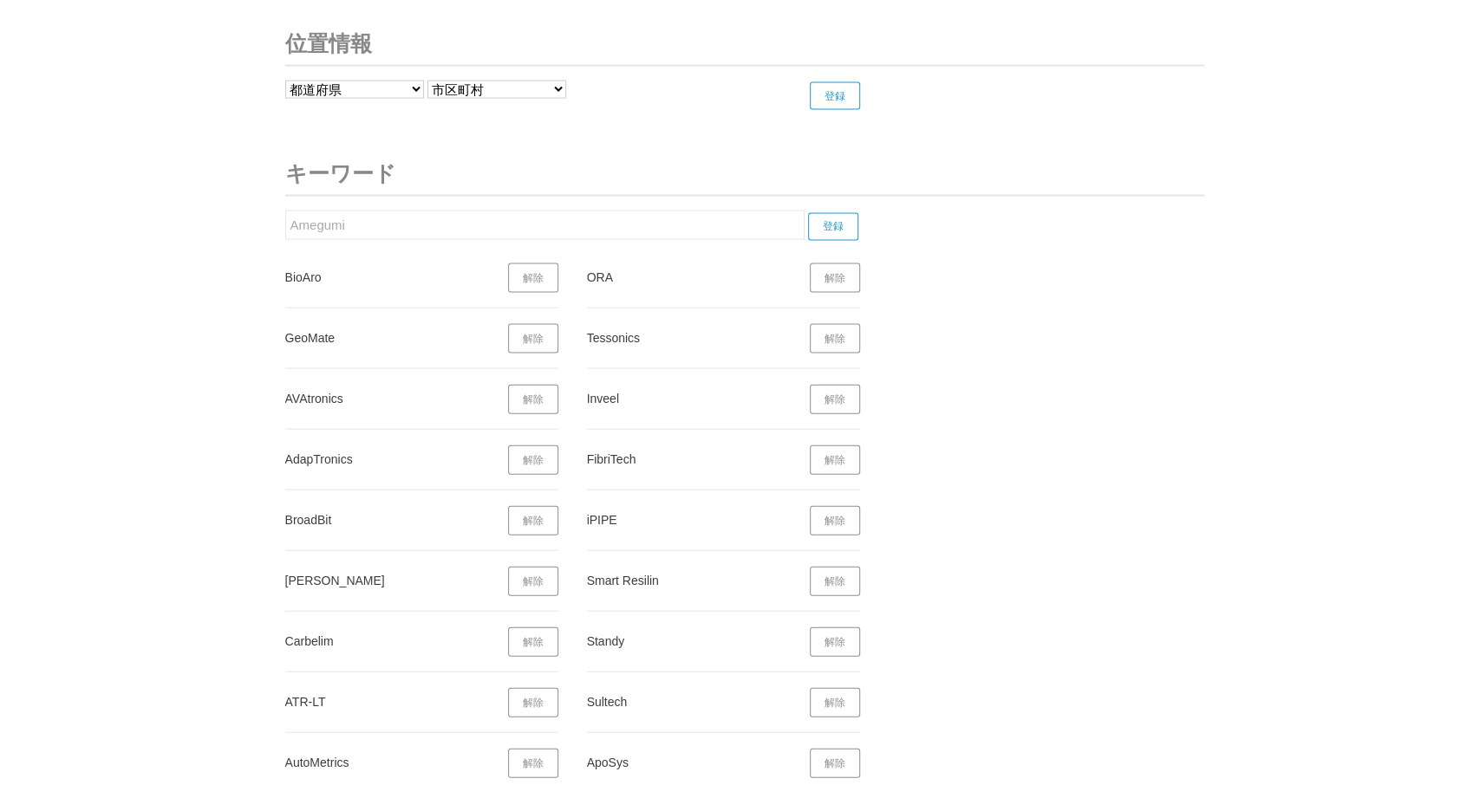
click at [285, 211] on input "Amegumi" at bounding box center [544, 225] width 519 height 29
click at [843, 213] on input "登録" at bounding box center [833, 227] width 50 height 28
drag, startPoint x: 361, startPoint y: 218, endPoint x: 247, endPoint y: 214, distance: 114.5
click at [285, 214] on input "アメグミ" at bounding box center [544, 225] width 519 height 29
click at [831, 213] on input "登録" at bounding box center [833, 227] width 50 height 28
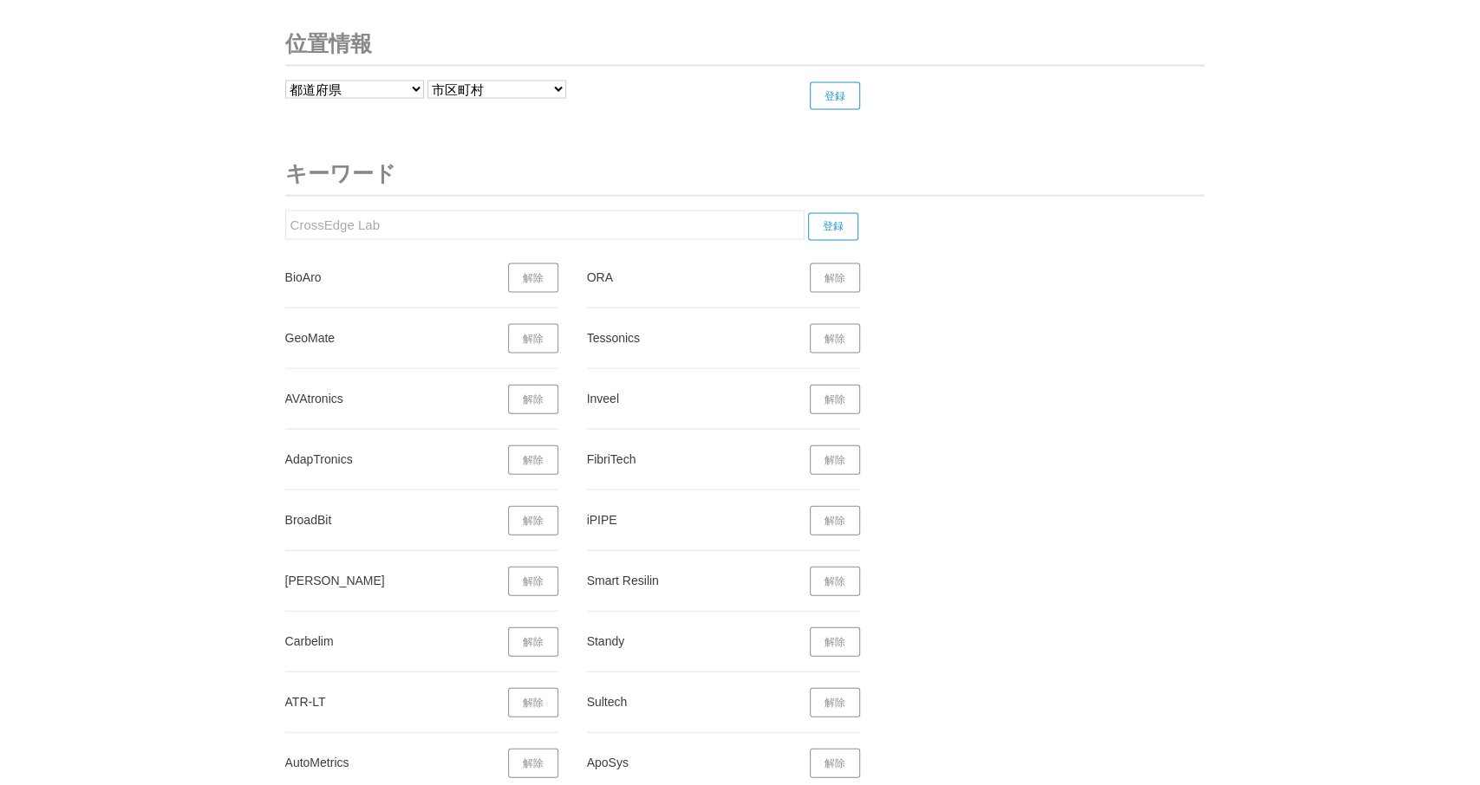
drag, startPoint x: 283, startPoint y: 209, endPoint x: 265, endPoint y: 209, distance: 18.2
click at [285, 211] on input "CrossEdge Lab" at bounding box center [544, 225] width 519 height 29
click at [828, 213] on input "登録" at bounding box center [833, 227] width 50 height 28
drag, startPoint x: 420, startPoint y: 221, endPoint x: 249, endPoint y: 213, distance: 171.8
click at [285, 213] on input "クロスエッジラボ" at bounding box center [544, 225] width 519 height 29
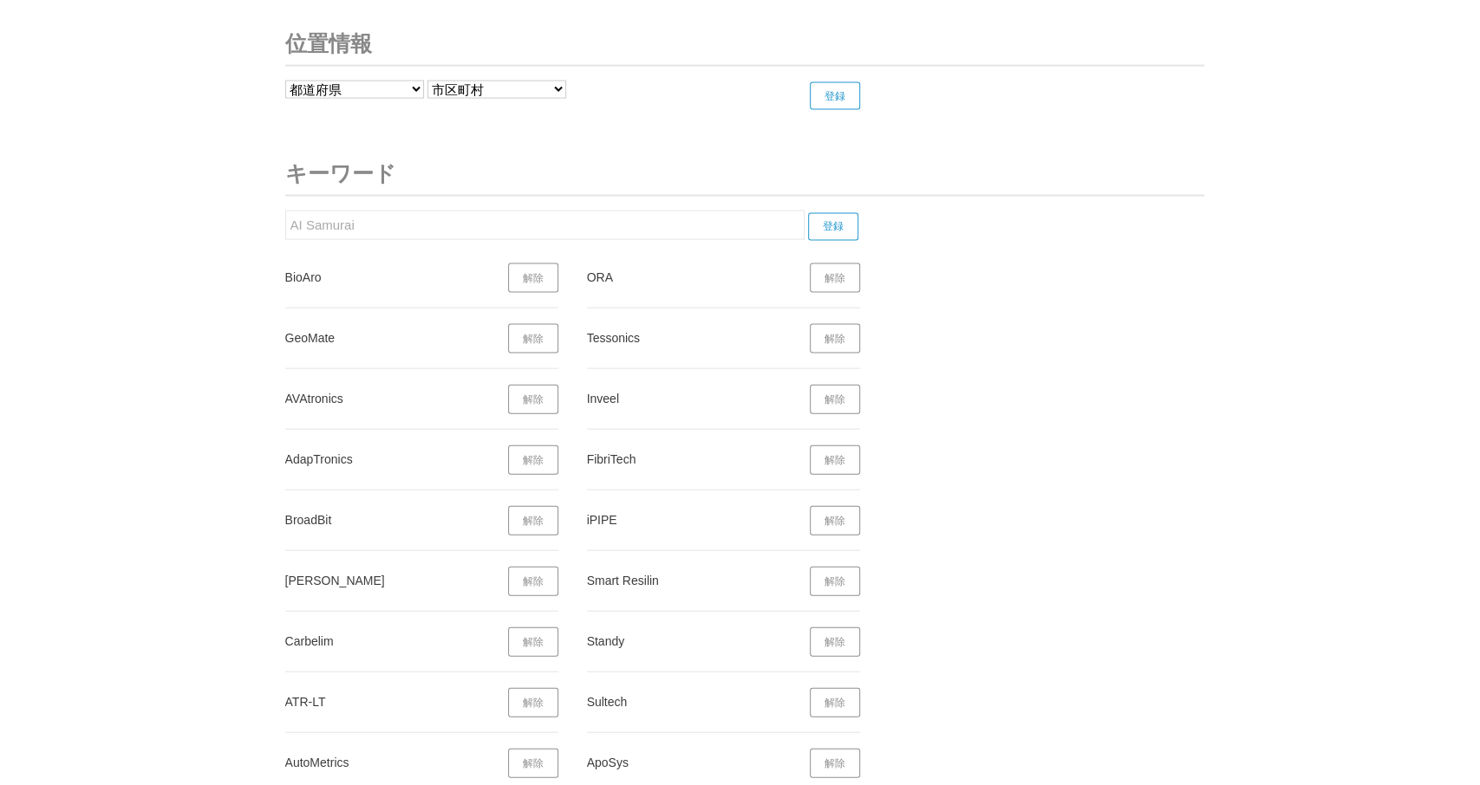
click at [843, 213] on input "登録" at bounding box center [833, 227] width 50 height 28
drag, startPoint x: 397, startPoint y: 226, endPoint x: 269, endPoint y: 230, distance: 128.3
click at [269, 230] on main "プレスリリース 受信設定 フォロー 除外リスト アカウント設定 [必須] ビジネスカテゴリ、プレスリリース種類、企業カテゴリ、キーワードから受信したいプレスリ…" at bounding box center [741, 146] width 1110 height 13726
click at [311, 219] on input "AI Samurai" at bounding box center [544, 225] width 519 height 29
drag, startPoint x: 289, startPoint y: 218, endPoint x: 222, endPoint y: 221, distance: 66.8
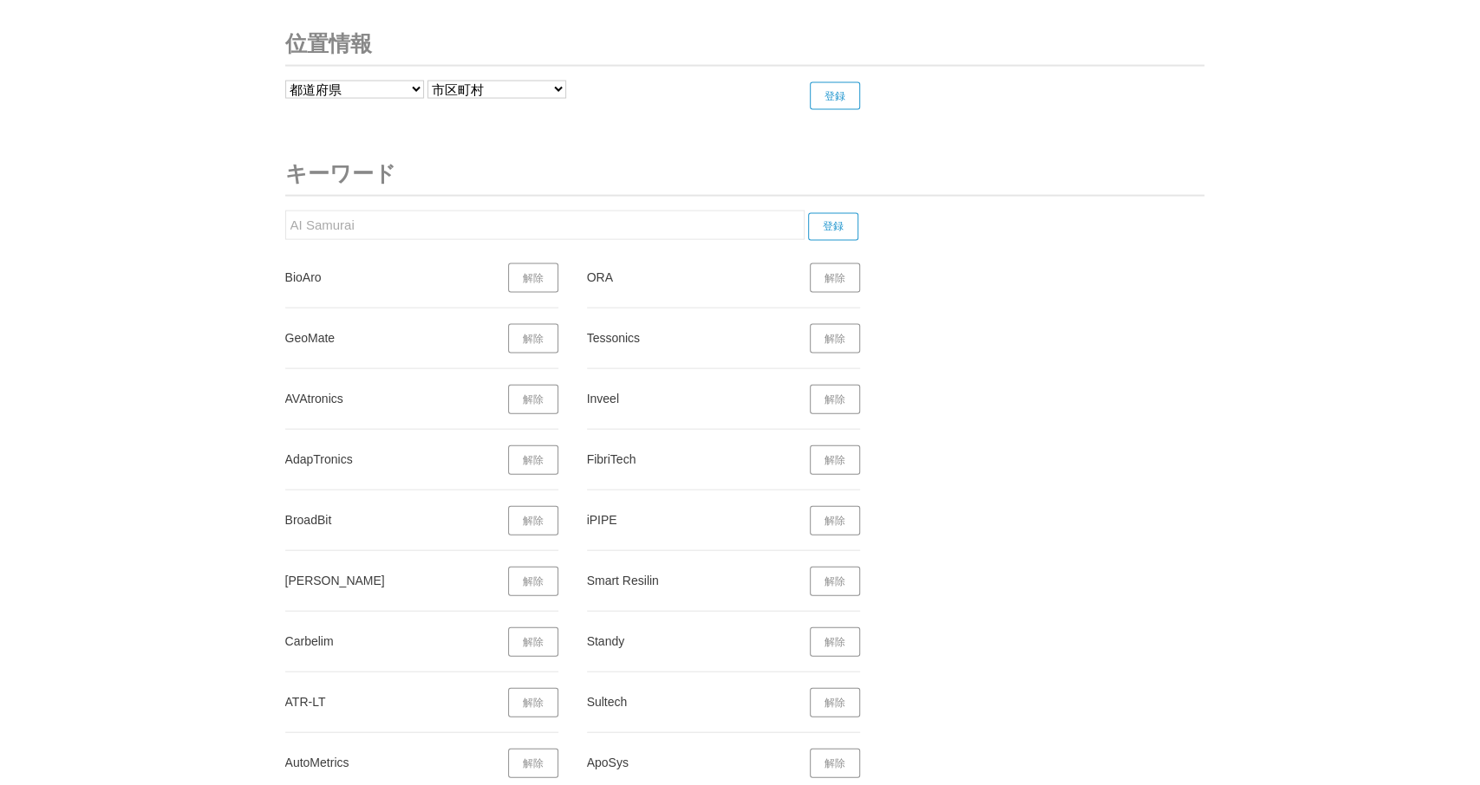
click at [285, 221] on input "AI Samurai" at bounding box center [544, 225] width 519 height 29
click at [831, 213] on input "登録" at bounding box center [833, 227] width 50 height 28
drag, startPoint x: 358, startPoint y: 207, endPoint x: 339, endPoint y: 198, distance: 21.3
click at [285, 211] on input "AIサムライ" at bounding box center [544, 225] width 519 height 29
click at [831, 213] on input "登録" at bounding box center [833, 227] width 50 height 28
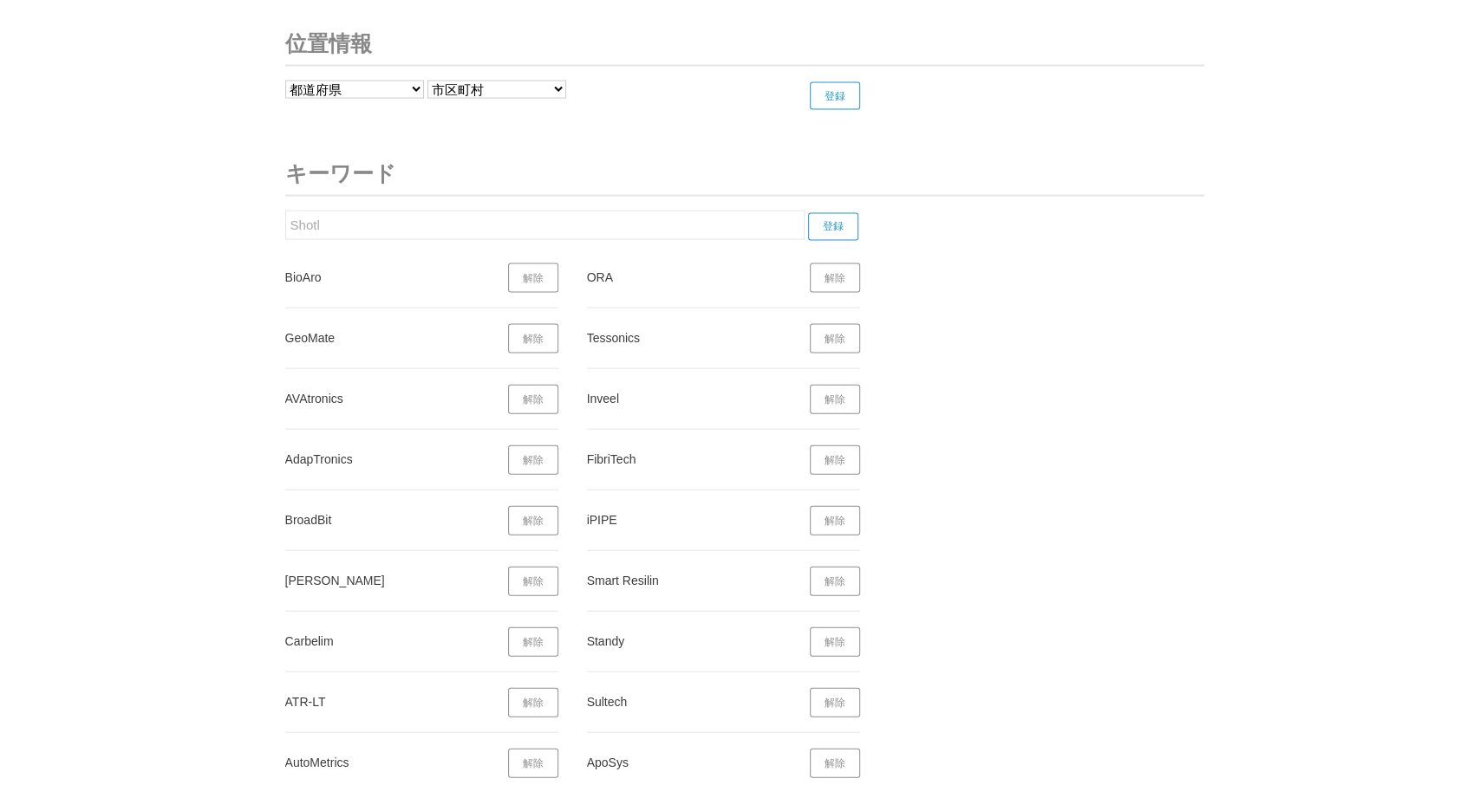
drag, startPoint x: 357, startPoint y: 211, endPoint x: 238, endPoint y: 215, distance: 118.8
click at [285, 215] on input "Shotl" at bounding box center [544, 225] width 519 height 29
click at [837, 213] on input "登録" at bounding box center [833, 227] width 50 height 28
drag, startPoint x: 358, startPoint y: 214, endPoint x: 309, endPoint y: 213, distance: 49.4
click at [309, 213] on input "Pegara" at bounding box center [544, 225] width 519 height 29
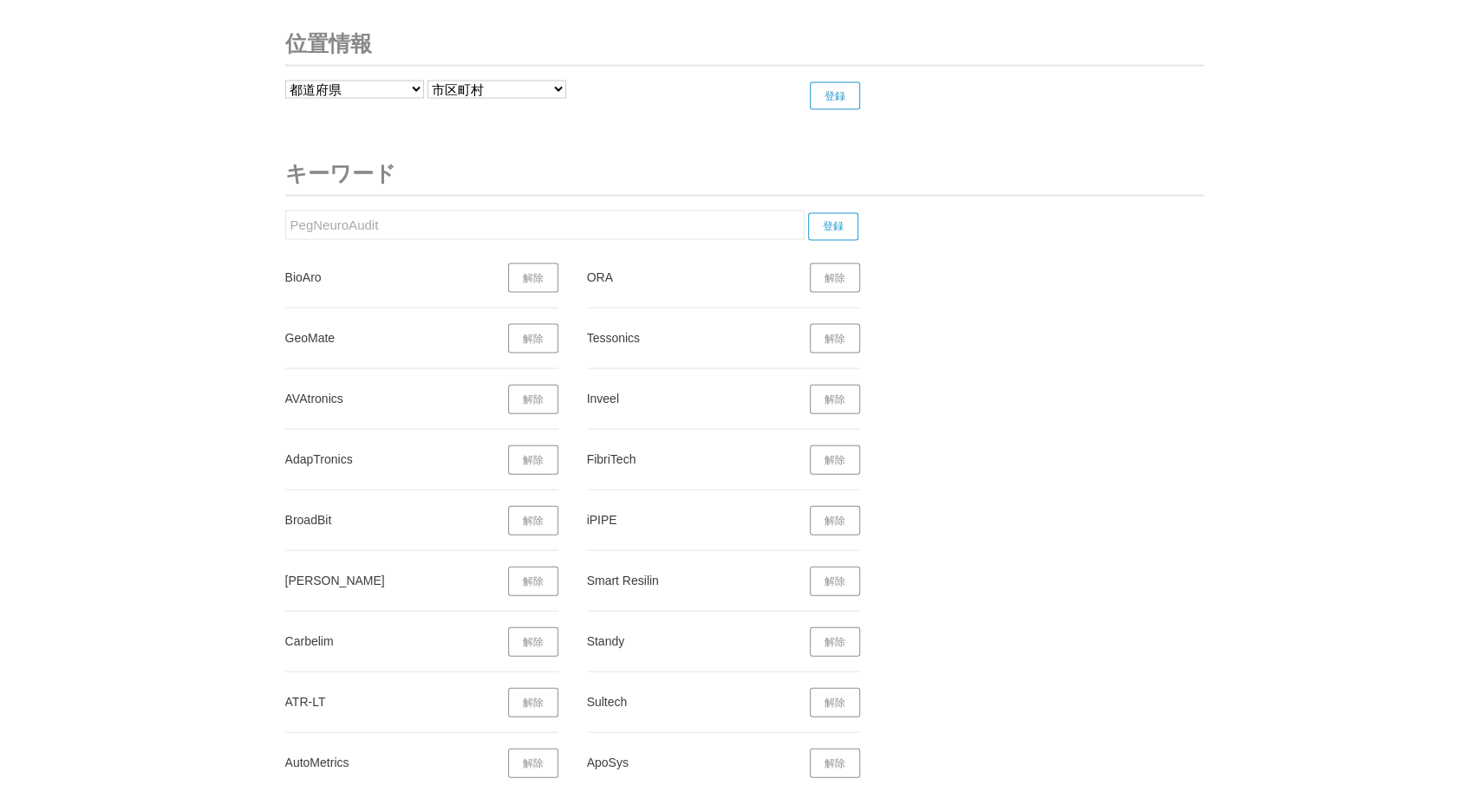
drag, startPoint x: 311, startPoint y: 213, endPoint x: 264, endPoint y: 202, distance: 48.1
click at [285, 211] on input "PegNeuroAudit" at bounding box center [544, 225] width 519 height 29
click at [838, 214] on input "登録" at bounding box center [833, 227] width 50 height 28
drag, startPoint x: 363, startPoint y: 211, endPoint x: 303, endPoint y: 218, distance: 60.2
click at [285, 216] on input "NeuroAudit" at bounding box center [544, 225] width 519 height 29
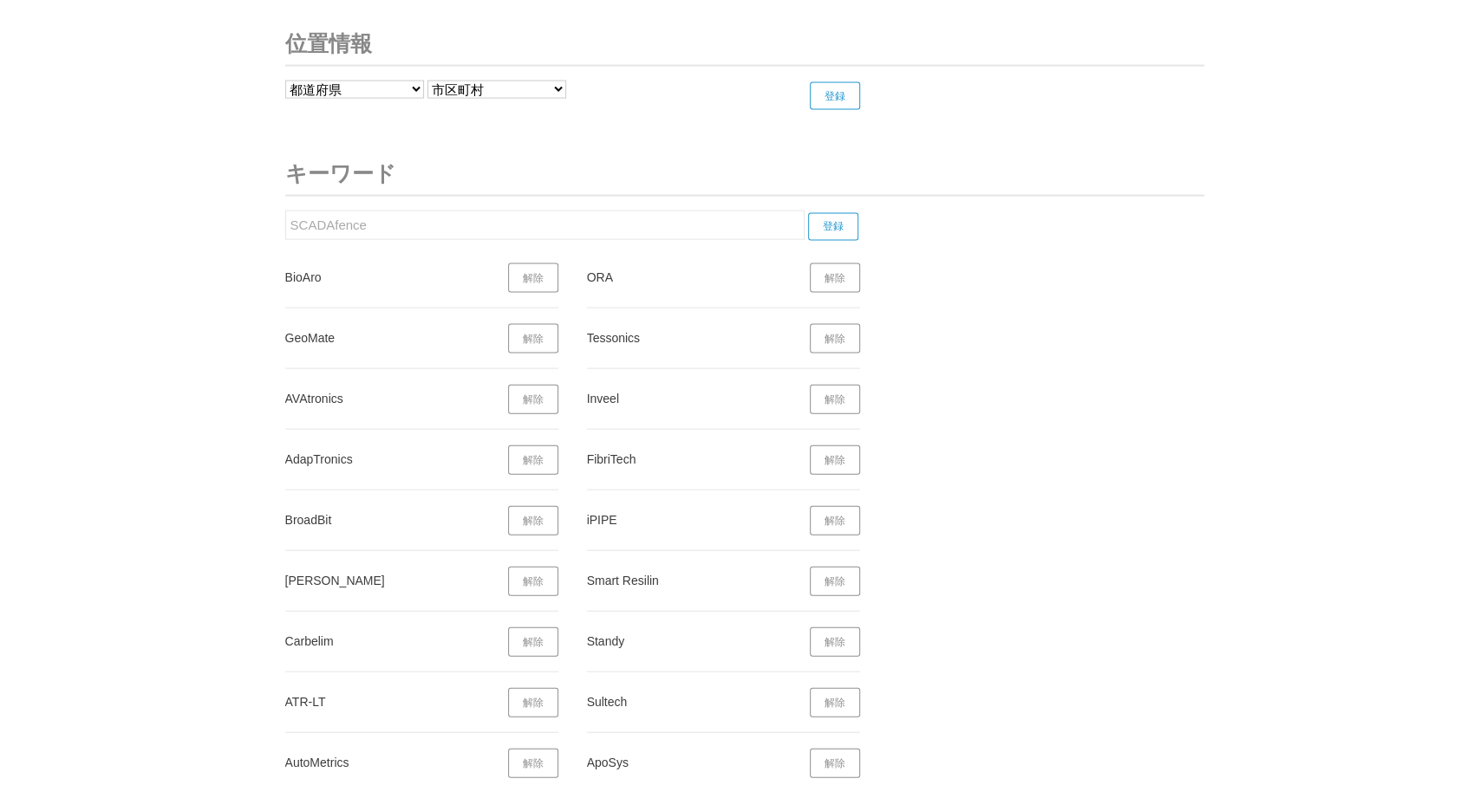
click at [840, 213] on input "登録" at bounding box center [833, 227] width 50 height 28
drag, startPoint x: 380, startPoint y: 209, endPoint x: 209, endPoint y: 216, distance: 170.9
click at [285, 216] on input "SCADAfence" at bounding box center [544, 225] width 519 height 29
click at [848, 213] on input "登録" at bounding box center [833, 227] width 50 height 28
drag, startPoint x: 367, startPoint y: 212, endPoint x: 408, endPoint y: 231, distance: 45.8
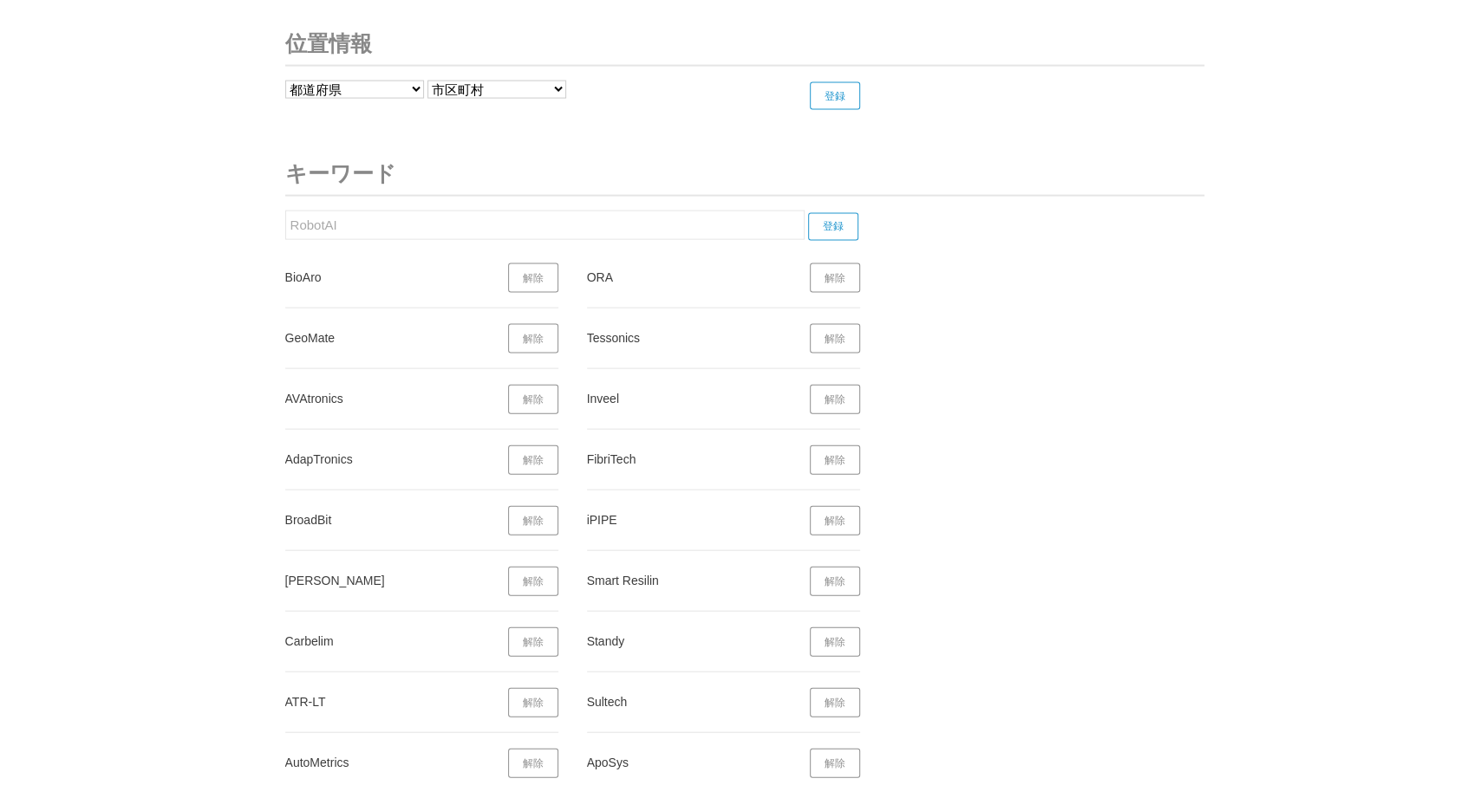
click at [285, 227] on input "RobotAI" at bounding box center [544, 225] width 519 height 29
click at [828, 213] on input "登録" at bounding box center [833, 227] width 50 height 28
drag, startPoint x: 381, startPoint y: 206, endPoint x: 449, endPoint y: 223, distance: 70.4
click at [285, 216] on input "Chinougijutsu" at bounding box center [544, 225] width 519 height 29
click at [834, 213] on input "登録" at bounding box center [833, 227] width 50 height 28
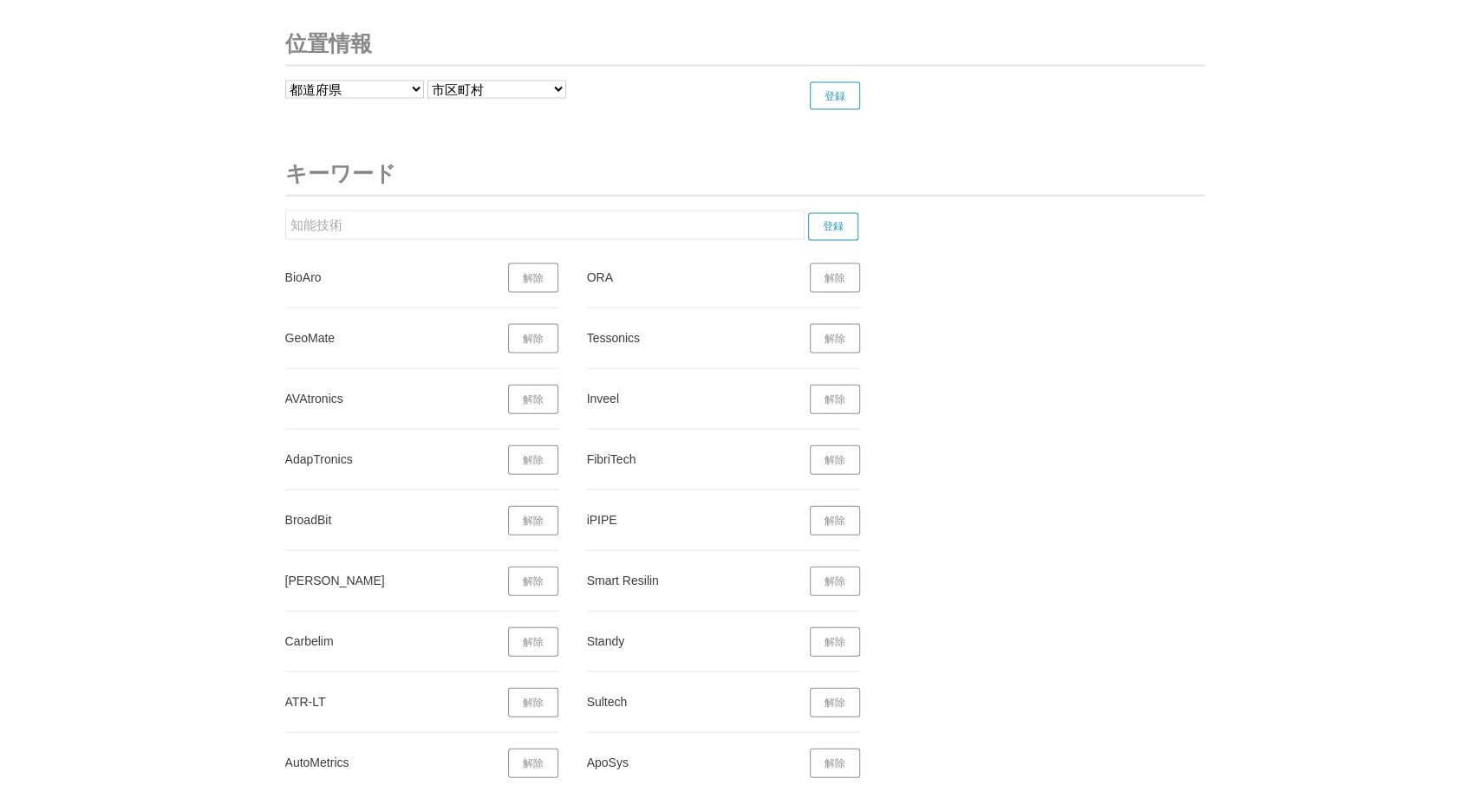
drag, startPoint x: 341, startPoint y: 213, endPoint x: 325, endPoint y: 205, distance: 17.4
click at [285, 212] on input "知能技術" at bounding box center [544, 225] width 519 height 29
click at [837, 213] on input "登録" at bounding box center [833, 227] width 50 height 28
drag, startPoint x: 368, startPoint y: 211, endPoint x: 202, endPoint y: 199, distance: 166.9
click at [285, 211] on input "ArchiTwin" at bounding box center [544, 225] width 519 height 29
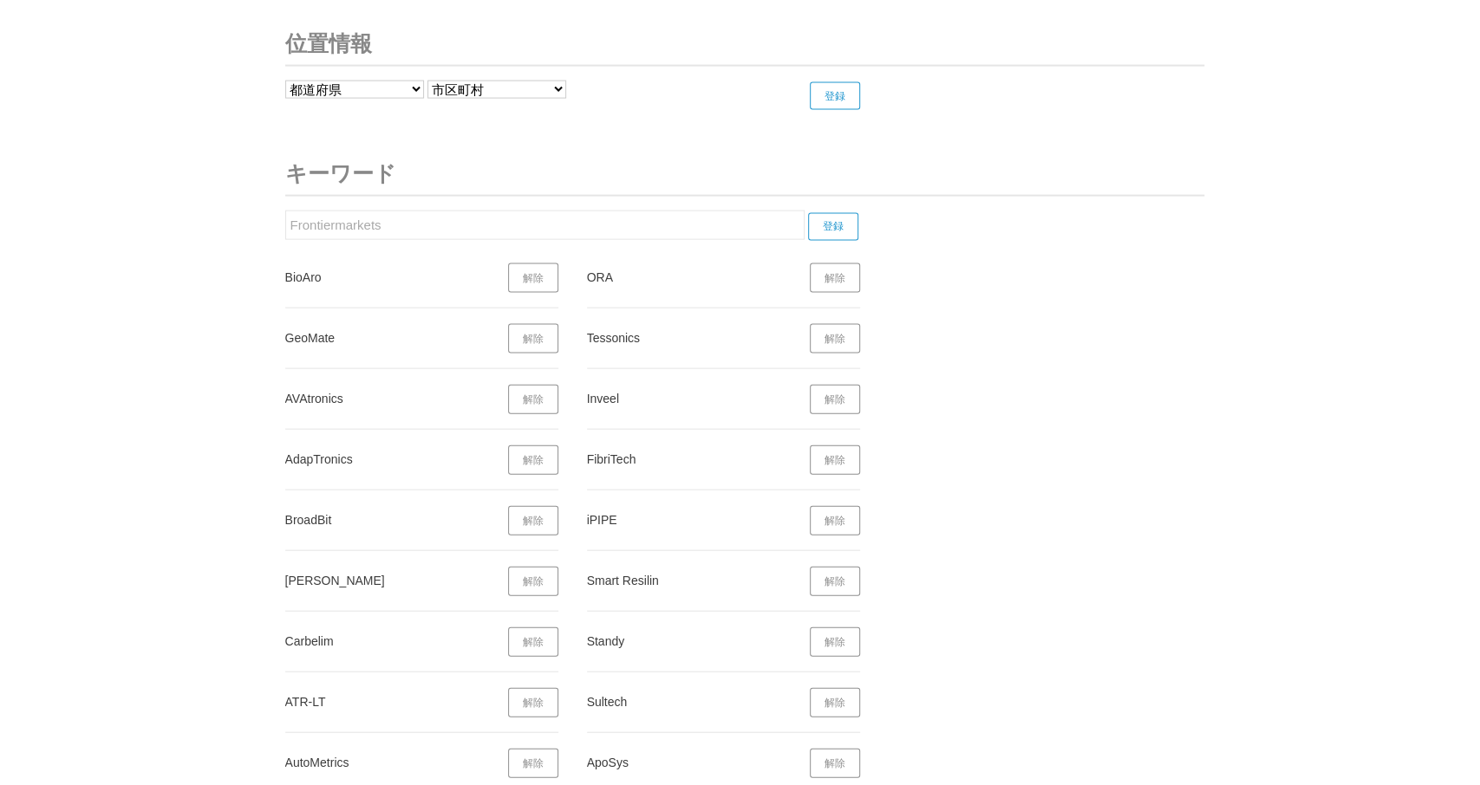
click at [844, 213] on input "登録" at bounding box center [833, 227] width 50 height 28
drag, startPoint x: 363, startPoint y: 215, endPoint x: 179, endPoint y: 237, distance: 185.9
click at [285, 237] on input "Frontiermarkets" at bounding box center [544, 225] width 519 height 29
click at [838, 213] on input "登録" at bounding box center [833, 227] width 50 height 28
drag, startPoint x: 321, startPoint y: 204, endPoint x: 218, endPoint y: 205, distance: 103.2
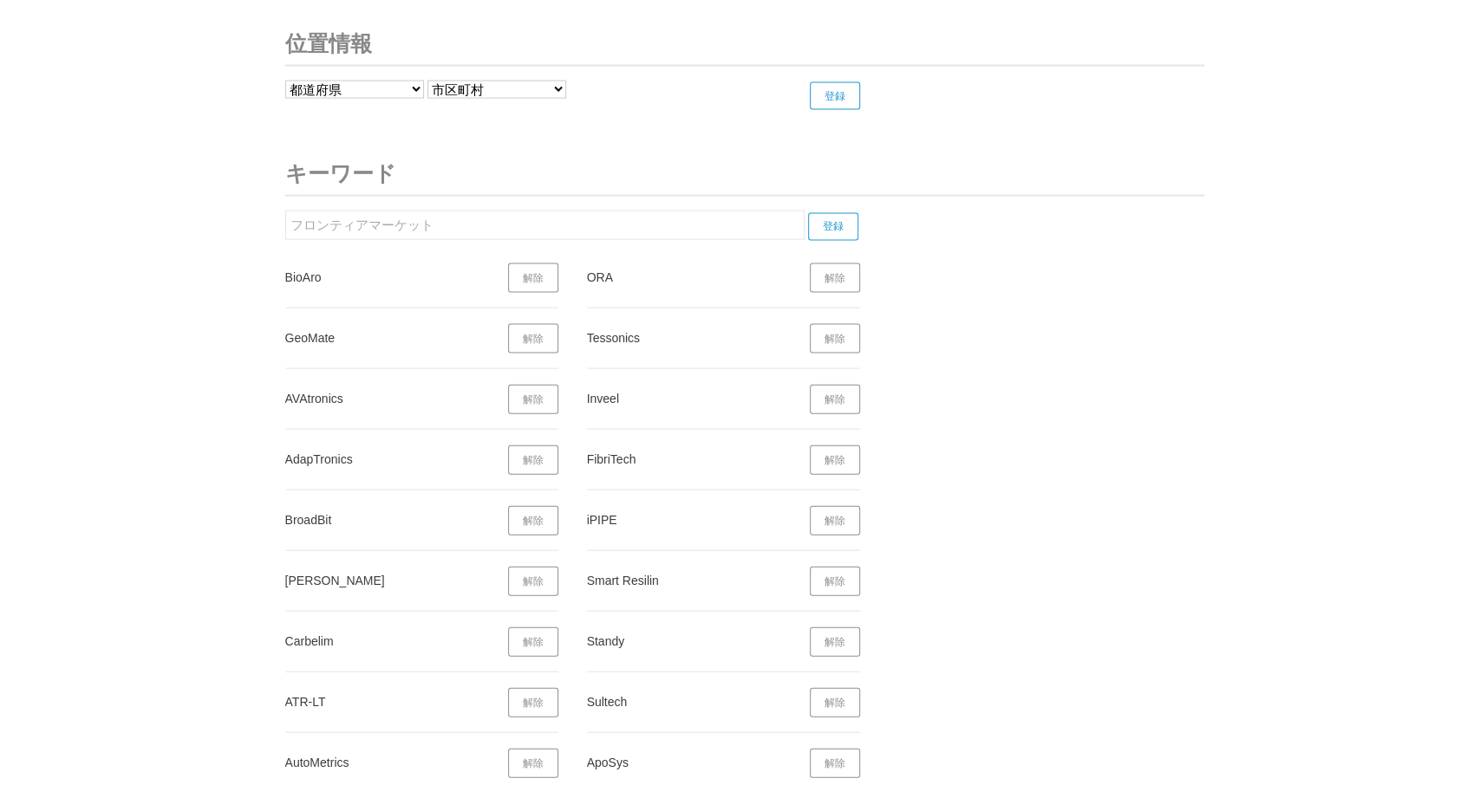
click at [285, 211] on input "フロンティアマーケット" at bounding box center [544, 225] width 519 height 29
click at [837, 213] on input "登録" at bounding box center [833, 227] width 50 height 28
drag, startPoint x: 309, startPoint y: 217, endPoint x: 215, endPoint y: 220, distance: 94.6
click at [285, 220] on input "The Predictive Company" at bounding box center [544, 225] width 519 height 29
click at [842, 213] on input "登録" at bounding box center [833, 227] width 50 height 28
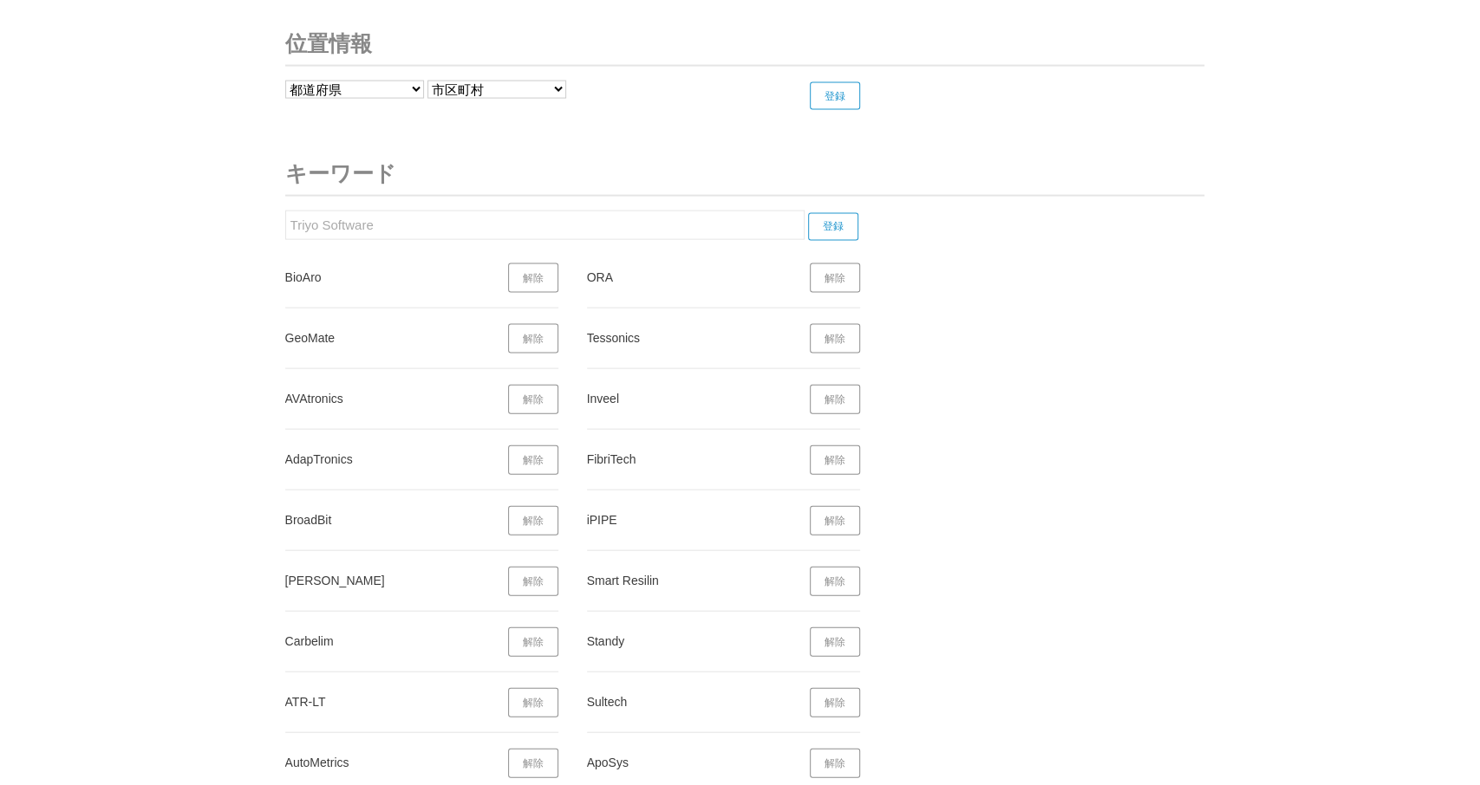
drag, startPoint x: 377, startPoint y: 211, endPoint x: 222, endPoint y: 219, distance: 155.4
click at [285, 219] on input "Triyo Software" at bounding box center [544, 225] width 519 height 29
click at [843, 213] on input "登録" at bounding box center [833, 227] width 50 height 28
drag, startPoint x: 348, startPoint y: 218, endPoint x: 229, endPoint y: 220, distance: 118.8
click at [285, 220] on input "Hayden AI" at bounding box center [544, 225] width 519 height 29
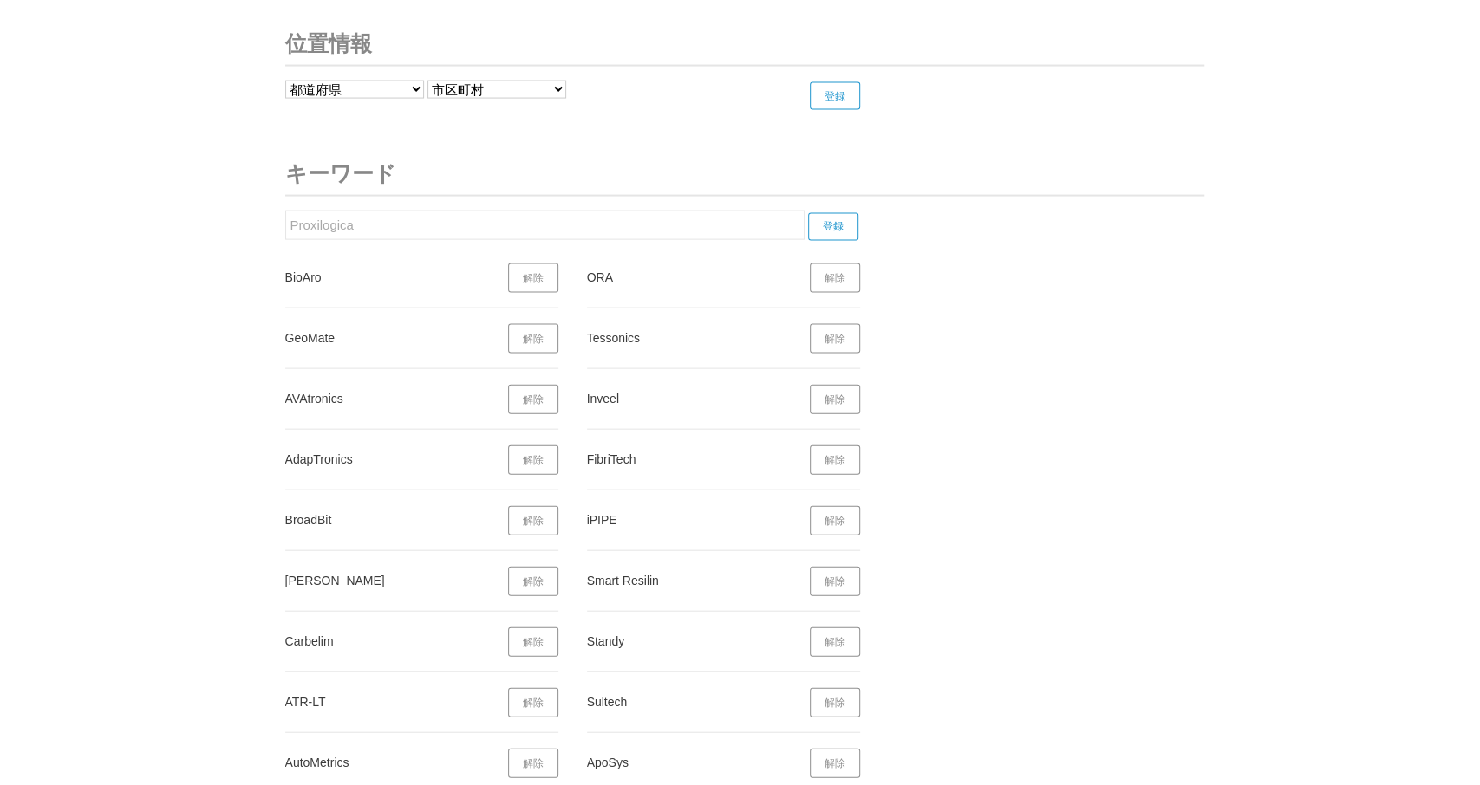
click at [835, 213] on input "登録" at bounding box center [833, 227] width 50 height 28
drag, startPoint x: 321, startPoint y: 210, endPoint x: 202, endPoint y: 242, distance: 123.0
click at [285, 238] on input "Proxilogica" at bounding box center [544, 225] width 519 height 29
click at [838, 213] on input "登録" at bounding box center [833, 227] width 50 height 28
drag, startPoint x: 416, startPoint y: 212, endPoint x: 592, endPoint y: 208, distance: 176.0
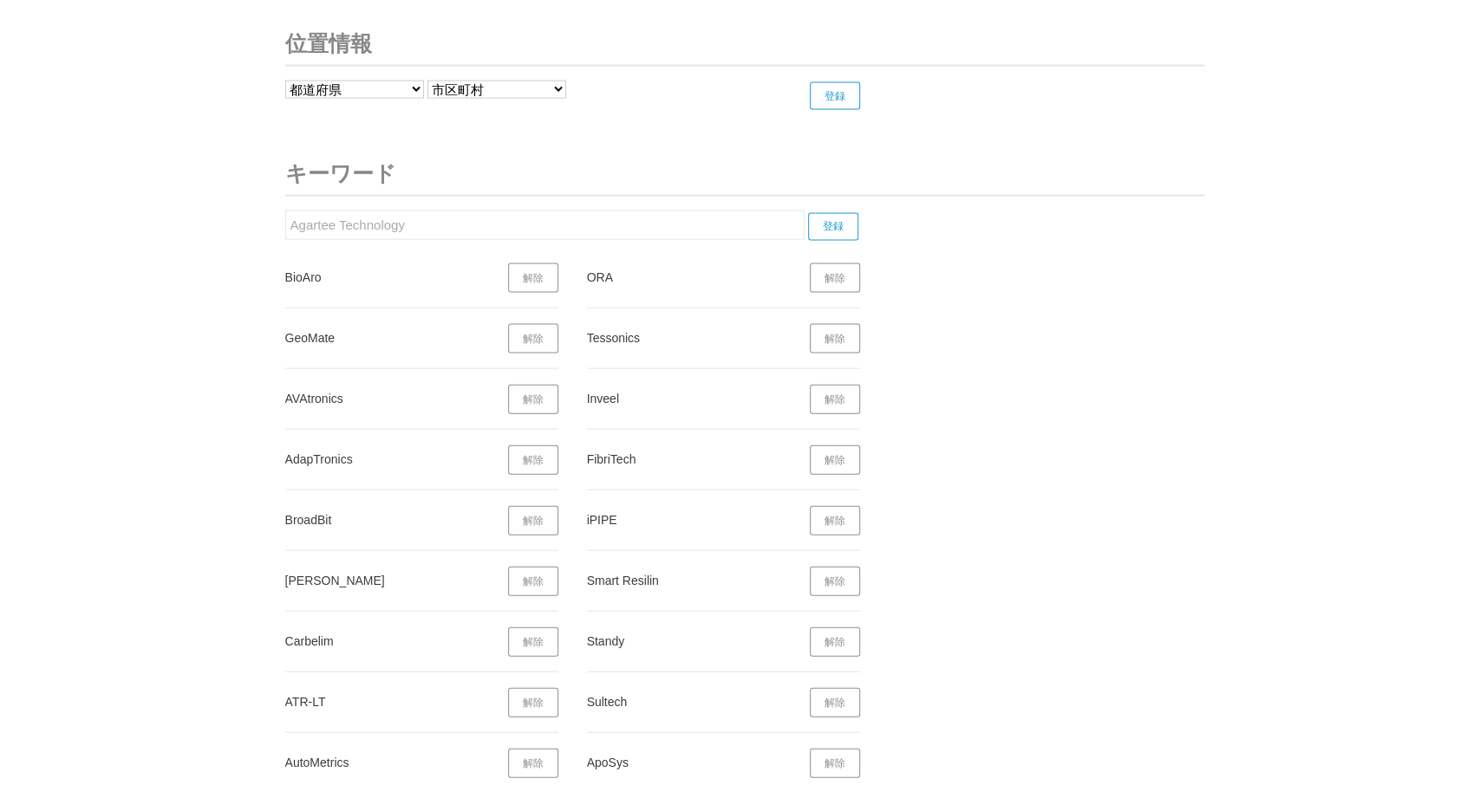
click at [285, 211] on input "Agartee Technology" at bounding box center [544, 225] width 519 height 29
click at [843, 213] on input "登録" at bounding box center [833, 227] width 50 height 28
drag, startPoint x: 199, startPoint y: 220, endPoint x: 173, endPoint y: 225, distance: 26.5
click at [285, 225] on input "2gether" at bounding box center [544, 225] width 519 height 29
click at [837, 213] on input "登録" at bounding box center [833, 227] width 50 height 28
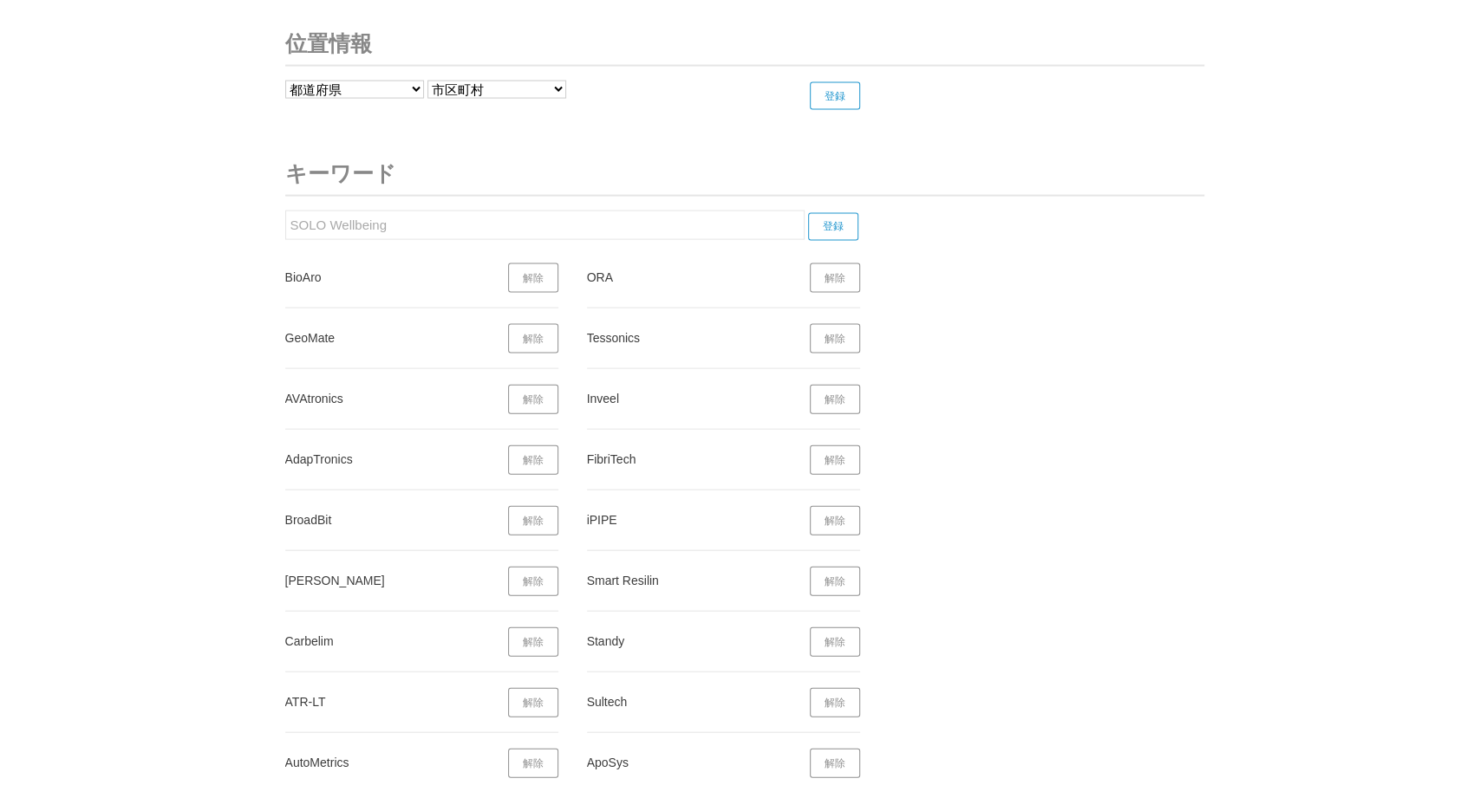
drag, startPoint x: 370, startPoint y: 217, endPoint x: 175, endPoint y: 245, distance: 197.1
click at [285, 240] on input "SOLO Wellbeing" at bounding box center [544, 225] width 519 height 29
click at [837, 213] on input "登録" at bounding box center [833, 227] width 50 height 28
drag, startPoint x: 368, startPoint y: 202, endPoint x: 376, endPoint y: 197, distance: 9.4
click at [285, 211] on input "CAN EAT" at bounding box center [544, 225] width 519 height 29
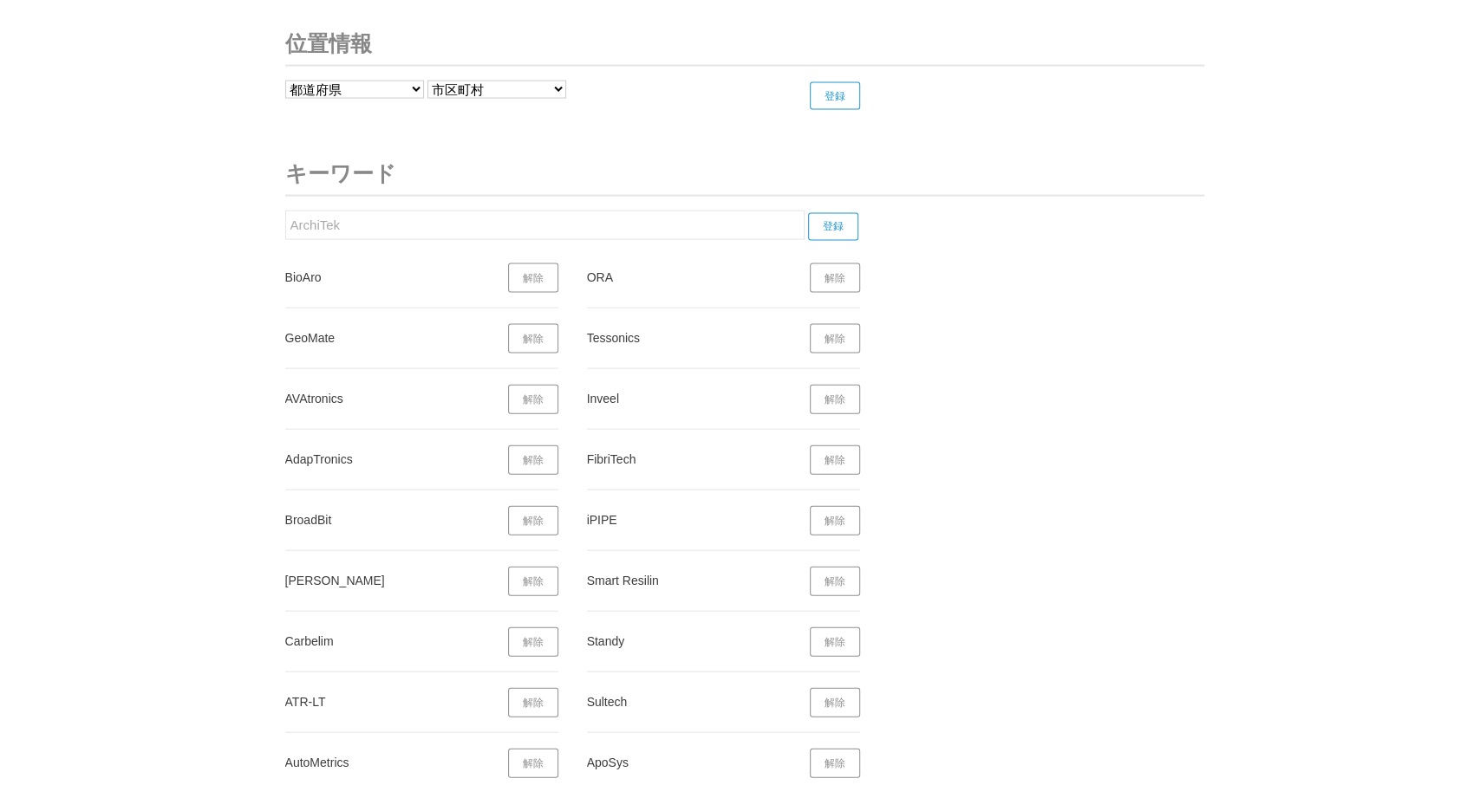
click at [824, 213] on input "登録" at bounding box center [833, 227] width 50 height 28
drag, startPoint x: 360, startPoint y: 217, endPoint x: 317, endPoint y: 205, distance: 44.2
click at [285, 211] on input "ArchiTek" at bounding box center [544, 225] width 519 height 29
click at [837, 213] on input "登録" at bounding box center [833, 227] width 50 height 28
drag, startPoint x: 348, startPoint y: 209, endPoint x: 306, endPoint y: 212, distance: 41.8
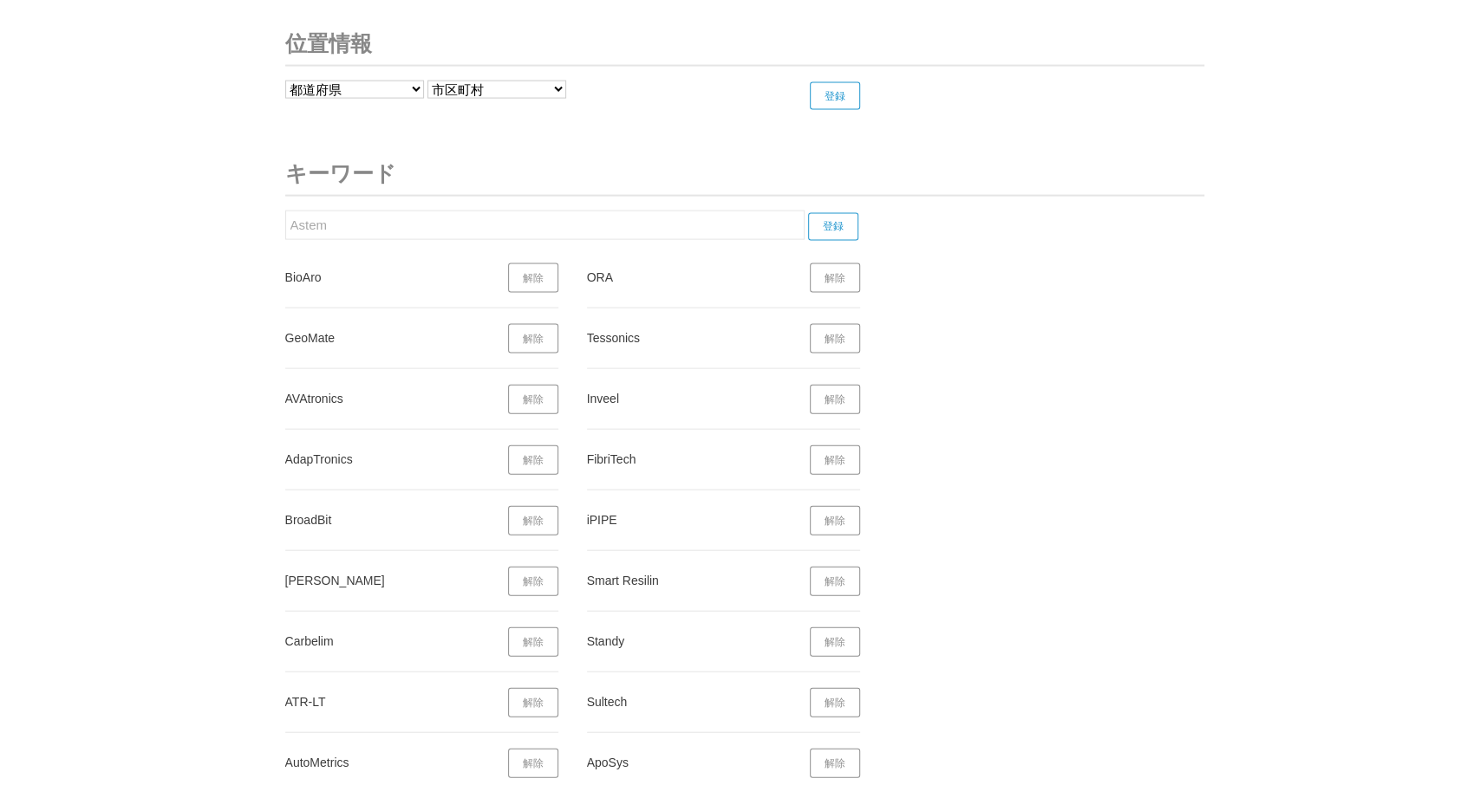
click at [285, 212] on input "Astem" at bounding box center [544, 225] width 519 height 29
click at [832, 213] on input "登録" at bounding box center [833, 227] width 50 height 28
drag, startPoint x: 341, startPoint y: 195, endPoint x: 260, endPoint y: 205, distance: 81.3
click at [285, 211] on input "アステム" at bounding box center [544, 225] width 519 height 29
click at [842, 213] on input "登録" at bounding box center [833, 227] width 50 height 28
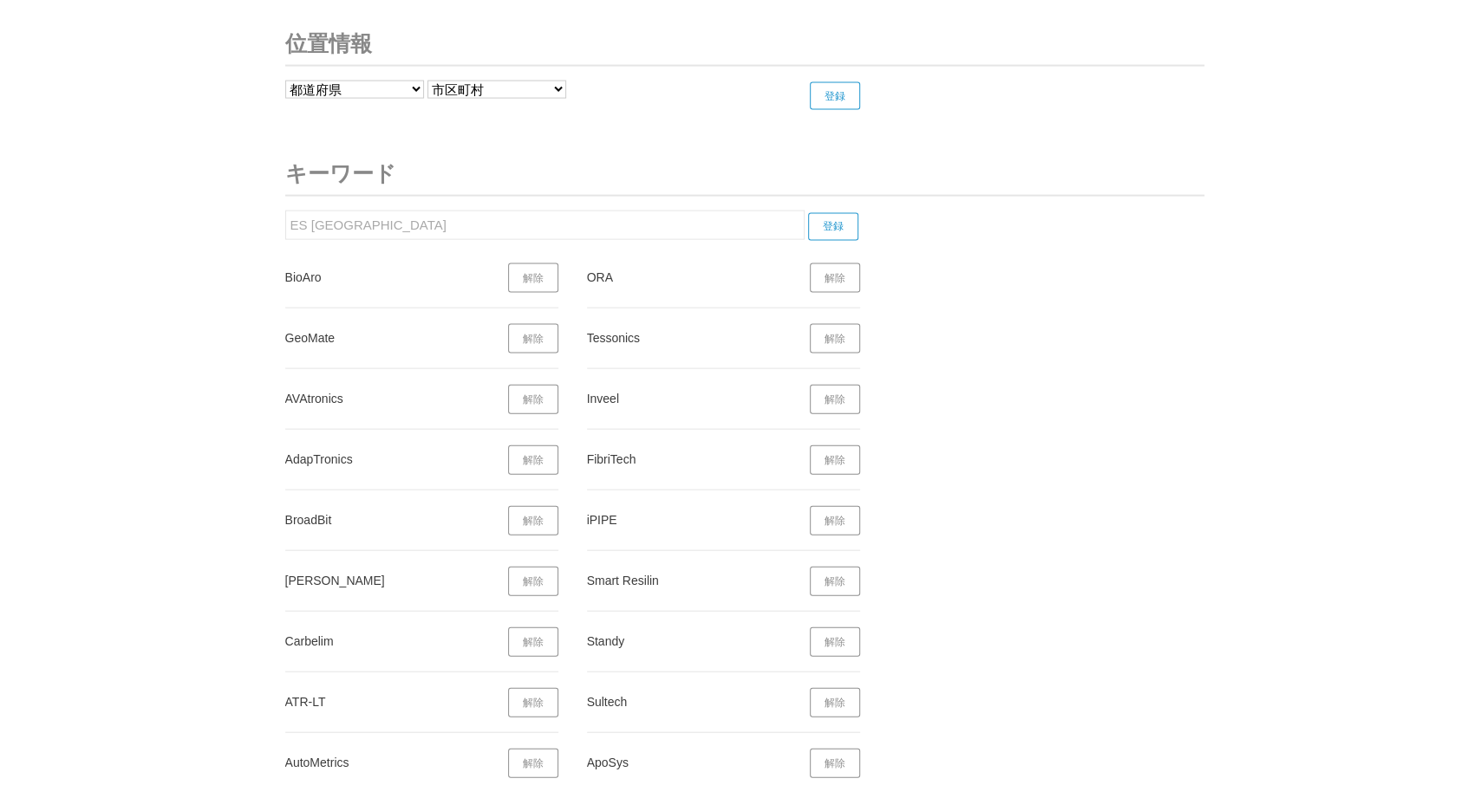
drag, startPoint x: 297, startPoint y: 212, endPoint x: 372, endPoint y: 216, distance: 74.6
click at [285, 212] on input "ES JAPAN" at bounding box center [544, 225] width 519 height 29
click at [839, 213] on input "登録" at bounding box center [833, 227] width 50 height 28
click at [285, 217] on input "ESジャパン" at bounding box center [544, 225] width 519 height 29
click at [830, 213] on input "登録" at bounding box center [833, 227] width 50 height 28
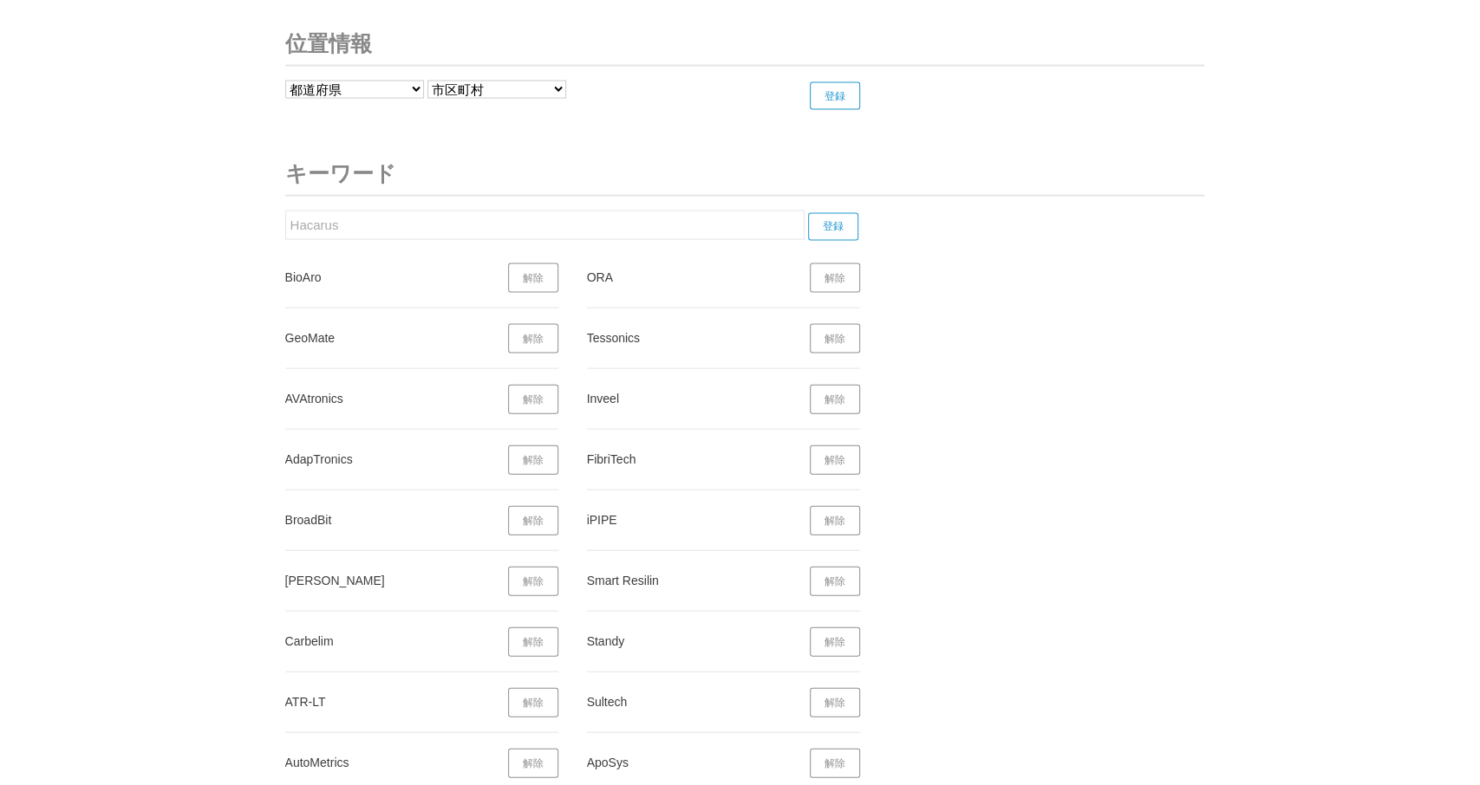
drag, startPoint x: 347, startPoint y: 212, endPoint x: 817, endPoint y: 231, distance: 470.2
click at [285, 212] on input "Hacarus" at bounding box center [544, 225] width 519 height 29
click at [843, 213] on input "登録" at bounding box center [833, 227] width 50 height 28
drag, startPoint x: 451, startPoint y: 200, endPoint x: 208, endPoint y: 249, distance: 247.5
click at [285, 240] on input "Steering Machines" at bounding box center [544, 225] width 519 height 29
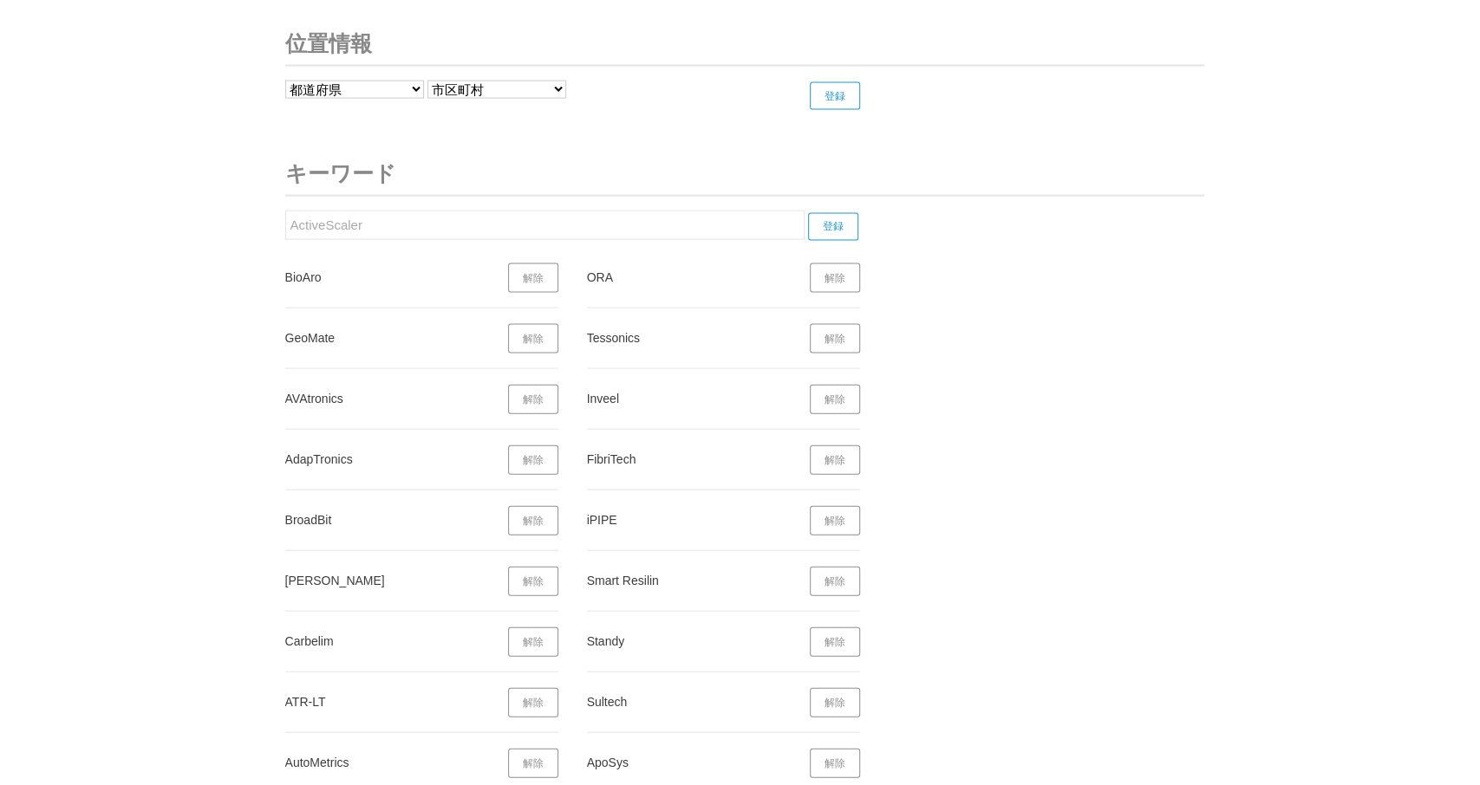
type input "ActiveScaler"
click at [841, 213] on input "登録" at bounding box center [833, 227] width 50 height 28
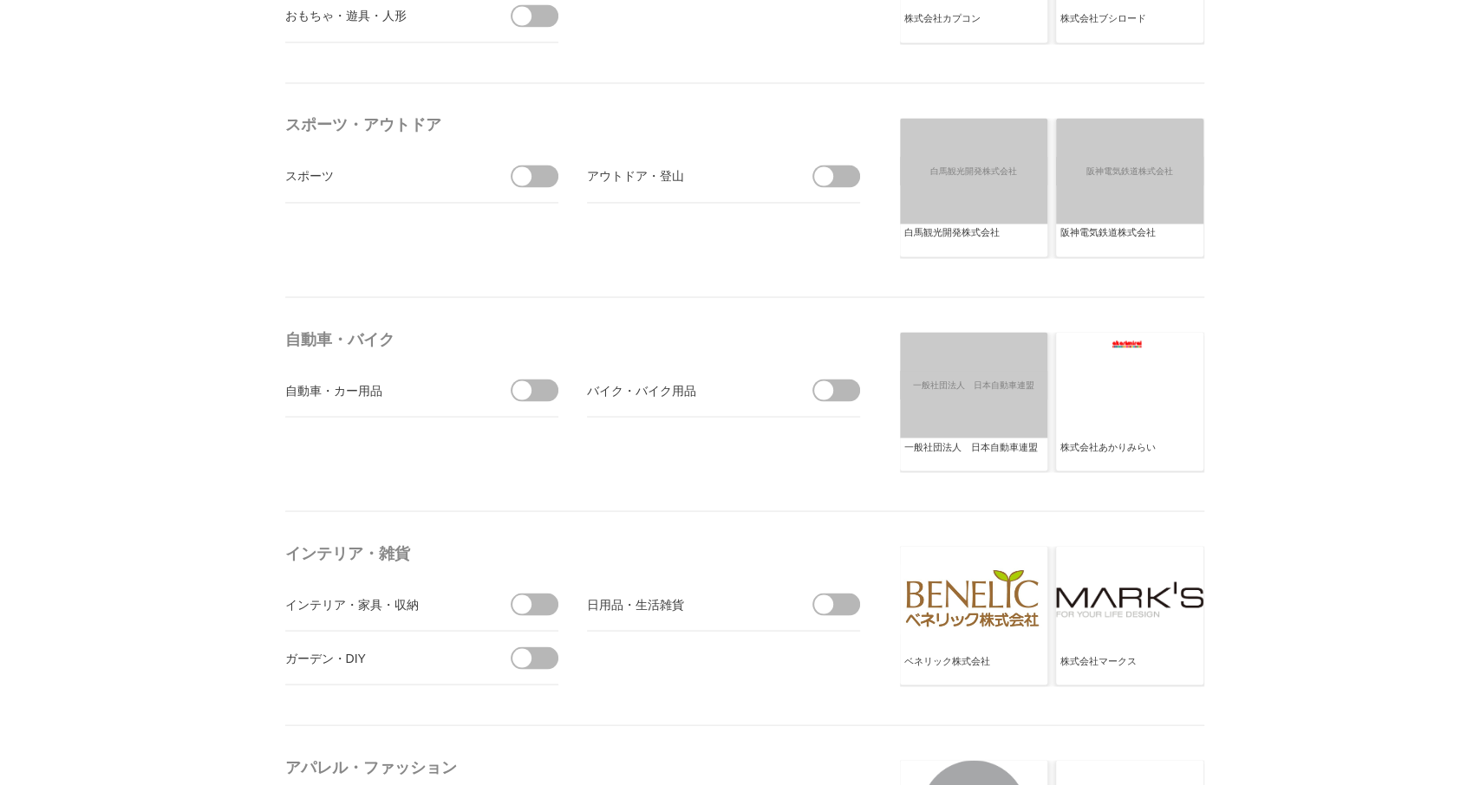
scroll to position [0, 0]
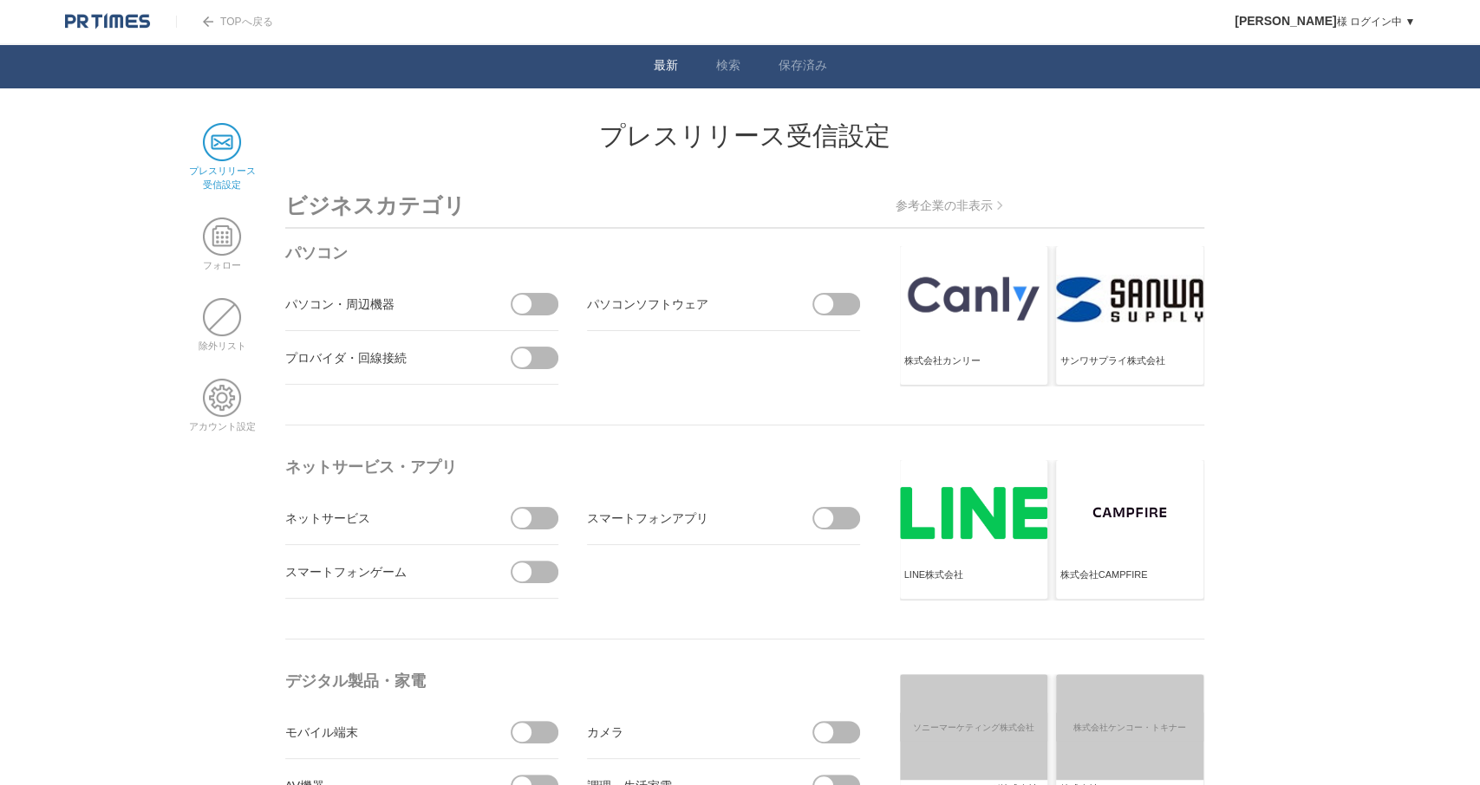
click at [671, 60] on link "最新" at bounding box center [666, 67] width 24 height 18
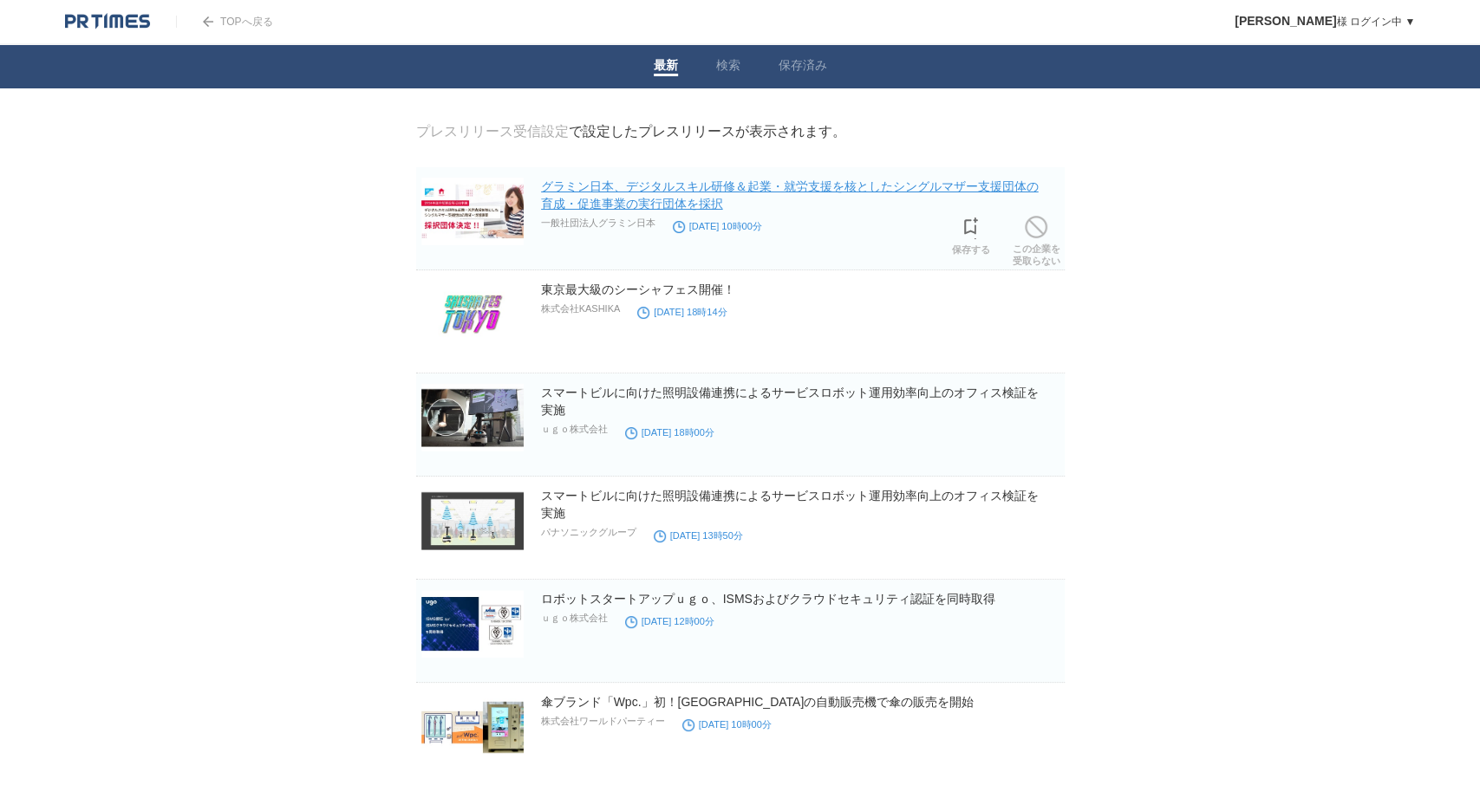
click at [566, 199] on link "グラミン日本、デジタルスキル研修＆起業・就労支援を核としたシングルマザー支援団体の育成・促進事業の実行団体を採択" at bounding box center [790, 194] width 498 height 31
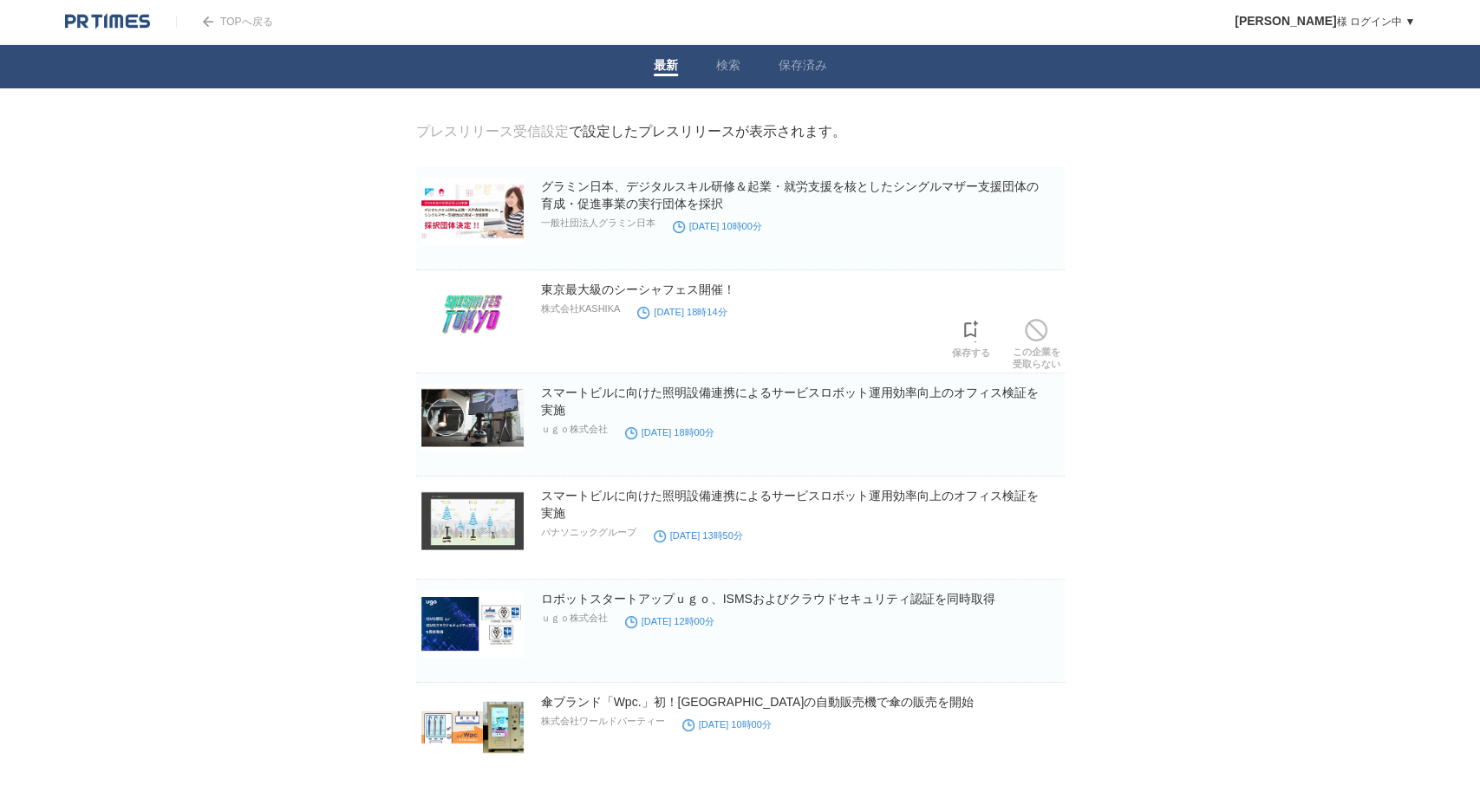
click at [479, 313] on img at bounding box center [472, 315] width 102 height 68
click at [785, 391] on link "スマートビルに向けた照明設備連携によるサービスロボット運用効率向上のオフィス検証を実施" at bounding box center [790, 401] width 498 height 31
click at [977, 492] on link "スマートビルに向けた照明設備連携によるサービスロボット運用効率向上のオフィス検証を実施" at bounding box center [790, 504] width 498 height 31
click at [929, 599] on link "ロボットスタートアップｕｇｏ、ISMSおよびクラウドセキュリティ認証を同時取得" at bounding box center [768, 599] width 454 height 14
click at [548, 132] on link "プレスリリース受信設定" at bounding box center [492, 131] width 153 height 15
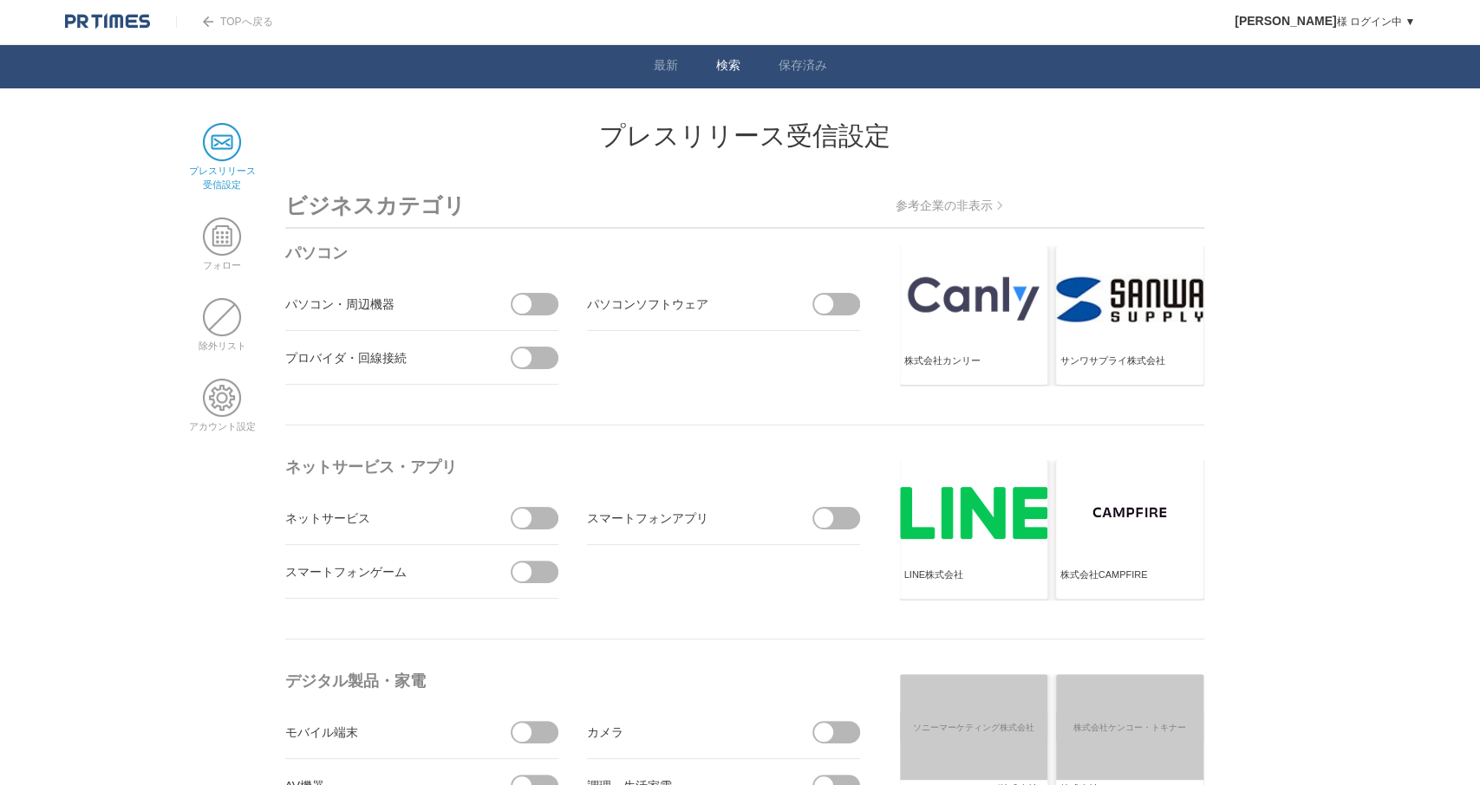
click at [726, 64] on link "検索" at bounding box center [728, 67] width 24 height 18
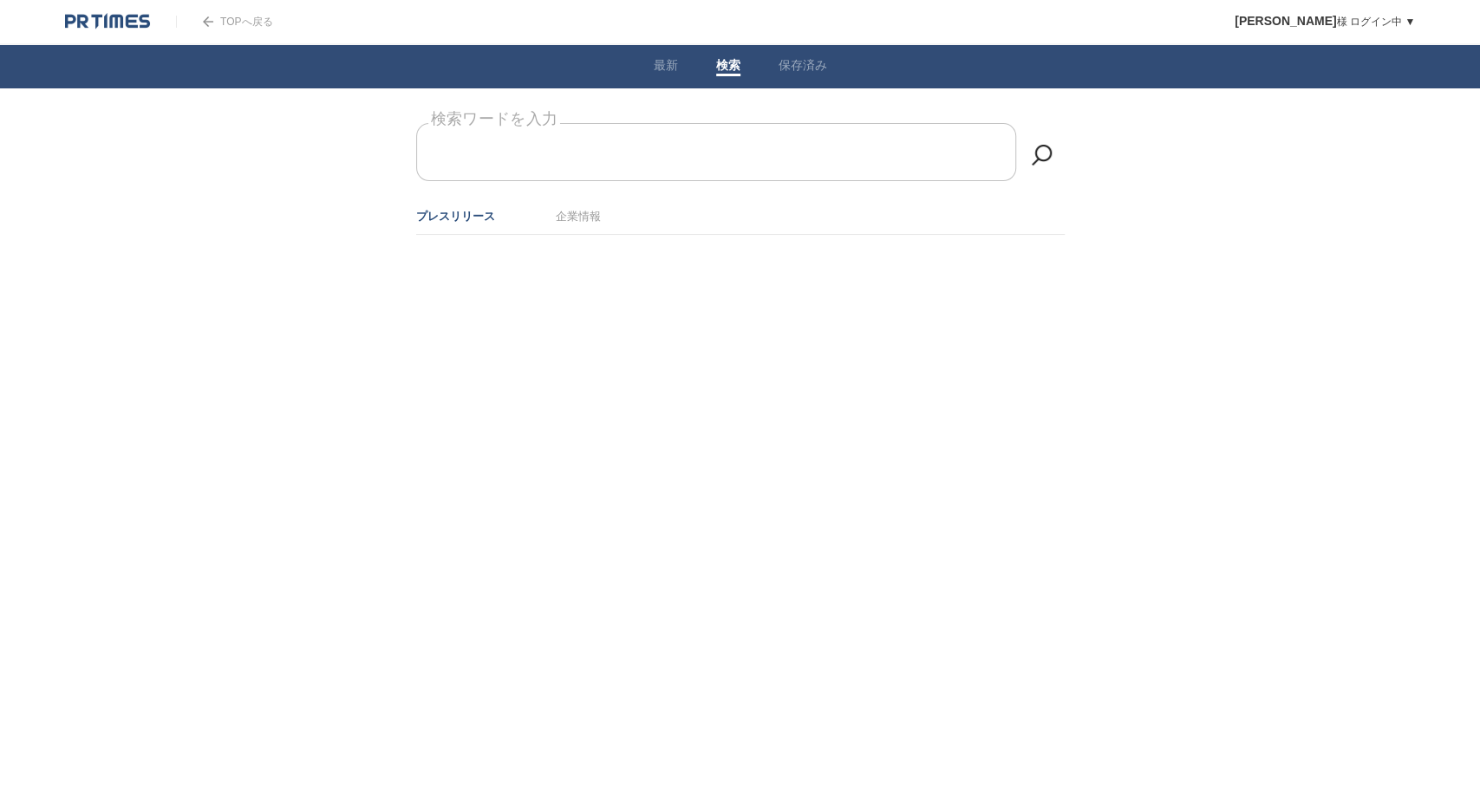
click at [640, 123] on form "検索ワードを入力" at bounding box center [740, 123] width 648 height 0
type input "う"
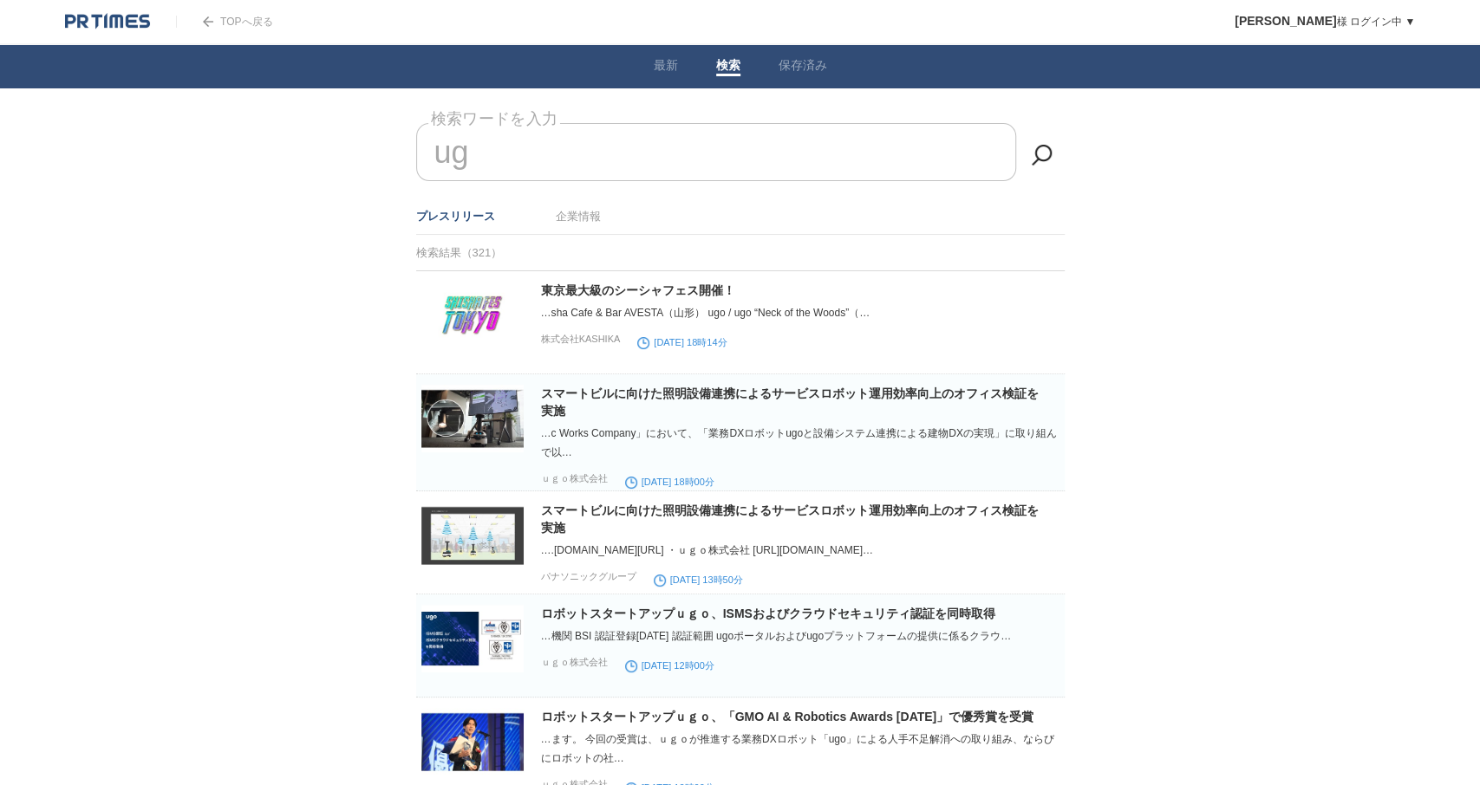
type input "u"
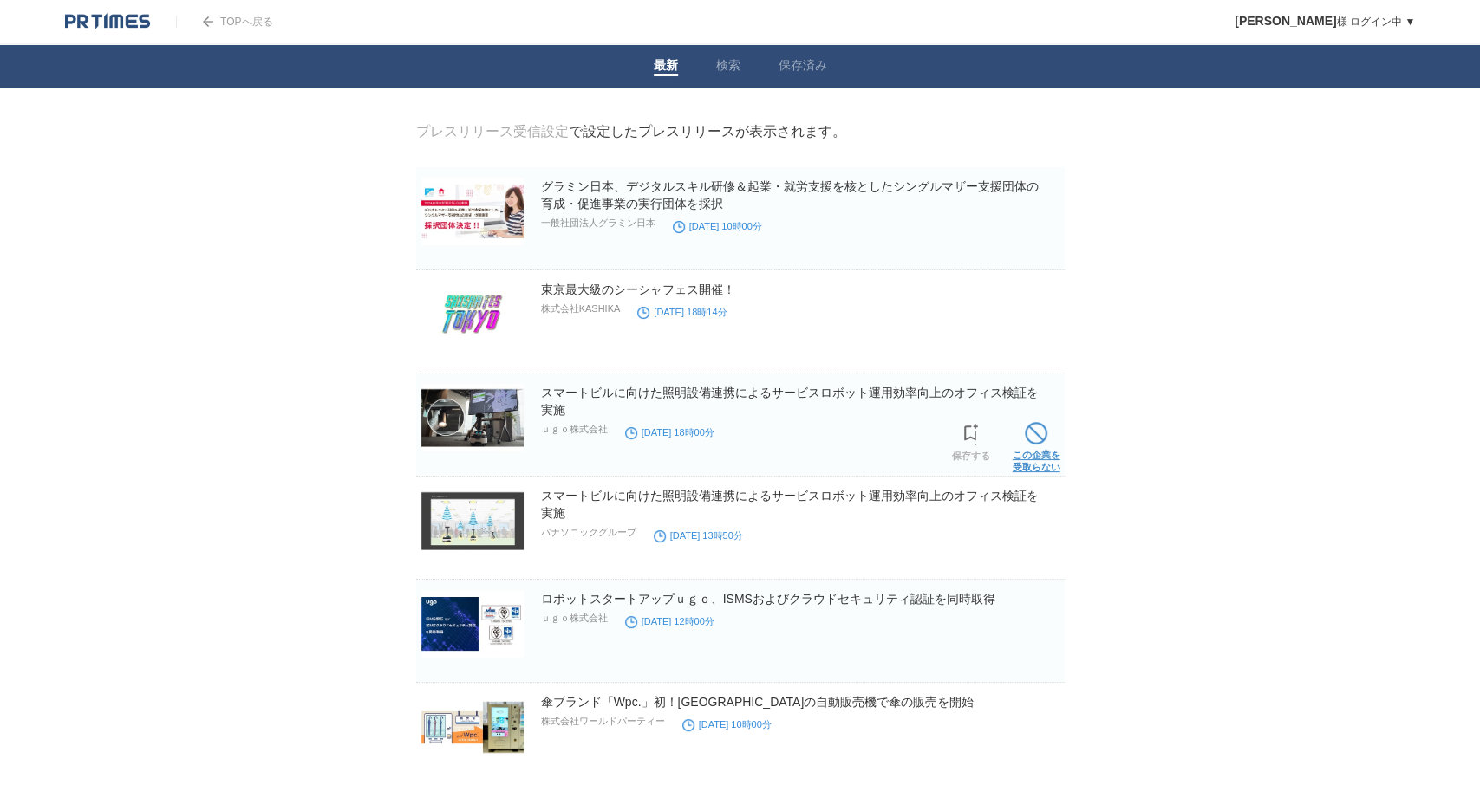
click at [1044, 441] on span at bounding box center [1036, 433] width 23 height 23
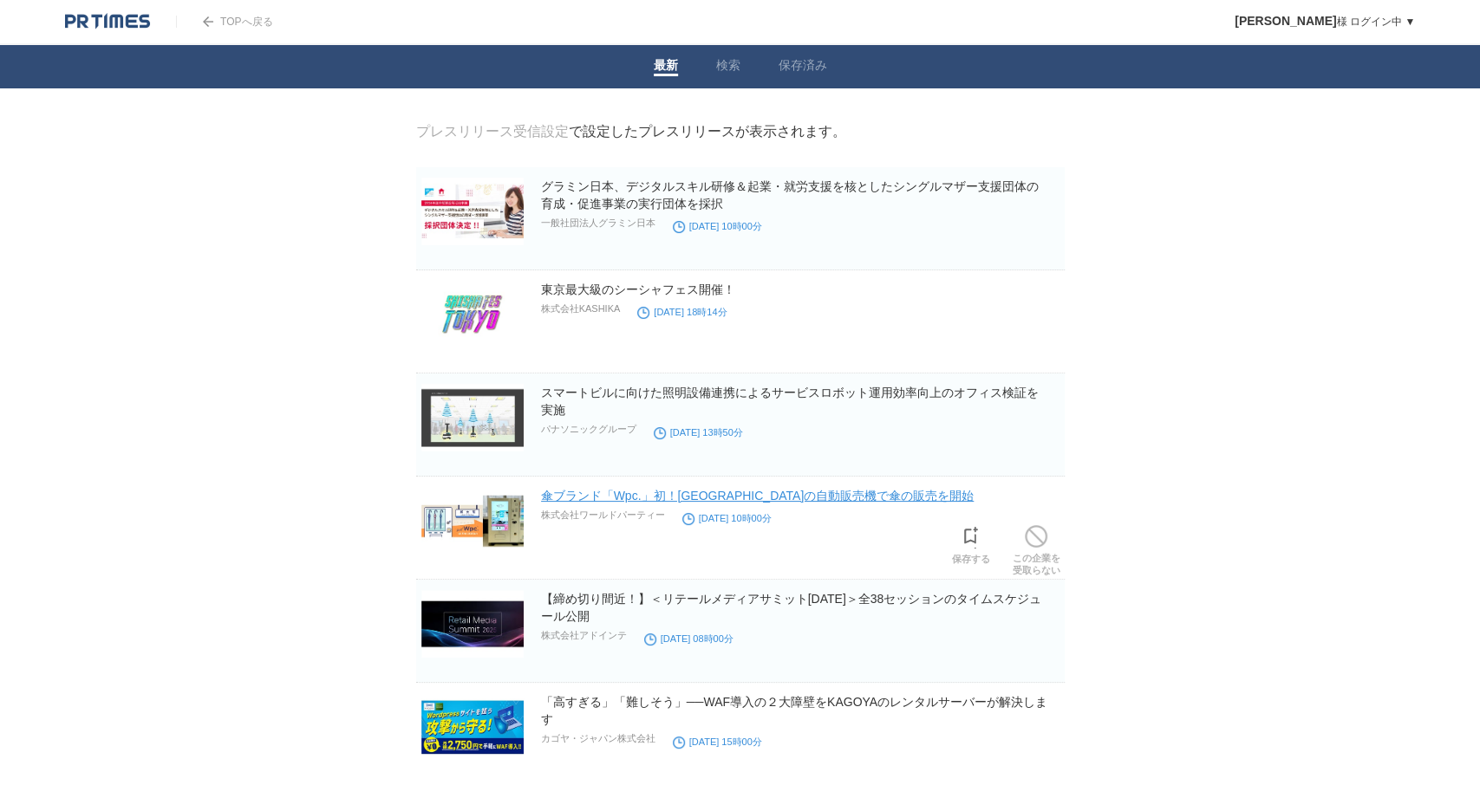
click at [607, 501] on link "傘ブランド「Wpc.」初！[GEOGRAPHIC_DATA]の自動販売機で傘の販売を開始" at bounding box center [757, 496] width 433 height 14
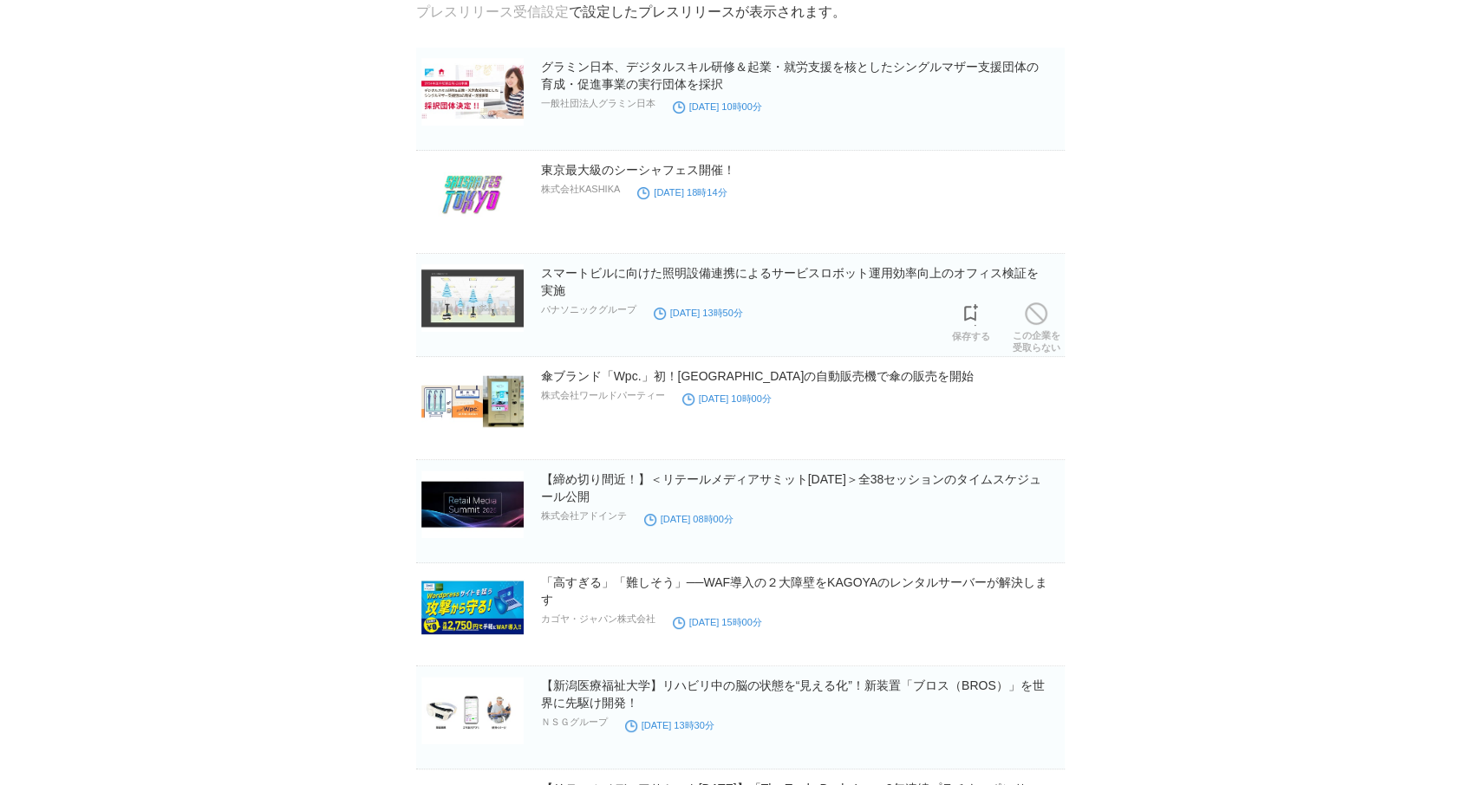
scroll to position [125, 0]
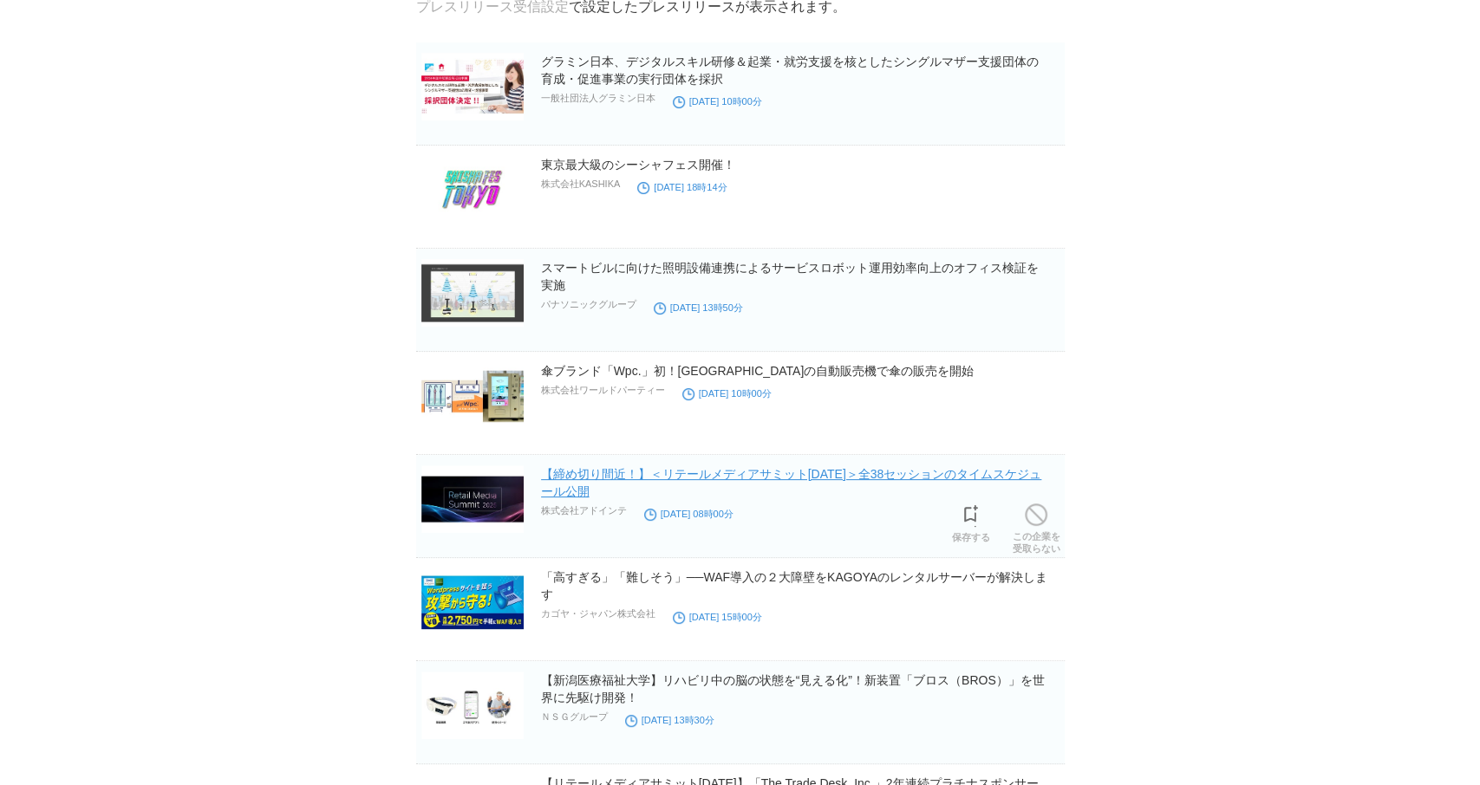
click at [957, 472] on link "【締め切り間近！】＜リテールメディアサミット[DATE]＞全38セッションのタイムスケジュール公開" at bounding box center [791, 482] width 501 height 31
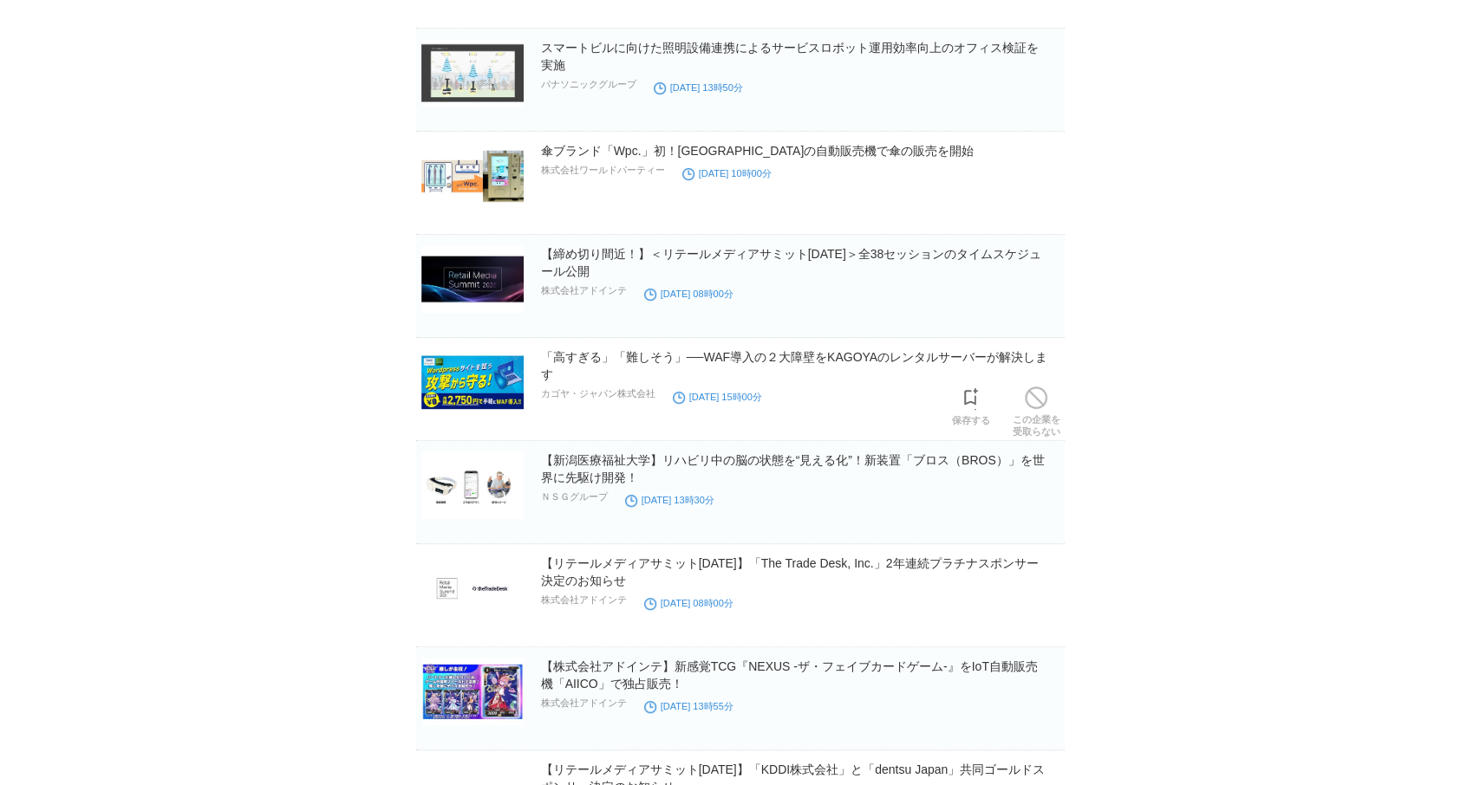
scroll to position [374, 0]
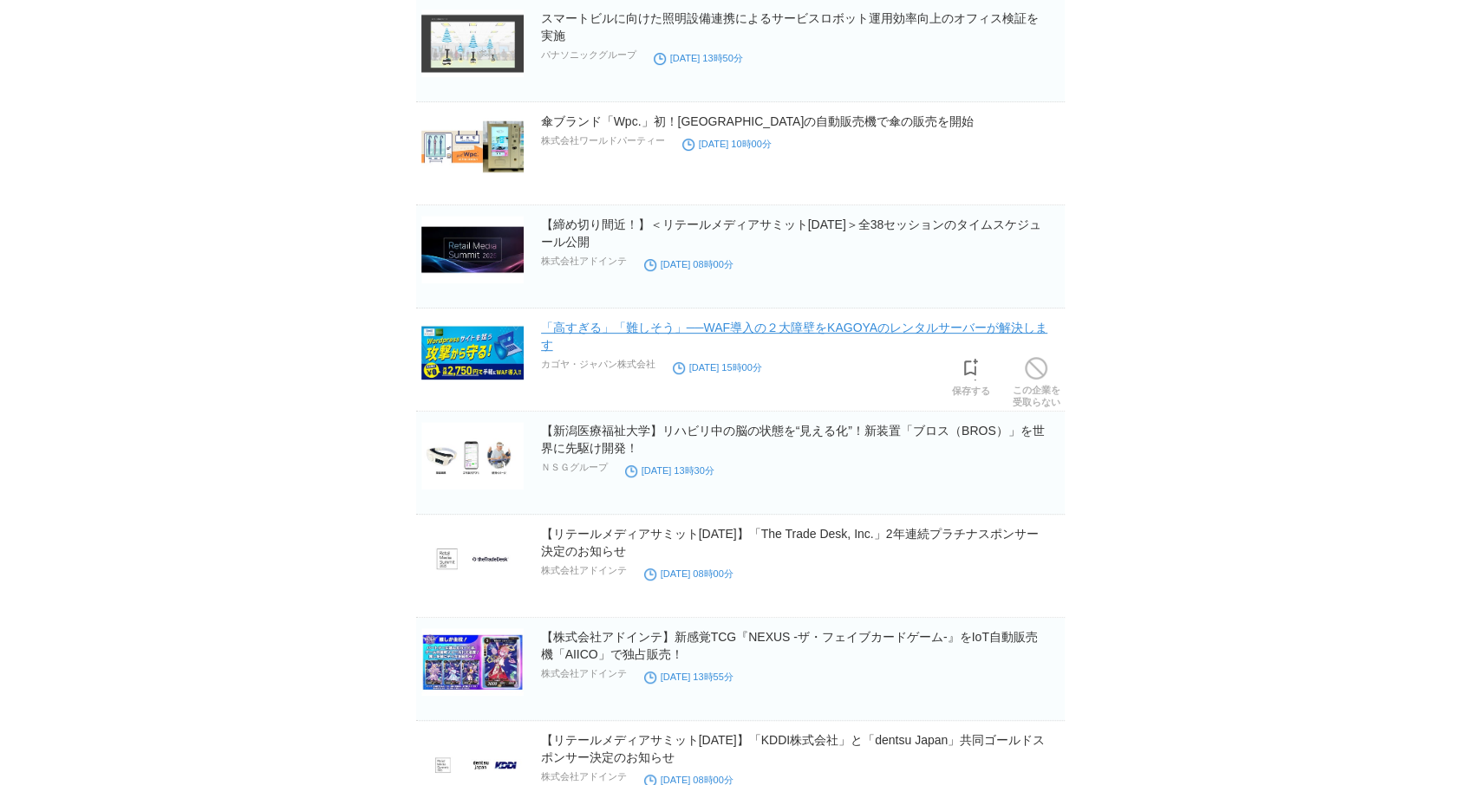
click at [793, 325] on link "「高すぎる」「難しそう」──WAF導入の２大障壁をKAGOYAのレンタルサーバーが解決します" at bounding box center [794, 336] width 507 height 31
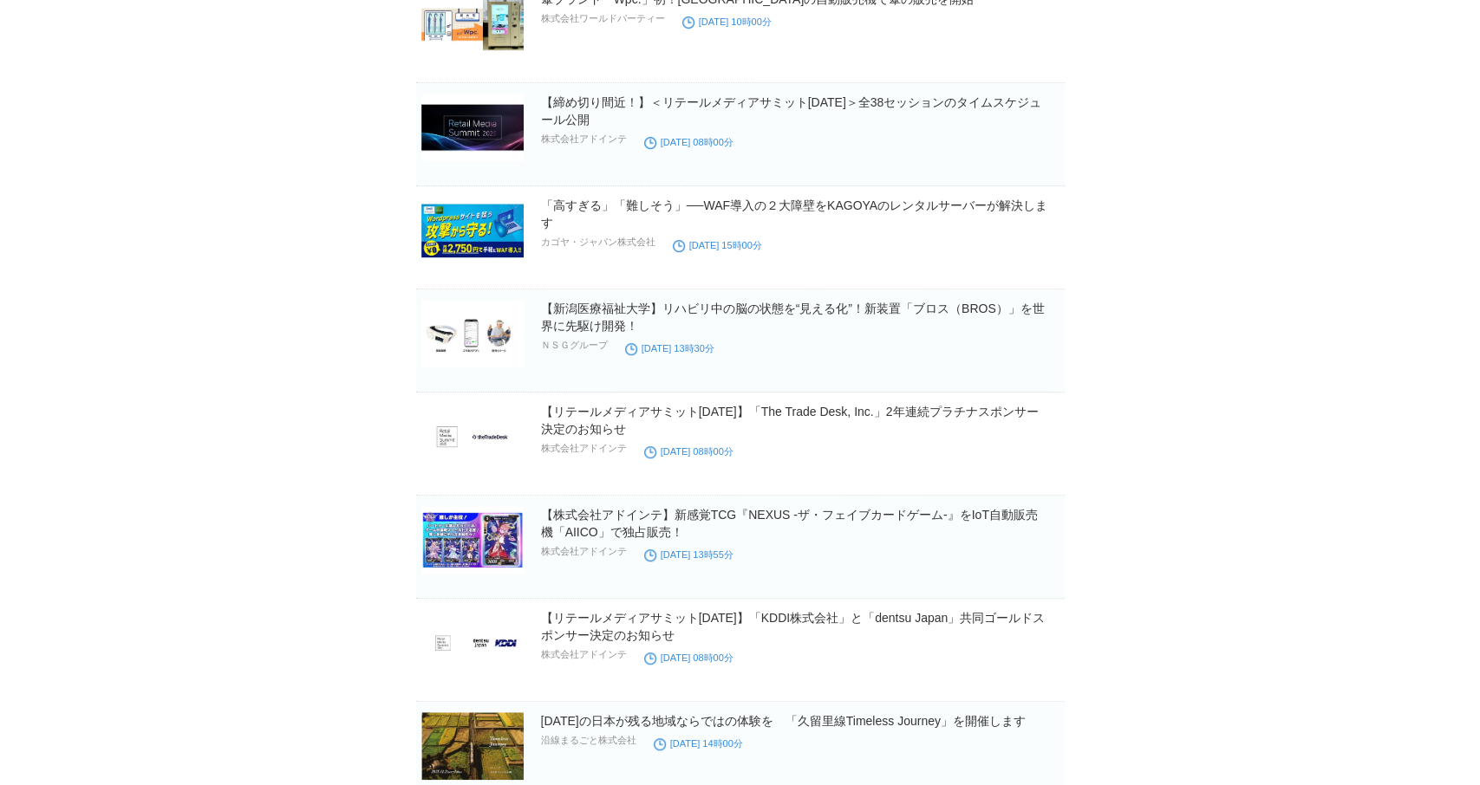
scroll to position [499, 0]
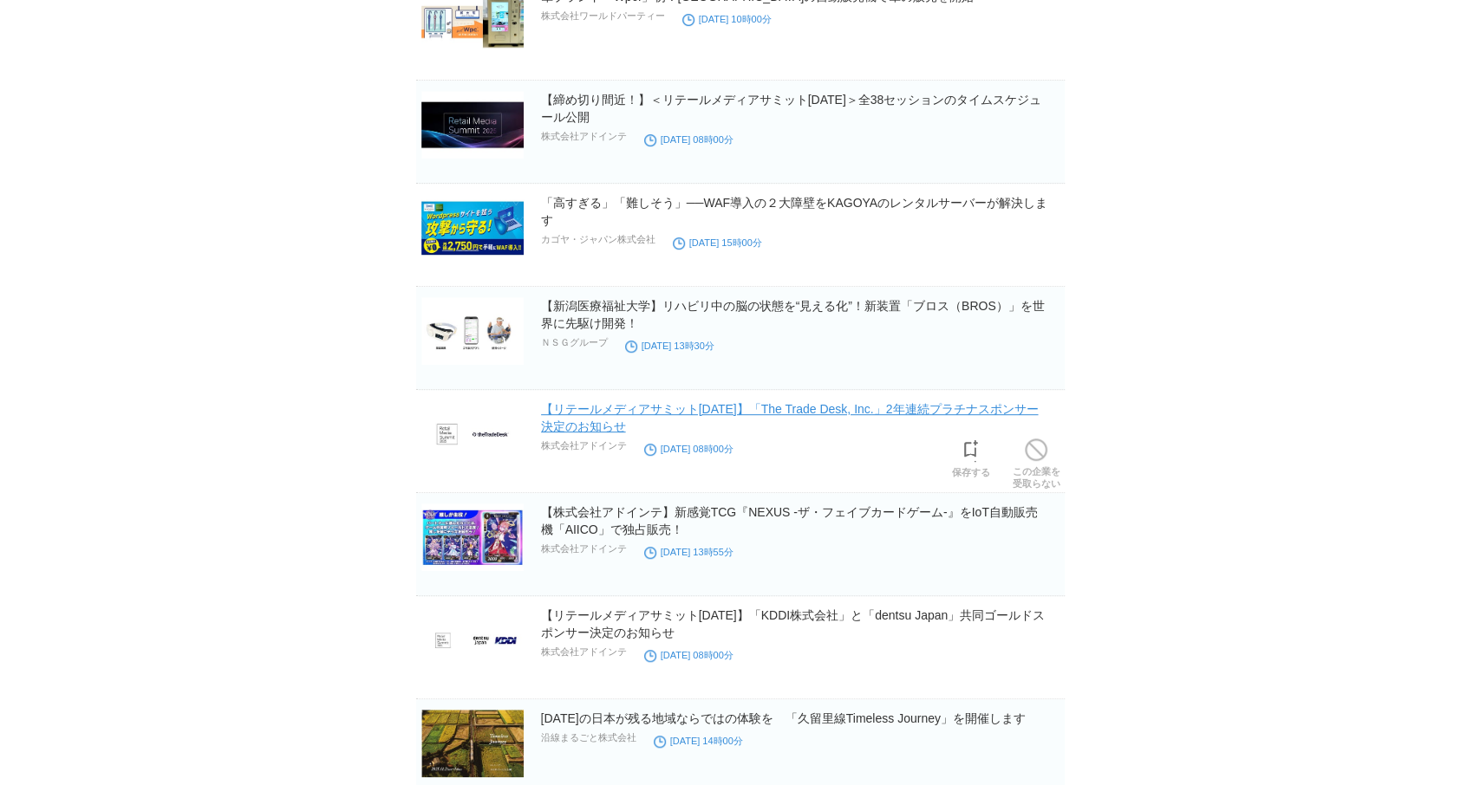
click at [760, 409] on link "【リテールメディアサミット[DATE]】「The Trade Desk, Inc.」2年連続プラチナスポンサー決定のお知らせ" at bounding box center [790, 417] width 498 height 31
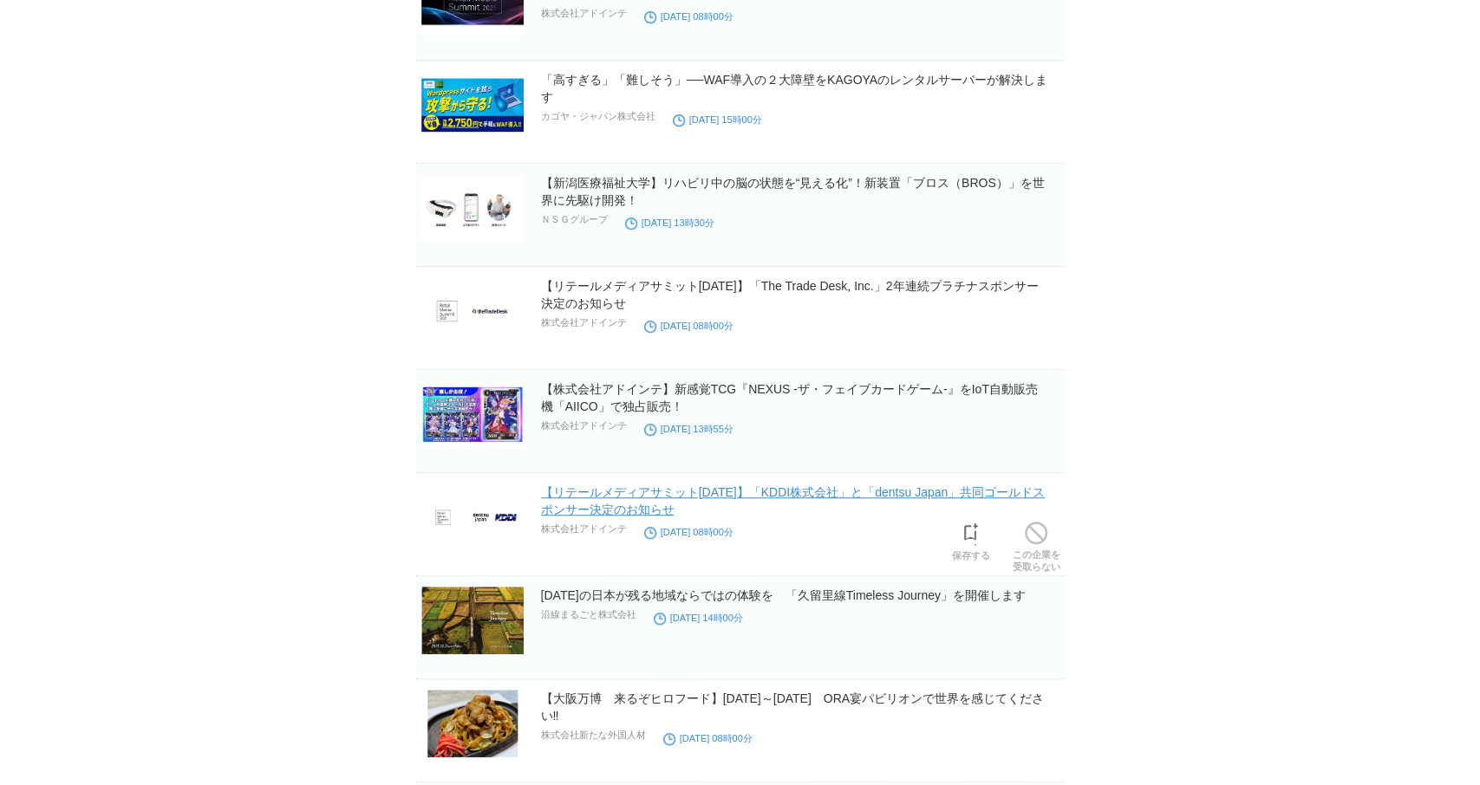
scroll to position [624, 0]
click at [618, 489] on link "【リテールメディアサミット[DATE]】「KDDI株式会社」と「dentsu Japan」共同ゴールドスポンサー決定のお知らせ" at bounding box center [793, 499] width 505 height 31
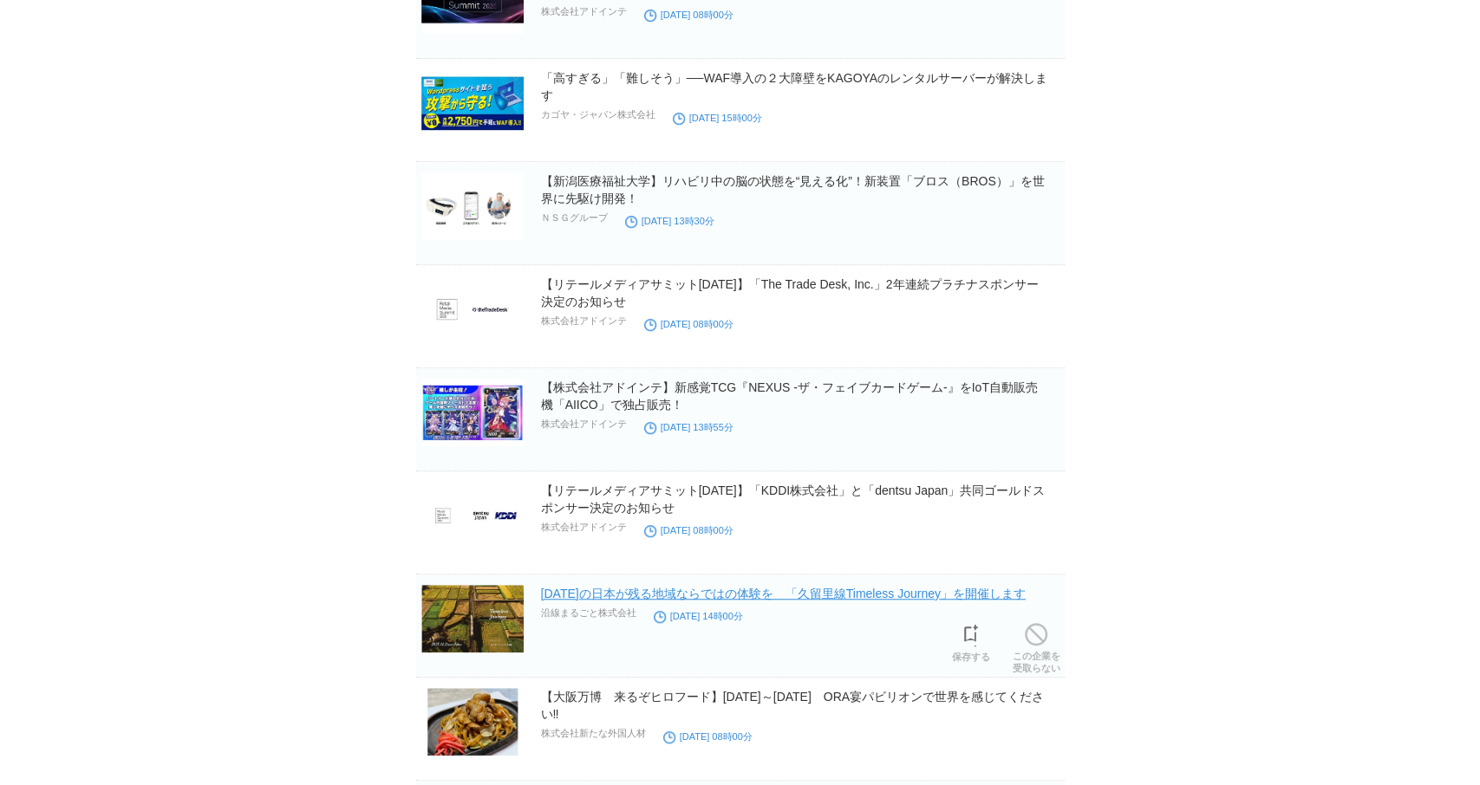
click at [591, 594] on link "[DATE]の日本が残る地域ならではの体験を　「久留里線Timeless Journey」を開催します" at bounding box center [783, 594] width 485 height 14
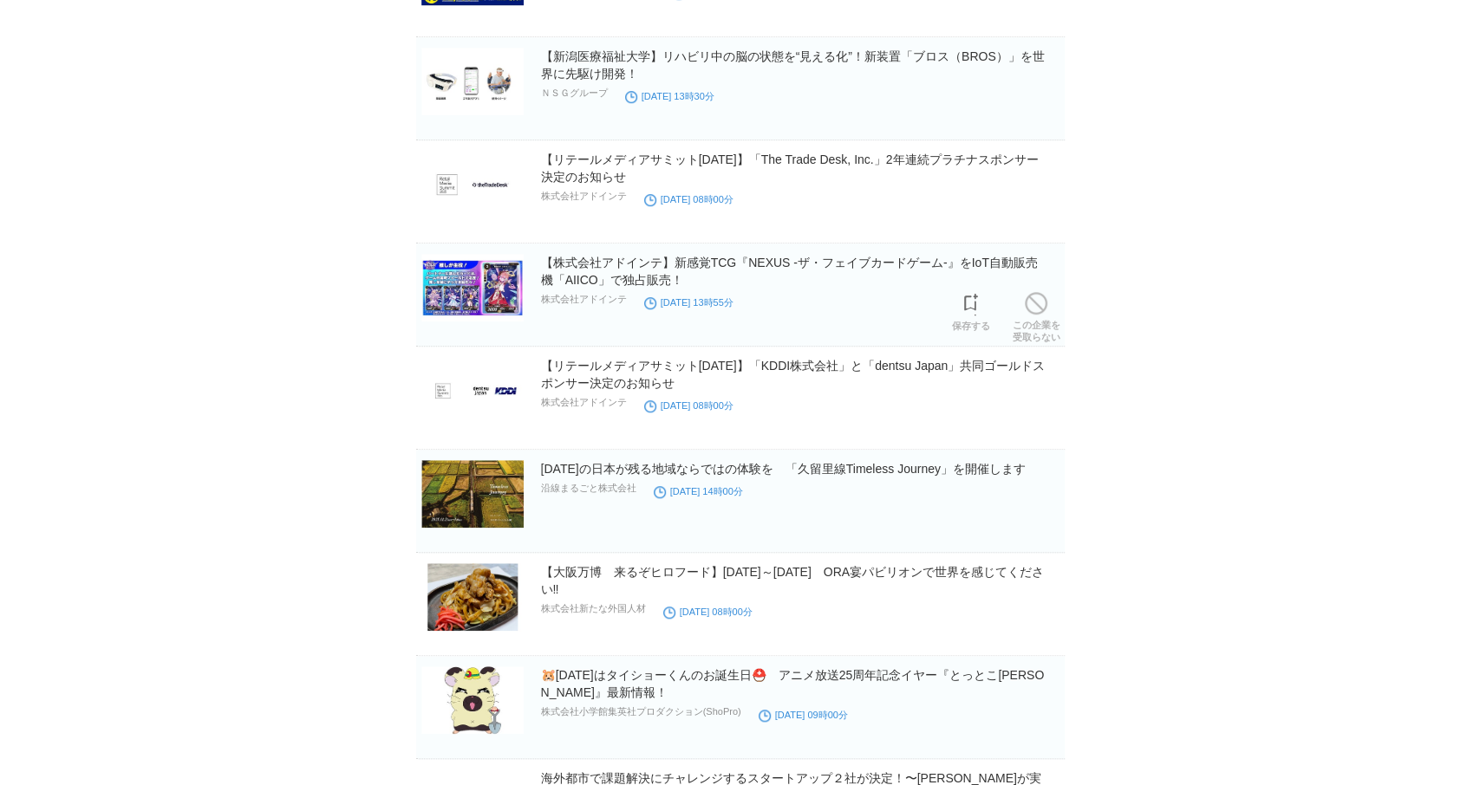
scroll to position [874, 0]
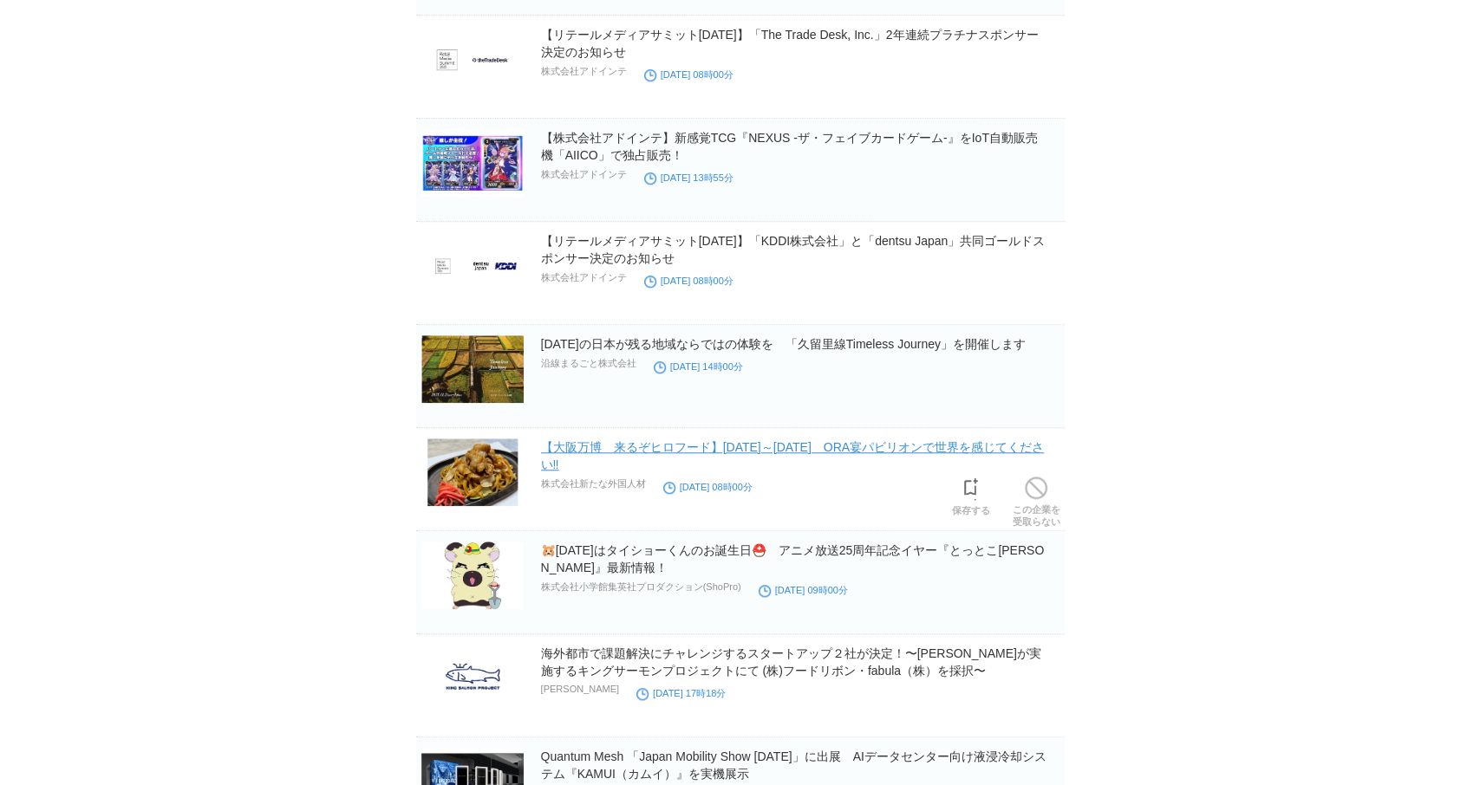
click at [762, 443] on link "【大阪万博　来るぞヒロフード】[DATE]～[DATE]　ORA宴パビリオンで世界を感じてください‼" at bounding box center [793, 455] width 504 height 31
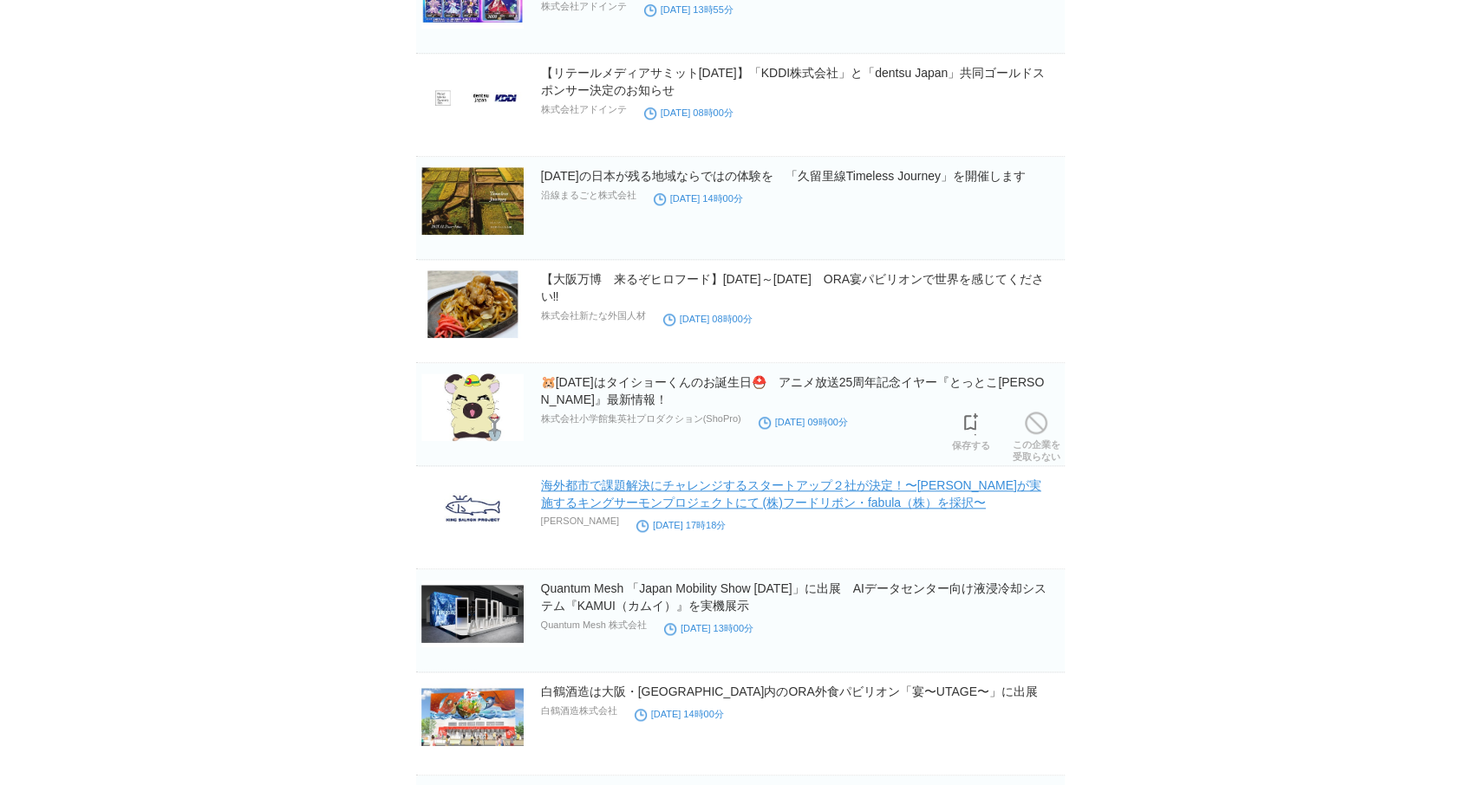
scroll to position [1123, 0]
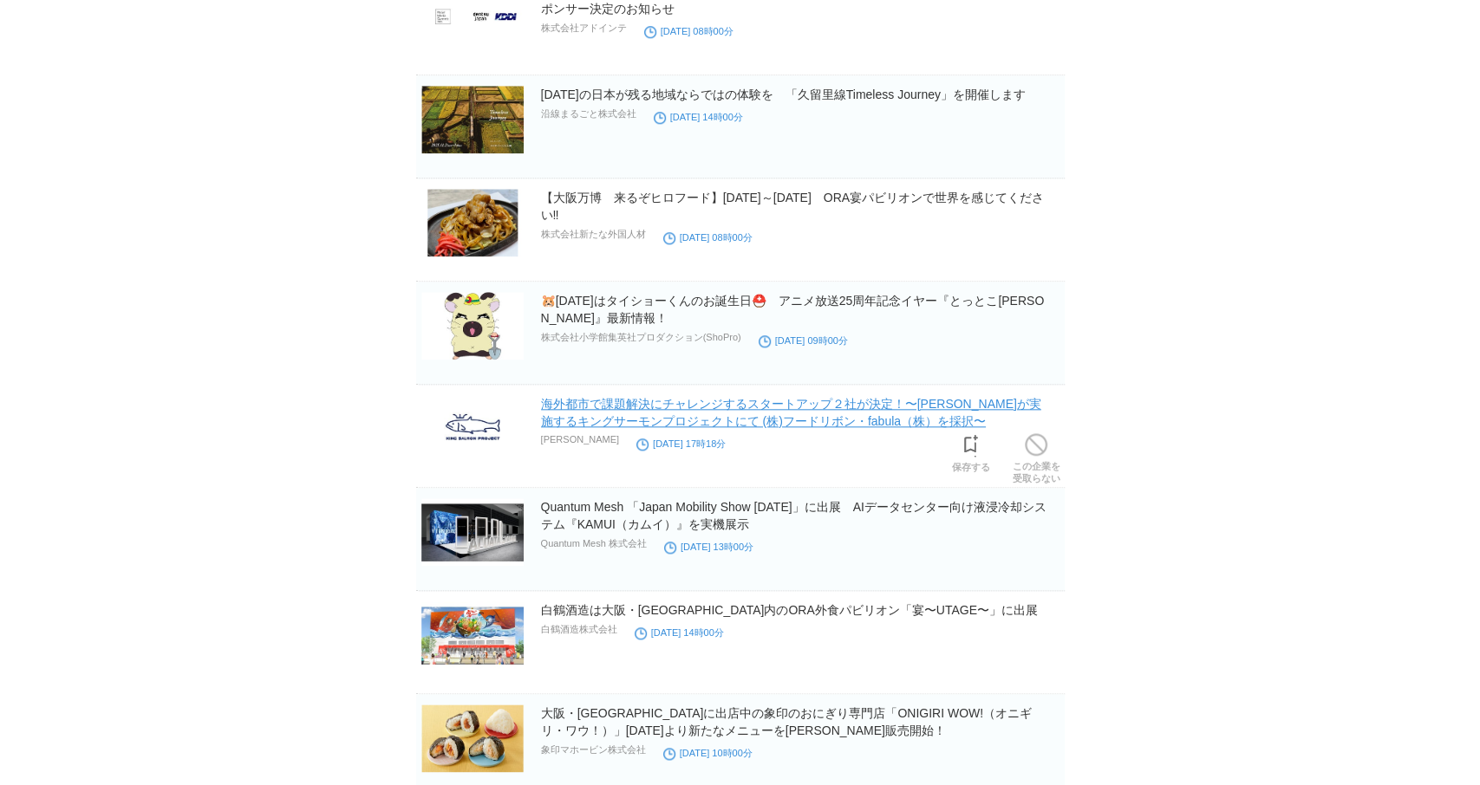
click at [743, 413] on link "海外都市で課題解決にチャレンジするスタートアップ２社が決定！〜[PERSON_NAME]が実施するキングサーモンプロジェクトにて (株)フードリボン・fabu…" at bounding box center [791, 412] width 500 height 31
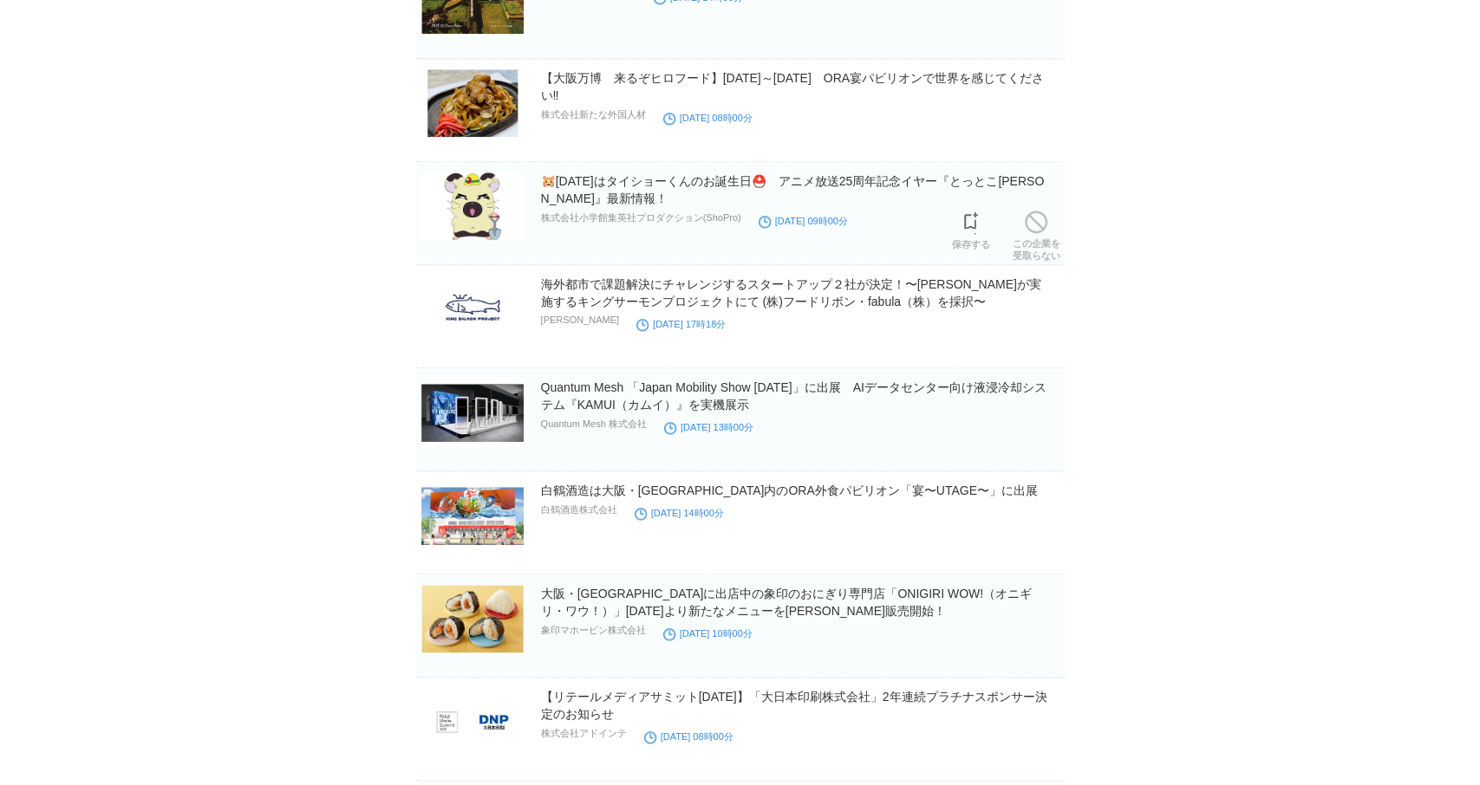
scroll to position [1248, 0]
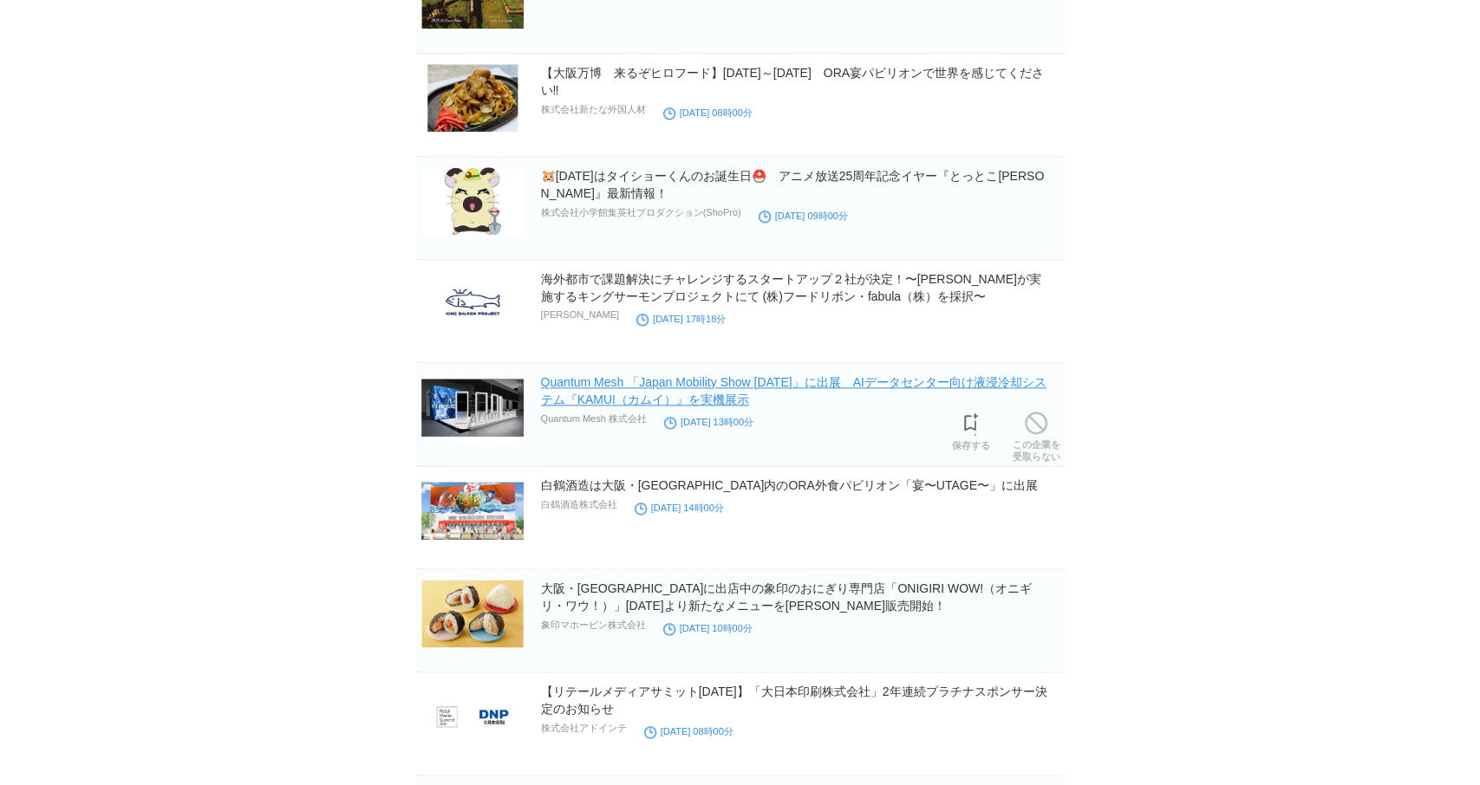
click at [845, 380] on link "Quantum Mesh 「Japan Mobility Show [DATE]」に出展　AIデータセンター向け液浸冷却システム『KAMUI（カムイ）』を実機…" at bounding box center [793, 390] width 505 height 31
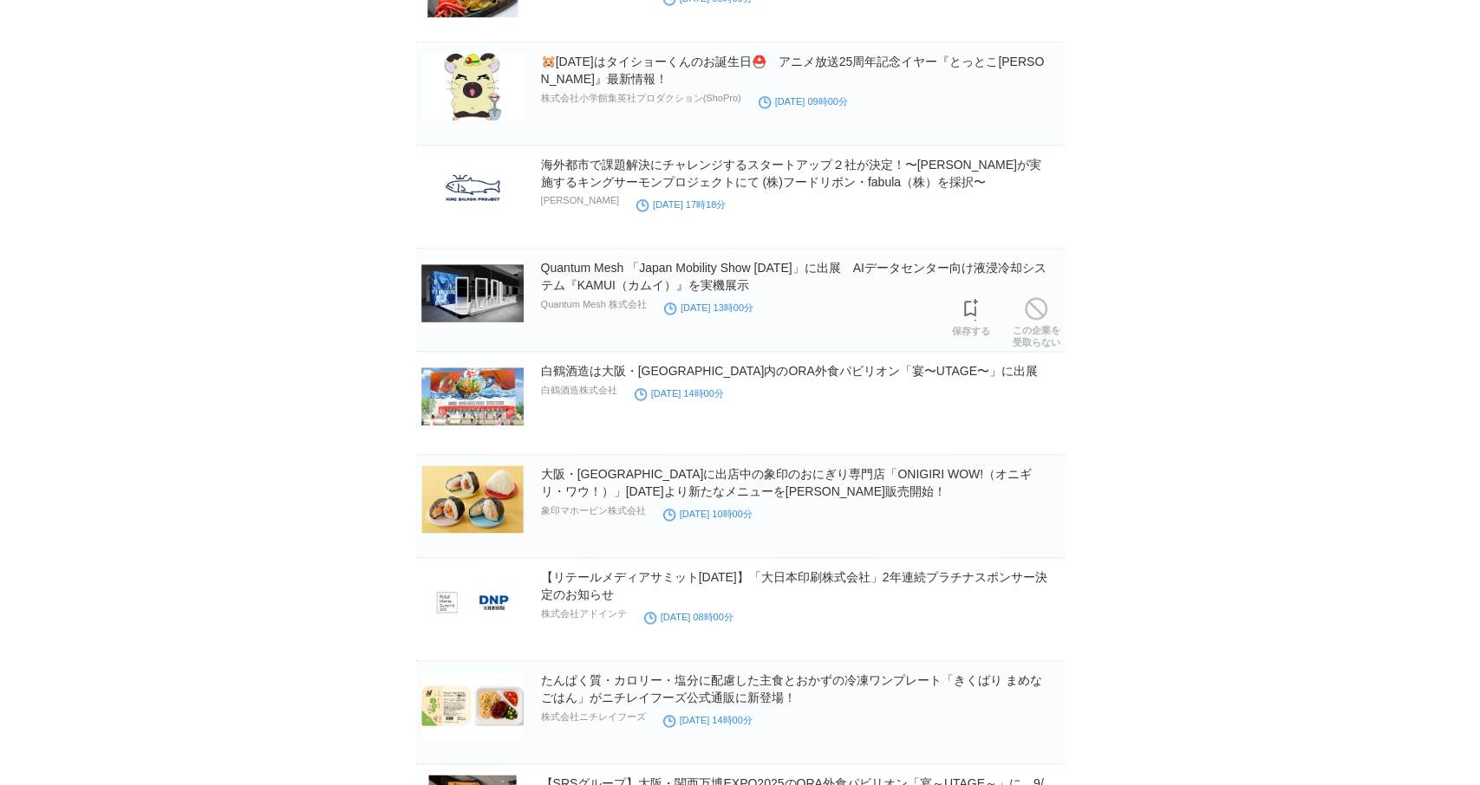
scroll to position [1373, 0]
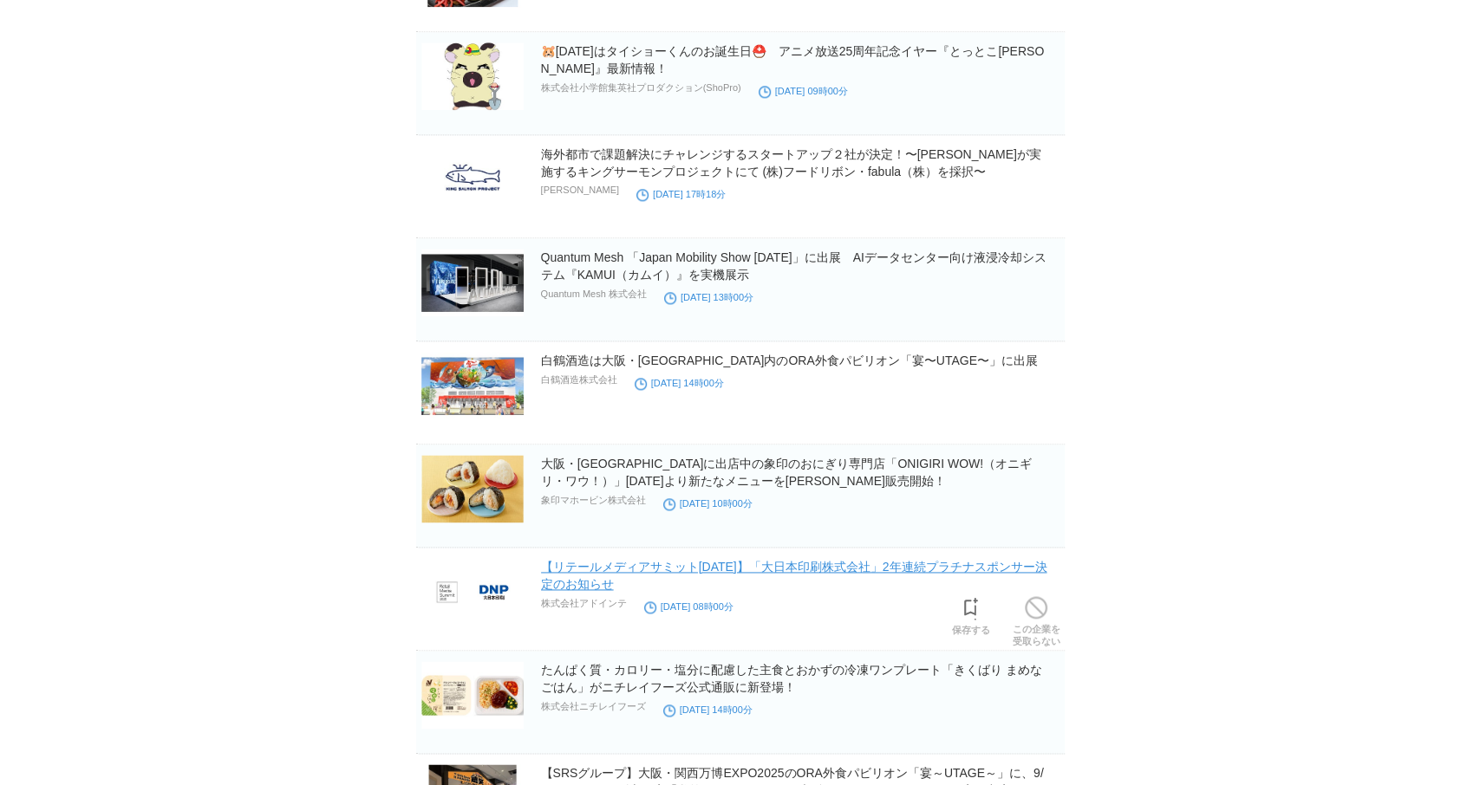
click at [876, 564] on link "【リテールメディアサミット[DATE]】「大日本印刷株式会社」2年連続プラチナスポンサー決定のお知らせ" at bounding box center [794, 575] width 506 height 31
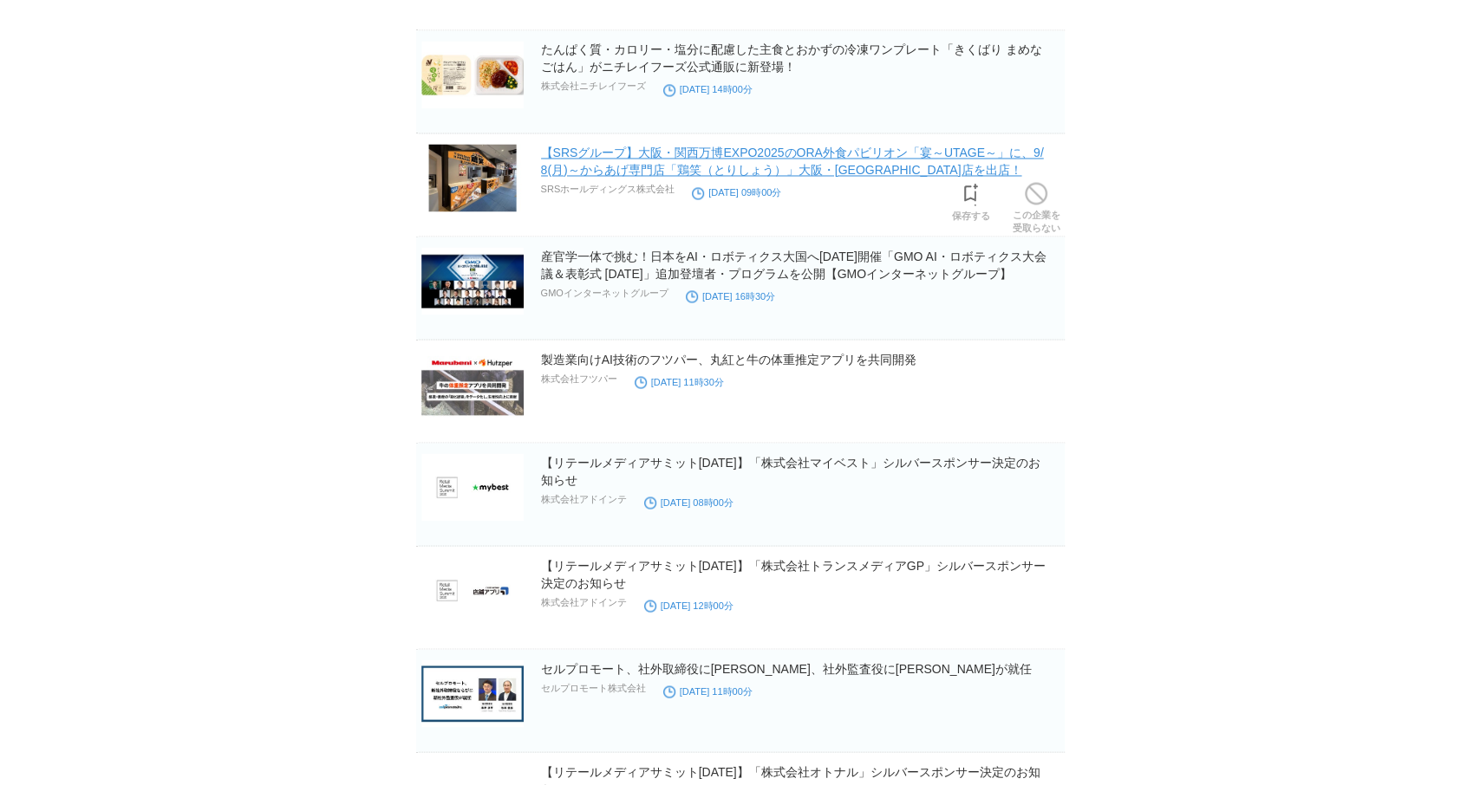
scroll to position [1997, 0]
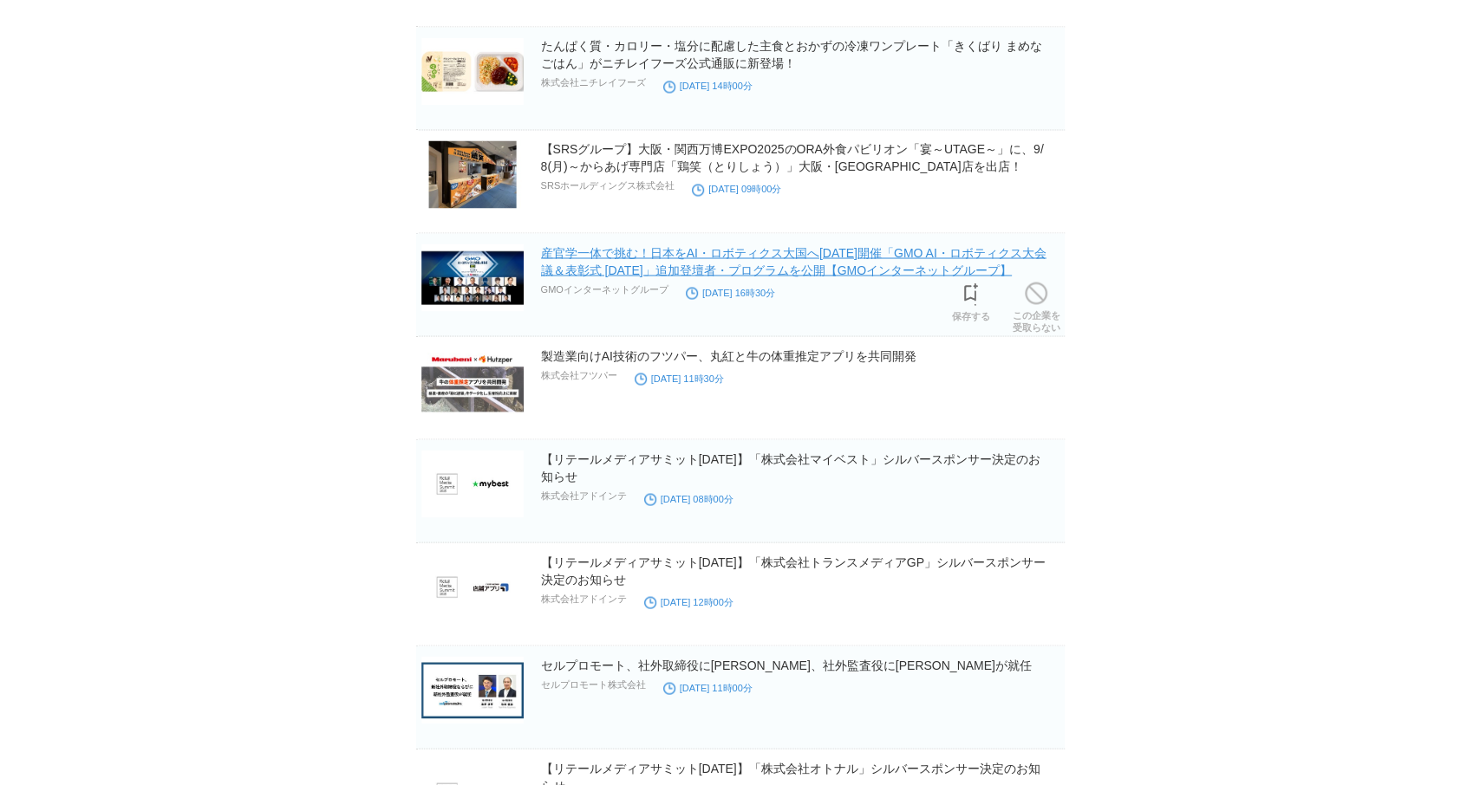
click at [624, 252] on link "産官学一体で挑む！日本をAI・ロボティクス大国へ[DATE]開催「GMO AI・ロボティクス大会議＆表彰式 [DATE]」追加登壇者・プログラムを公開【GMO…" at bounding box center [793, 260] width 505 height 31
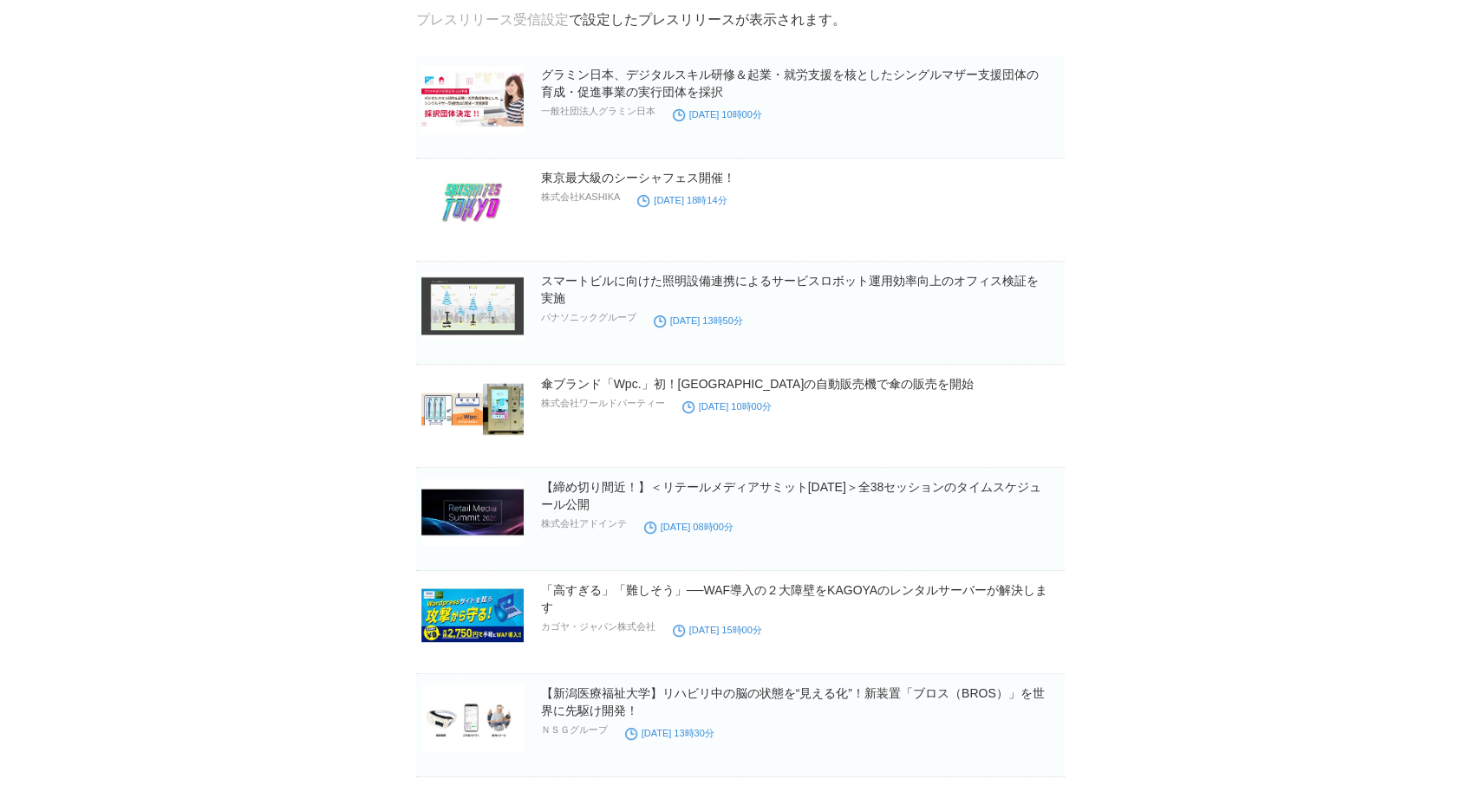
scroll to position [0, 0]
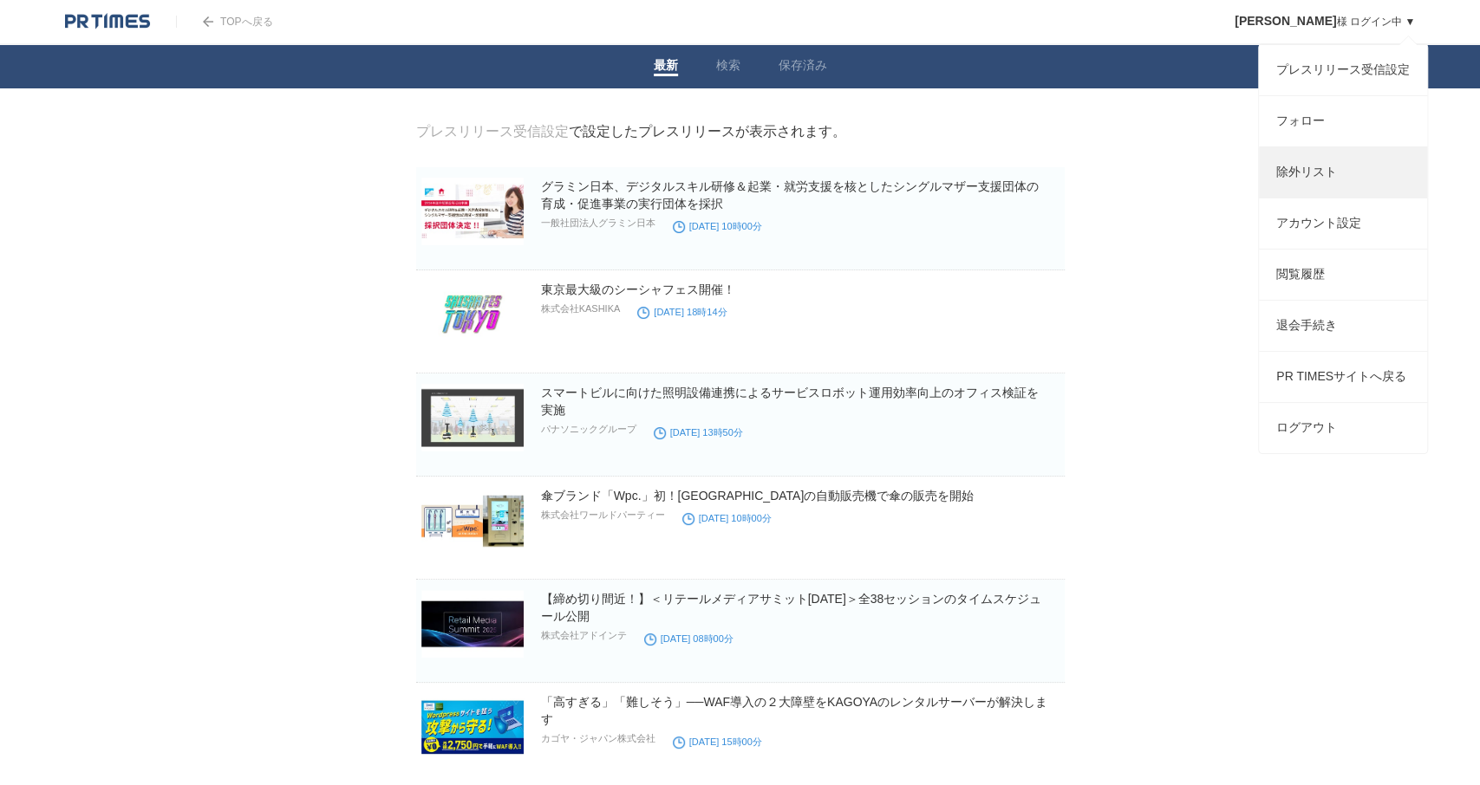
click at [1304, 162] on link "除外リスト" at bounding box center [1343, 172] width 168 height 50
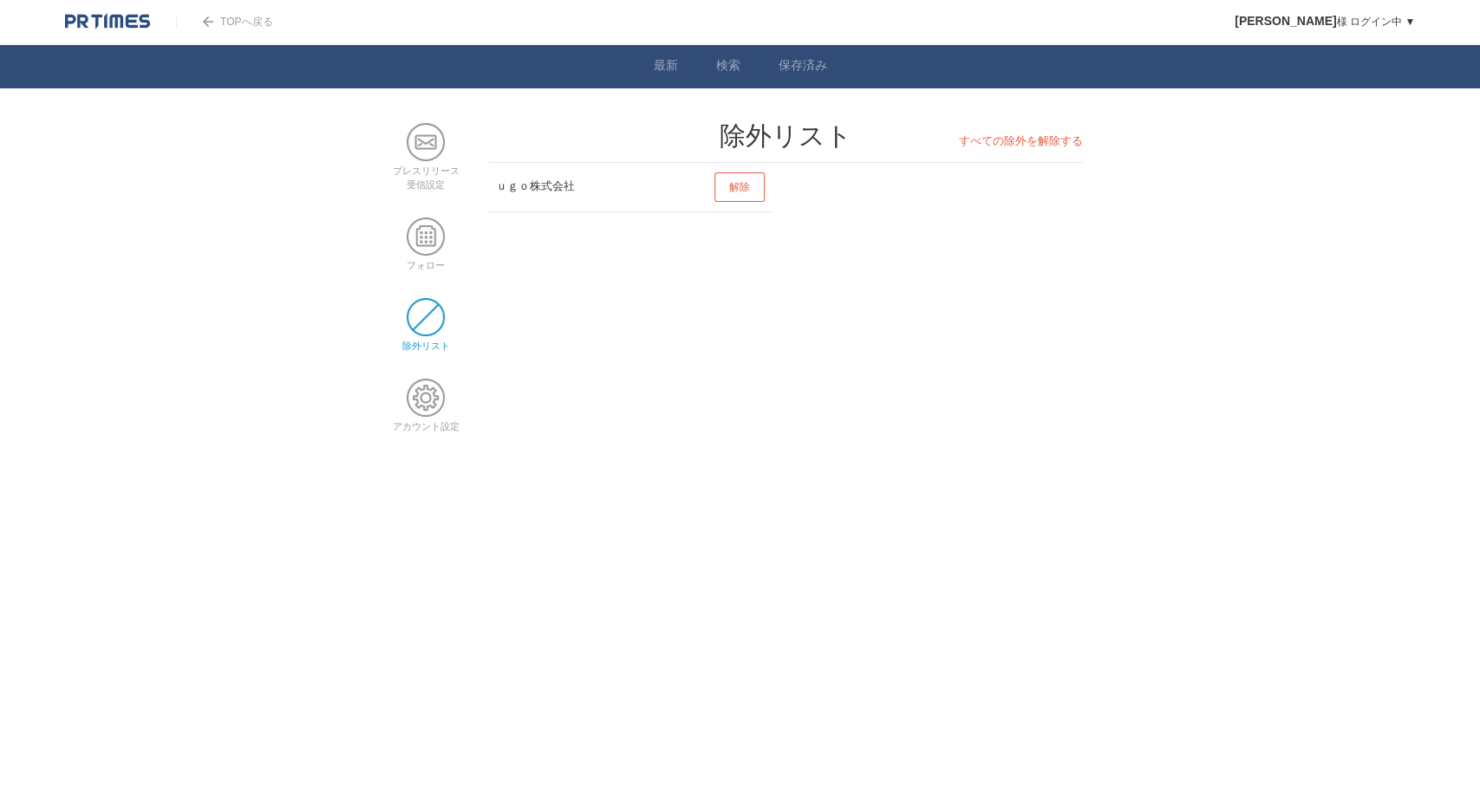
click at [751, 179] on link "解除" at bounding box center [739, 187] width 50 height 29
click at [665, 68] on link "最新" at bounding box center [666, 67] width 24 height 18
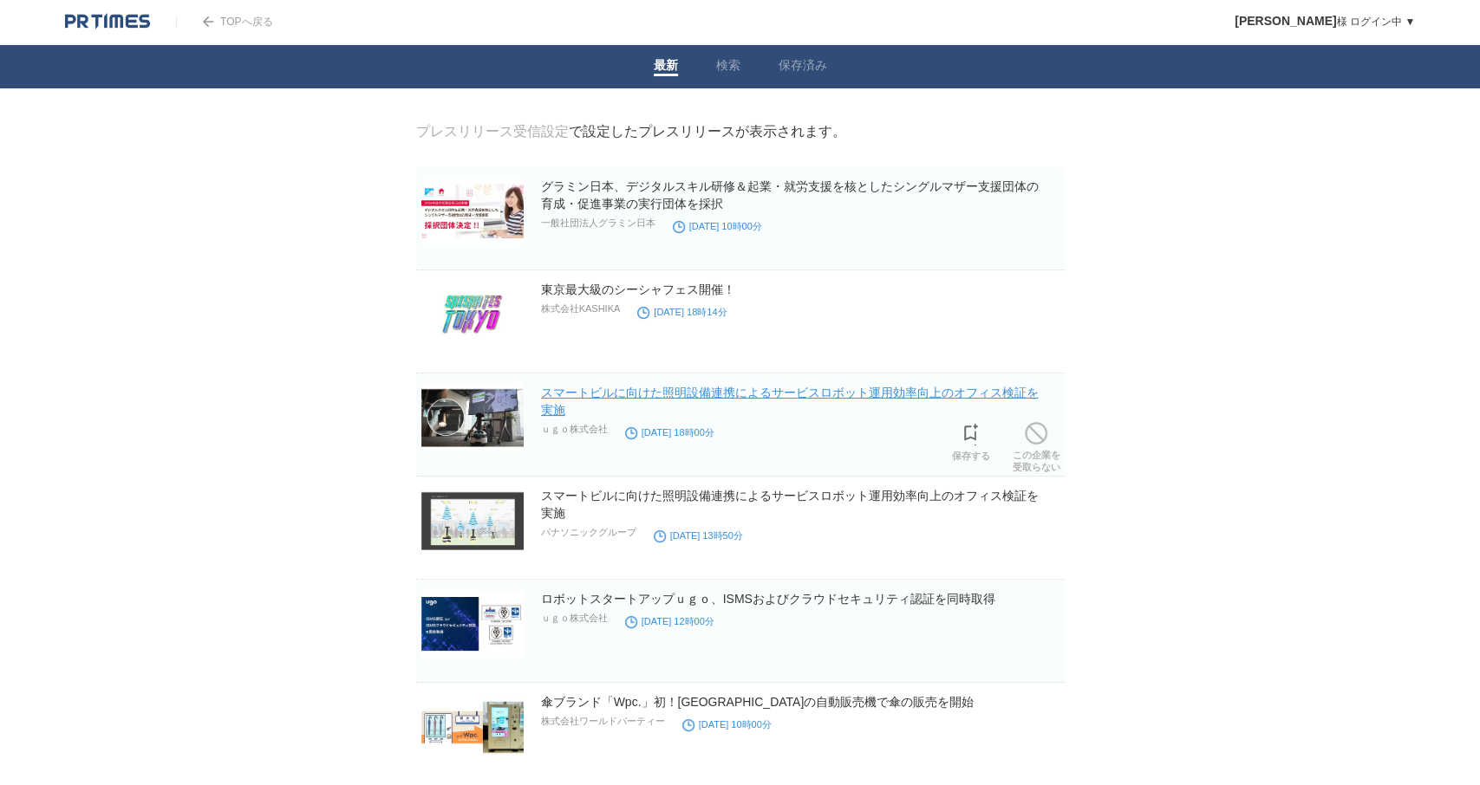
click at [987, 394] on link "スマートビルに向けた照明設備連携によるサービスロボット運用効率向上のオフィス検証を実施" at bounding box center [790, 401] width 498 height 31
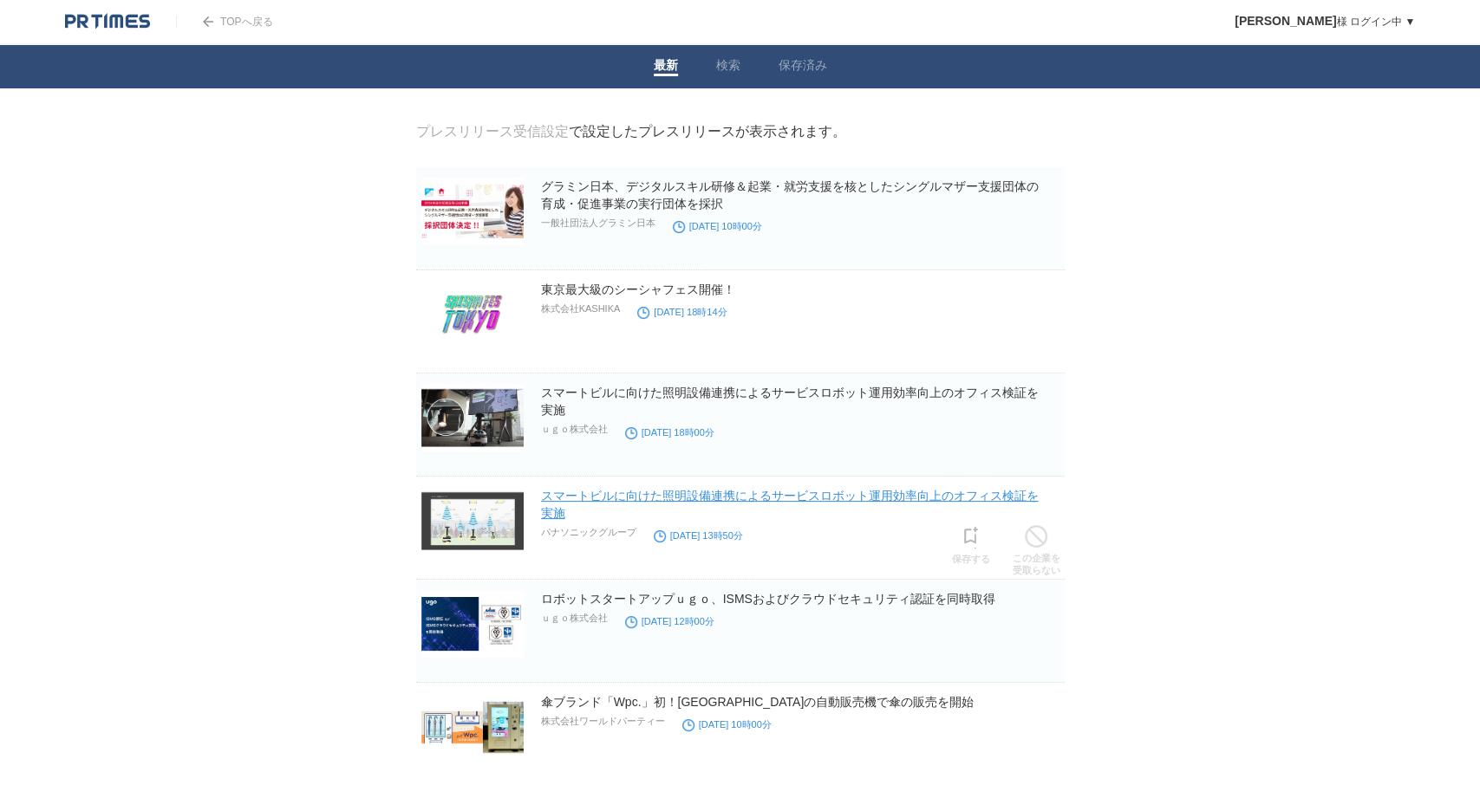
click at [859, 497] on link "スマートビルに向けた照明設備連携によるサービスロボット運用効率向上のオフィス検証を実施" at bounding box center [790, 504] width 498 height 31
click at [970, 441] on span at bounding box center [971, 434] width 23 height 23
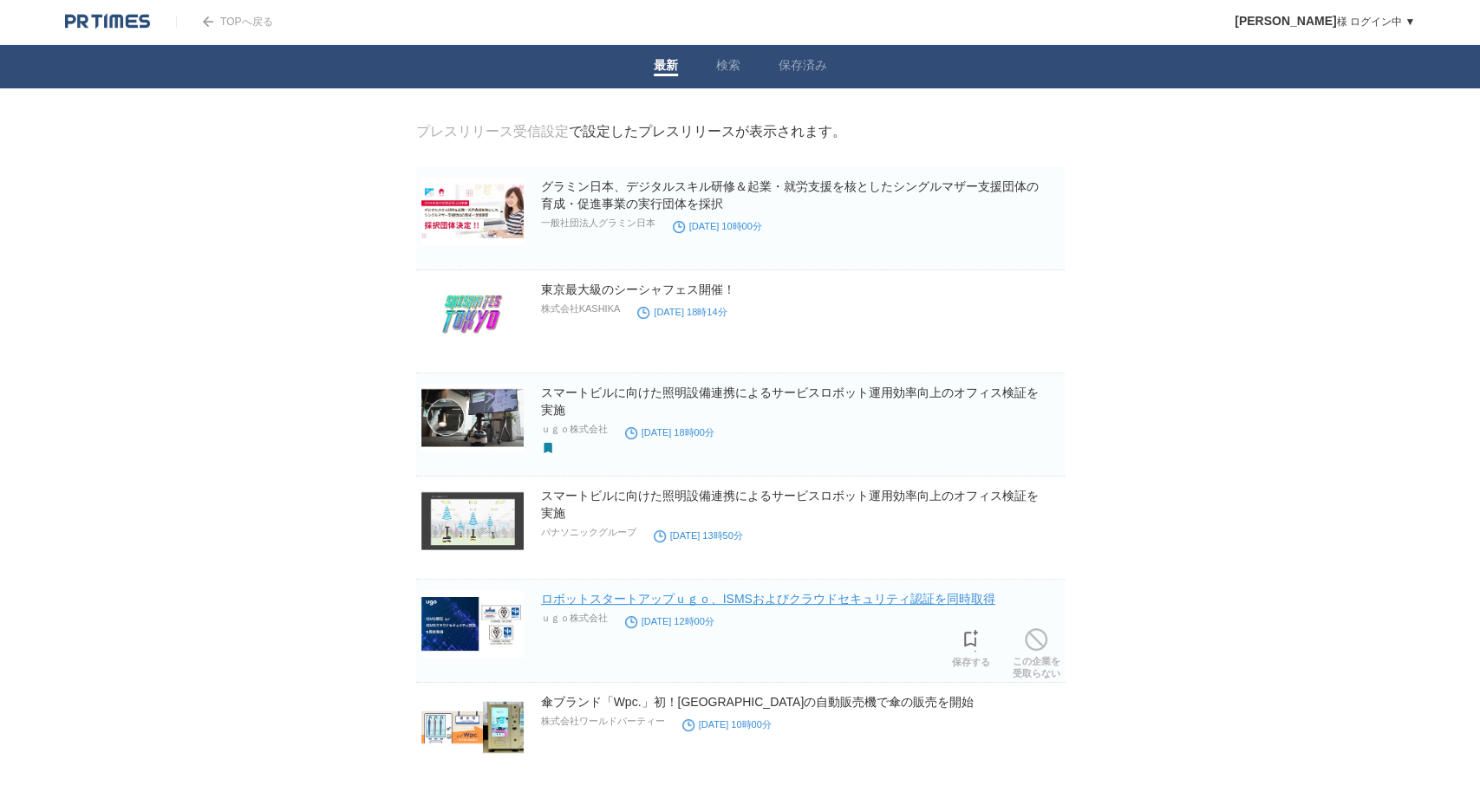
click at [941, 598] on link "ロボットスタートアップｕｇｏ、ISMSおよびクラウドセキュリティ認証を同時取得" at bounding box center [768, 599] width 454 height 14
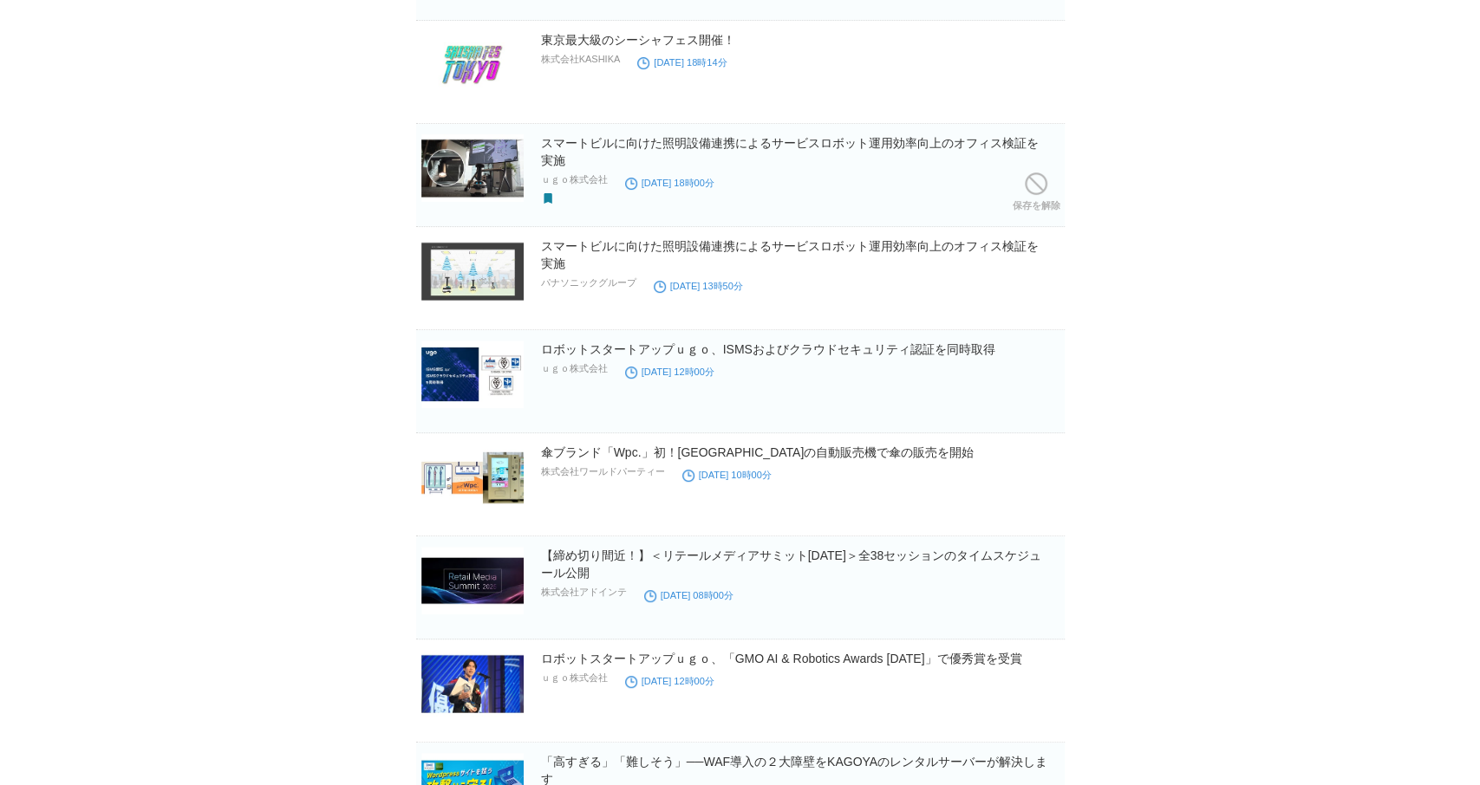
scroll to position [374, 0]
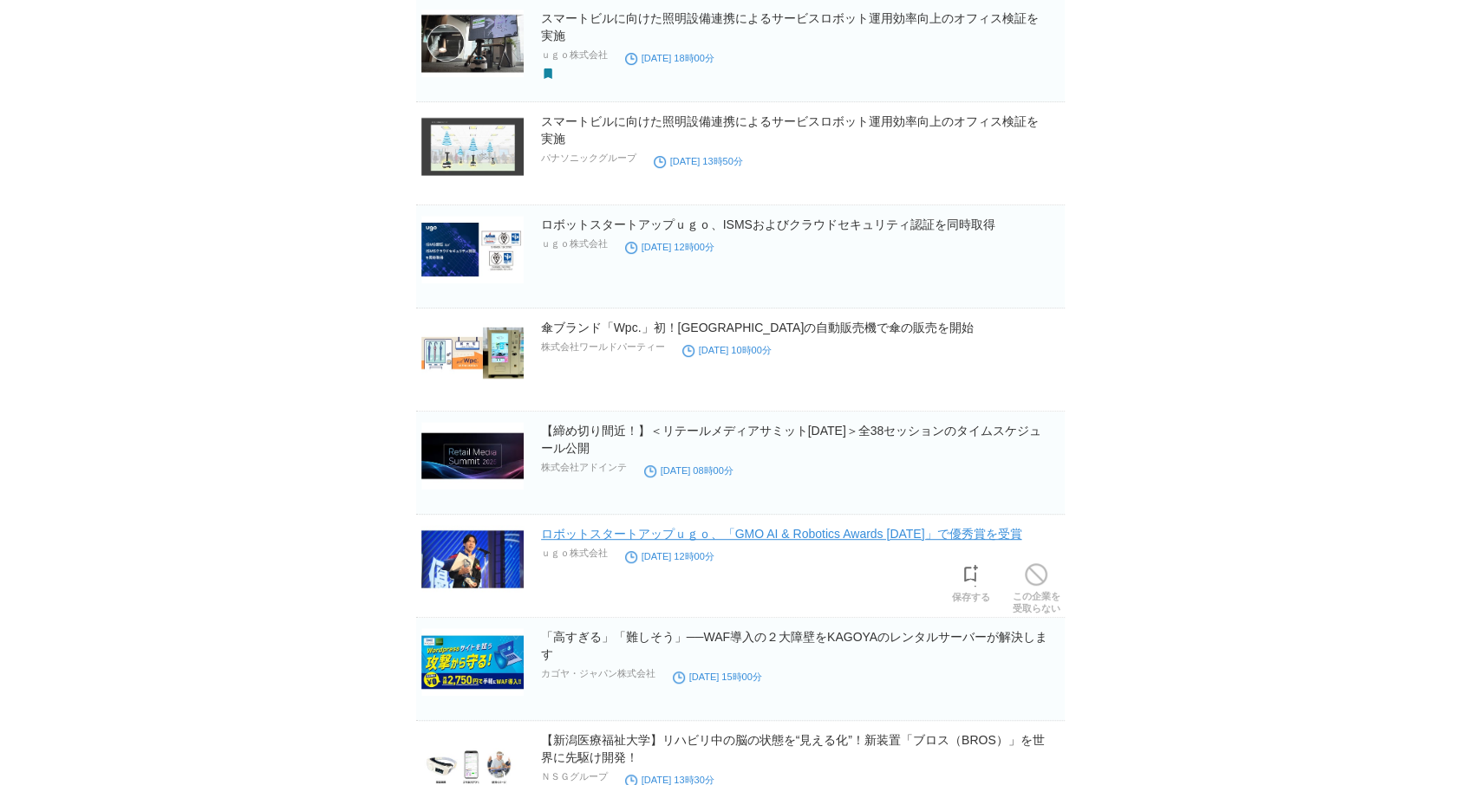
click at [934, 533] on link "ロボットスタートアップｕｇｏ、「GMO AI & Robotics Awards [DATE]」で優秀賞を受賞" at bounding box center [781, 534] width 481 height 14
click at [974, 579] on span at bounding box center [971, 575] width 23 height 23
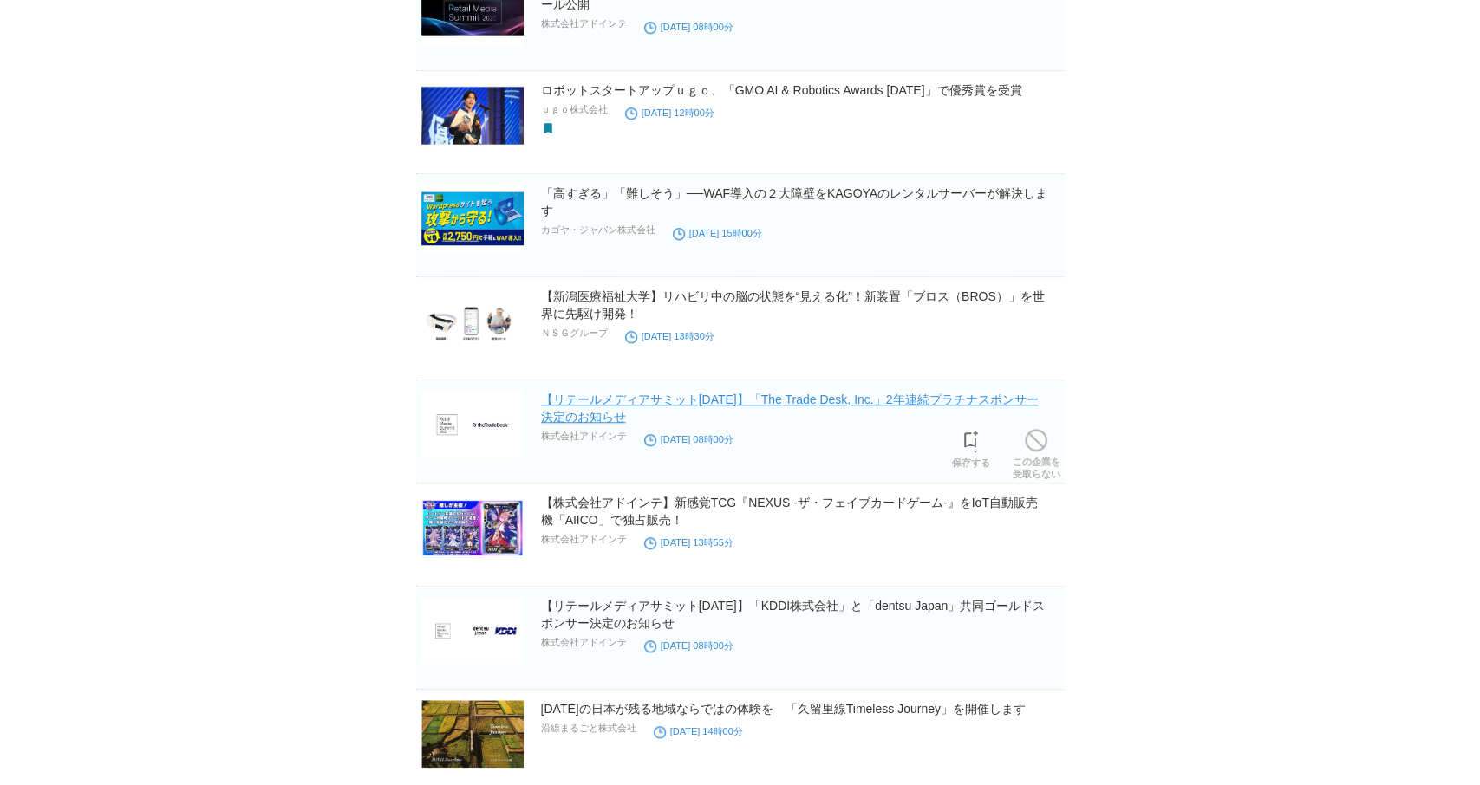
scroll to position [874, 0]
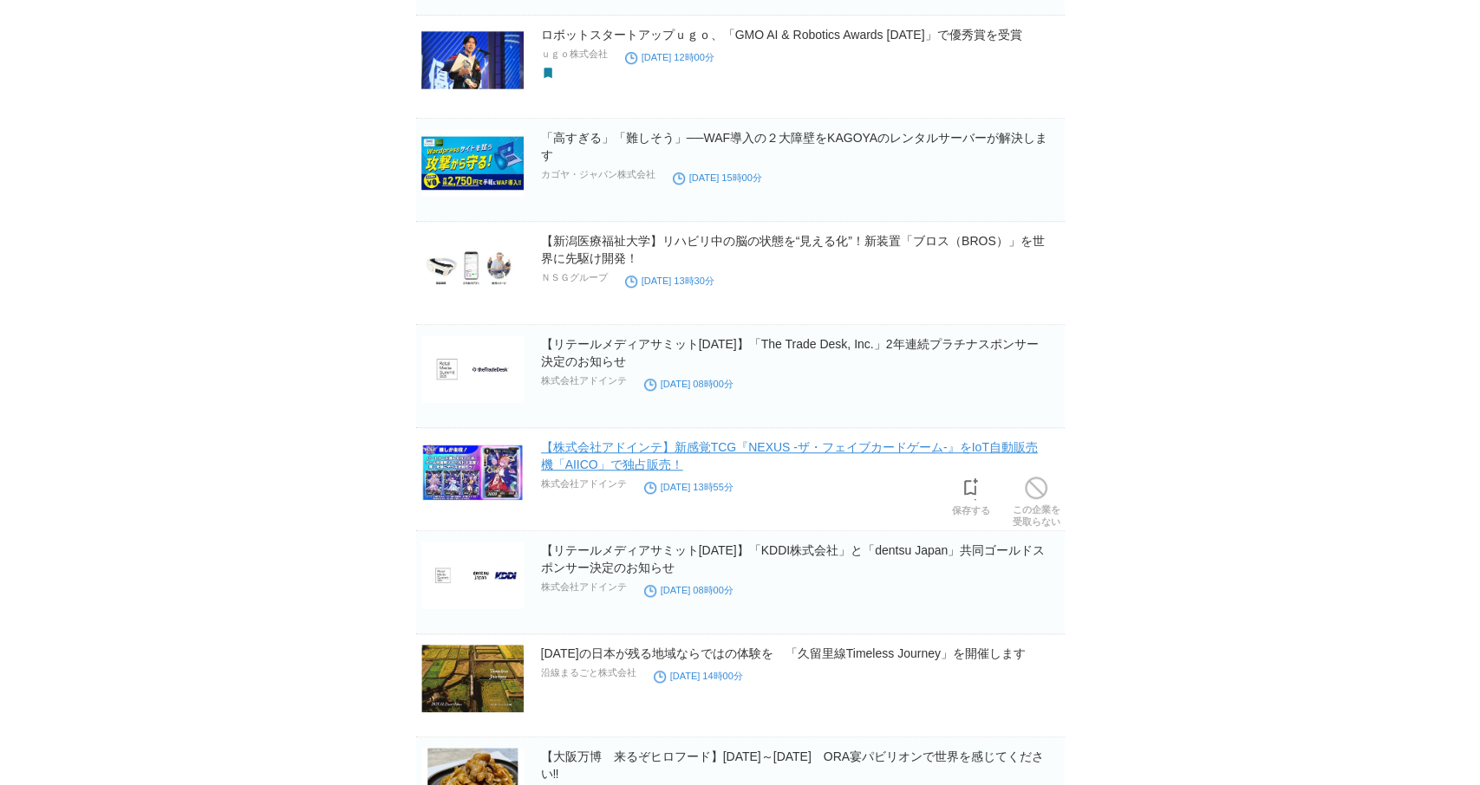
click at [623, 452] on link "【株式会社アドインテ】新感覚TCG『NEXUS -ザ・フェイブカードゲーム-』をIoT自動販売機「AIICO」で独占販売！" at bounding box center [789, 455] width 497 height 31
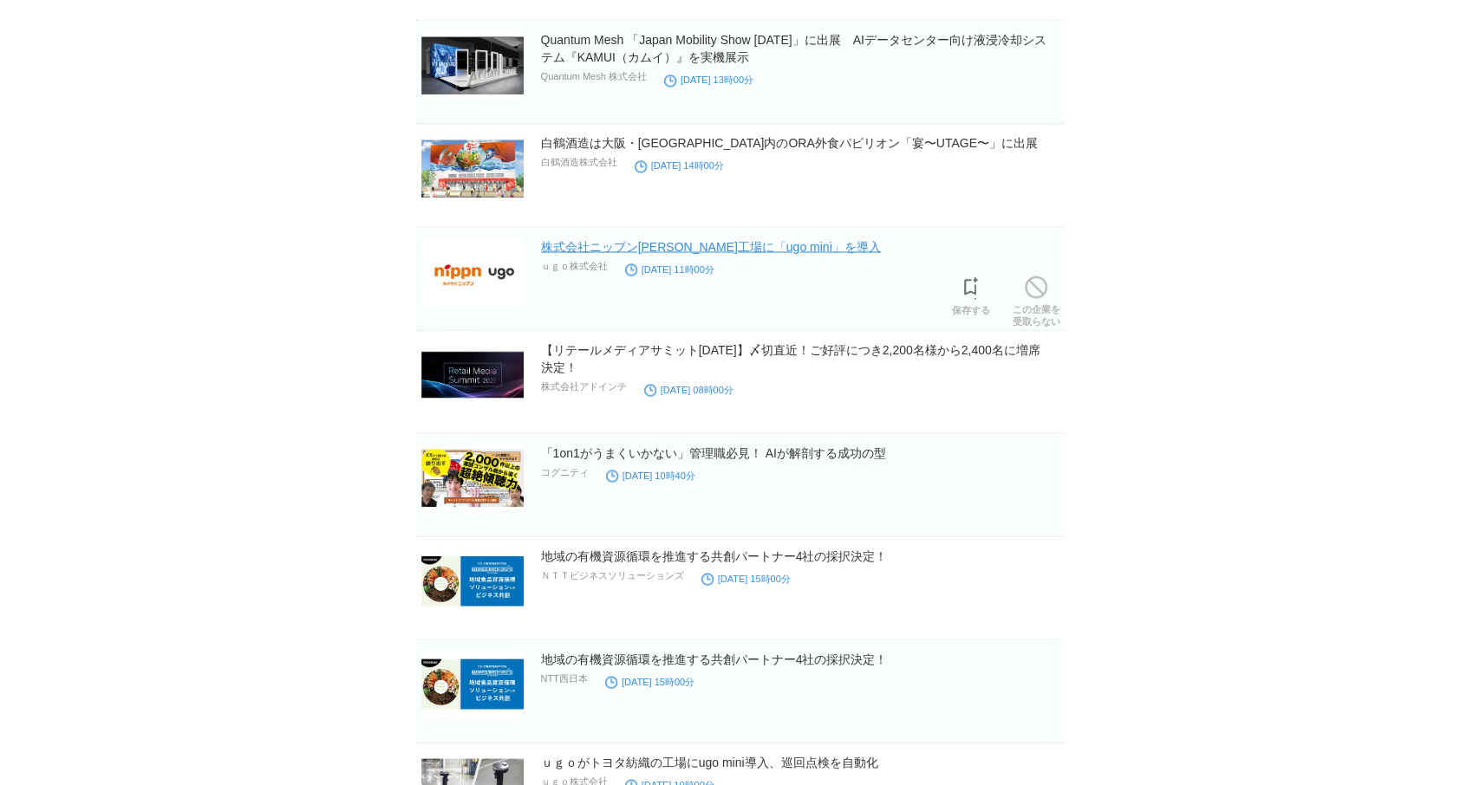
scroll to position [1997, 0]
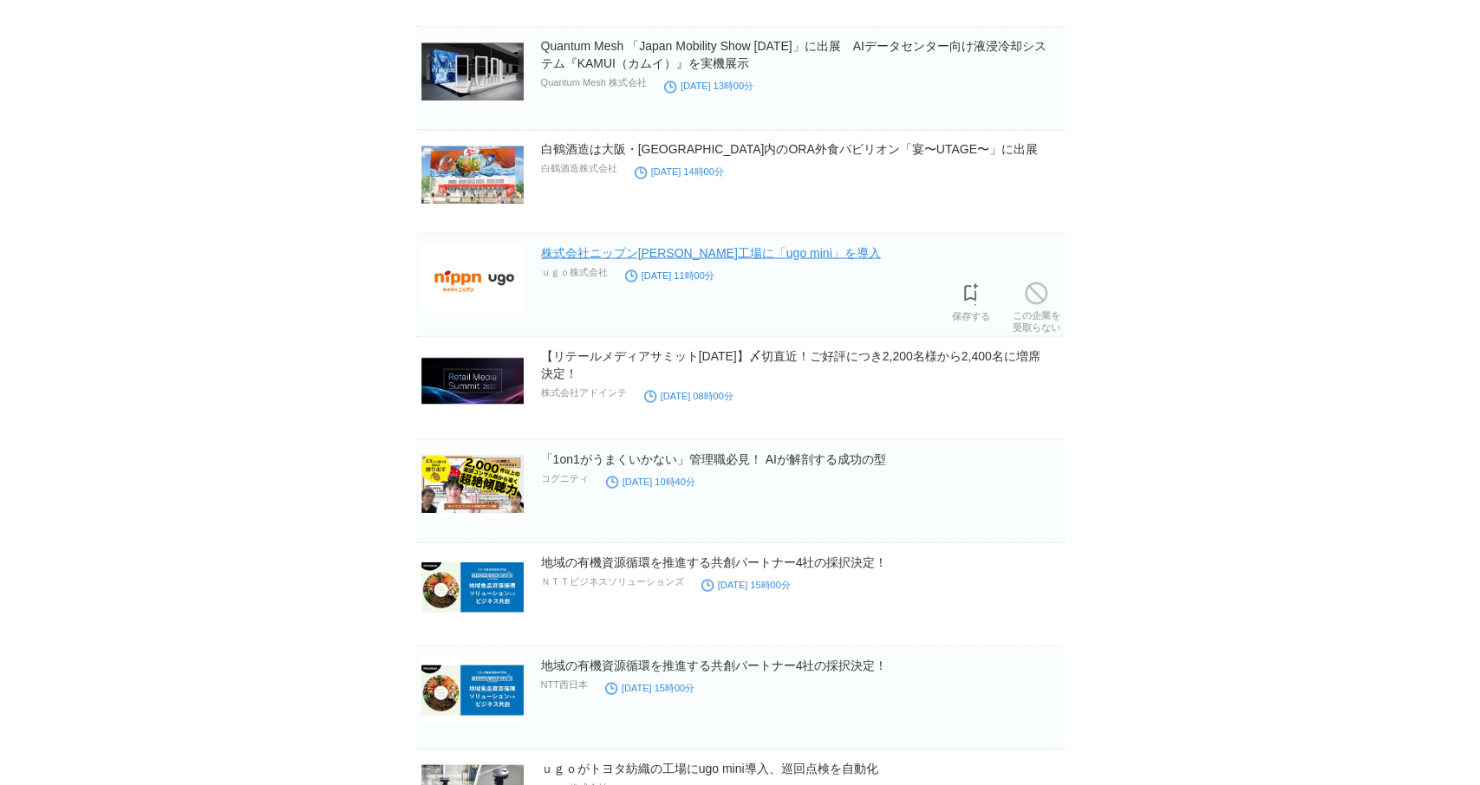
click at [728, 251] on link "株式会社ニップン[PERSON_NAME]工場に「ugo mini」を導入" at bounding box center [711, 252] width 340 height 14
click at [973, 297] on span at bounding box center [971, 294] width 23 height 23
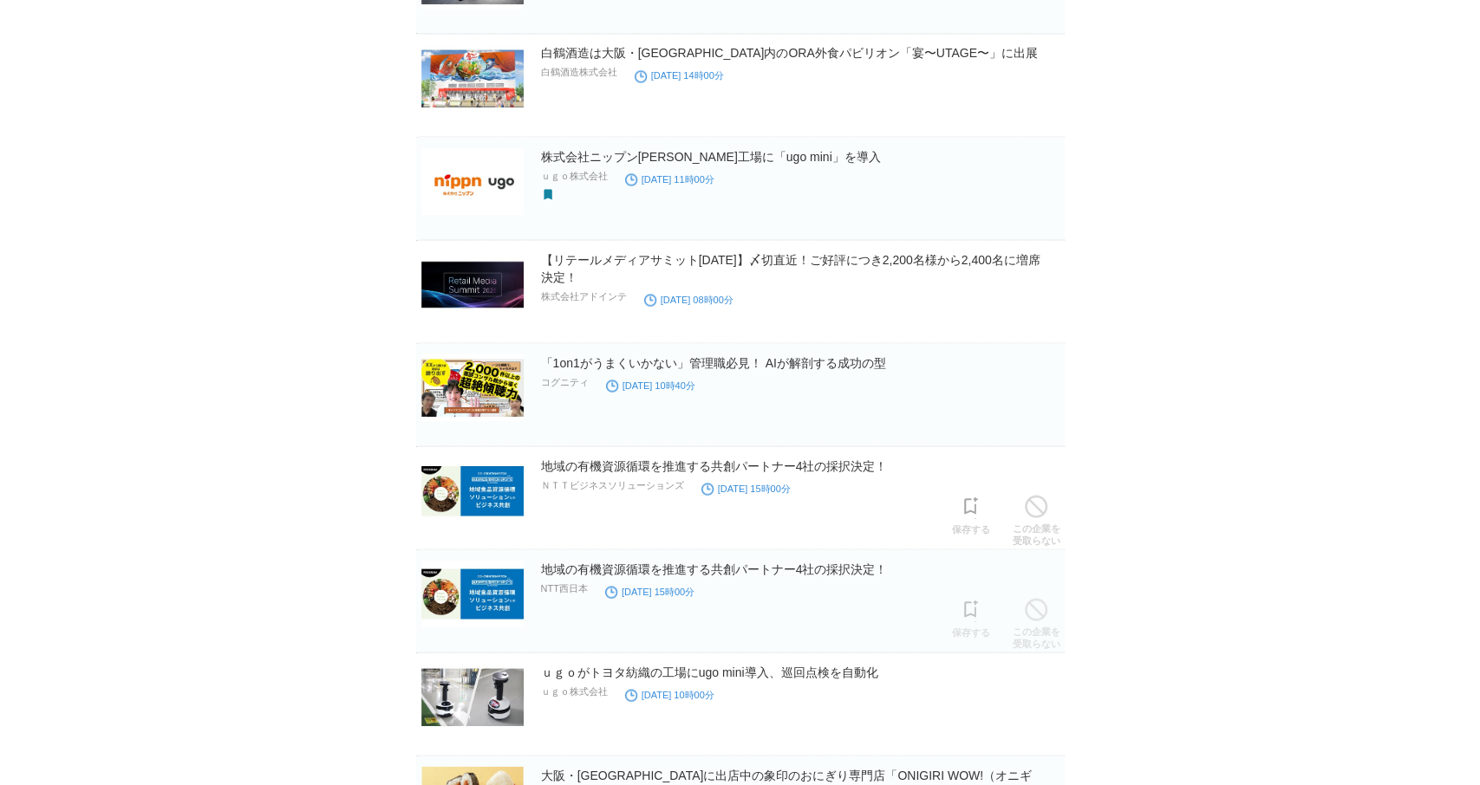
scroll to position [2122, 0]
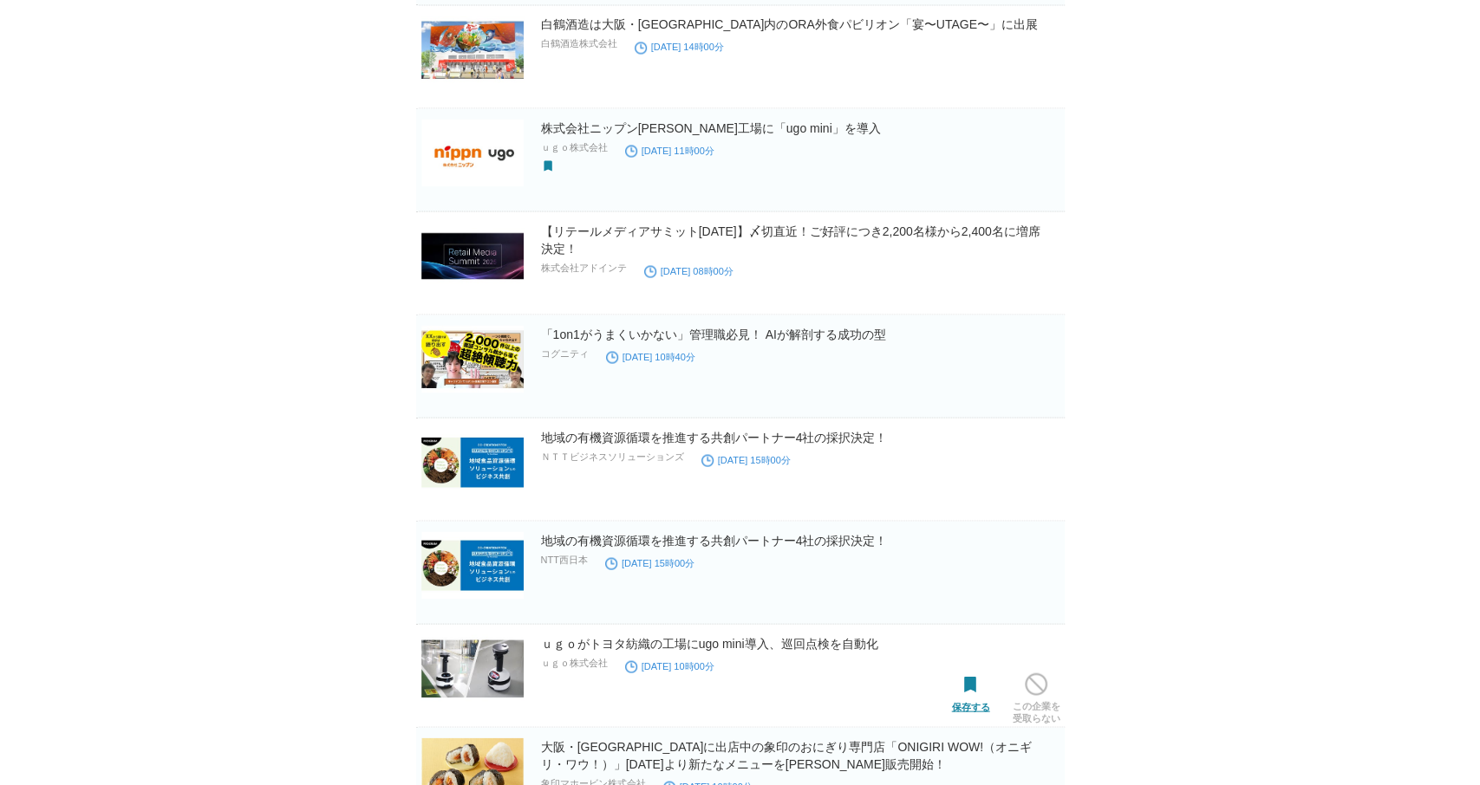
click at [973, 679] on span at bounding box center [971, 685] width 23 height 23
click at [759, 636] on link "ｕｇｏがトヨタ紡織の工場にugo mini導入、巡回点検を自動化" at bounding box center [709, 643] width 337 height 14
click at [868, 534] on link "地域の有機資源循環を推進する共創パートナー4社の採択決定！" at bounding box center [714, 540] width 347 height 14
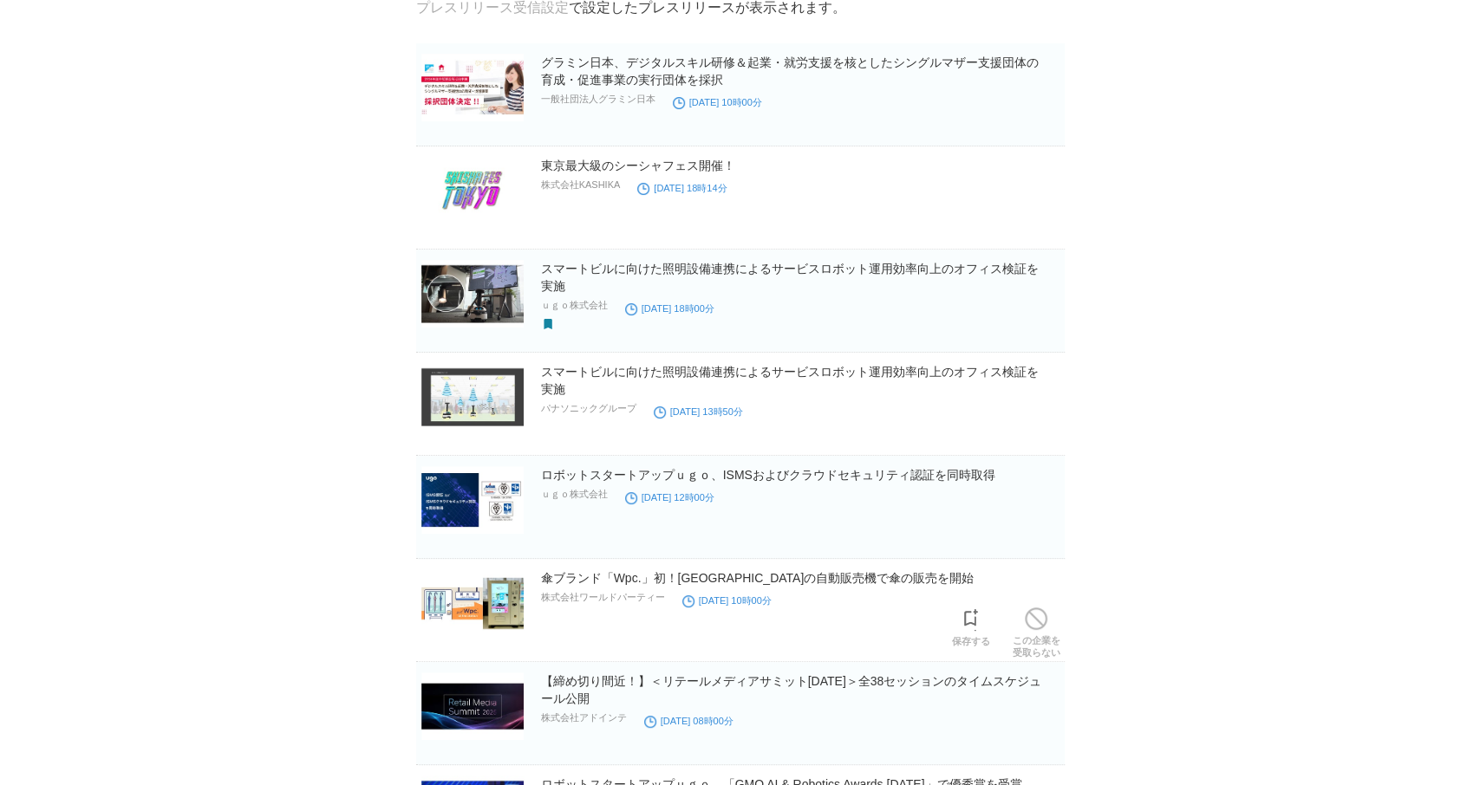
scroll to position [125, 0]
click at [973, 622] on span at bounding box center [971, 619] width 23 height 23
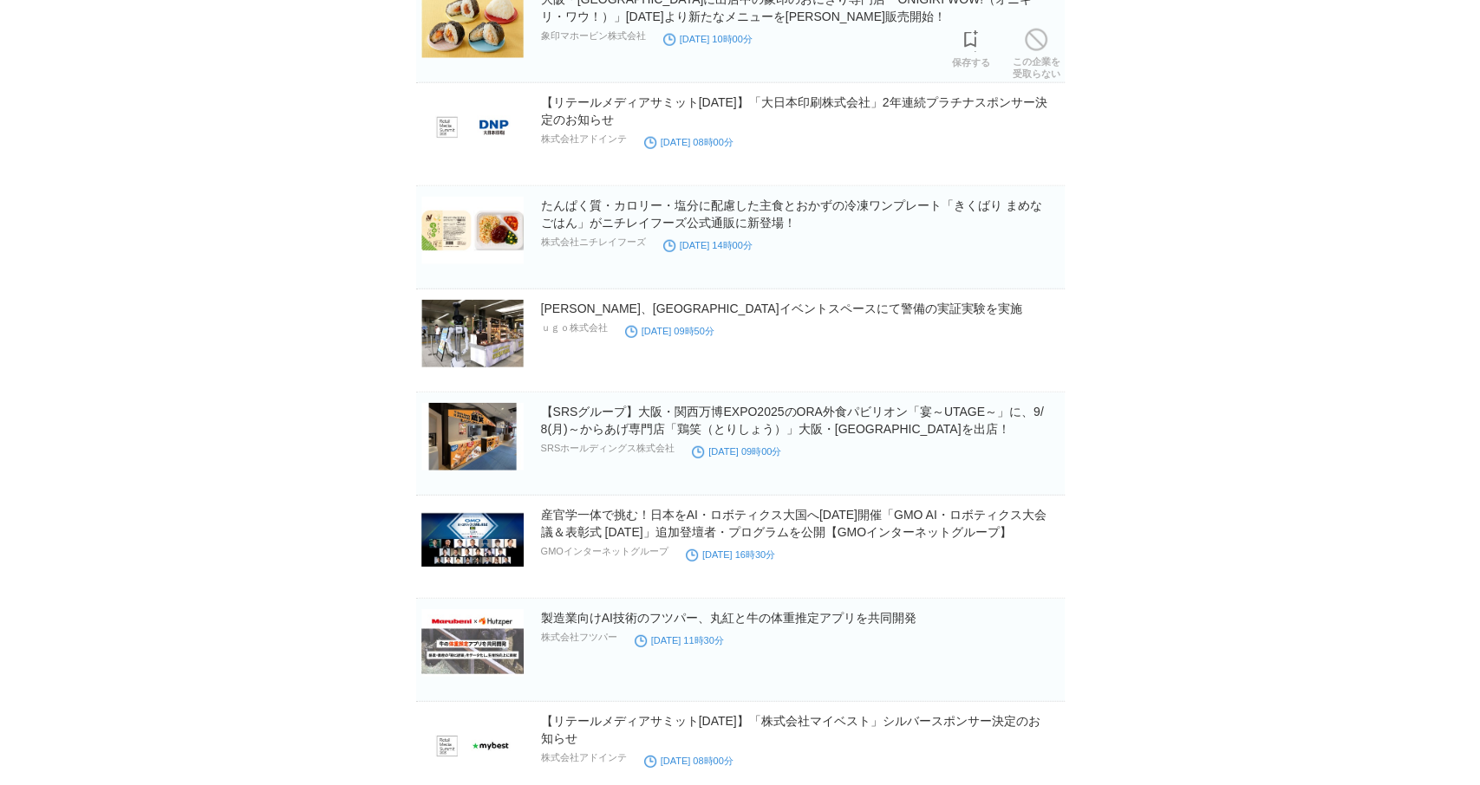
scroll to position [2871, 0]
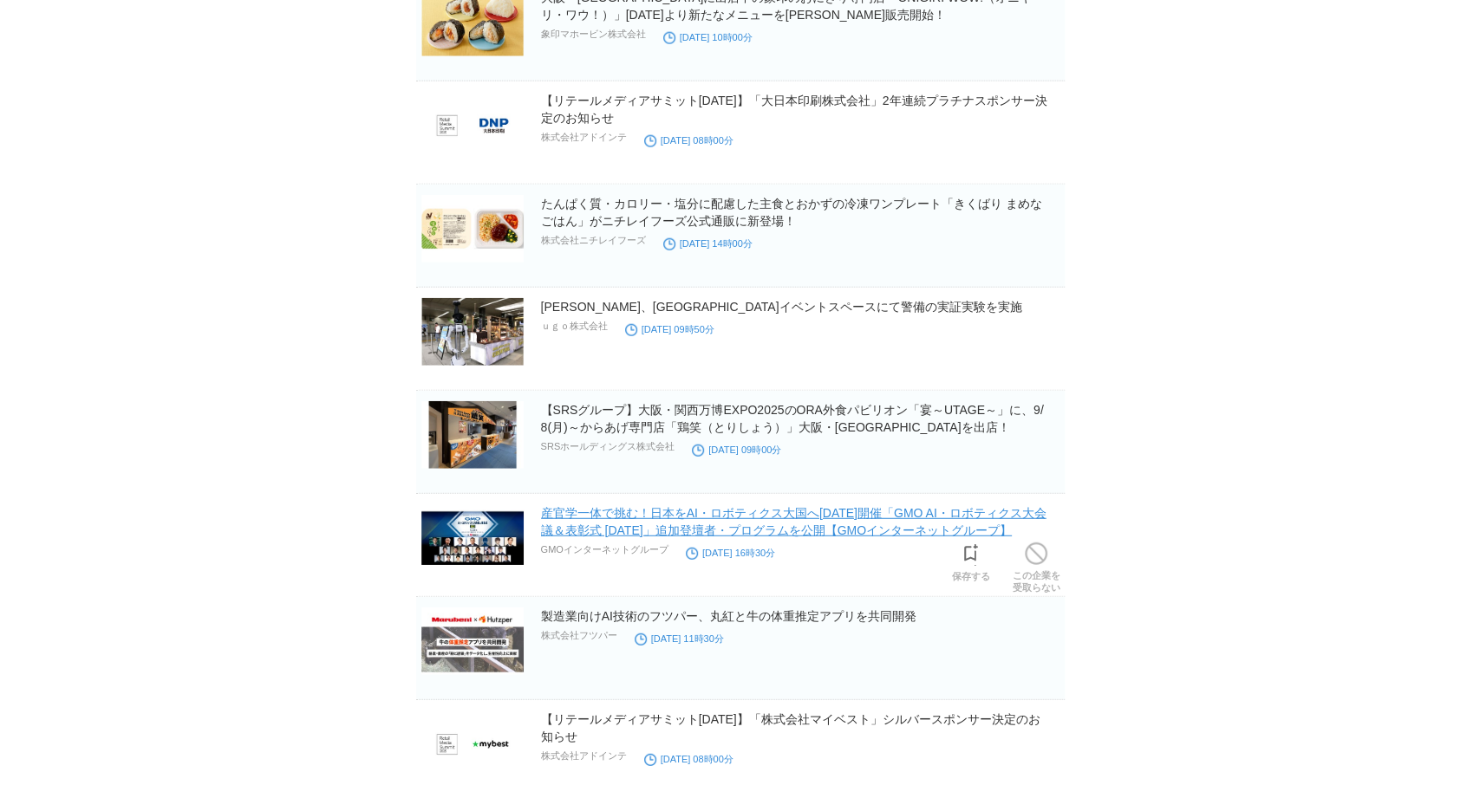
click at [749, 508] on link "産官学一体で挑む！日本をAI・ロボティクス大国へ[DATE]開催「GMO AI・ロボティクス大会議＆表彰式 [DATE]」追加登壇者・プログラムを公開【GMO…" at bounding box center [793, 521] width 505 height 31
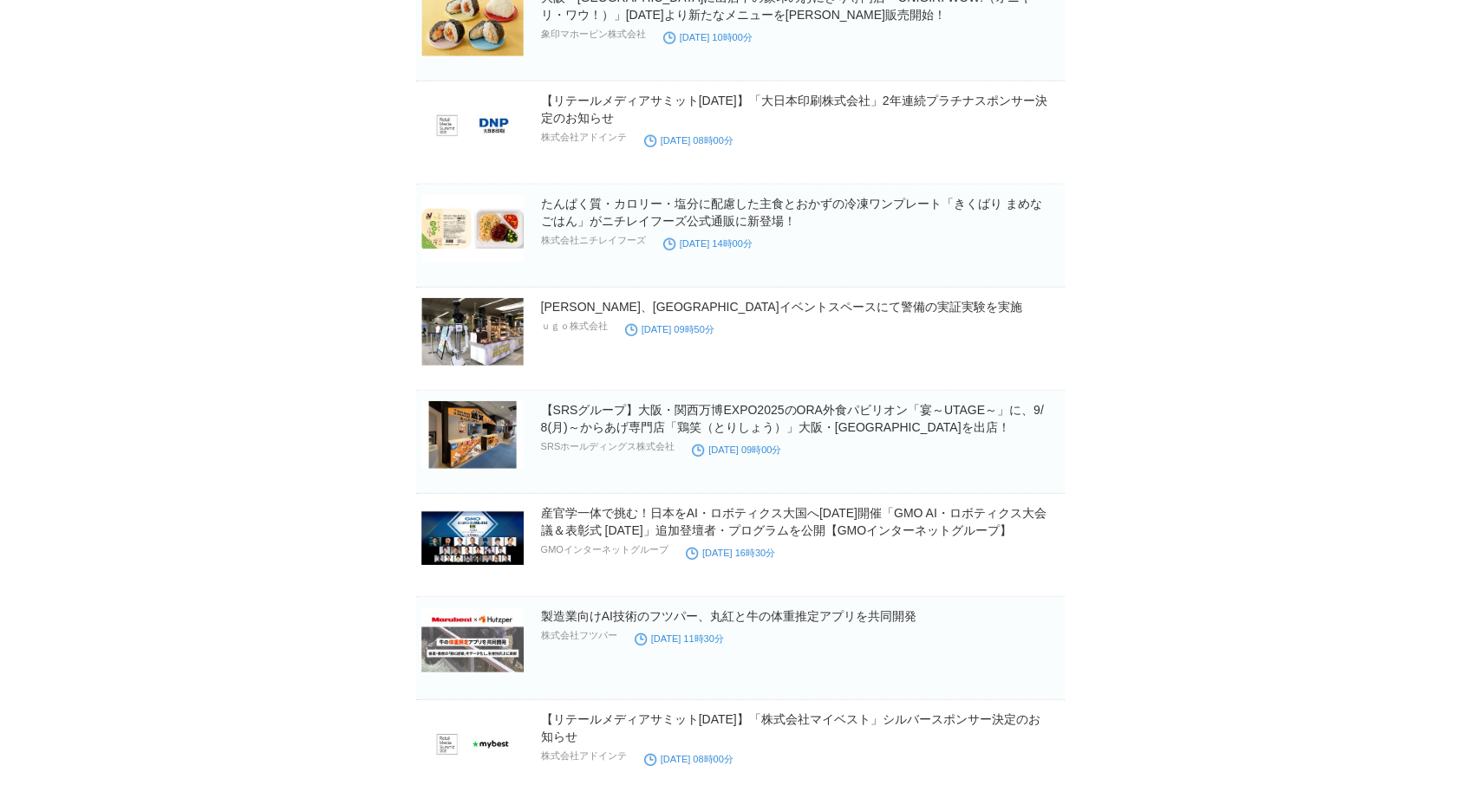
click at [738, 300] on link "[PERSON_NAME]、[GEOGRAPHIC_DATA]イベントスペースにて警備の実証実験を実施" at bounding box center [781, 307] width 481 height 14
click at [809, 200] on link "たんぱく質・カロリー・塩分に配慮した主食とおかずの冷凍ワンプレート「きくばり まめなごはん」がニチレイフーズ公式通販に新登場！" at bounding box center [791, 212] width 501 height 31
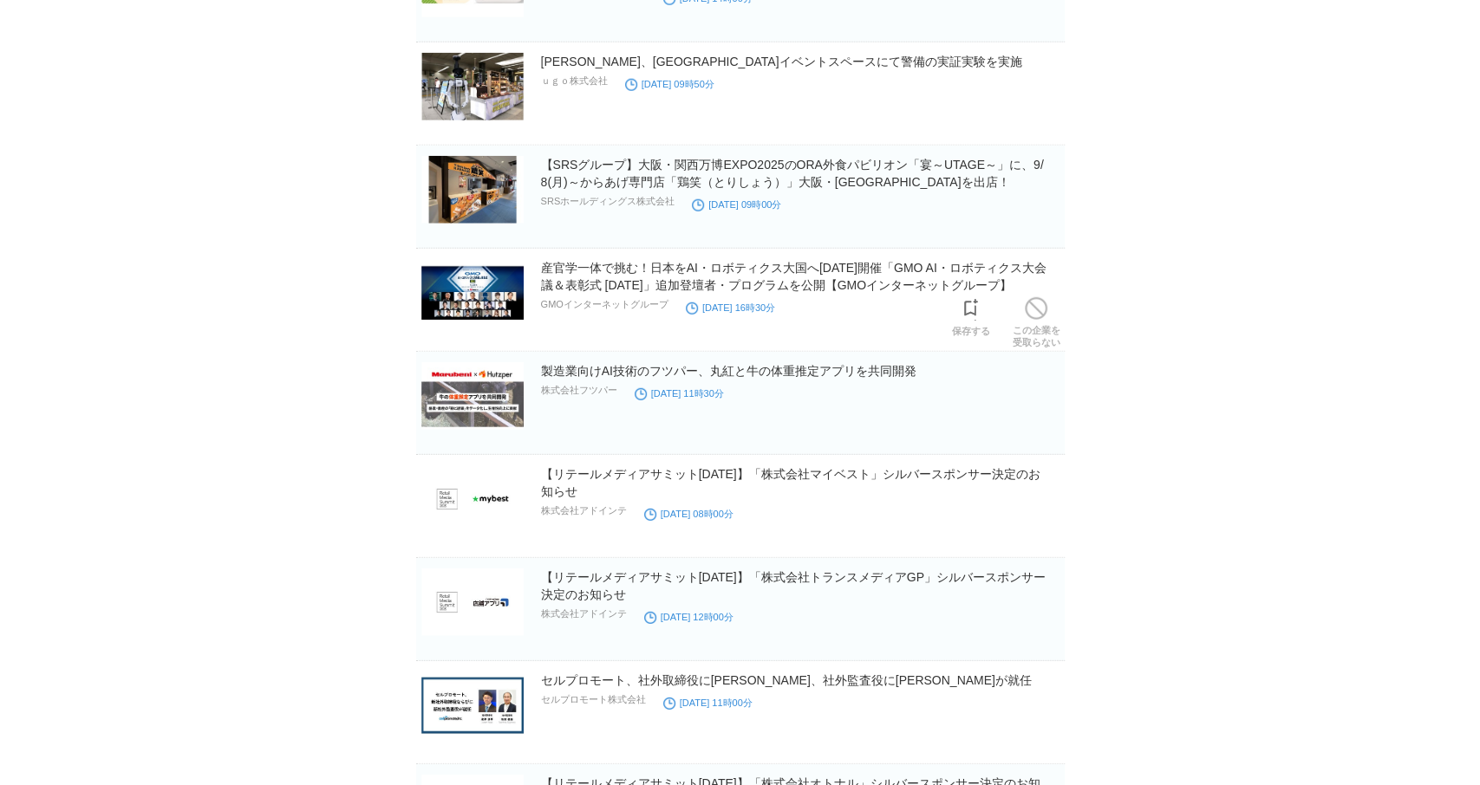
scroll to position [3121, 0]
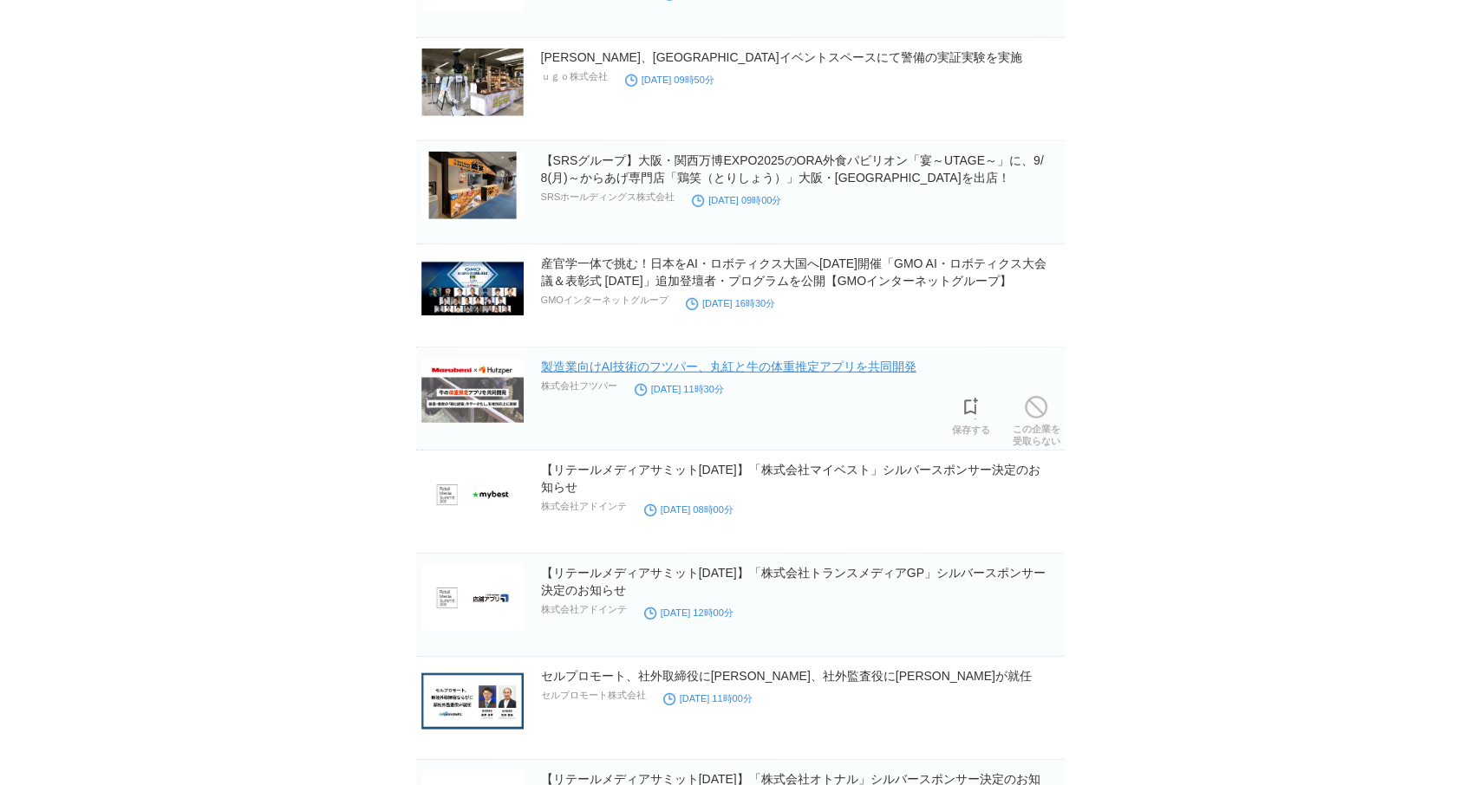
click at [867, 360] on link "製造業向けAI技術のフツパー、丸紅と牛の体重推定アプリを共同開発" at bounding box center [728, 367] width 375 height 14
click at [967, 399] on span at bounding box center [971, 408] width 23 height 23
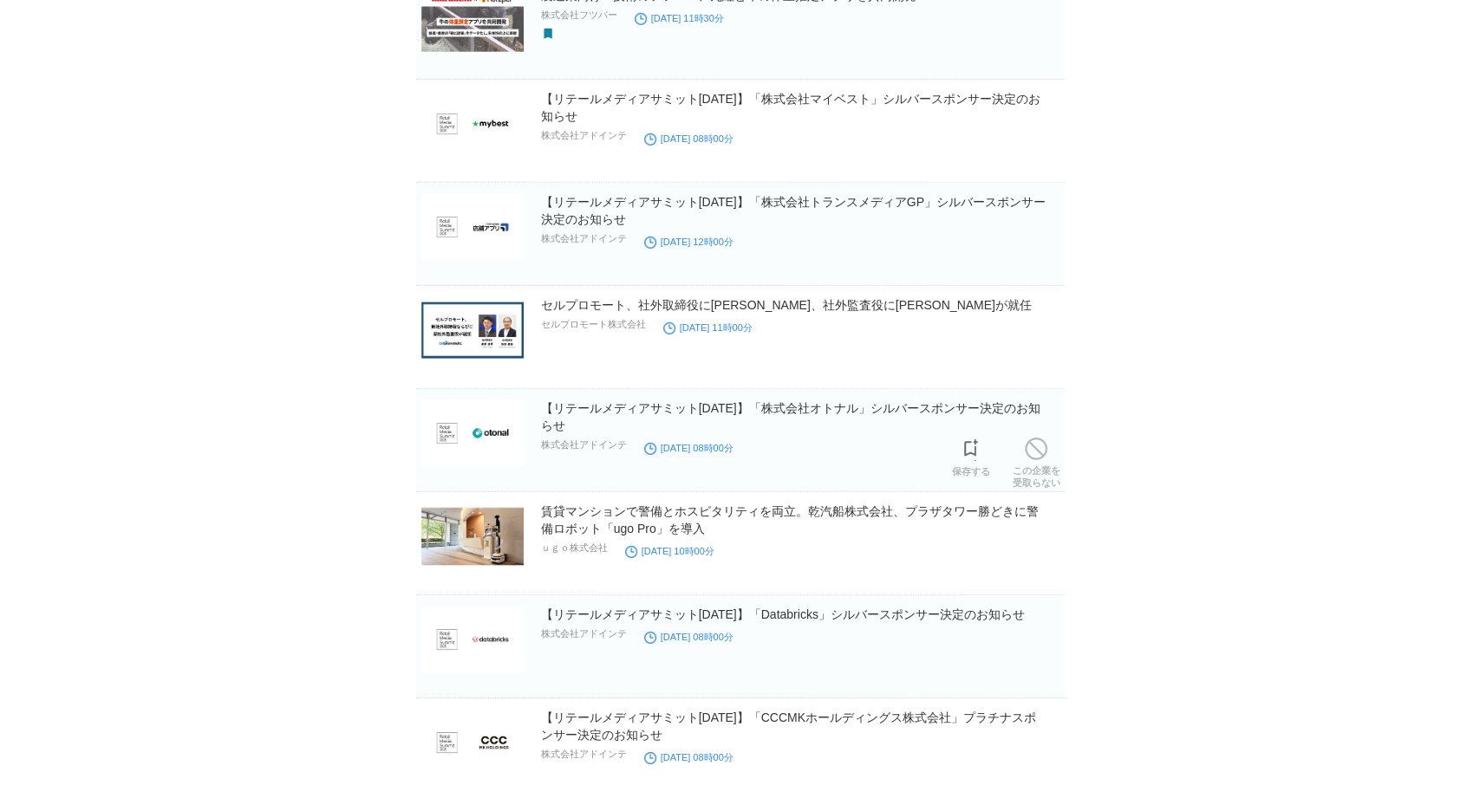
scroll to position [3495, 0]
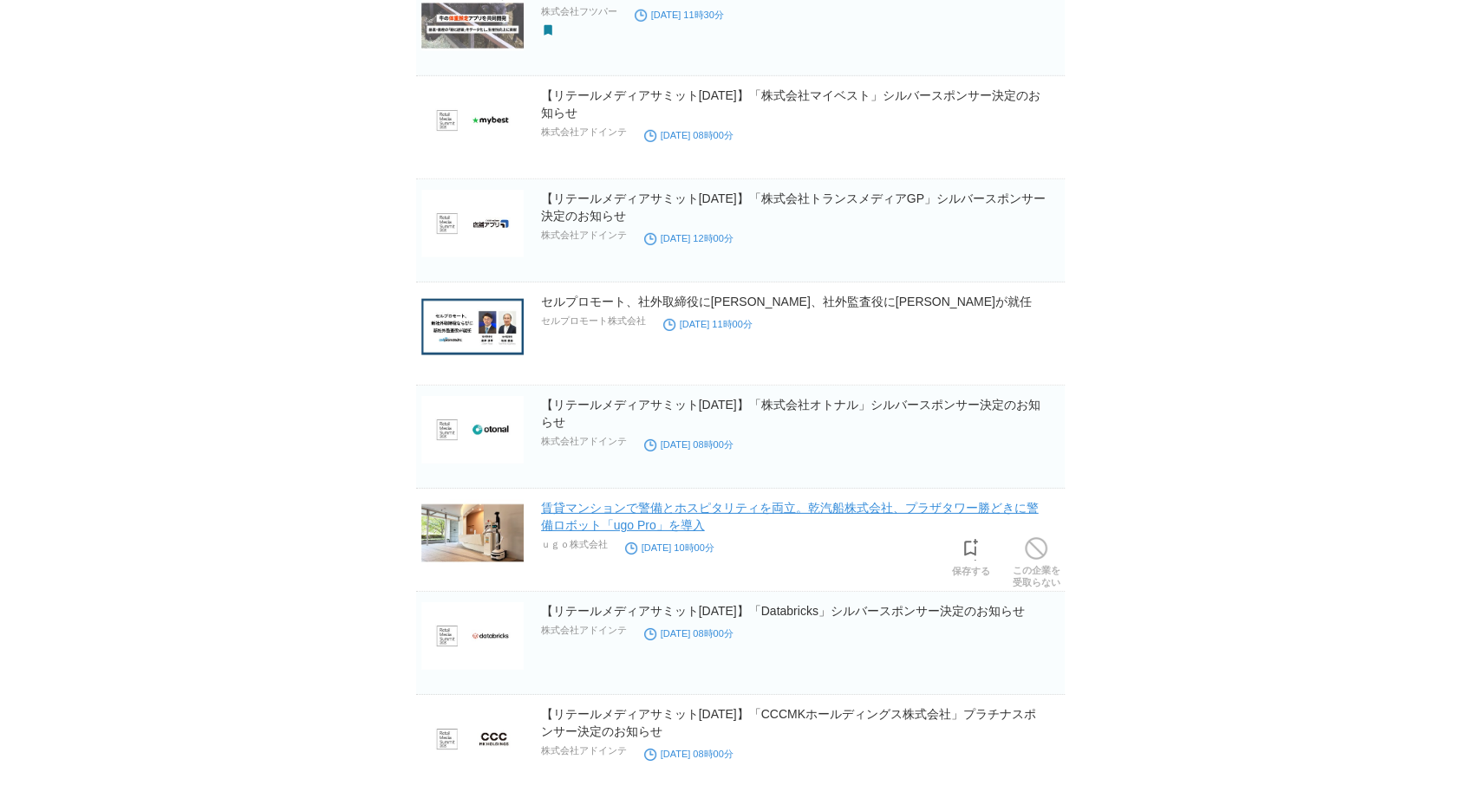
click at [965, 501] on link "賃貸マンションで警備とホスピタリティを両立。乾汽船株式会社、プラザタワー勝どきに警備ロボット「ugo Pro」を導入" at bounding box center [790, 516] width 498 height 31
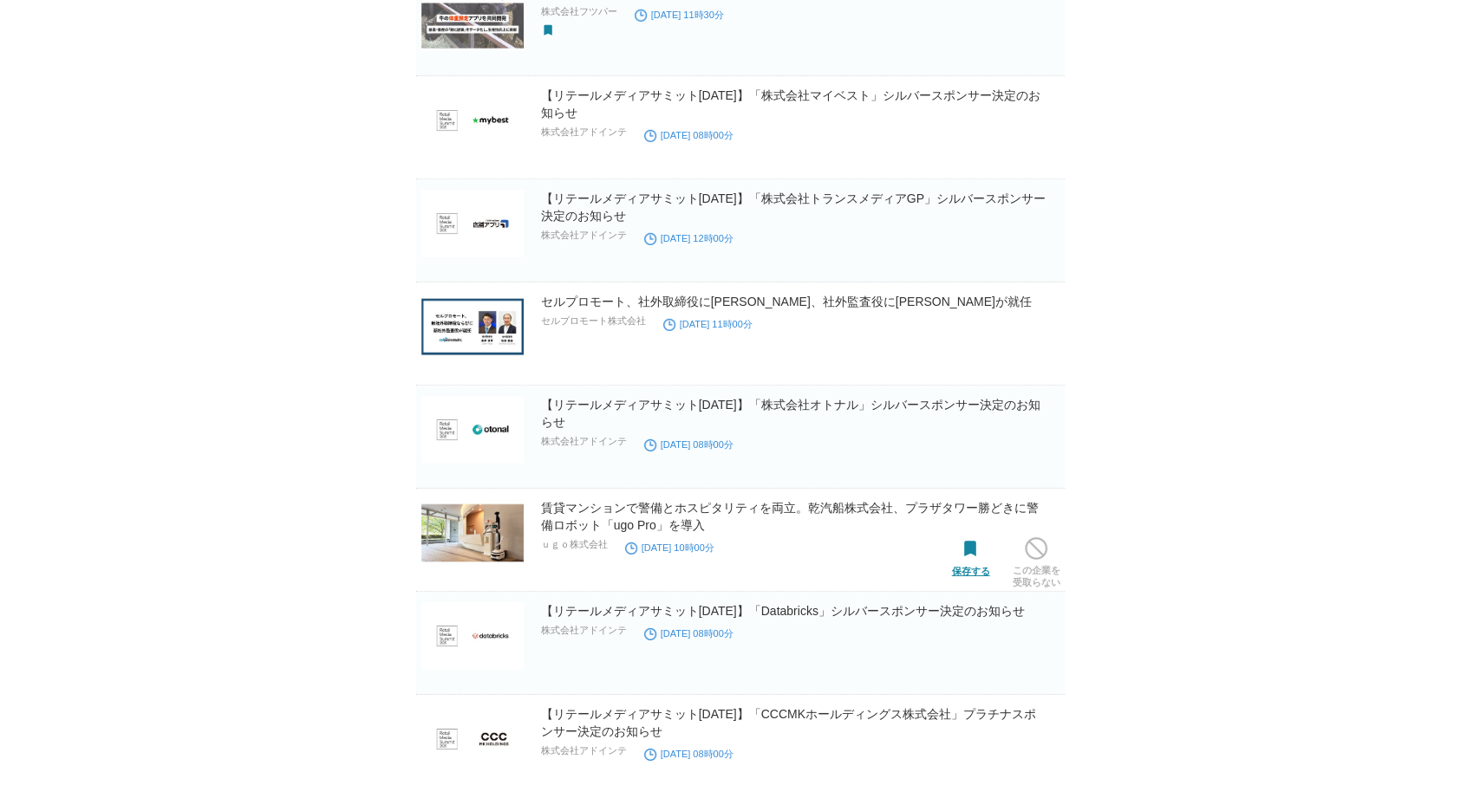
click at [972, 544] on span at bounding box center [971, 549] width 23 height 23
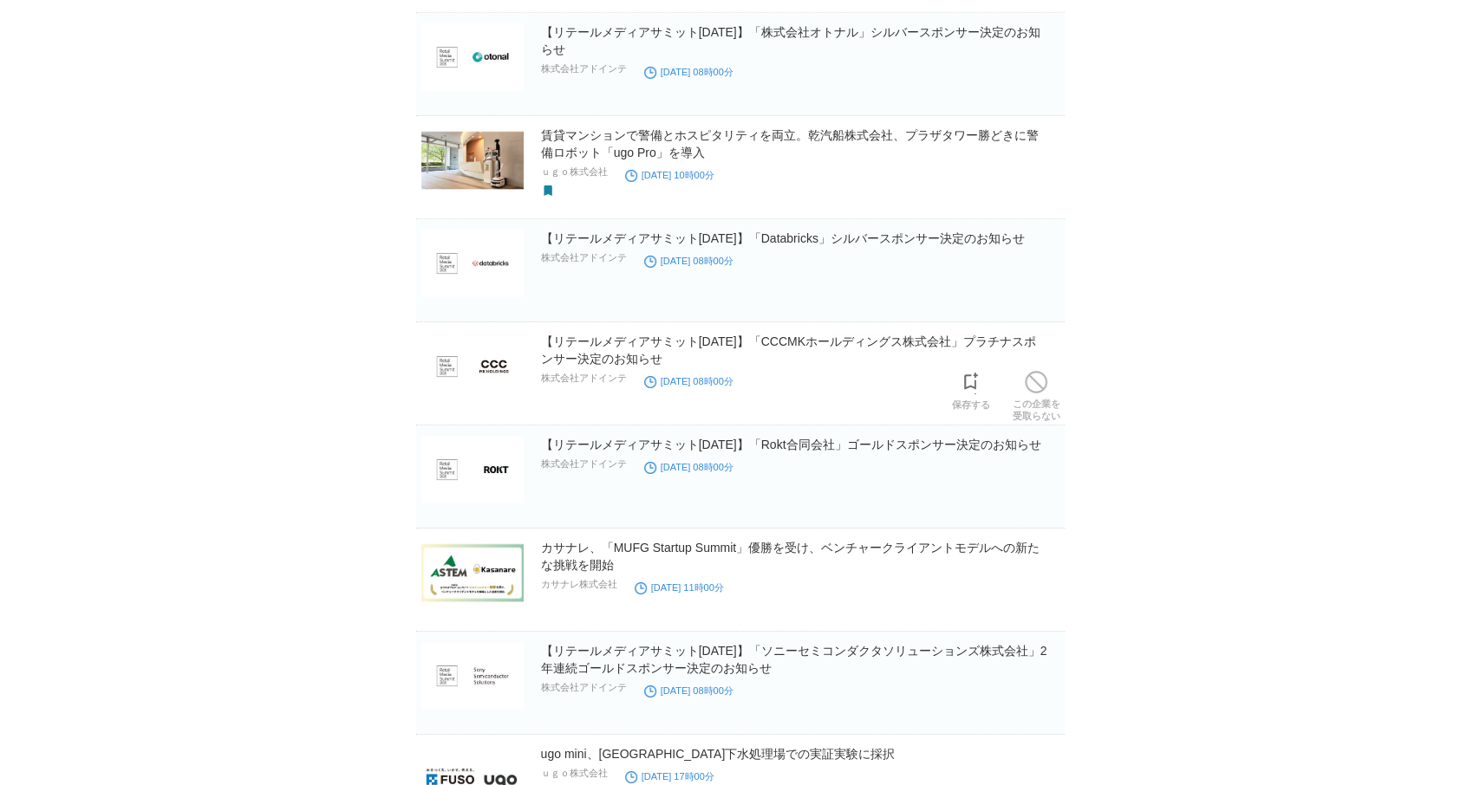
scroll to position [3870, 0]
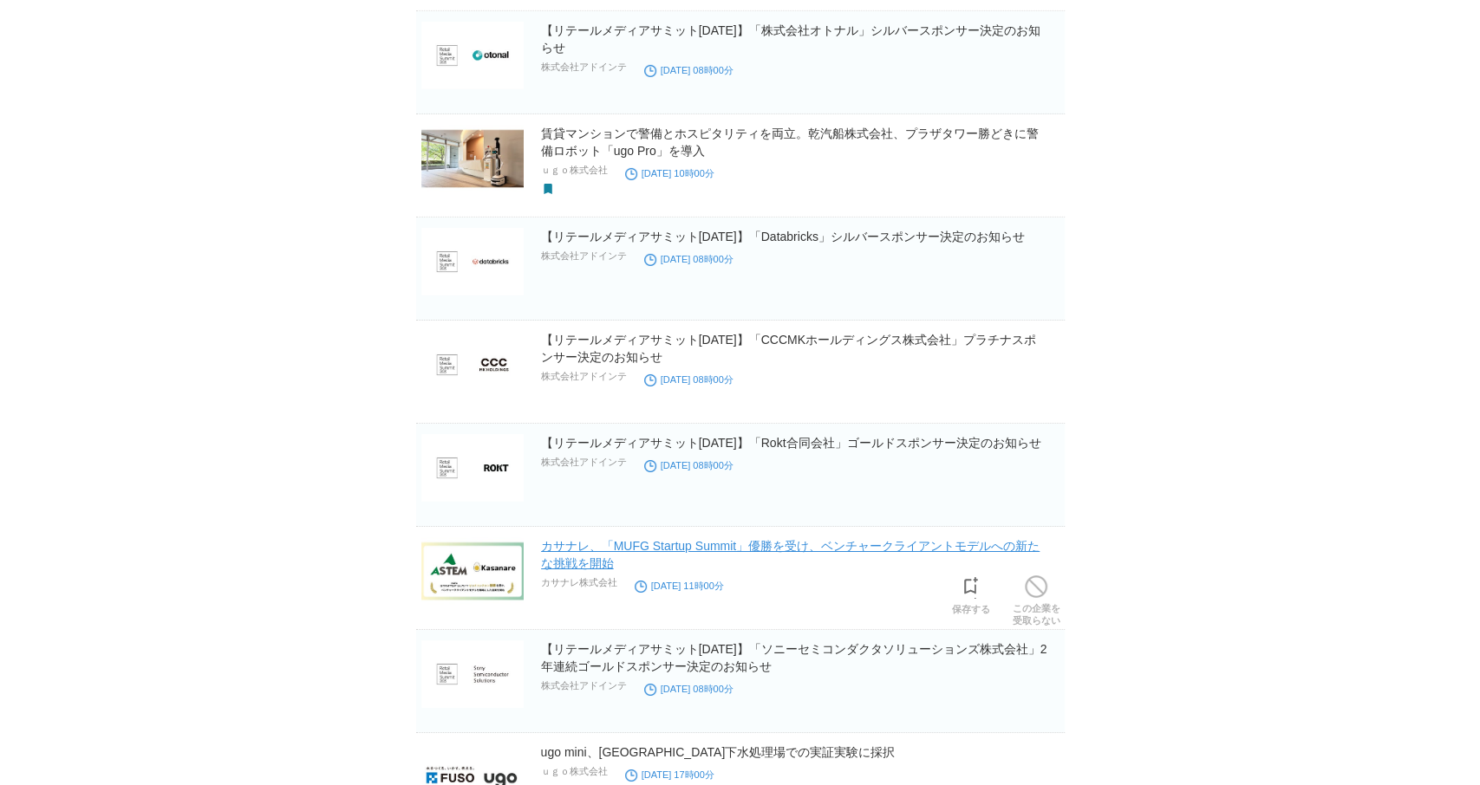
click at [756, 539] on link "カサナレ、「MUFG Startup Summit」優勝を受け、ベンチャークライアントモデルへの新たな挑戦を開始" at bounding box center [790, 554] width 499 height 31
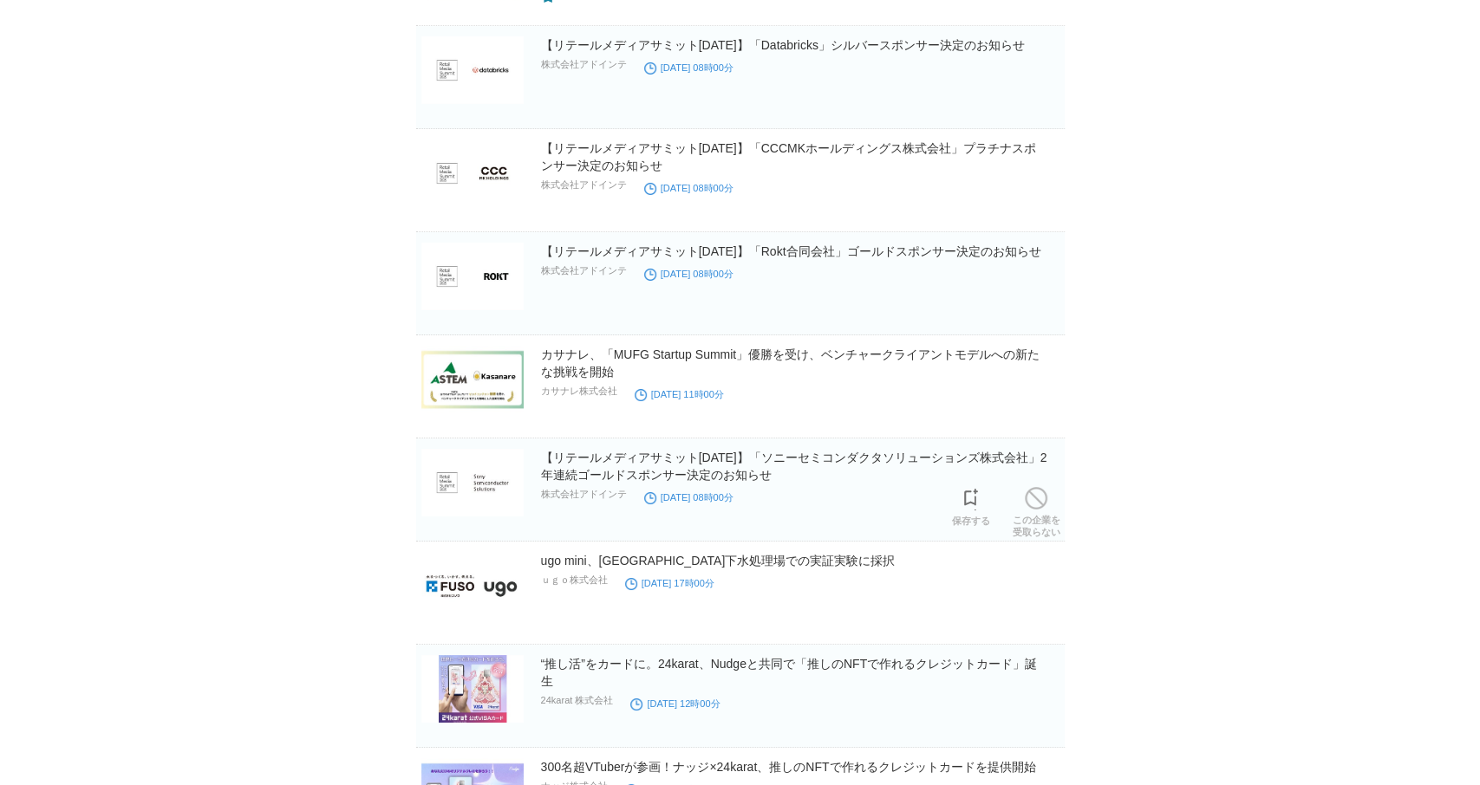
scroll to position [4119, 0]
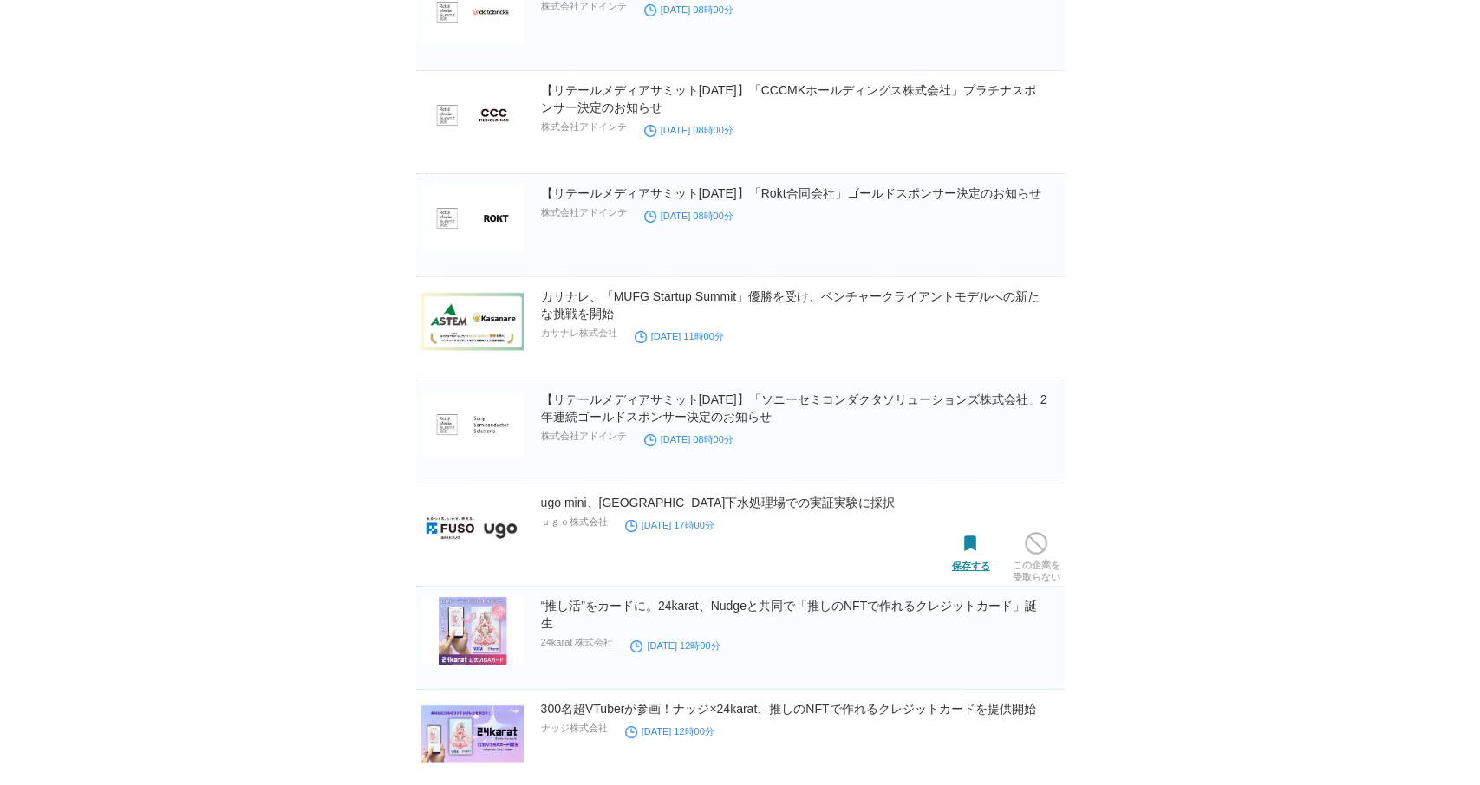
click at [964, 533] on span at bounding box center [971, 544] width 23 height 23
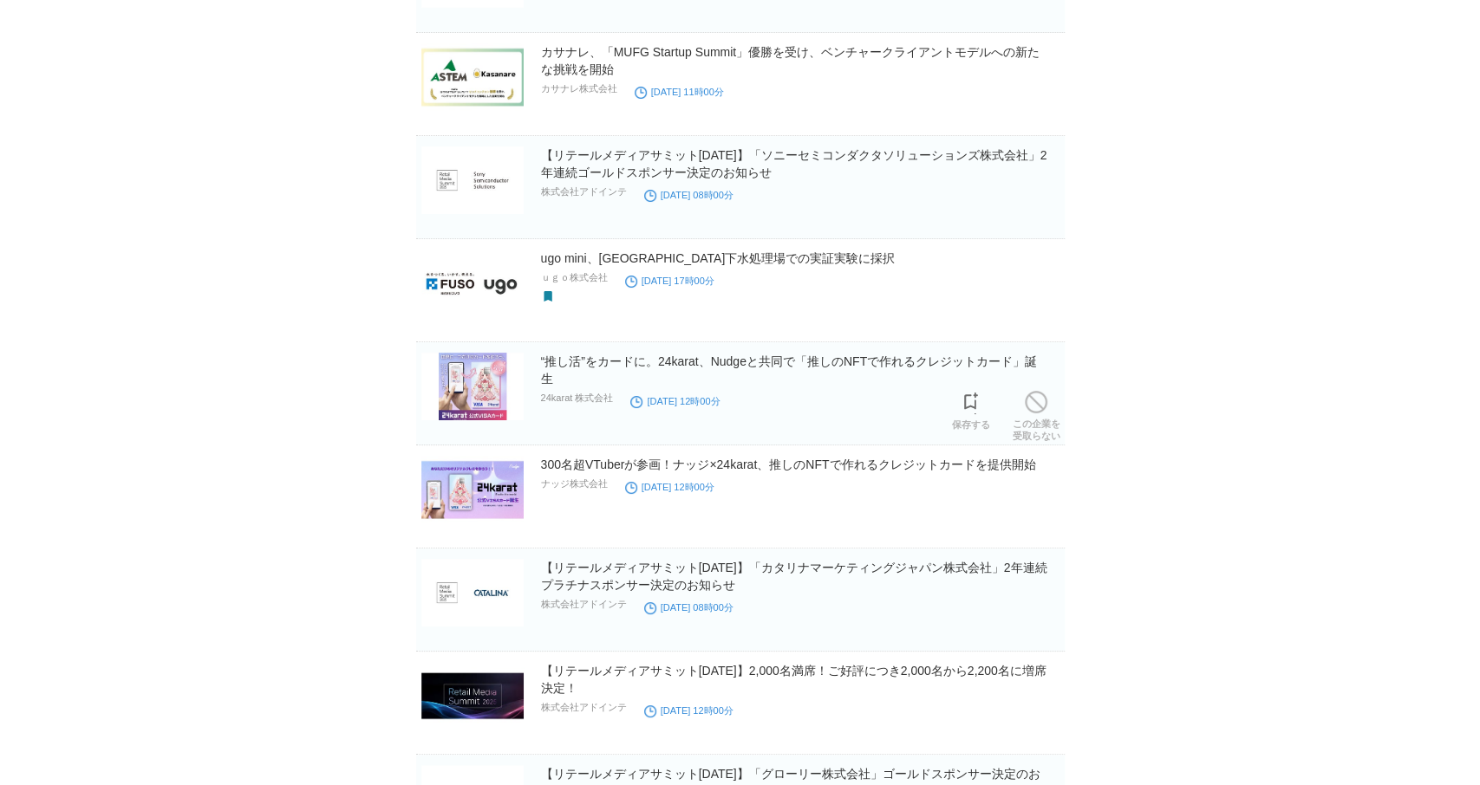
scroll to position [4369, 0]
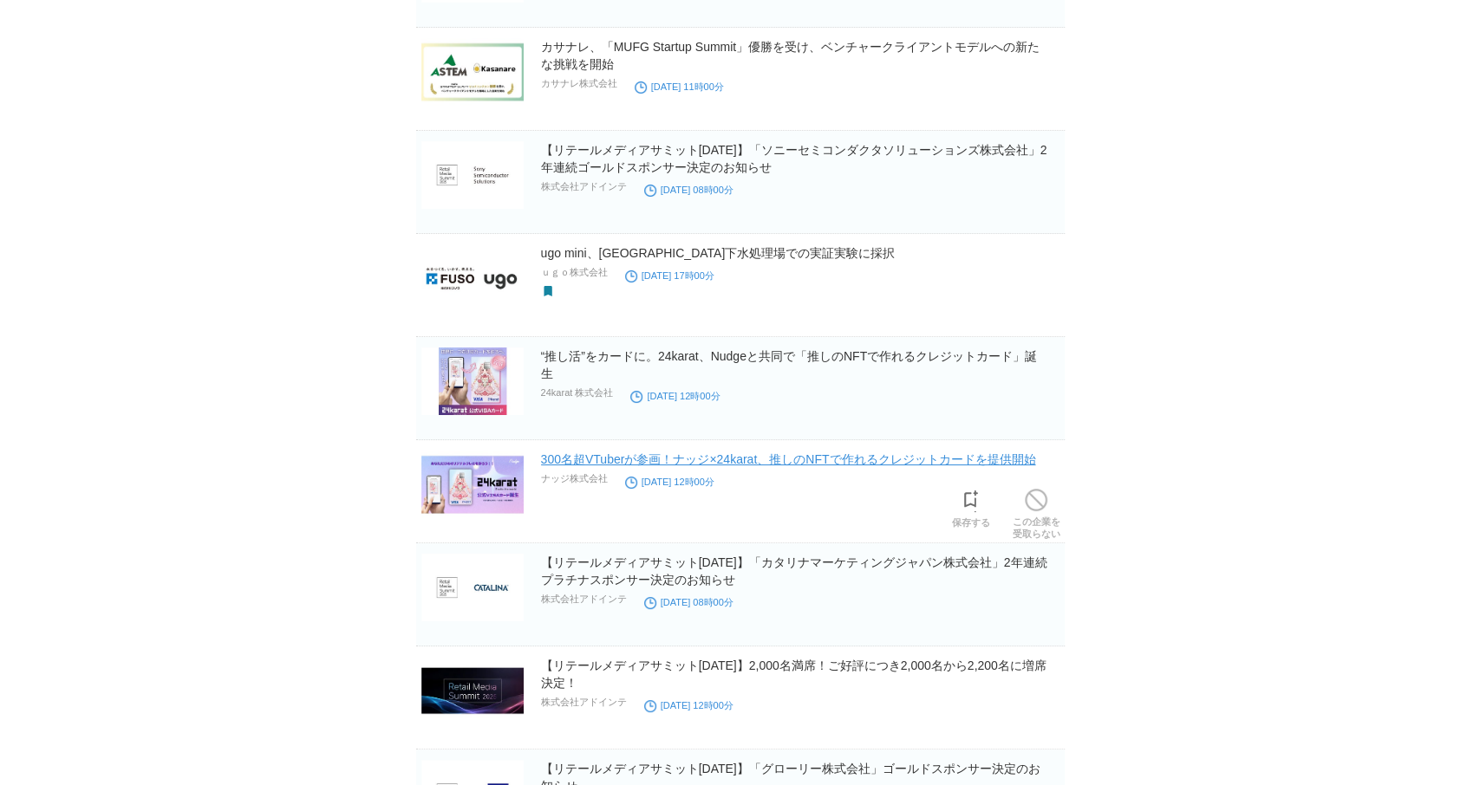
click at [769, 453] on link "300名超VTuberが参画！ナッジ×24karat、推しのNFTで作れるクレジットカードを提供開始" at bounding box center [788, 460] width 495 height 14
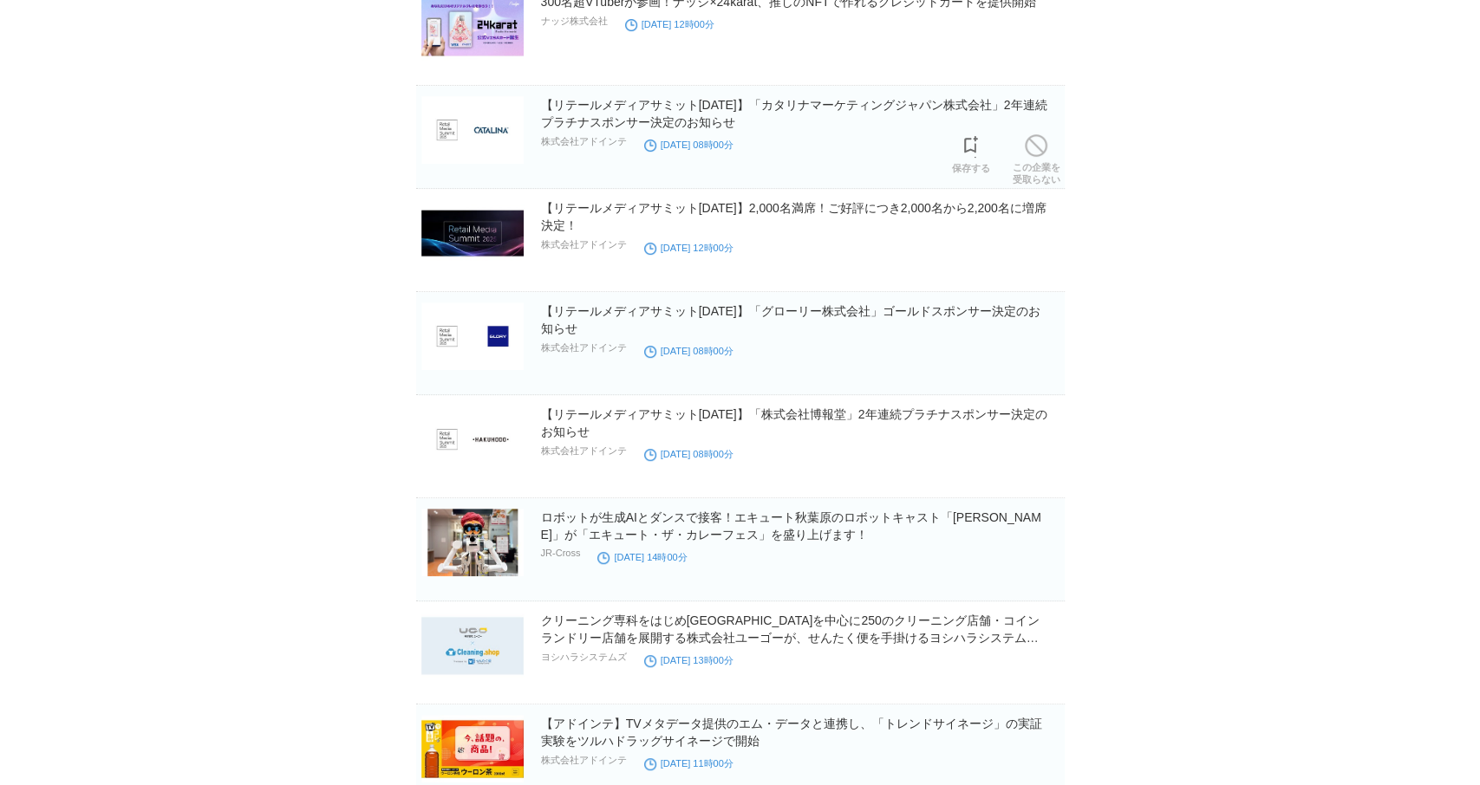
scroll to position [4868, 0]
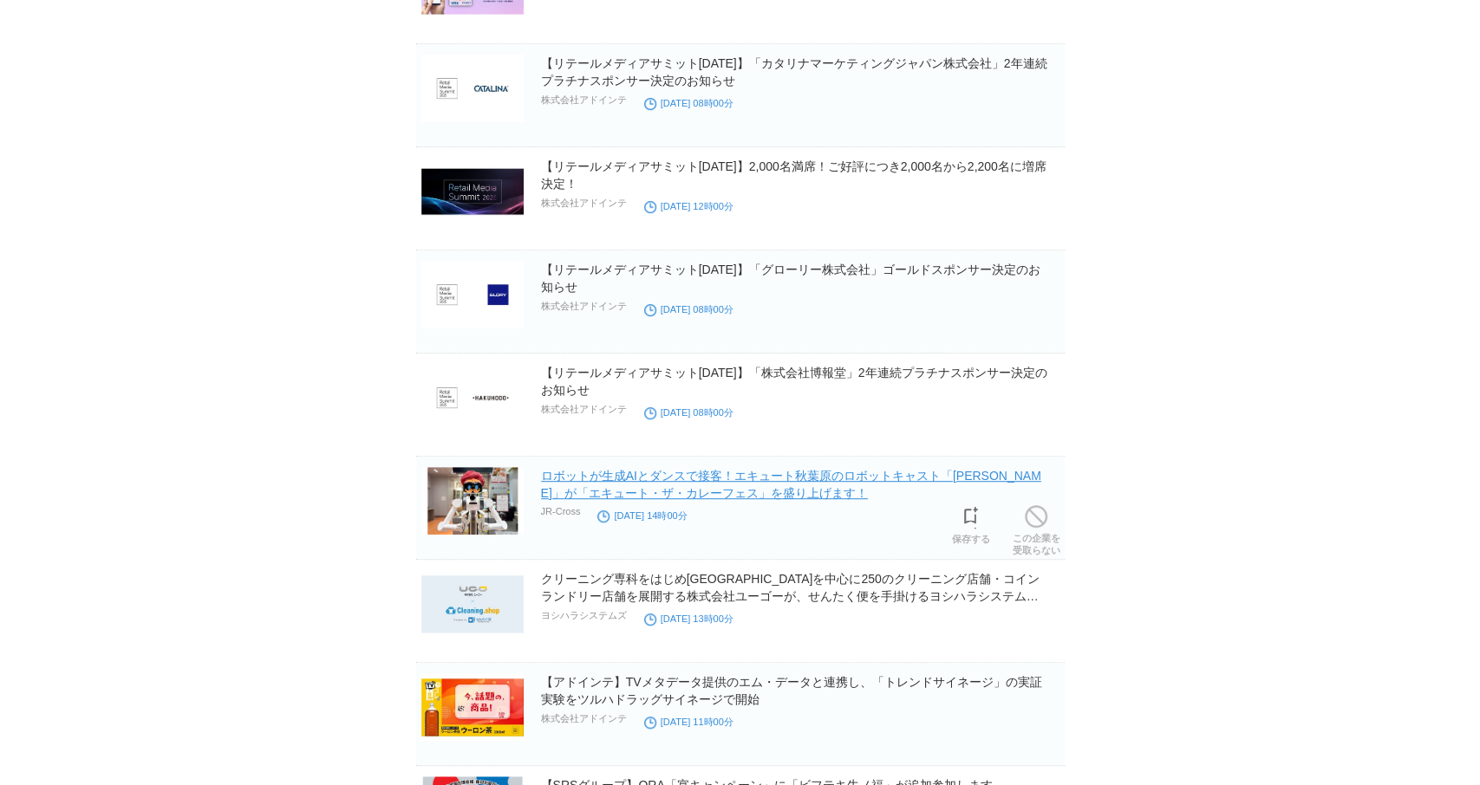
click at [733, 469] on link "ロボットが生成AIとダンスで接客！エキュート秋葉原のロボットキャスト「[PERSON_NAME]」が「エキュート・ザ・カレーフェス」を盛り上げます！" at bounding box center [791, 484] width 500 height 31
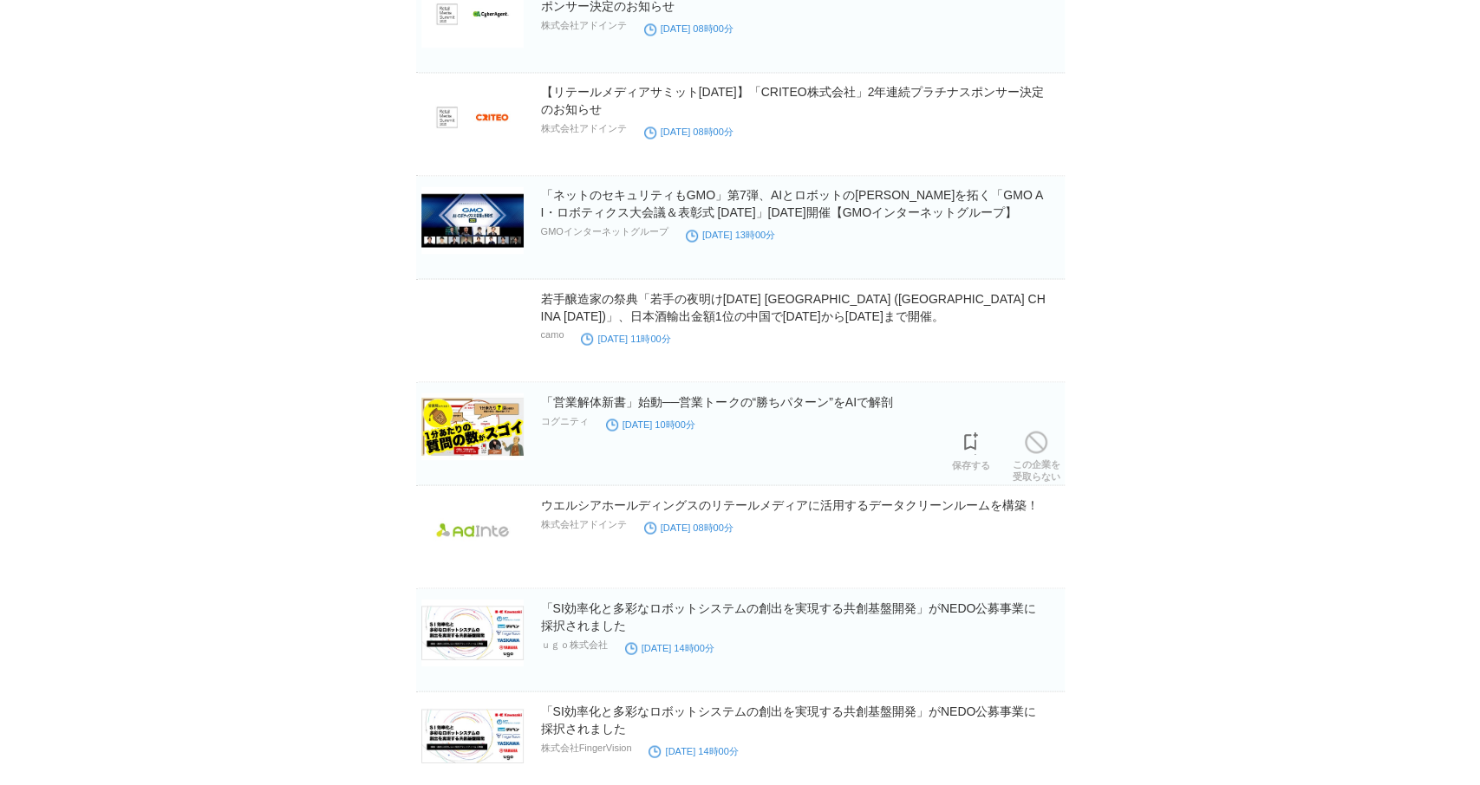
scroll to position [6389, 0]
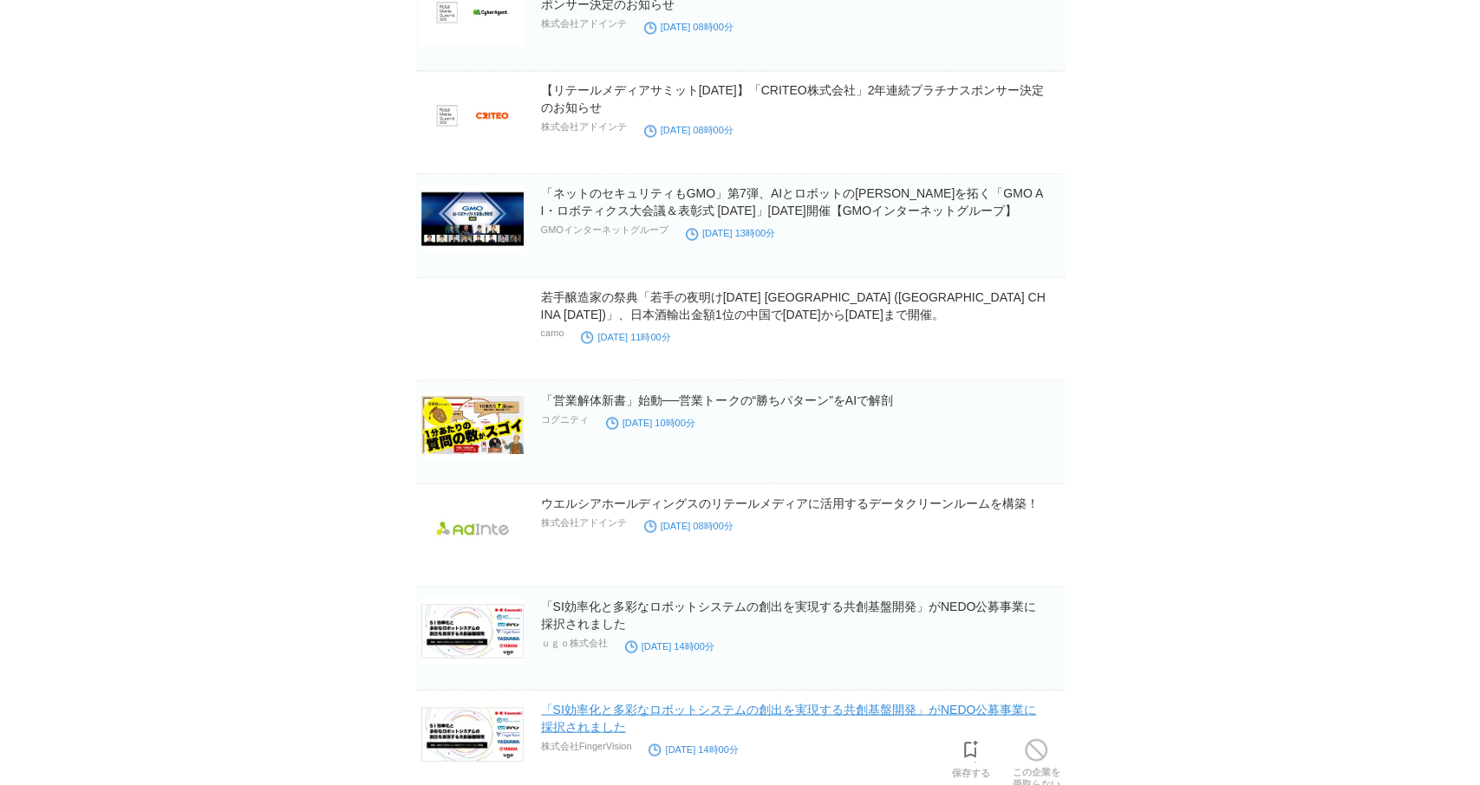
click at [878, 702] on link "「SI効率化と多彩なロボットシステムの創出を実現する共創基盤開発」がNEDO公募事業に採択されました" at bounding box center [789, 717] width 496 height 31
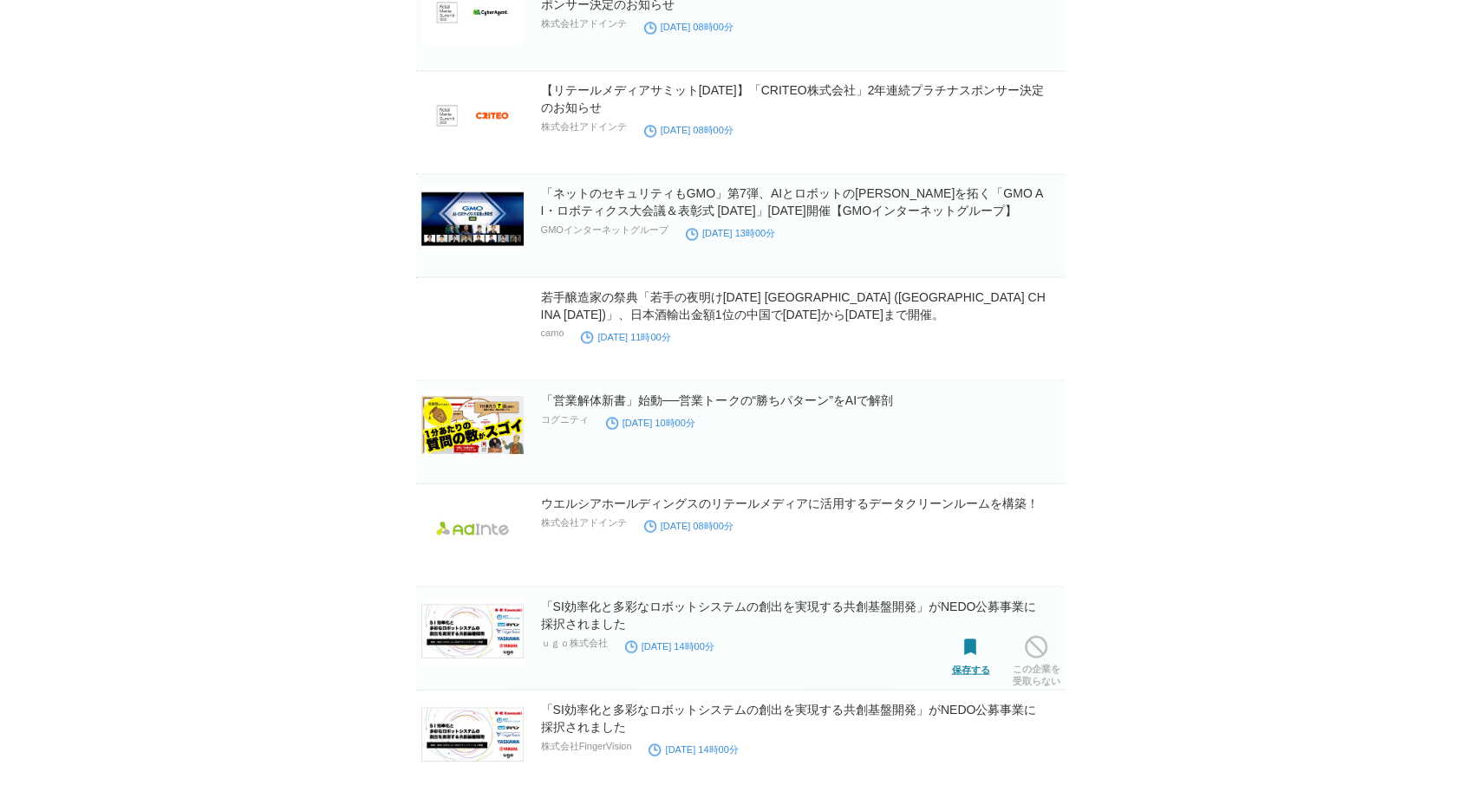
click at [980, 636] on span at bounding box center [971, 647] width 23 height 23
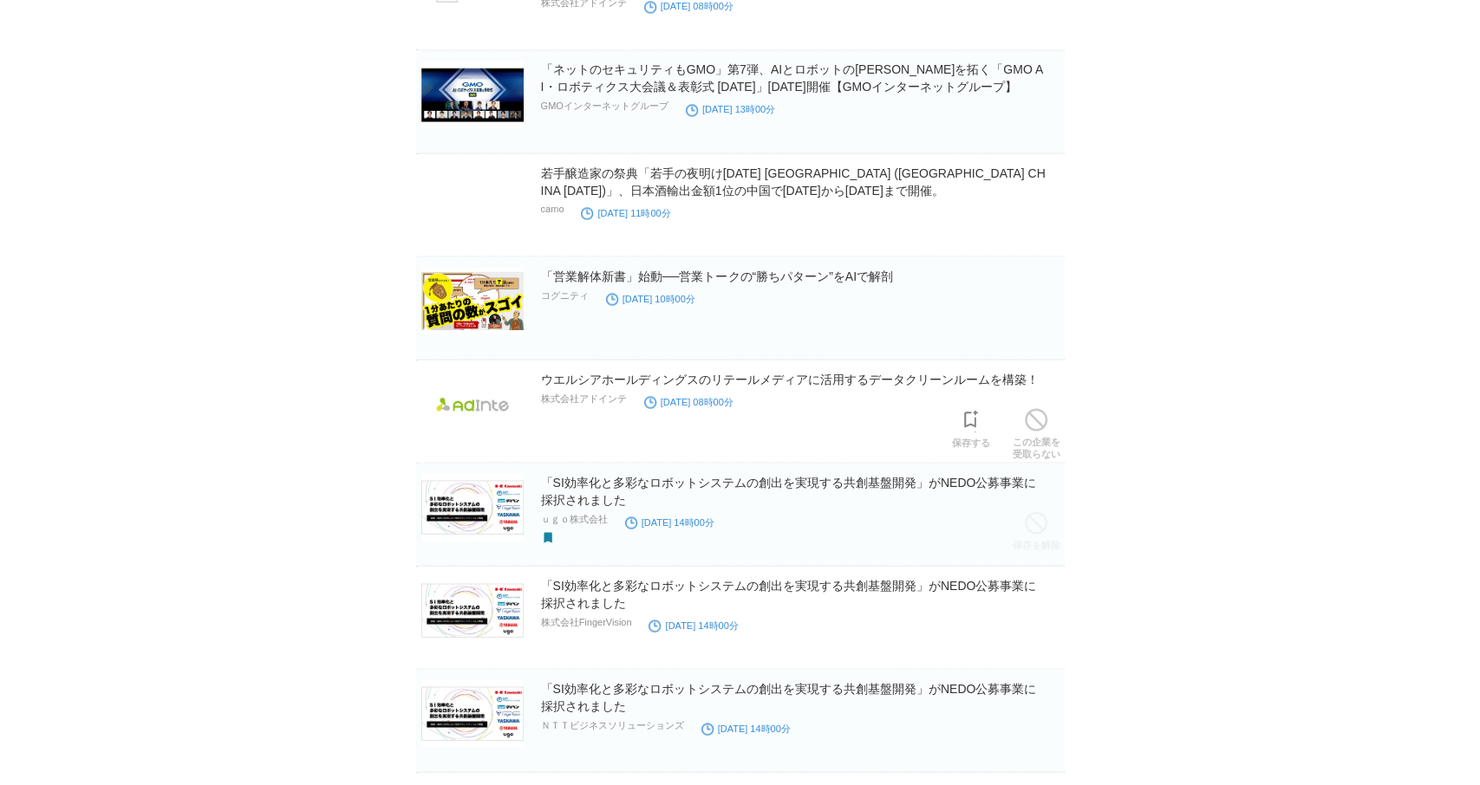
scroll to position [6514, 0]
click at [811, 371] on link "ウエルシアホールディングスのリテールメディアに活用するデータクリーンルームを構築！" at bounding box center [790, 378] width 498 height 14
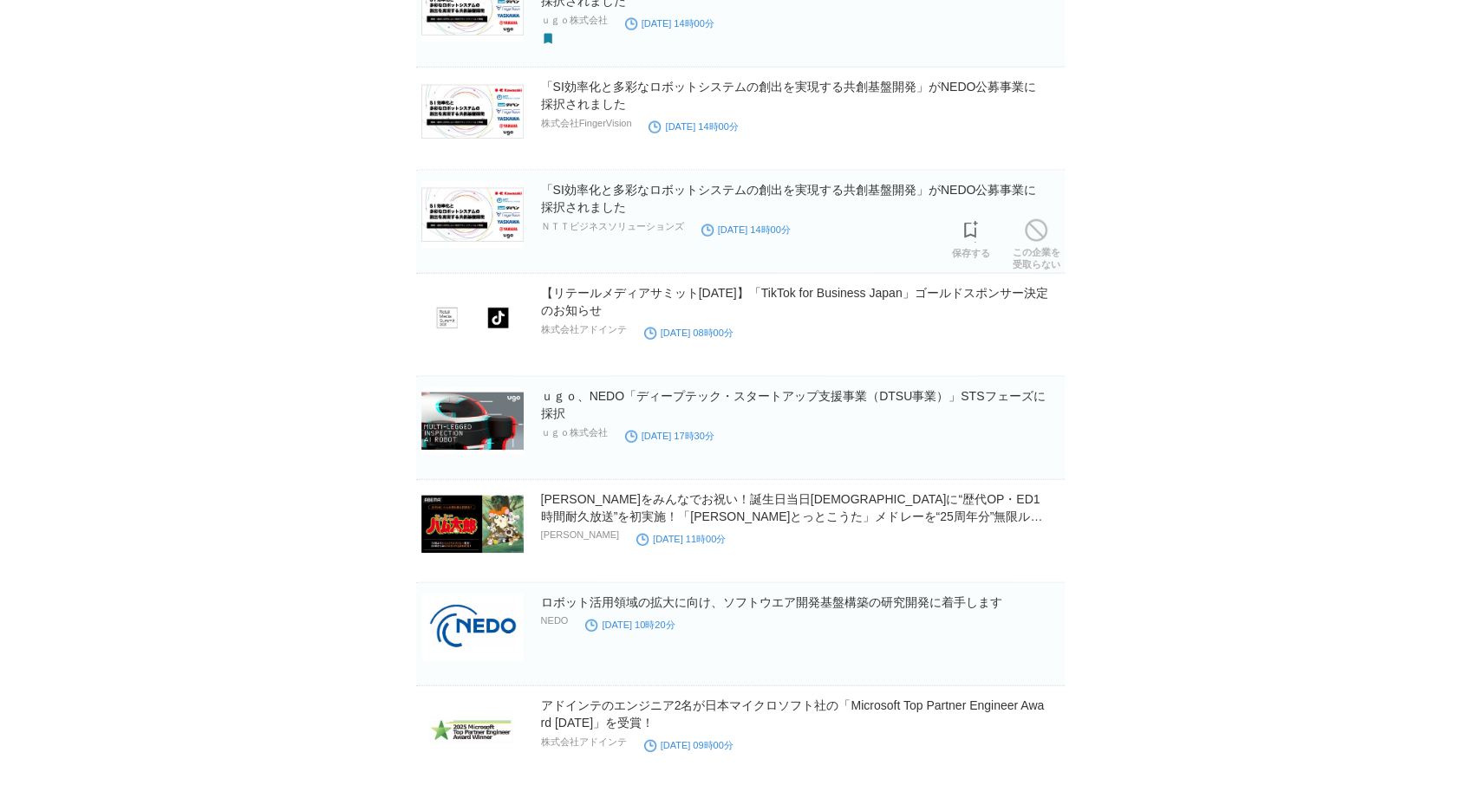
scroll to position [7013, 0]
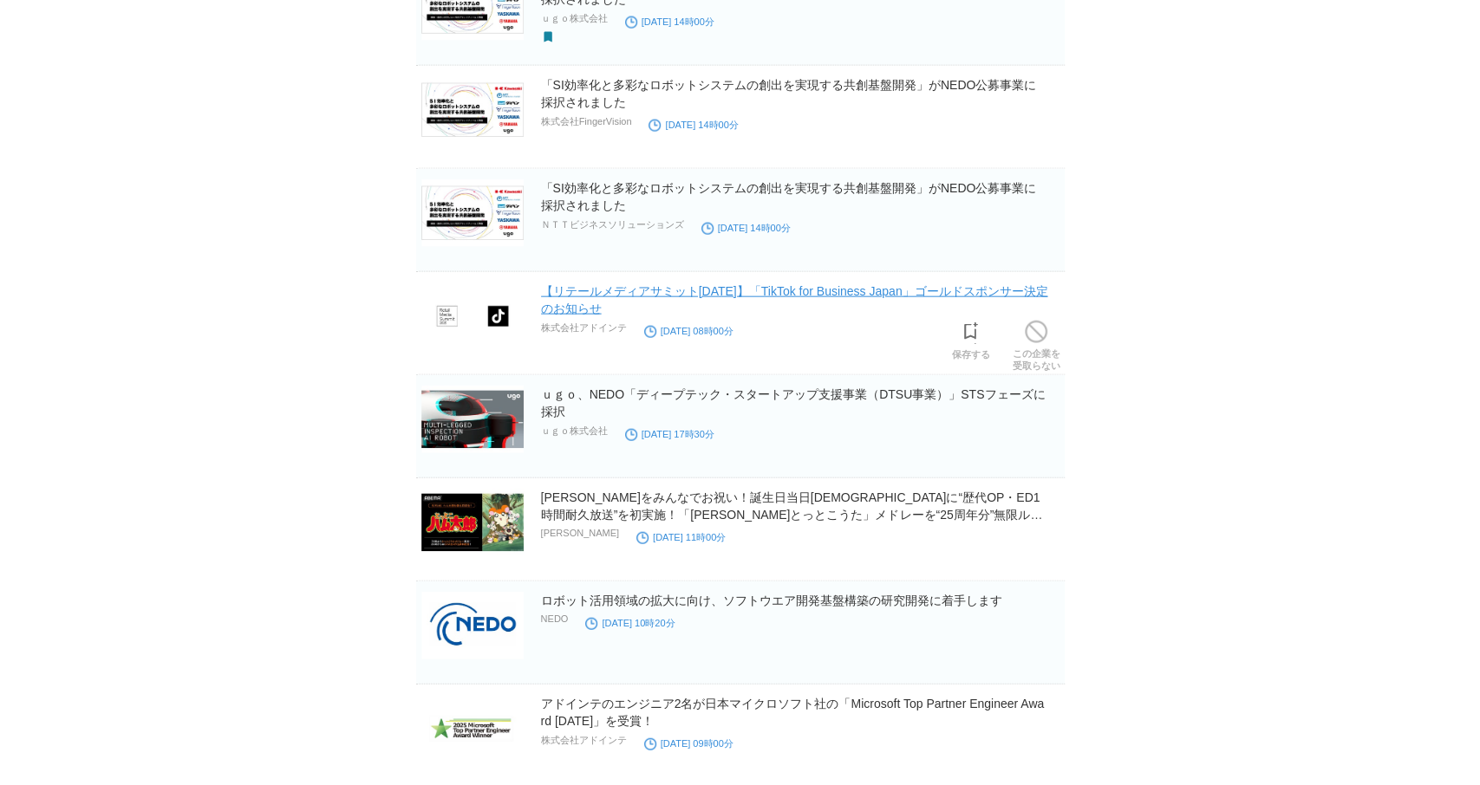
click at [767, 284] on link "【リテールメディアサミット[DATE]】「TikTok for Business Japan」ゴールドスポンサー決定のお知らせ" at bounding box center [794, 299] width 507 height 31
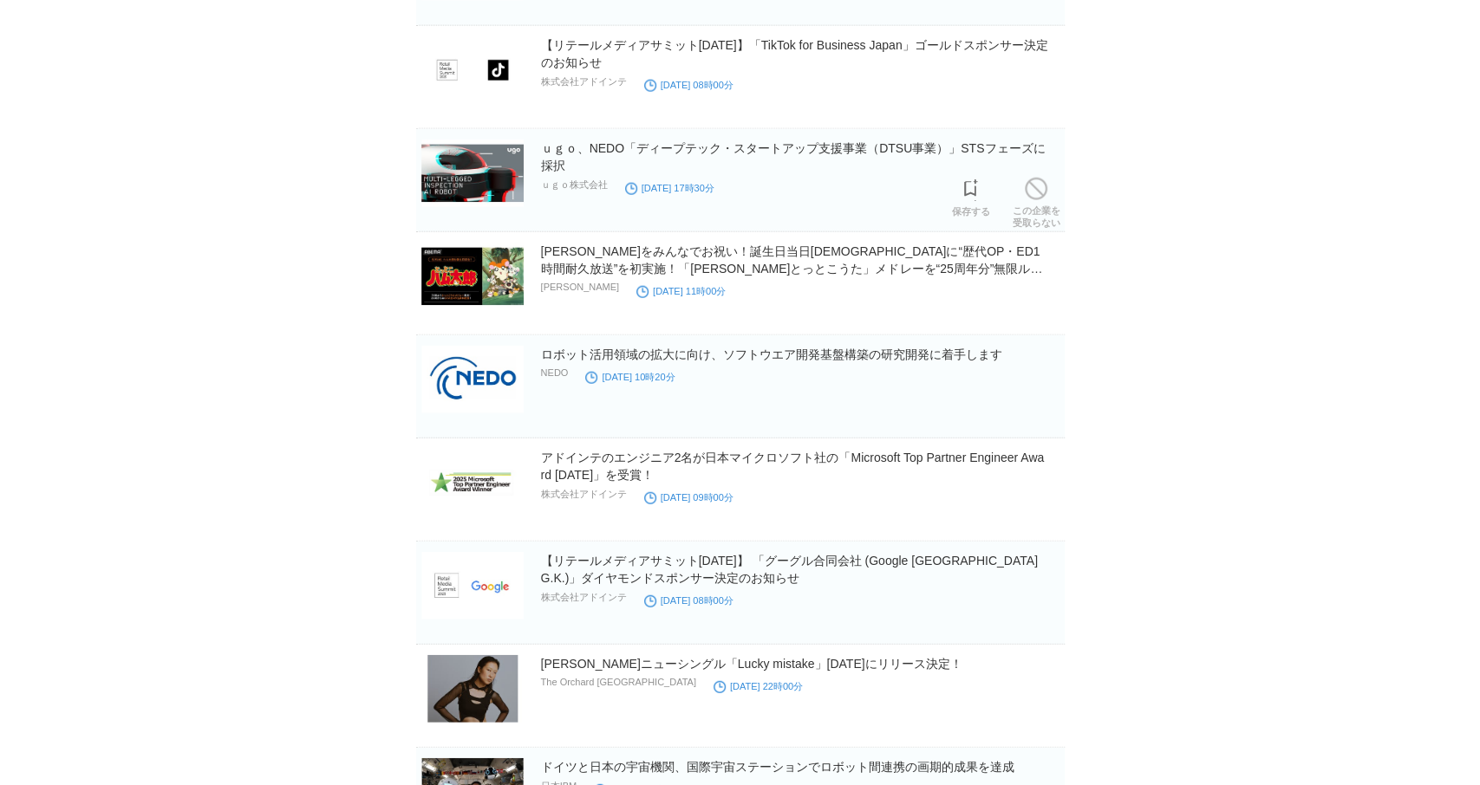
scroll to position [7263, 0]
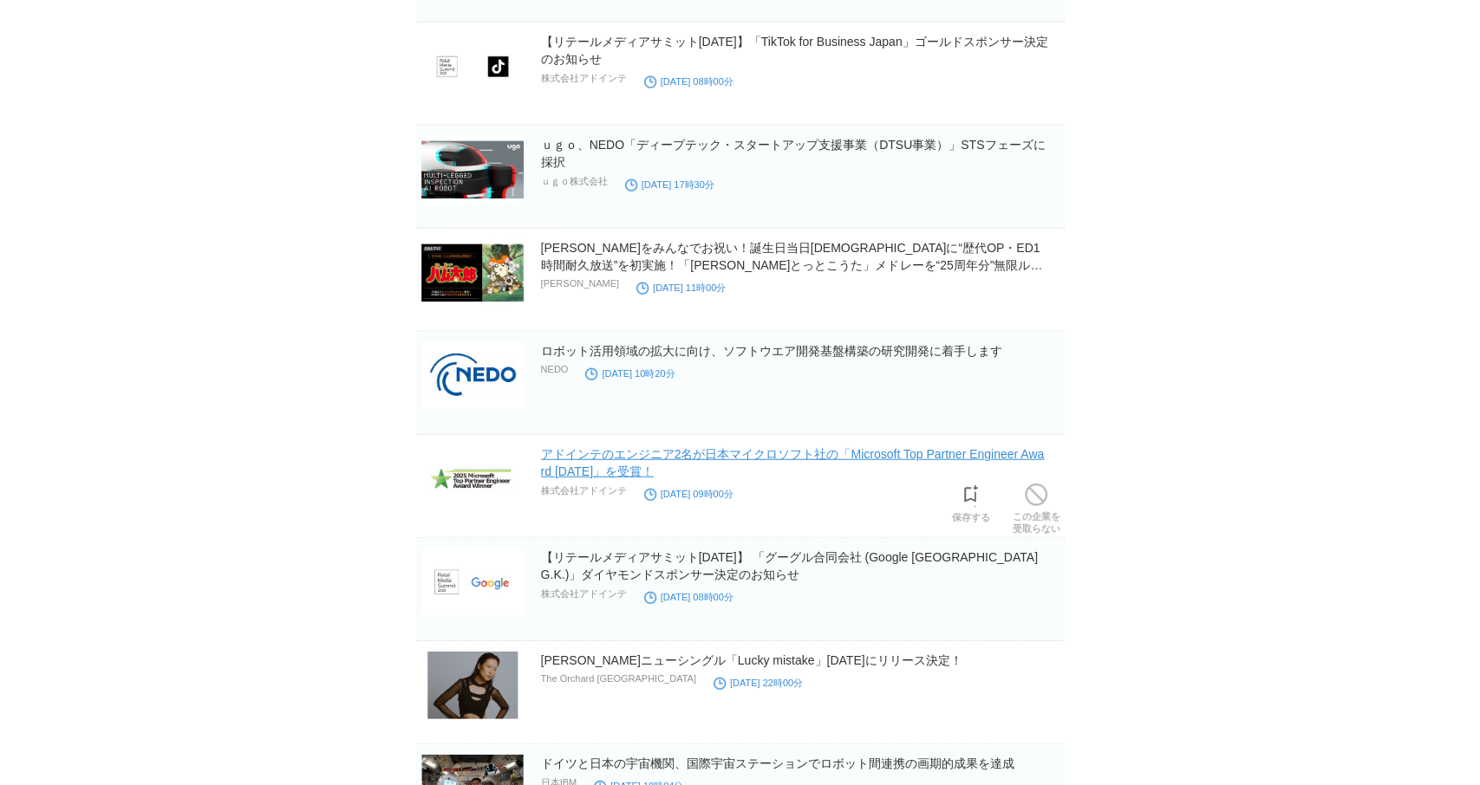
click at [901, 447] on link "アドインテのエンジニア2名が日本マイクロソフト社の「Microsoft Top Partner Engineer Award [DATE]」を受賞！" at bounding box center [793, 462] width 504 height 31
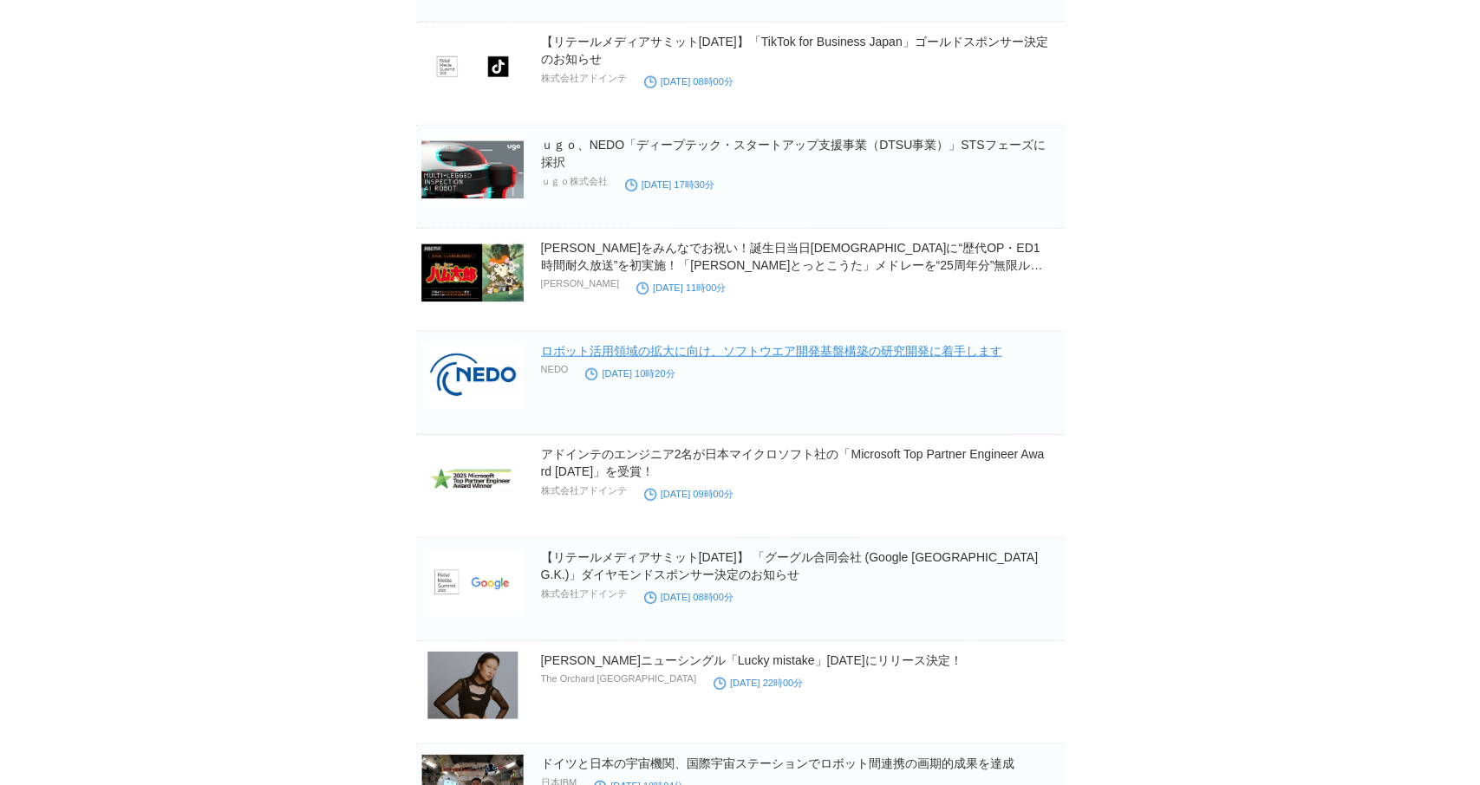
click at [919, 344] on link "ロボット活用領域の拡大に向け、ソフトウエア開発基盤構築の研究開発に着手します" at bounding box center [771, 351] width 461 height 14
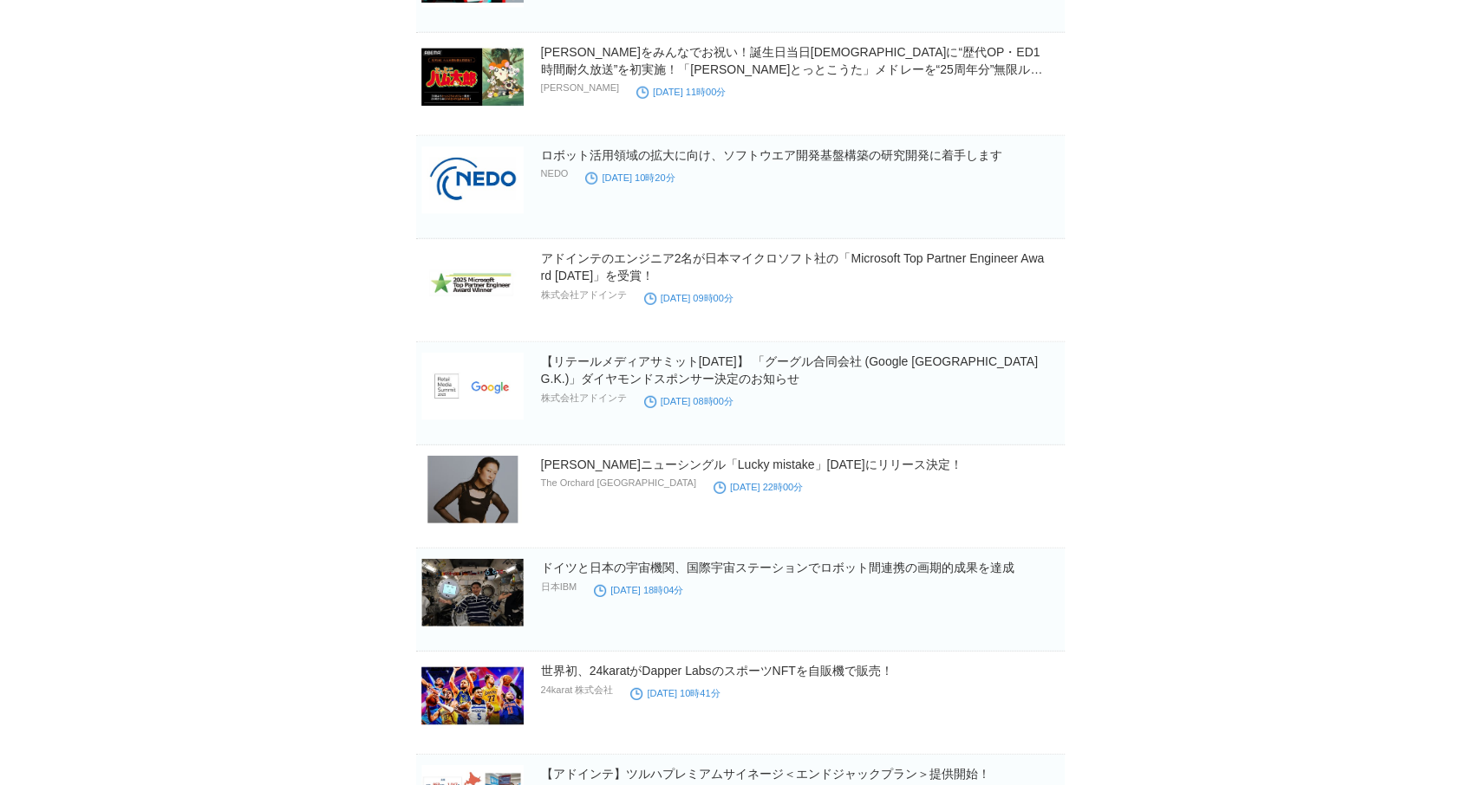
scroll to position [7512, 0]
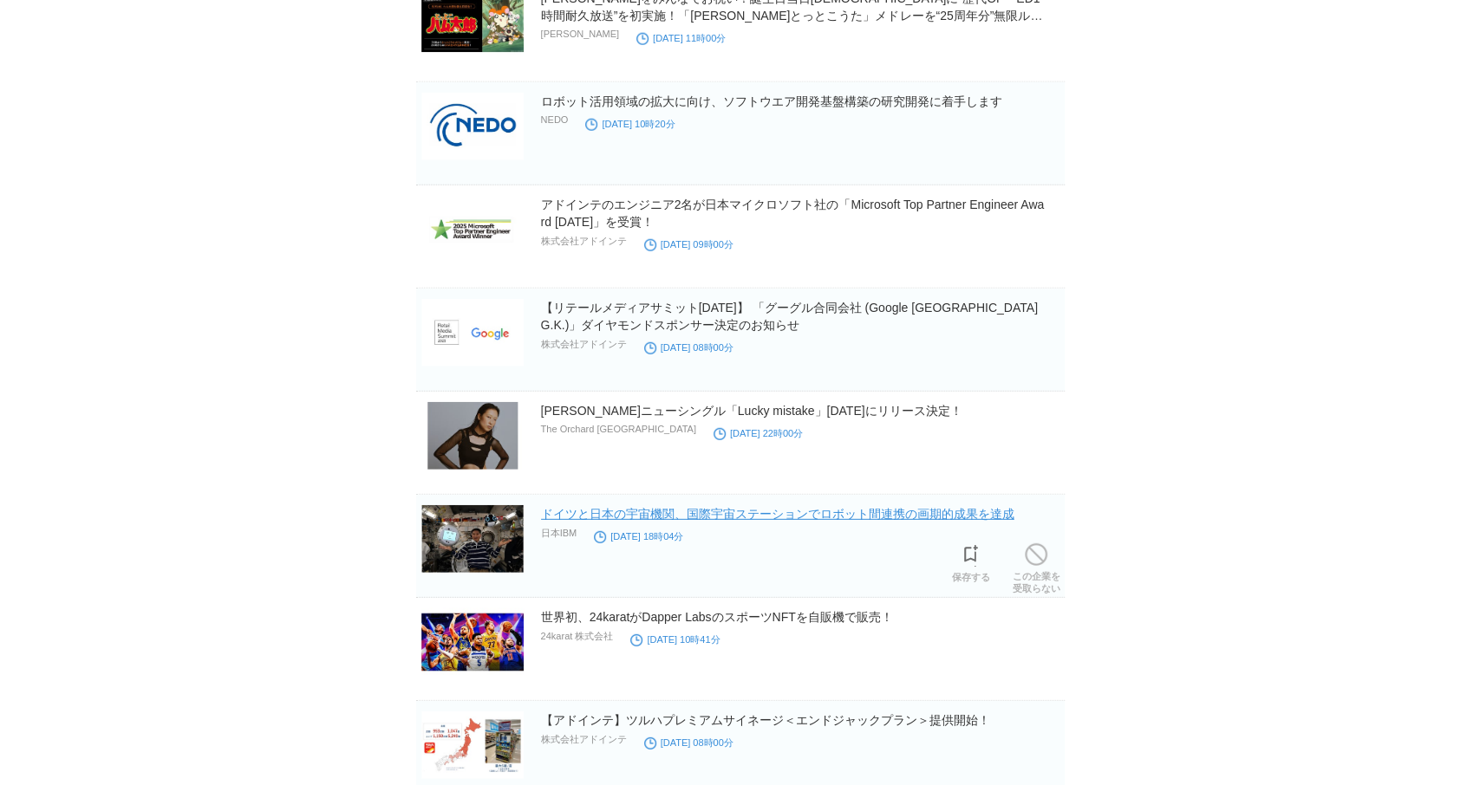
click at [923, 507] on link "ドイツと日本の宇宙機関、国際宇宙ステーションでロボット間連携の画期的成果を達成" at bounding box center [777, 514] width 473 height 14
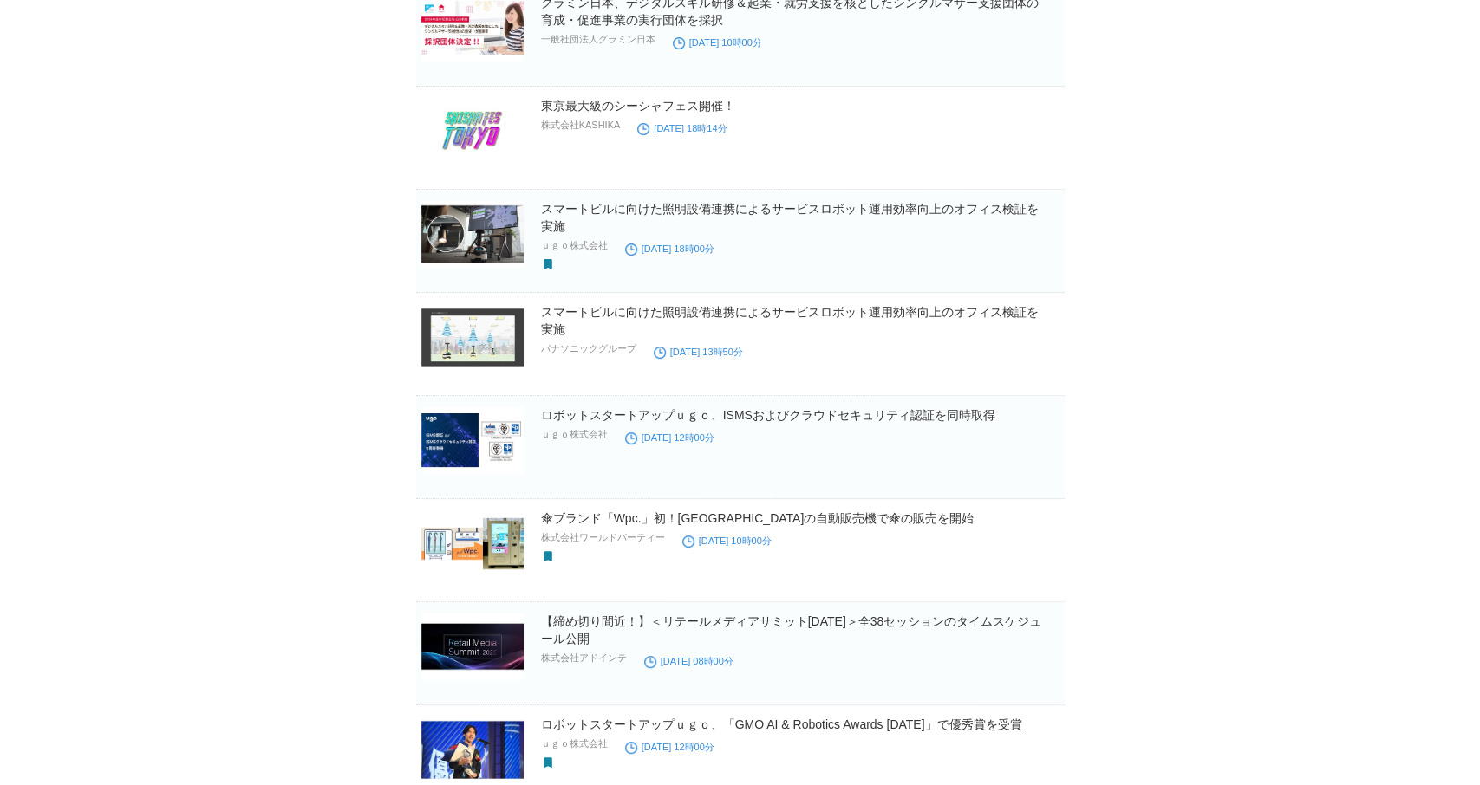
scroll to position [0, 0]
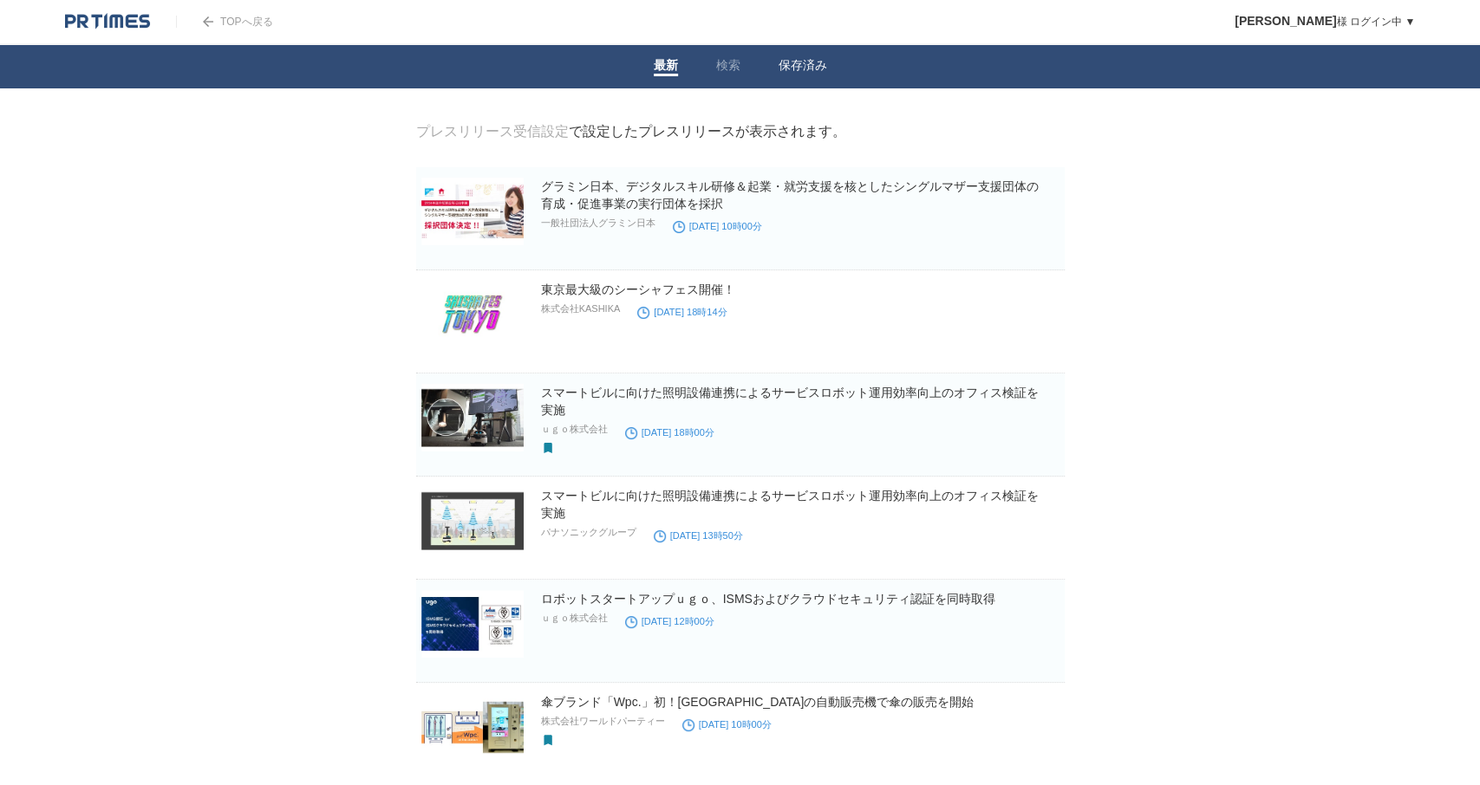
click at [795, 62] on link "保存済み" at bounding box center [802, 67] width 49 height 18
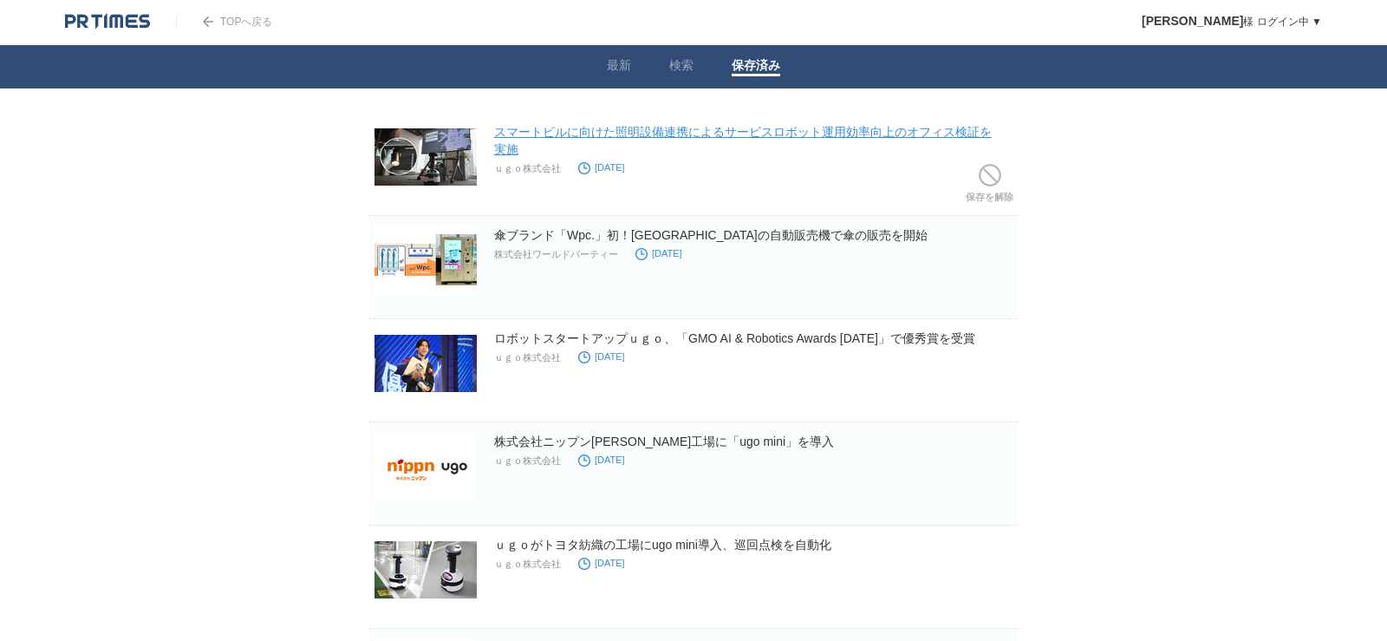
click at [786, 134] on link "スマートビルに向けた照明設備連携によるサービスロボット運用効率向上のオフィス検証を実施" at bounding box center [743, 140] width 498 height 31
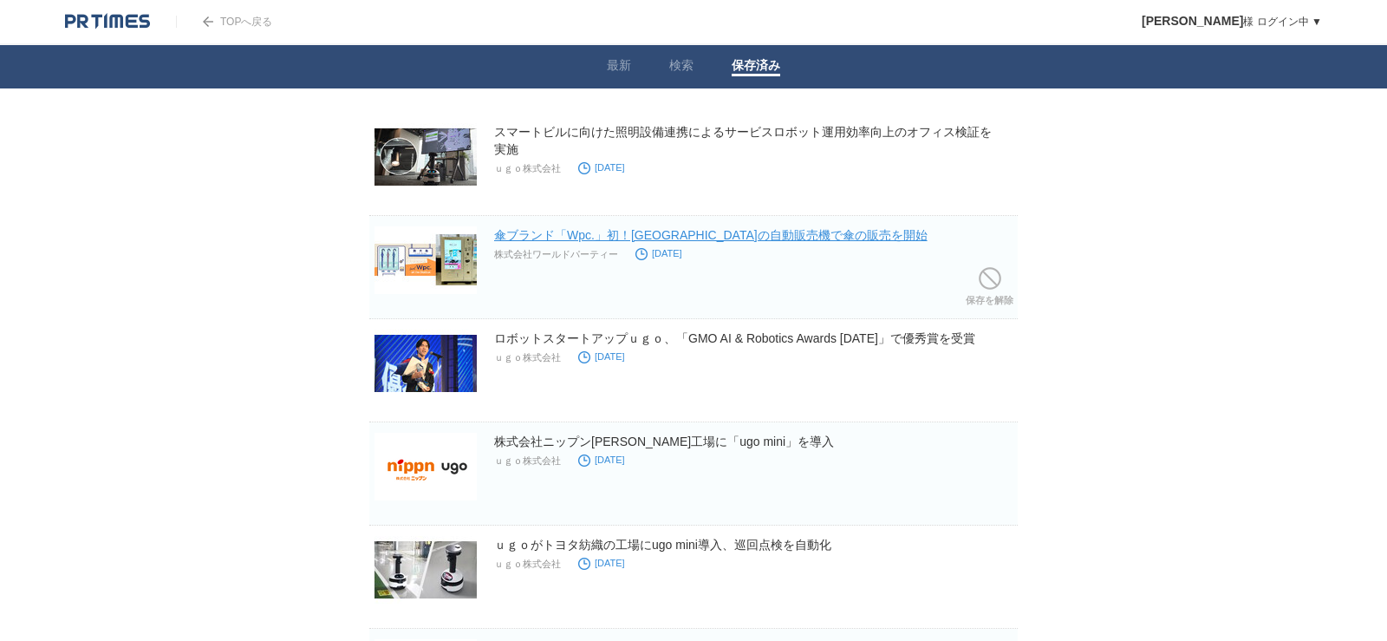
click at [690, 232] on link "傘ブランド「Wpc.」初！[GEOGRAPHIC_DATA]の自動販売機で傘の販売を開始" at bounding box center [710, 235] width 433 height 14
click at [563, 231] on link "傘ブランド「Wpc.」初！[GEOGRAPHIC_DATA]の自動販売機で傘の販売を開始" at bounding box center [710, 235] width 433 height 14
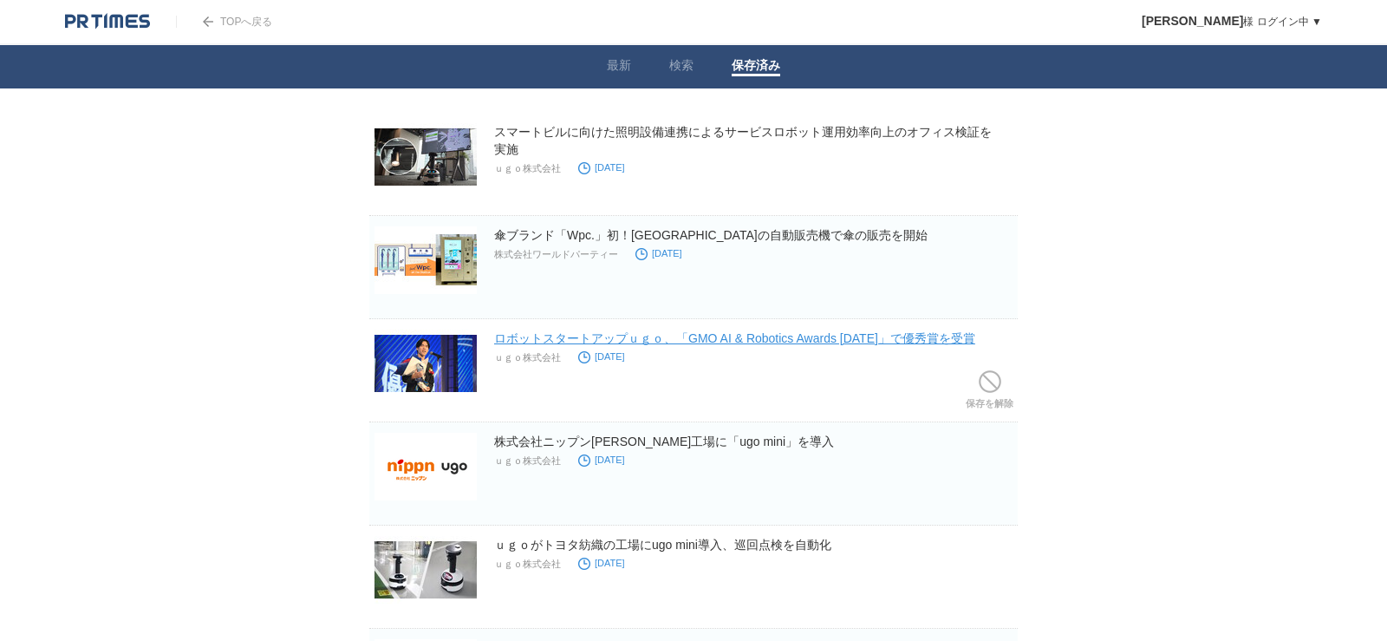
click at [798, 334] on link "ロボットスタートアップｕｇｏ、「GMO AI & Robotics Awards [DATE]」で優秀賞を受賞" at bounding box center [734, 338] width 481 height 14
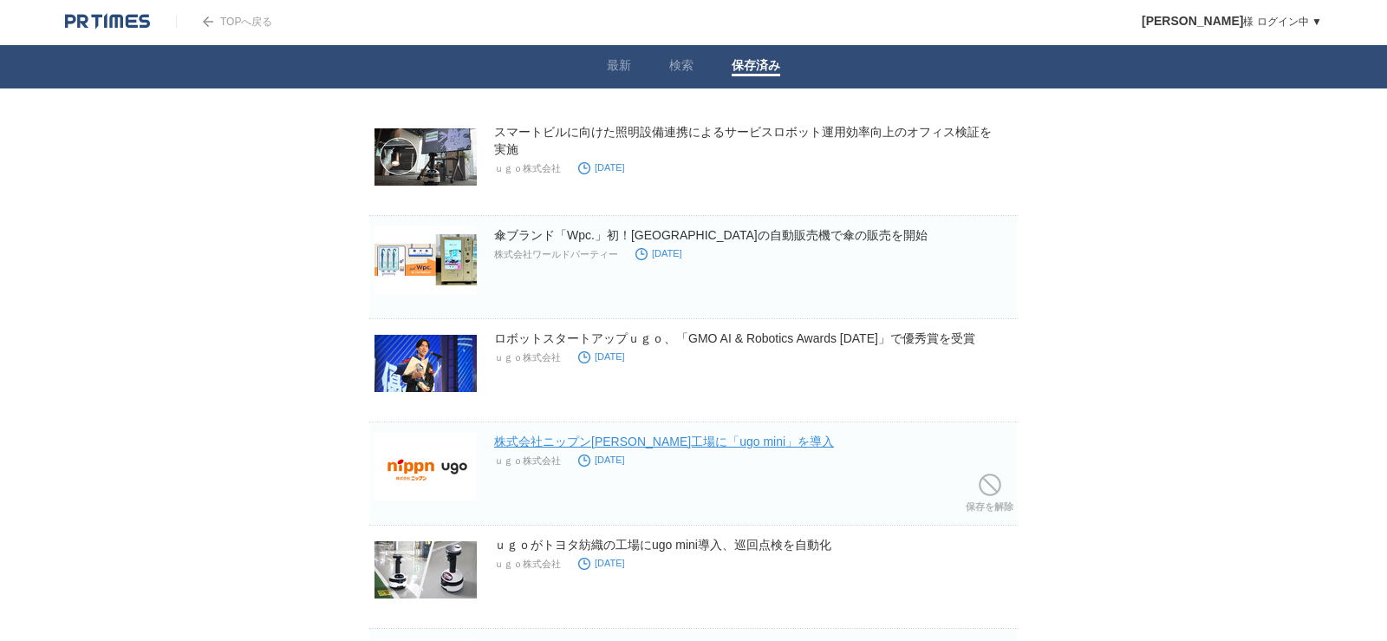
click at [733, 442] on link "株式会社ニップン[PERSON_NAME]工場に「ugo mini」を導入" at bounding box center [664, 441] width 340 height 14
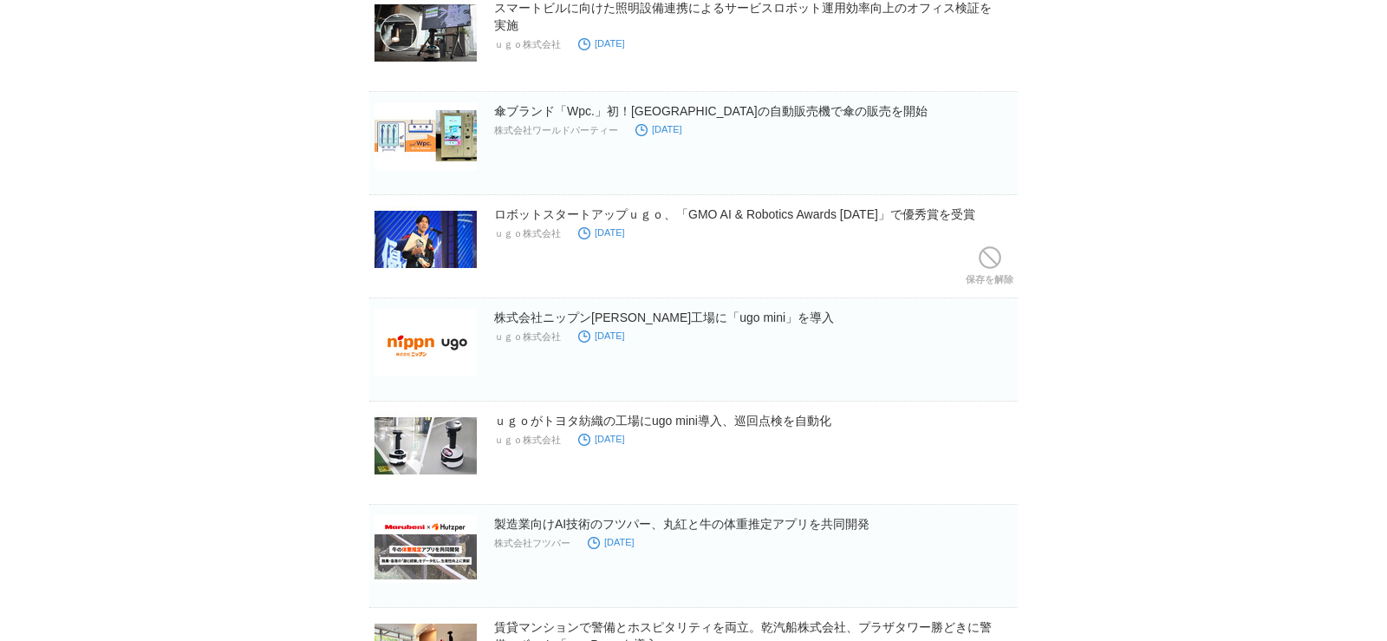
scroll to position [125, 0]
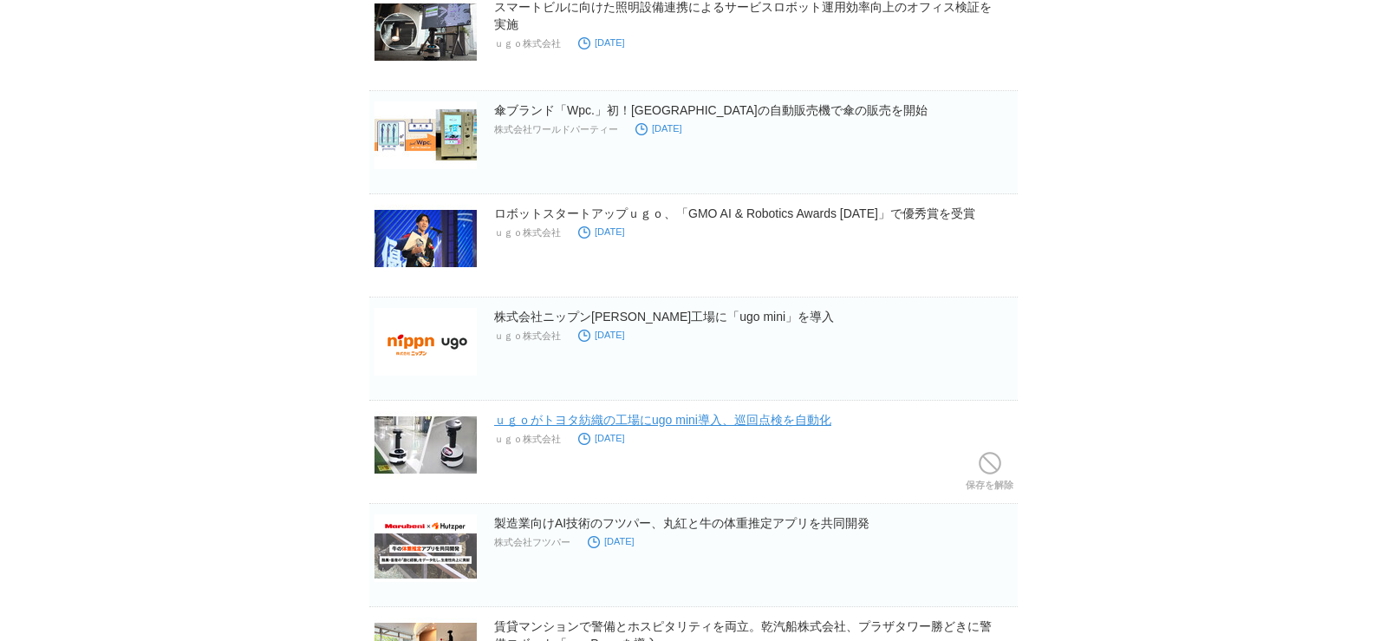
click at [802, 420] on link "ｕｇｏがトヨタ紡織の工場にugo mini導入、巡回点検を自動化" at bounding box center [662, 420] width 337 height 14
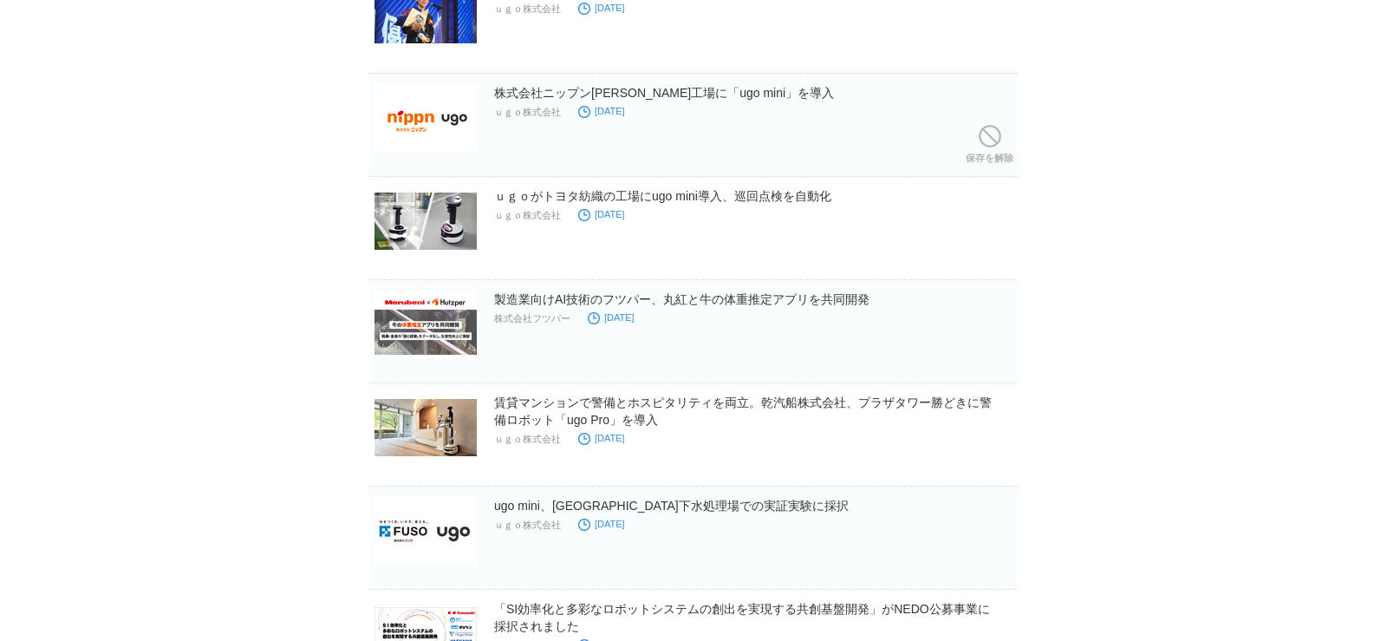
scroll to position [374, 0]
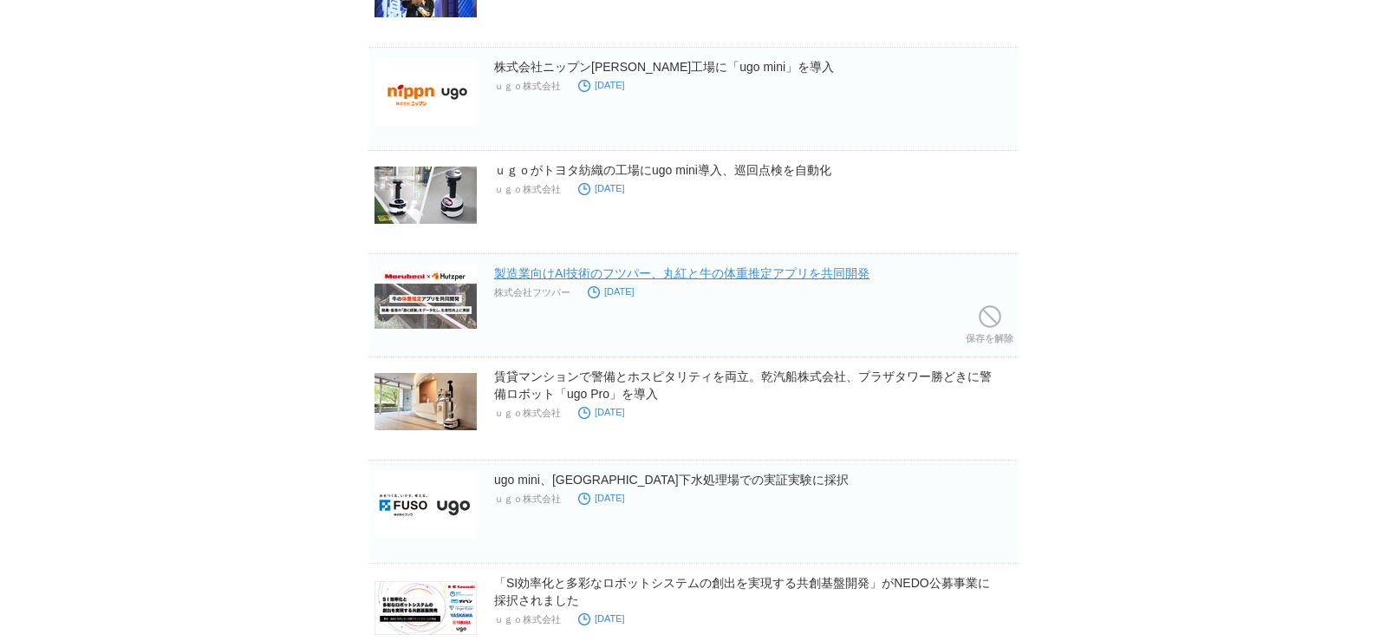
click at [769, 271] on link "製造業向けAI技術のフツパー、丸紅と牛の体重推定アプリを共同開発" at bounding box center [681, 273] width 375 height 14
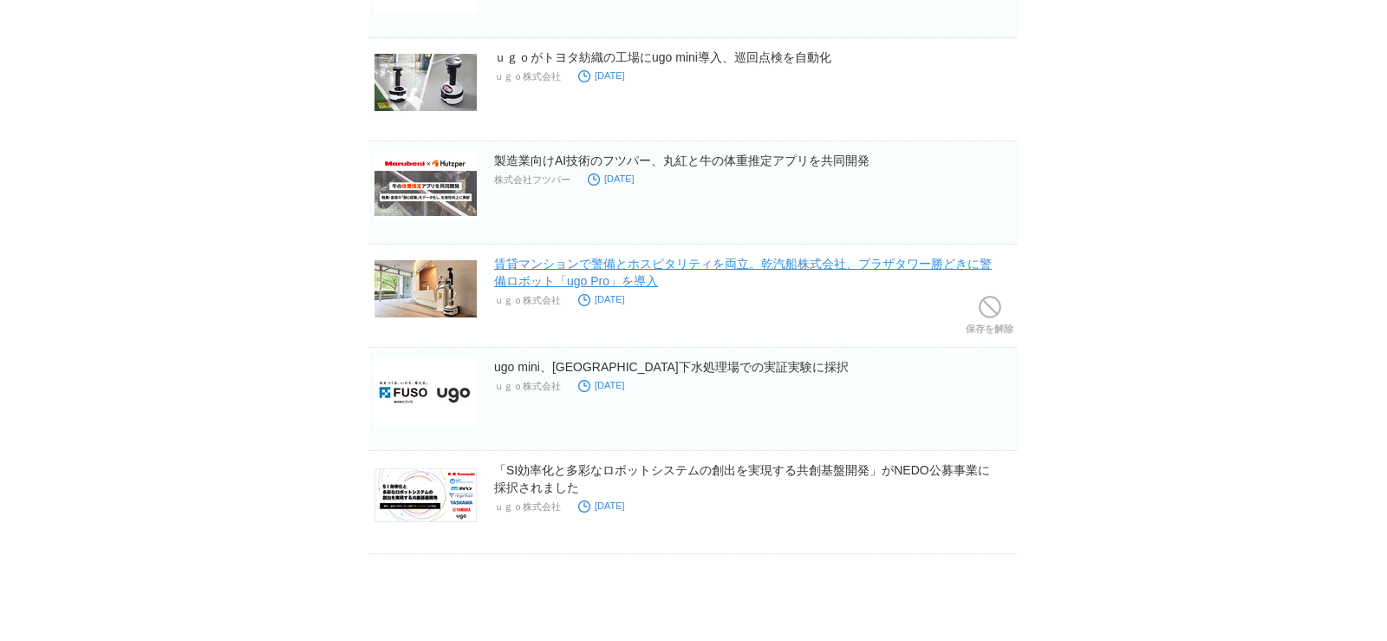
click at [814, 264] on link "賃貸マンションで警備とホスピタリティを両立。乾汽船株式会社、プラザタワー勝どきに警備ロボット「ugo Pro」を導入" at bounding box center [743, 272] width 498 height 31
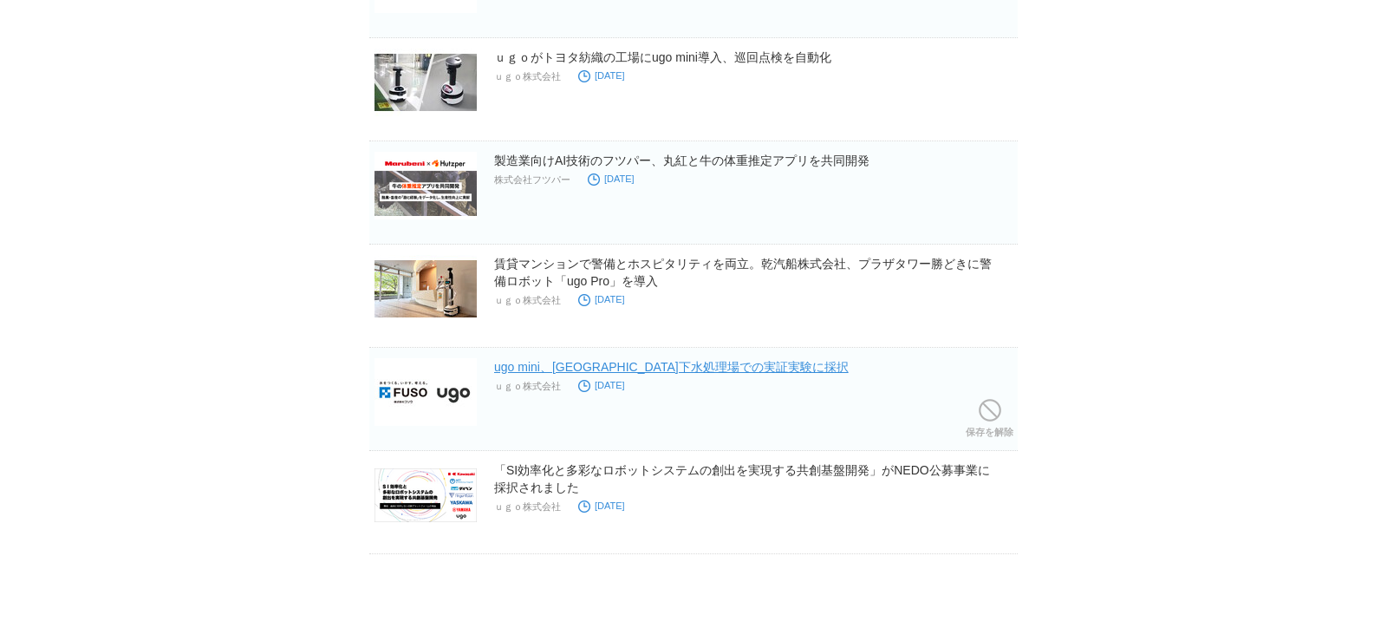
click at [731, 368] on link "ugo mini、[GEOGRAPHIC_DATA]下水処理場での実証実験に採択" at bounding box center [671, 367] width 355 height 14
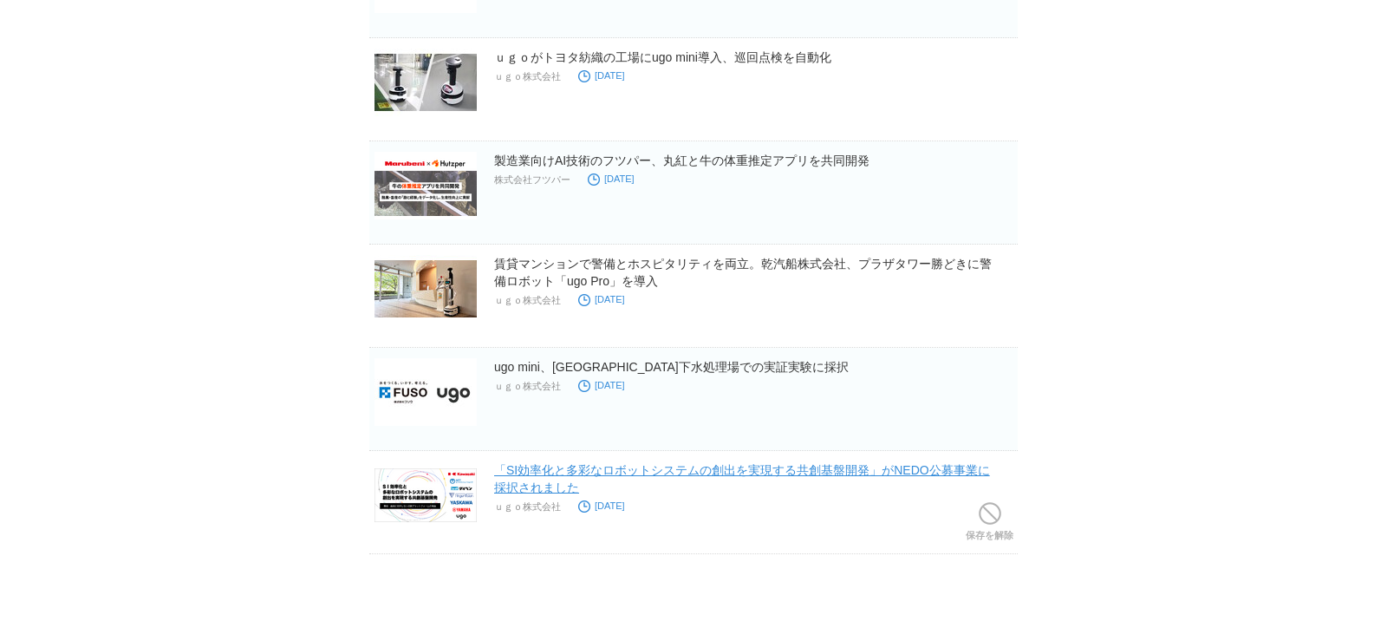
click at [829, 469] on link "「SI効率化と多彩なロボットシステムの創出を実現する共創基盤開発」がNEDO公募事業に採択されました" at bounding box center [742, 478] width 496 height 31
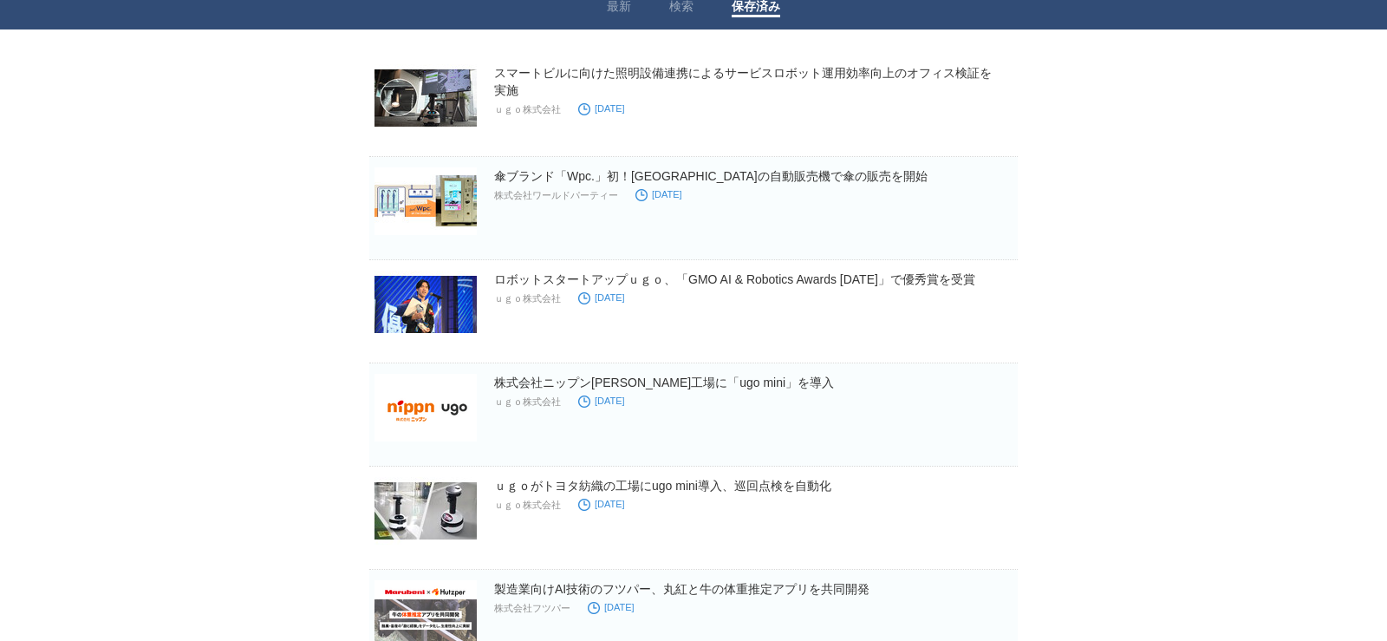
scroll to position [0, 0]
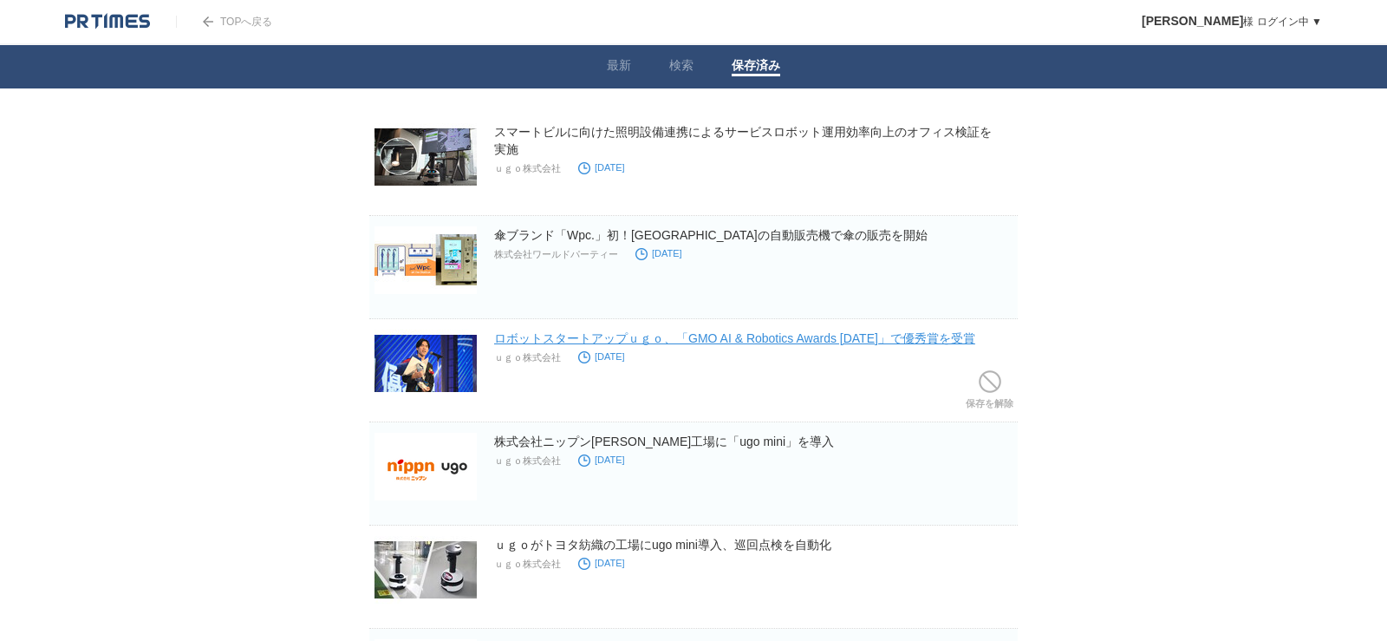
click at [810, 341] on link "ロボットスタートアップｕｇｏ、「GMO AI & Robotics Awards [DATE]」で優秀賞を受賞" at bounding box center [734, 338] width 481 height 14
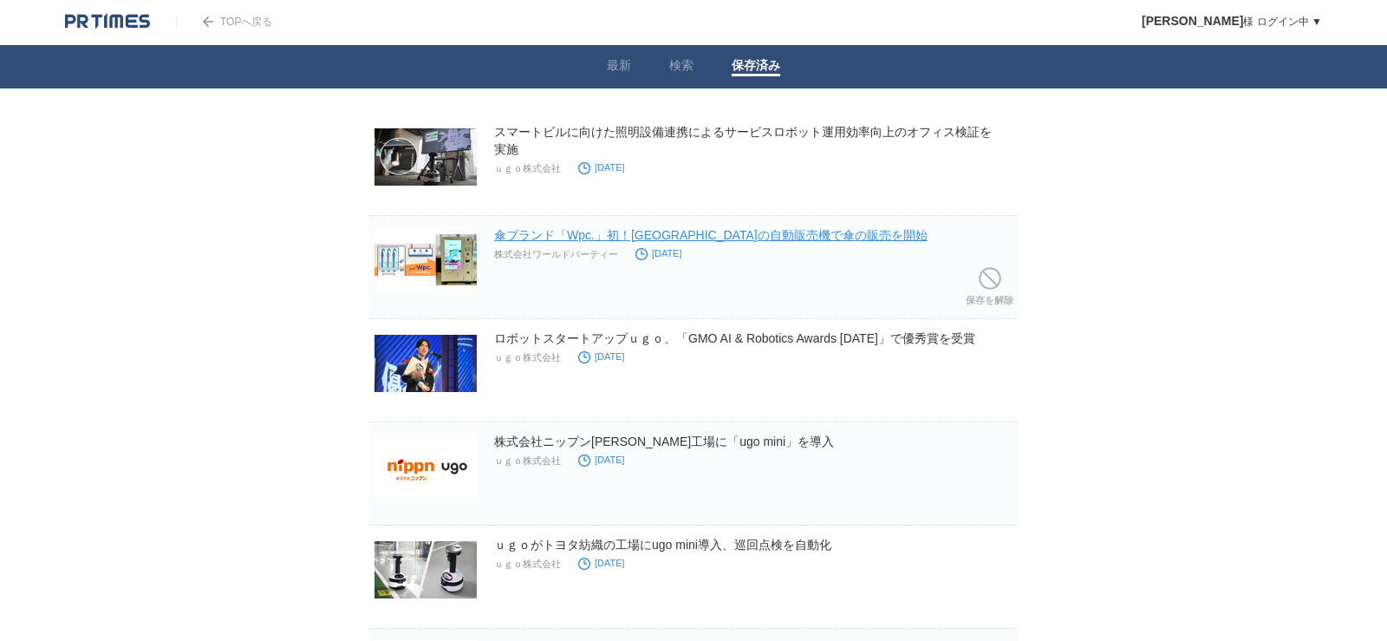
click at [676, 233] on link "傘ブランド「Wpc.」初！[GEOGRAPHIC_DATA]の自動販売機で傘の販売を開始" at bounding box center [710, 235] width 433 height 14
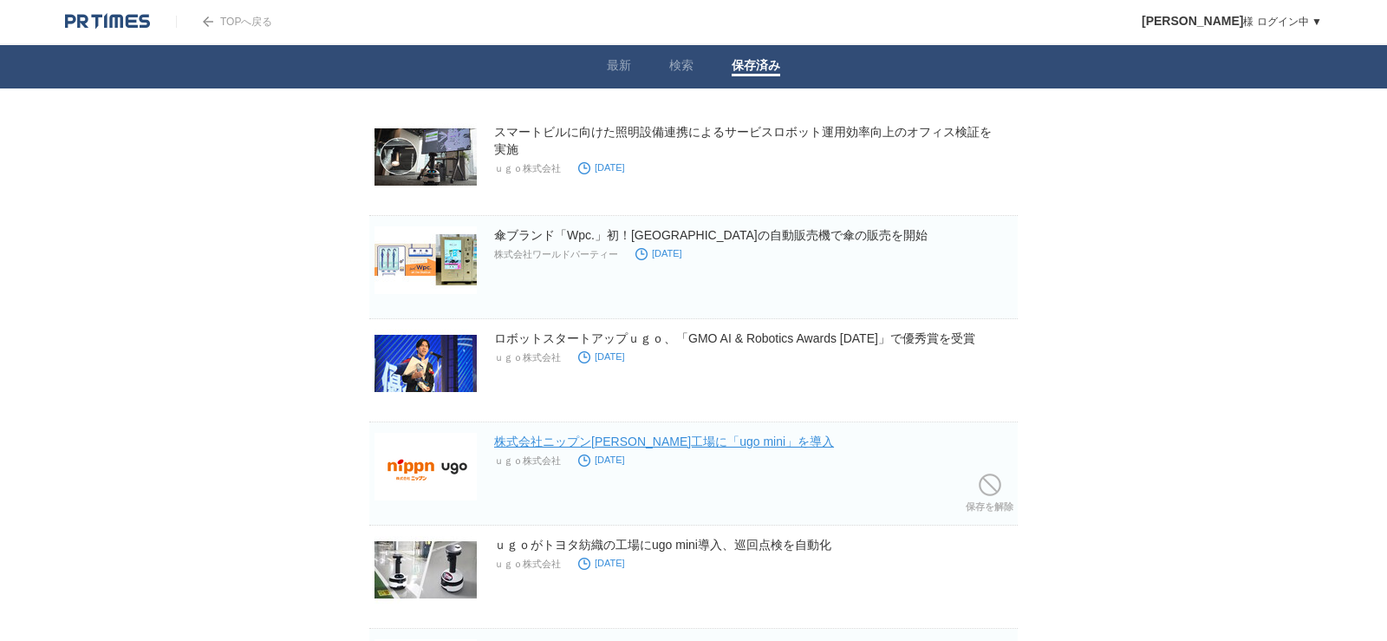
click at [707, 443] on link "株式会社ニップン[PERSON_NAME]工場に「ugo mini」を導入" at bounding box center [664, 441] width 340 height 14
click at [680, 545] on link "ｕｇｏがトヨタ紡織の工場にugo mini導入、巡回点検を自動化" at bounding box center [662, 544] width 337 height 14
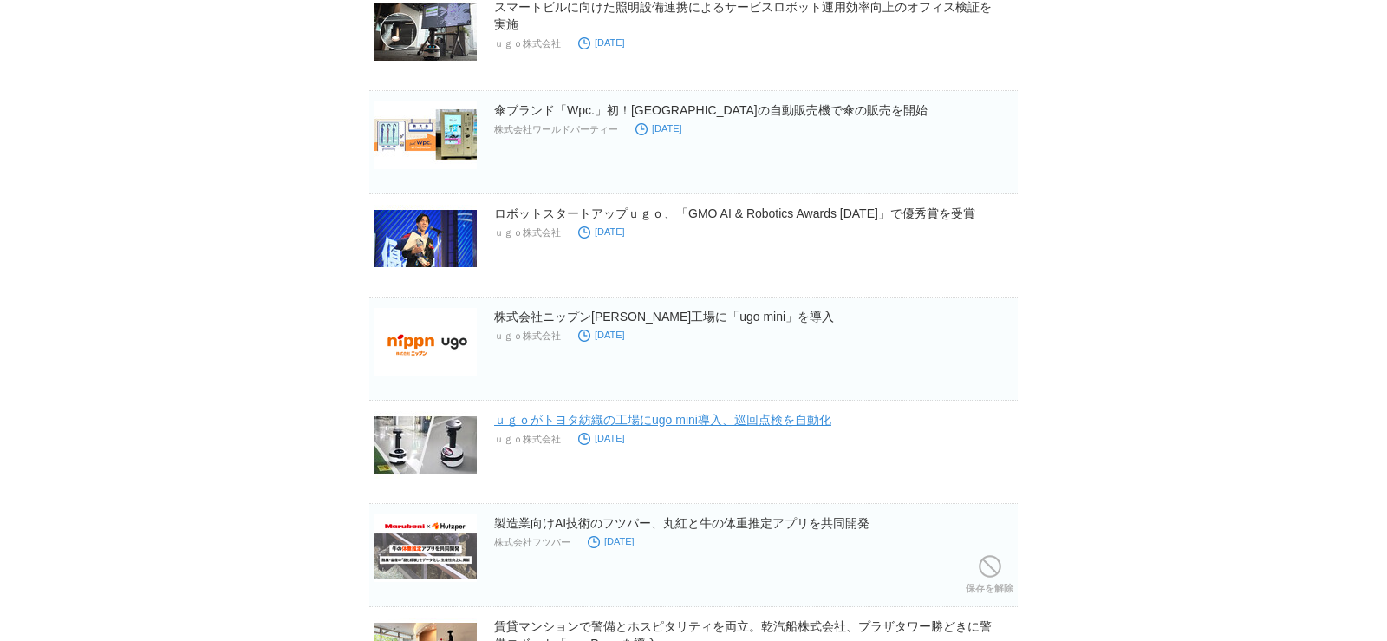
scroll to position [250, 0]
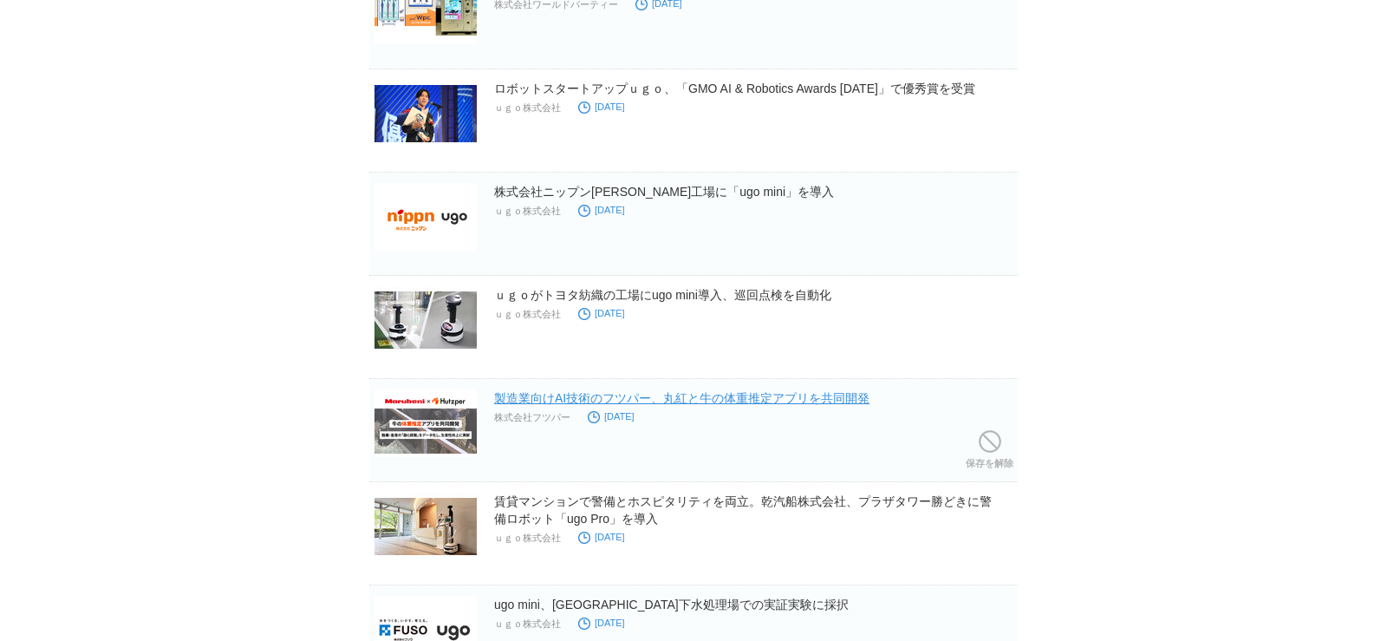
click at [721, 396] on link "製造業向けAI技術のフツパー、丸紅と牛の体重推定アプリを共同開発" at bounding box center [681, 398] width 375 height 14
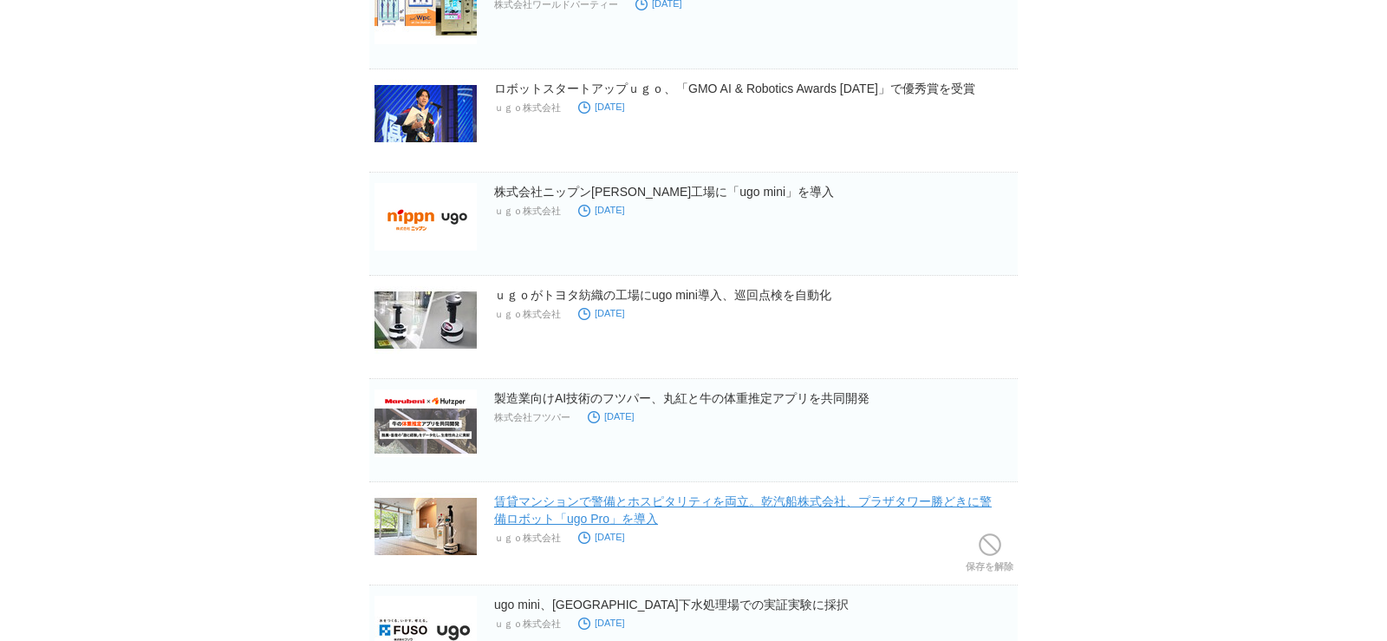
click at [654, 496] on link "賃貸マンションで警備とホスピタリティを両立。乾汽船株式会社、プラザタワー勝どきに警備ロボット「ugo Pro」を導入" at bounding box center [743, 509] width 498 height 31
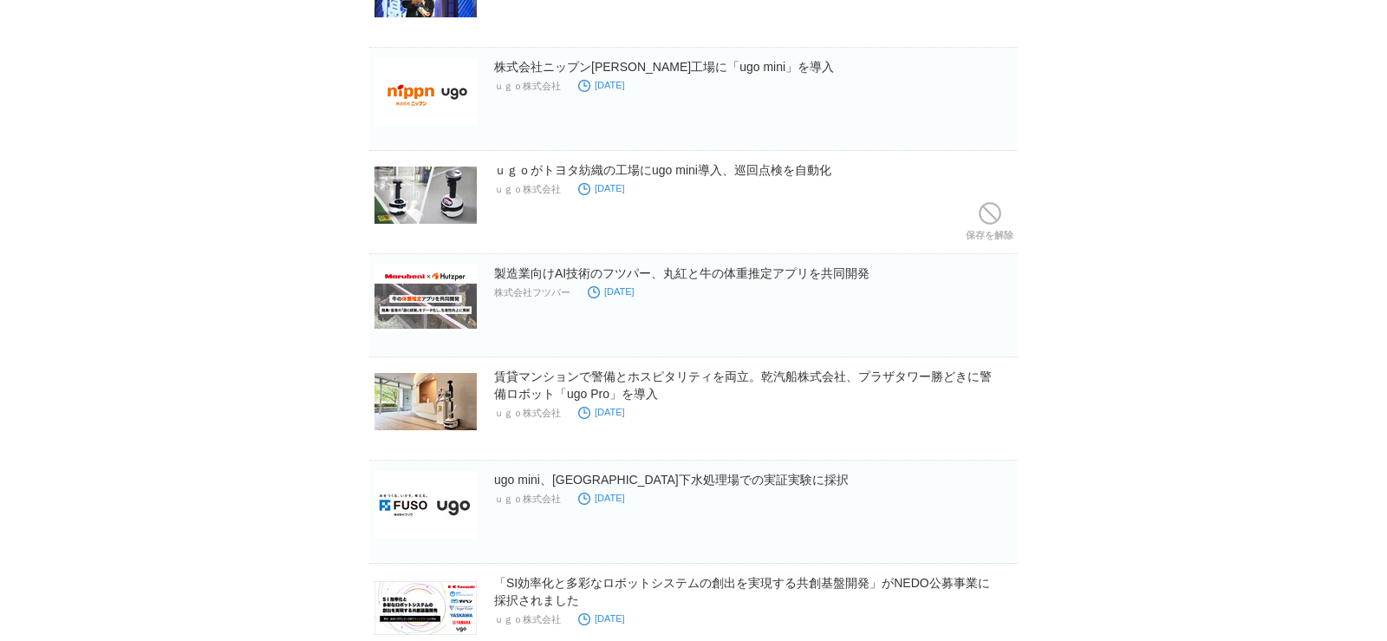
scroll to position [487, 0]
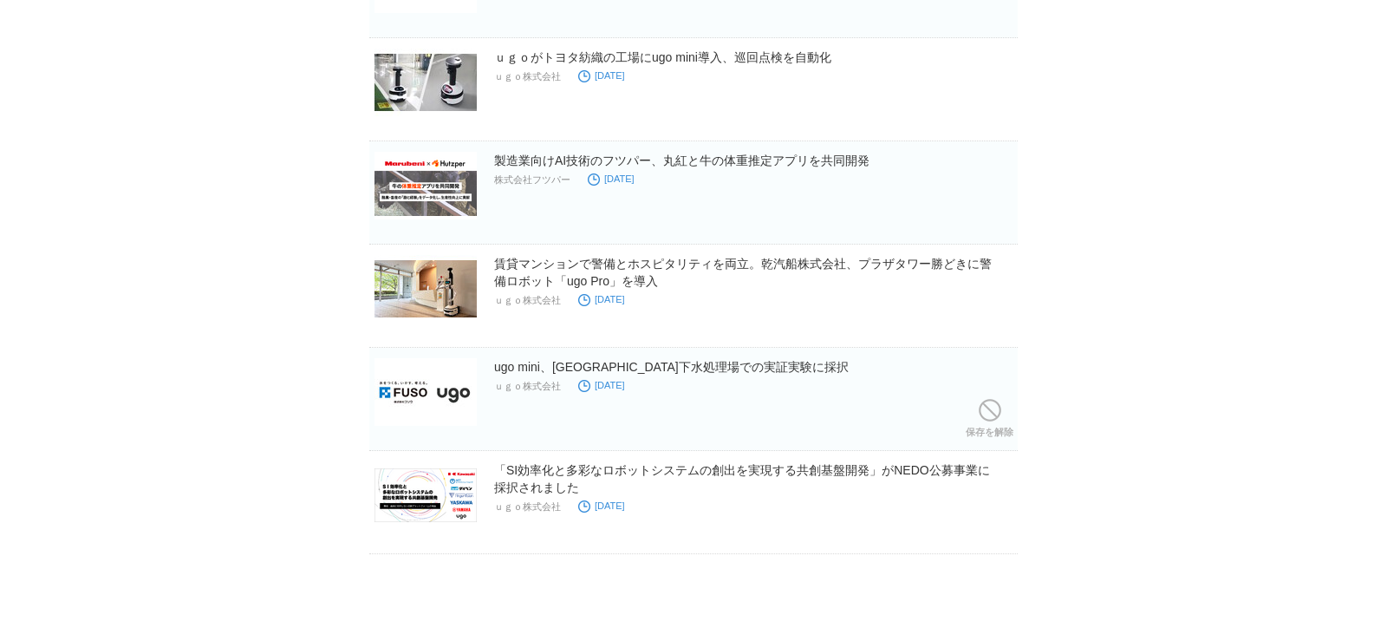
click at [707, 381] on div "ugo mini、[GEOGRAPHIC_DATA]下水処理場での実証実験に採択 ｕｇｏ株式会社 [DATE]" at bounding box center [754, 385] width 520 height 55
click at [738, 373] on link "ugo mini、[GEOGRAPHIC_DATA]下水処理場での実証実験に採択" at bounding box center [671, 367] width 355 height 14
click at [780, 472] on link "「SI効率化と多彩なロボットシステムの創出を実現する共創基盤開発」がNEDO公募事業に採択されました" at bounding box center [742, 478] width 496 height 31
